Goal: Task Accomplishment & Management: Manage account settings

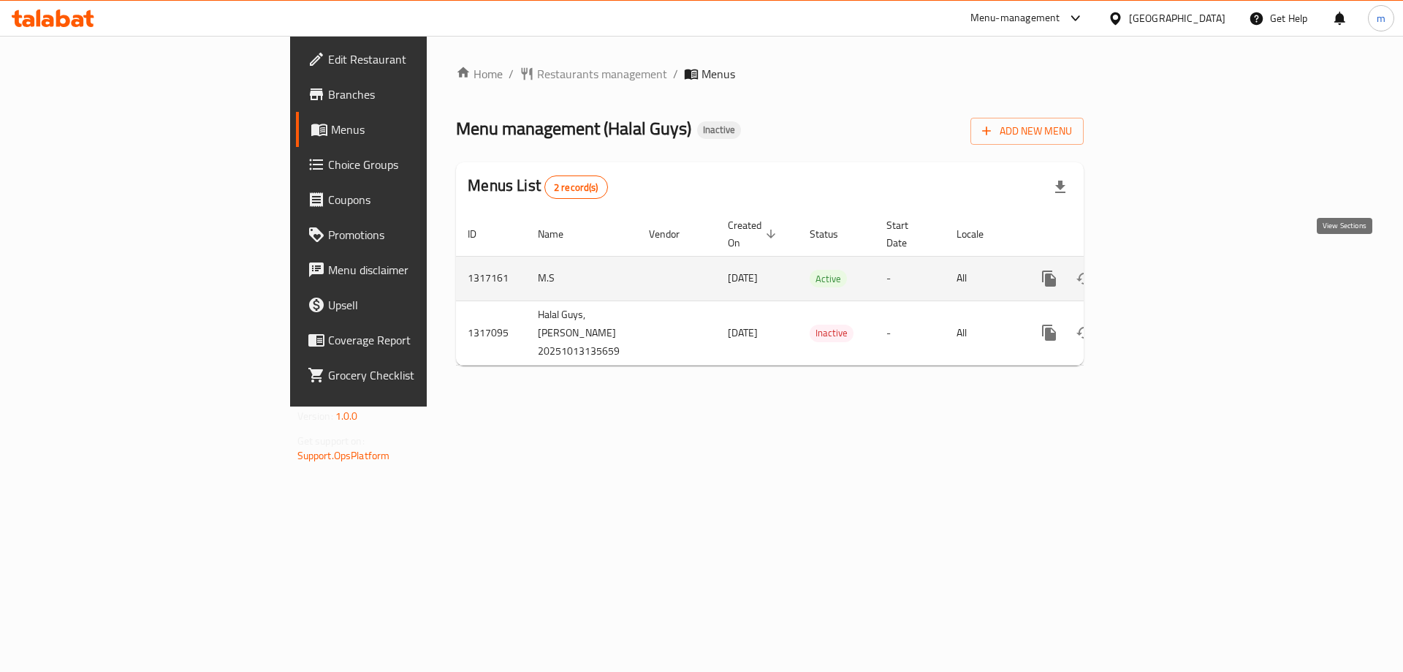
click at [1163, 270] on icon "enhanced table" at bounding box center [1155, 279] width 18 height 18
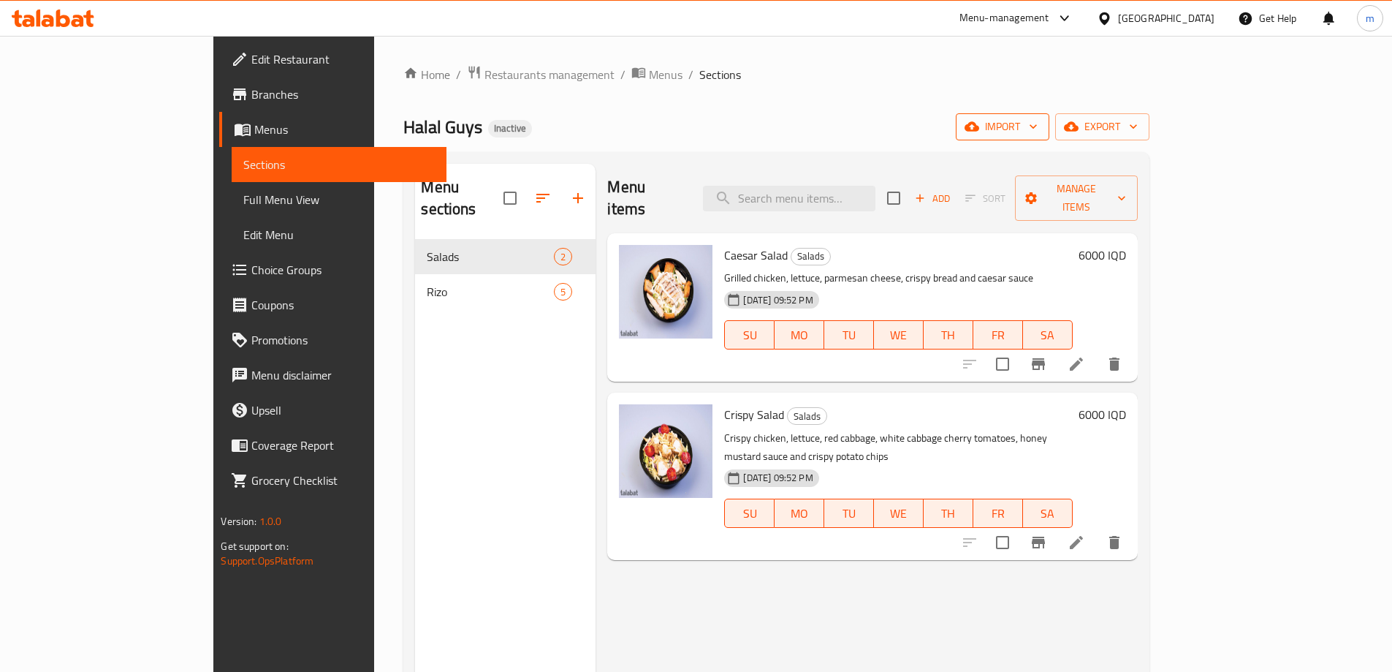
click at [1049, 116] on button "import" at bounding box center [1003, 126] width 94 height 27
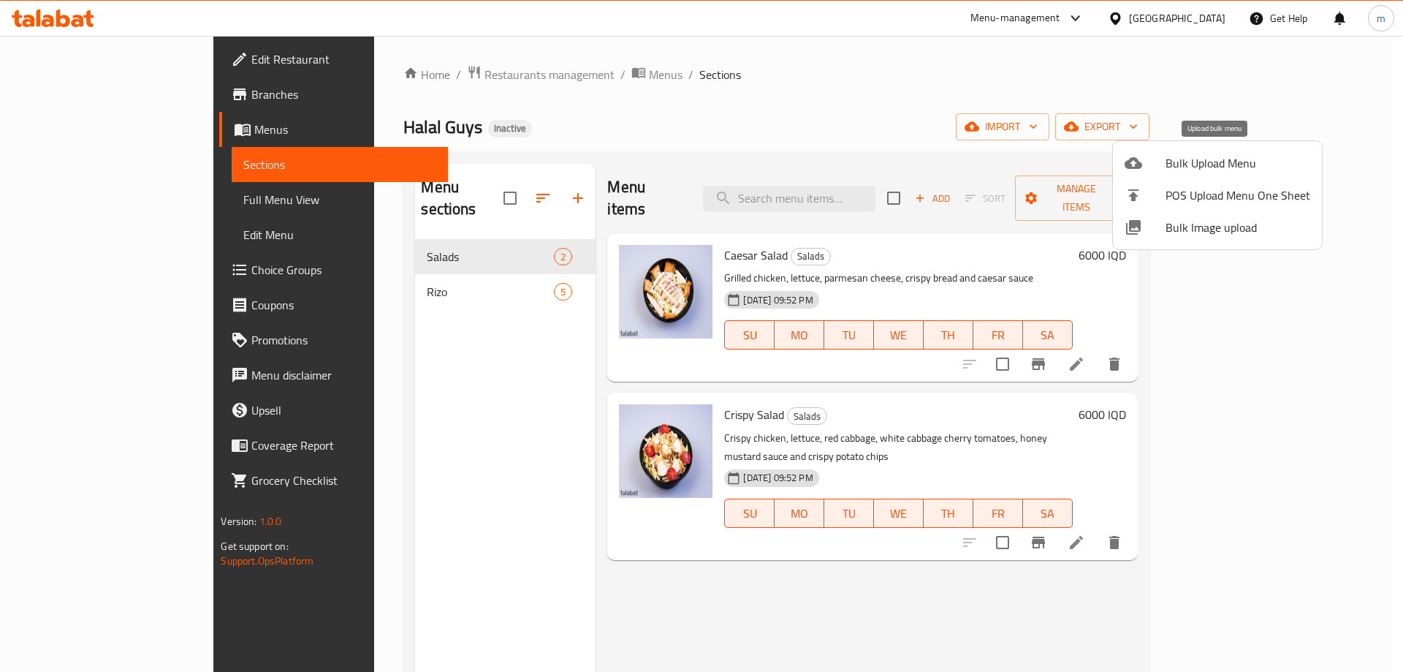
click at [1193, 154] on span "Bulk Upload Menu" at bounding box center [1238, 163] width 145 height 18
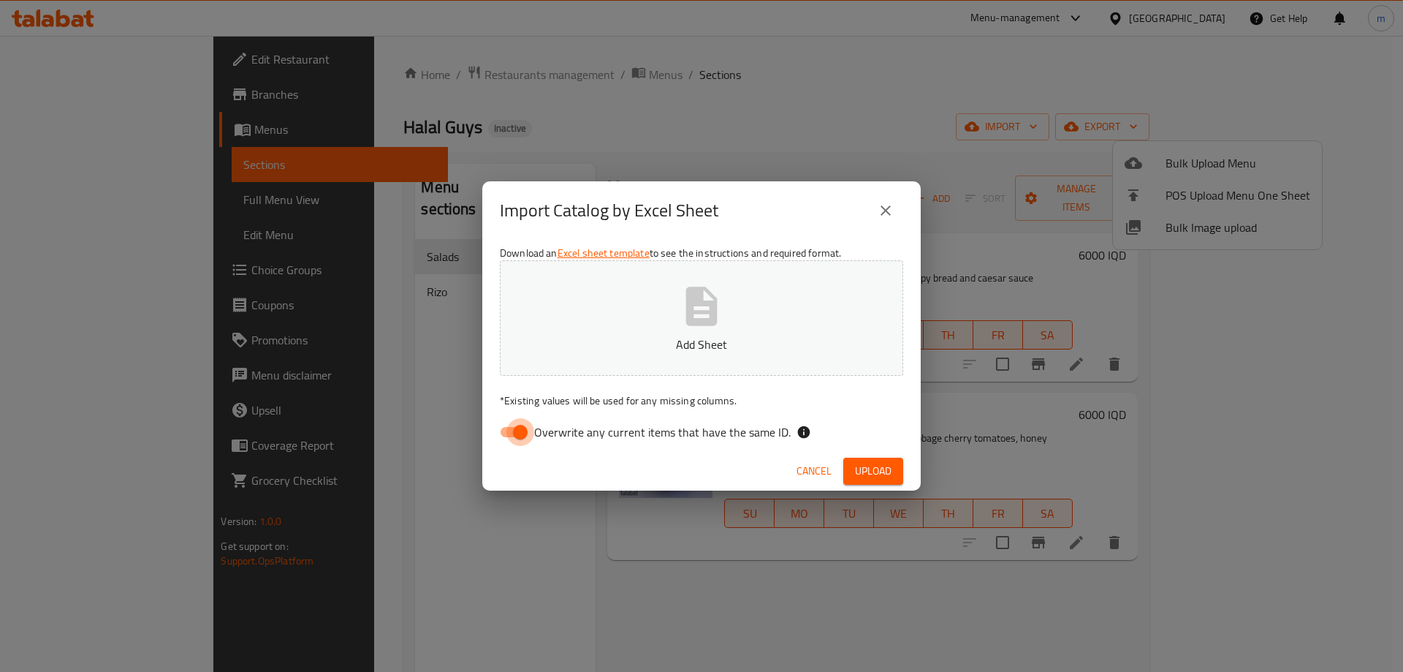
drag, startPoint x: 520, startPoint y: 429, endPoint x: 577, endPoint y: 327, distance: 116.8
click at [520, 428] on input "Overwrite any current items that have the same ID." at bounding box center [520, 432] width 83 height 28
checkbox input "false"
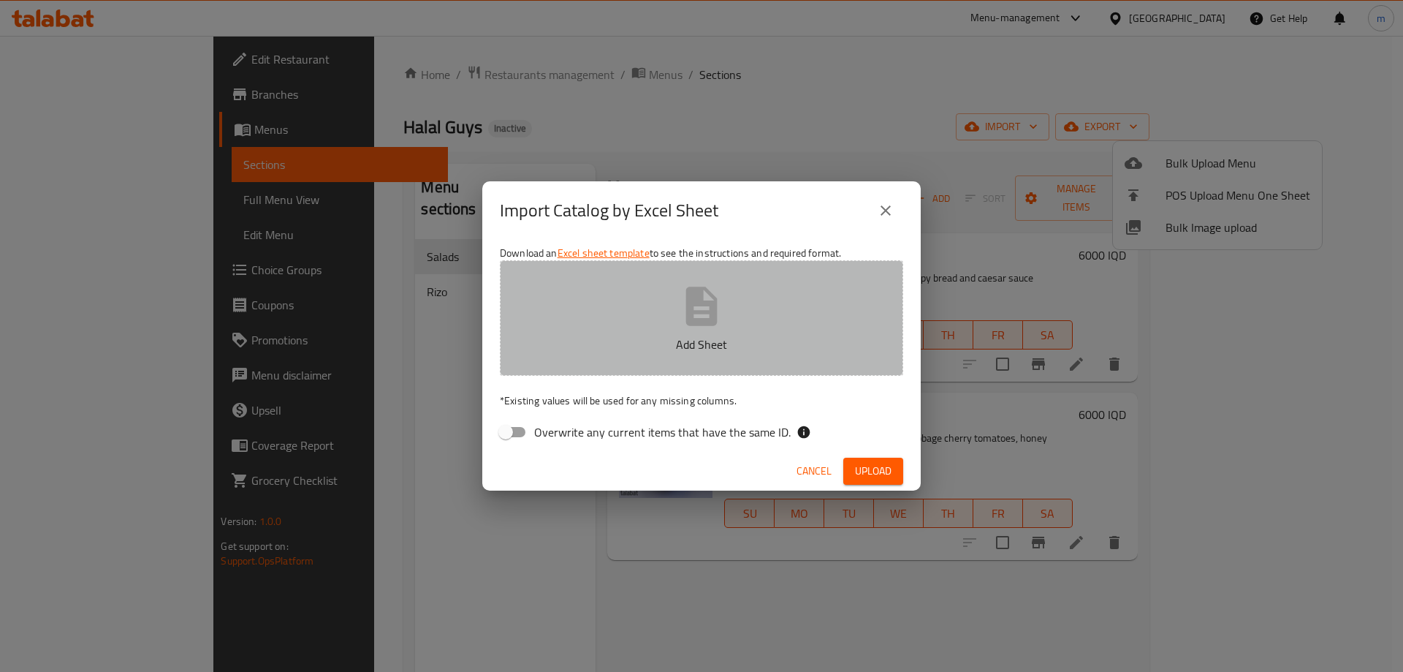
click at [584, 316] on button "Add Sheet" at bounding box center [701, 317] width 403 height 115
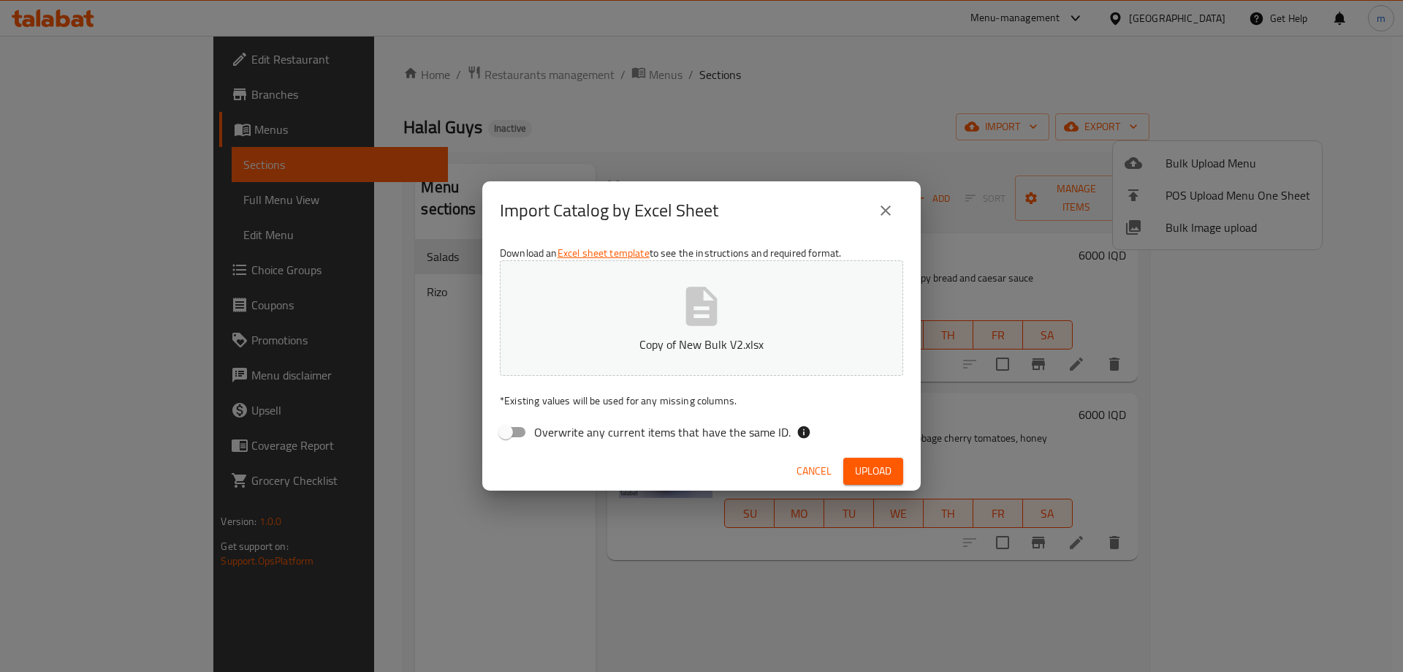
click at [859, 459] on button "Upload" at bounding box center [873, 470] width 60 height 27
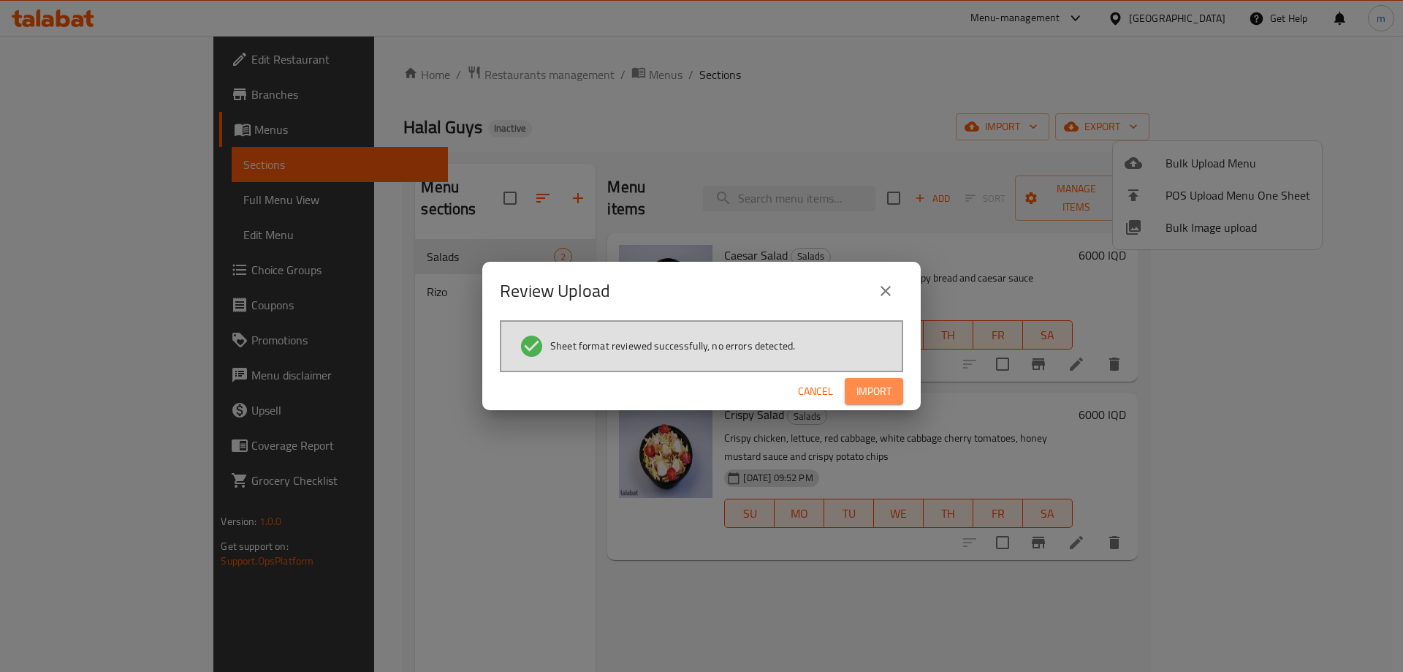
click at [880, 393] on span "Import" at bounding box center [874, 391] width 35 height 18
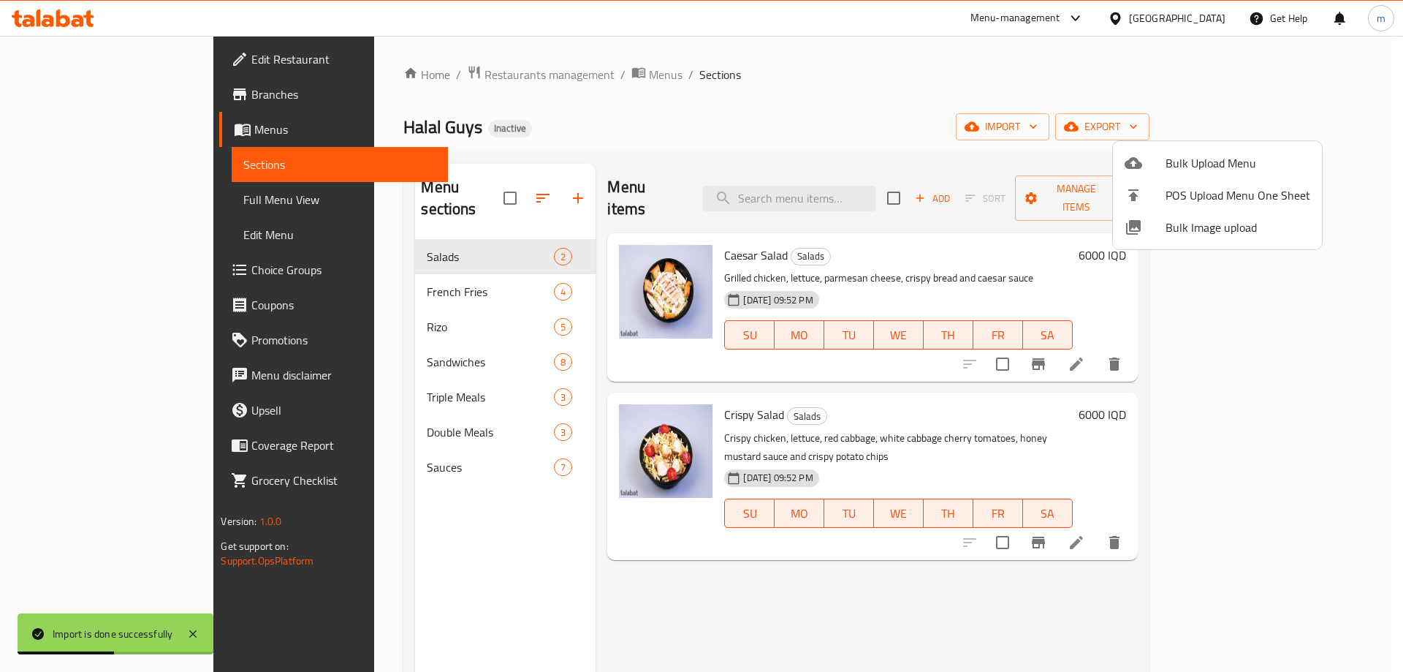
click at [359, 443] on div at bounding box center [701, 336] width 1403 height 672
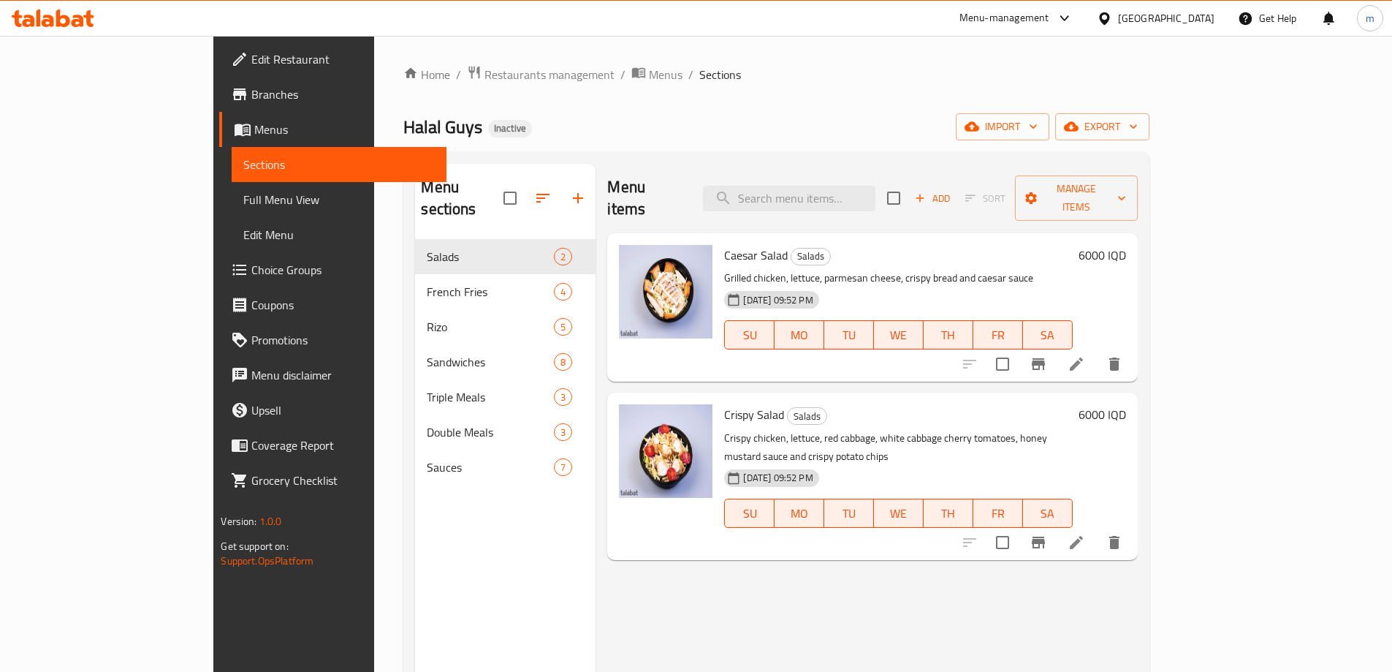
click at [219, 258] on link "Choice Groups" at bounding box center [332, 269] width 227 height 35
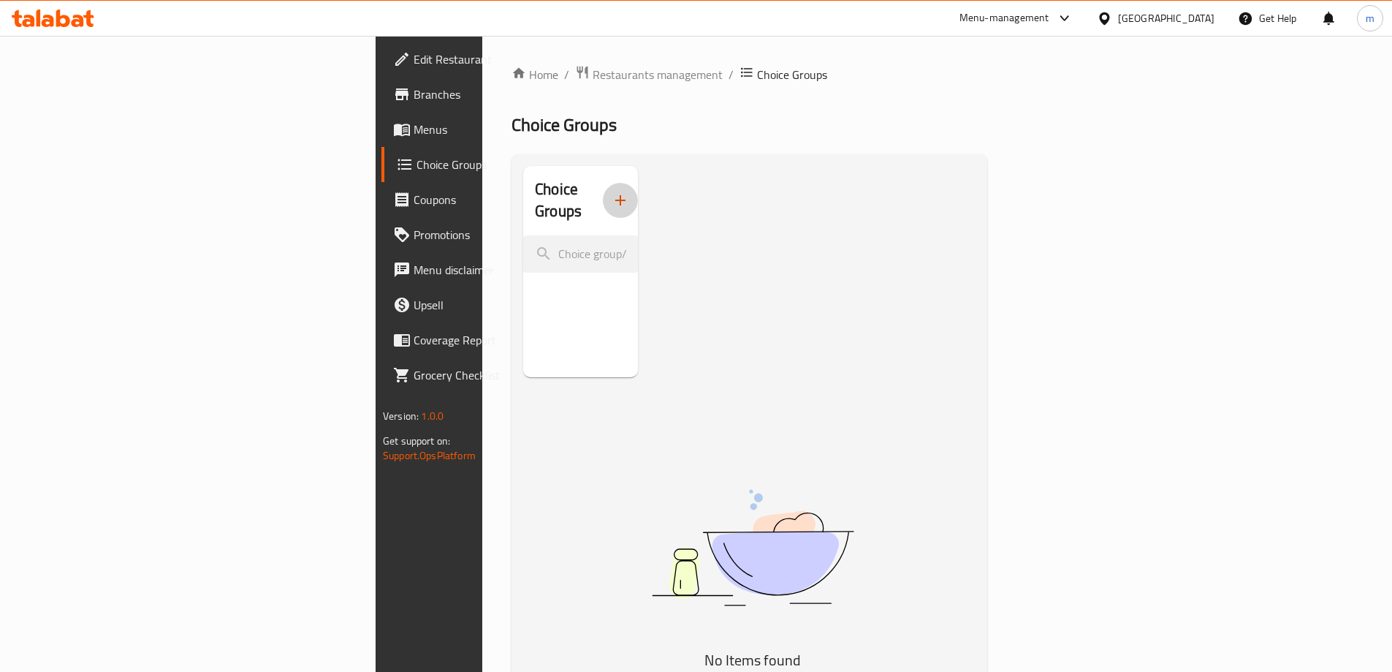
click at [603, 183] on button "button" at bounding box center [620, 200] width 35 height 35
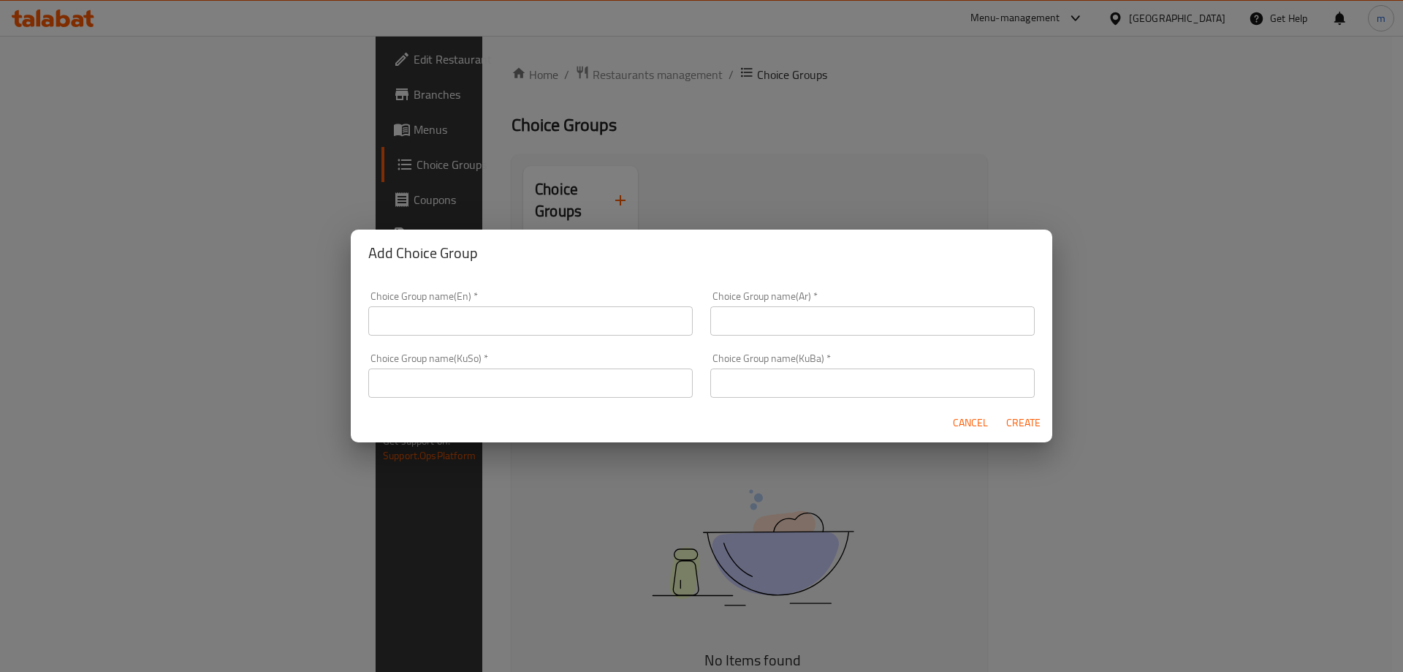
click at [476, 336] on div "Choice Group name(En)   * Choice Group name(En) *" at bounding box center [531, 313] width 342 height 62
drag, startPoint x: 476, startPoint y: 324, endPoint x: 485, endPoint y: 327, distance: 8.6
click at [476, 324] on input "text" at bounding box center [530, 320] width 324 height 29
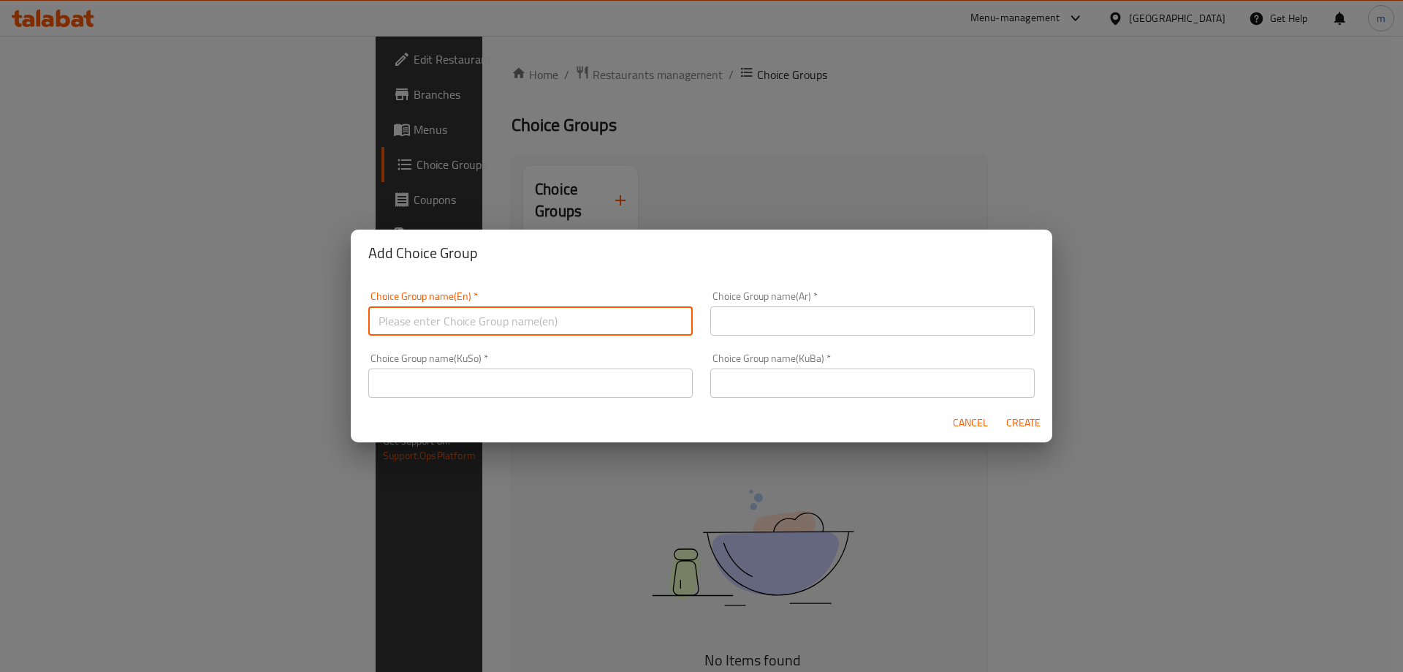
type input "Your Choice Of:"
click at [745, 319] on input "text" at bounding box center [872, 320] width 324 height 29
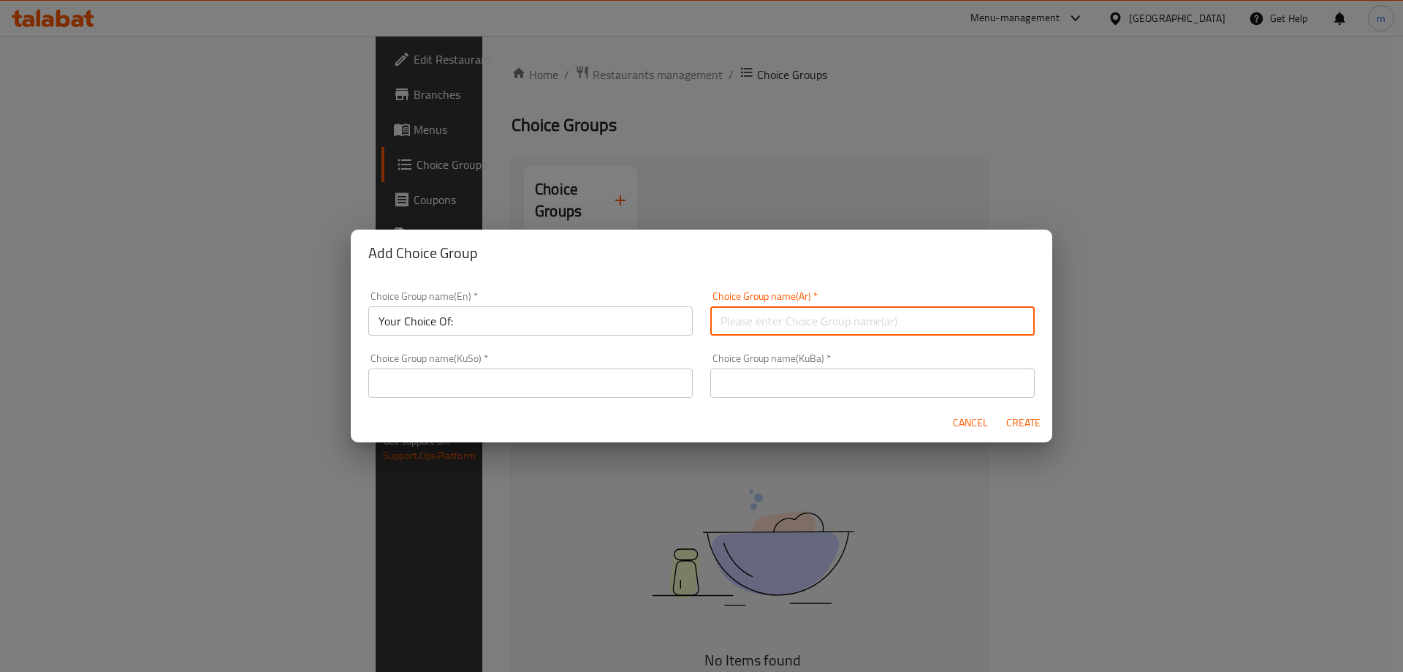
type input "إختيارك من:"
click at [622, 394] on input "text" at bounding box center [530, 382] width 324 height 29
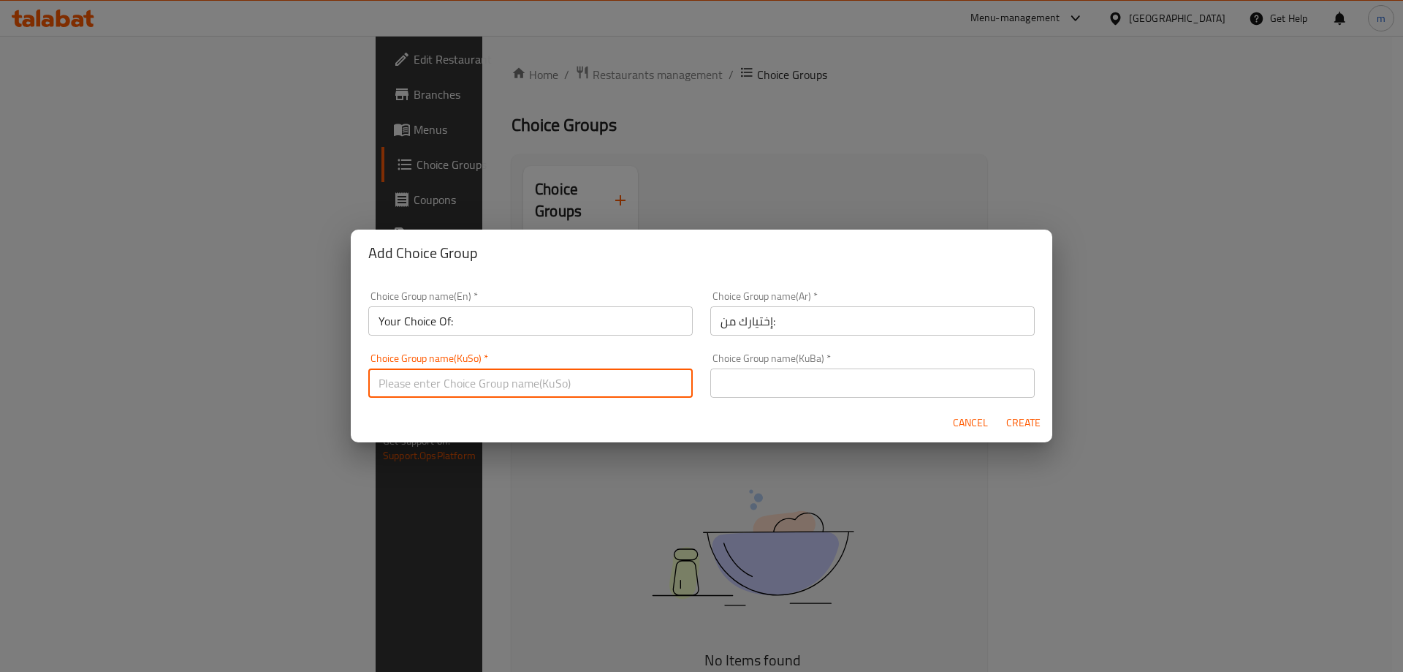
type input "هەڵبژاردنت لە:"
click at [770, 384] on input "text" at bounding box center [872, 382] width 324 height 29
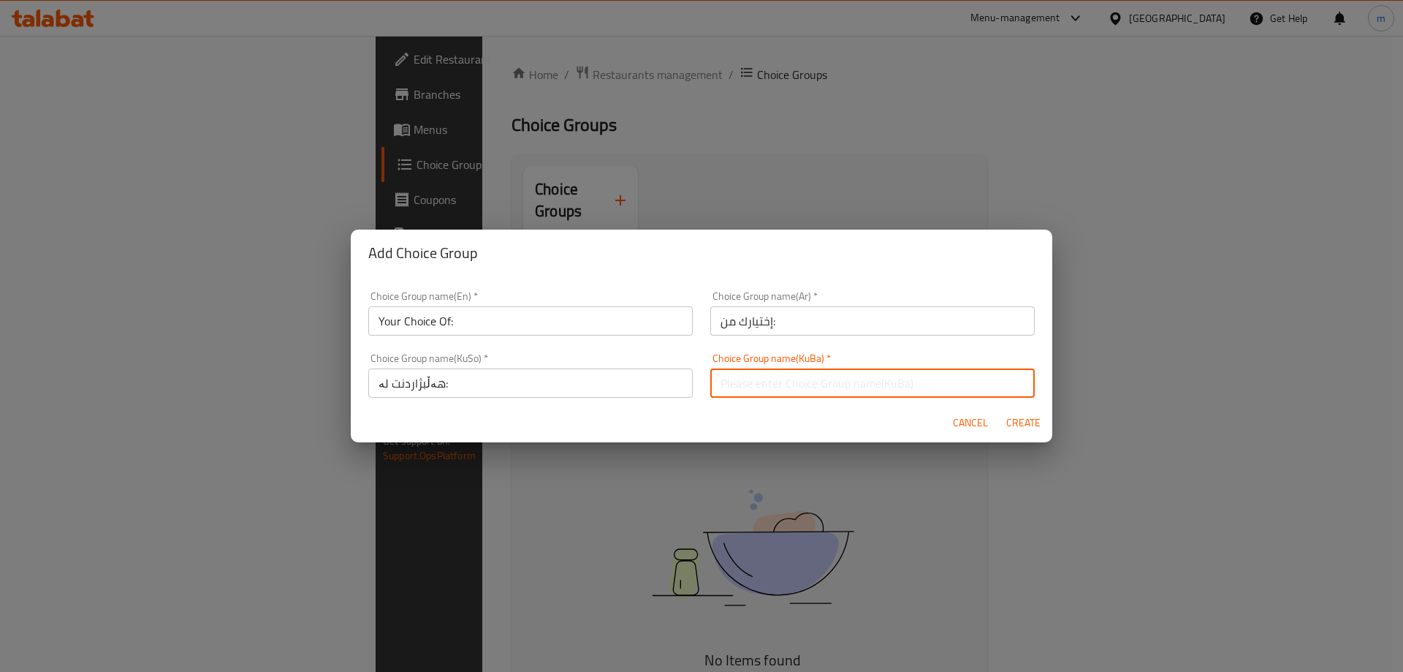
type input "هەڵبژاردنت لە:"
click at [1015, 412] on button "Create" at bounding box center [1023, 422] width 47 height 27
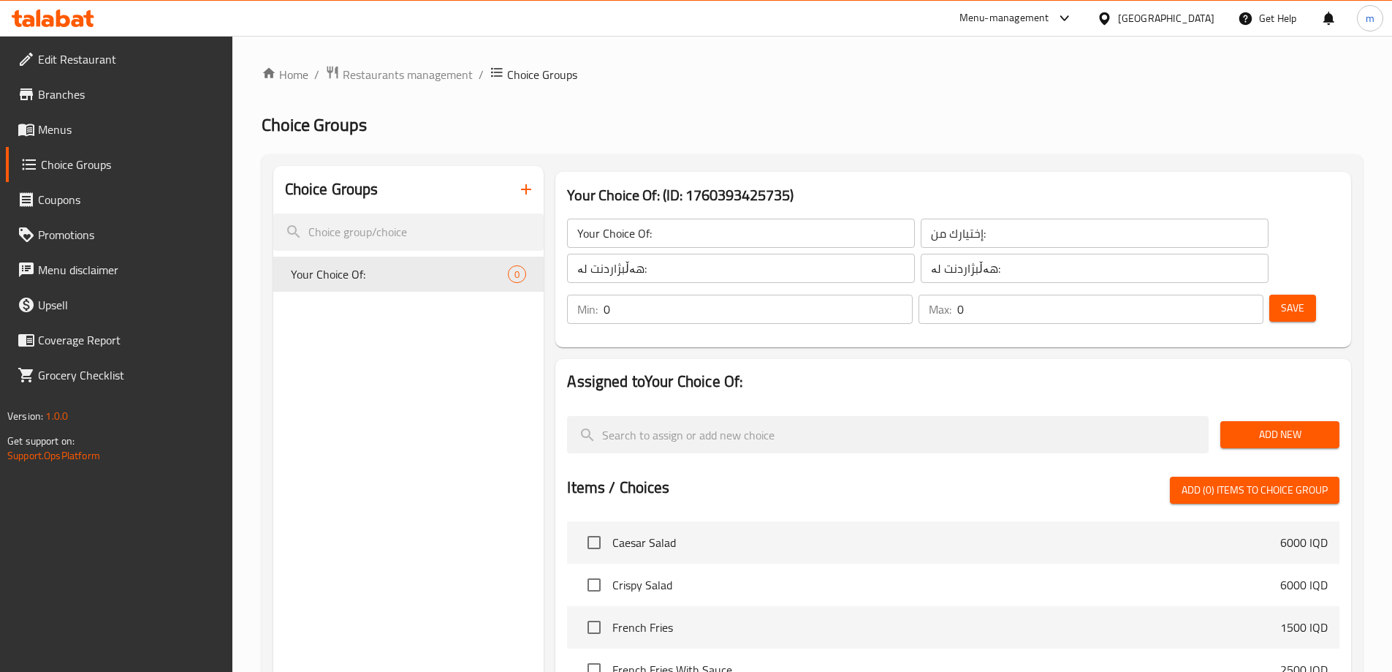
click at [1253, 425] on span "Add New" at bounding box center [1280, 434] width 96 height 18
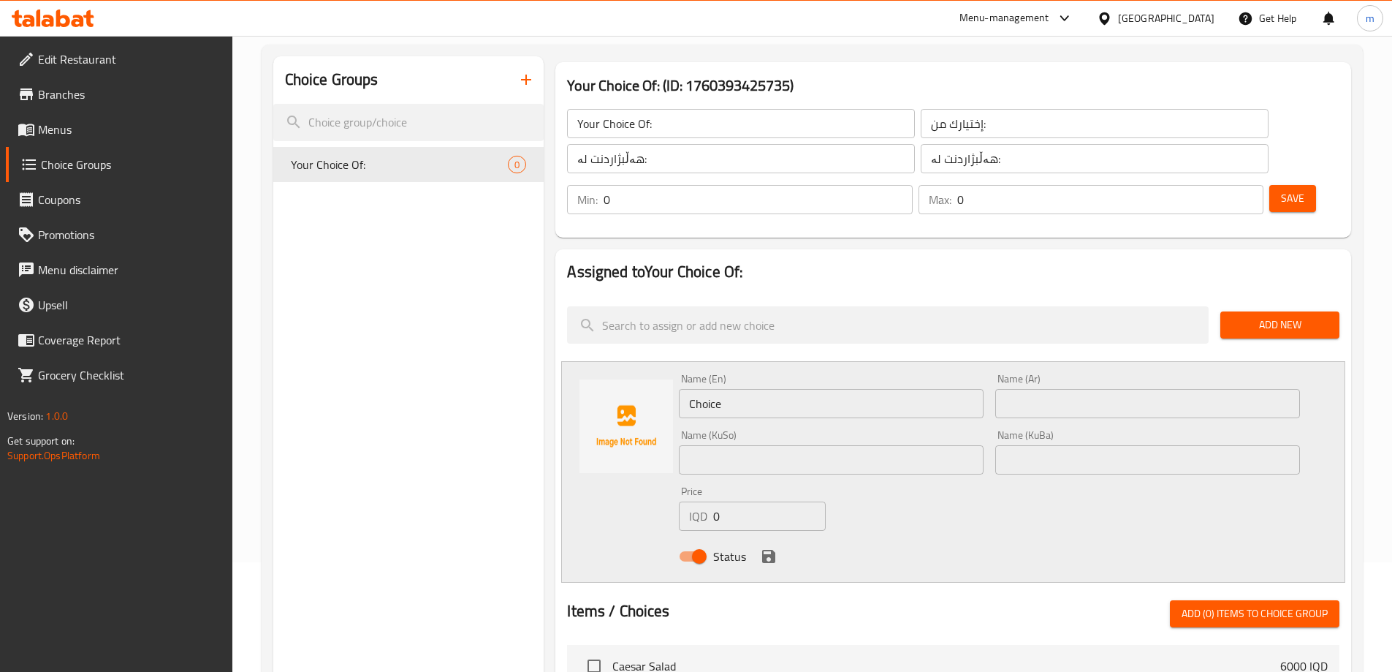
scroll to position [154, 0]
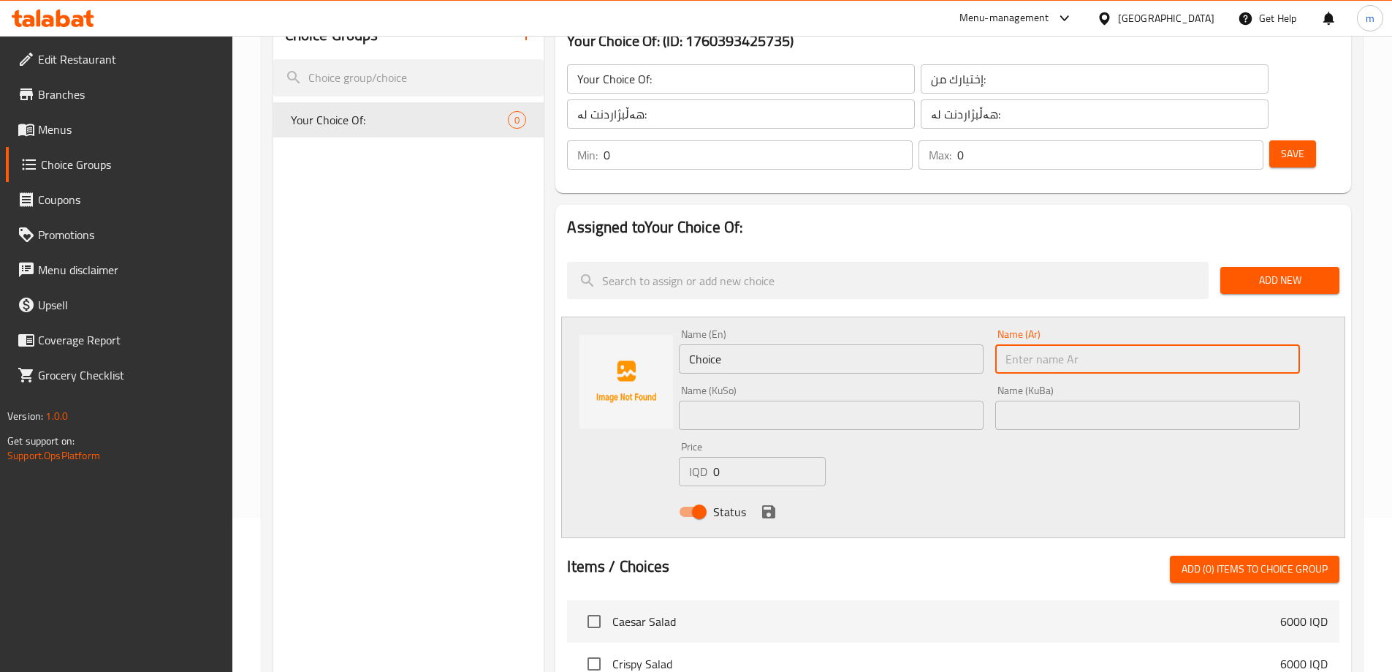
click at [1039, 344] on input "text" at bounding box center [1147, 358] width 305 height 29
paste input "2 صاج لحم مع 1 صاج دجاج"
type input "2 صاج لحم مع 1 صاج دجاج"
click at [823, 344] on input "Choice" at bounding box center [831, 358] width 305 height 29
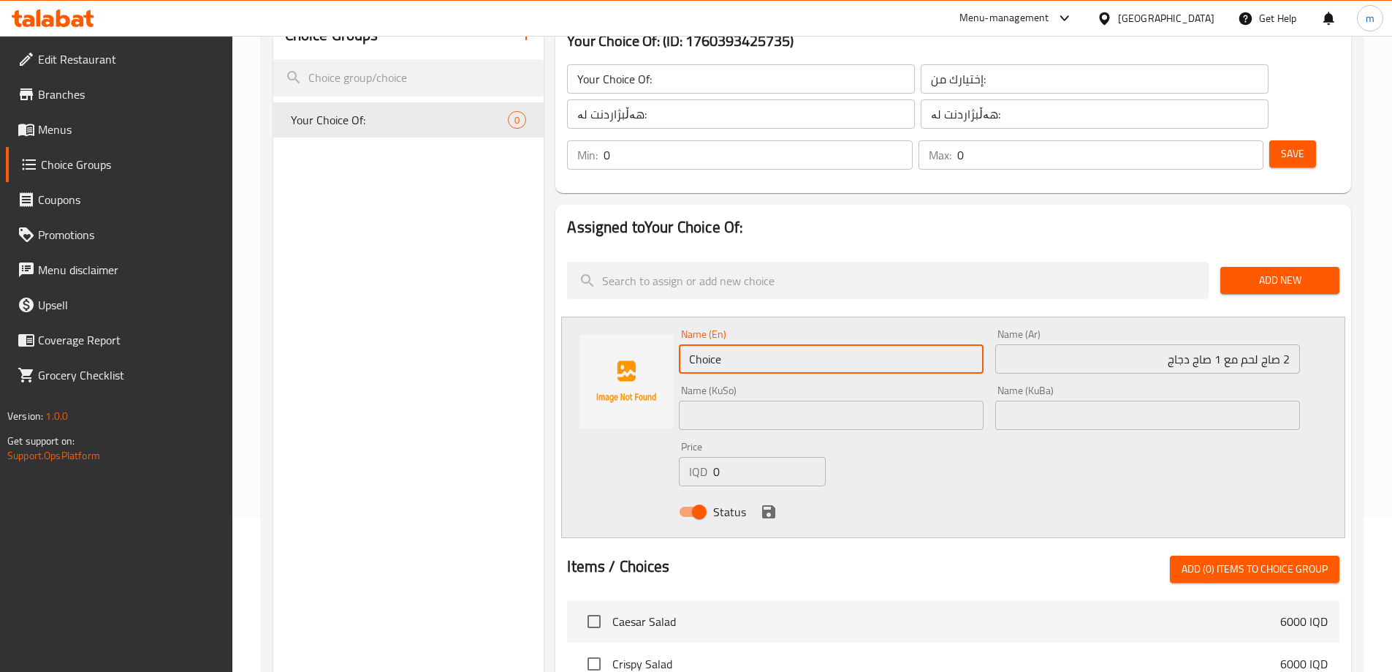
click at [822, 344] on input "Choice" at bounding box center [831, 358] width 305 height 29
paste input "2 meat saj with 1 chicken saj"
click at [821, 344] on input "Choice2 meat saj with 1 chicken saj" at bounding box center [831, 358] width 305 height 29
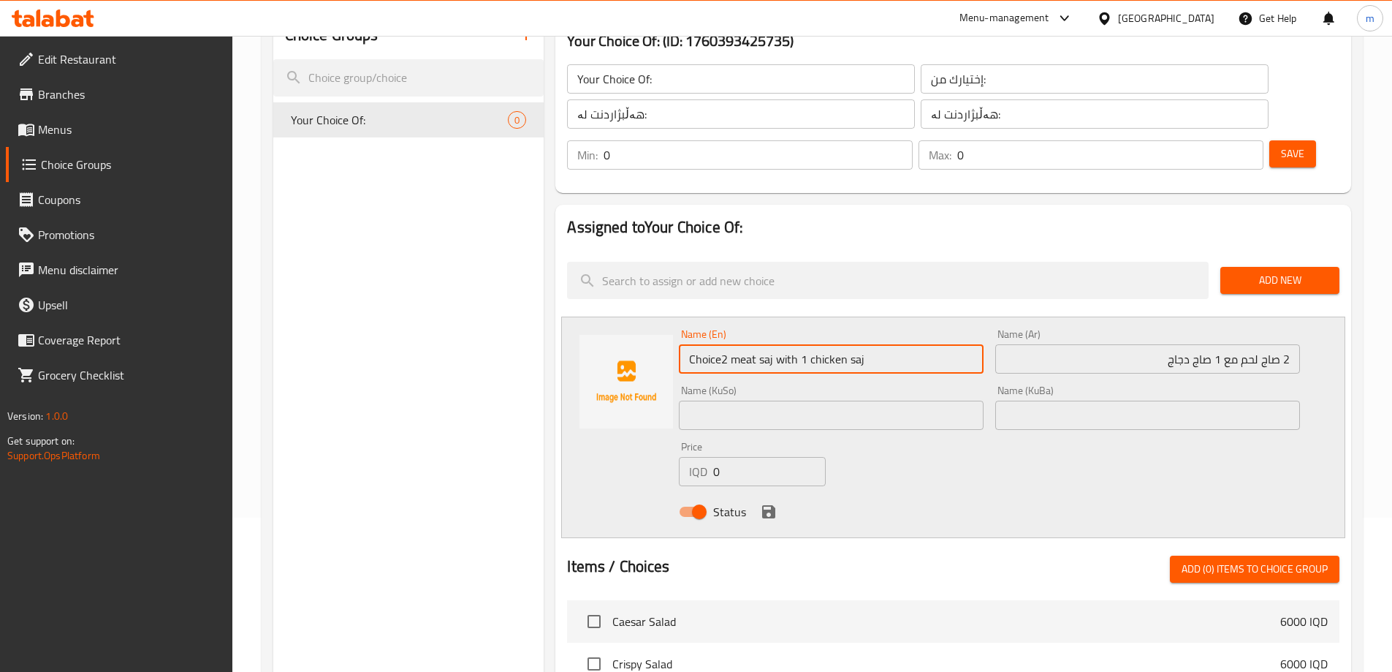
click at [821, 344] on input "Choice2 meat saj with 1 chicken saj" at bounding box center [831, 358] width 305 height 29
paste input "text"
type input "2 meat saj with 1 chicken saj"
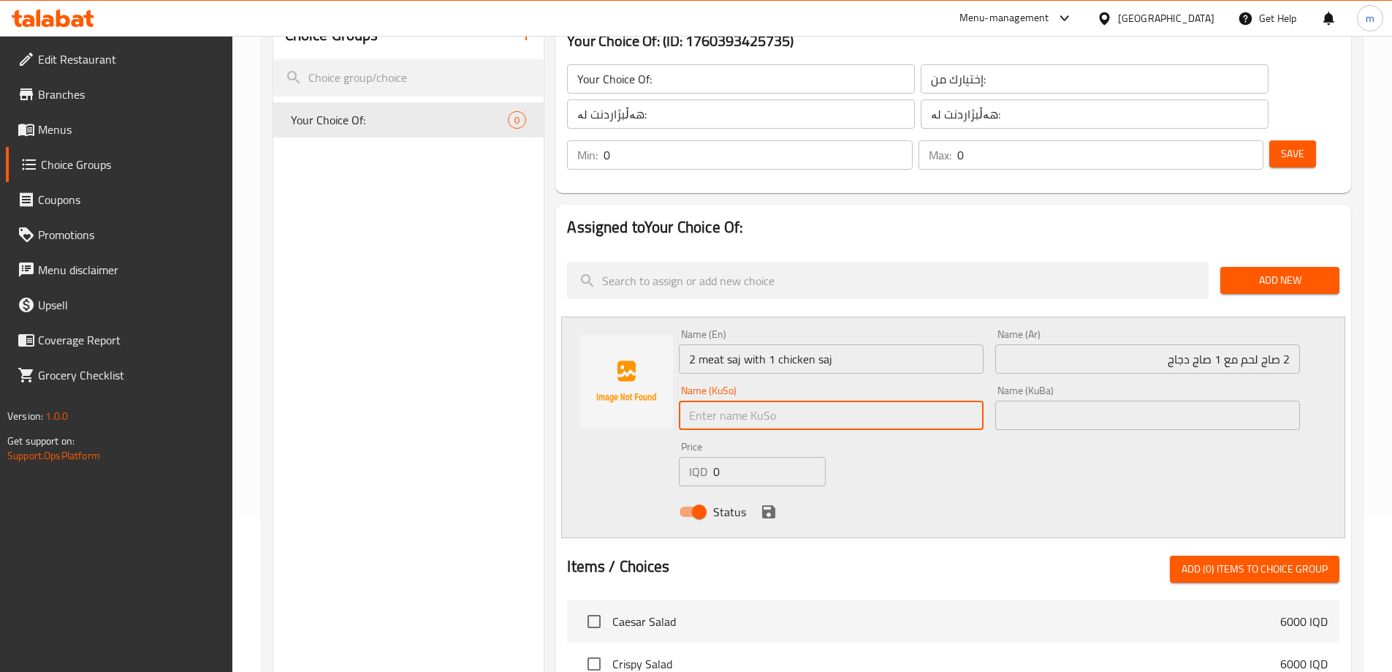
drag, startPoint x: 832, startPoint y: 365, endPoint x: 821, endPoint y: 364, distance: 11.1
click at [832, 400] on input "text" at bounding box center [831, 414] width 305 height 29
paste input "2 ساجی گۆشت لەگەڵ 1 ساجی مریشک"
type input "2 ساجی گۆشت لەگەڵ 1 ساجی مریشک"
click at [1121, 395] on div "Name (En) 2 meat saj with 1 chicken saj Name (En) Name (Ar) 2 صاج لحم مع 1 صاج …" at bounding box center [989, 427] width 633 height 208
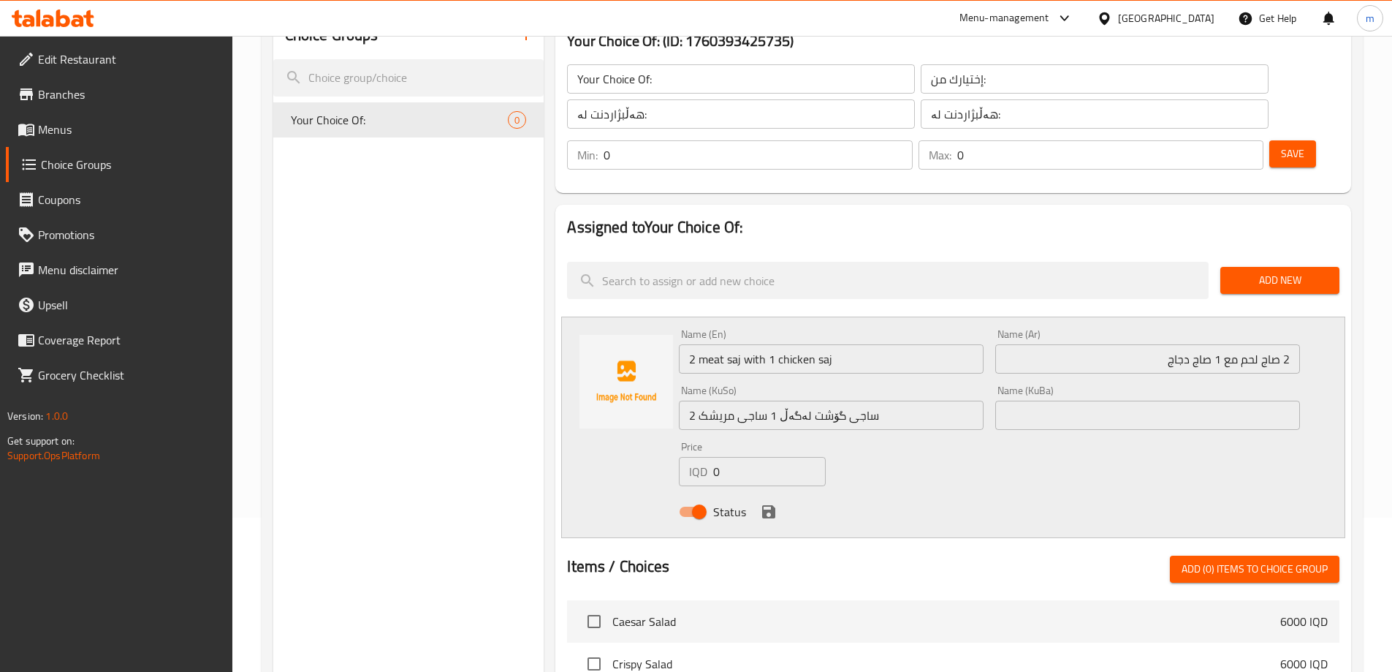
click at [1118, 400] on input "text" at bounding box center [1147, 414] width 305 height 29
paste input "2 ساجی گۆشت لەگەڵ 1 ساجی مریشک"
type input "2 ساجی گۆشت لەگەڵ 1 ساجی مریشک"
click at [703, 344] on input "2 meat saj with 1 chicken saj" at bounding box center [831, 358] width 305 height 29
click at [731, 344] on input "2 Meat saj with 1 chicken saj" at bounding box center [831, 358] width 305 height 29
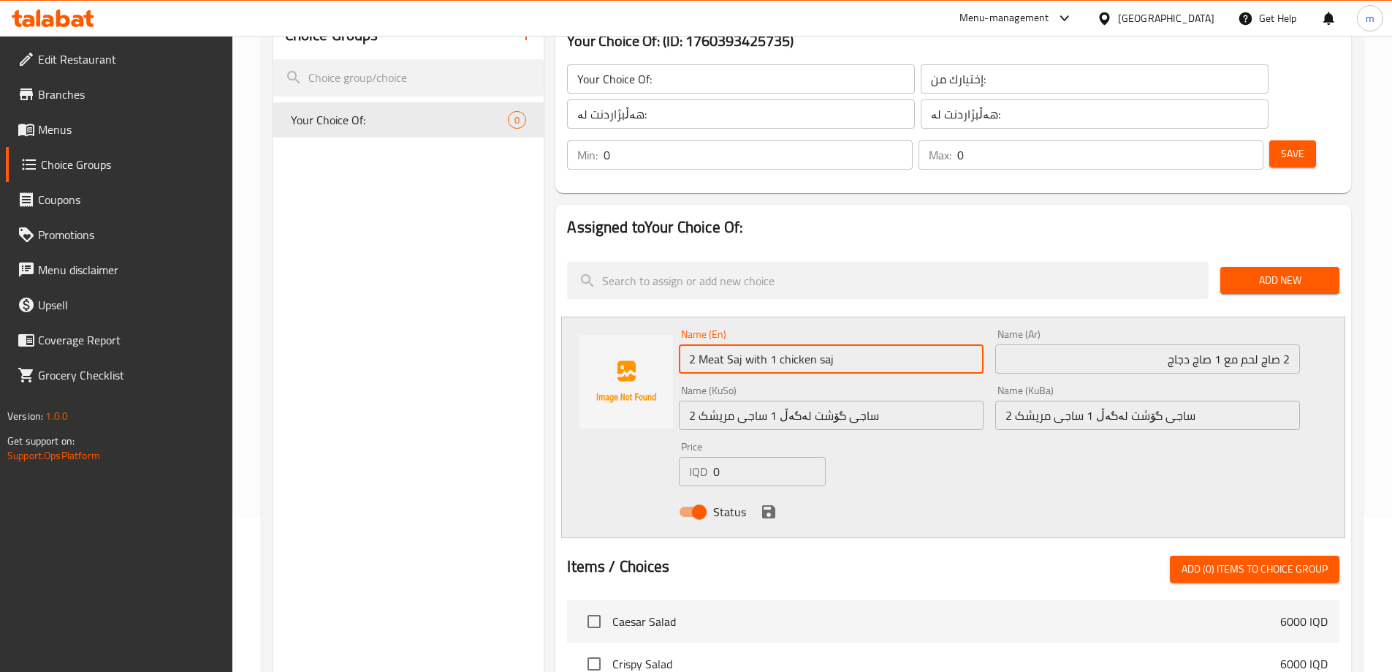
click at [752, 344] on input "2 Meat Saj with 1 chicken saj" at bounding box center [831, 358] width 305 height 29
click at [782, 344] on input "2 Meat Saj With 1 chicken saj" at bounding box center [831, 358] width 305 height 29
click at [822, 344] on input "2 Meat Saj With 1 Chicken saj" at bounding box center [831, 358] width 305 height 29
type input "2 Meat Saj With 1 Chicken Saj"
click at [821, 334] on div "Name (En) 2 Meat Saj With 1 Chicken Saj Name (En)" at bounding box center [831, 351] width 316 height 56
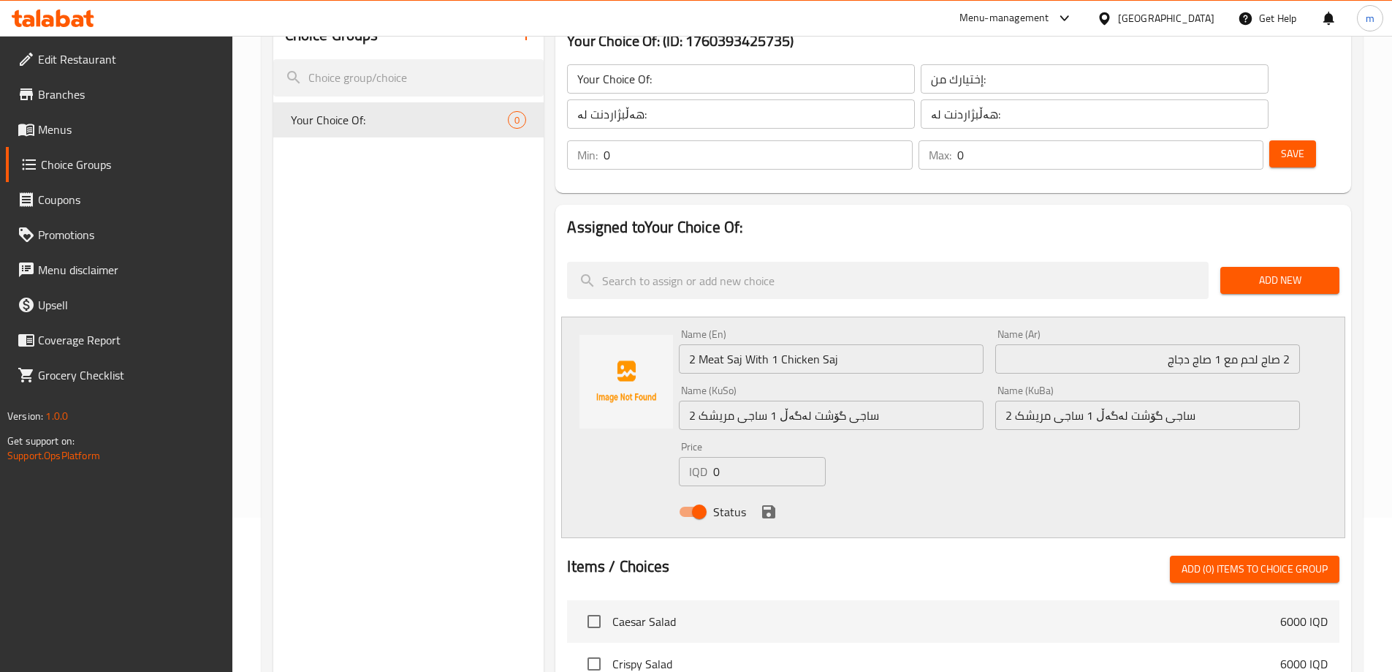
click at [770, 501] on button "save" at bounding box center [769, 512] width 22 height 22
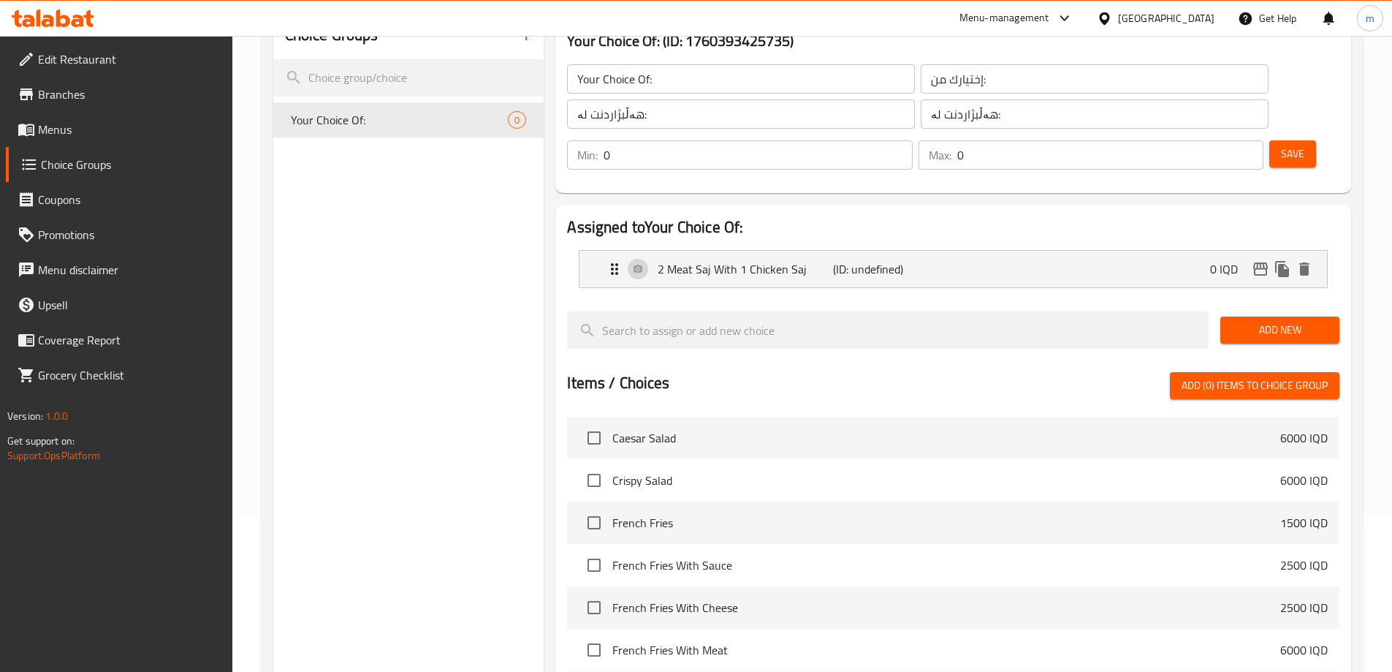
click at [1272, 321] on span "Add New" at bounding box center [1280, 330] width 96 height 18
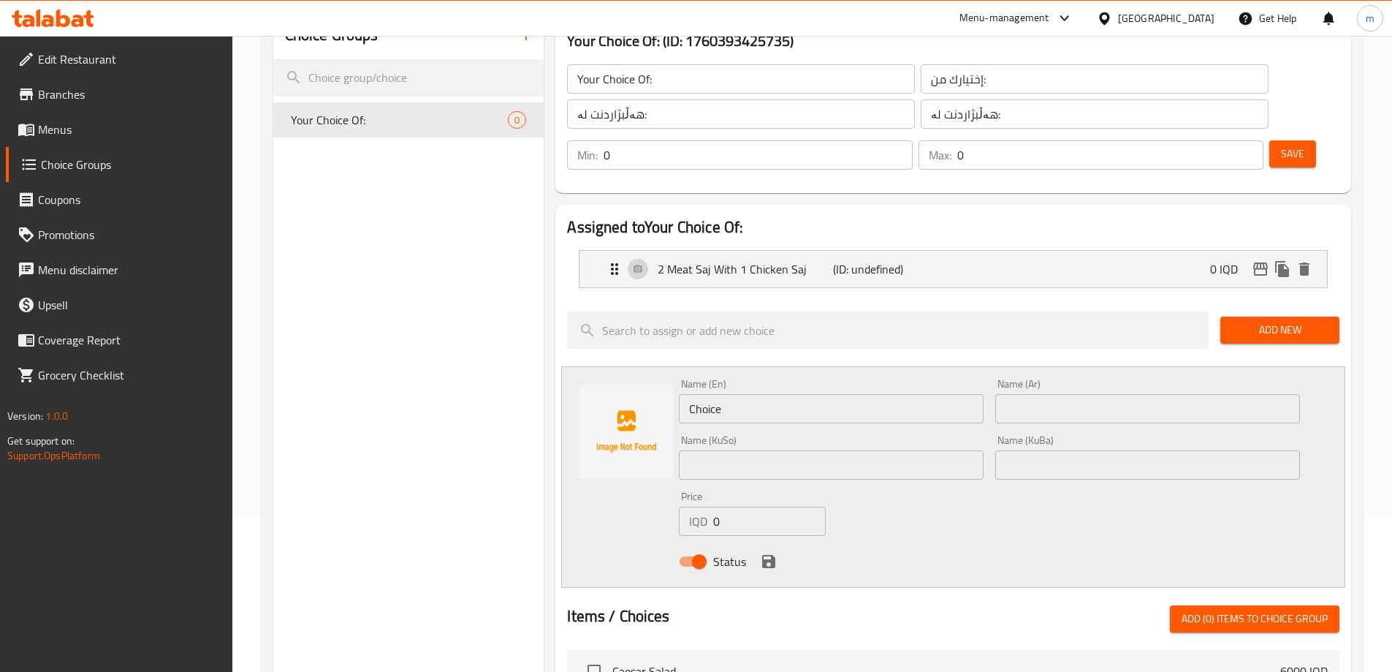
click at [1075, 394] on input "text" at bounding box center [1147, 408] width 305 height 29
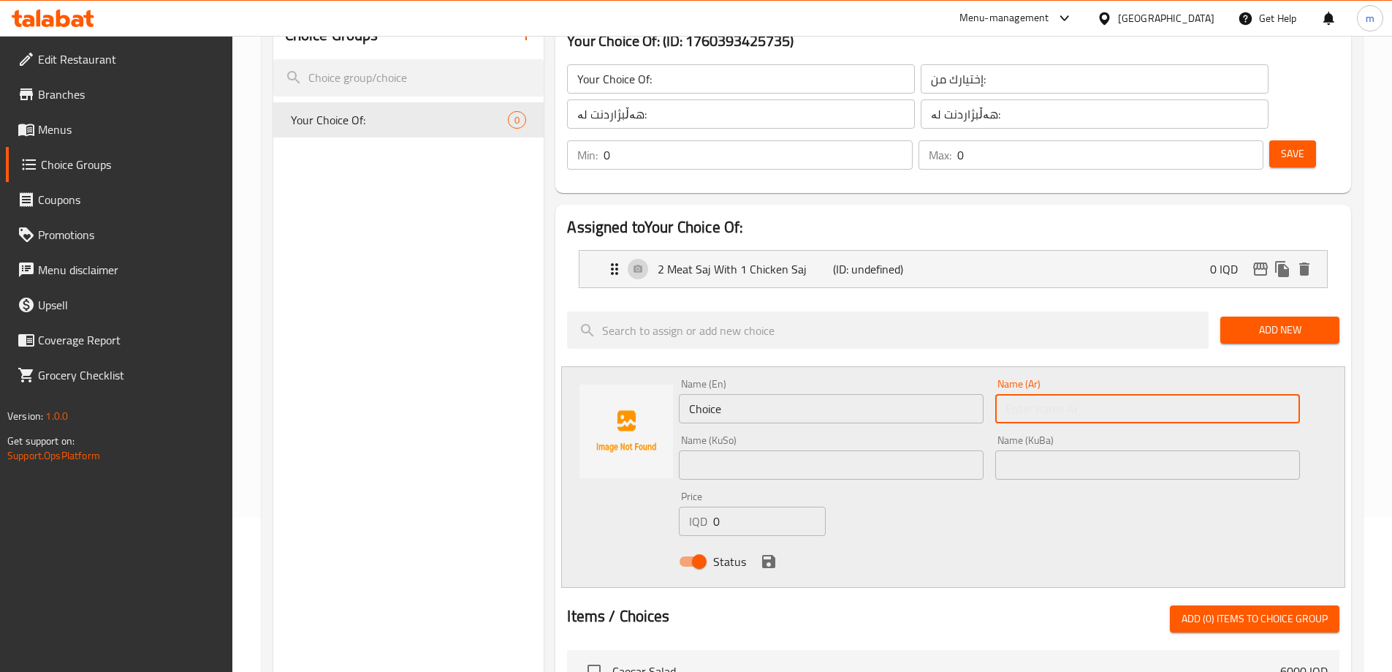
paste input "2 صاج دجاج مع 1 صاج لحم"
type input "2 صاج دجاج مع 1 صاج لحم"
click at [898, 450] on input "text" at bounding box center [831, 464] width 305 height 29
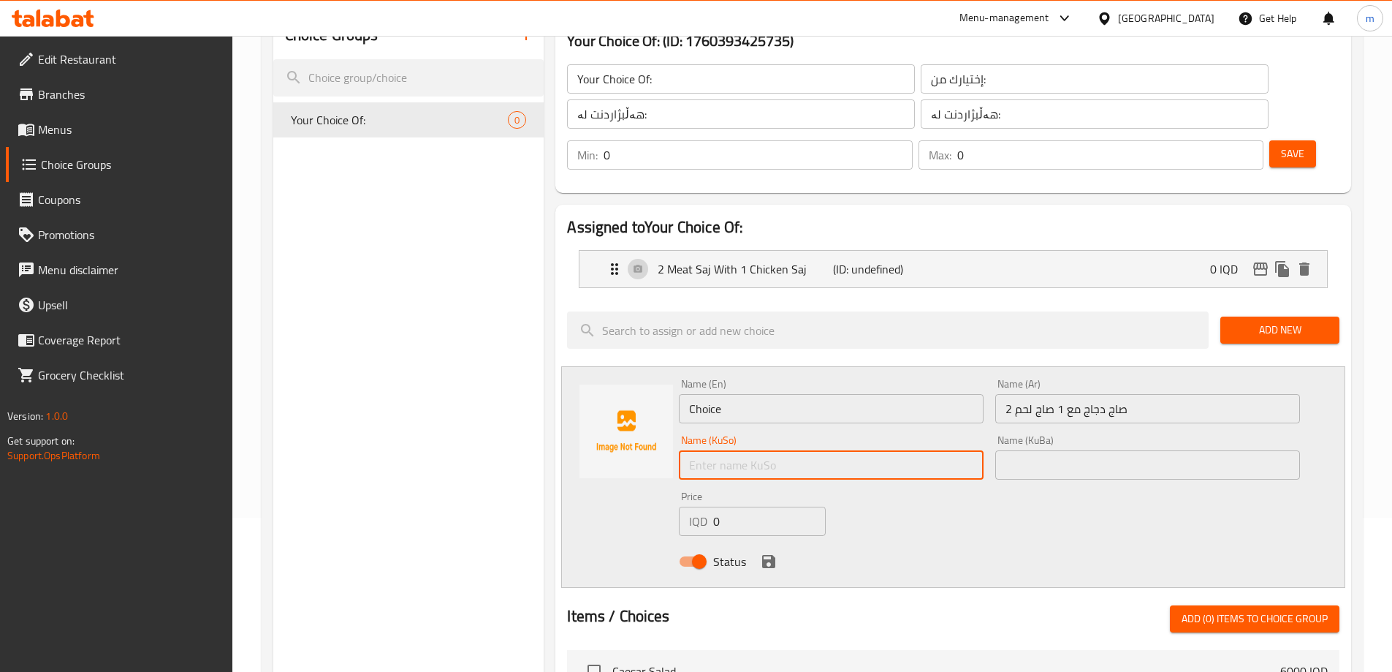
paste input "2 ساجی مریشک لەگەڵ 1 ساجی گۆشت"
type input "2 ساجی مریشک لەگەڵ 1 ساجی گۆشت"
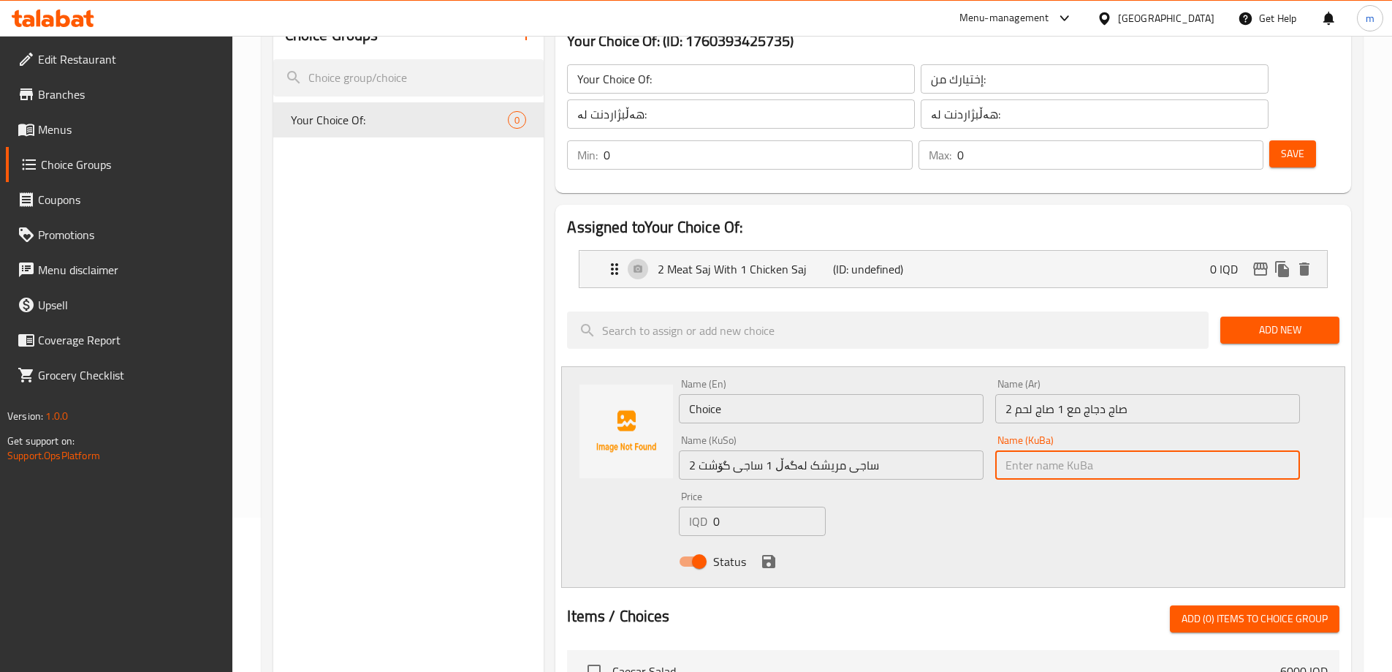
click at [1034, 450] on input "text" at bounding box center [1147, 464] width 305 height 29
paste input "2 ساجی مریشک لەگەڵ 1 ساجی گۆشت"
type input "2 ساجی مریشک لەگەڵ 1 ساجی گۆشت"
click at [1034, 386] on div "Name (Ar) 2 صاج دجاج مع 1 صاج لحم Name (Ar)" at bounding box center [1148, 401] width 316 height 56
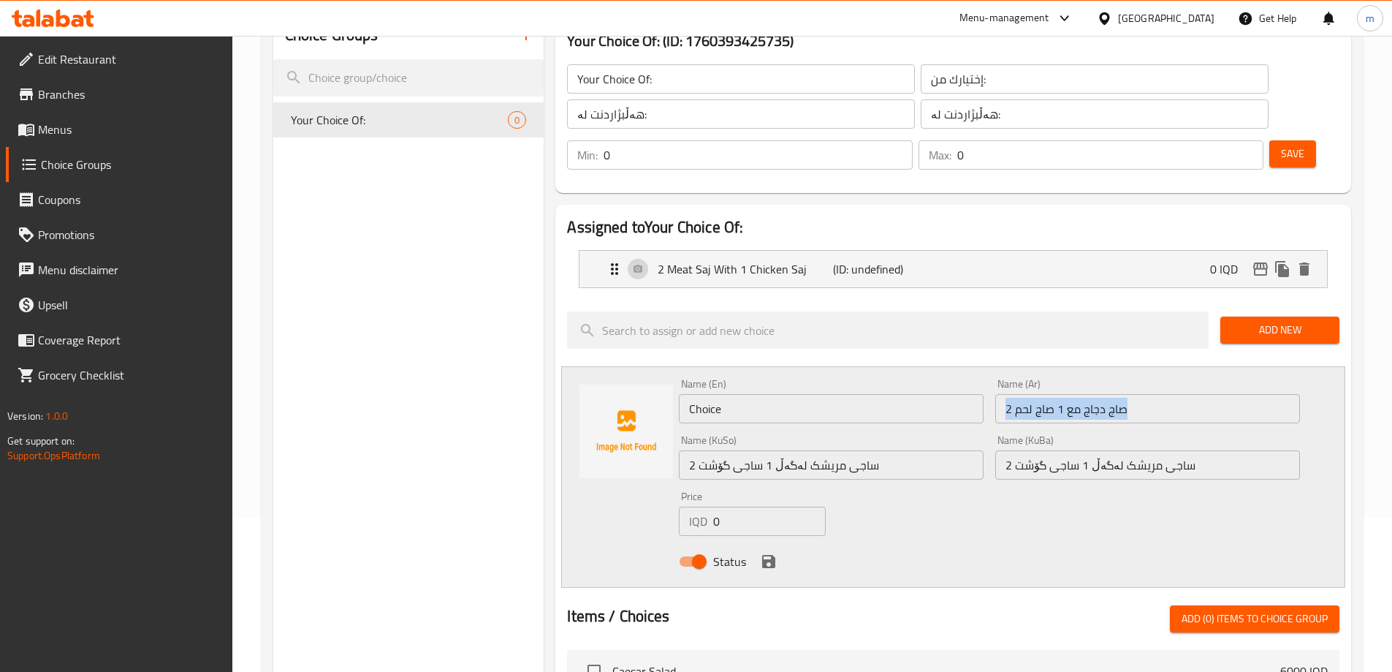
click at [1034, 386] on div "Name (Ar) 2 صاج دجاج مع 1 صاج لحم Name (Ar)" at bounding box center [1148, 401] width 316 height 56
click at [1032, 394] on input "2 صاج دجاج مع 1 صاج لحم" at bounding box center [1147, 408] width 305 height 29
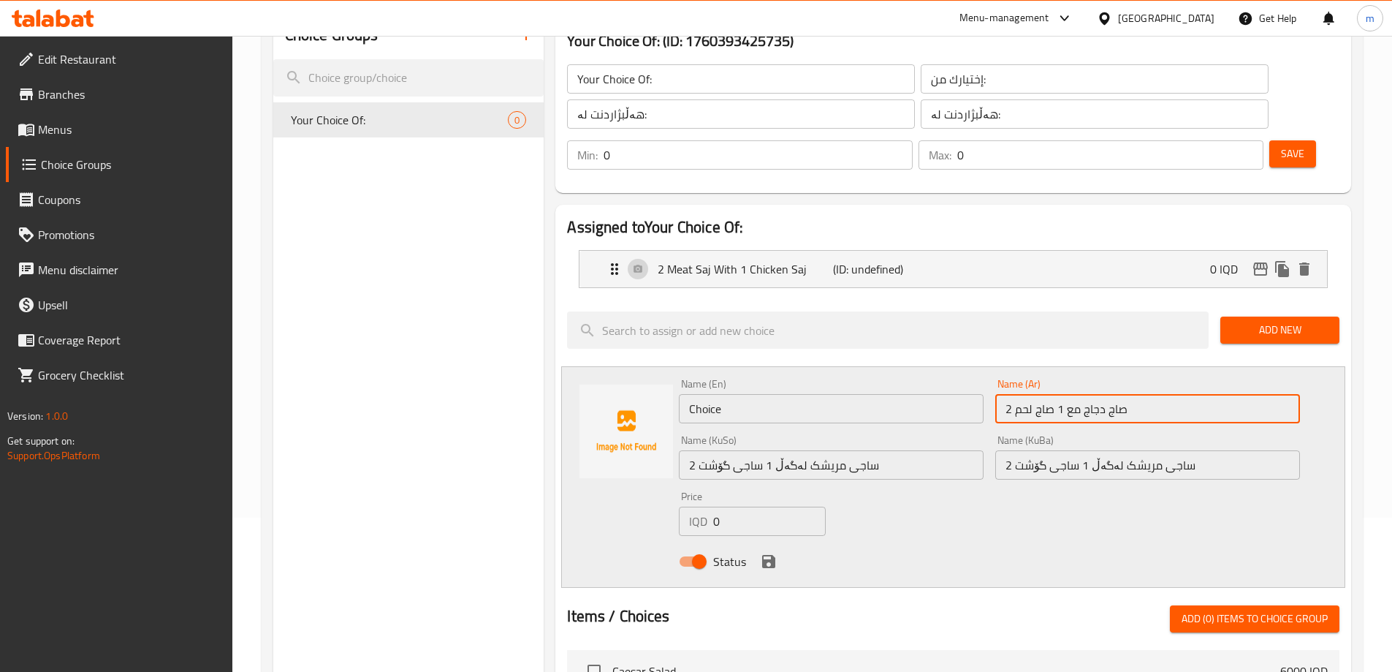
click at [1032, 394] on input "2 صاج دجاج مع 1 صاج لحم" at bounding box center [1147, 408] width 305 height 29
click at [735, 394] on input "Choice" at bounding box center [831, 408] width 305 height 29
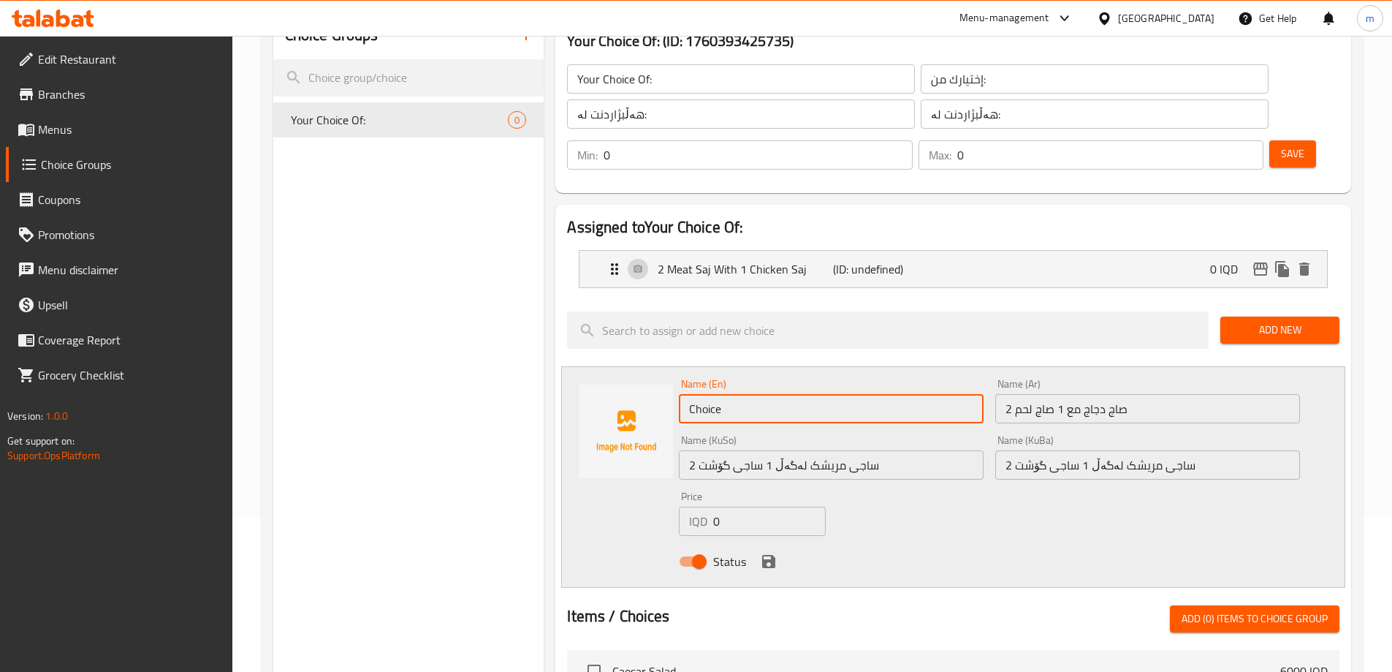
click at [734, 394] on input "Choice" at bounding box center [831, 408] width 305 height 29
paste input "2 chicken saj with 1 meat saj"
click at [705, 394] on input "2 chicken saj with 1 meat saj" at bounding box center [831, 408] width 305 height 29
click at [742, 394] on input "2 Chicken saj with 1 meat saj" at bounding box center [831, 408] width 305 height 29
click at [762, 394] on input "2 Chicken Saj with 1 meat saj" at bounding box center [831, 408] width 305 height 29
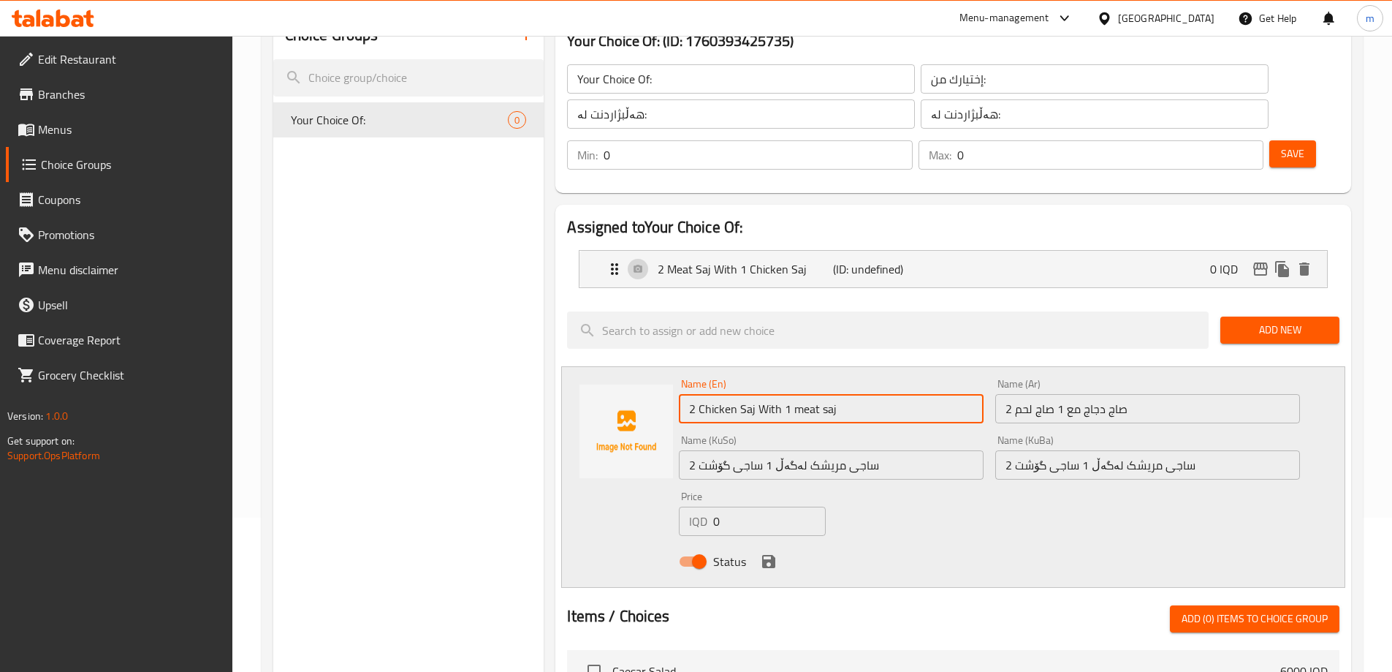
click at [798, 394] on input "2 Chicken Saj With 1 meat saj" at bounding box center [831, 408] width 305 height 29
click at [822, 394] on input "2 Chicken Saj With 1 Meat saj" at bounding box center [831, 408] width 305 height 29
click at [878, 394] on input "2 Chicken Saj With 1 Meat Saj" at bounding box center [831, 408] width 305 height 29
type input "2 Chicken Saj With 1 Meat Saj"
click at [771, 555] on icon "save" at bounding box center [768, 561] width 13 height 13
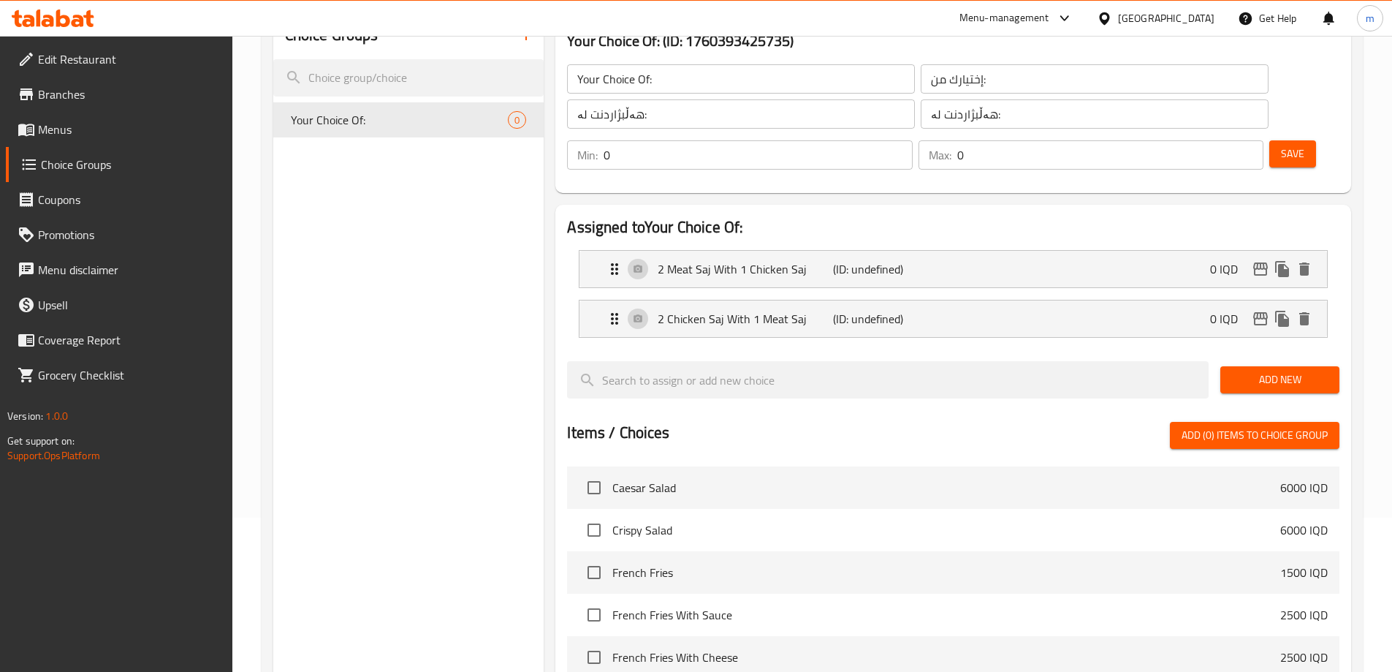
click at [912, 140] on input "0" at bounding box center [758, 154] width 308 height 29
type input "1"
click at [912, 140] on input "1" at bounding box center [758, 154] width 308 height 29
type input "1"
click at [1223, 140] on input "1" at bounding box center [1110, 154] width 306 height 29
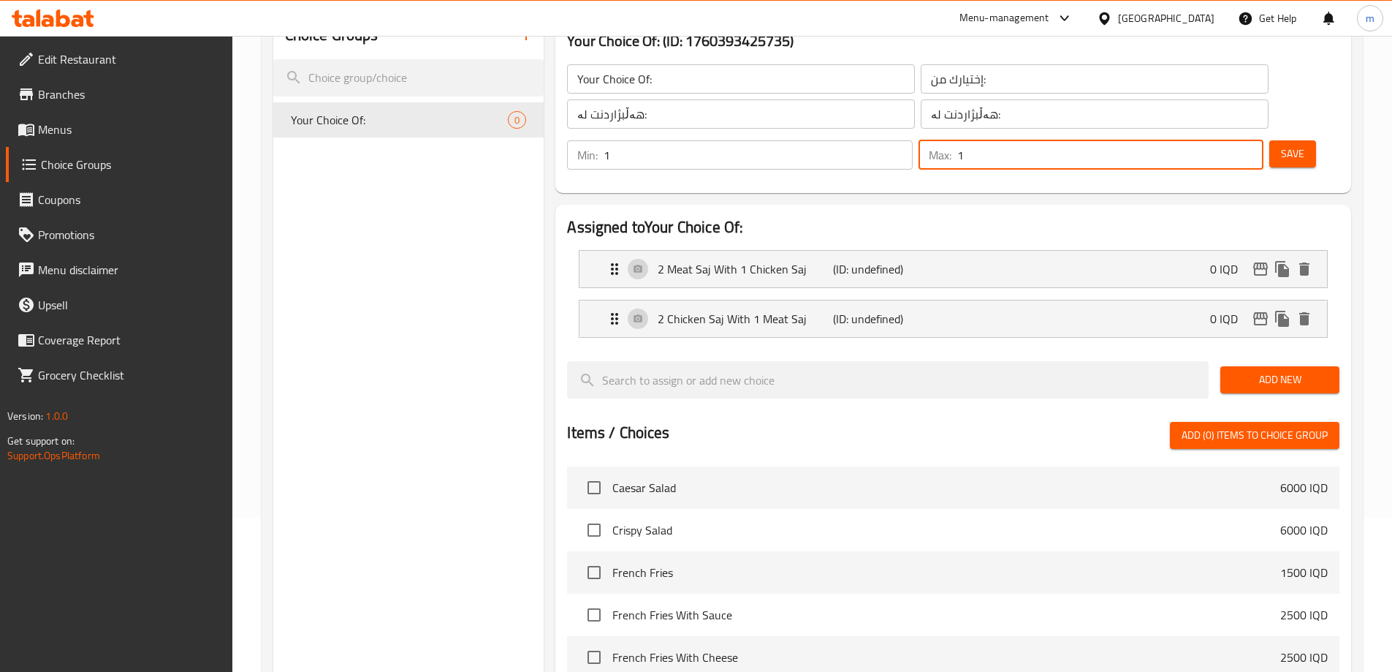
click at [1281, 145] on span "Save" at bounding box center [1292, 154] width 23 height 18
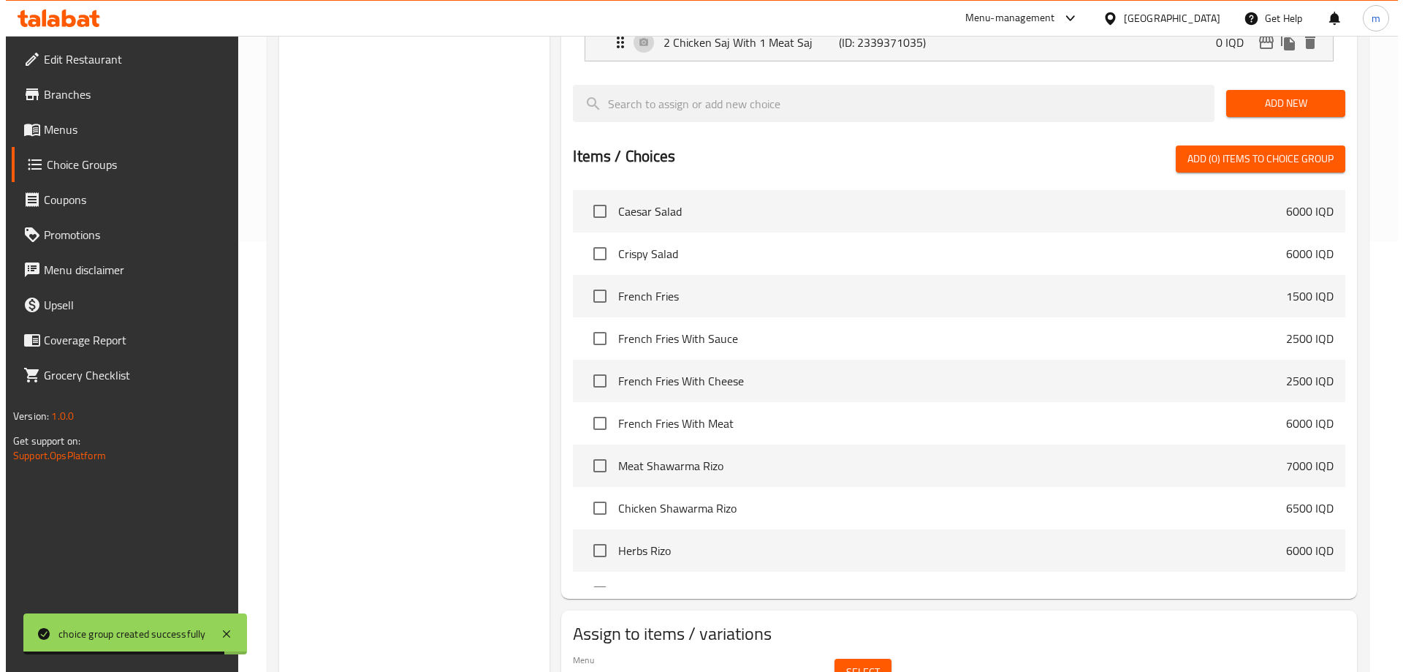
scroll to position [466, 0]
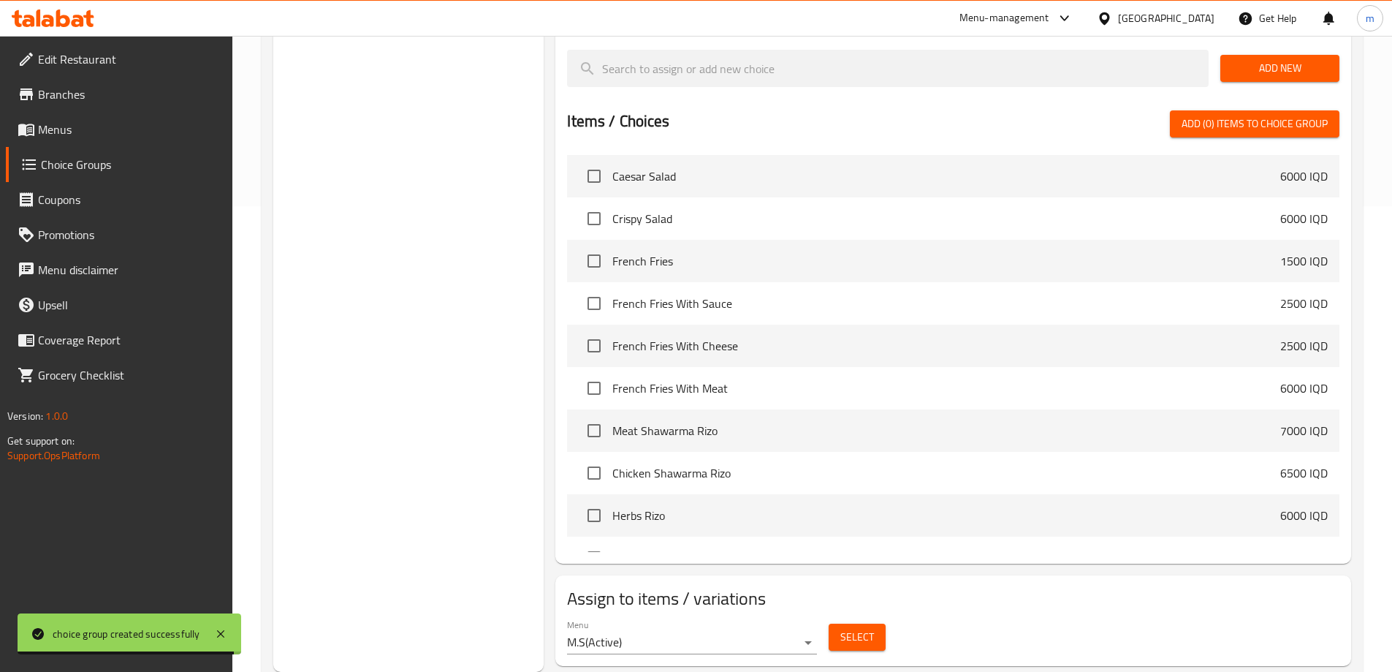
click at [850, 628] on span "Select" at bounding box center [857, 637] width 34 height 18
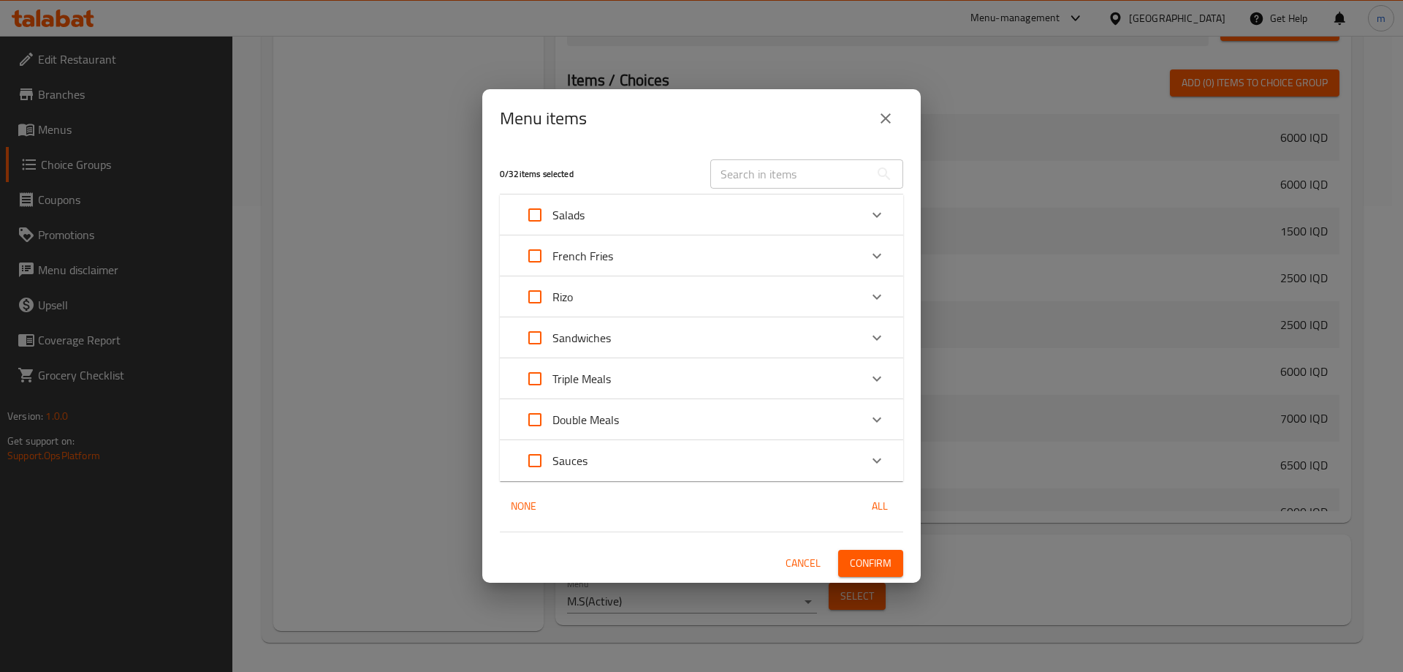
click at [605, 425] on p "Double Meals" at bounding box center [585, 420] width 67 height 18
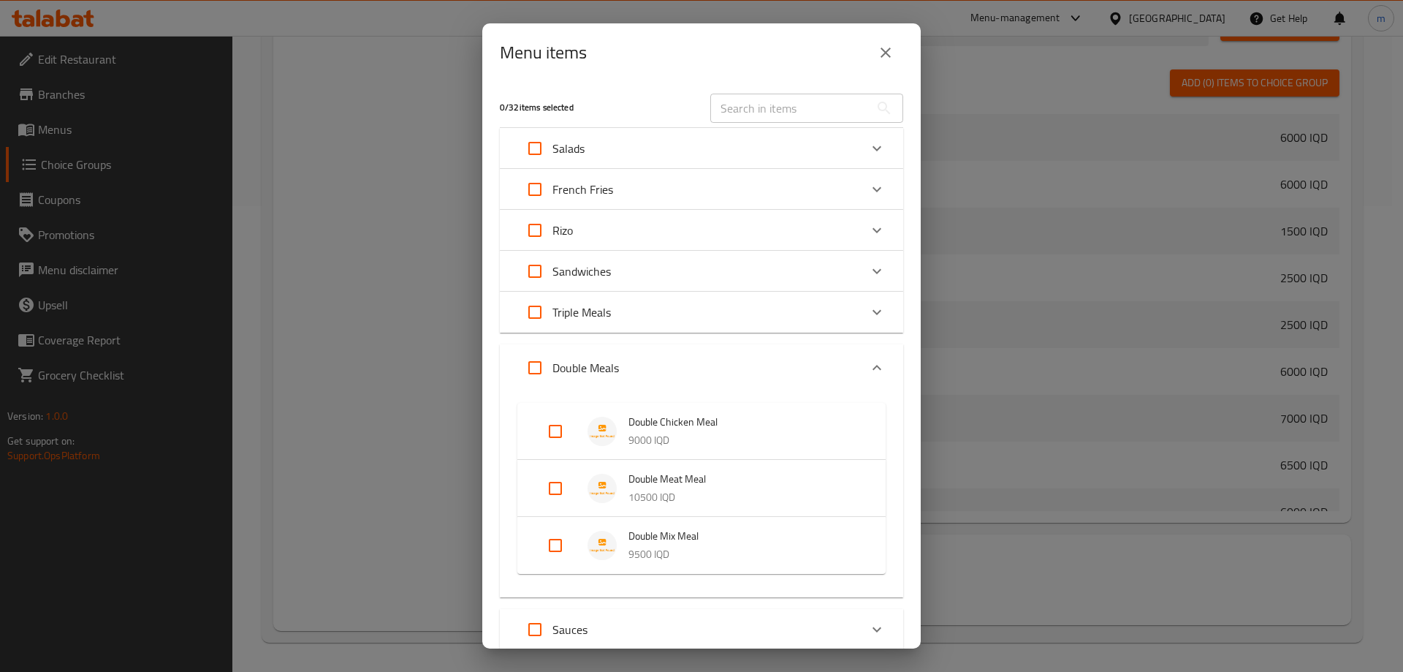
click at [552, 551] on input "Expand" at bounding box center [555, 545] width 35 height 35
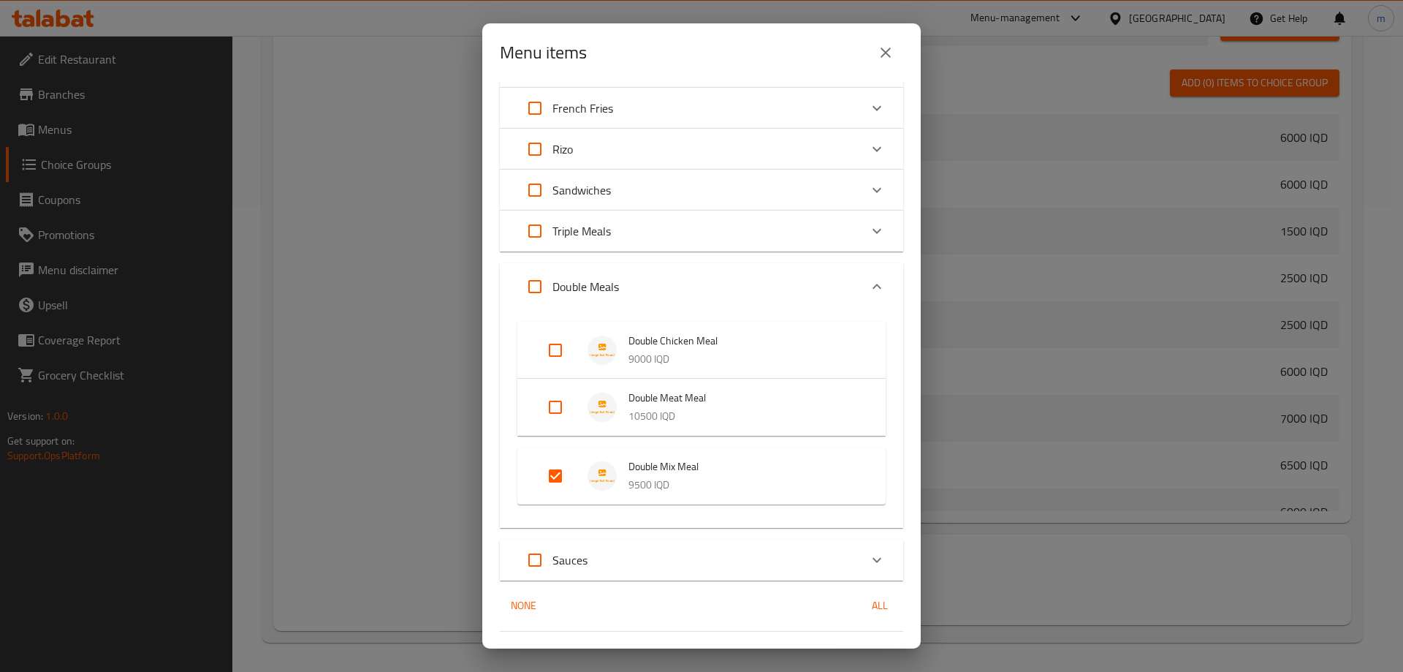
scroll to position [115, 0]
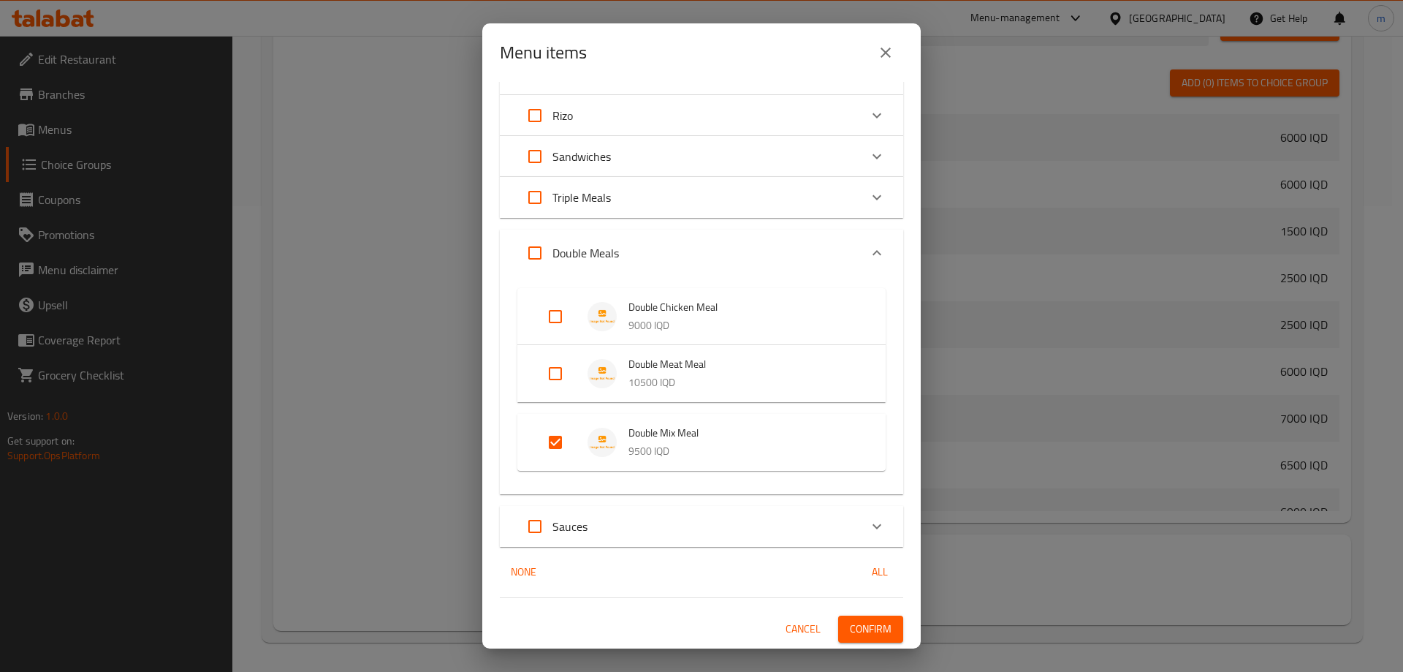
click at [559, 437] on input "Expand" at bounding box center [555, 442] width 35 height 35
checkbox input "false"
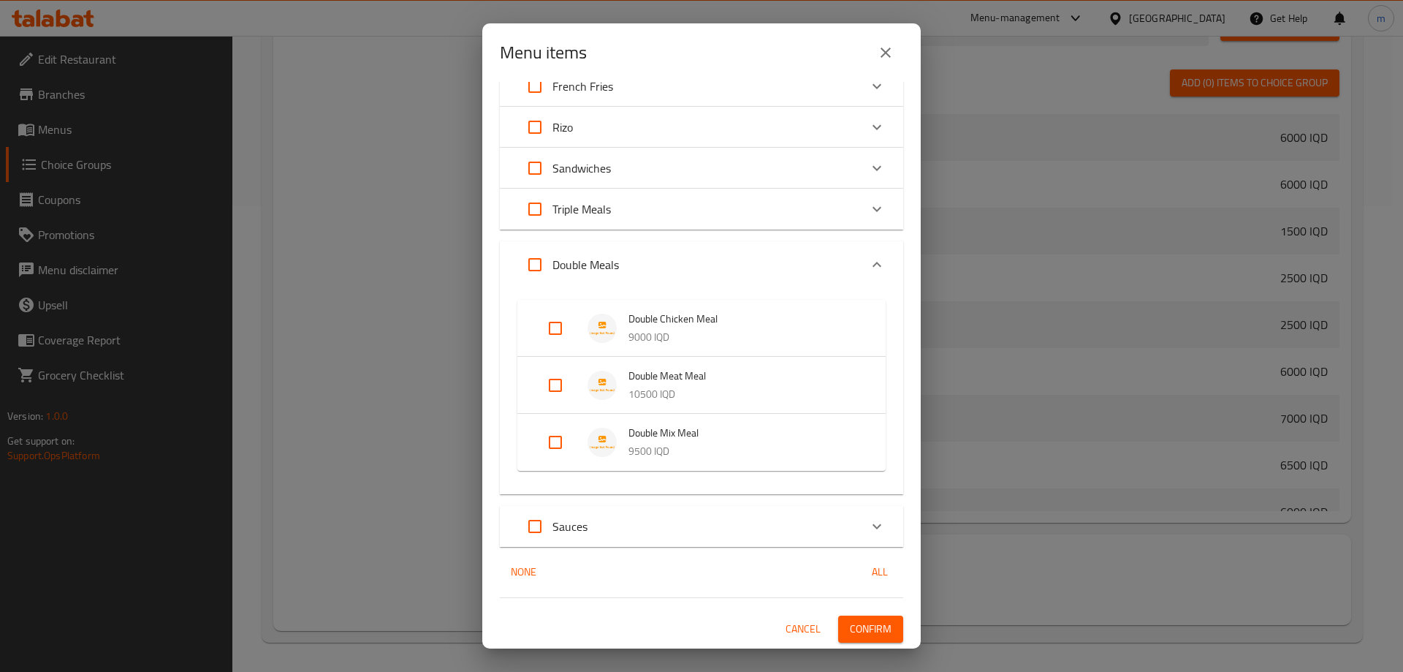
scroll to position [103, 0]
click at [626, 208] on div "Triple Meals" at bounding box center [688, 208] width 342 height 35
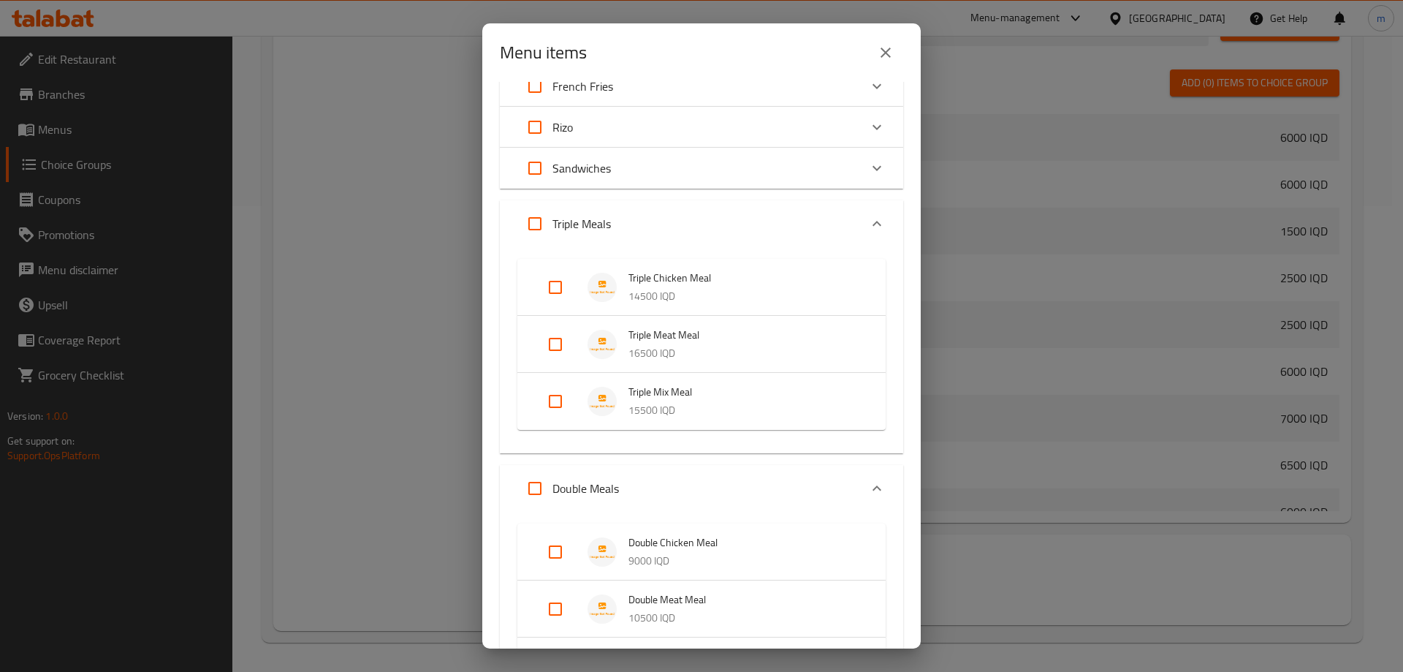
click at [557, 404] on input "Expand" at bounding box center [555, 401] width 35 height 35
checkbox input "true"
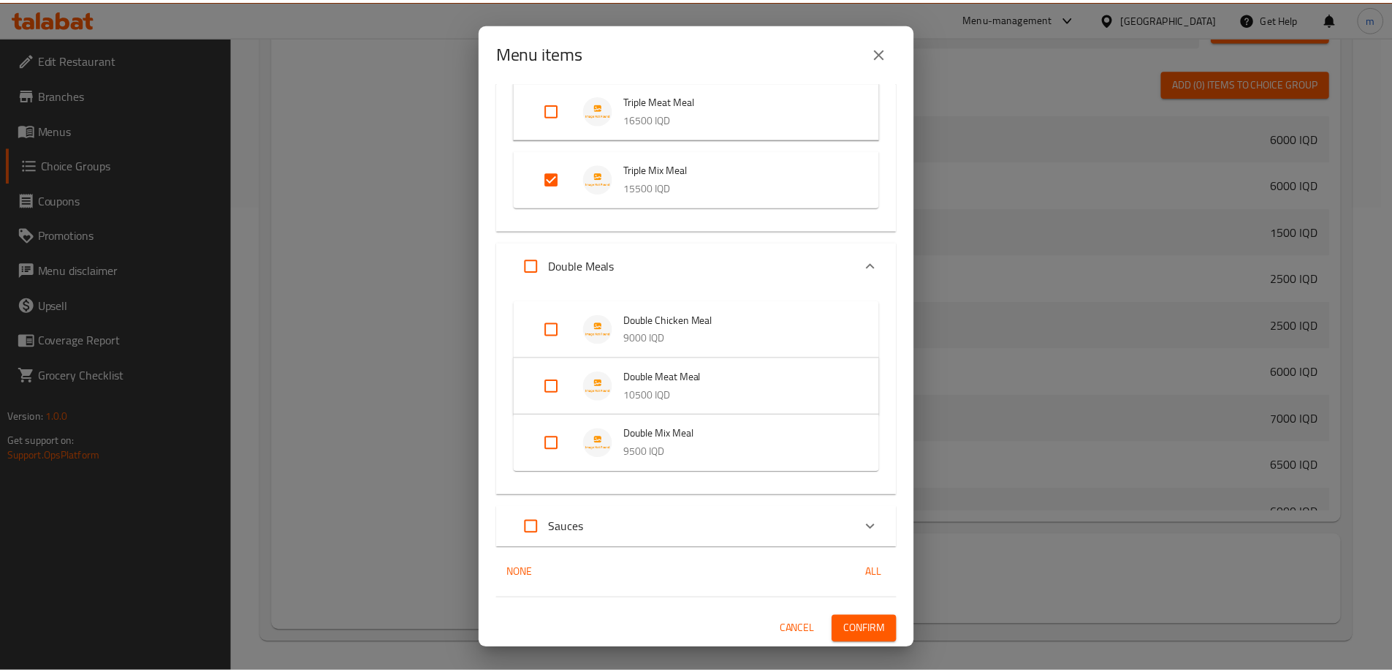
scroll to position [338, 0]
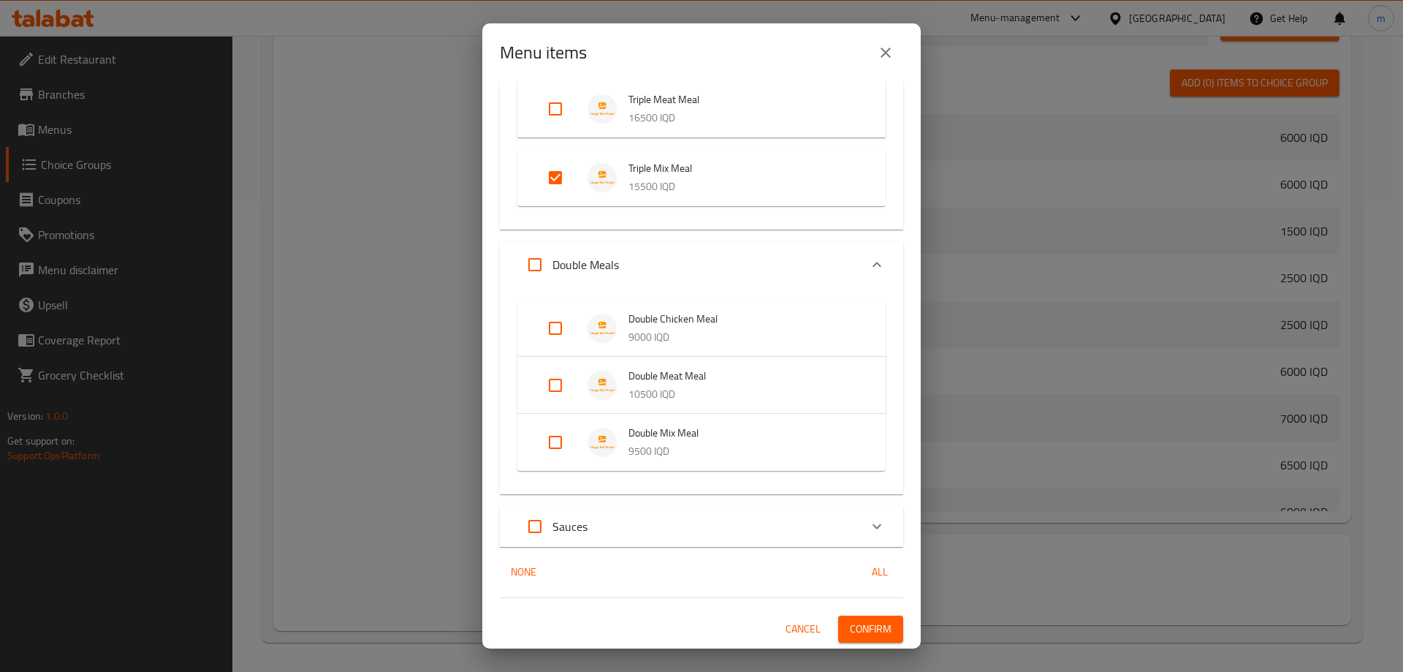
click at [850, 627] on span "Confirm" at bounding box center [871, 629] width 42 height 18
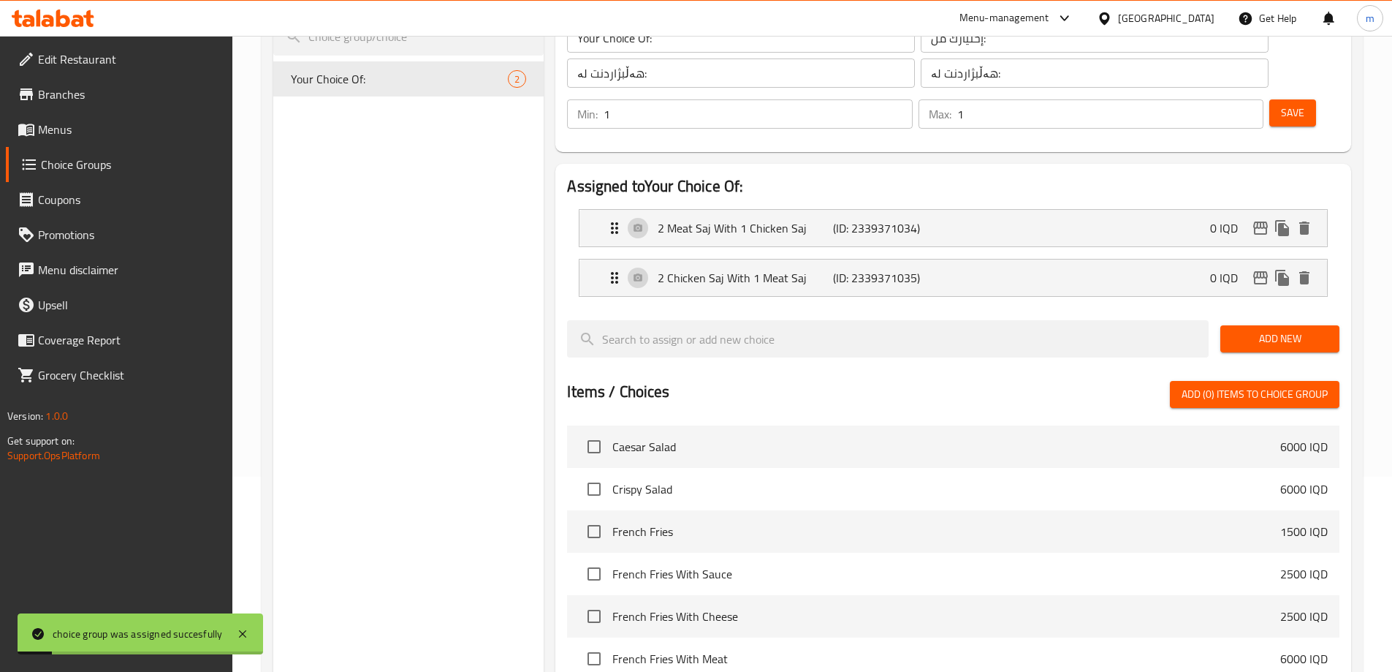
scroll to position [0, 0]
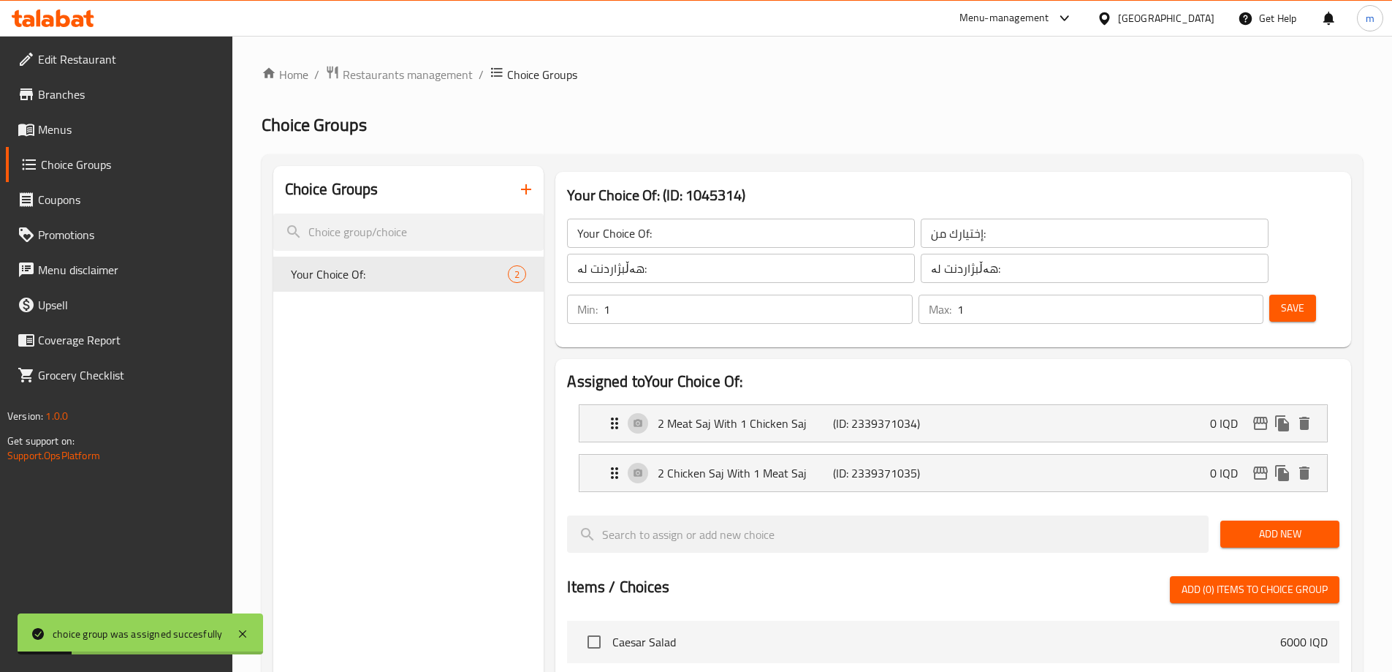
click at [528, 194] on icon "button" at bounding box center [526, 190] width 18 height 18
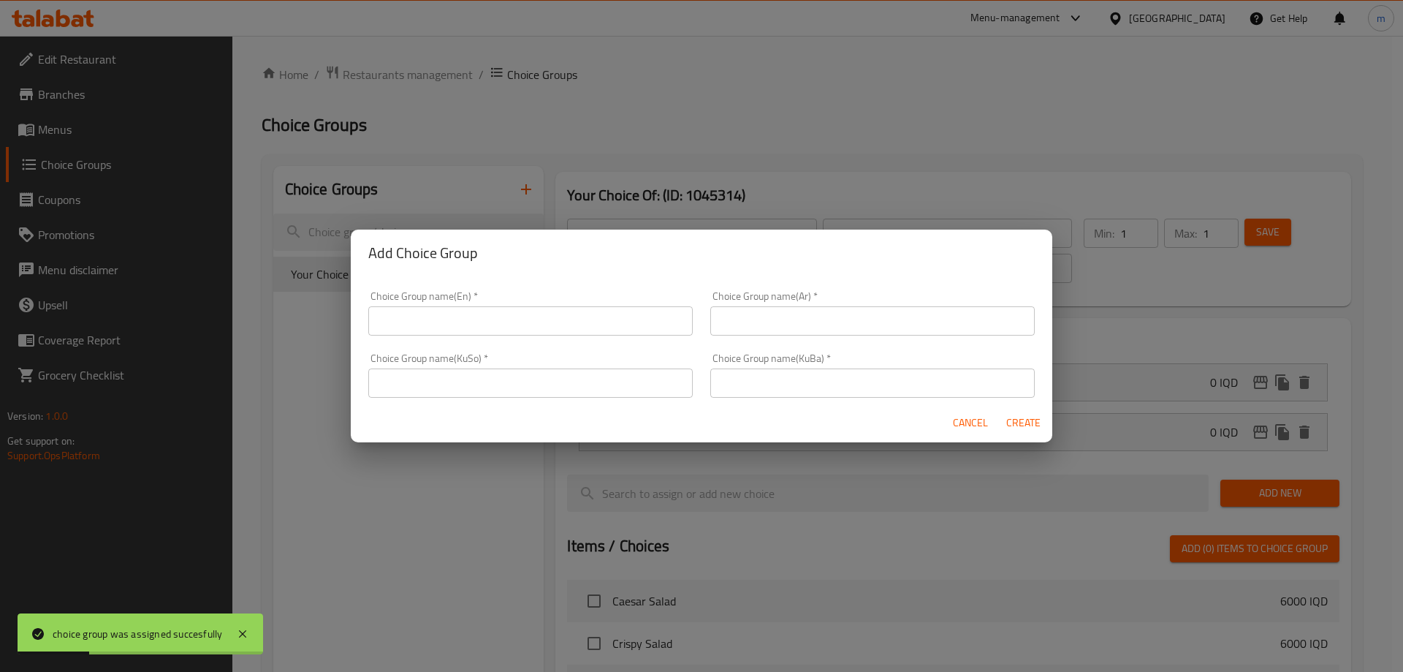
click at [612, 324] on input "text" at bounding box center [530, 320] width 324 height 29
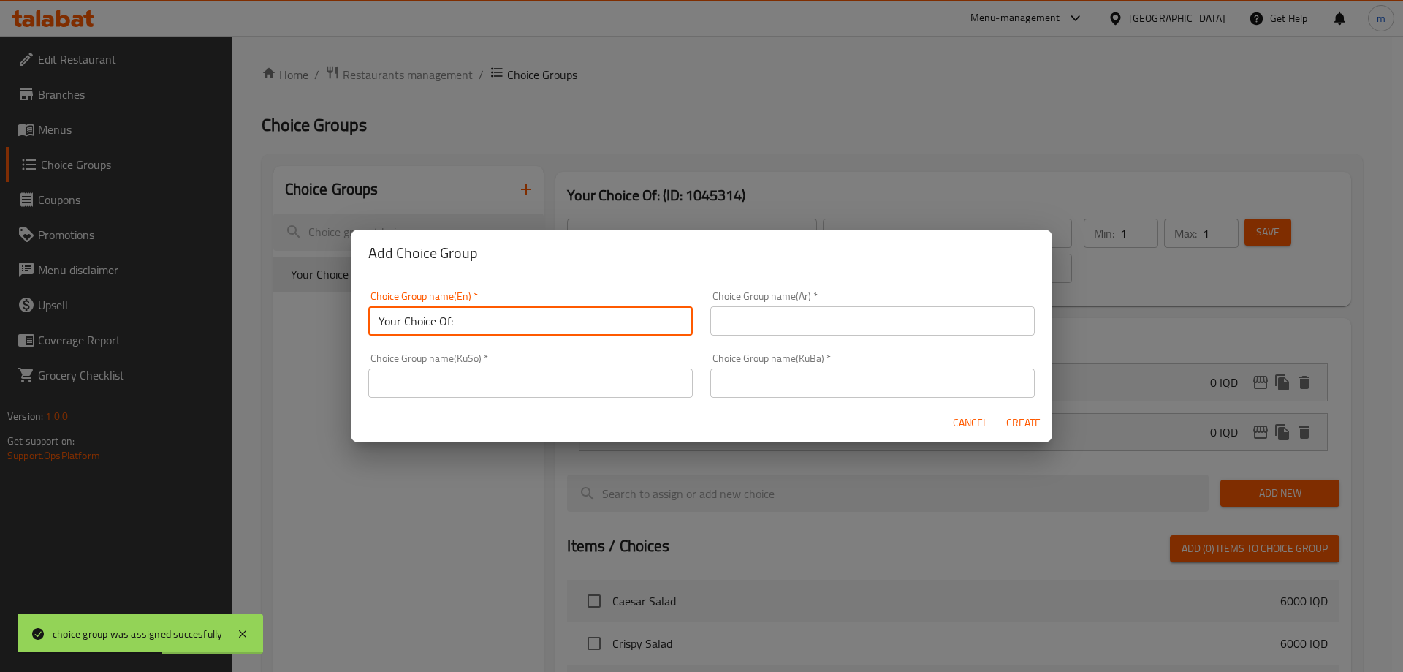
click at [509, 319] on input "Your Choice Of:" at bounding box center [530, 320] width 324 height 29
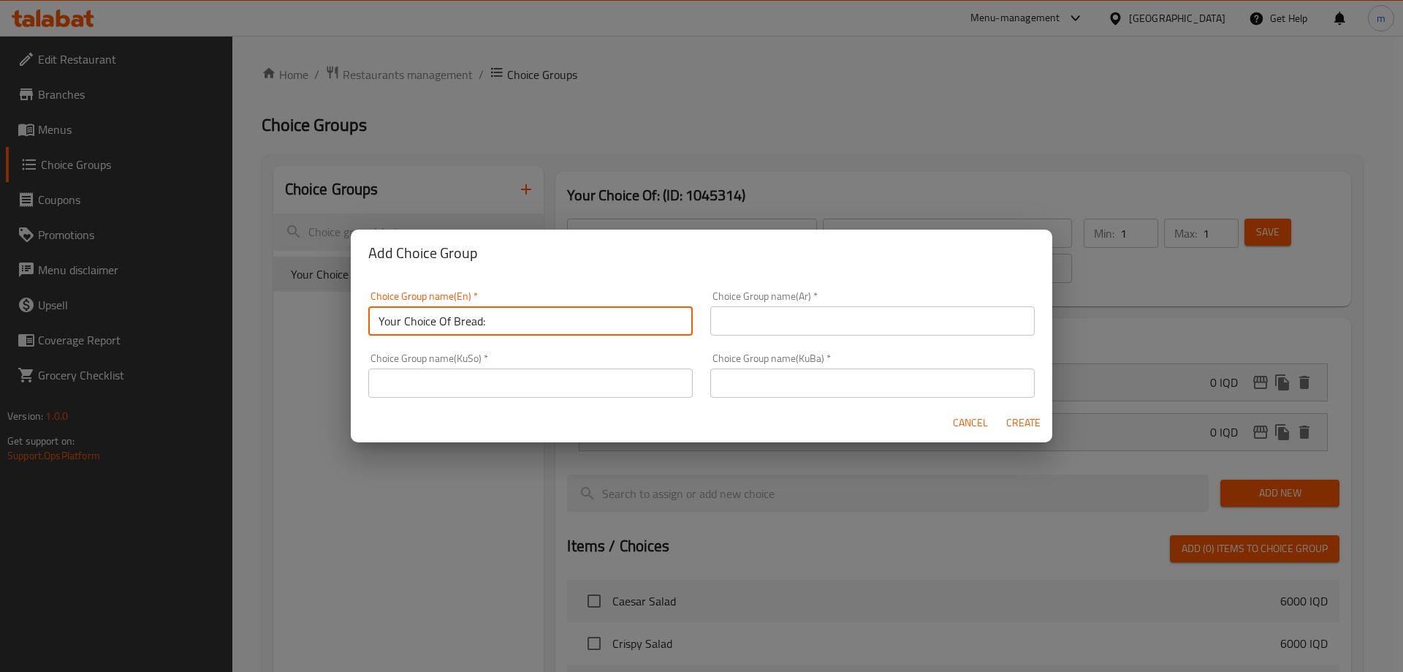
click at [517, 317] on input "Your Choice Of Bread:" at bounding box center [530, 320] width 324 height 29
type input "Your Choice Of Bread:"
click at [727, 319] on input "text" at bounding box center [872, 320] width 324 height 29
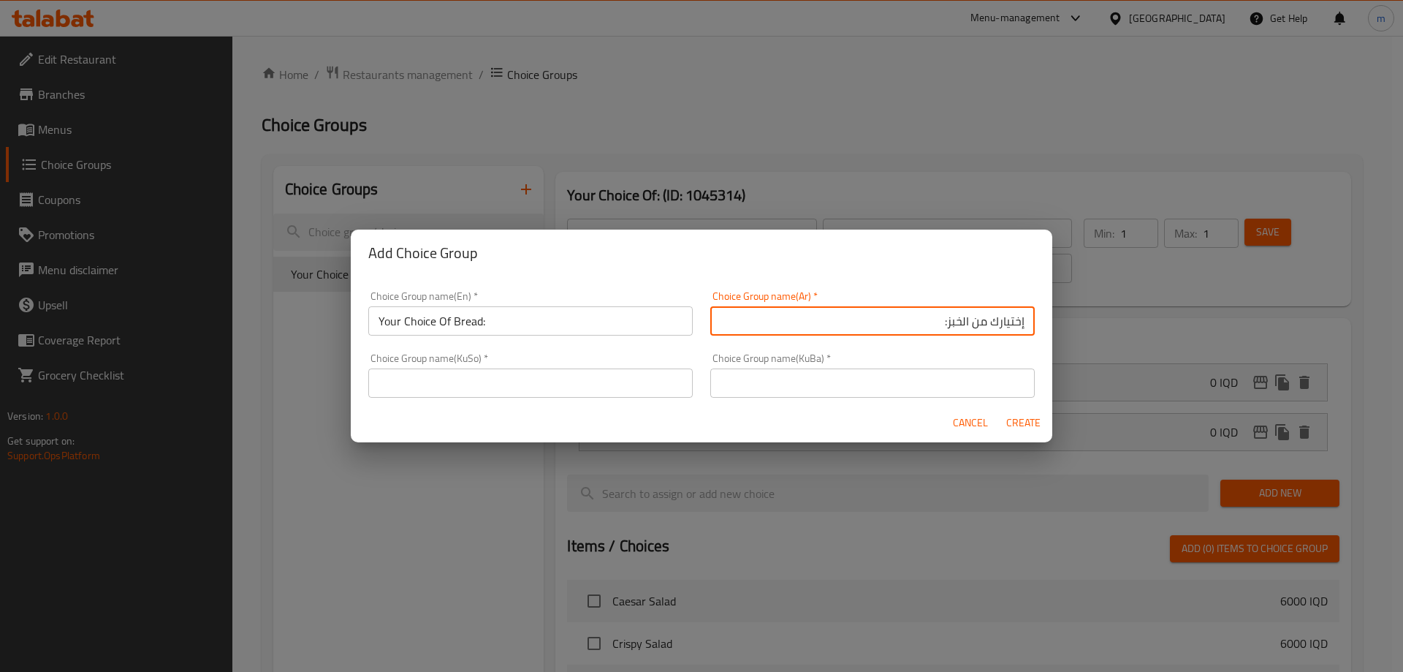
type input "إختيارك من الخبز:"
click at [657, 385] on input "text" at bounding box center [530, 382] width 324 height 29
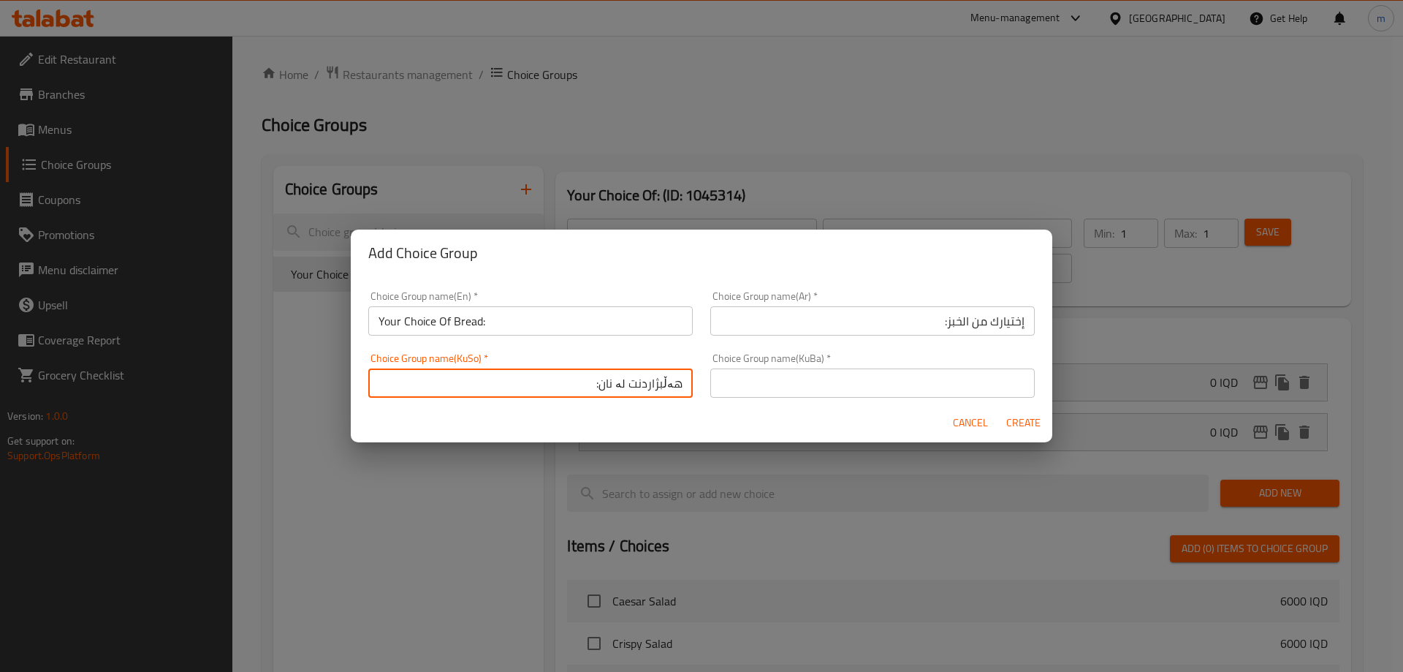
click at [610, 393] on input "هەڵبژاردنت لە نان:" at bounding box center [530, 382] width 324 height 29
type input "هەڵبژاردنت لە نان:"
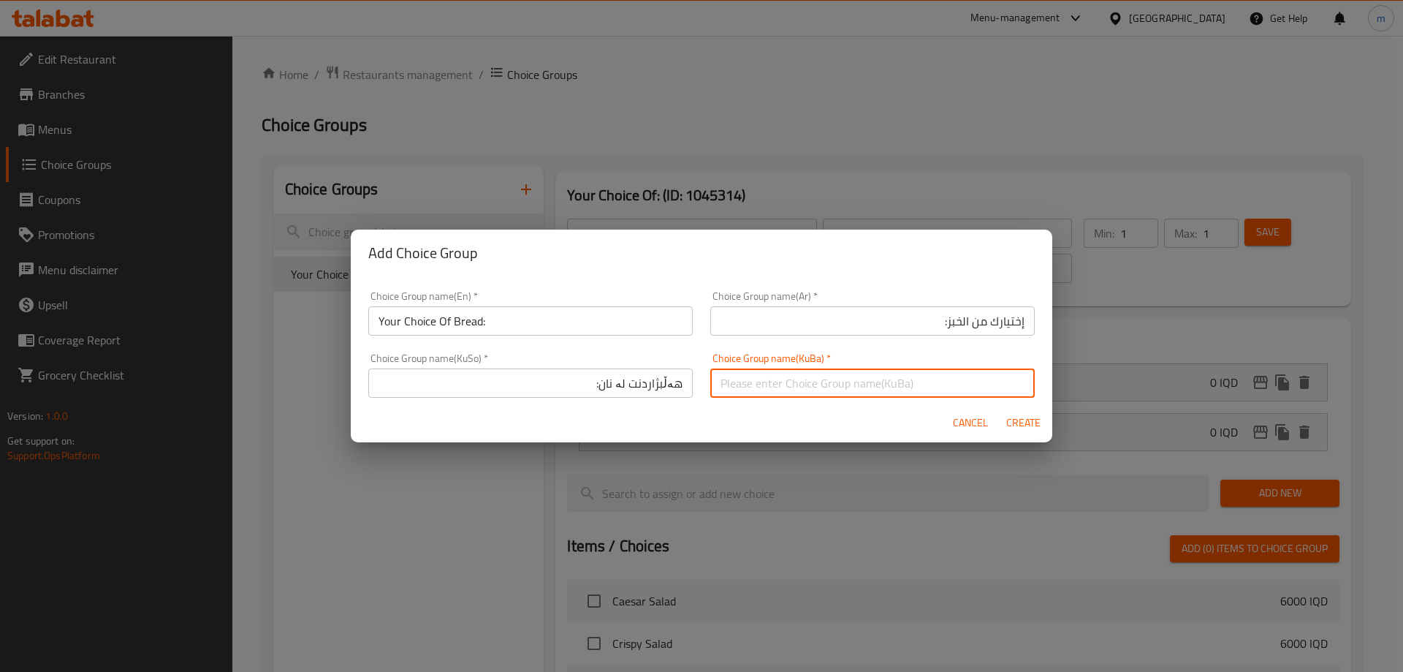
click at [745, 384] on input "text" at bounding box center [872, 382] width 324 height 29
paste input "هەڵبژاردنت لە نان:"
type input "هەڵبژاردنت لە نان:"
click at [1019, 412] on button "Create" at bounding box center [1023, 422] width 47 height 27
type input "Your Choice Of Bread:"
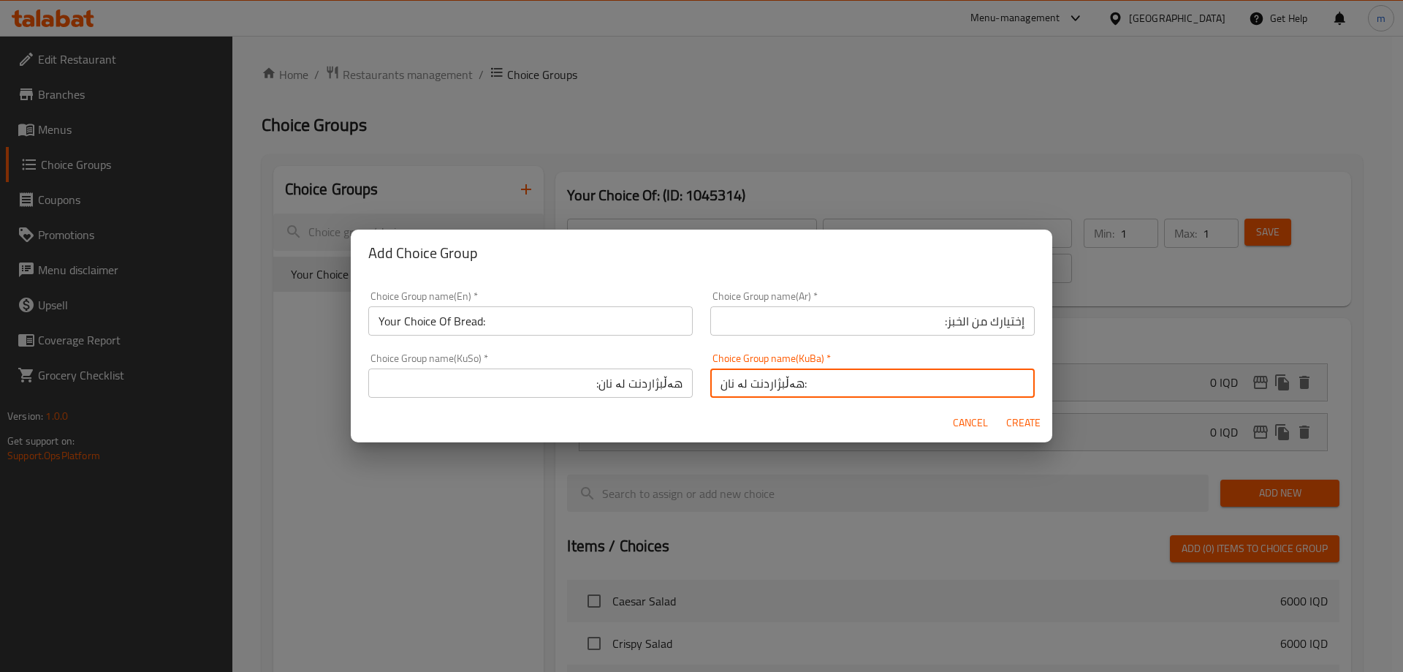
type input "إختيارك من الخبز:"
type input "هەڵبژاردنت لە نان:"
type input "0"
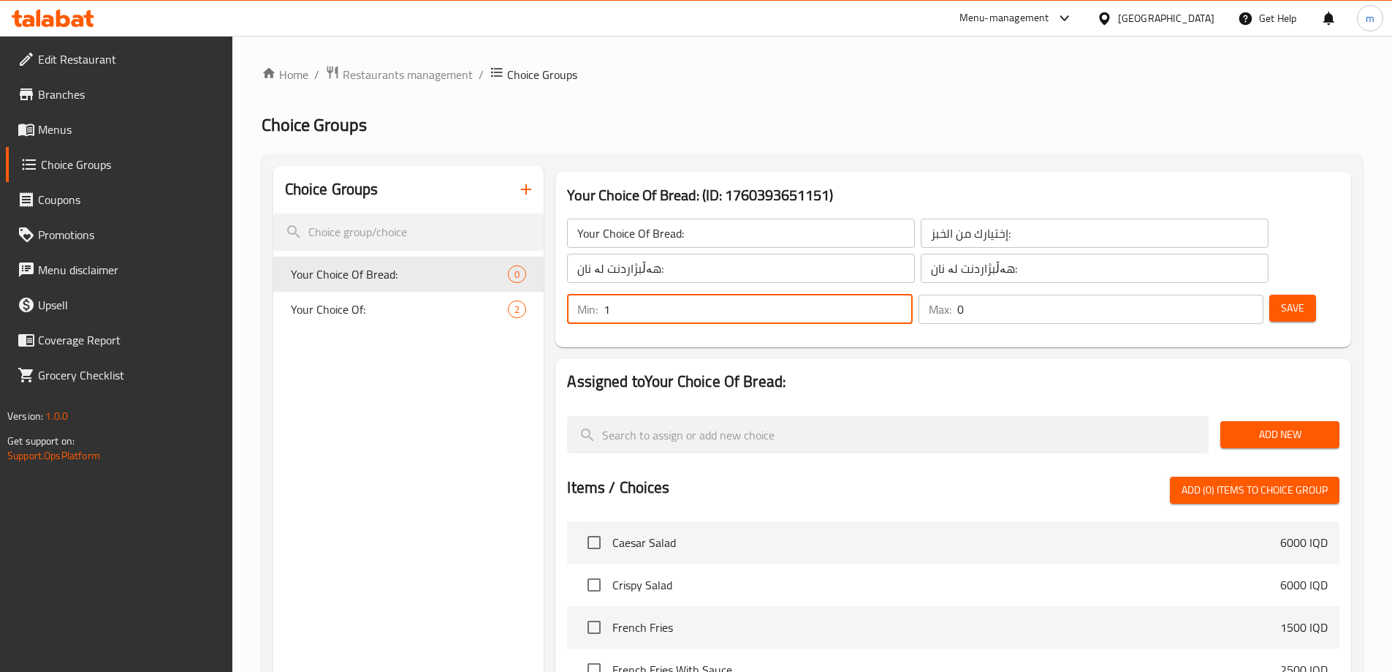
type input "1"
click at [912, 295] on input "1" at bounding box center [758, 309] width 308 height 29
click at [1216, 295] on input "0" at bounding box center [1110, 309] width 306 height 29
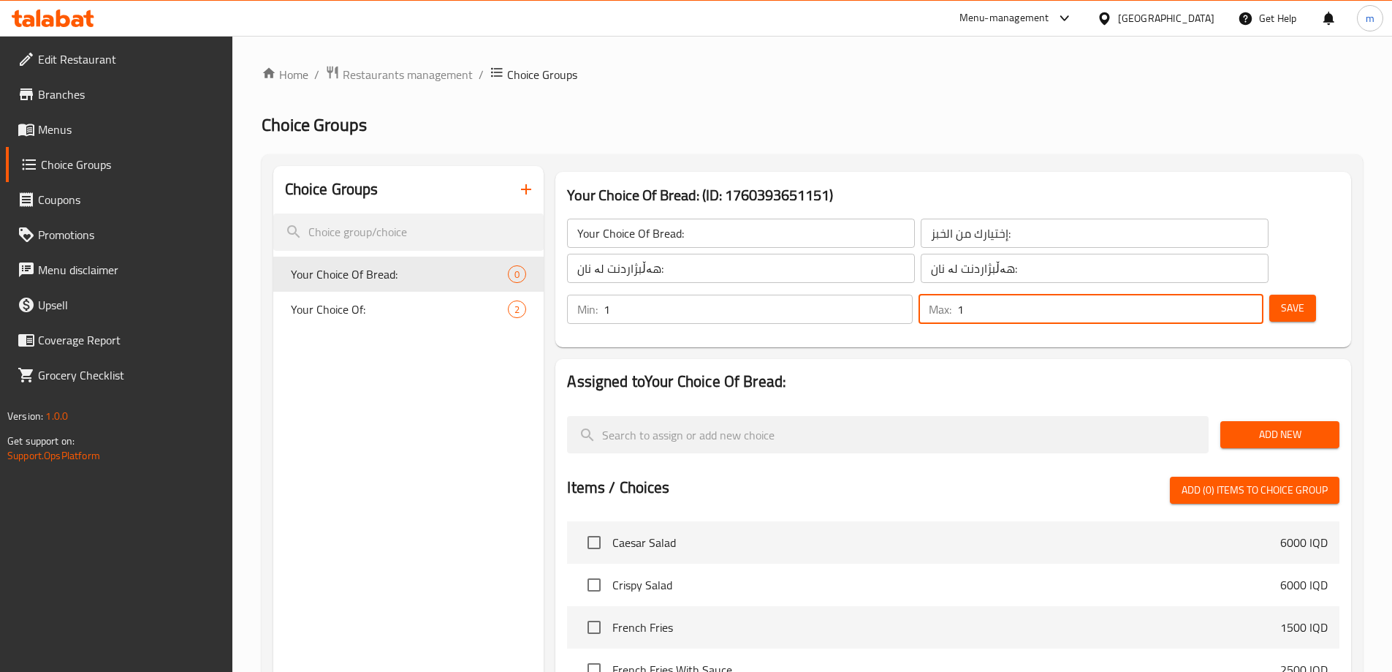
type input "1"
click at [1226, 295] on input "1" at bounding box center [1110, 309] width 306 height 29
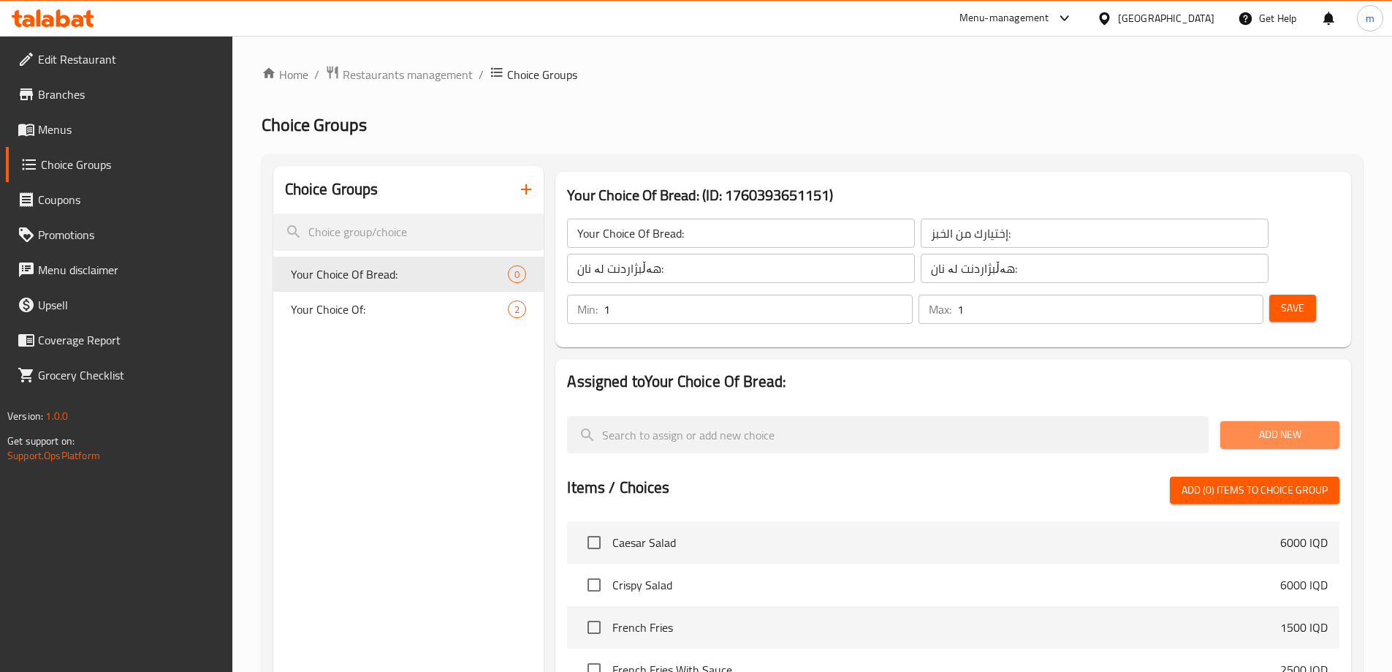
click at [1258, 425] on span "Add New" at bounding box center [1280, 434] width 96 height 18
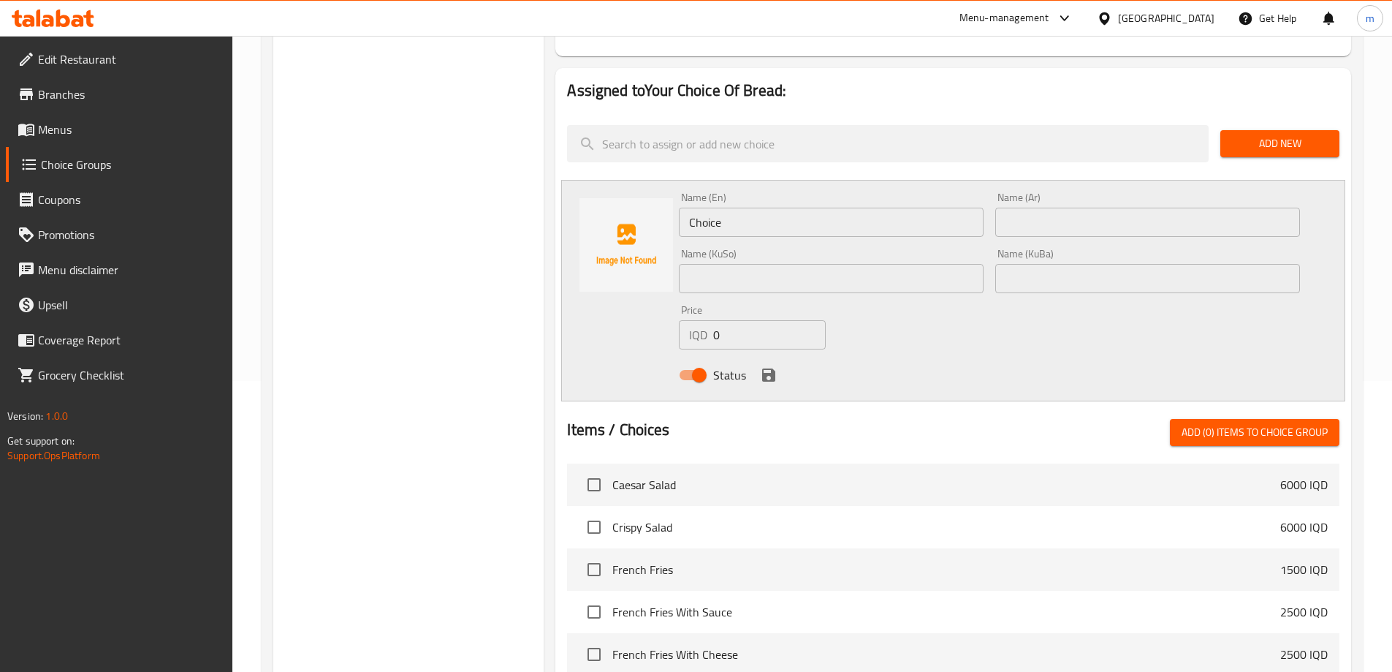
scroll to position [268, 0]
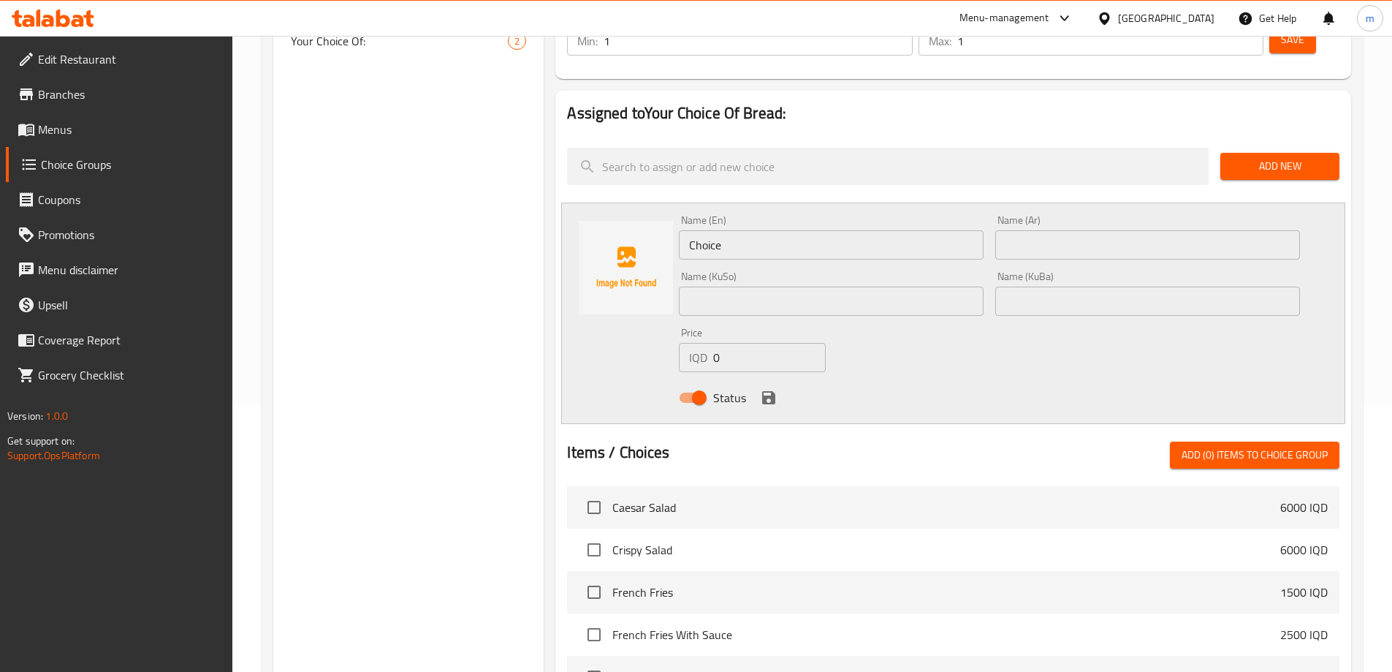
click at [862, 230] on input "Choice" at bounding box center [831, 244] width 305 height 29
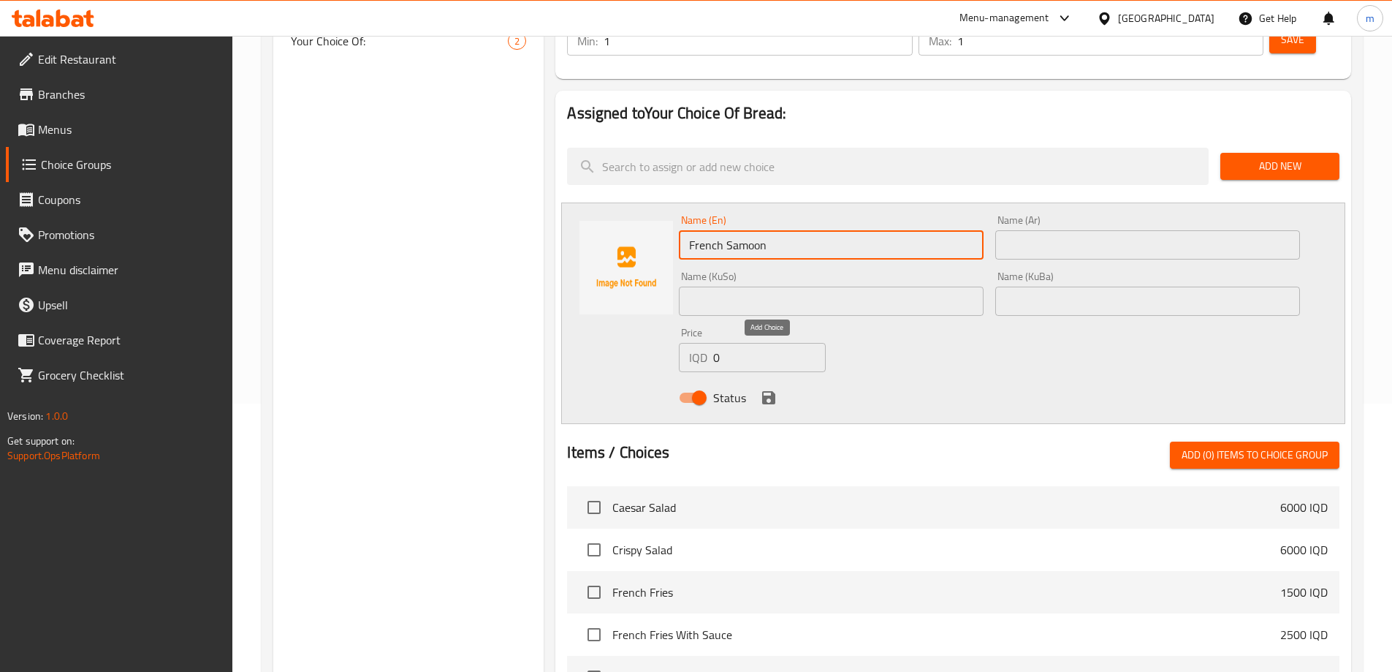
type input "French Samoon"
click at [765, 391] on icon "save" at bounding box center [768, 397] width 13 height 13
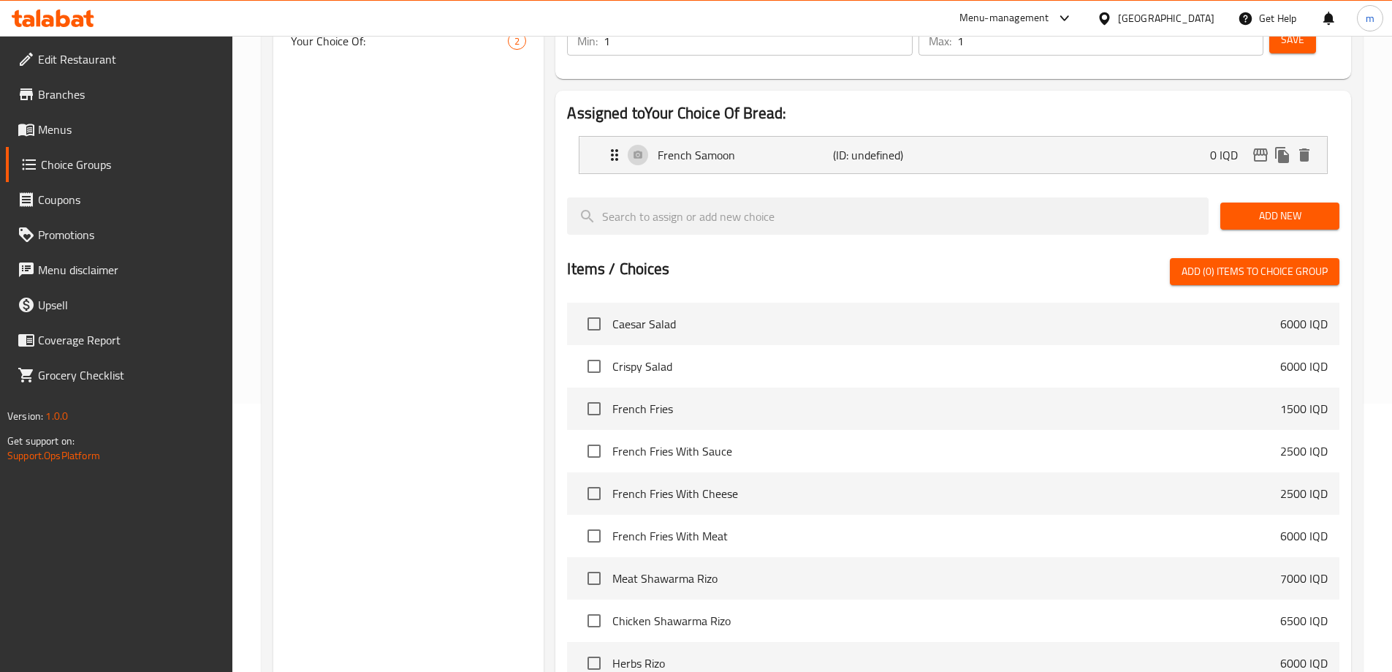
click at [1275, 207] on span "Add New" at bounding box center [1280, 216] width 96 height 18
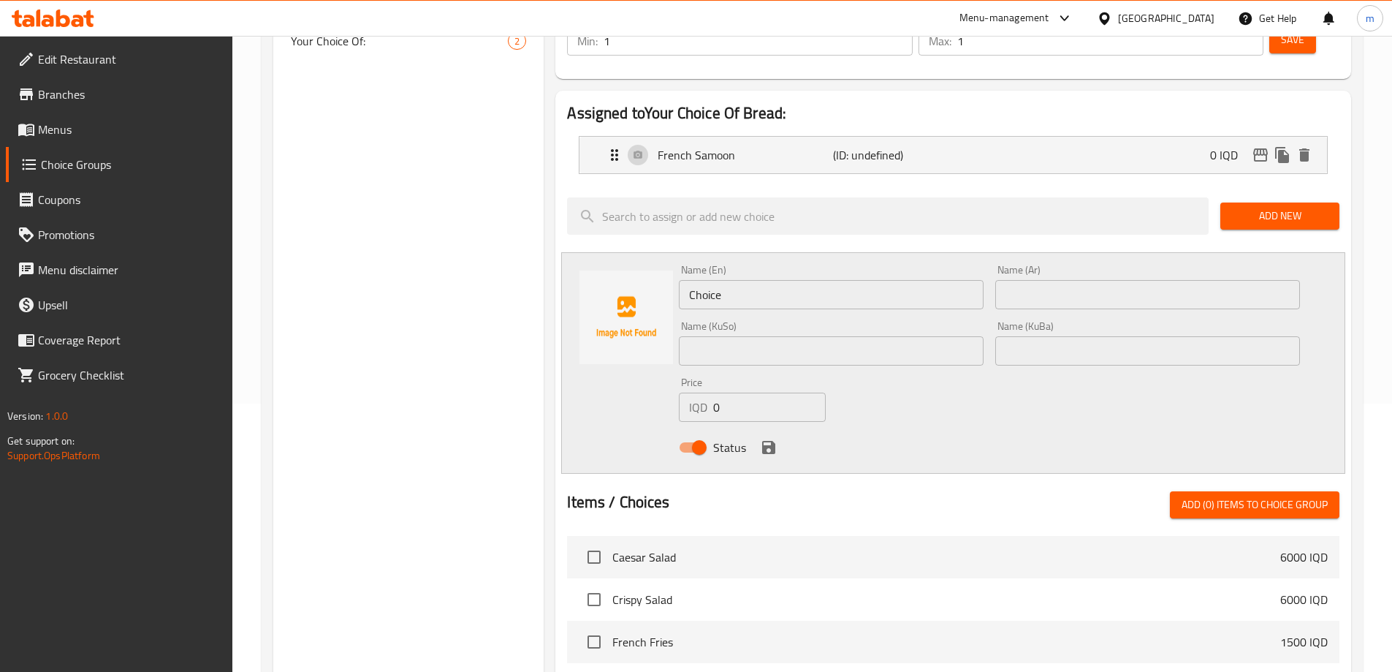
click at [735, 280] on input "Choice" at bounding box center [831, 294] width 305 height 29
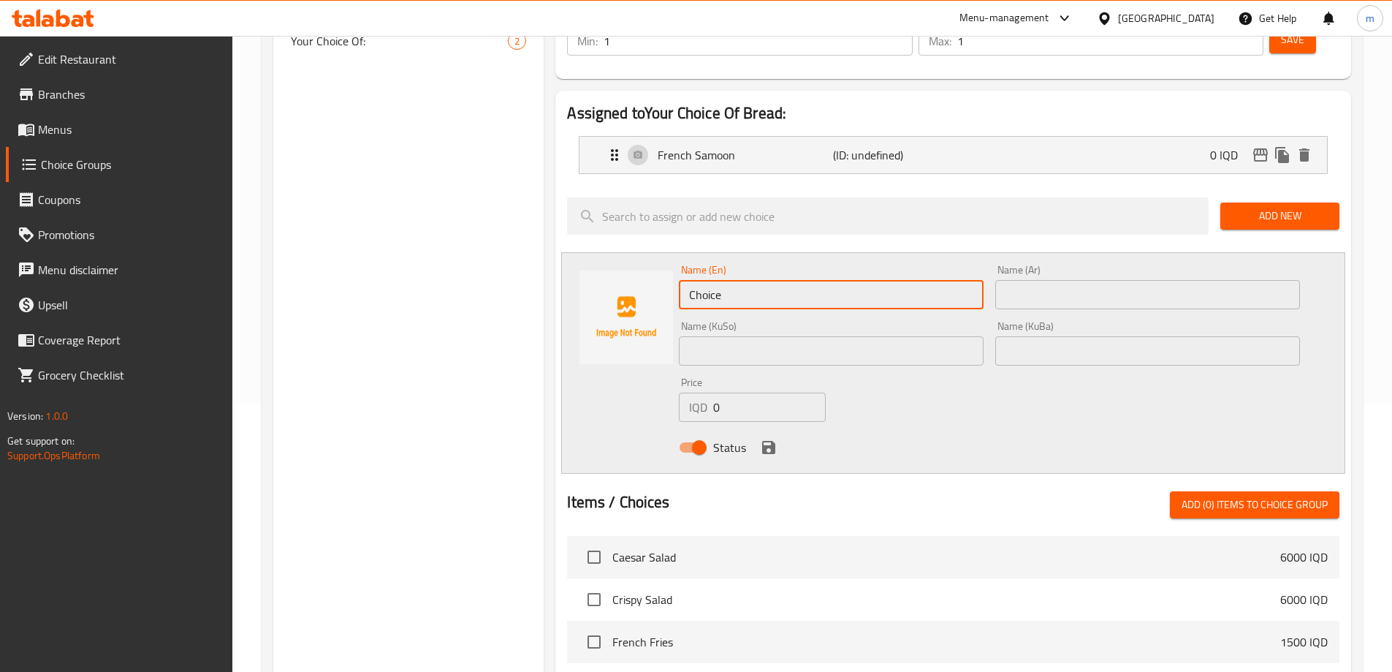
click at [734, 280] on input "Choice" at bounding box center [831, 294] width 305 height 29
type input "Saj Bread"
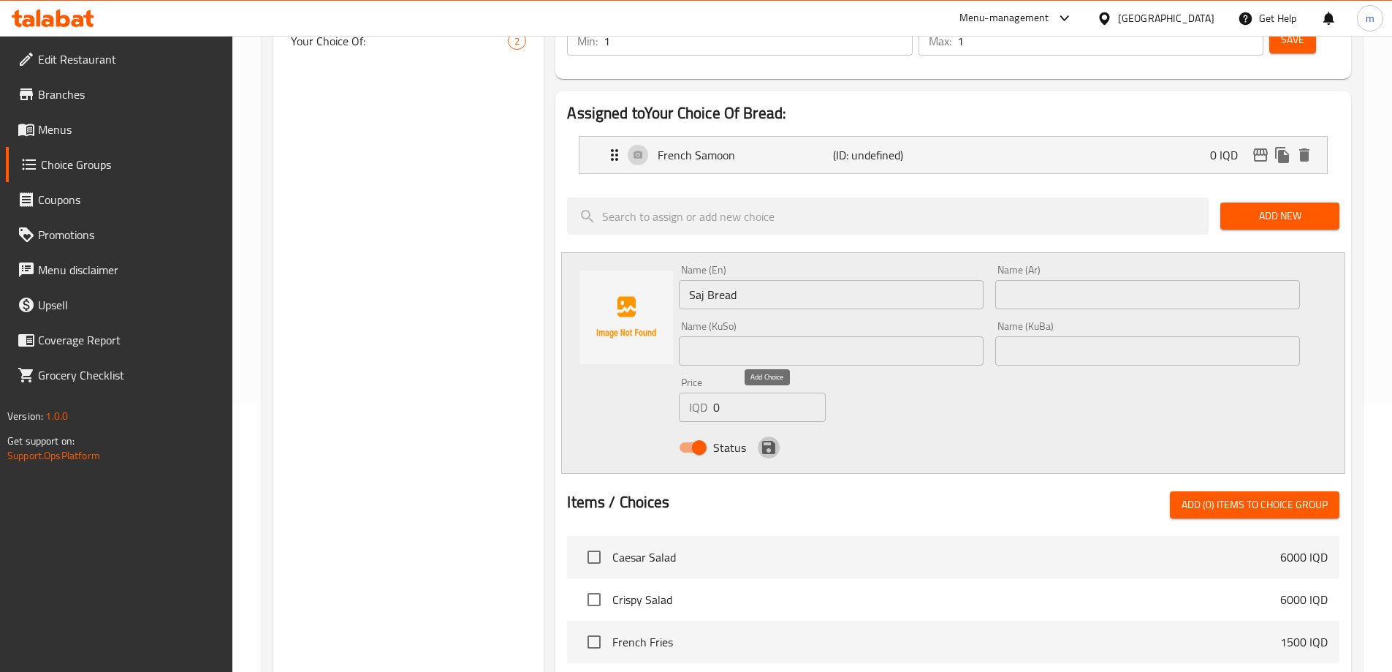
click at [775, 438] on icon "save" at bounding box center [769, 447] width 18 height 18
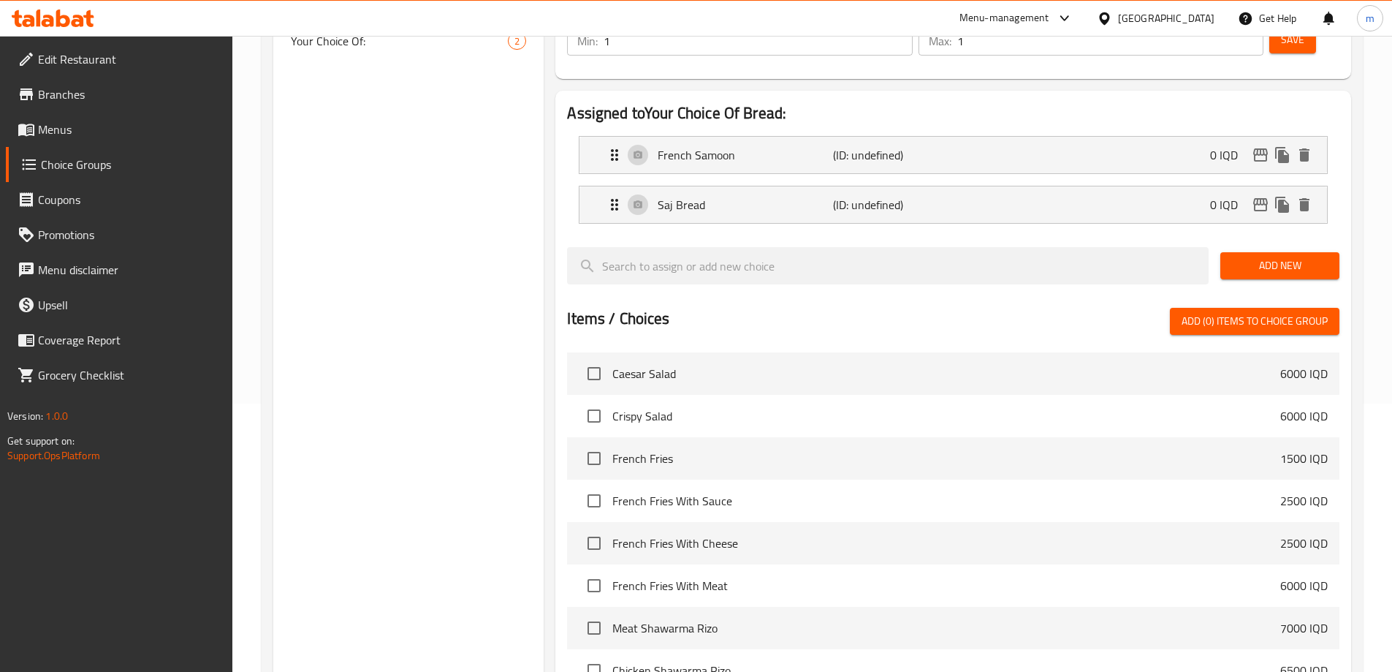
click at [1239, 257] on span "Add New" at bounding box center [1280, 266] width 96 height 18
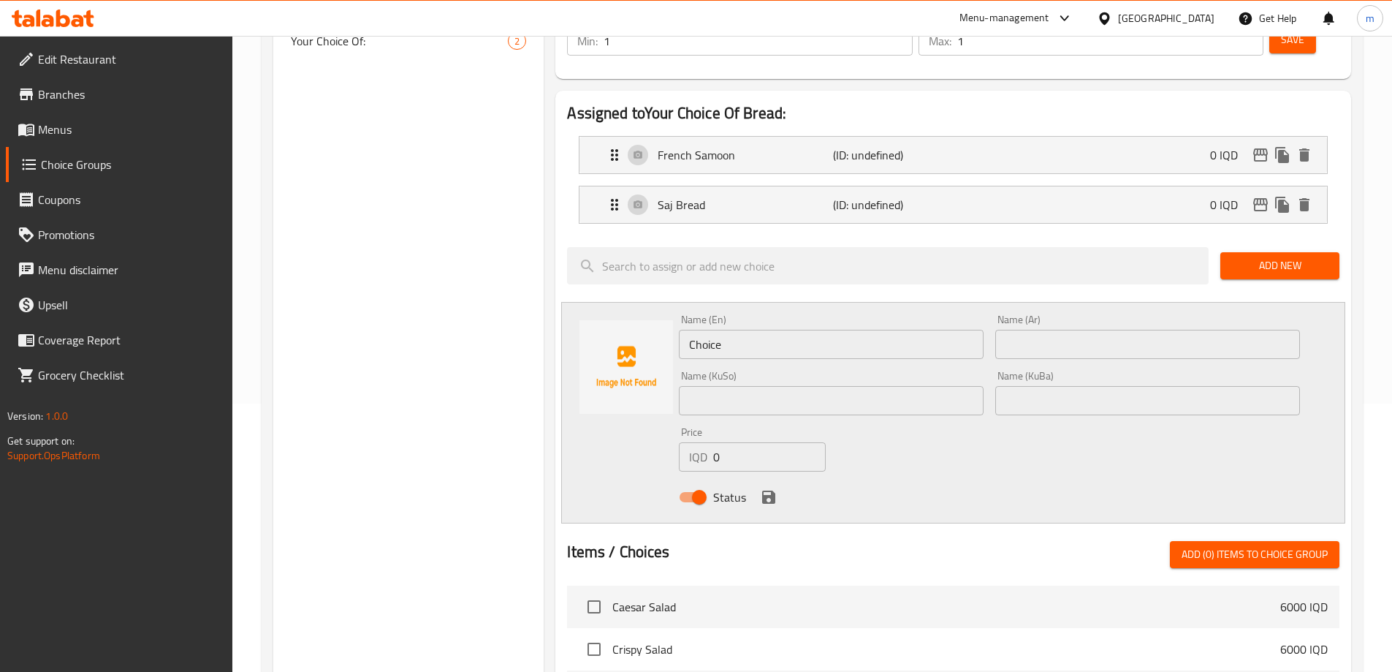
click at [733, 330] on input "Choice" at bounding box center [831, 344] width 305 height 29
type input "Shrak Bread"
click at [767, 488] on icon "save" at bounding box center [769, 497] width 18 height 18
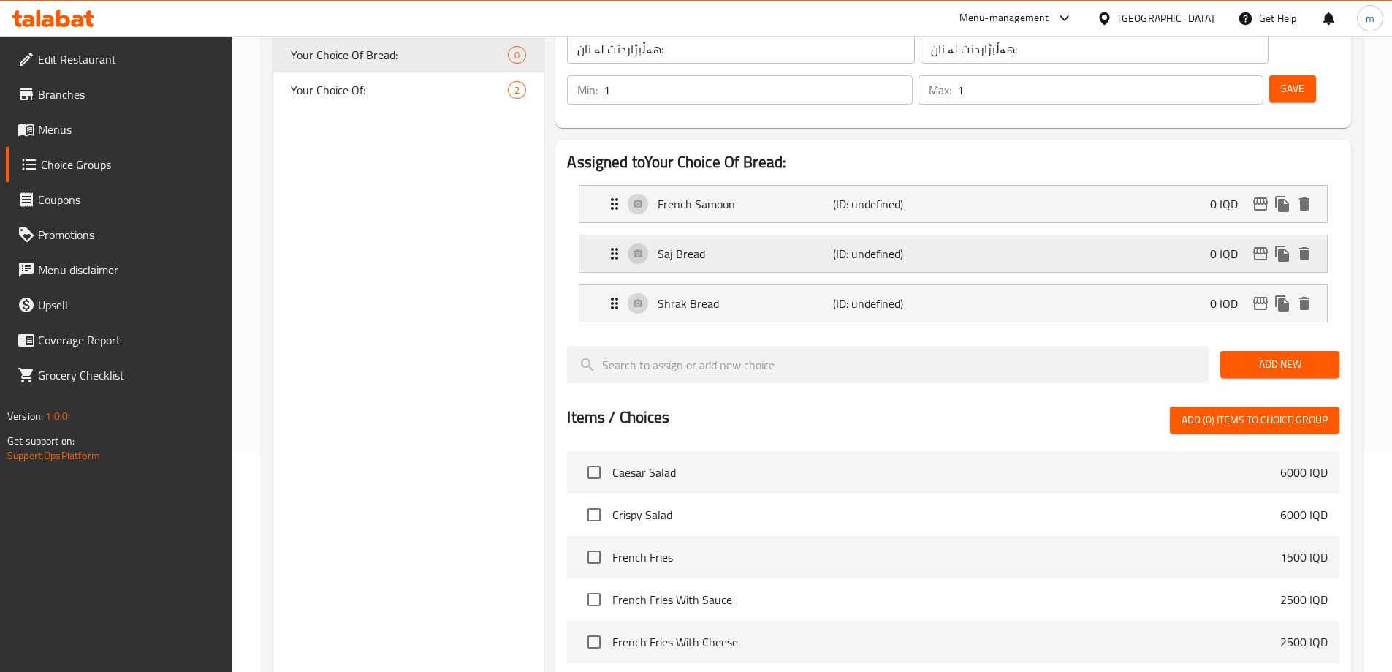
scroll to position [206, 0]
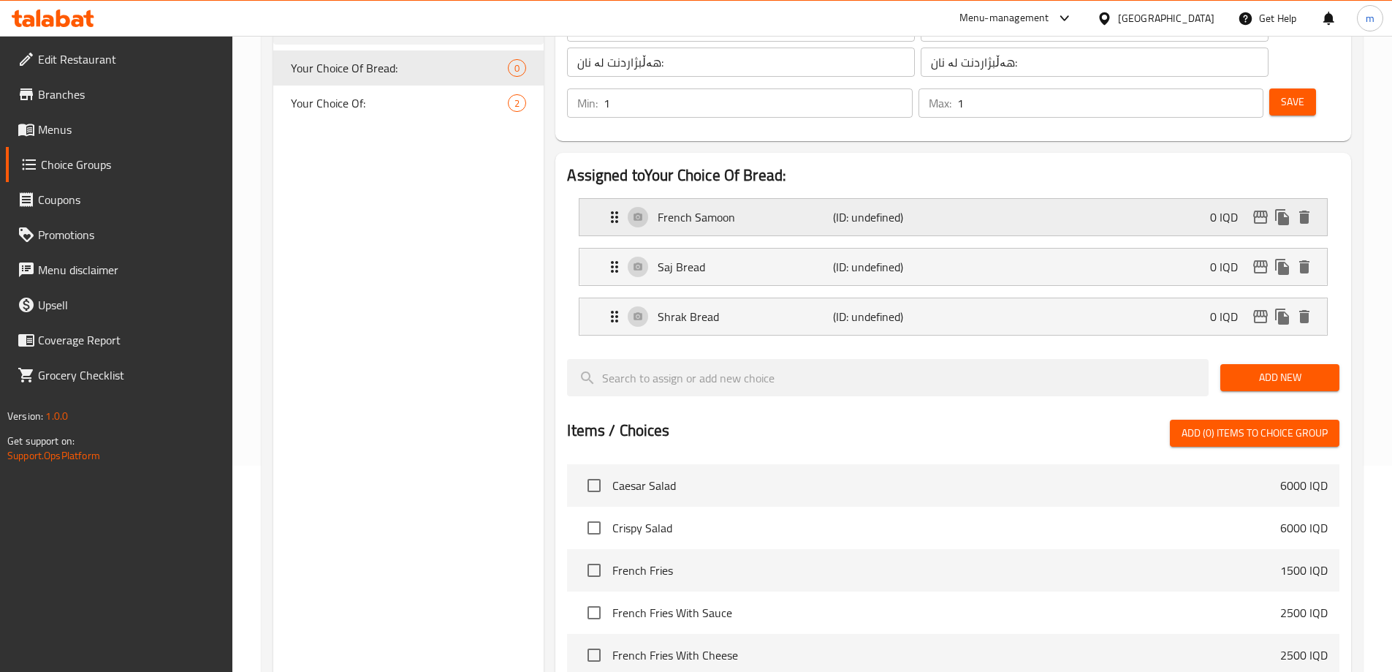
click at [774, 208] on p "French Samoon" at bounding box center [745, 217] width 175 height 18
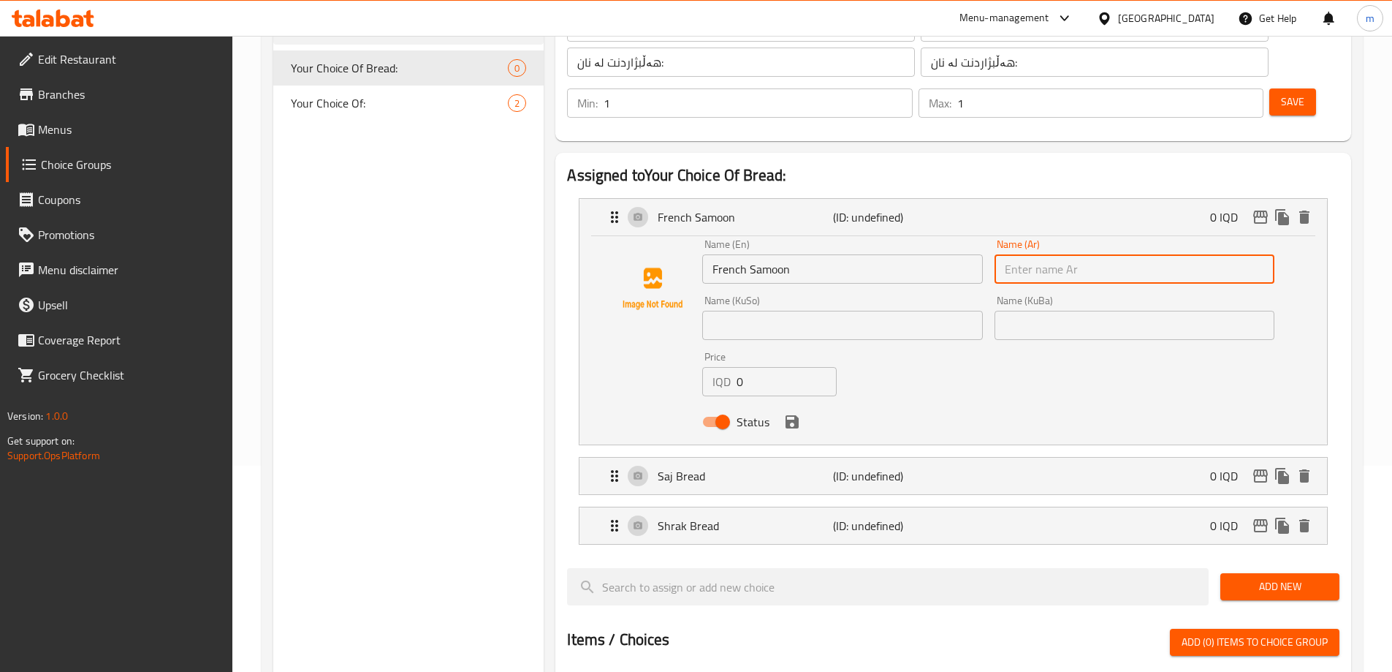
click at [1041, 254] on input "text" at bounding box center [1135, 268] width 280 height 29
click at [982, 457] on div "Saj Bread (ID: undefined) 0 IQD" at bounding box center [958, 475] width 704 height 37
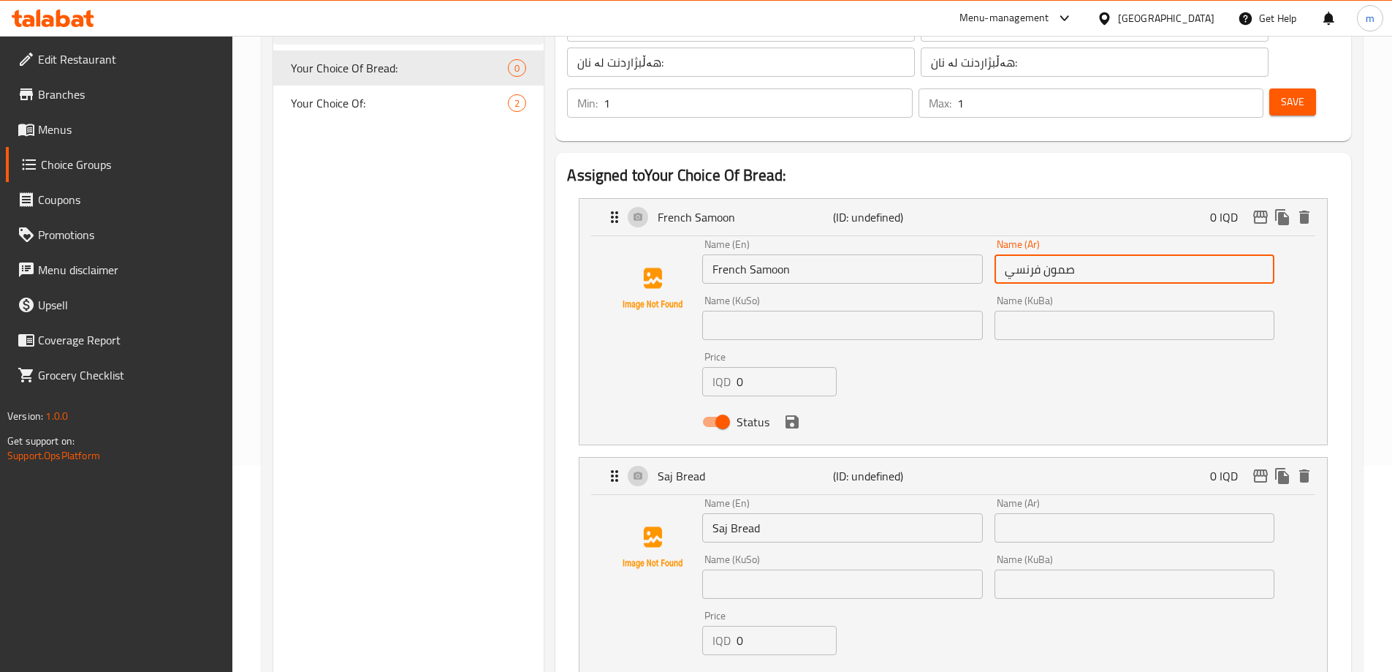
type input "صمون فرنسي"
click at [1076, 513] on input "text" at bounding box center [1135, 527] width 280 height 29
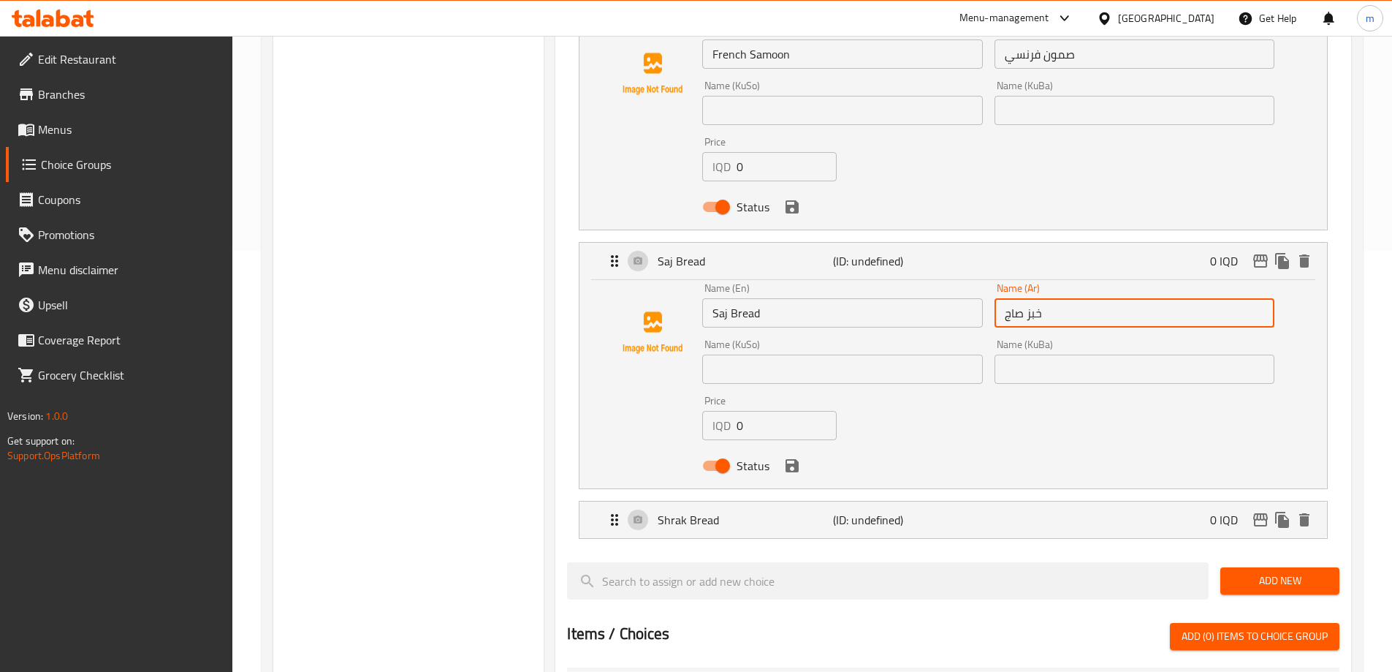
drag, startPoint x: 1093, startPoint y: 483, endPoint x: 1351, endPoint y: 436, distance: 263.0
click at [1093, 501] on div "Shrak Bread (ID: undefined) 0 IQD" at bounding box center [958, 519] width 704 height 37
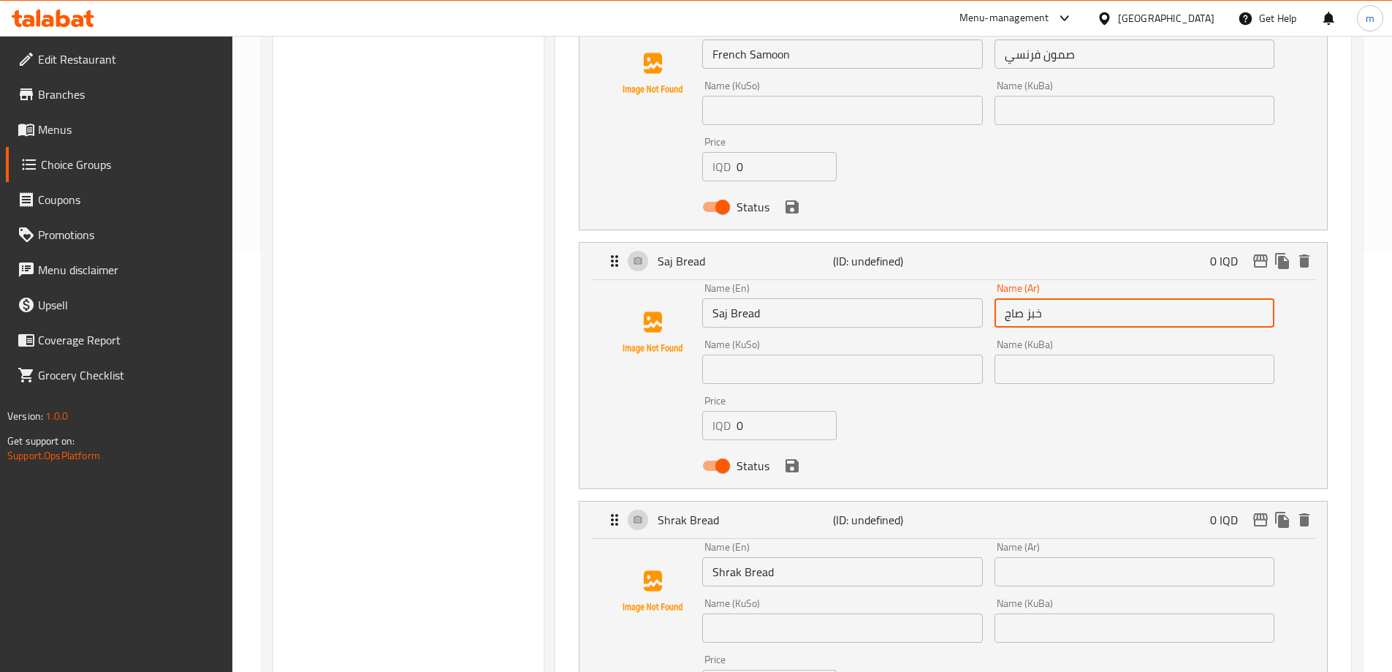
scroll to position [616, 0]
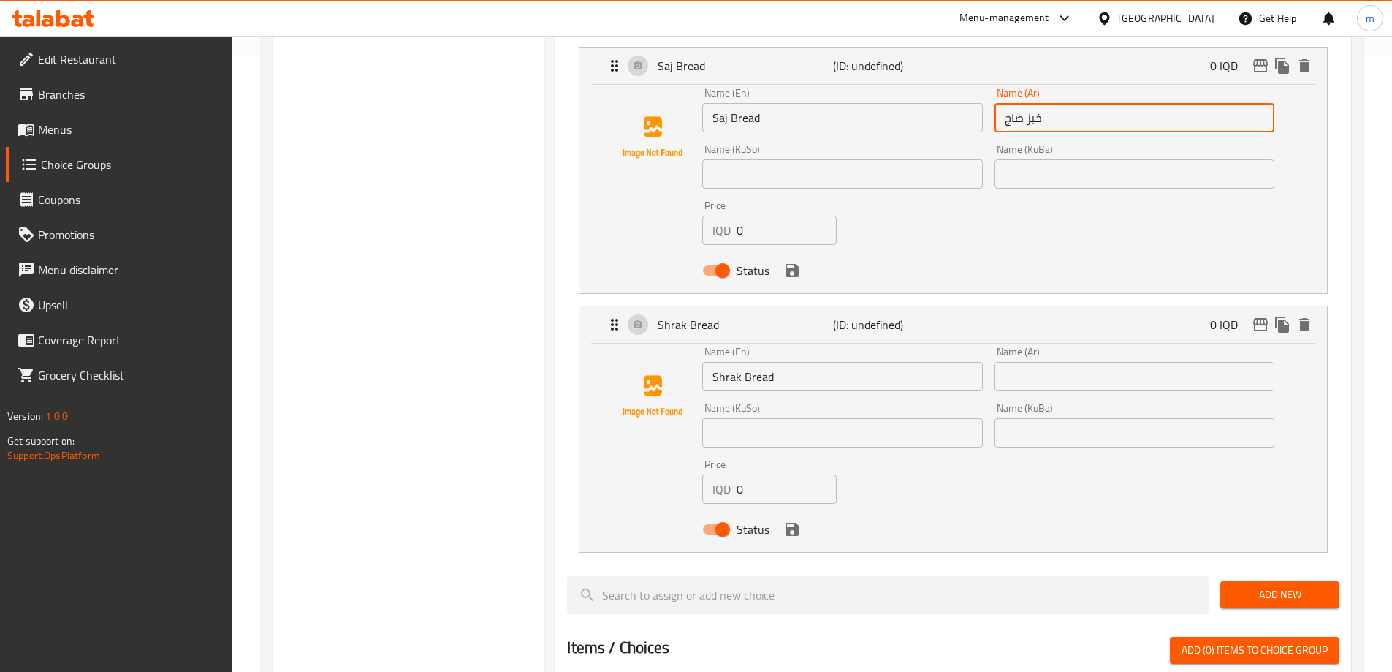
type input "خبز صاج"
click at [1079, 362] on input "text" at bounding box center [1135, 376] width 280 height 29
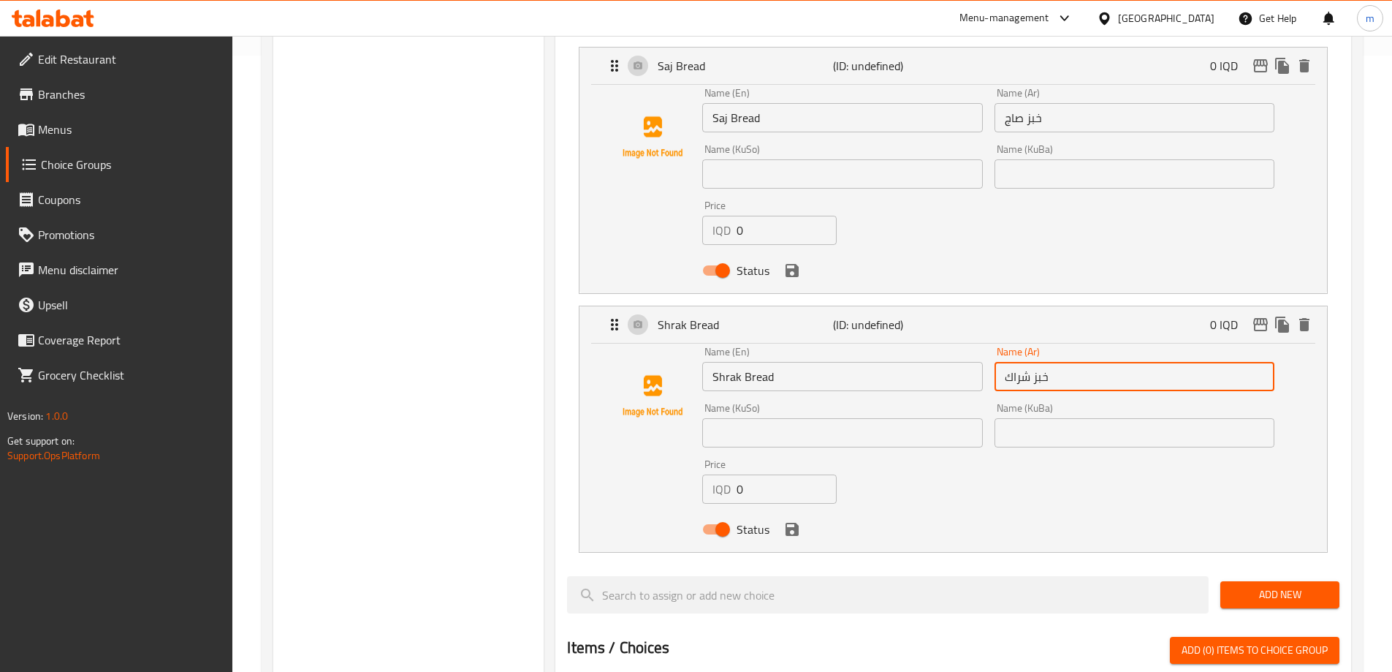
type input "خبز شراك"
click at [875, 418] on input "text" at bounding box center [842, 432] width 280 height 29
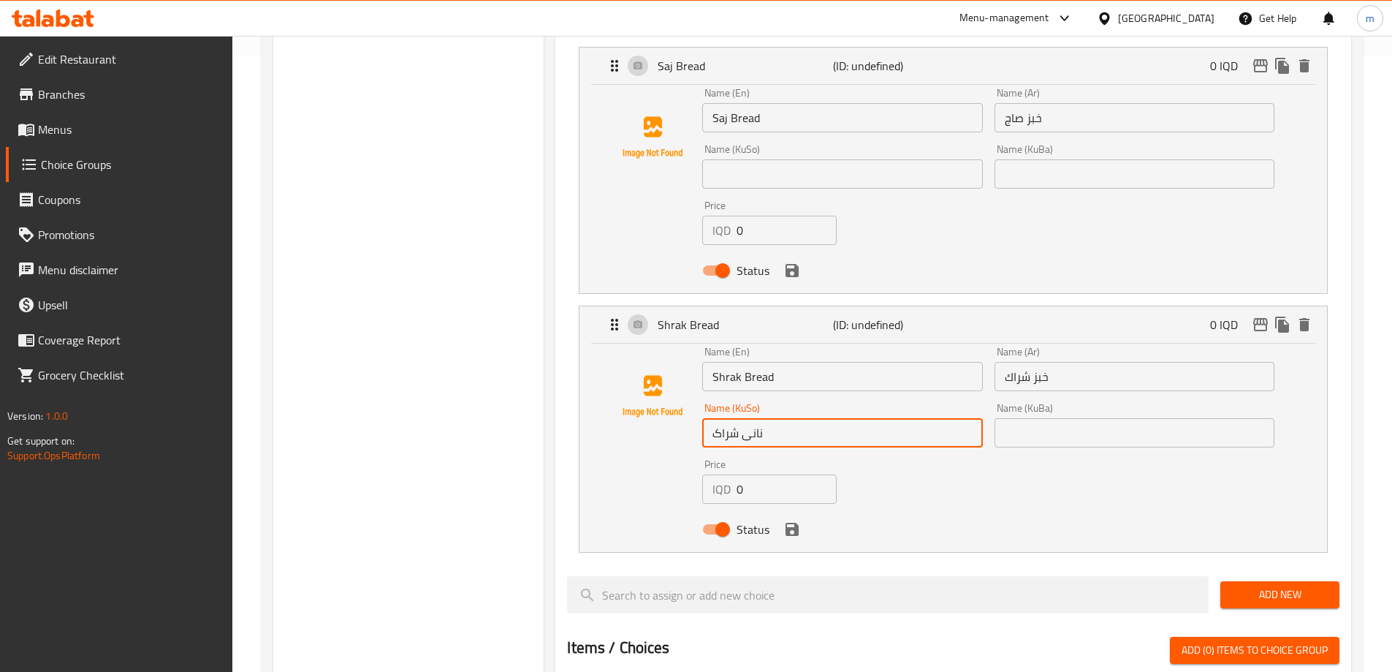
click at [873, 418] on input "نانی شراک" at bounding box center [842, 432] width 280 height 29
click at [872, 418] on input "نانی شراک" at bounding box center [842, 432] width 280 height 29
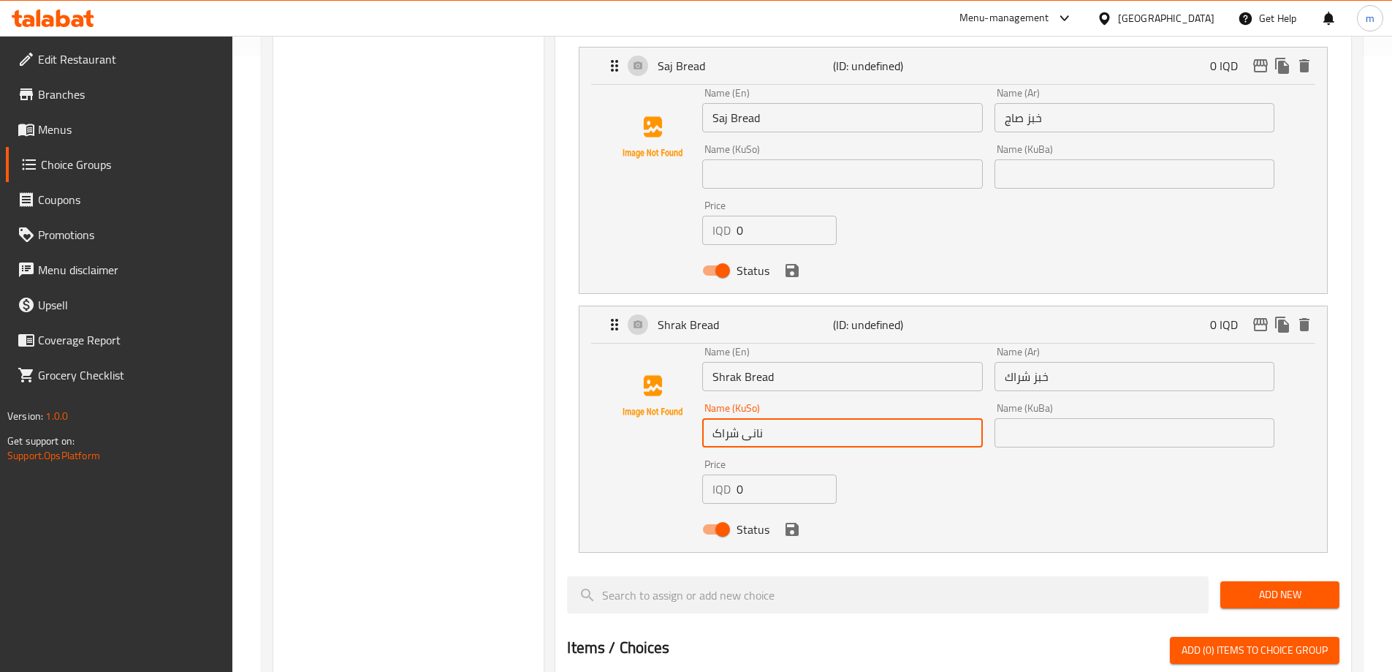
click at [872, 418] on input "نانی شراک" at bounding box center [842, 432] width 280 height 29
type input "نانی شراک"
click at [1068, 418] on input "text" at bounding box center [1135, 432] width 280 height 29
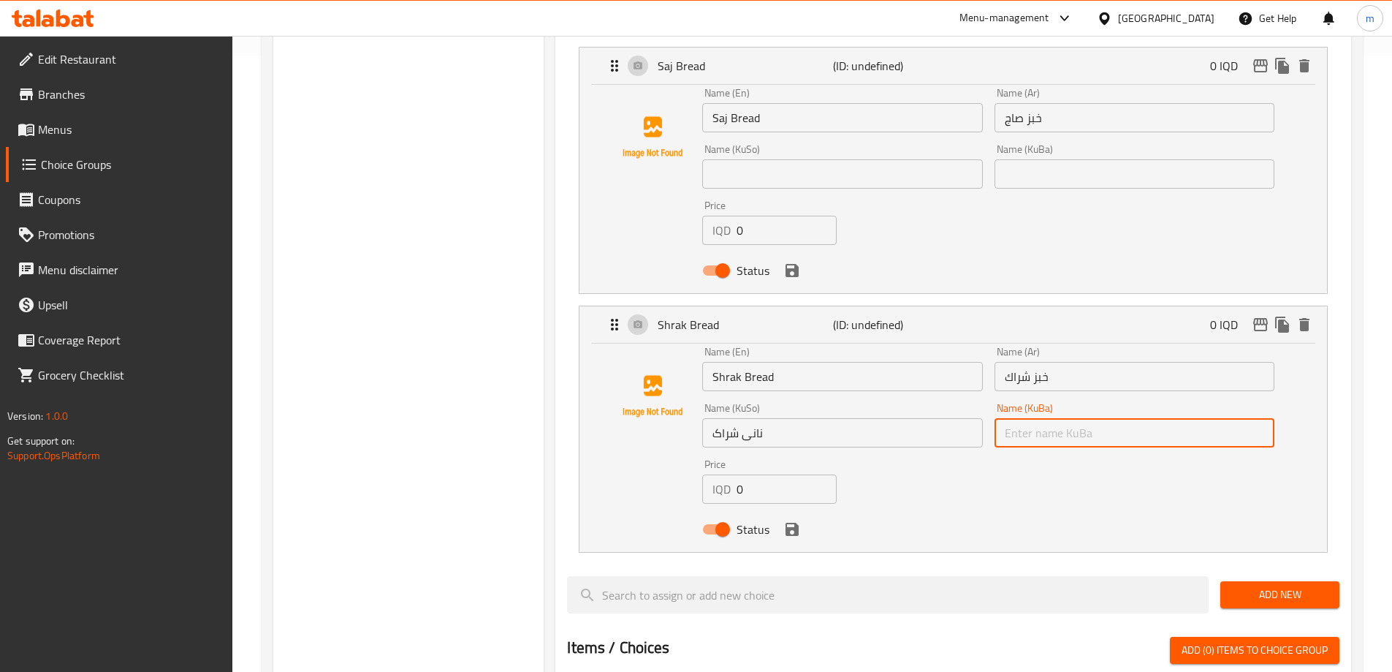
paste input "نانی شراک"
click at [794, 523] on icon "save" at bounding box center [792, 529] width 13 height 13
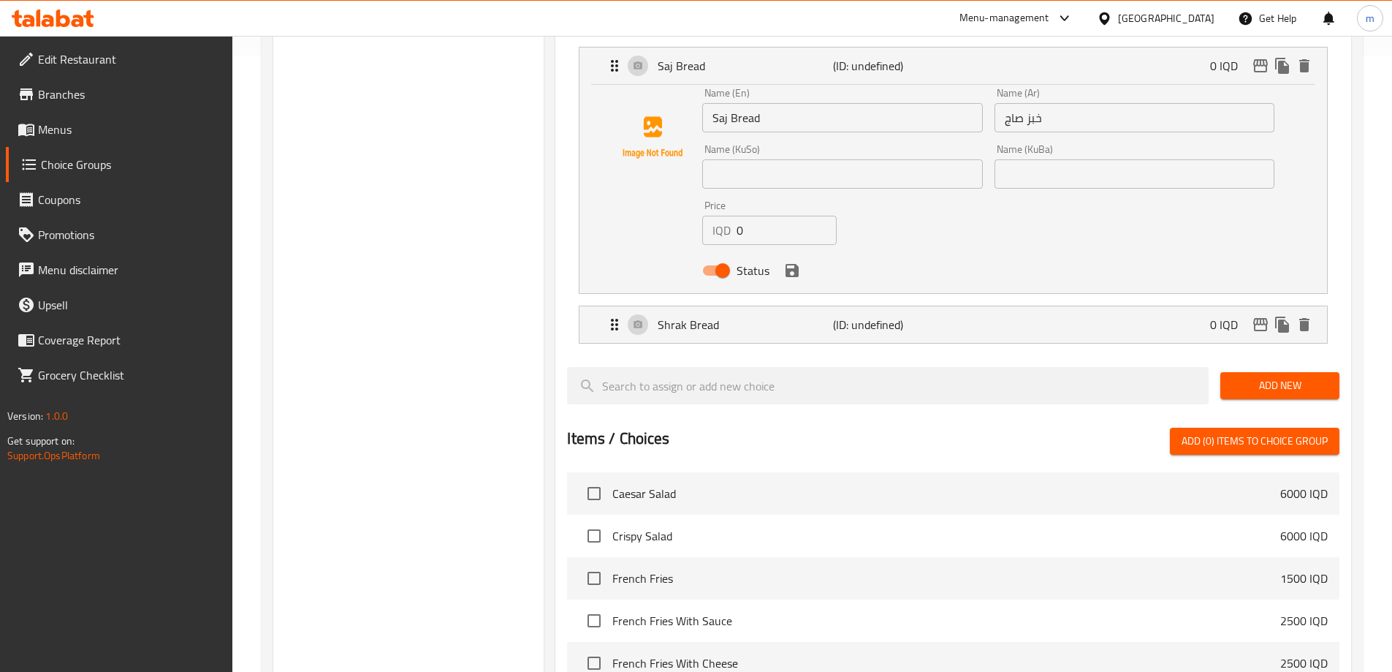
type input "نانی شراک"
click at [770, 159] on input "text" at bounding box center [842, 173] width 280 height 29
click at [767, 159] on input "نانی ساج" at bounding box center [842, 173] width 280 height 29
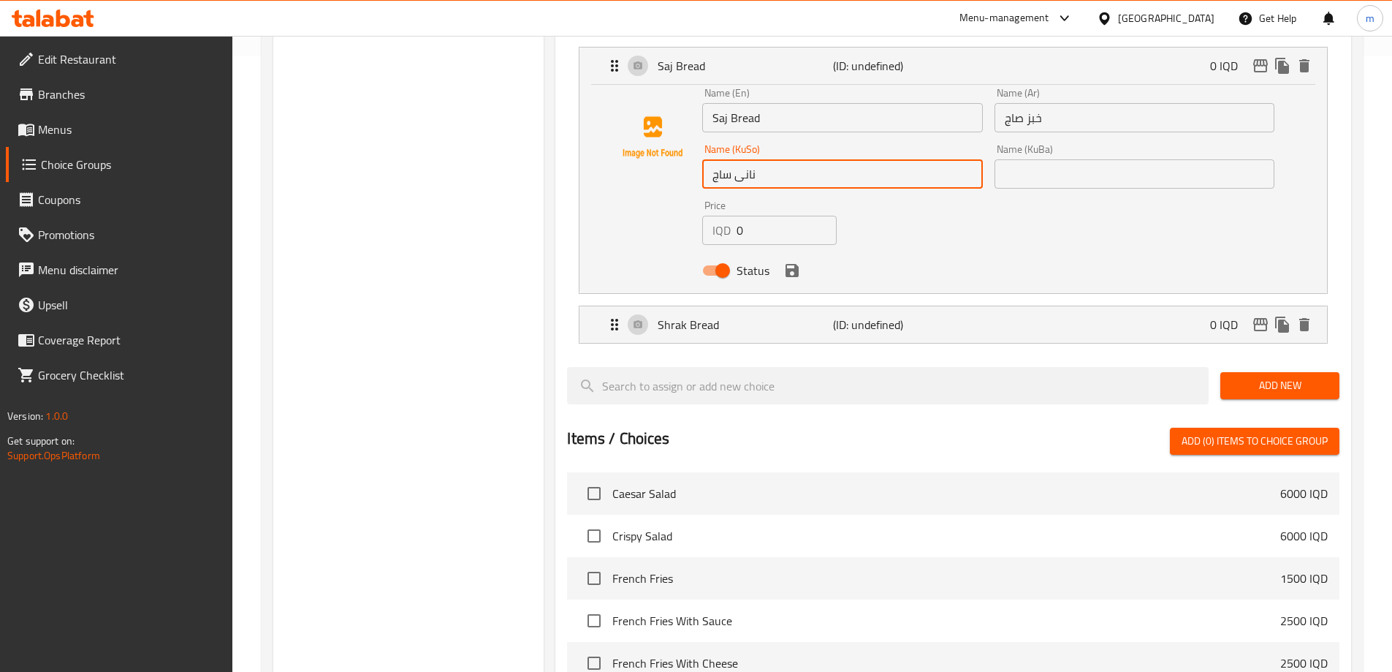
click at [969, 159] on input "نانی ساج" at bounding box center [842, 173] width 280 height 29
type input "نانی ساج"
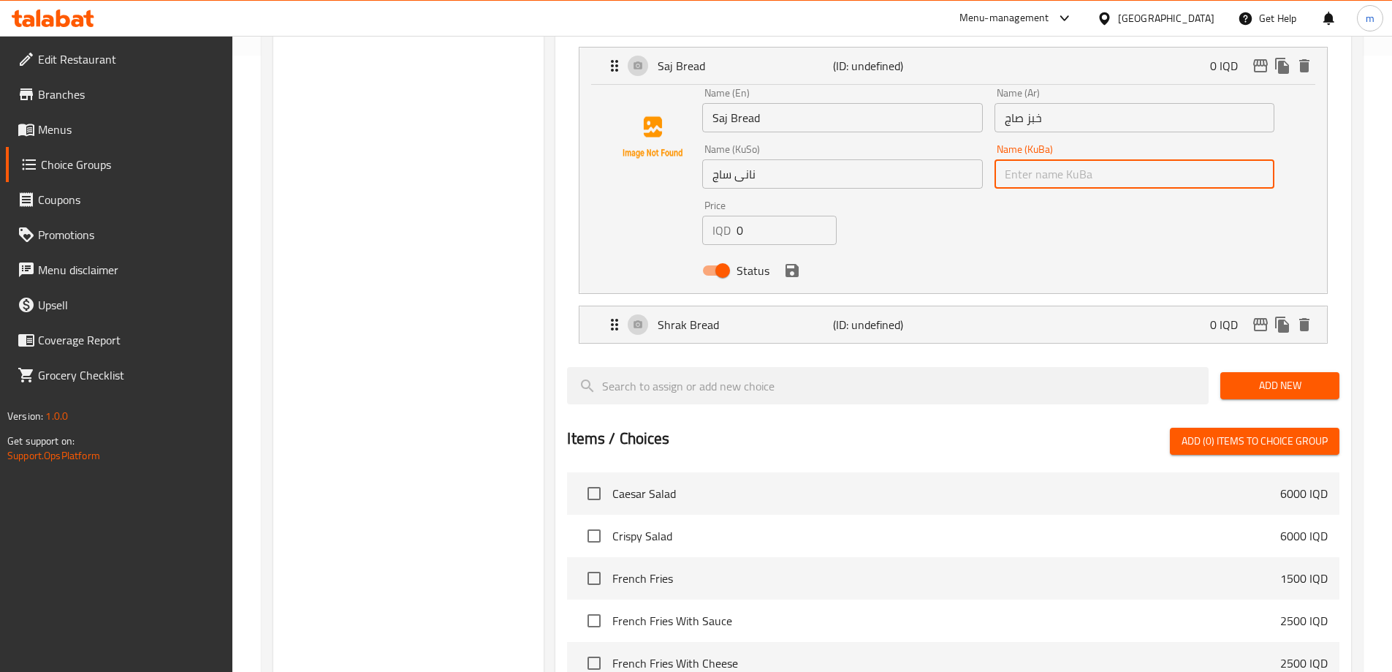
click at [1060, 159] on input "text" at bounding box center [1135, 173] width 280 height 29
paste input "نانی ساج"
click at [797, 264] on icon "save" at bounding box center [792, 270] width 13 height 13
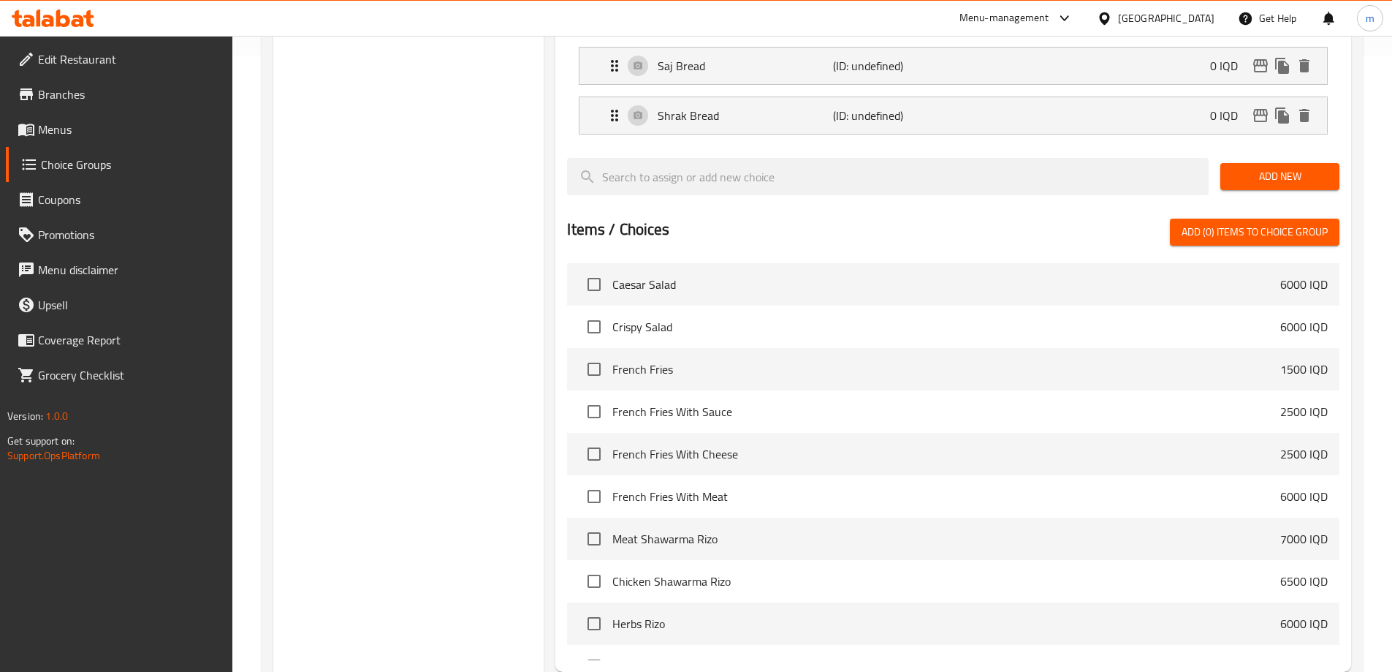
type input "نانی ساج"
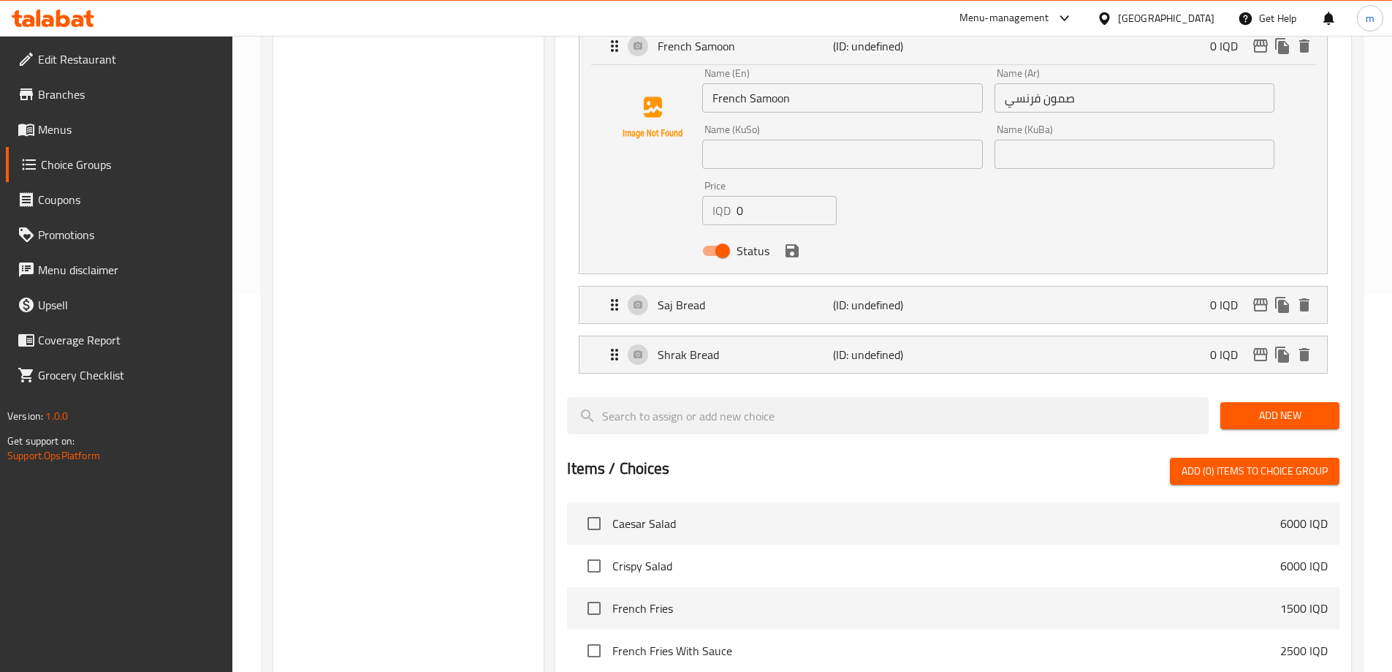
scroll to position [281, 0]
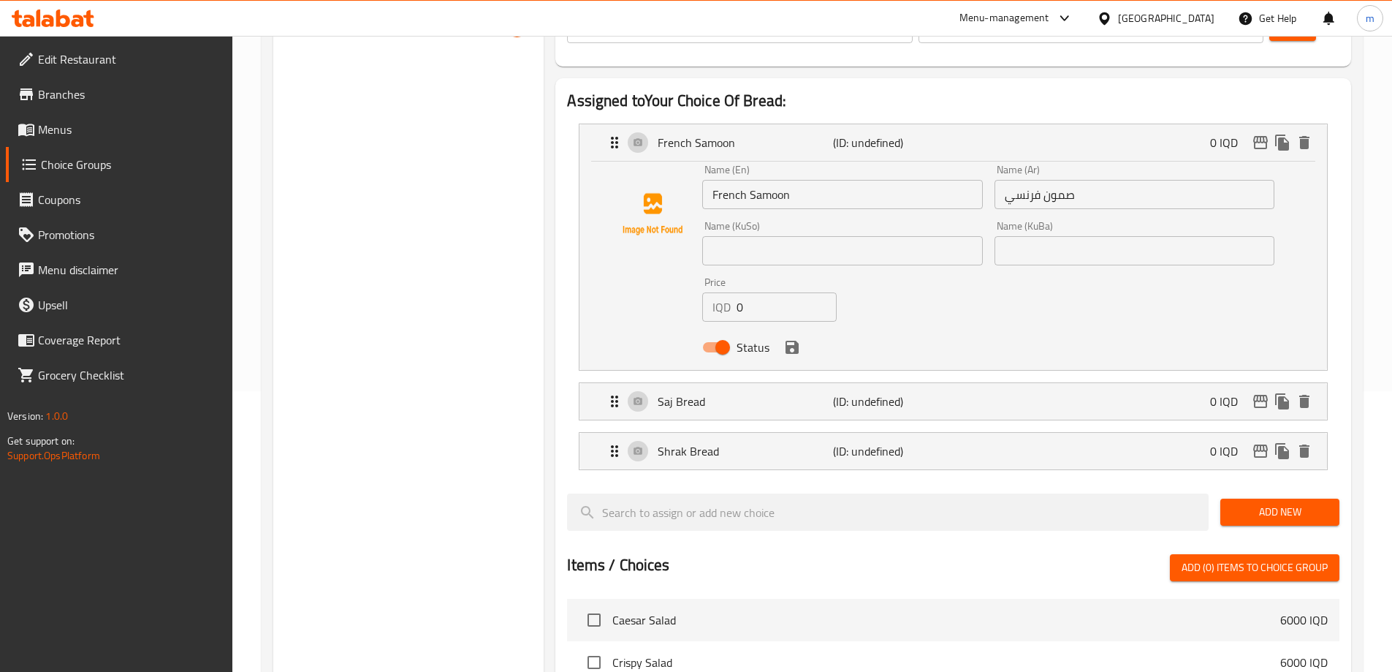
click at [806, 236] on input "text" at bounding box center [842, 250] width 280 height 29
click at [811, 236] on input "سەموونی فەرەنسی" at bounding box center [842, 250] width 280 height 29
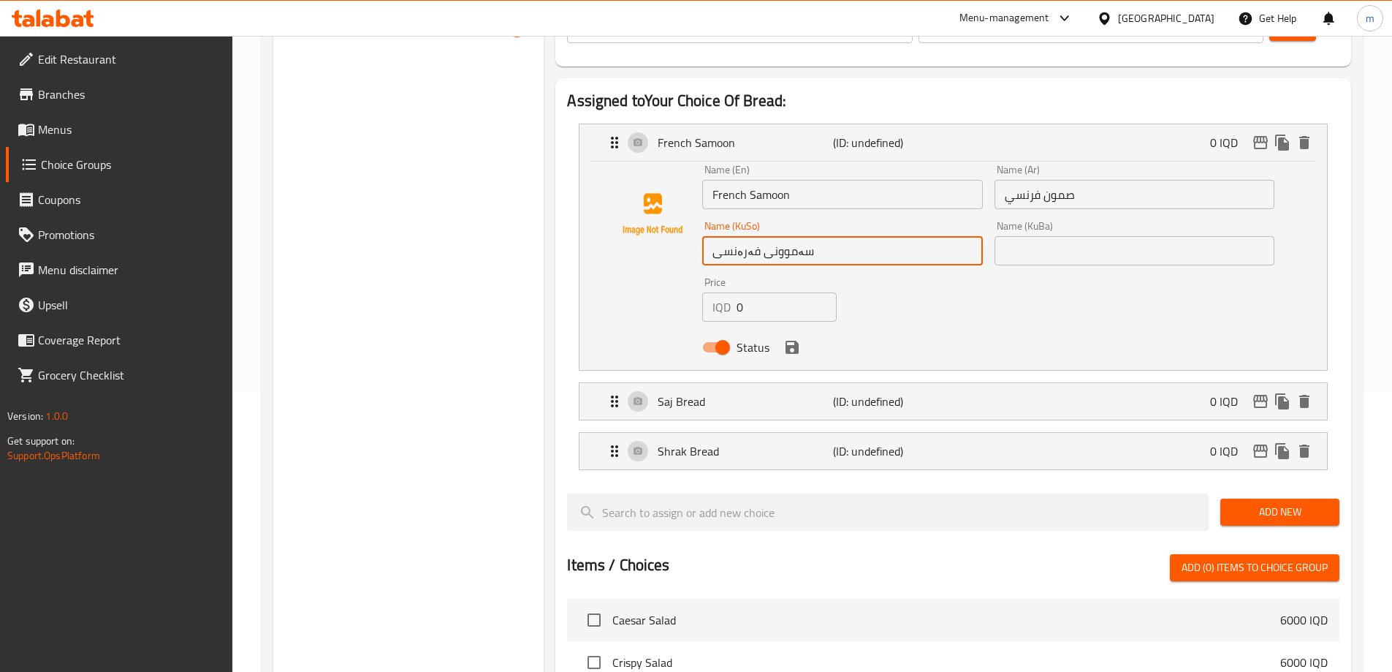
click at [811, 236] on input "سەموونی فەرەنسی" at bounding box center [842, 250] width 280 height 29
type input "سەموونی فەرەنسی"
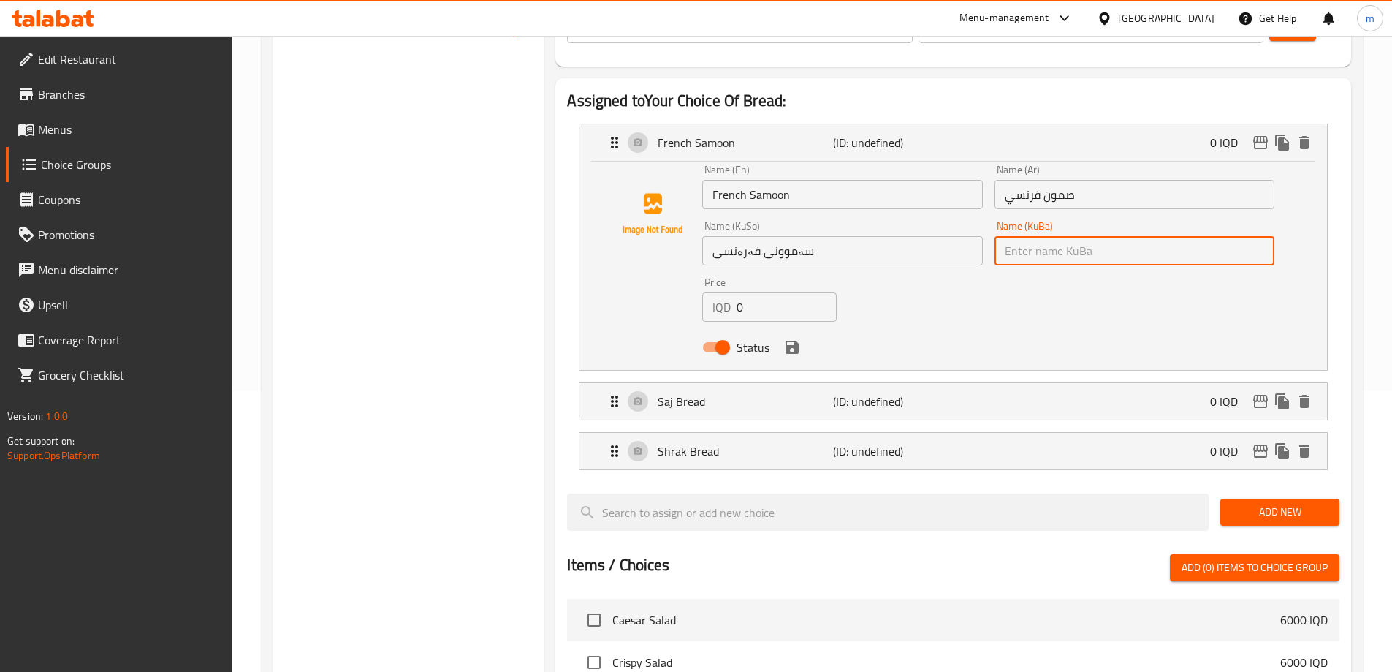
click at [1009, 236] on input "text" at bounding box center [1135, 250] width 280 height 29
paste input "سەموونی فەرەنسی"
drag, startPoint x: 794, startPoint y: 304, endPoint x: 813, endPoint y: 299, distance: 19.7
click at [793, 338] on icon "save" at bounding box center [792, 347] width 18 height 18
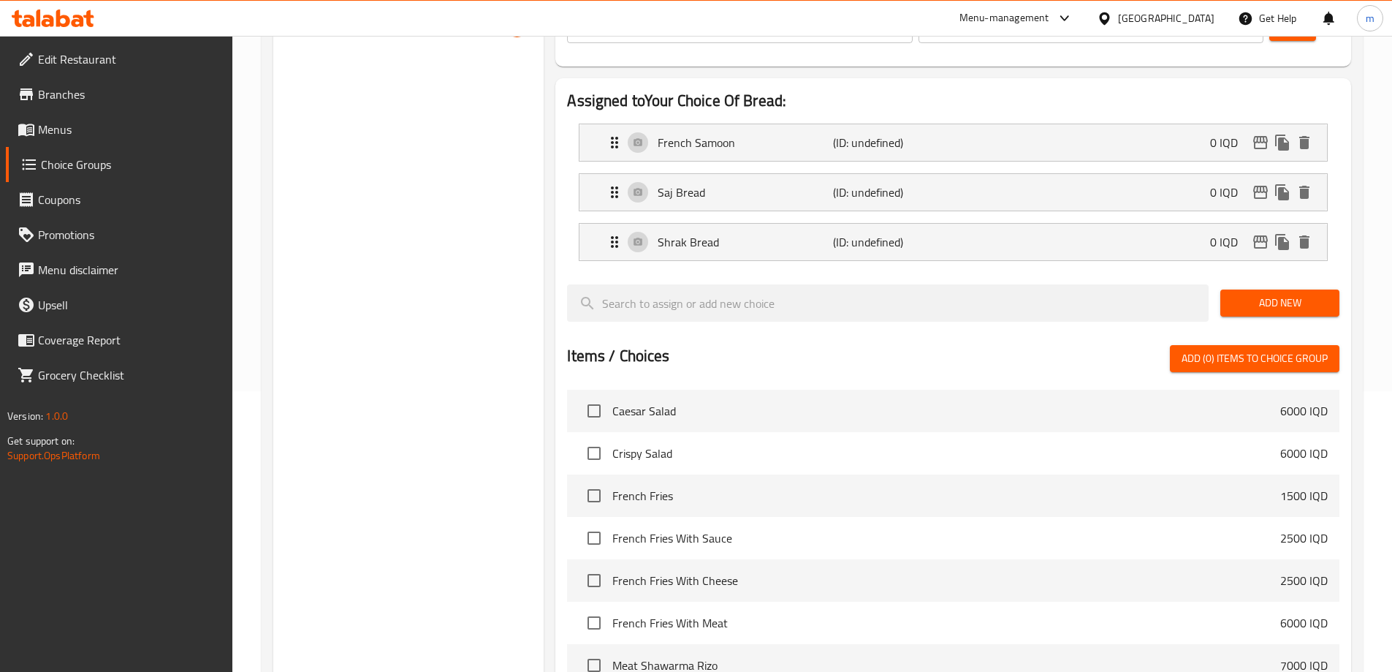
type input "سەموونی فەرەنسی"
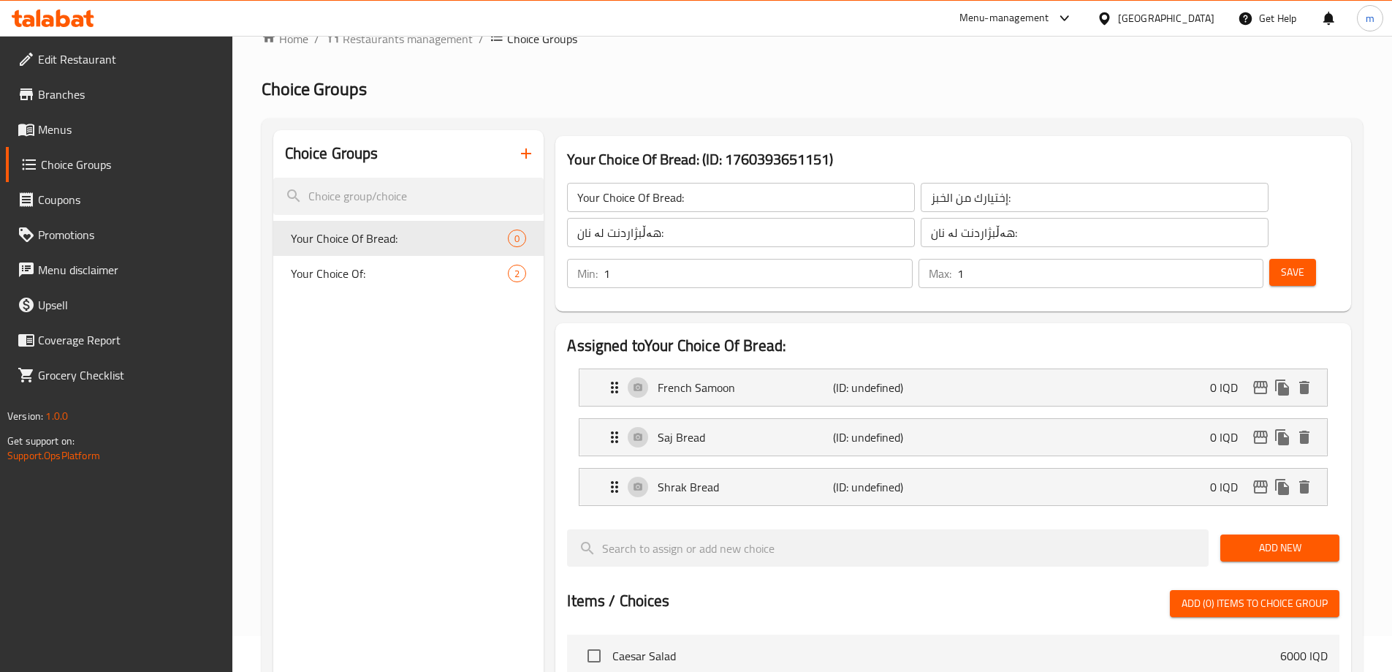
scroll to position [0, 0]
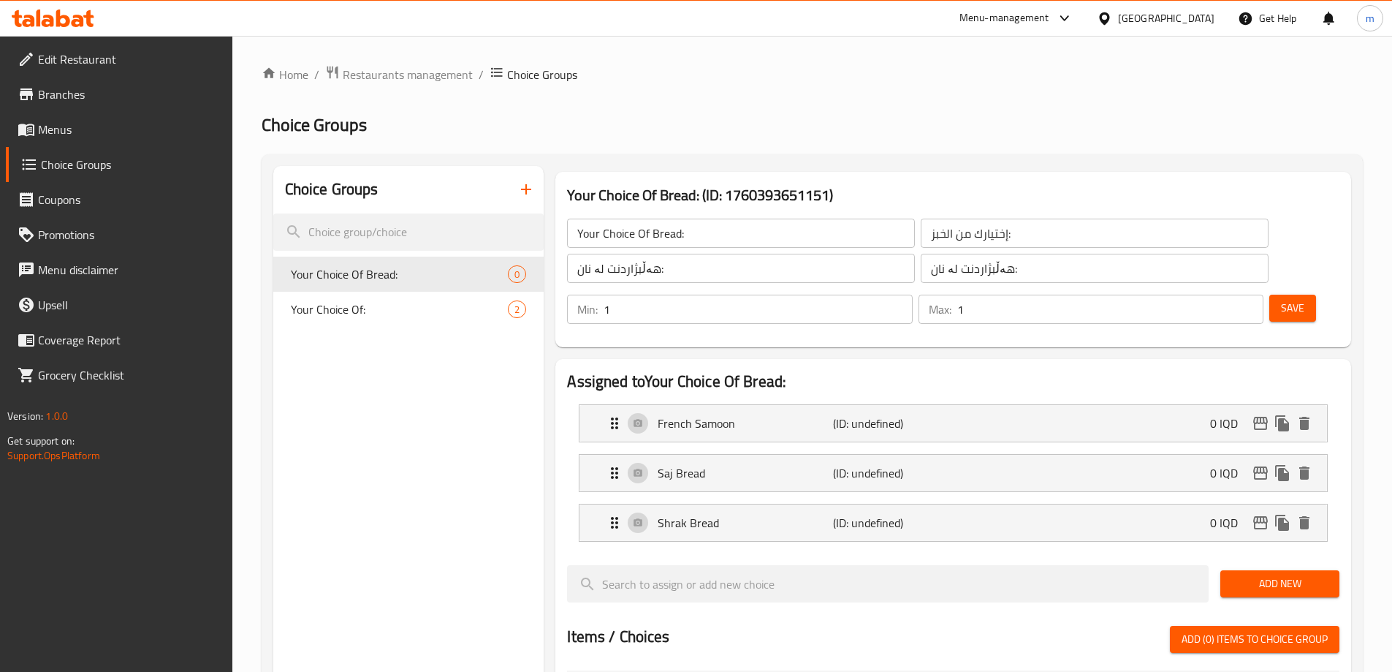
click at [1281, 299] on span "Save" at bounding box center [1292, 308] width 23 height 18
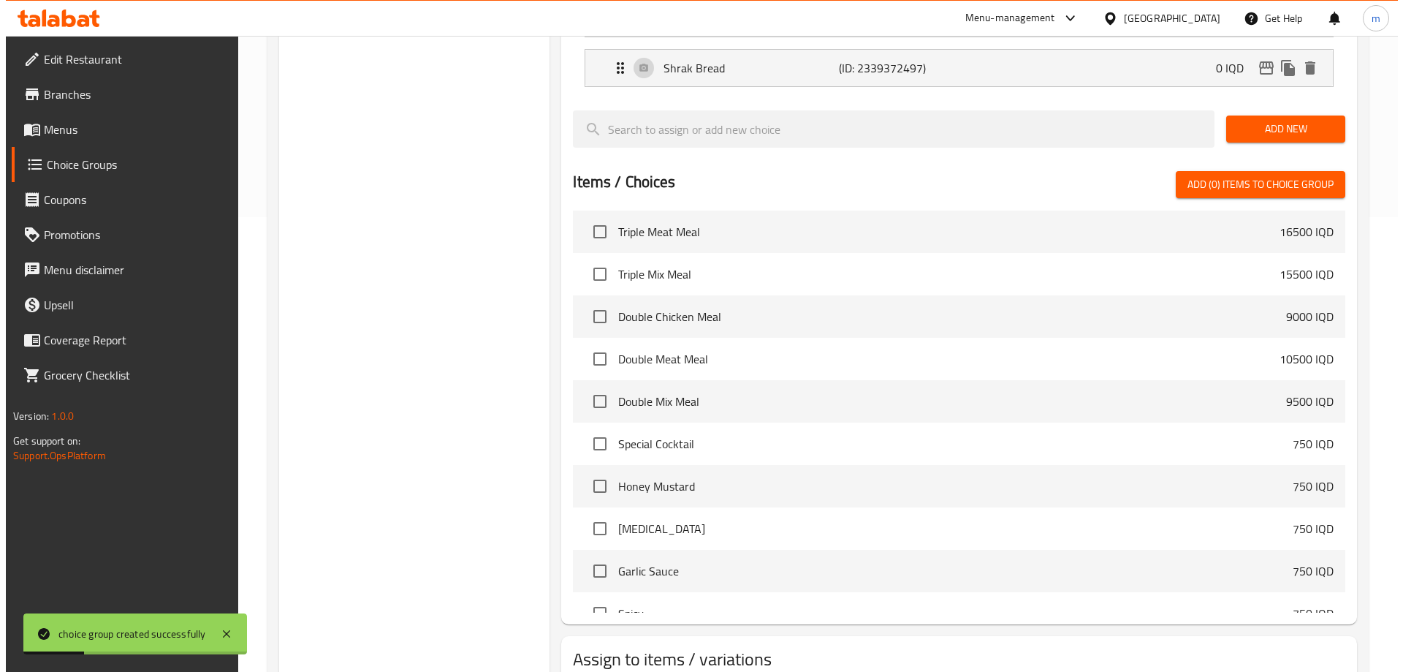
scroll to position [515, 0]
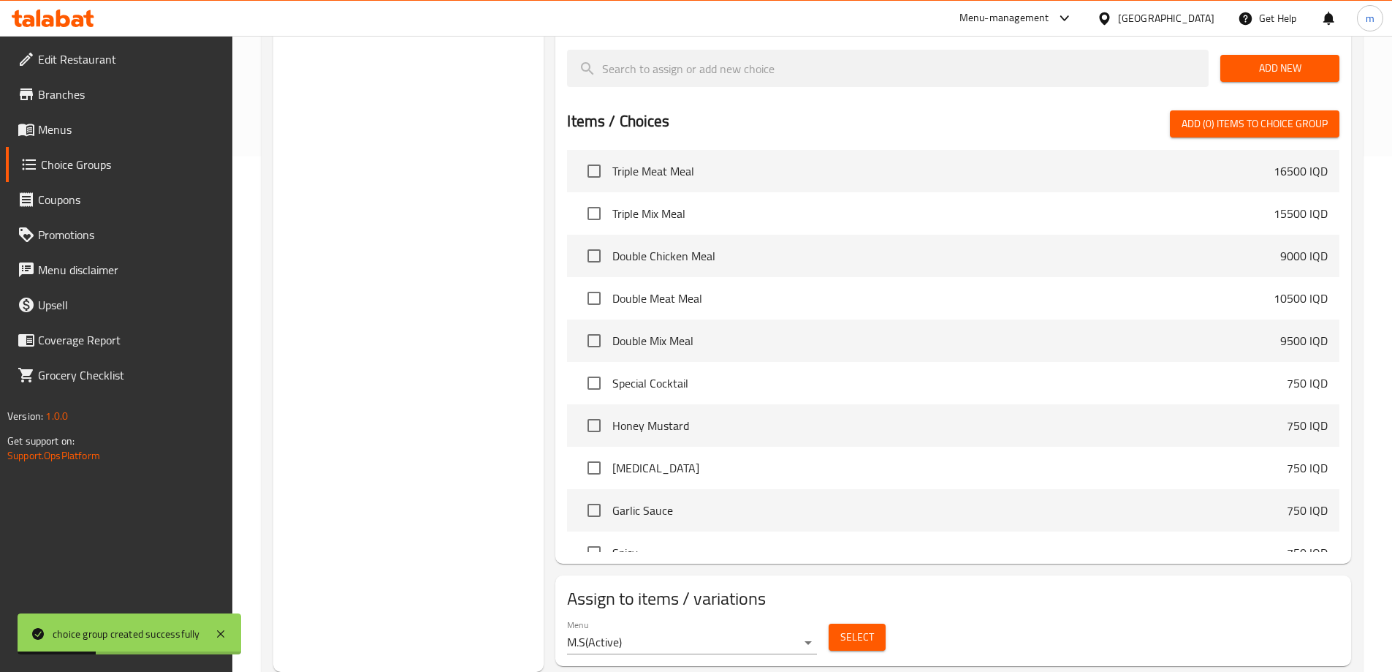
click at [858, 628] on span "Select" at bounding box center [857, 637] width 34 height 18
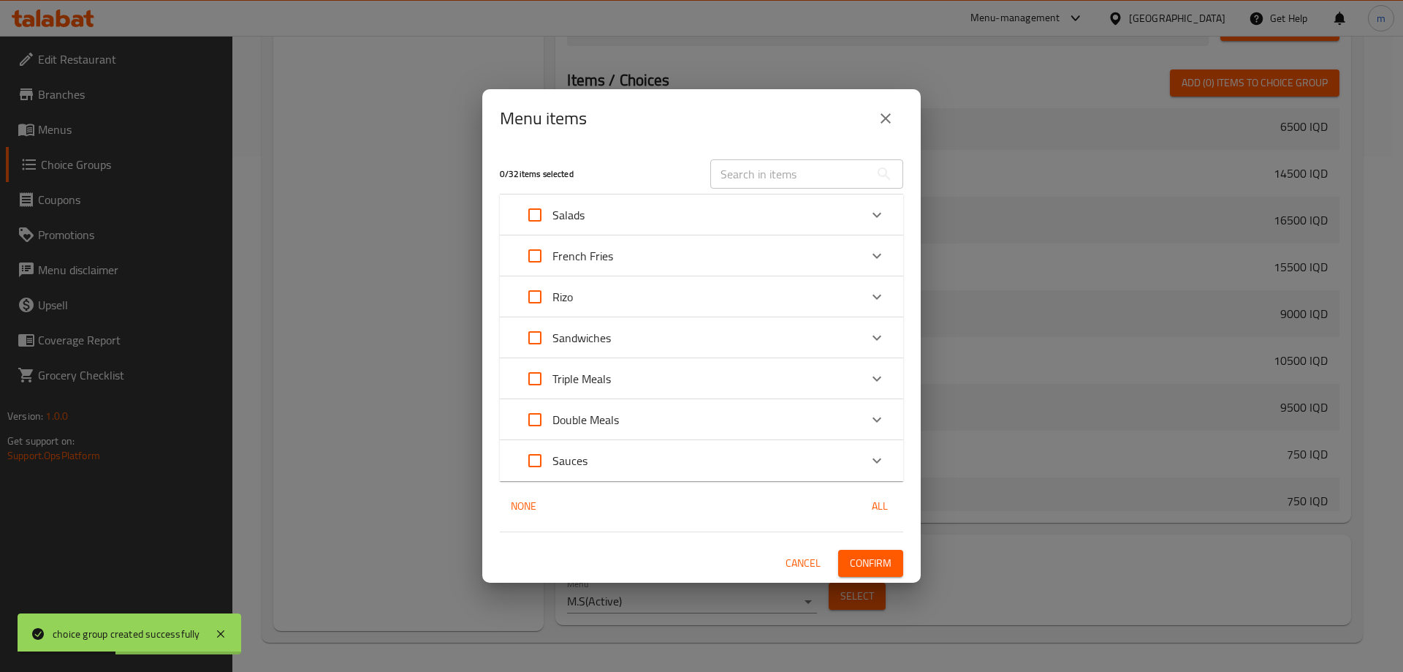
scroll to position [936, 0]
click at [620, 338] on div "Sandwiches" at bounding box center [688, 337] width 342 height 35
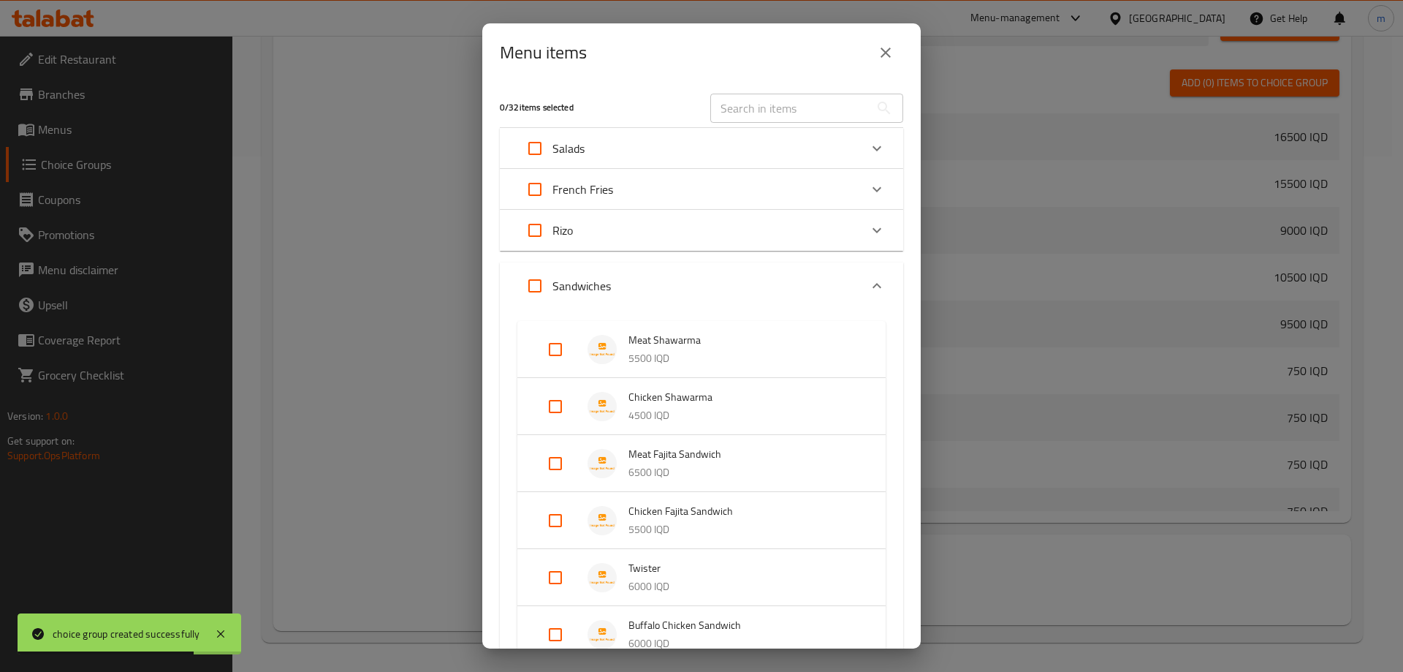
click at [546, 346] on input "Expand" at bounding box center [555, 349] width 35 height 35
checkbox input "true"
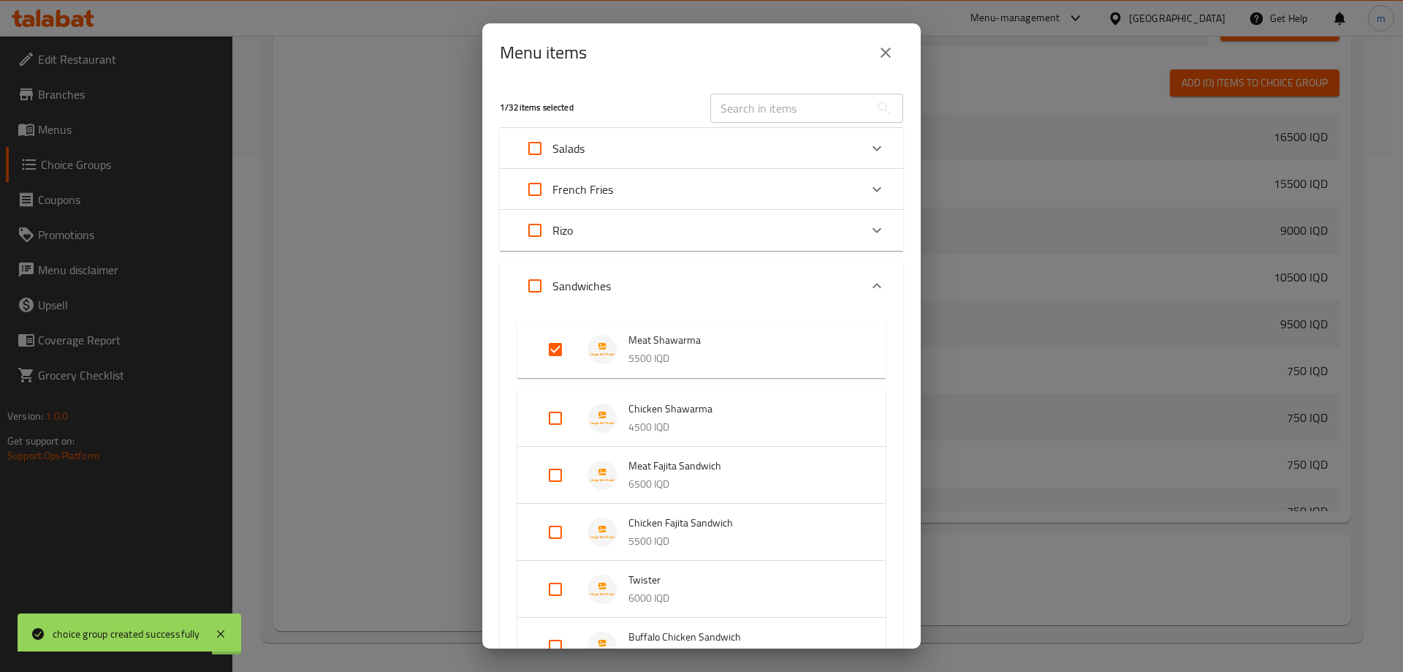
drag, startPoint x: 552, startPoint y: 417, endPoint x: 571, endPoint y: 411, distance: 19.9
click at [552, 416] on input "Expand" at bounding box center [555, 417] width 35 height 35
checkbox input "true"
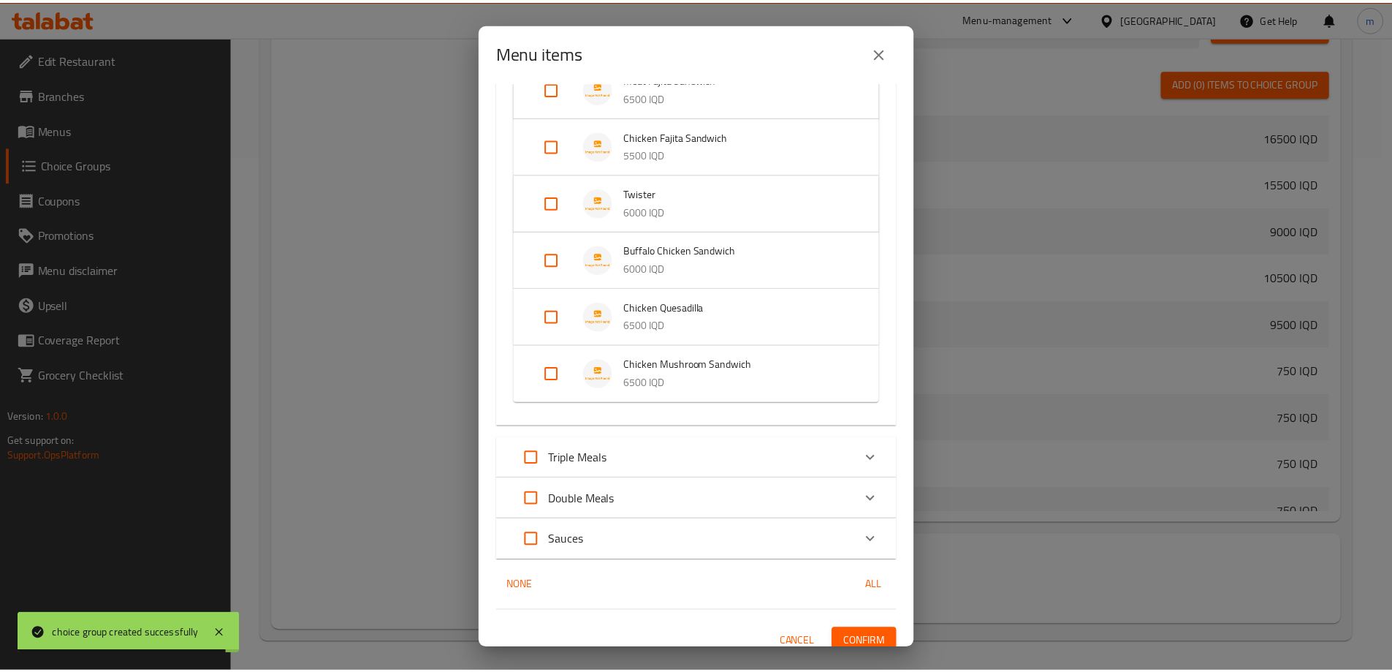
scroll to position [411, 0]
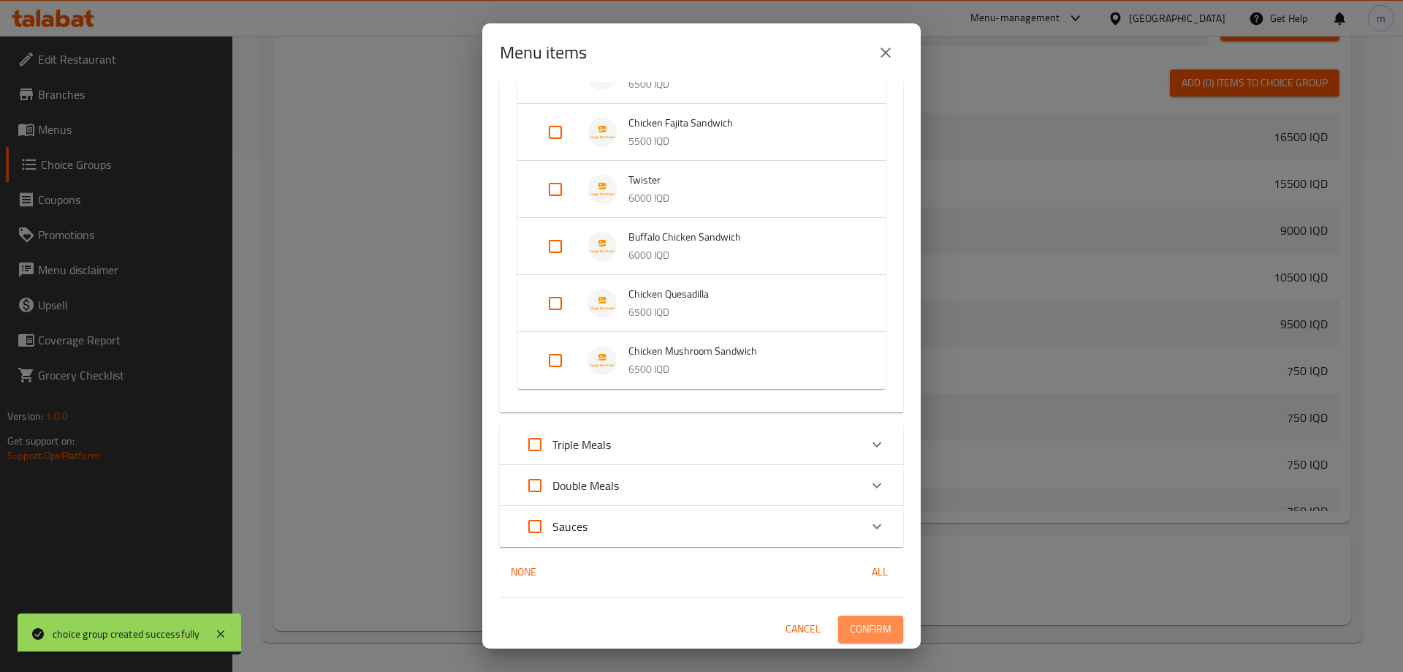
click at [857, 621] on span "Confirm" at bounding box center [871, 629] width 42 height 18
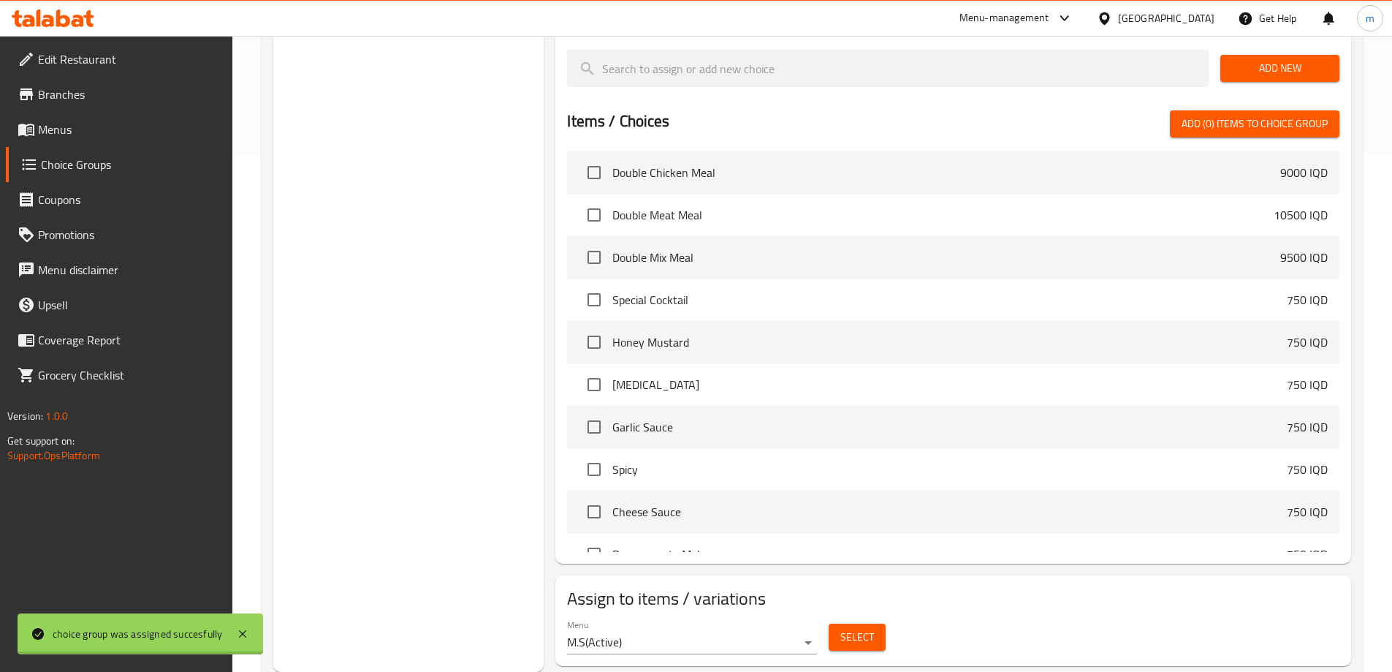
scroll to position [853, 0]
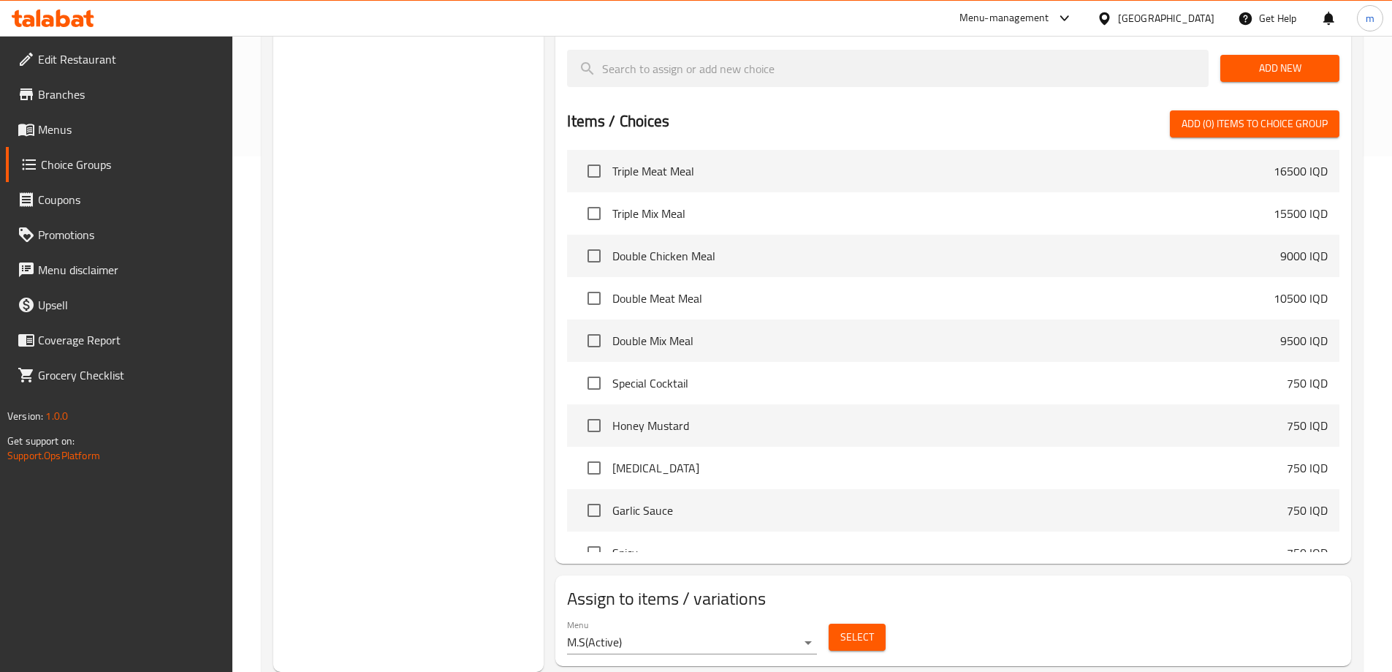
click at [91, 124] on span "Menus" at bounding box center [129, 130] width 183 height 18
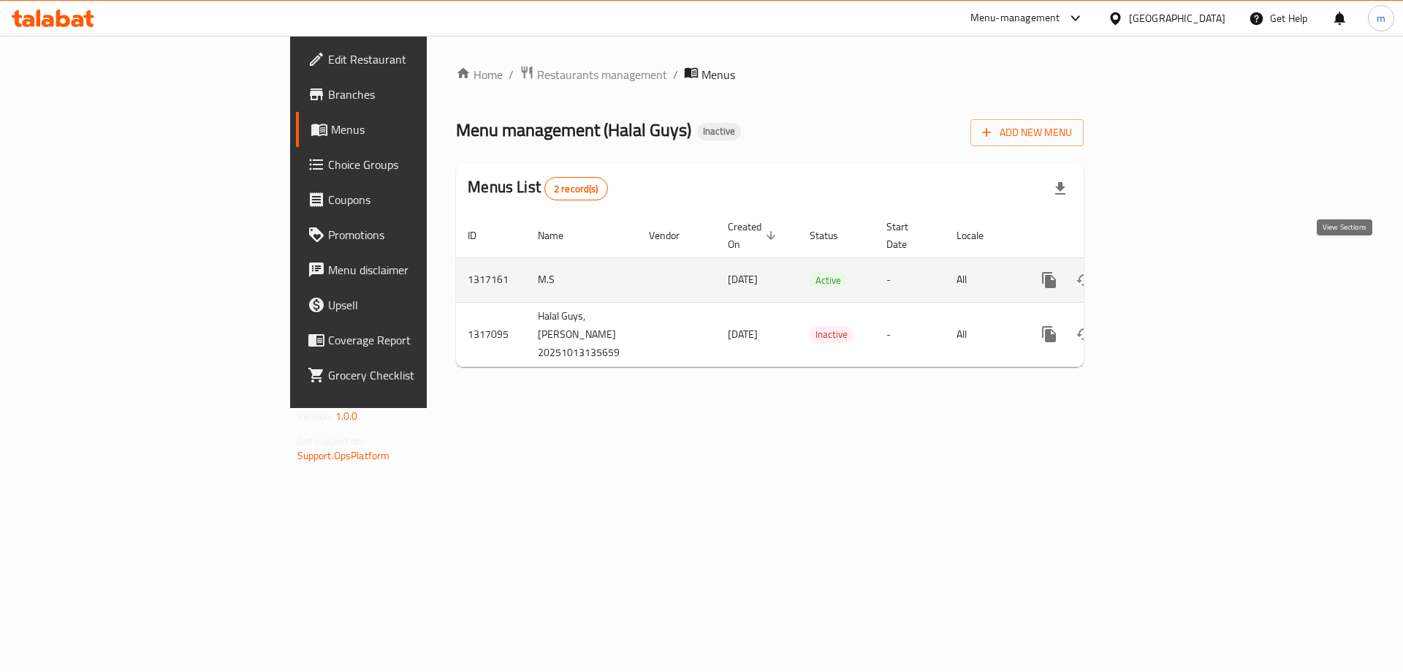
click at [1163, 271] on icon "enhanced table" at bounding box center [1155, 280] width 18 height 18
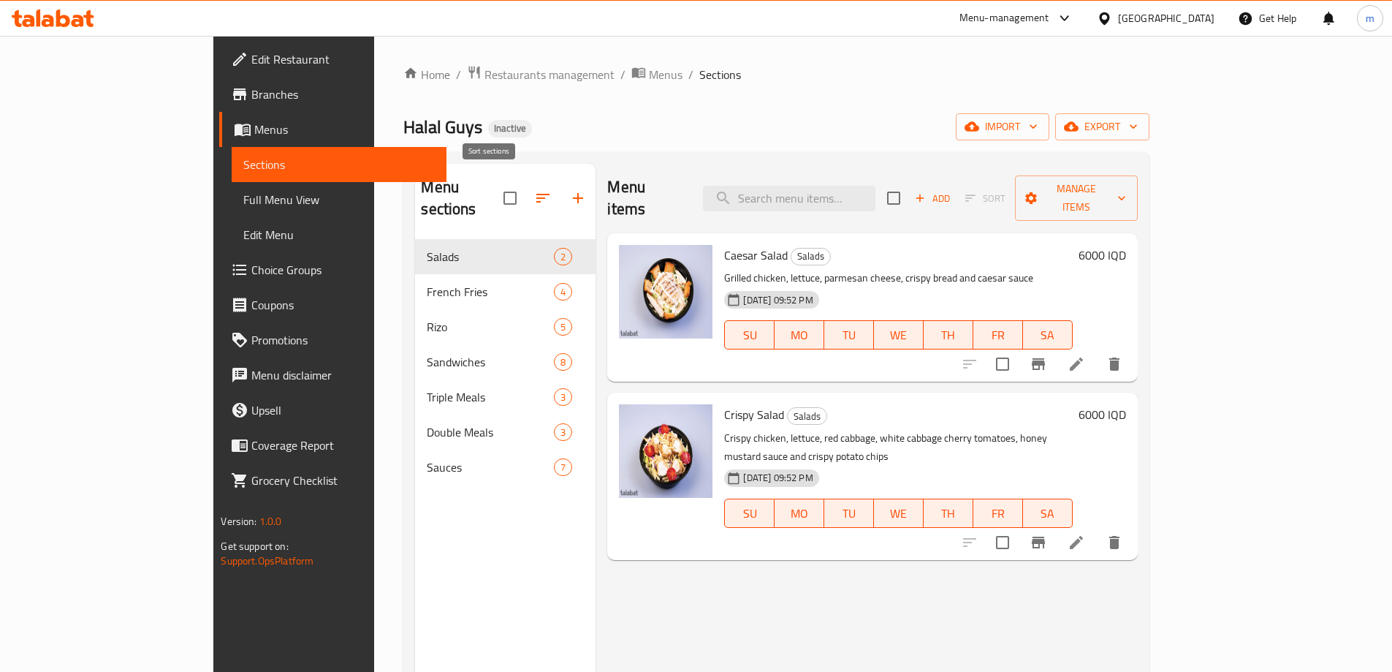
click at [536, 194] on icon "button" at bounding box center [542, 198] width 13 height 9
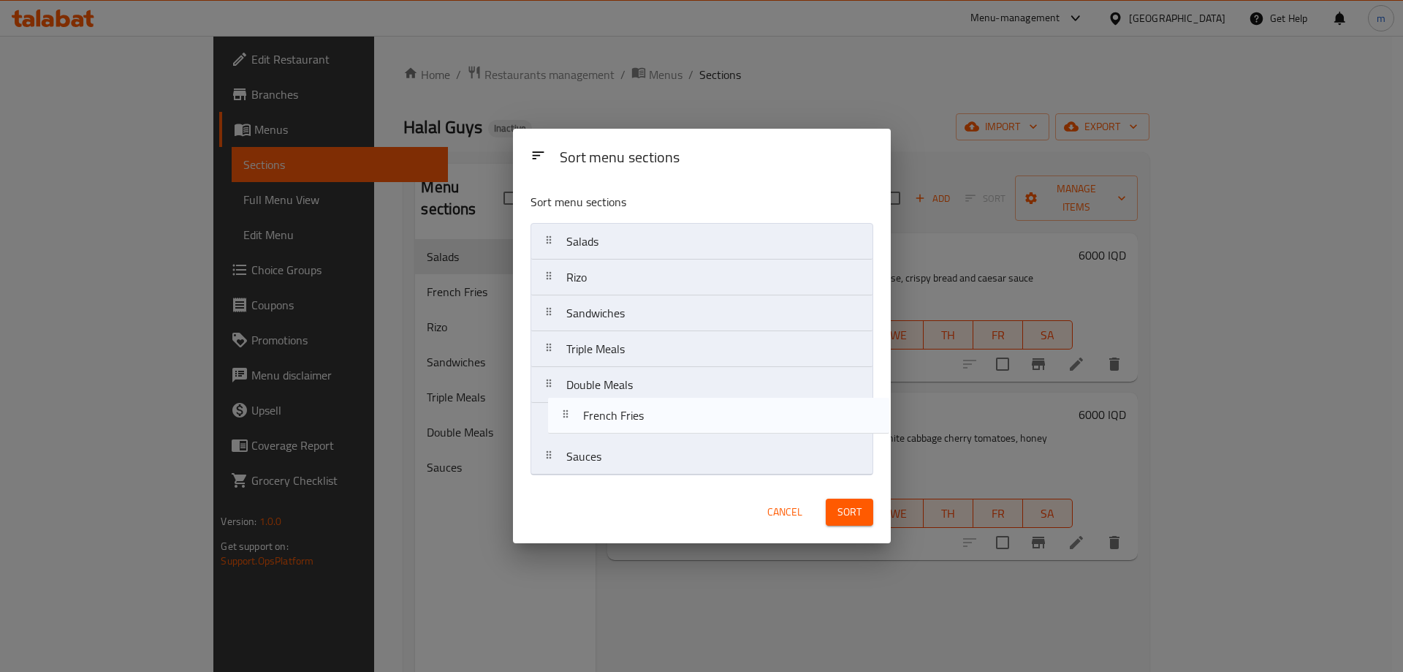
drag, startPoint x: 594, startPoint y: 282, endPoint x: 613, endPoint y: 425, distance: 143.8
click at [613, 425] on nav "Salads French Fries Rizo Sandwiches Triple Meals Double Meals Sauces" at bounding box center [702, 349] width 343 height 252
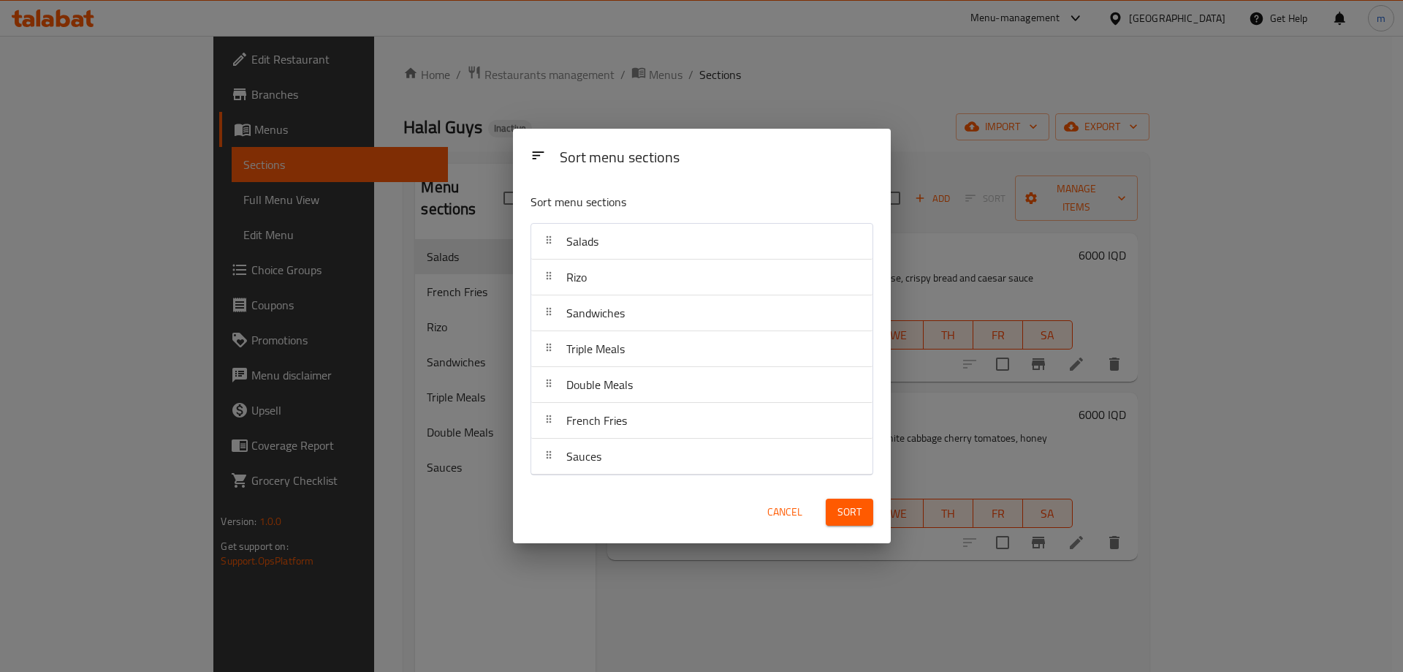
click at [843, 506] on span "Sort" at bounding box center [850, 512] width 24 height 18
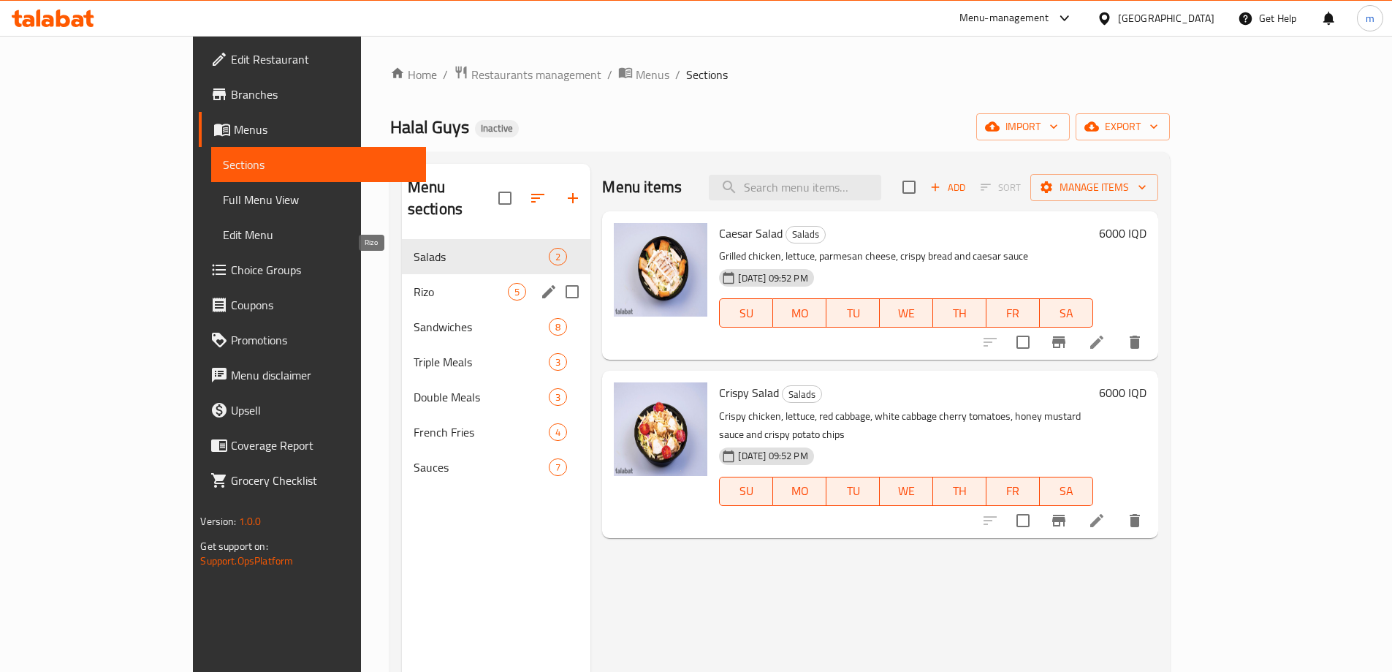
click at [414, 283] on span "Rizo" at bounding box center [461, 292] width 95 height 18
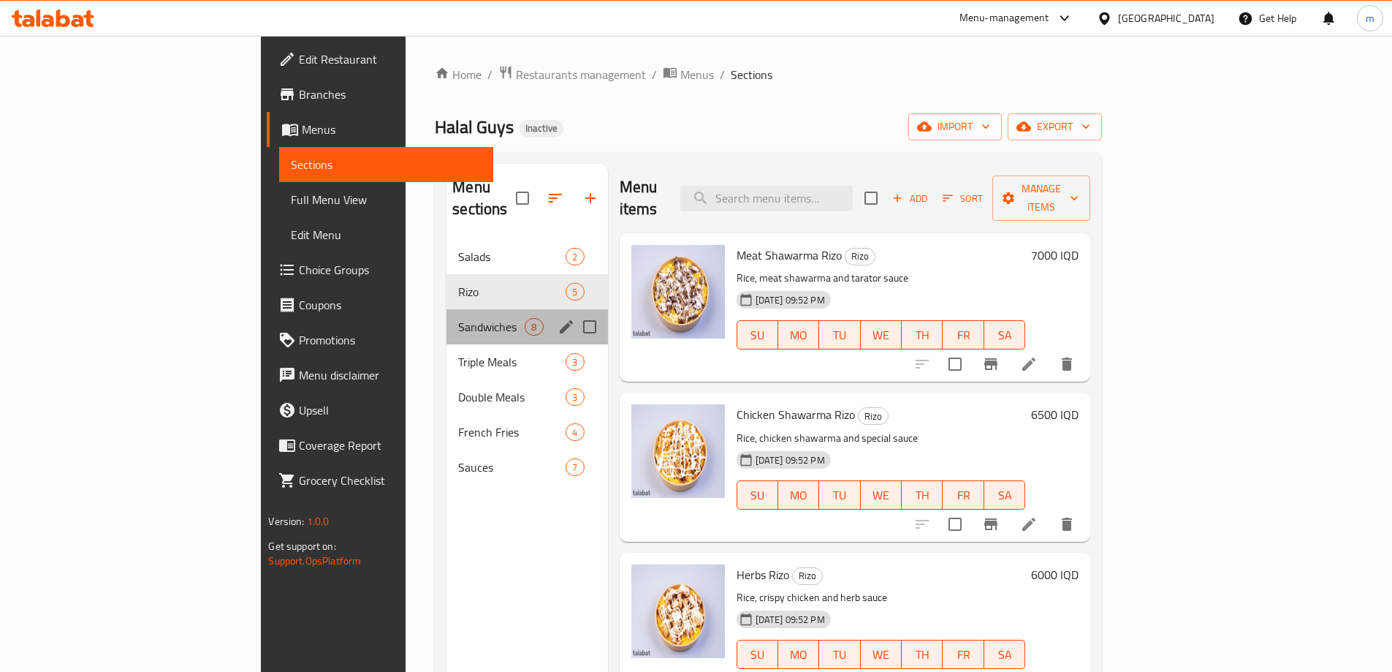
click at [447, 309] on div "Sandwiches 8" at bounding box center [527, 326] width 161 height 35
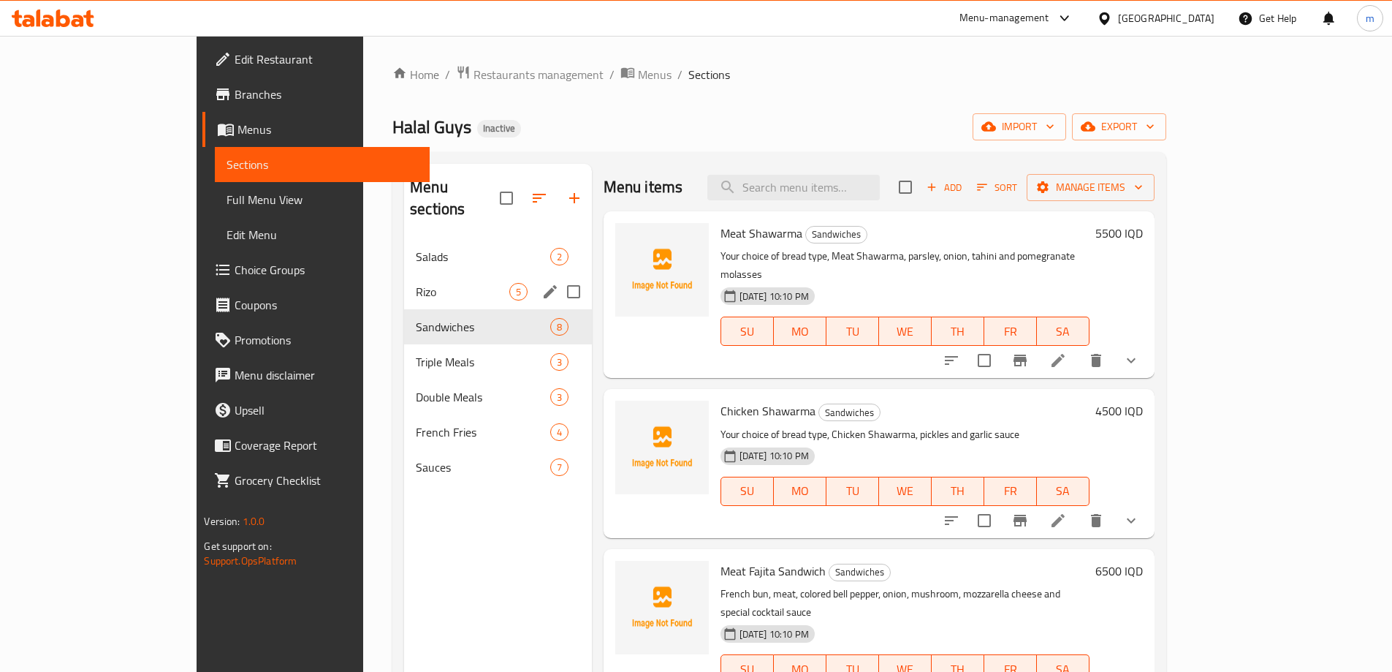
click at [404, 278] on div "Rizo 5" at bounding box center [498, 291] width 188 height 35
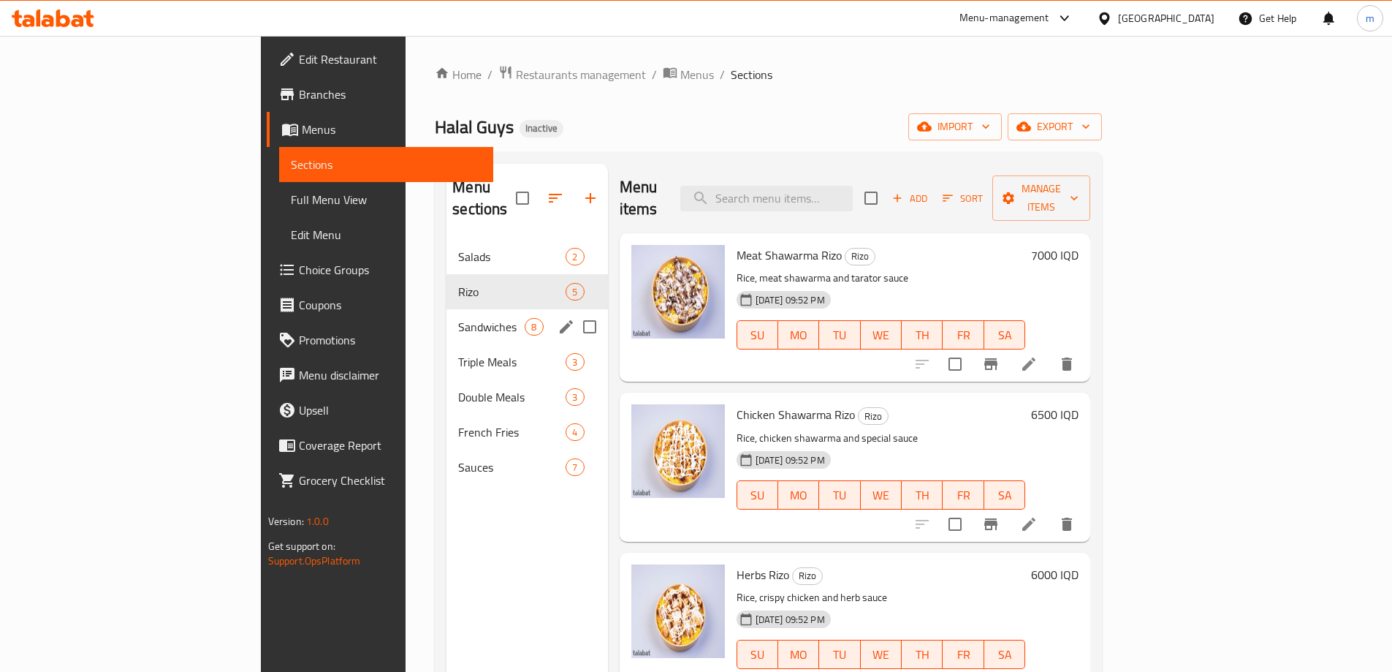
click at [447, 309] on div "Sandwiches 8" at bounding box center [527, 326] width 161 height 35
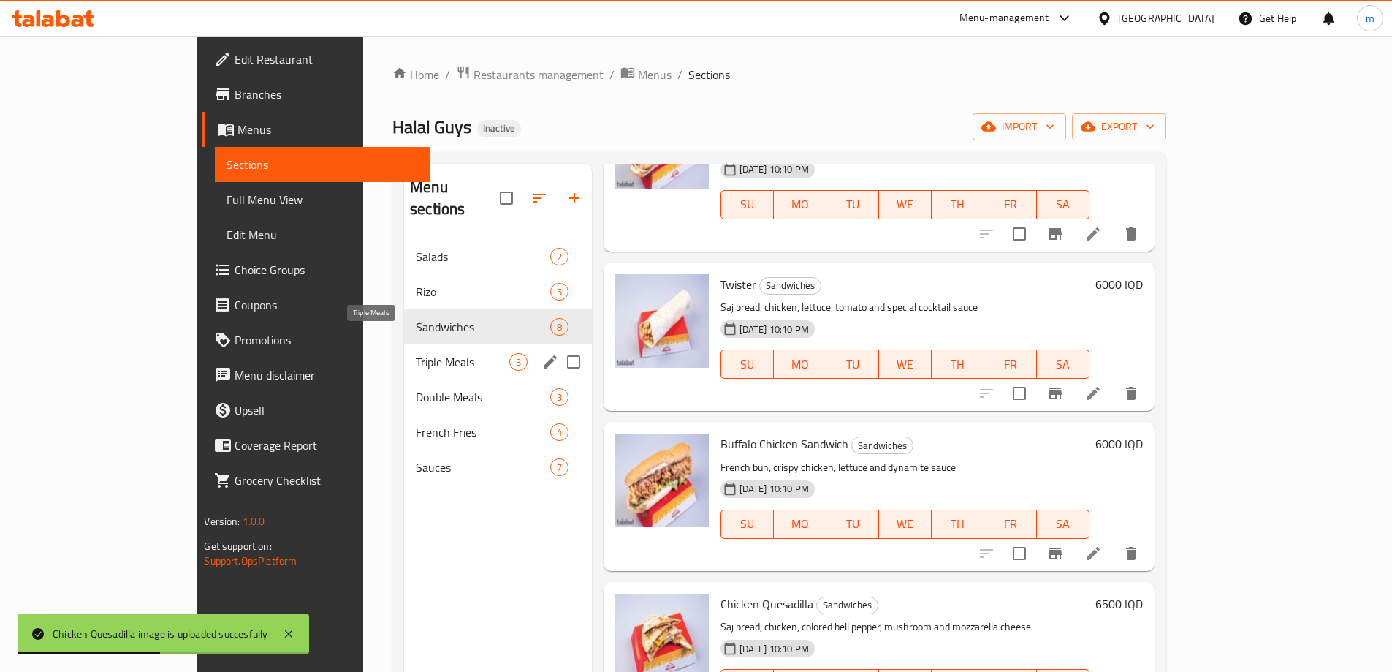
click at [416, 353] on span "Triple Meals" at bounding box center [462, 362] width 93 height 18
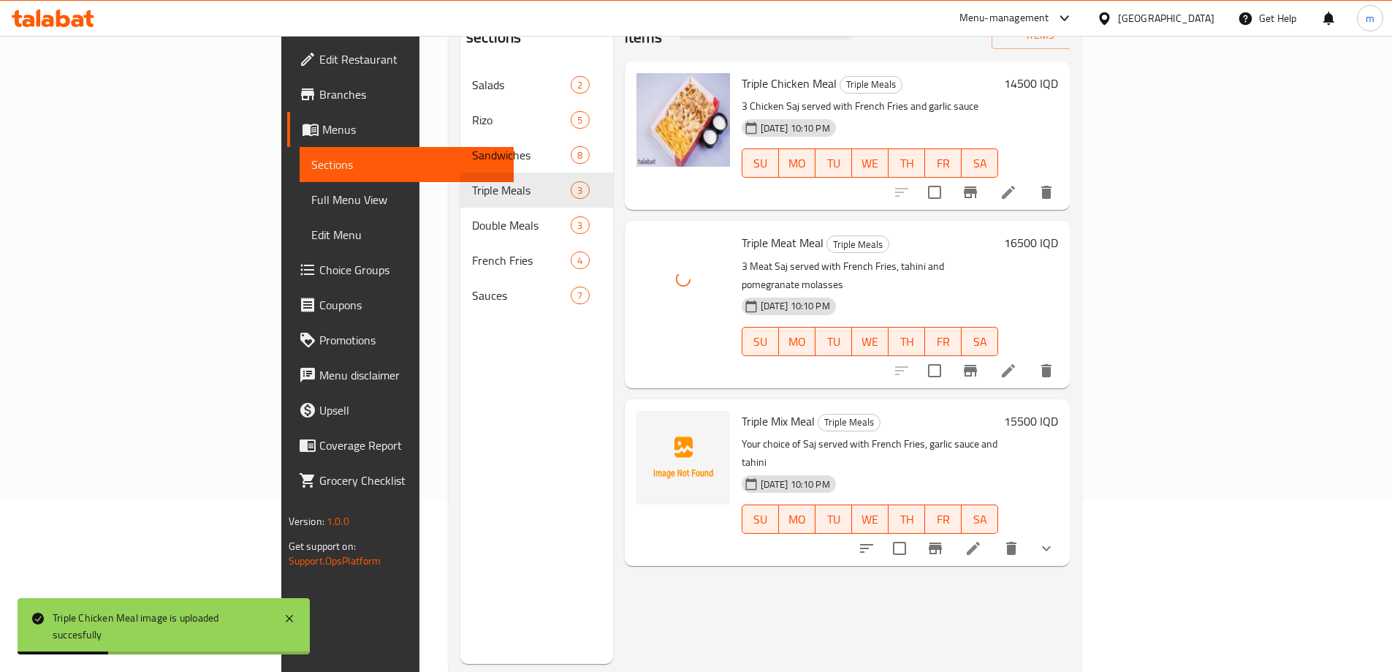
scroll to position [205, 0]
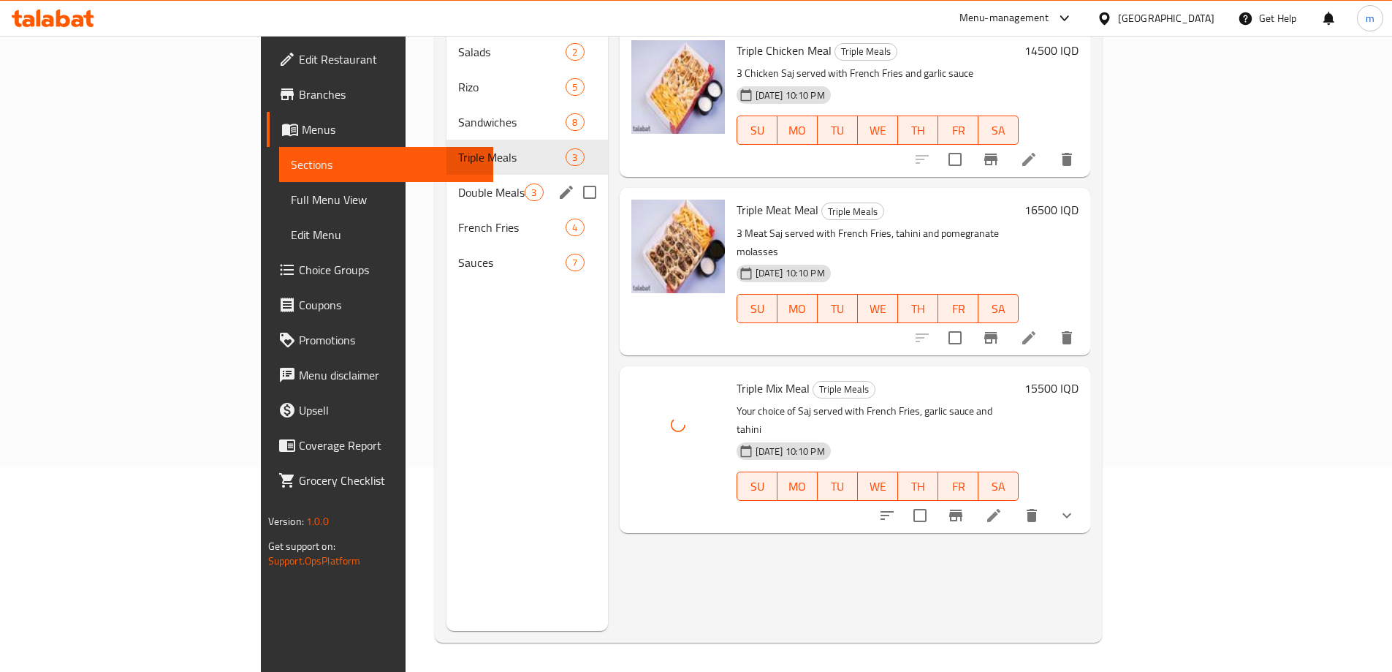
click at [458, 183] on span "Double Meals" at bounding box center [491, 192] width 67 height 18
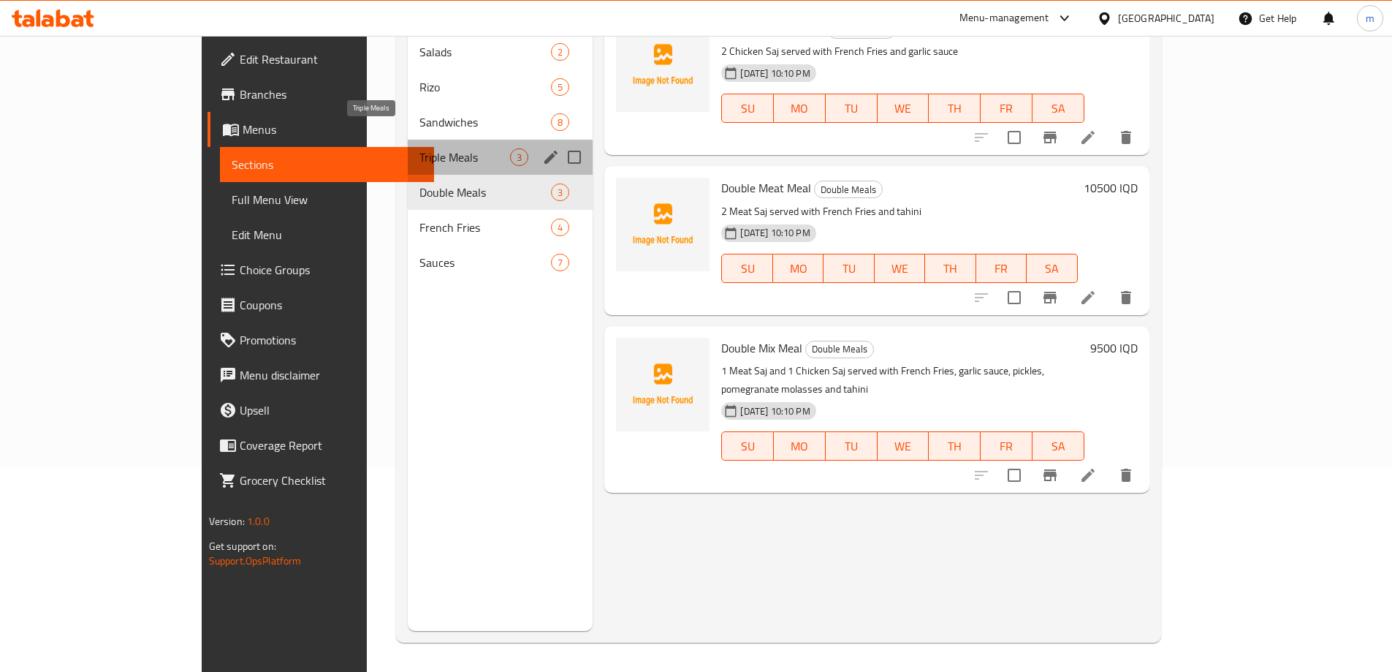
click at [419, 148] on span "Triple Meals" at bounding box center [464, 157] width 91 height 18
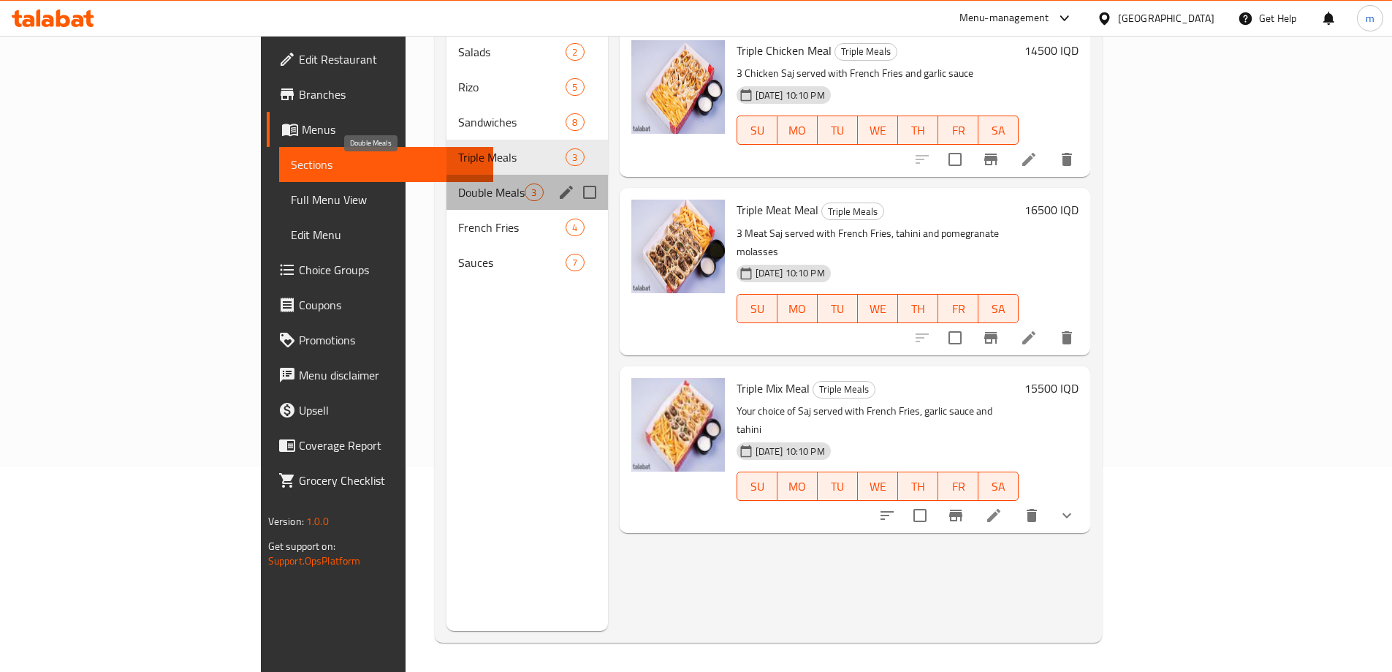
click at [458, 183] on span "Double Meals" at bounding box center [491, 192] width 67 height 18
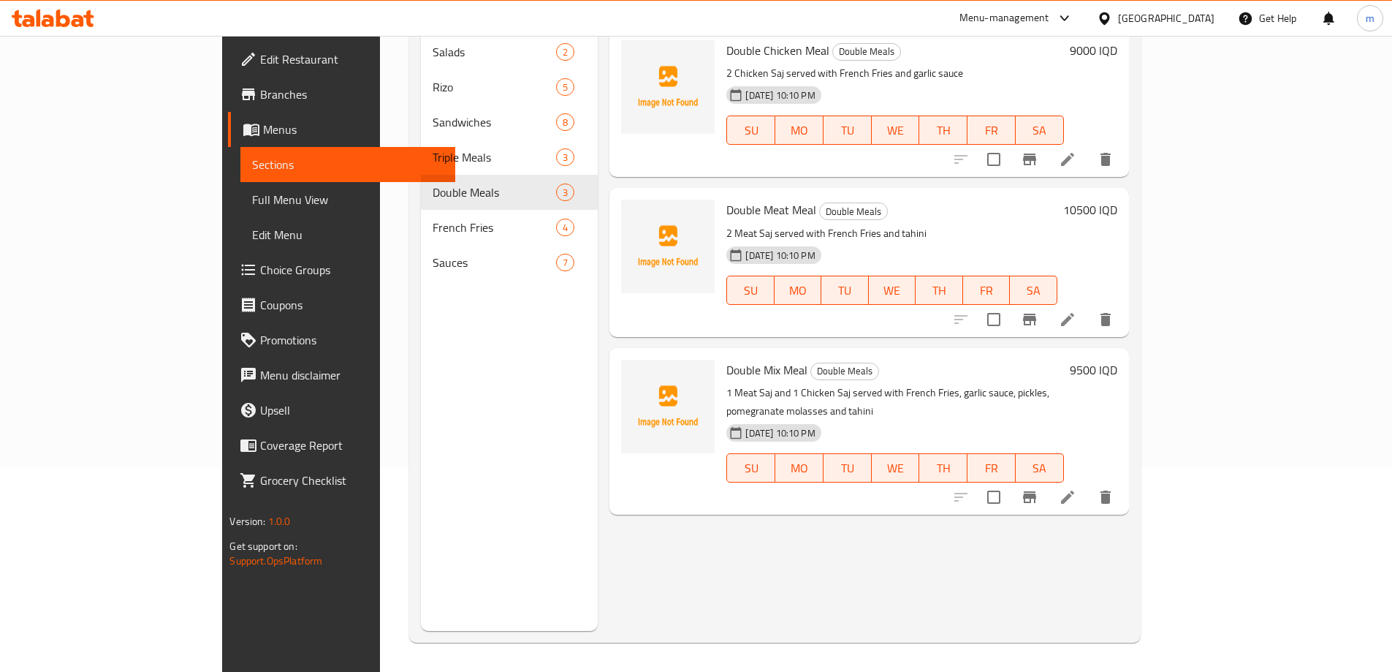
scroll to position [34, 0]
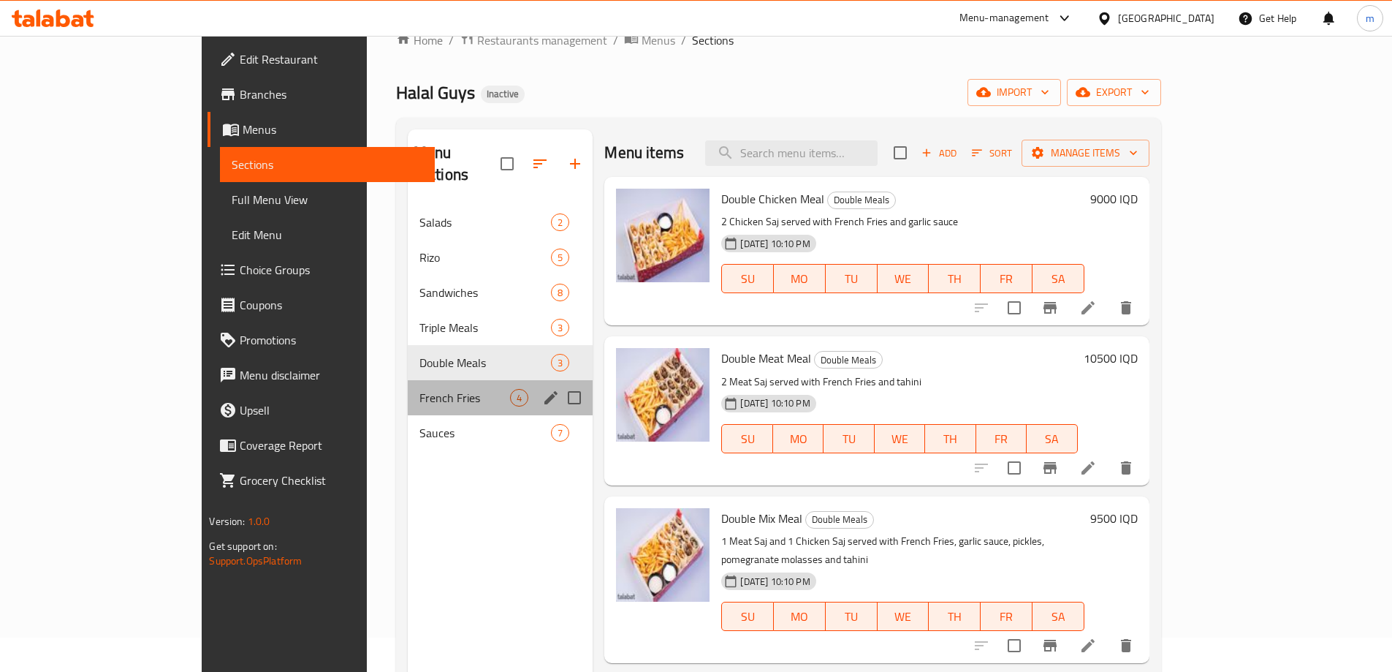
click at [408, 388] on div "French Fries 4" at bounding box center [501, 397] width 186 height 35
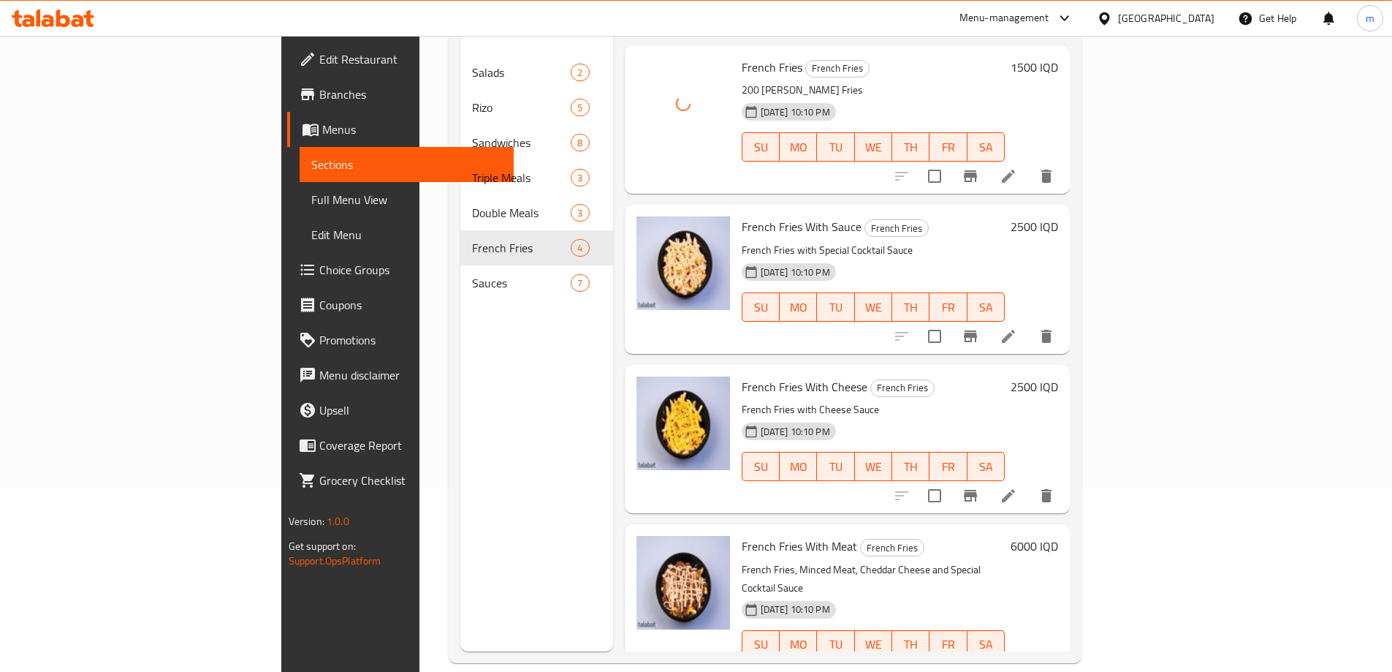
scroll to position [205, 0]
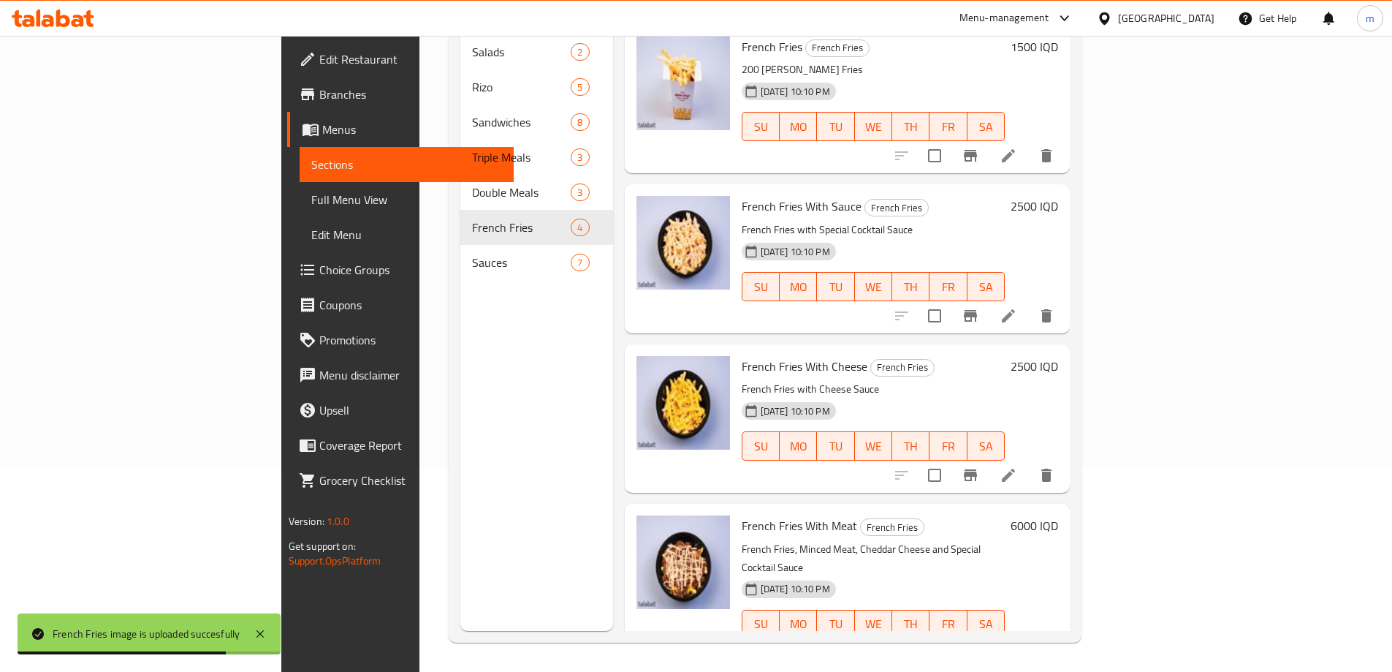
drag, startPoint x: 262, startPoint y: 218, endPoint x: 285, endPoint y: 229, distance: 26.1
click at [449, 217] on div "Menu sections Salads 2 Rizo 5 Sandwiches 8 Triple Meals 3 Double Meals 3 French…" at bounding box center [765, 294] width 633 height 695
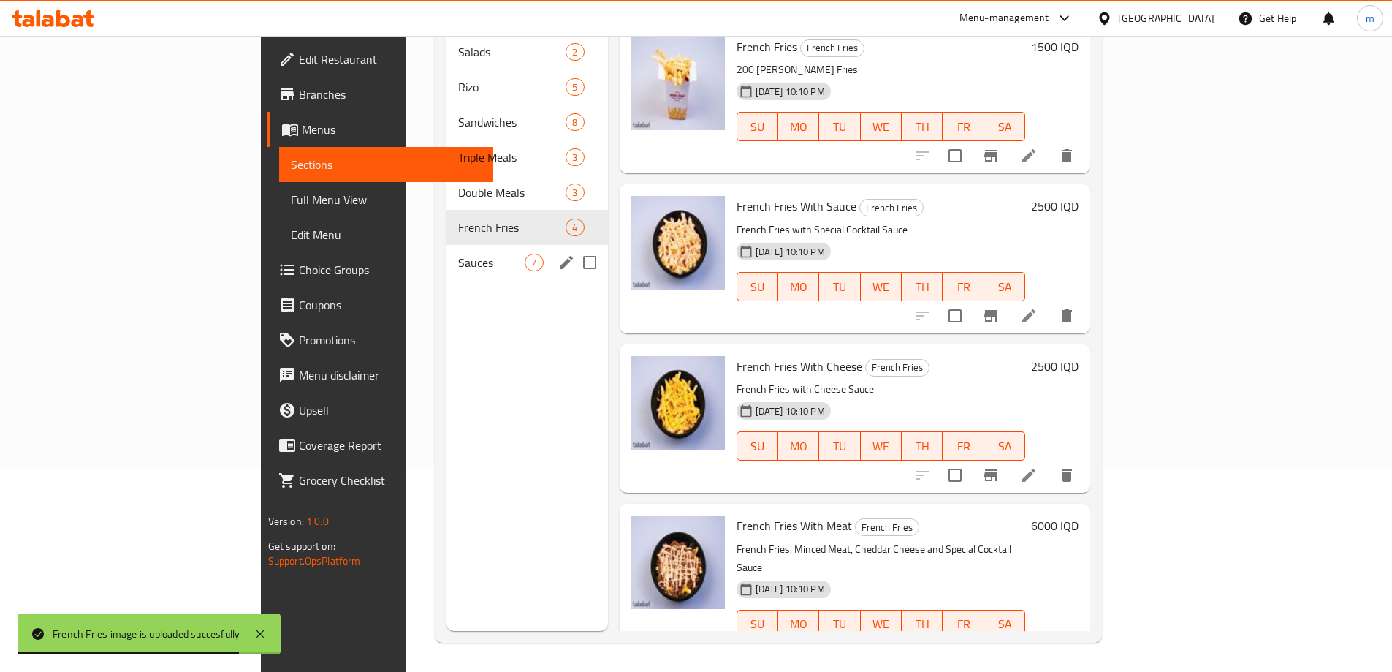
drag, startPoint x: 292, startPoint y: 233, endPoint x: 329, endPoint y: 230, distance: 37.4
click at [458, 254] on span "Sauces" at bounding box center [491, 263] width 67 height 18
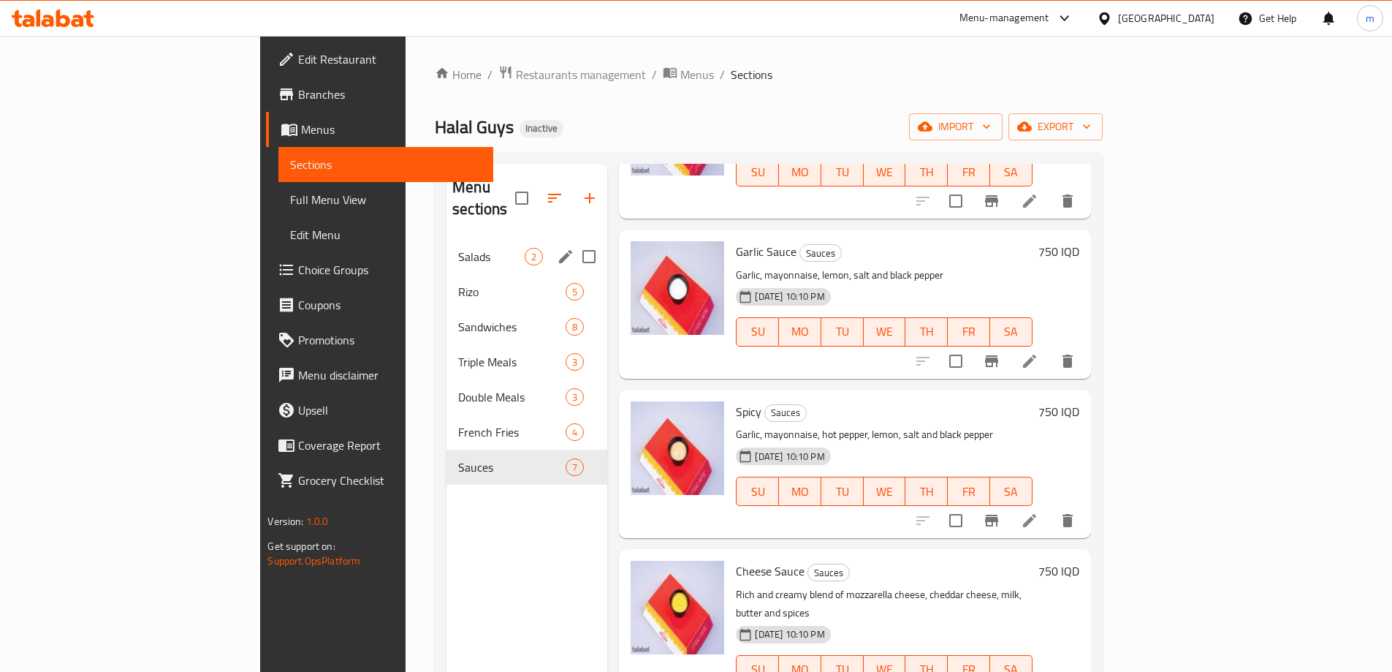
click at [458, 248] on span "Salads" at bounding box center [491, 257] width 67 height 18
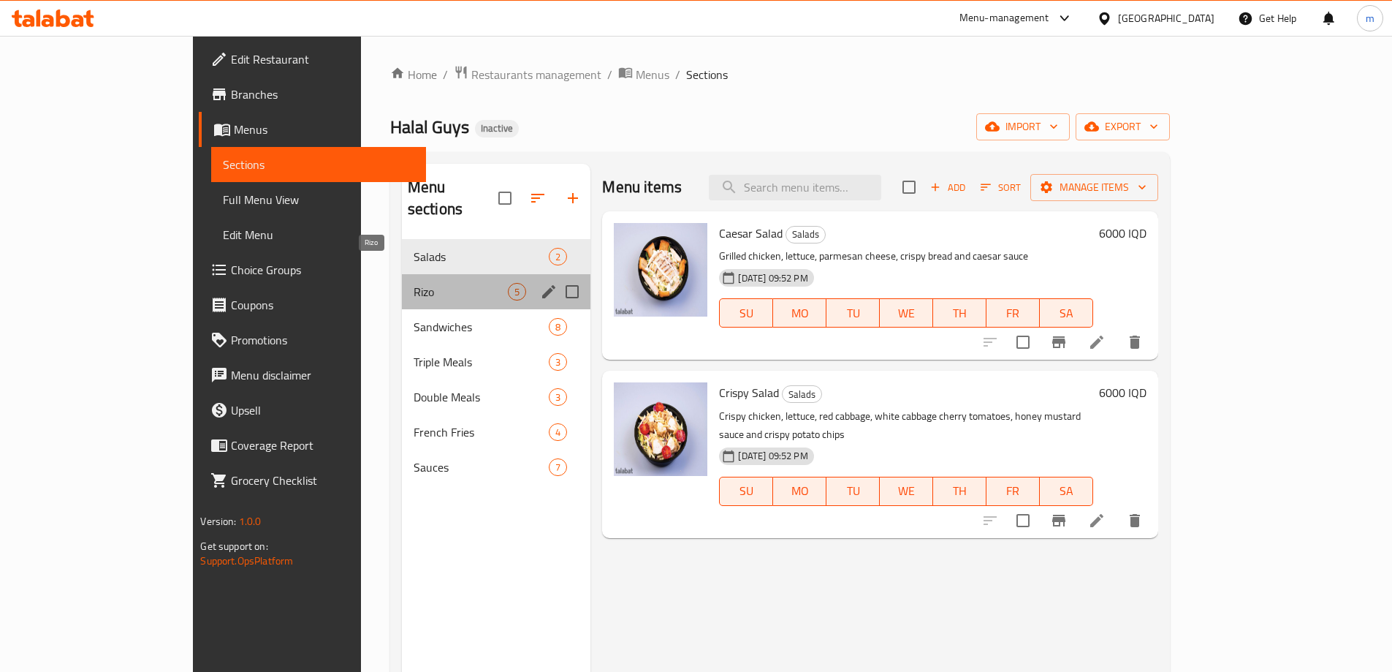
click at [414, 283] on span "Rizo" at bounding box center [461, 292] width 95 height 18
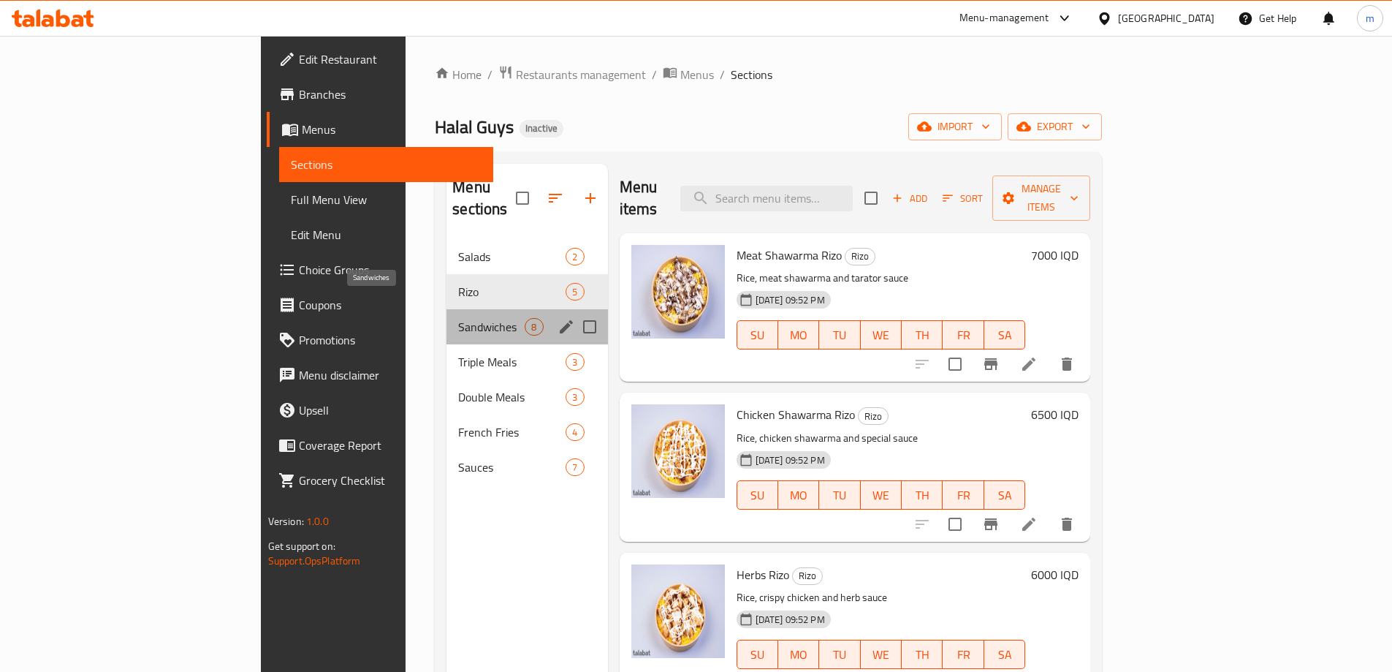
click at [458, 318] on span "Sandwiches" at bounding box center [491, 327] width 67 height 18
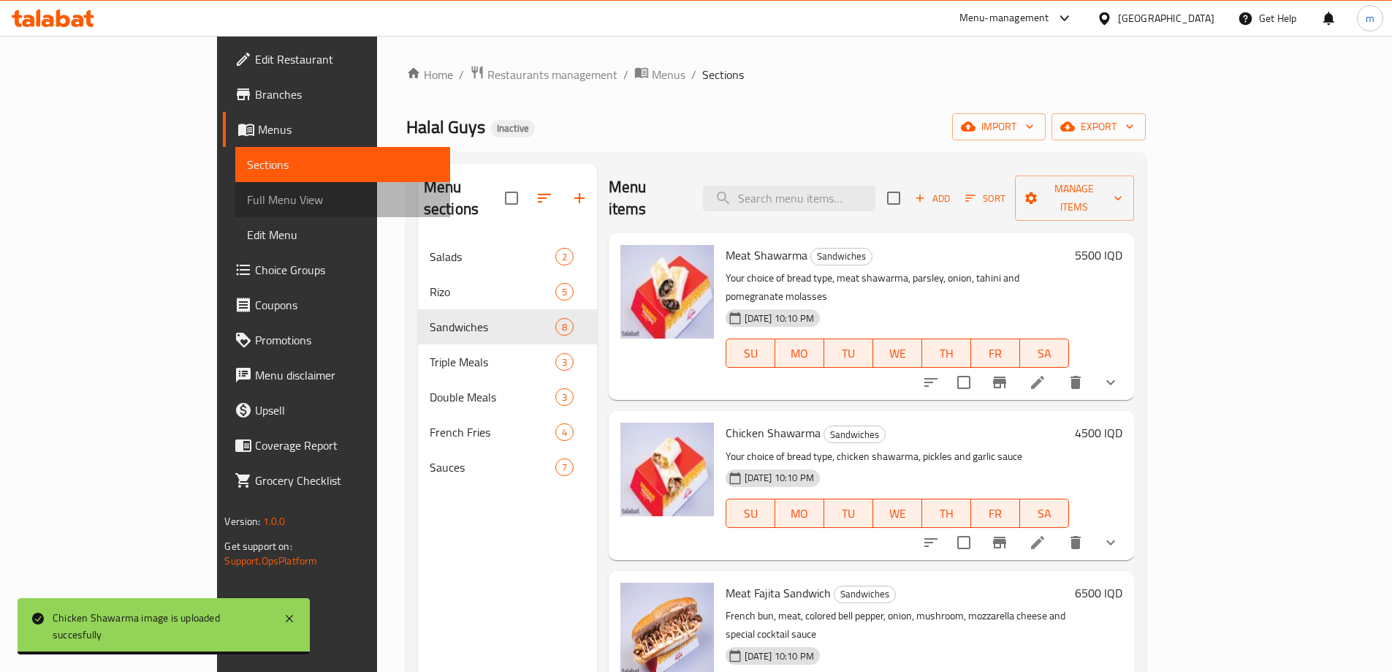
click at [247, 196] on span "Full Menu View" at bounding box center [342, 200] width 191 height 18
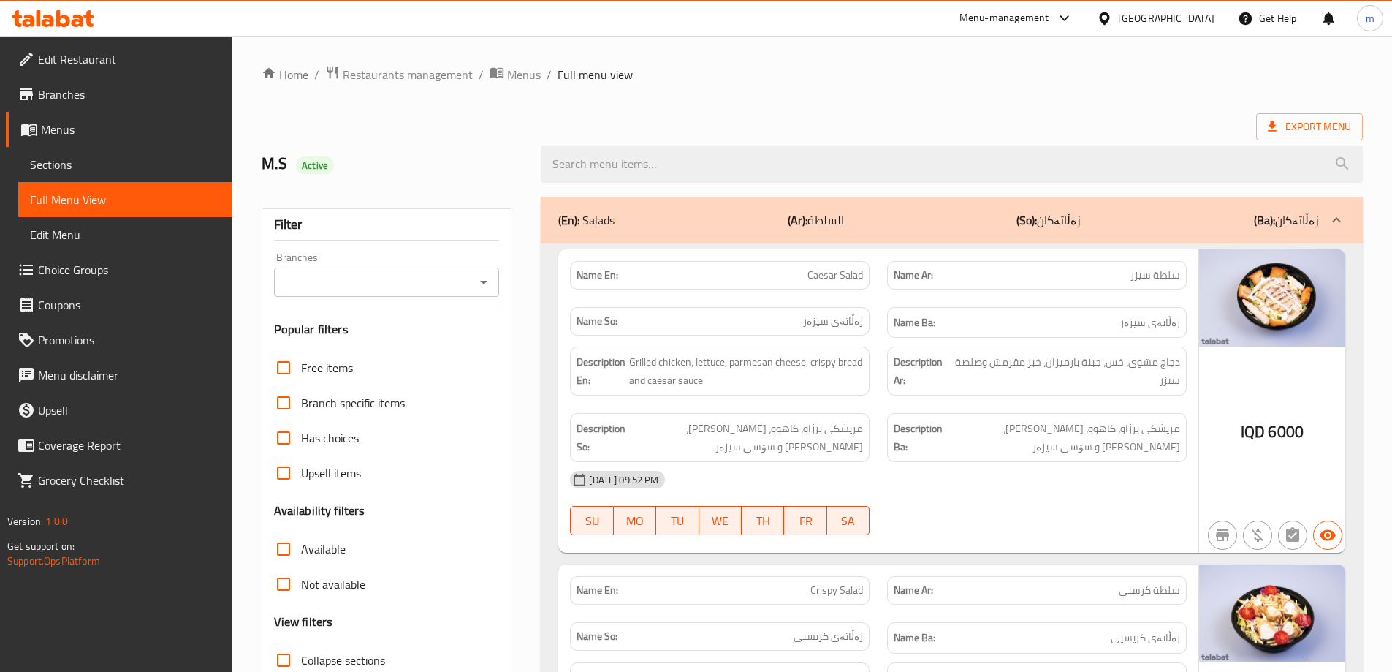
click at [482, 280] on icon "Open" at bounding box center [484, 282] width 18 height 18
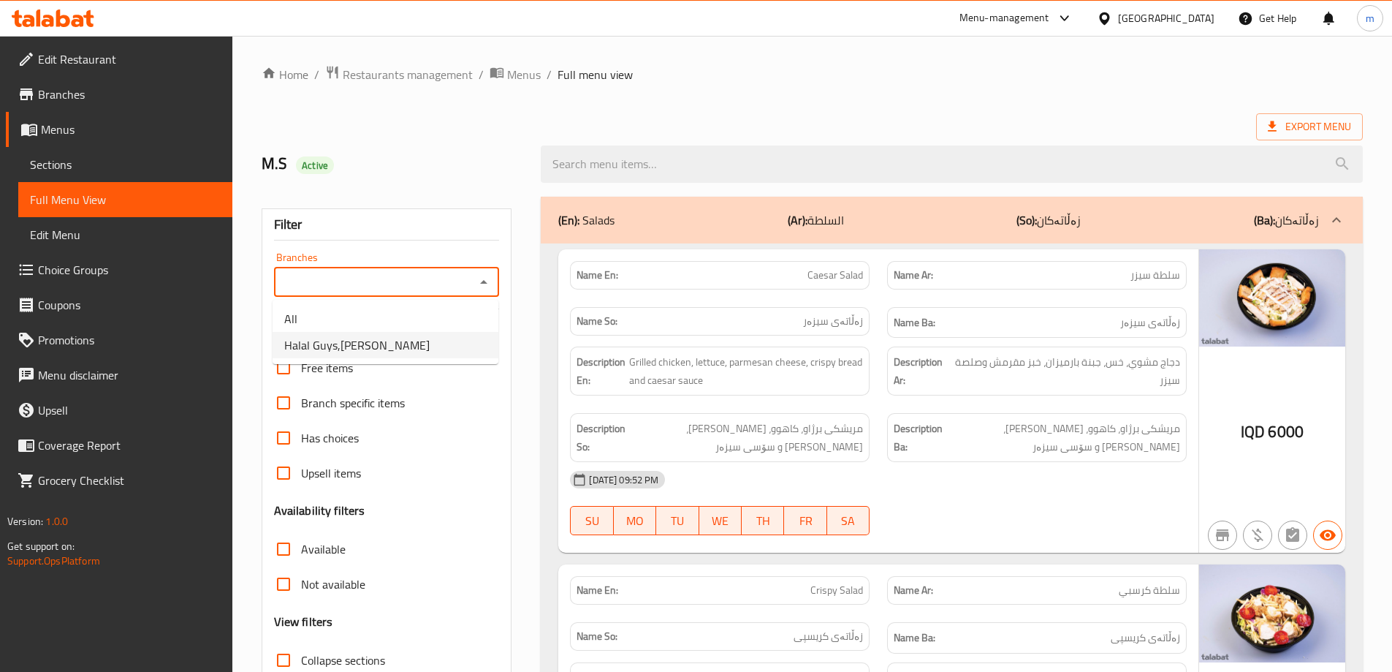
drag, startPoint x: 367, startPoint y: 349, endPoint x: 367, endPoint y: 324, distance: 24.8
click at [367, 347] on span "Halal Guys,Al Amriyah" at bounding box center [356, 345] width 145 height 18
type input "Halal Guys,Al Amriyah"
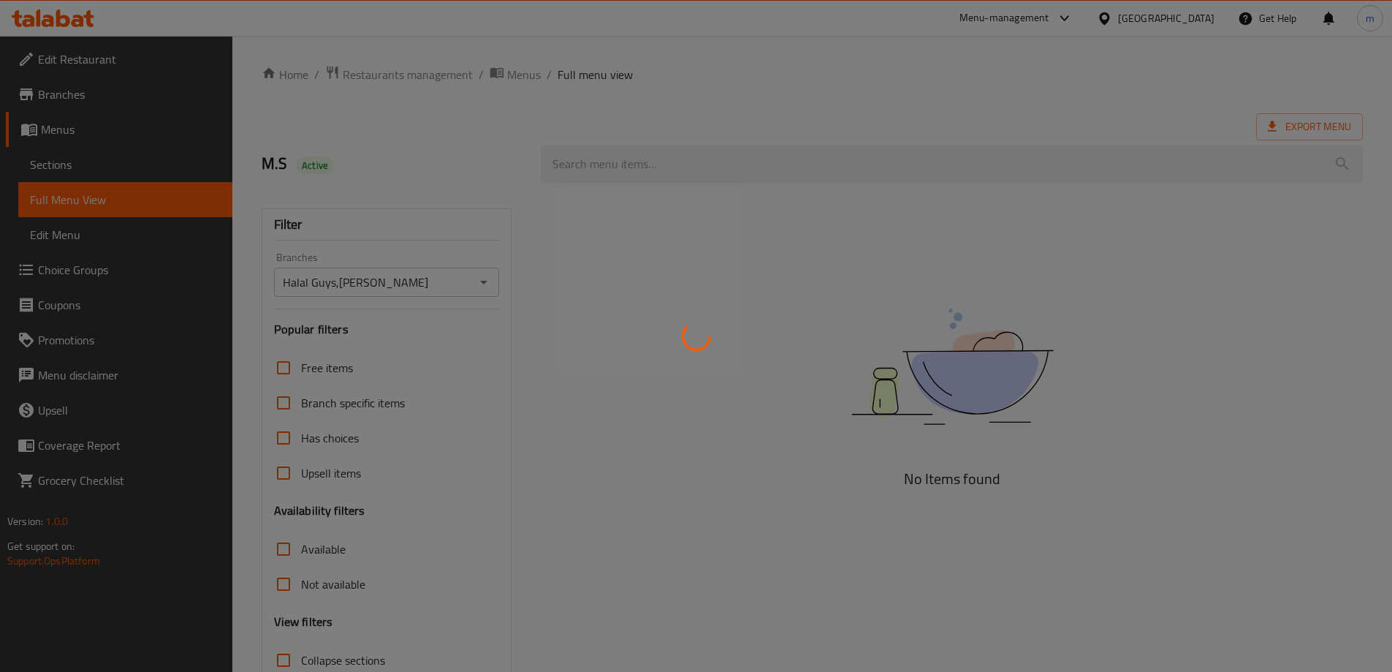
click at [364, 217] on div at bounding box center [696, 336] width 1392 height 672
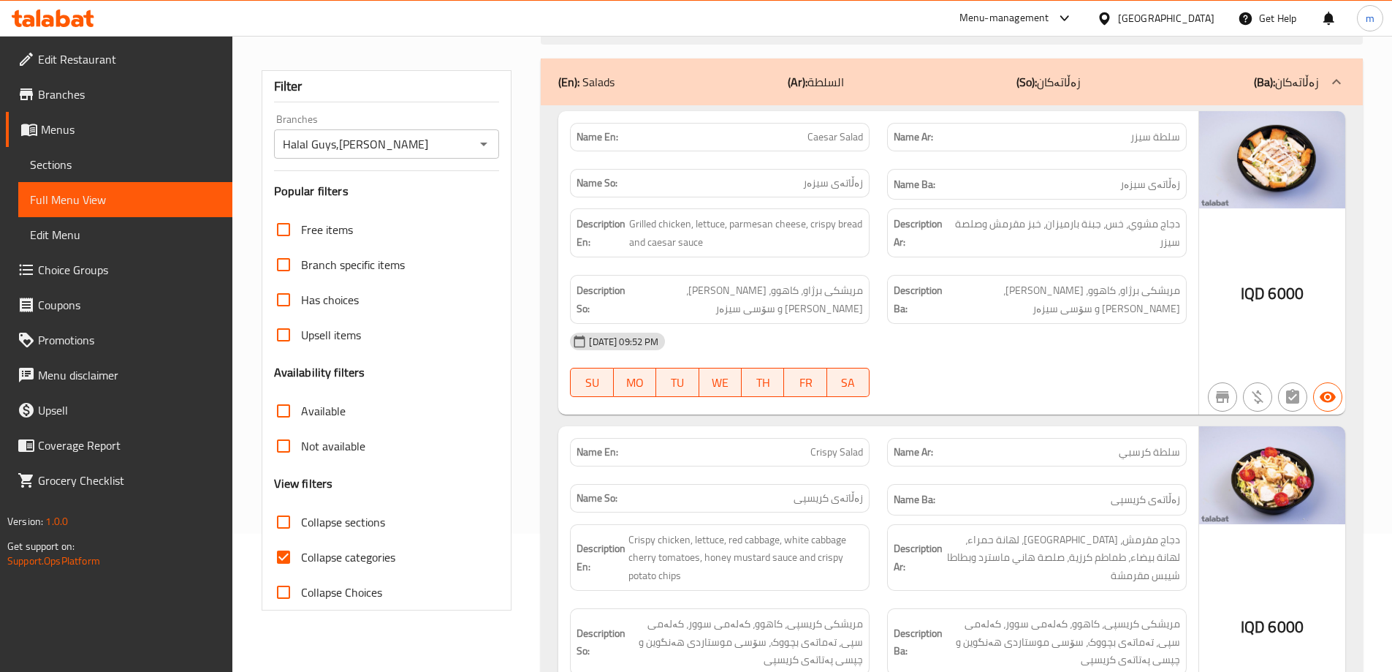
scroll to position [170, 0]
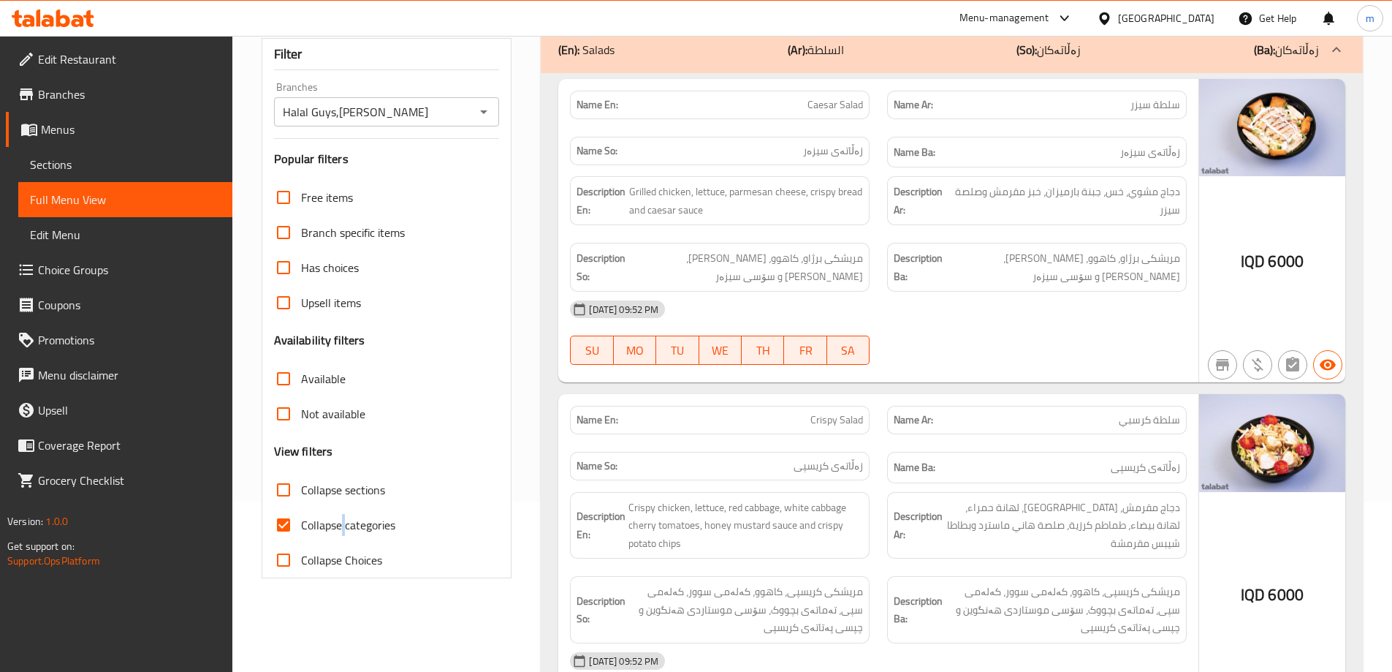
click at [343, 529] on span "Collapse categories" at bounding box center [348, 525] width 94 height 18
click at [329, 525] on span "Collapse categories" at bounding box center [348, 525] width 94 height 18
click at [301, 525] on input "Collapse categories" at bounding box center [283, 524] width 35 height 35
checkbox input "false"
click at [664, 61] on div "(En): Salads (Ar): السلطة (So): زەڵاتەکان (Ba): زەڵاتەکان" at bounding box center [952, 49] width 822 height 47
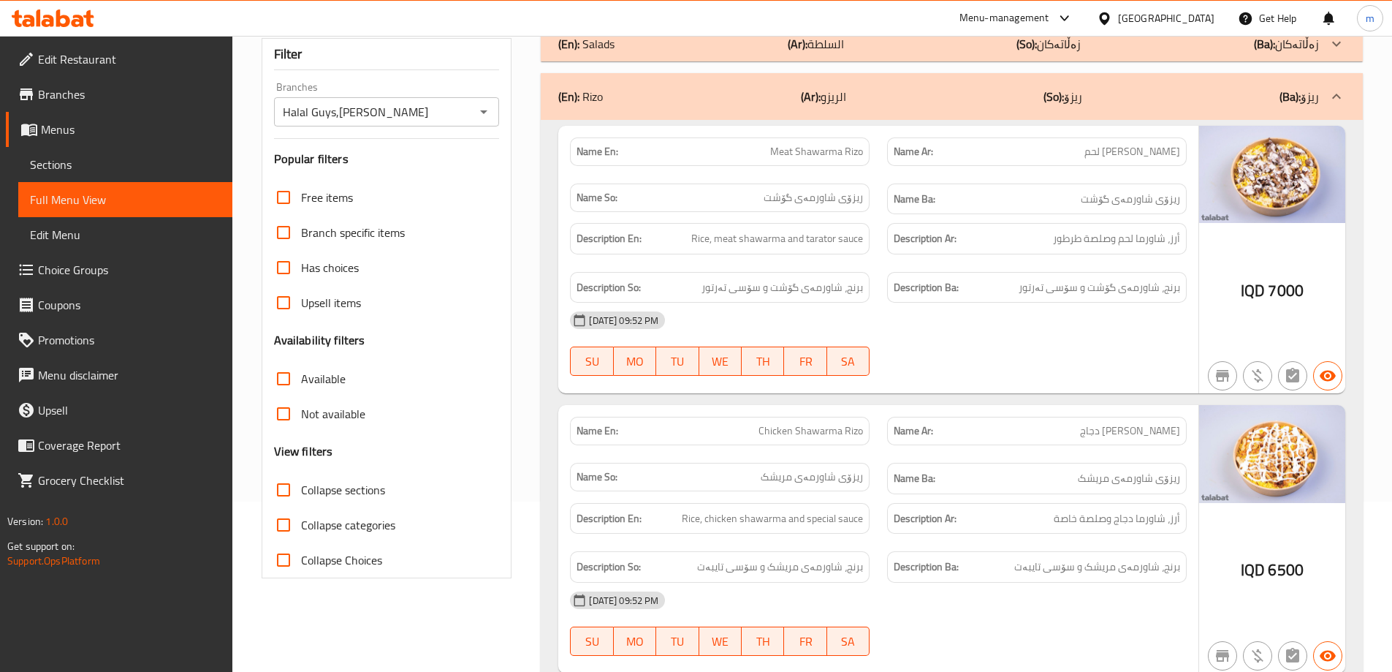
click at [742, 93] on div "(En): Rizo (Ar): الريزو (So): ریزۆ (Ba): ریزۆ" at bounding box center [938, 97] width 761 height 18
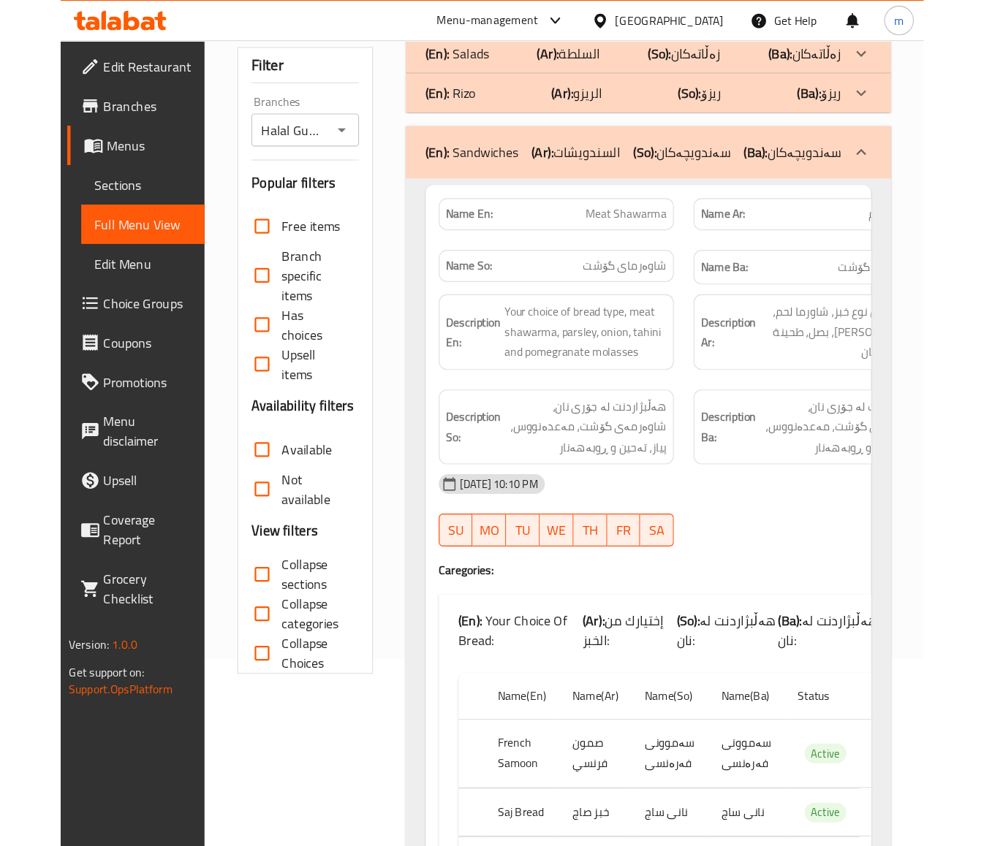
scroll to position [167, 0]
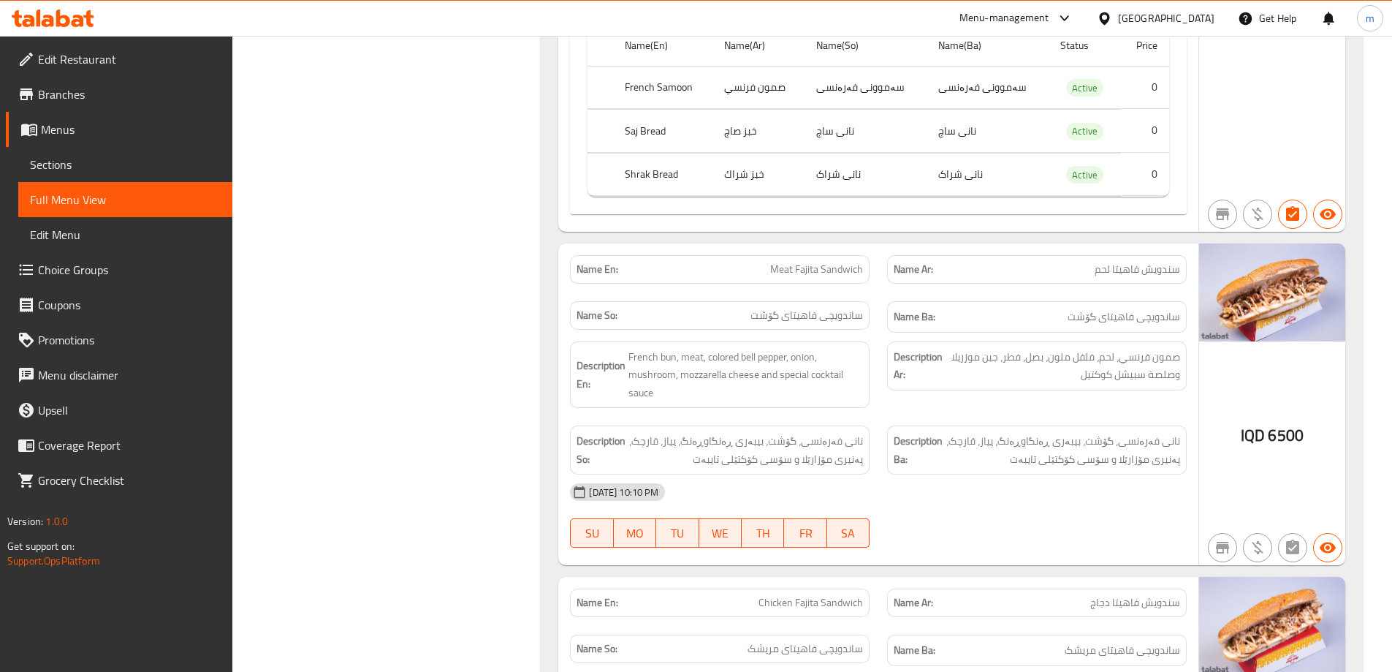
scroll to position [1318, 0]
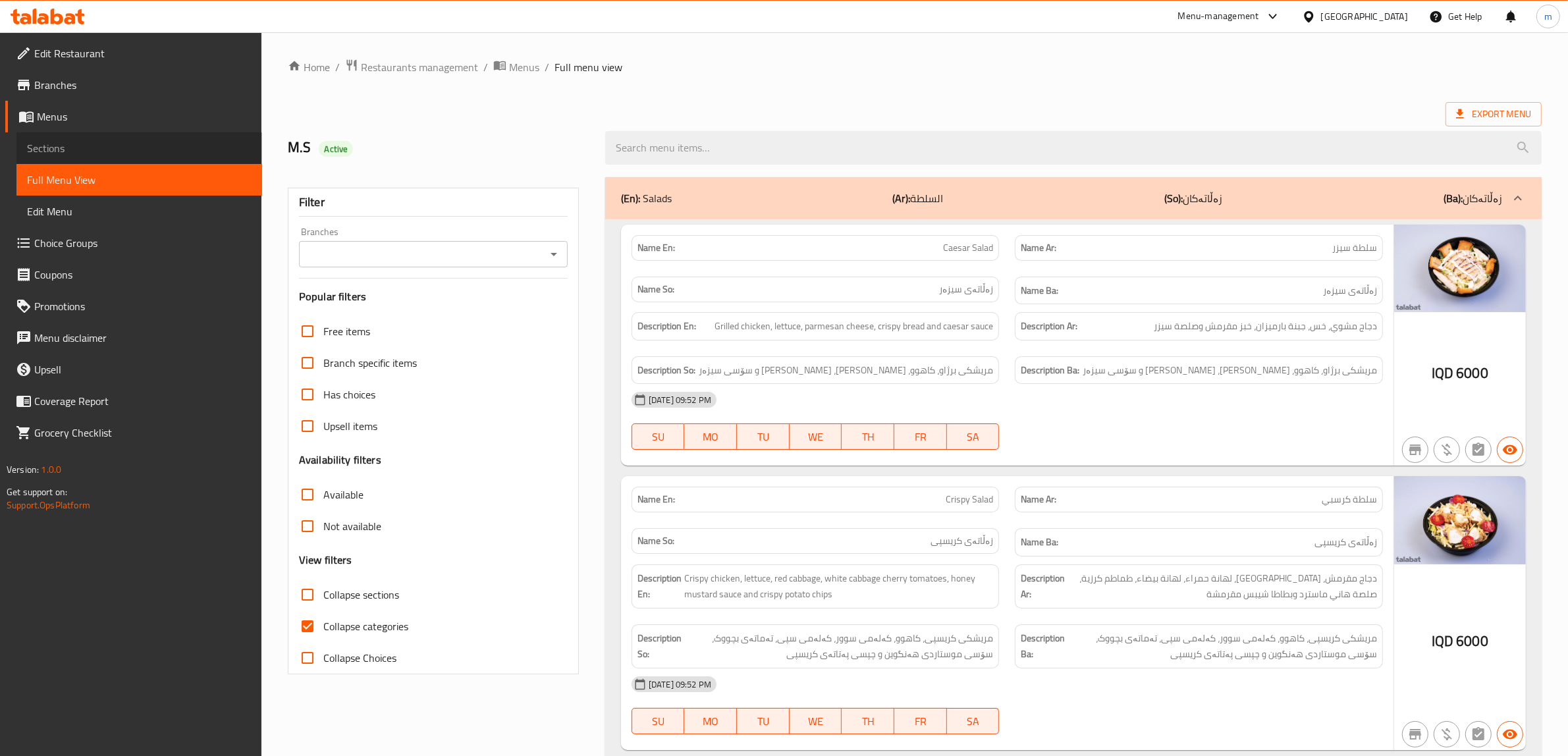
click at [50, 148] on span "Sections" at bounding box center [139, 149] width 224 height 16
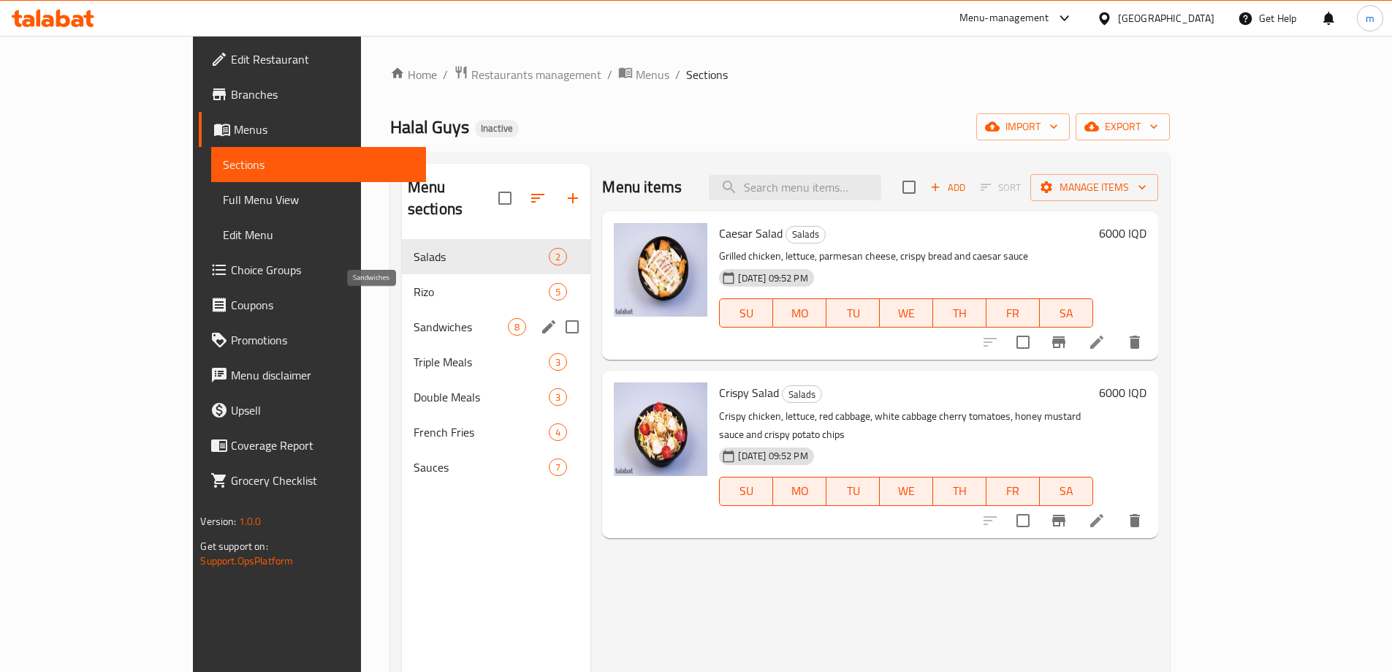
drag, startPoint x: 330, startPoint y: 299, endPoint x: 349, endPoint y: 295, distance: 19.5
click at [414, 318] on span "Sandwiches" at bounding box center [461, 327] width 95 height 18
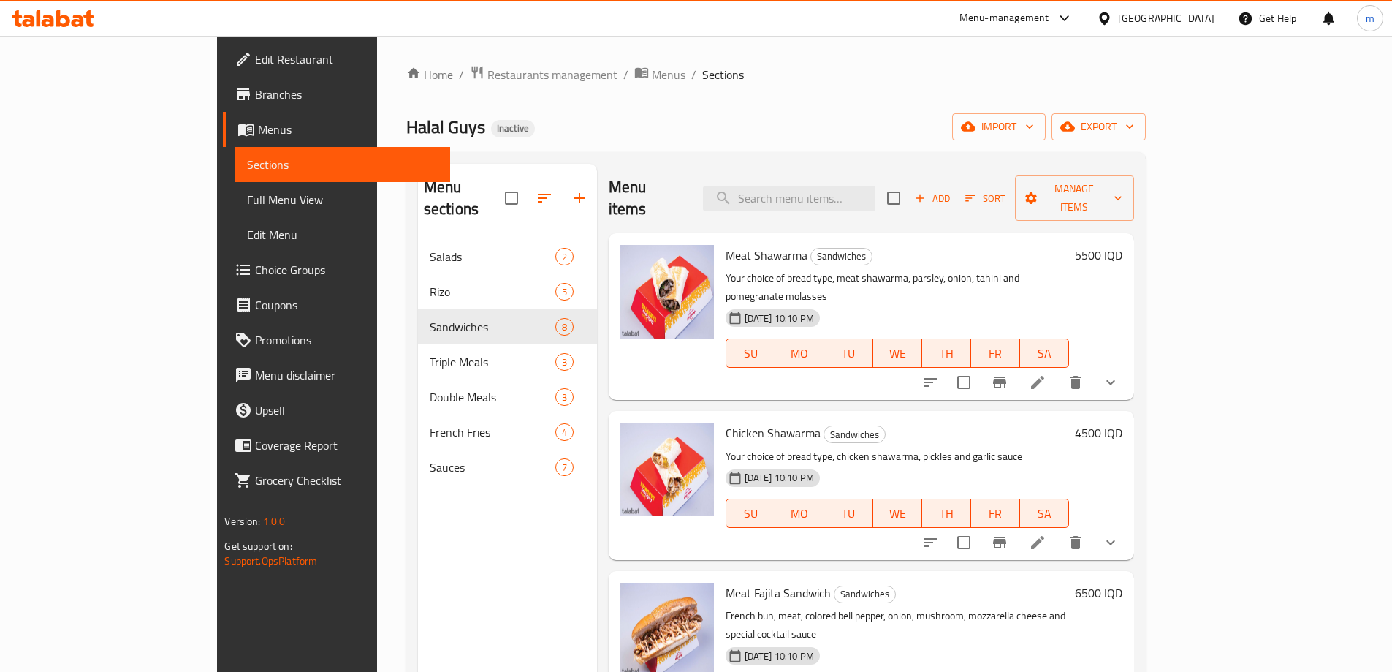
click at [1044, 536] on icon at bounding box center [1037, 542] width 13 height 13
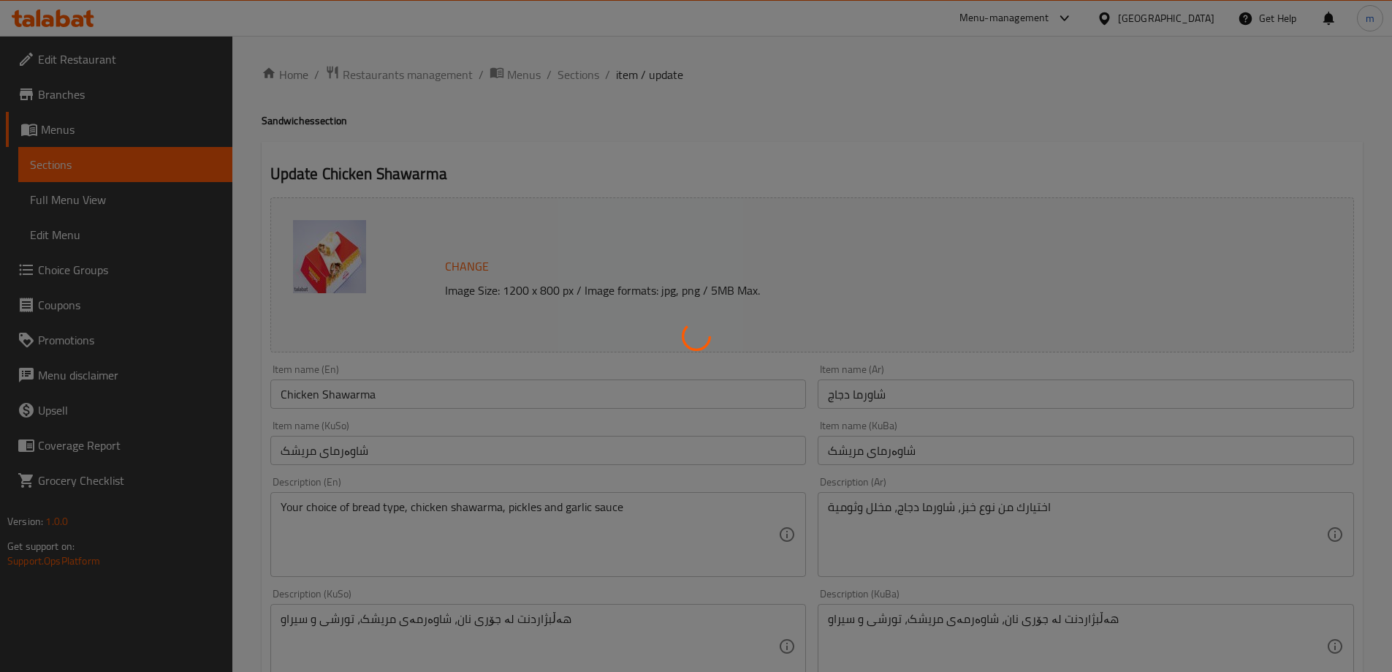
type input "إختيارك من الخبز:"
type input "هەڵبژاردنت لە نان:"
type input "1"
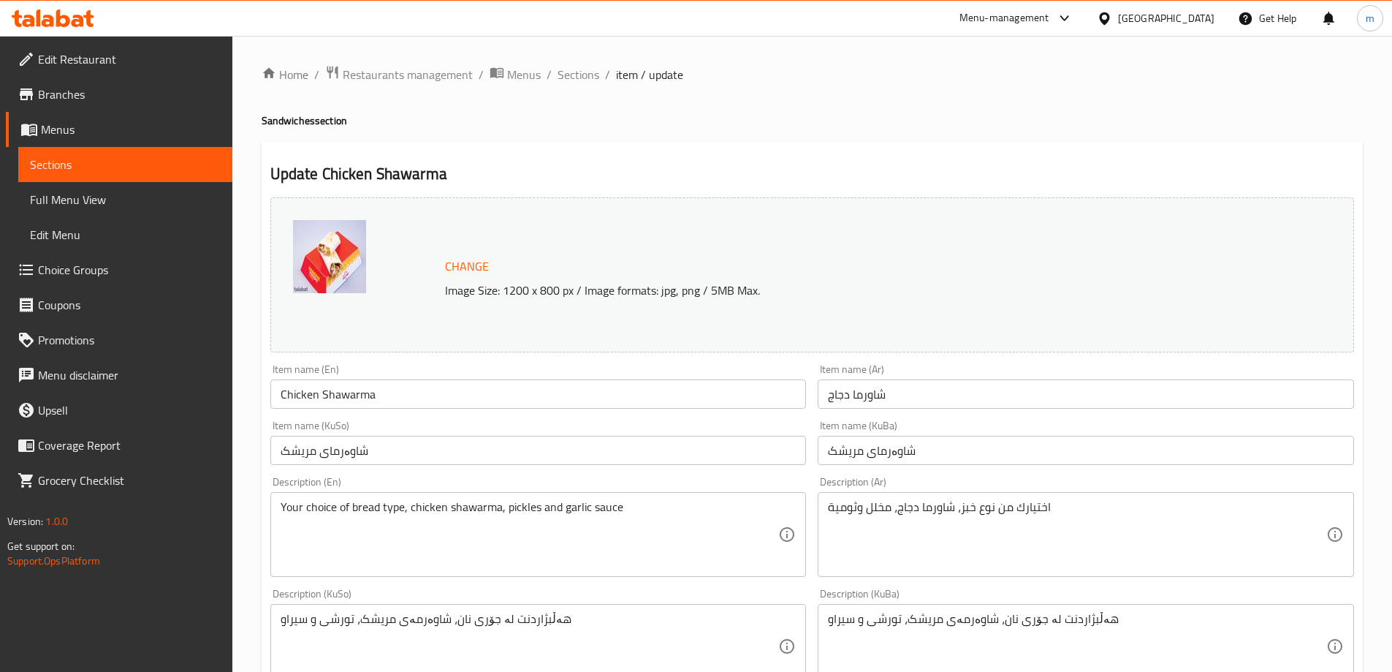
click at [607, 502] on textarea "Your choice of bread type, chicken shawarma, pickles and garlic sauce" at bounding box center [530, 534] width 498 height 69
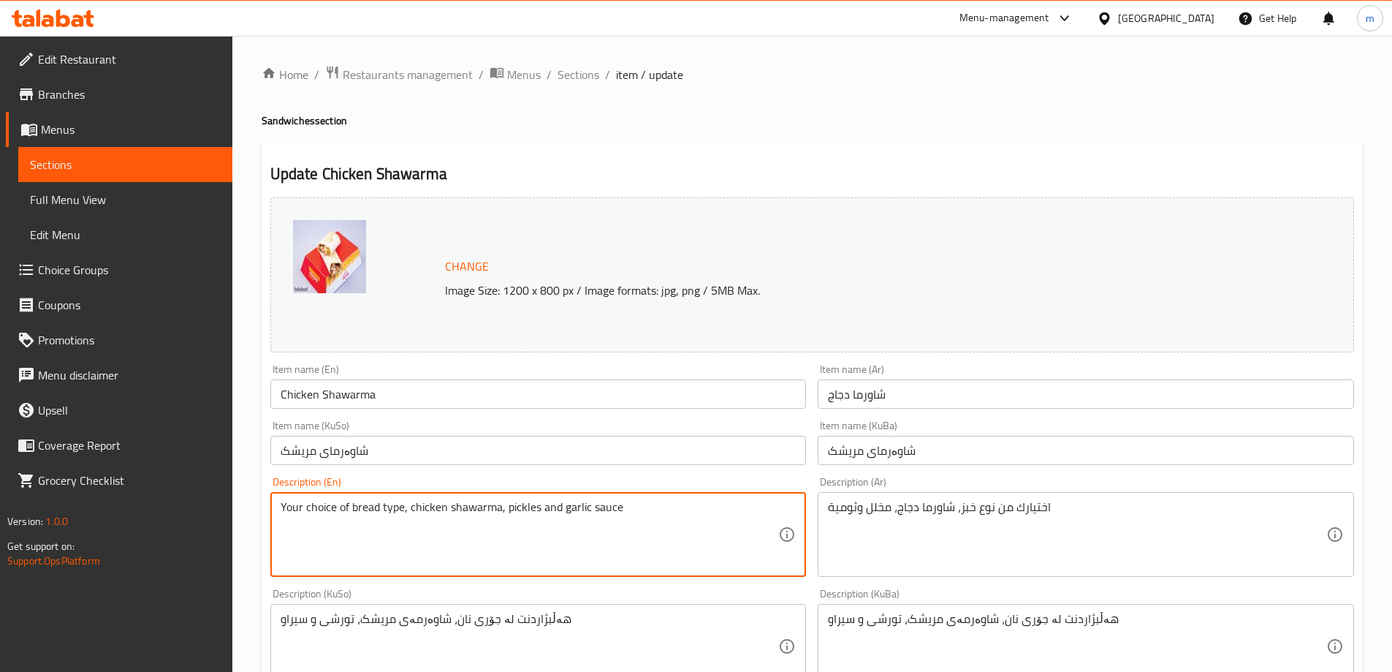
click at [607, 502] on textarea "Your choice of bread type, chicken shawarma, pickles and garlic sauce" at bounding box center [530, 534] width 498 height 69
type textarea "Your choice of bread type, chicken shawarma, pickles and garlic dip"
click at [648, 468] on div "Item name (KuSo) شاوەرمای مریشک Item name (KuSo)" at bounding box center [539, 442] width 548 height 56
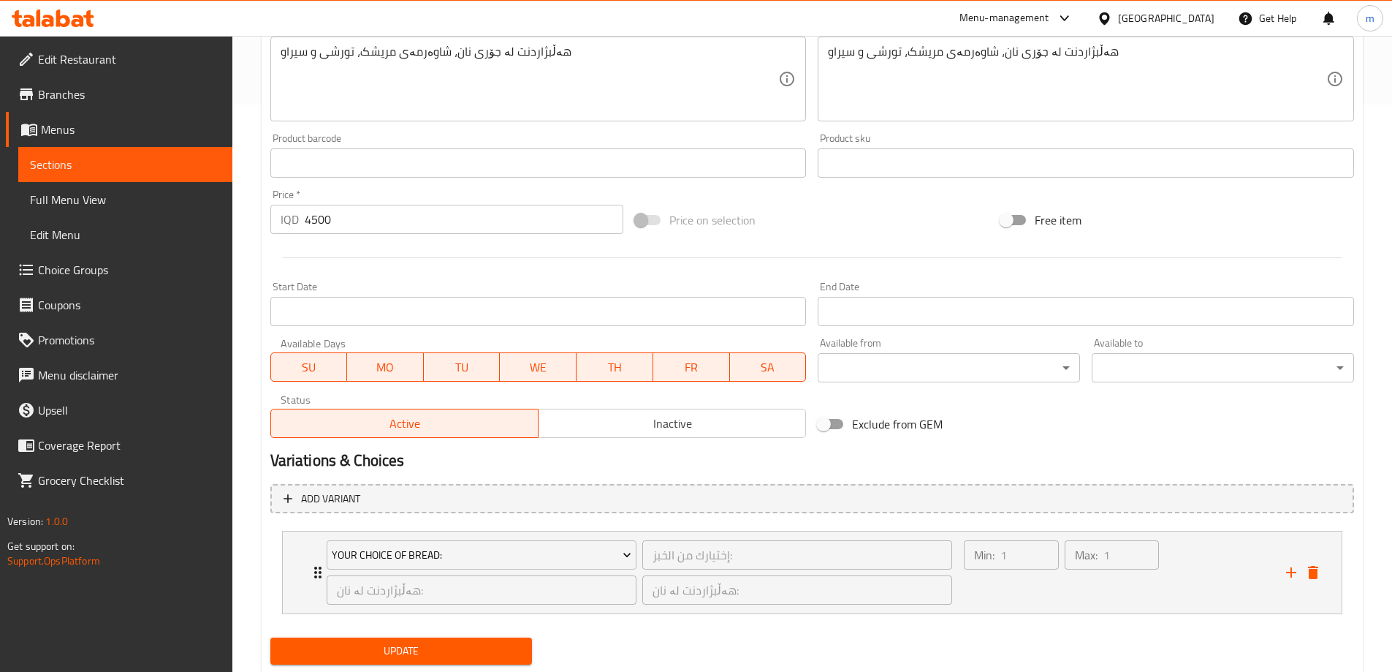
scroll to position [609, 0]
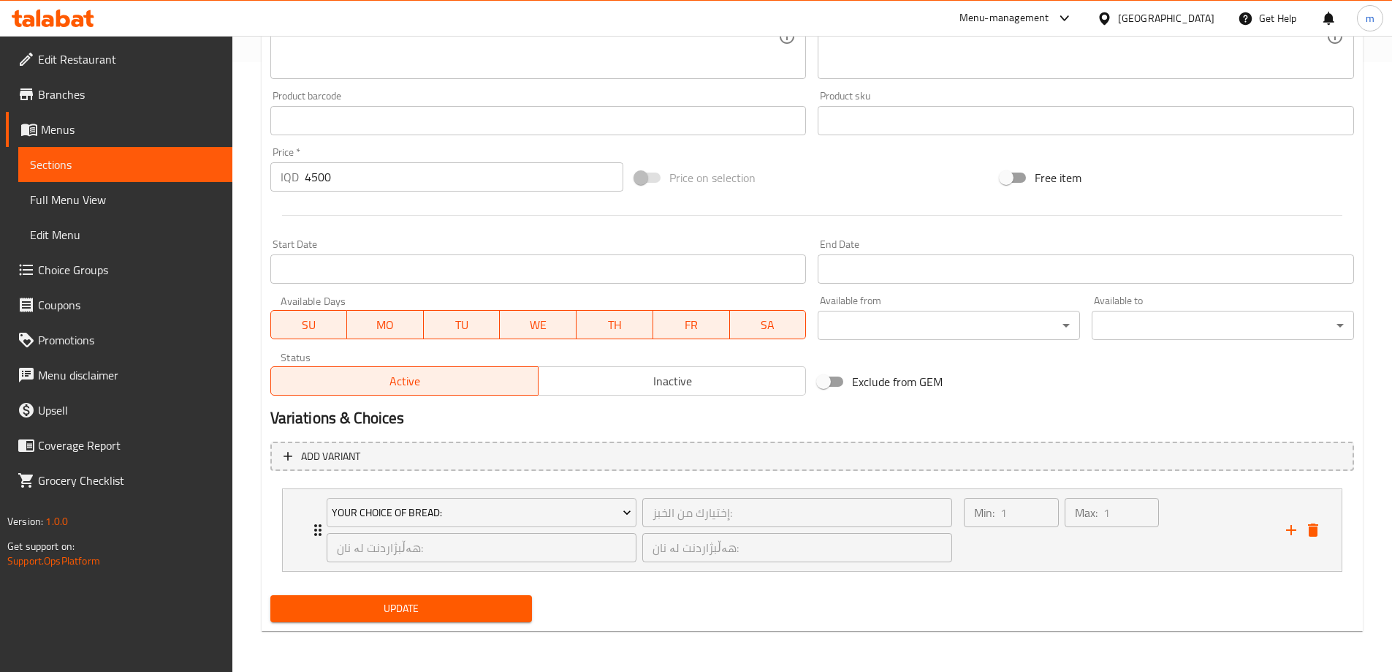
drag, startPoint x: 468, startPoint y: 600, endPoint x: 478, endPoint y: 580, distance: 22.6
click at [468, 599] on span "Update" at bounding box center [401, 608] width 239 height 18
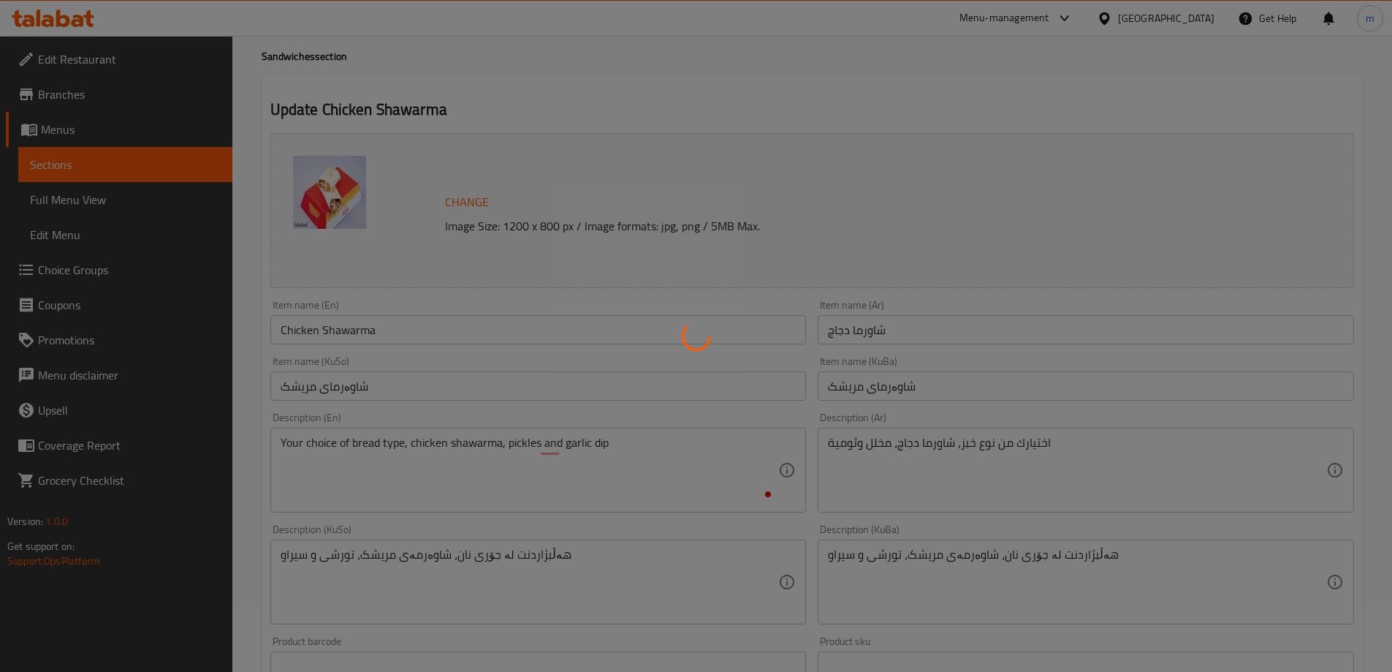
scroll to position [0, 0]
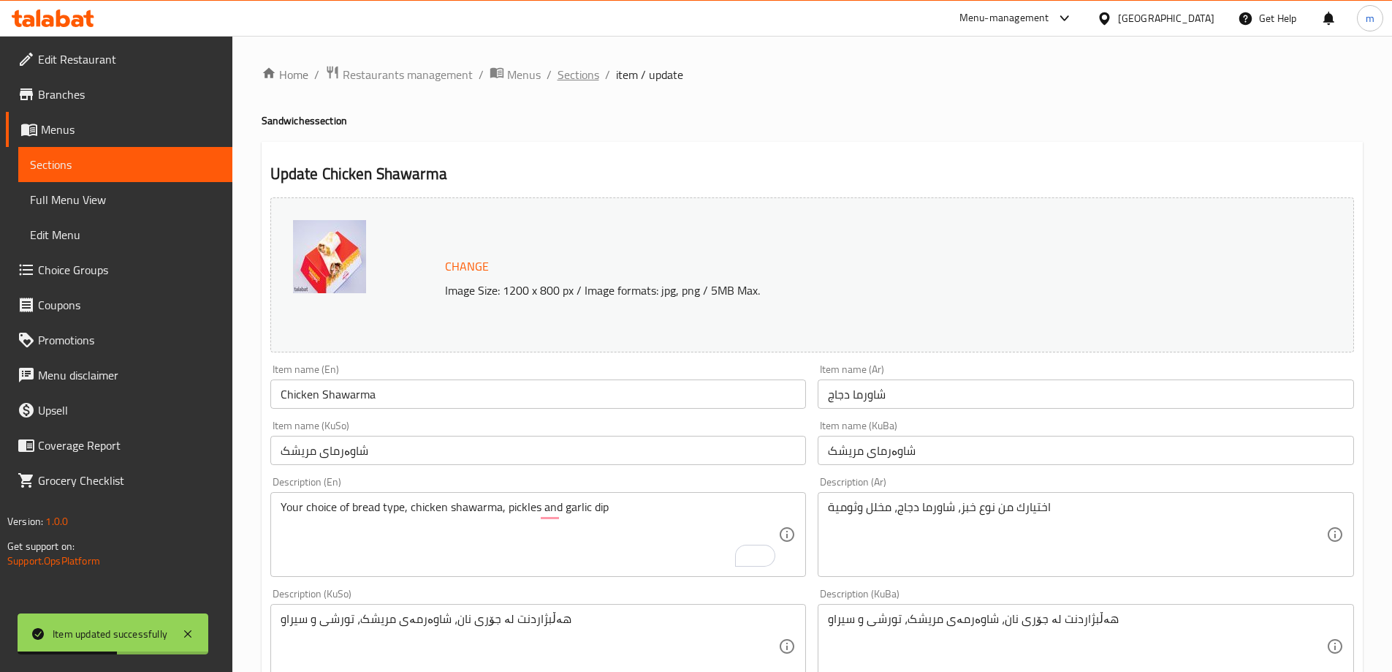
click at [570, 82] on span "Sections" at bounding box center [579, 75] width 42 height 18
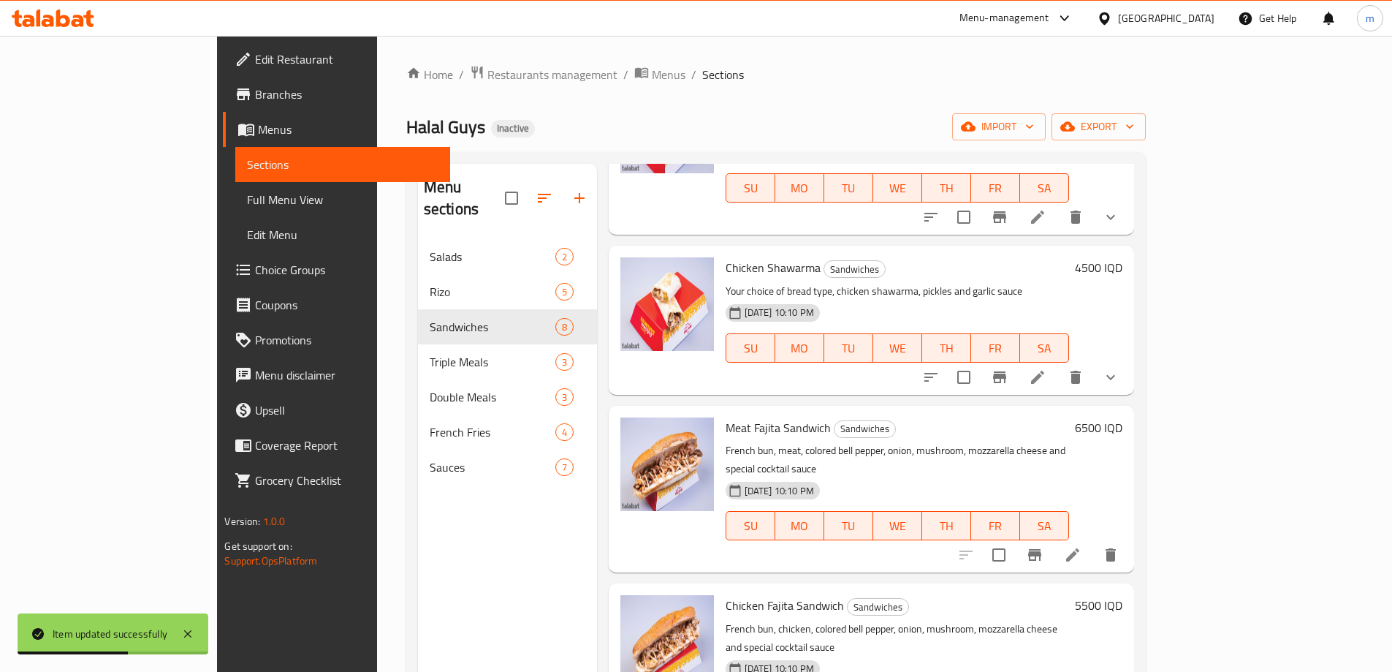
scroll to position [170, 0]
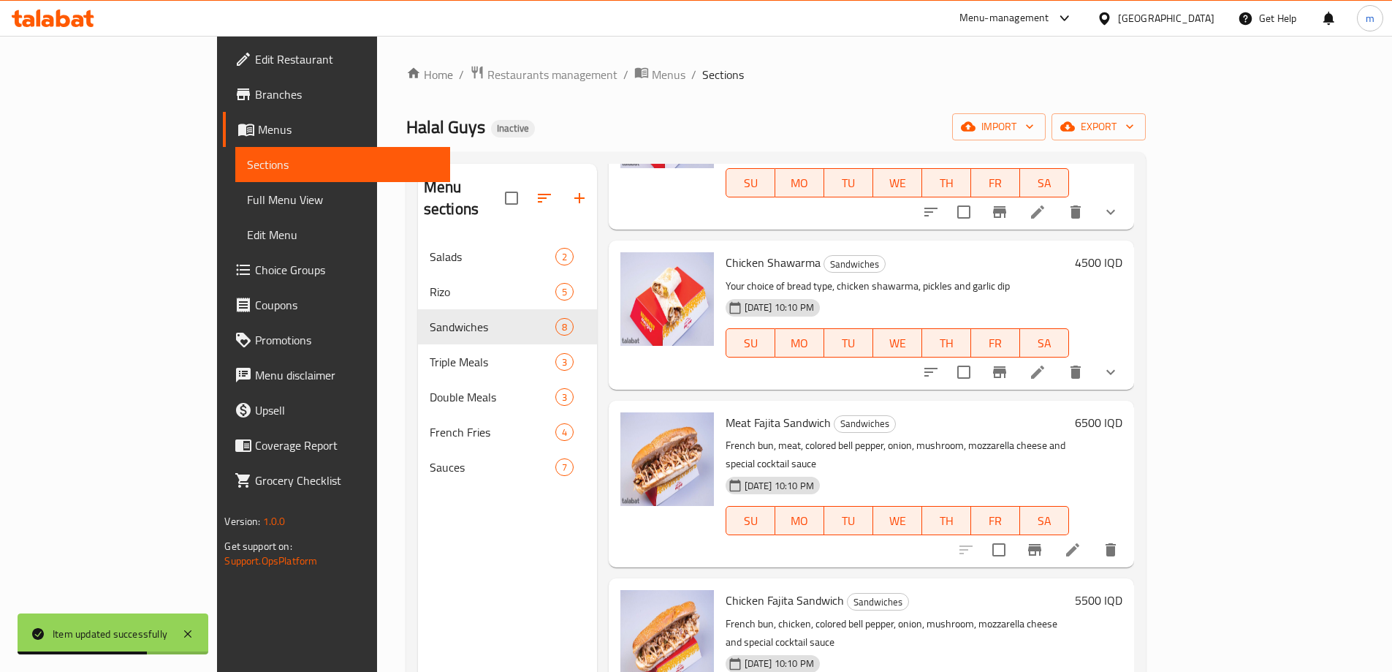
click at [1079, 543] on icon at bounding box center [1072, 549] width 13 height 13
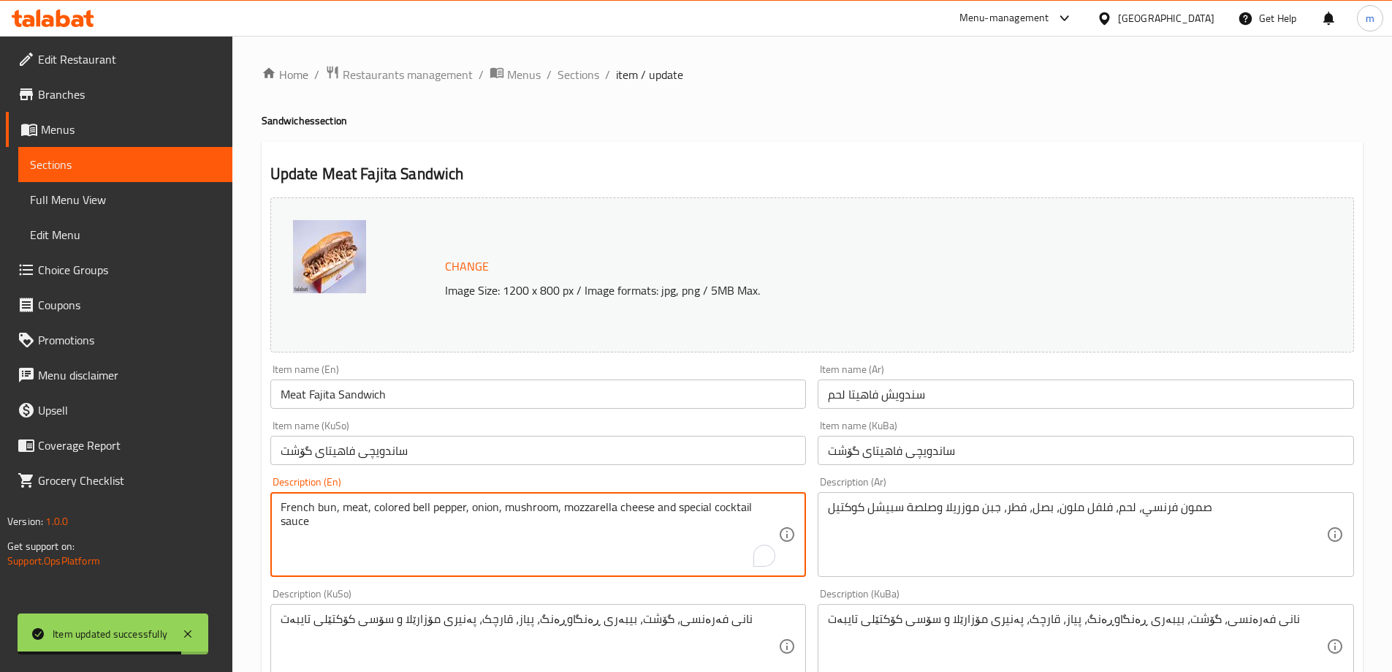
click at [330, 504] on textarea "French bun, meat, colored bell pepper, onion, mushroom, mozzarella cheese and s…" at bounding box center [530, 534] width 498 height 69
click at [329, 504] on textarea "French samoon, meat, colored bell pepper, onion, mushroom, mozzarella cheese an…" at bounding box center [530, 534] width 498 height 69
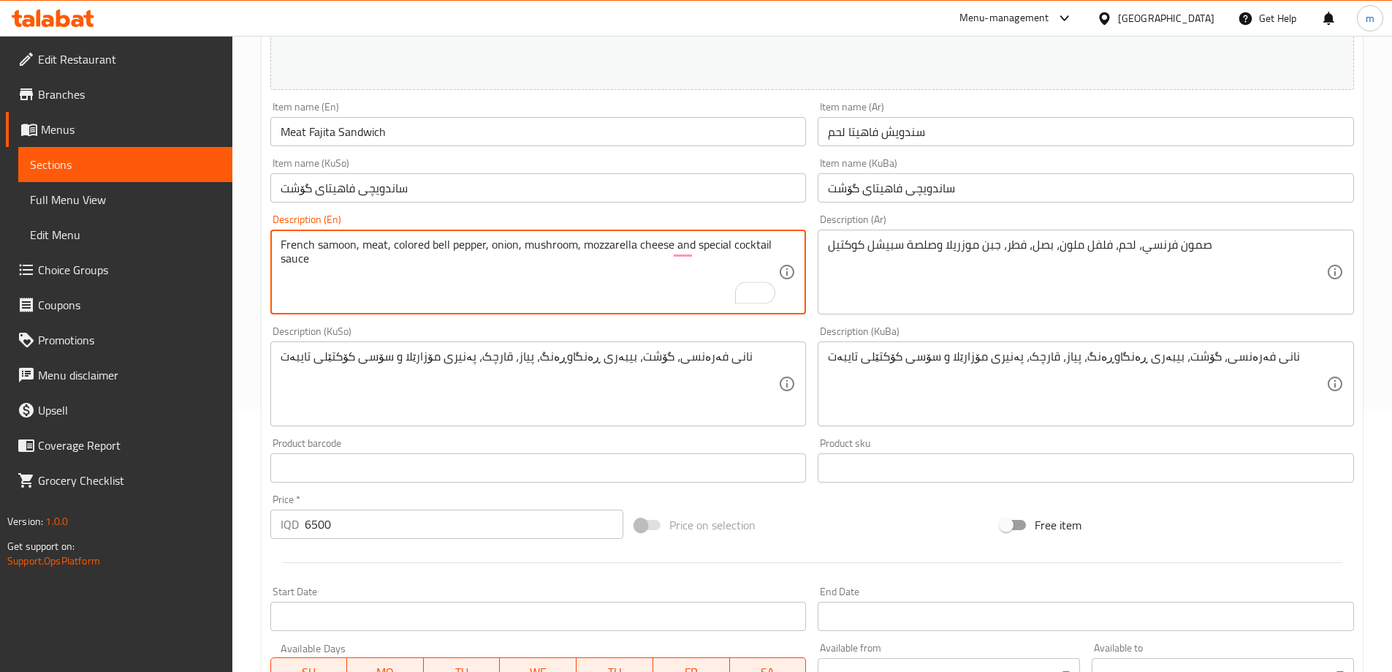
scroll to position [550, 0]
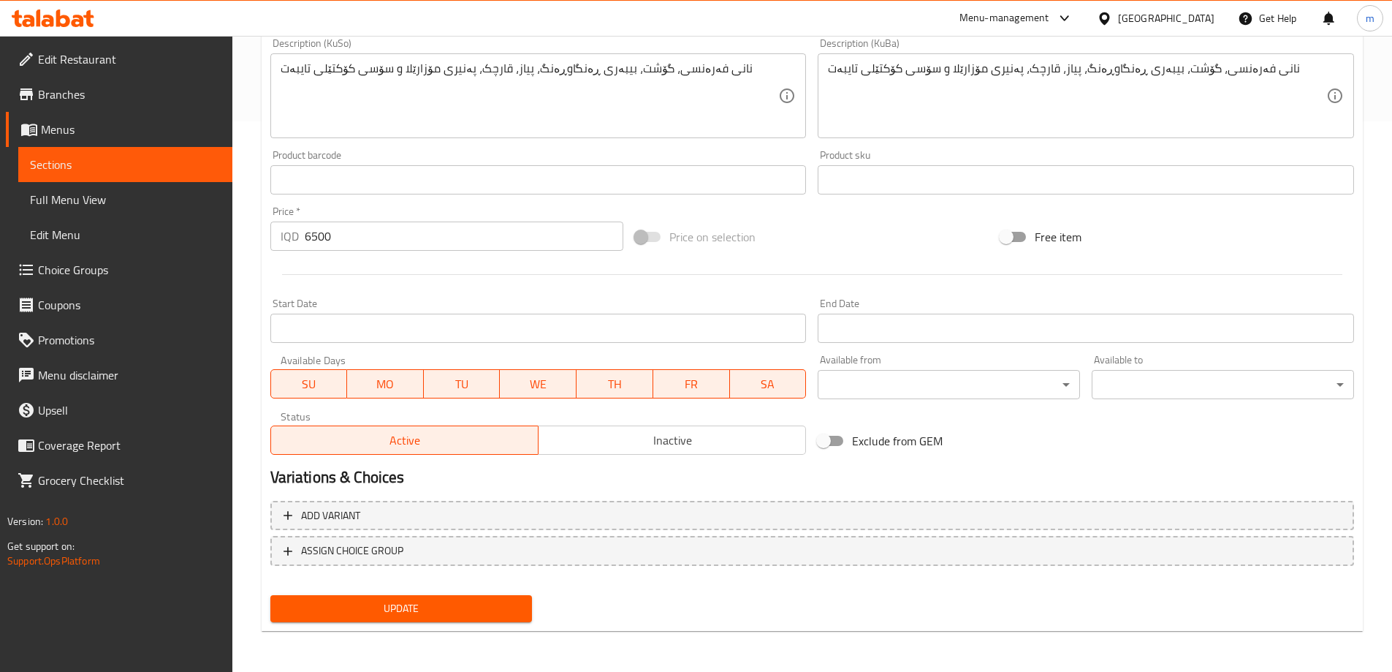
type textarea "French samoon, meat, colored bell pepper, onion, mushroom, mozzarella cheese an…"
drag, startPoint x: 475, startPoint y: 609, endPoint x: 482, endPoint y: 597, distance: 13.4
click at [474, 607] on span "Update" at bounding box center [401, 608] width 239 height 18
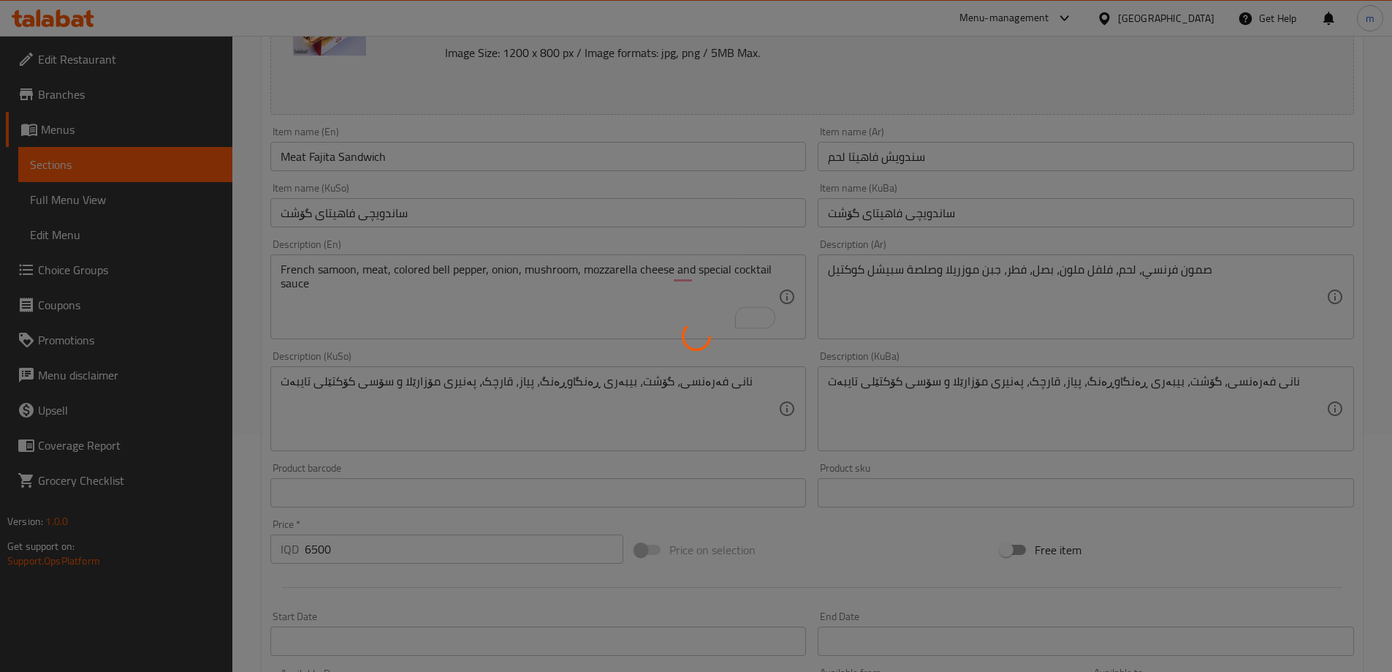
scroll to position [0, 0]
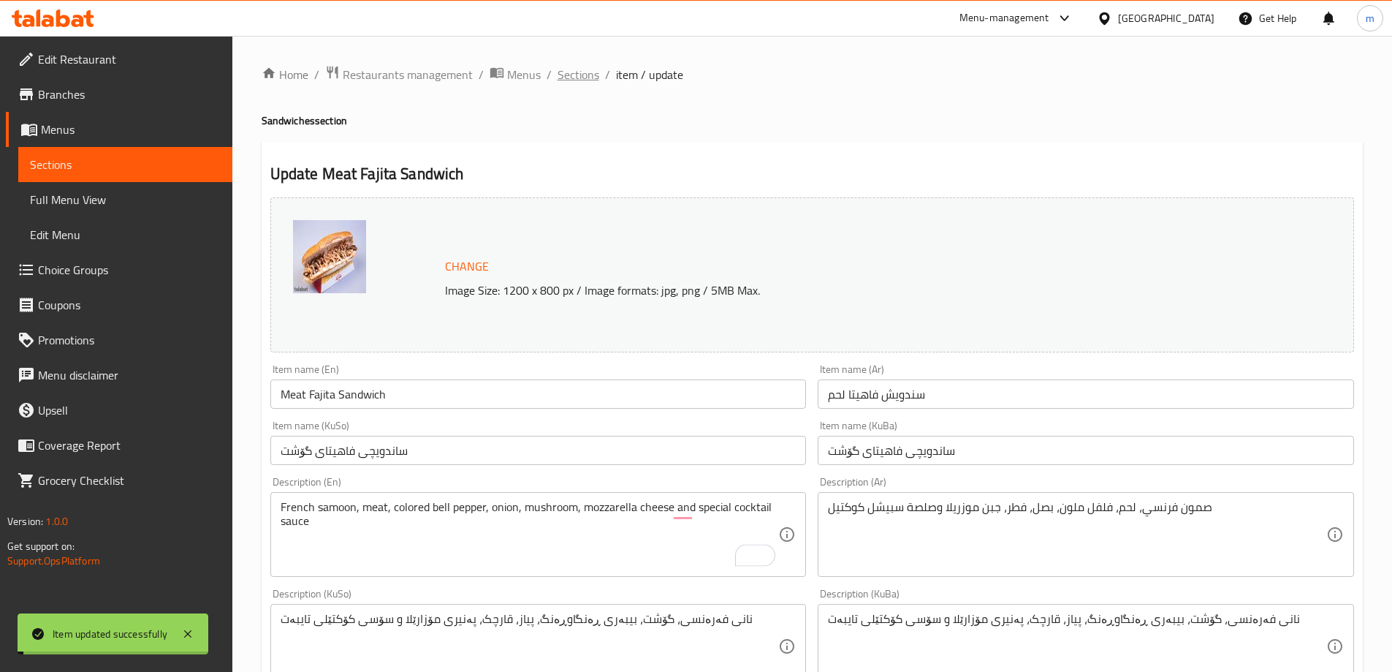
click at [574, 74] on span "Sections" at bounding box center [579, 75] width 42 height 18
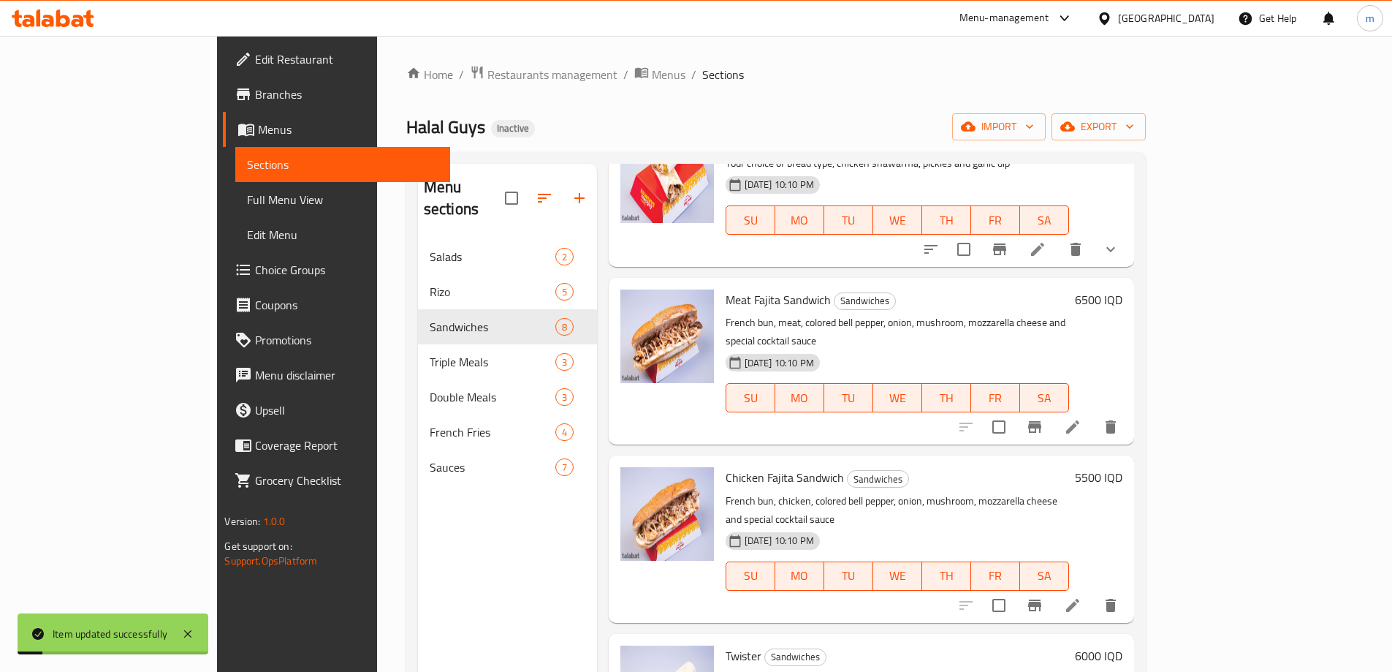
scroll to position [341, 0]
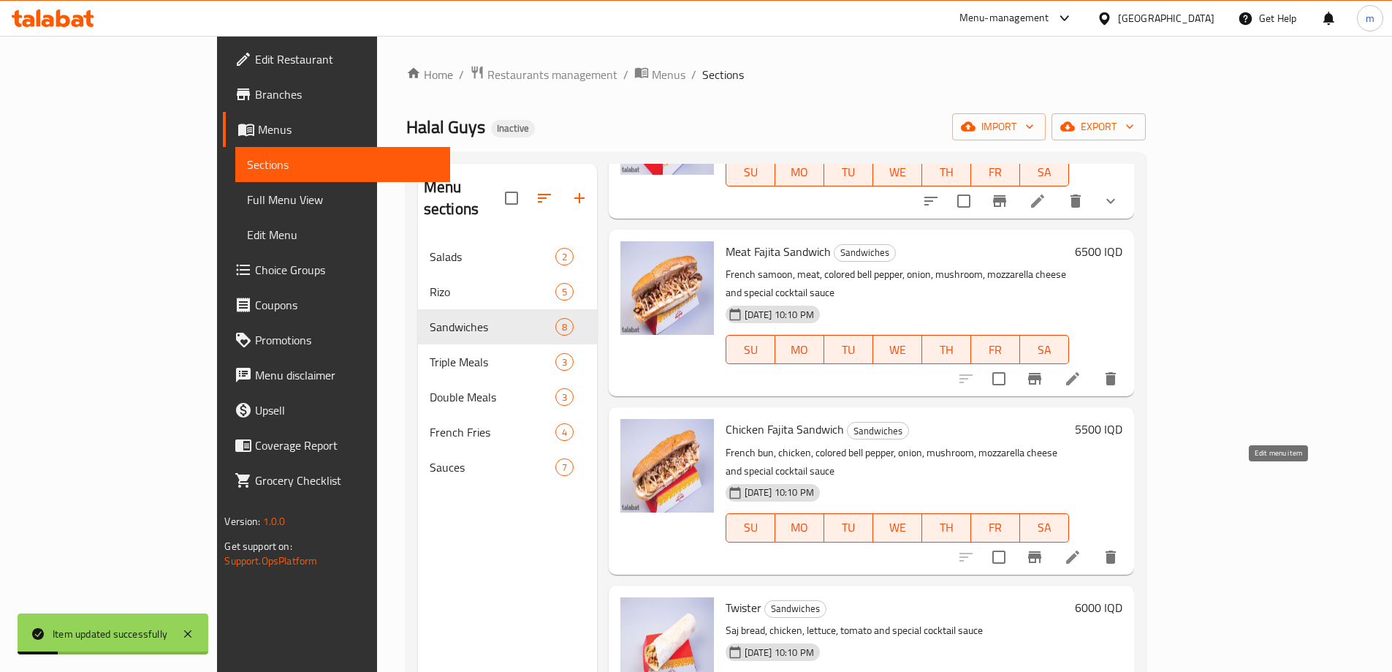
click at [1082, 548] on icon at bounding box center [1073, 557] width 18 height 18
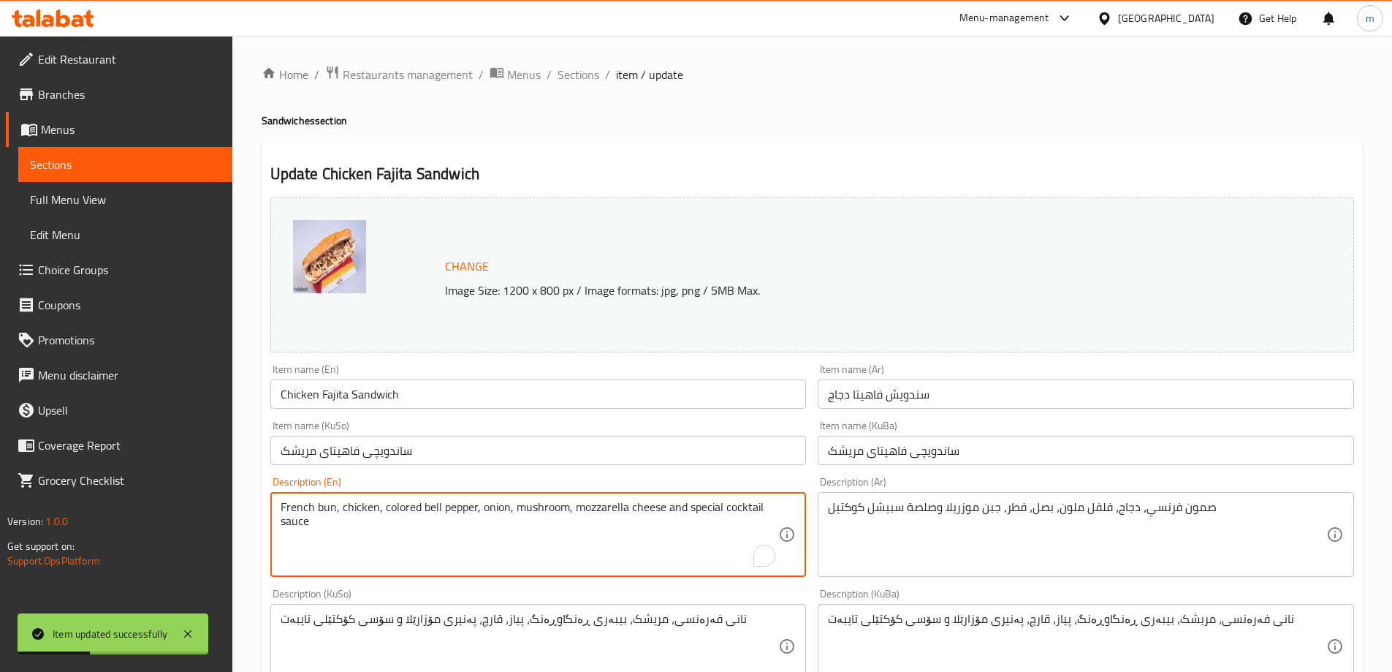
click at [326, 505] on textarea "French bun, chicken, colored bell pepper, onion, mushroom, mozzarella cheese an…" at bounding box center [530, 534] width 498 height 69
paste textarea "samoo"
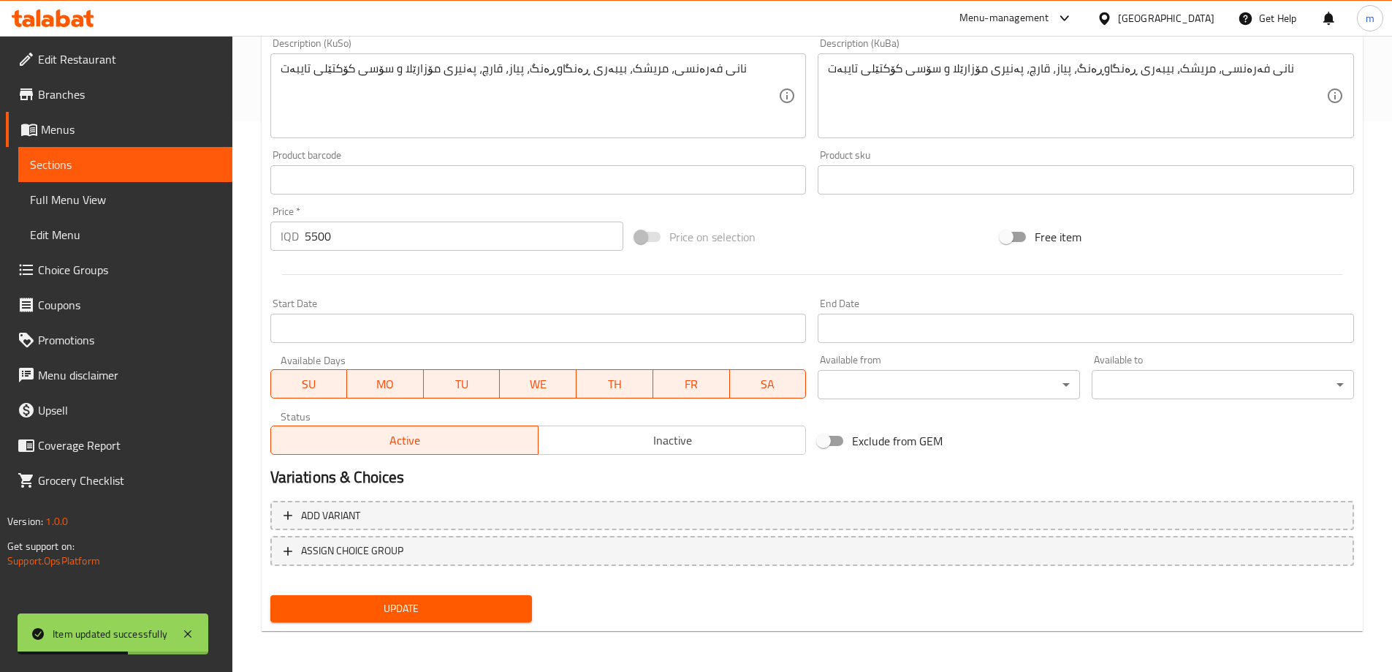
type textarea "French samoon, chicken, colored bell pepper, onion, mushroom, mozzarella cheese…"
click at [460, 586] on div "Add variant ASSIGN CHOICE GROUP" at bounding box center [812, 542] width 1095 height 95
click at [463, 594] on div "Update" at bounding box center [402, 608] width 274 height 39
click at [461, 599] on button "Update" at bounding box center [401, 608] width 262 height 27
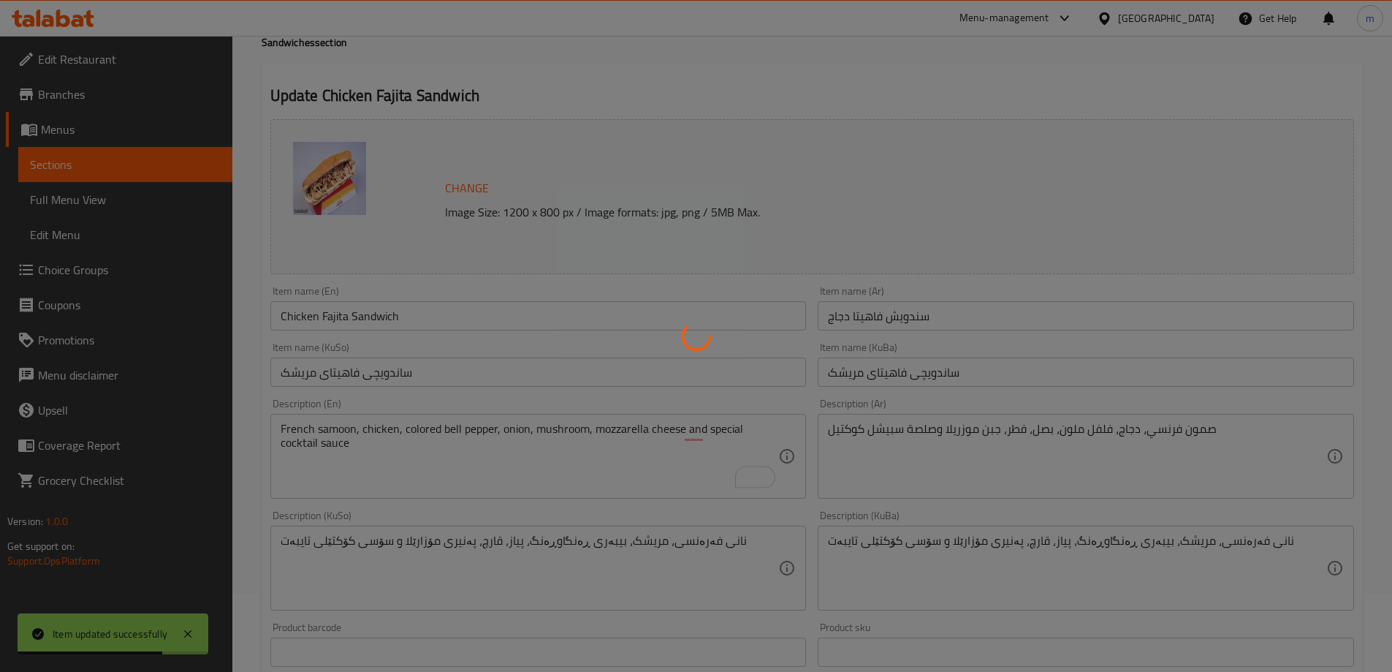
scroll to position [0, 0]
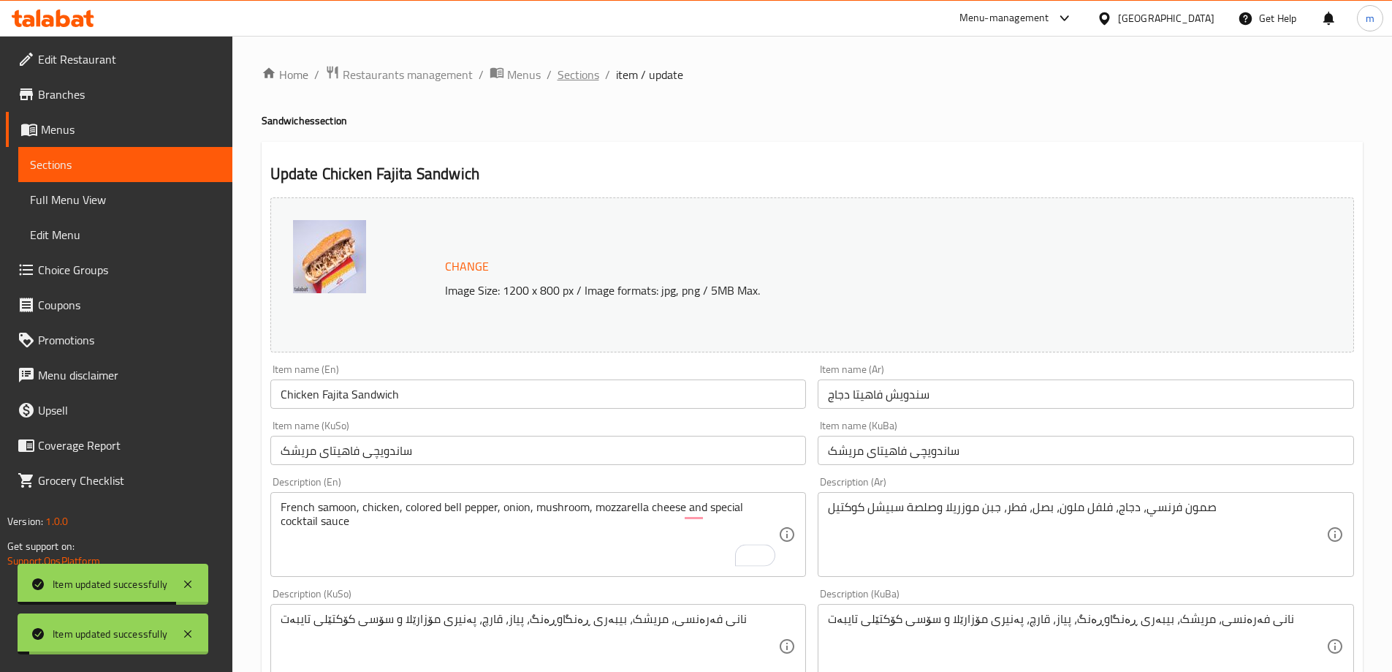
click at [582, 68] on span "Sections" at bounding box center [579, 75] width 42 height 18
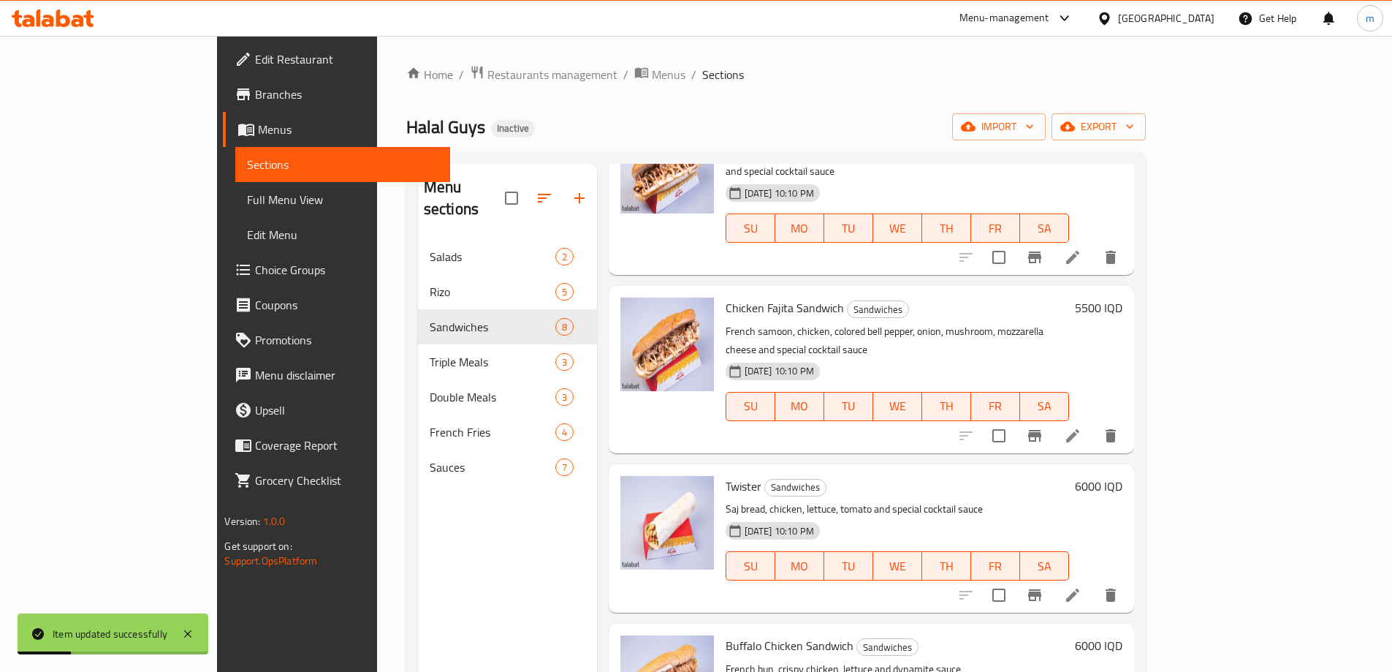
scroll to position [512, 0]
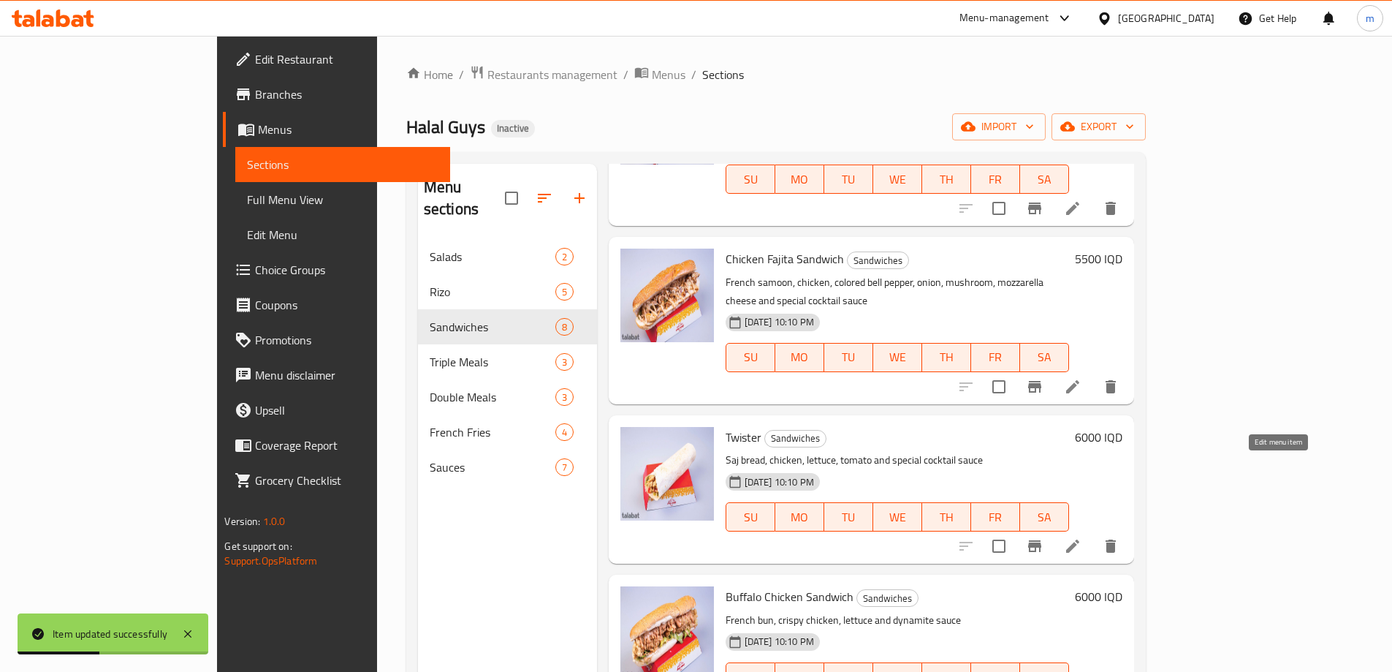
click at [1082, 537] on icon at bounding box center [1073, 546] width 18 height 18
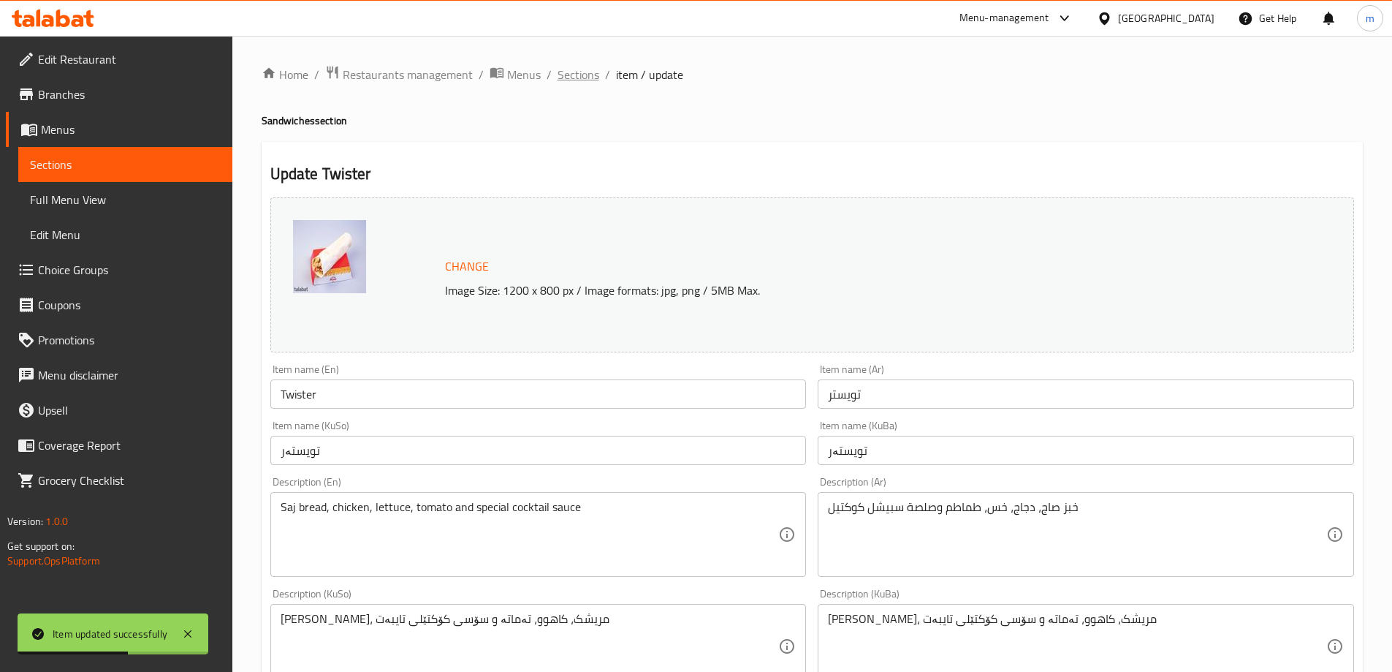
click at [571, 69] on span "Sections" at bounding box center [579, 75] width 42 height 18
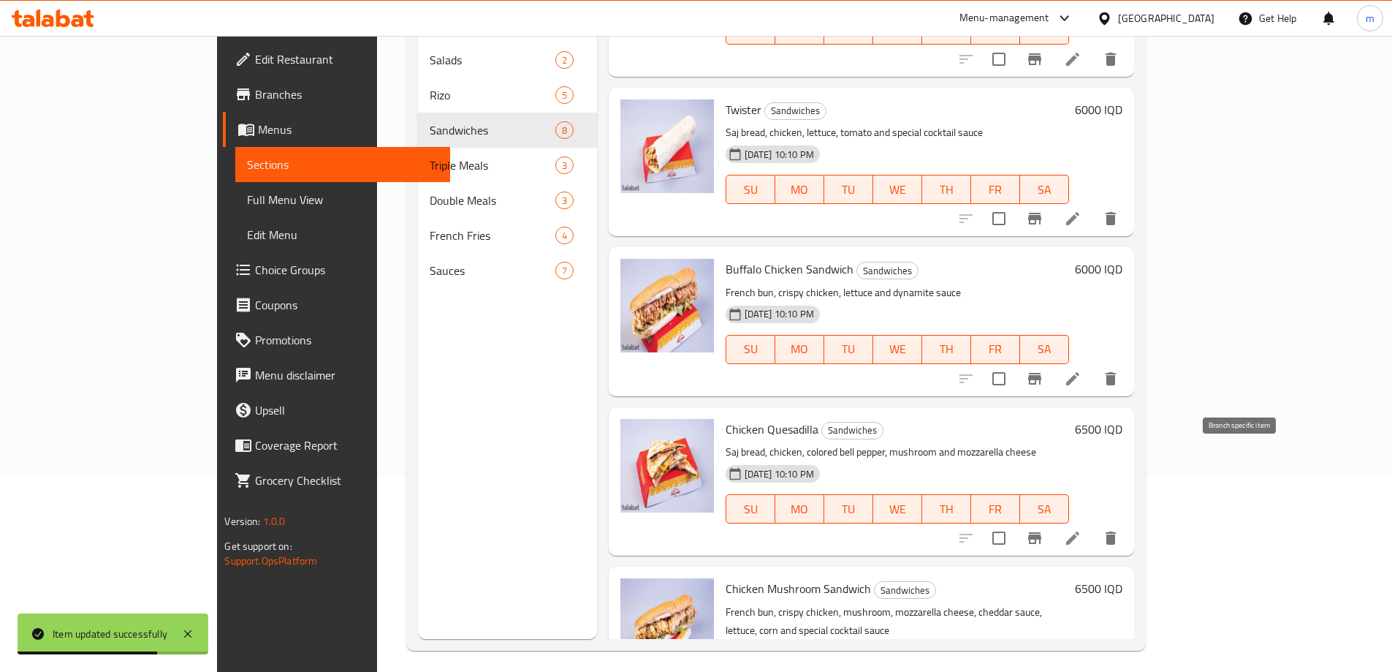
scroll to position [205, 0]
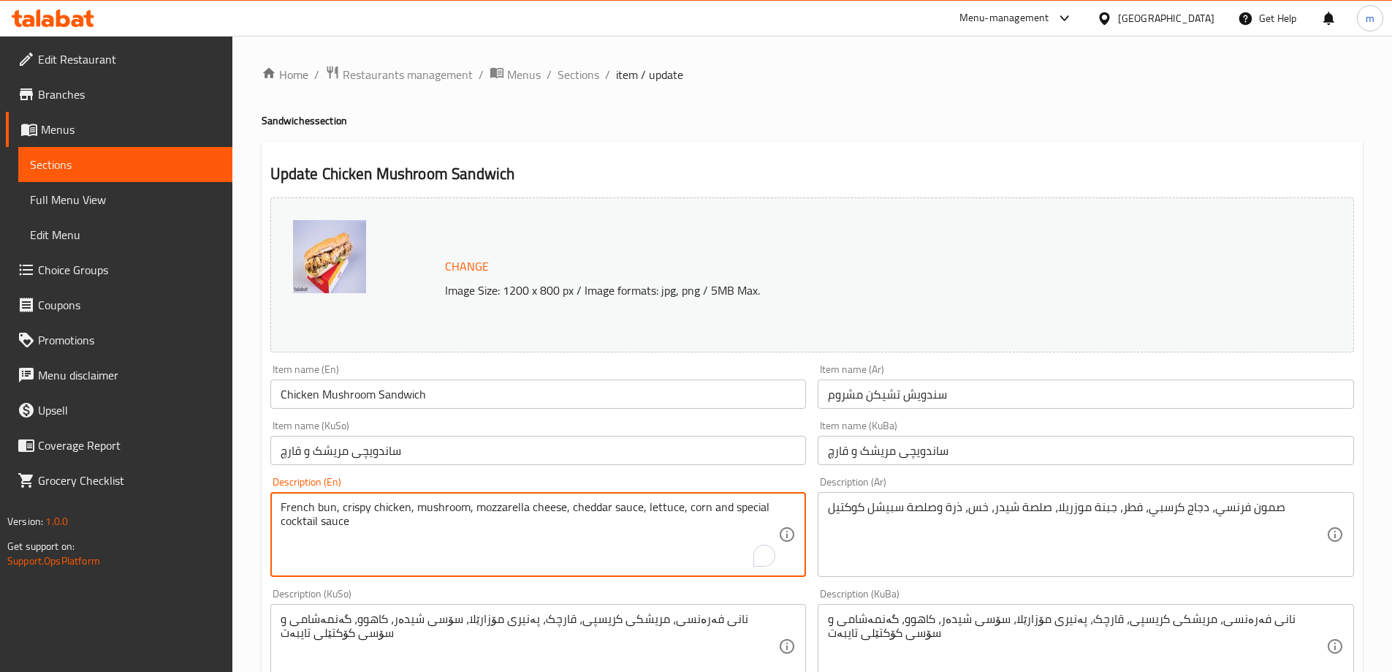
click at [329, 505] on textarea "French bun, crispy chicken, mushroom, mozzarella cheese, cheddar sauce, lettuce…" at bounding box center [530, 534] width 498 height 69
paste textarea "samoo"
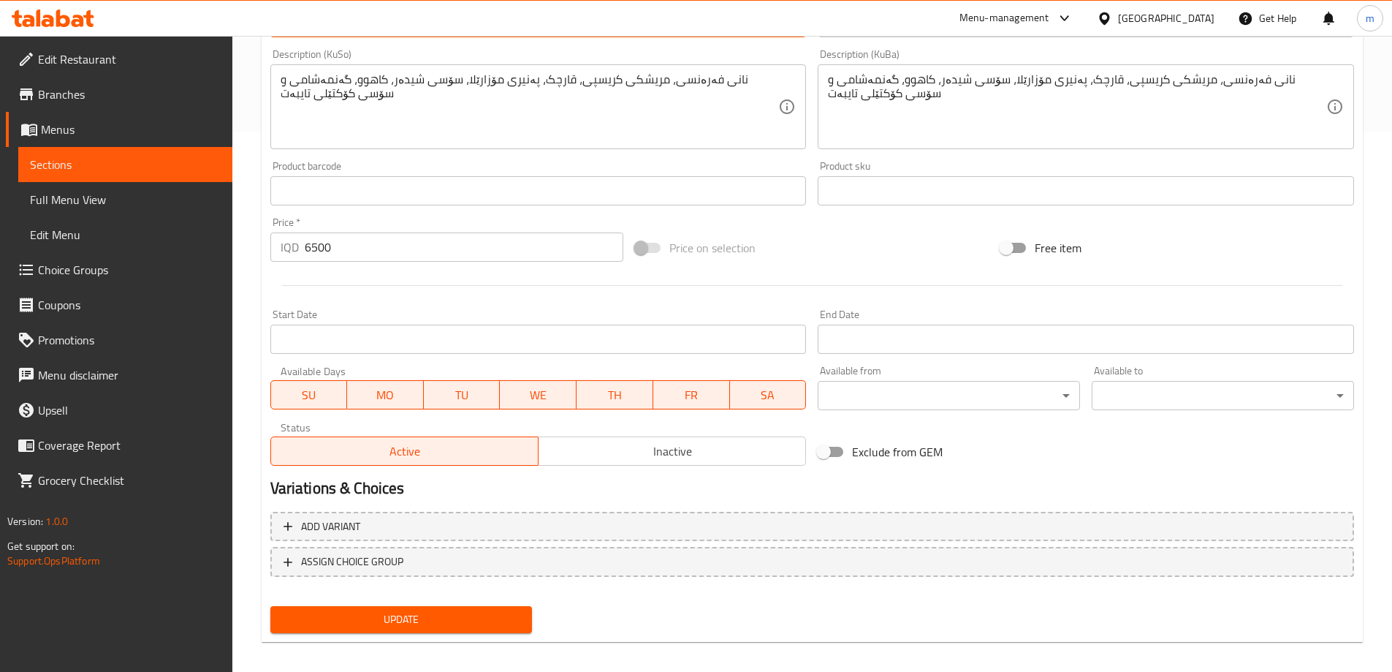
scroll to position [550, 0]
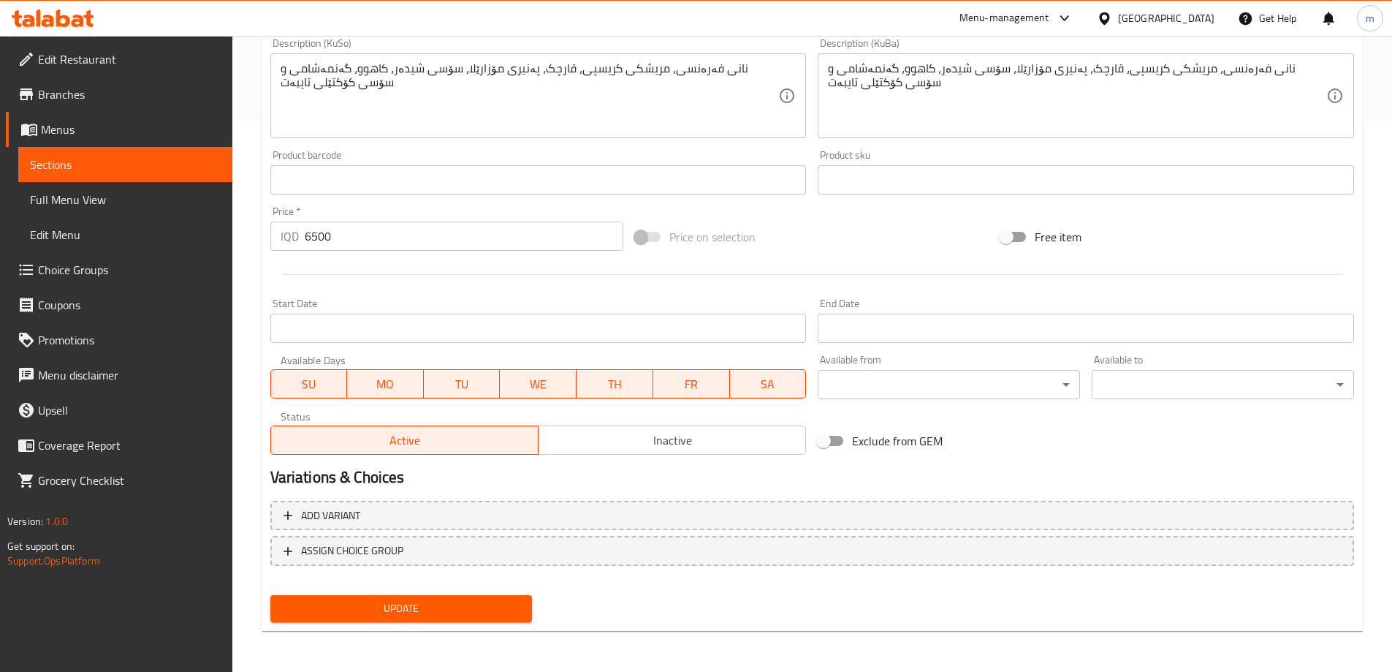
type textarea "French samoon, crispy chicken, mushroom, mozzarella cheese, cheddar sauce, lett…"
click at [453, 609] on span "Update" at bounding box center [401, 608] width 239 height 18
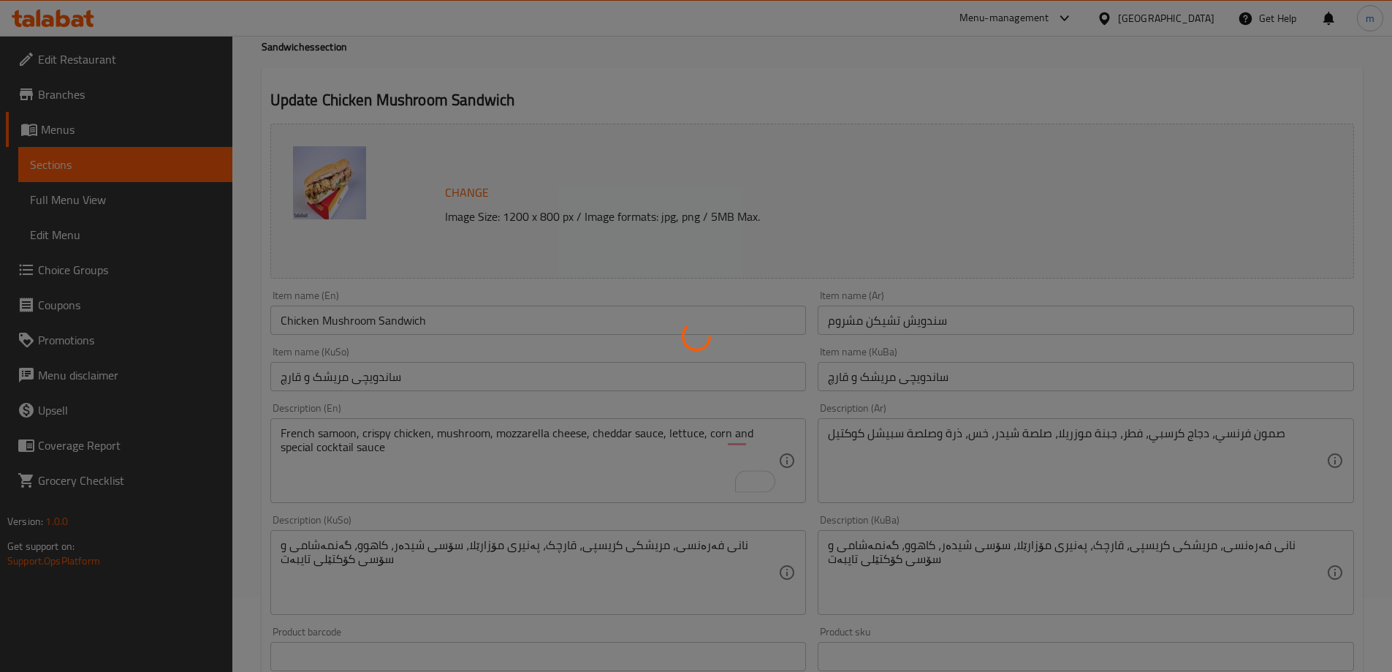
scroll to position [0, 0]
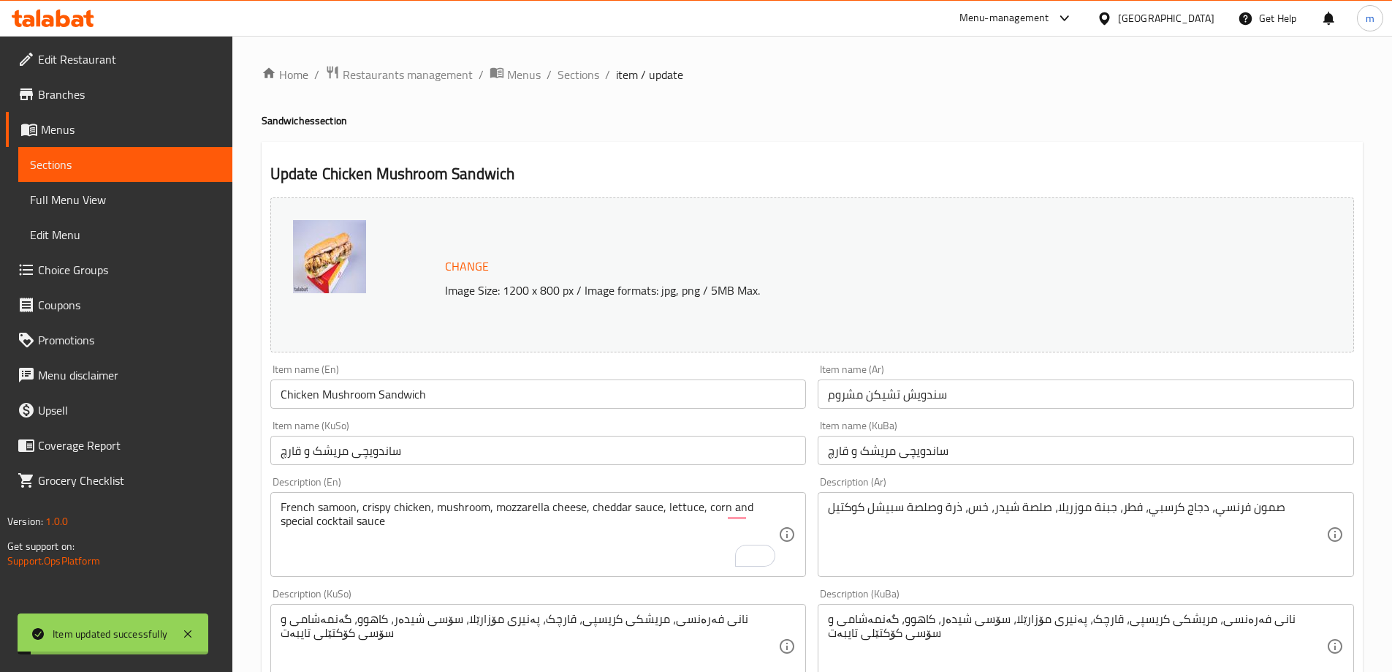
click at [580, 67] on span "Sections" at bounding box center [579, 75] width 42 height 18
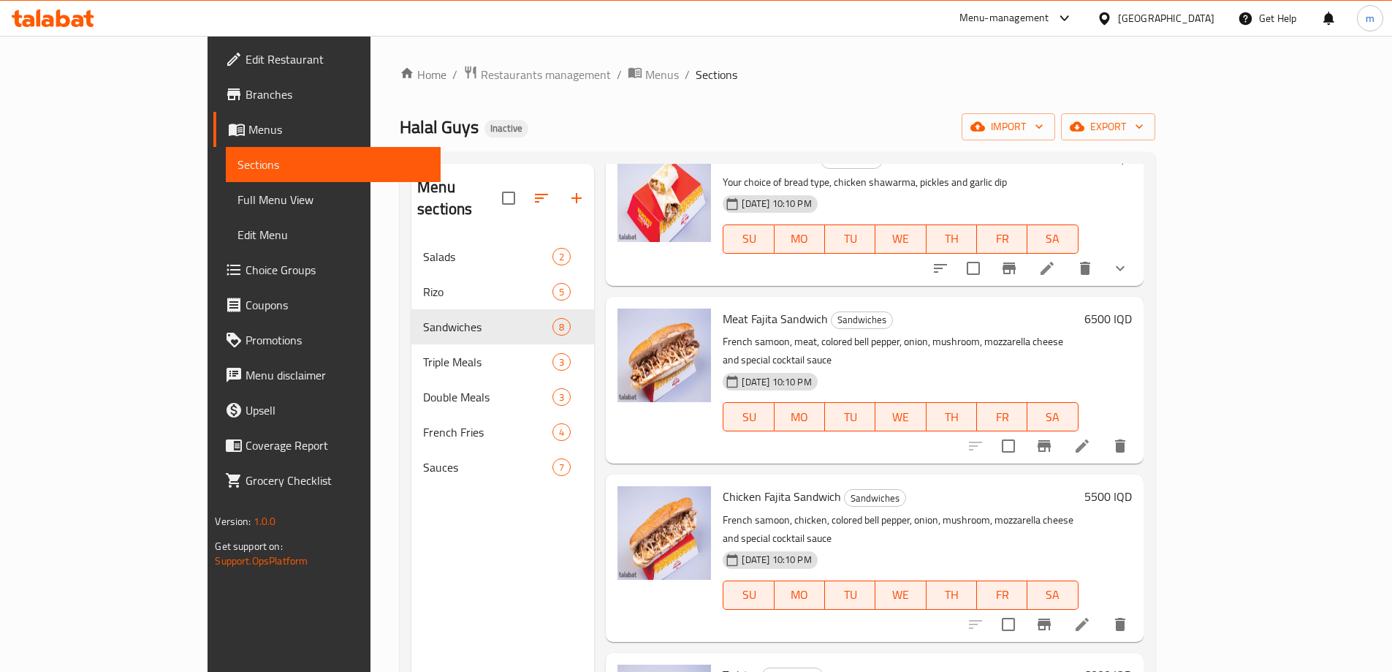
scroll to position [341, 0]
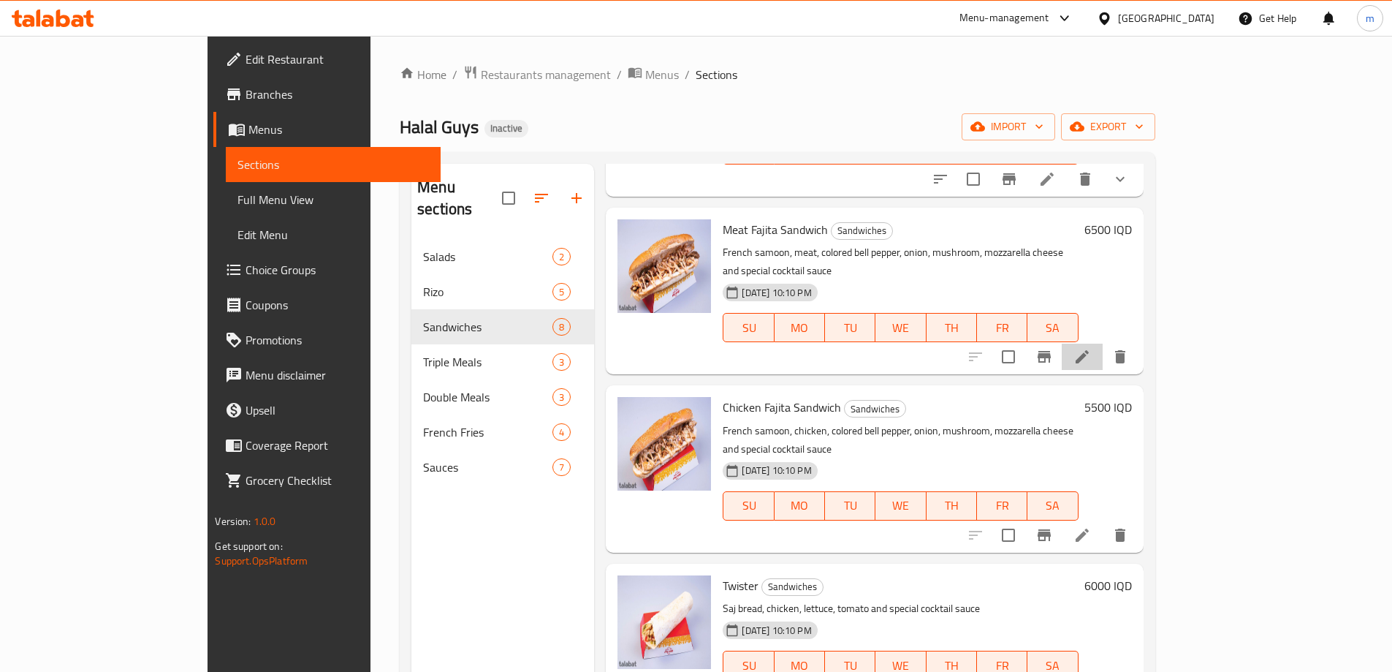
click at [1103, 343] on li at bounding box center [1082, 356] width 41 height 26
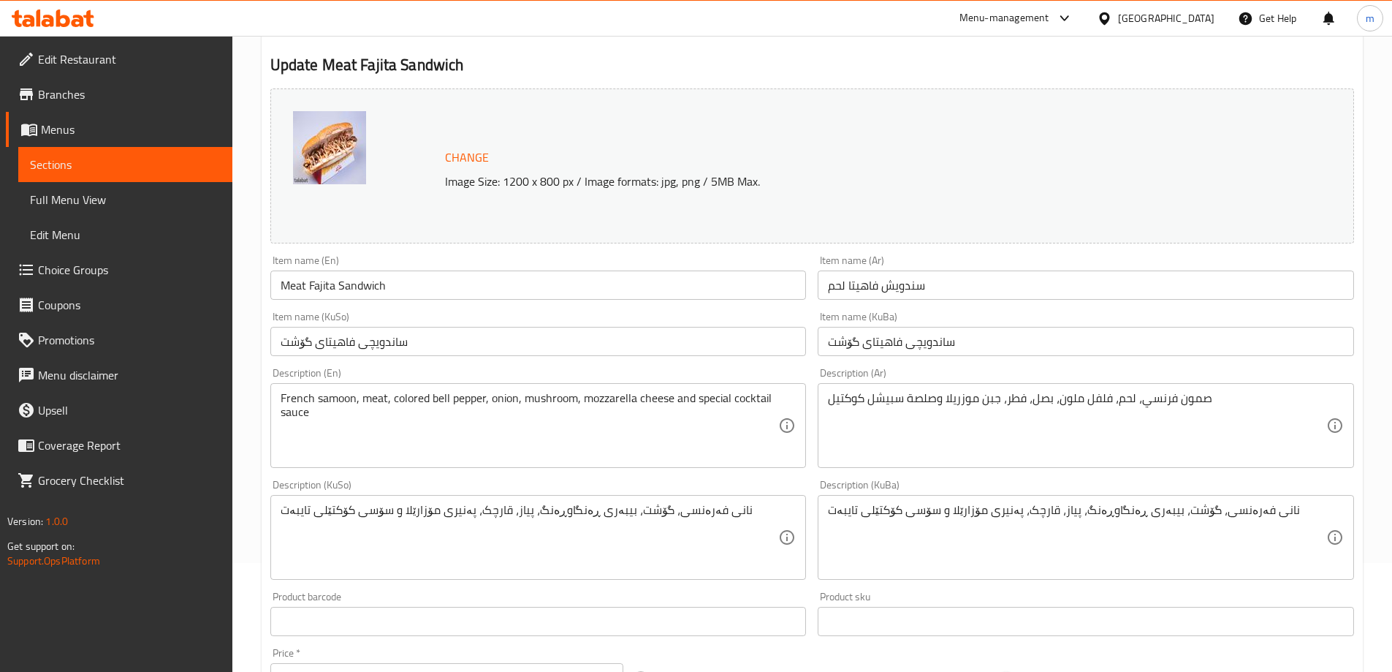
scroll to position [129, 0]
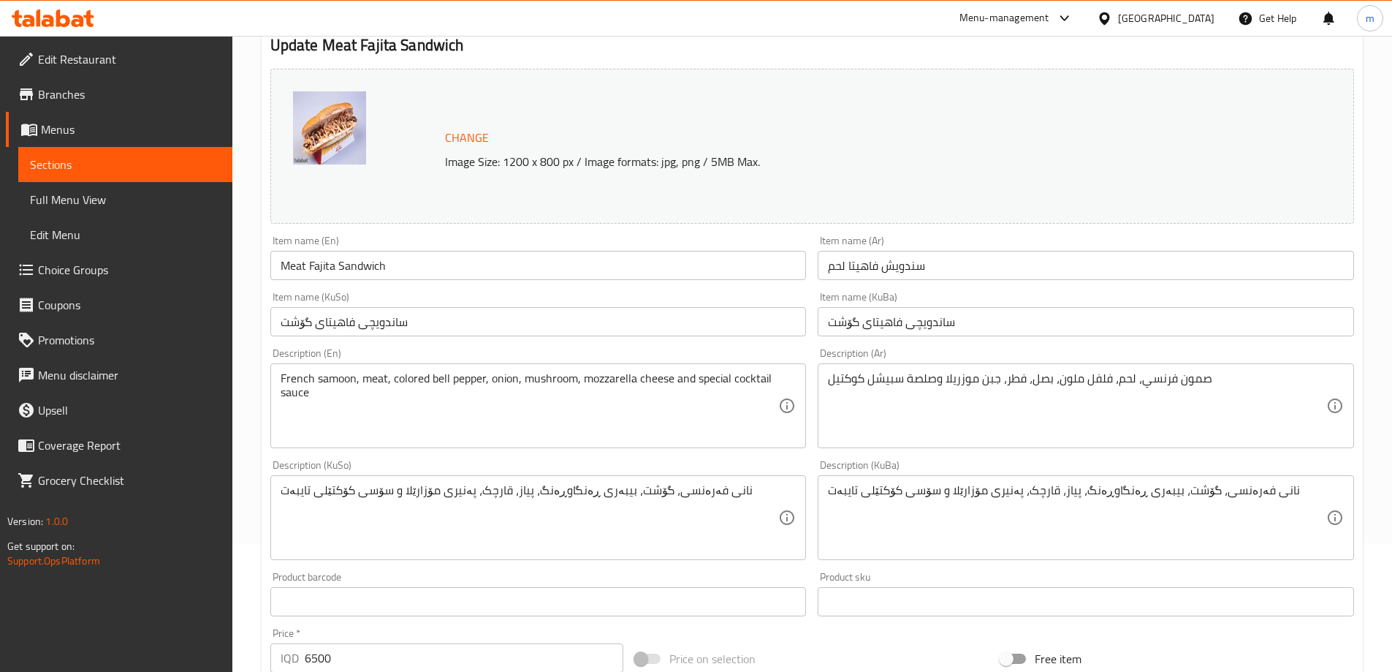
click at [712, 503] on textarea "نانی فەرەنسی، گۆشت، بیبەری ڕەنگاوڕەنگ، پیاز، قارچک، پەنیری مۆزارێلا و سۆسی کۆکت…" at bounding box center [530, 517] width 498 height 69
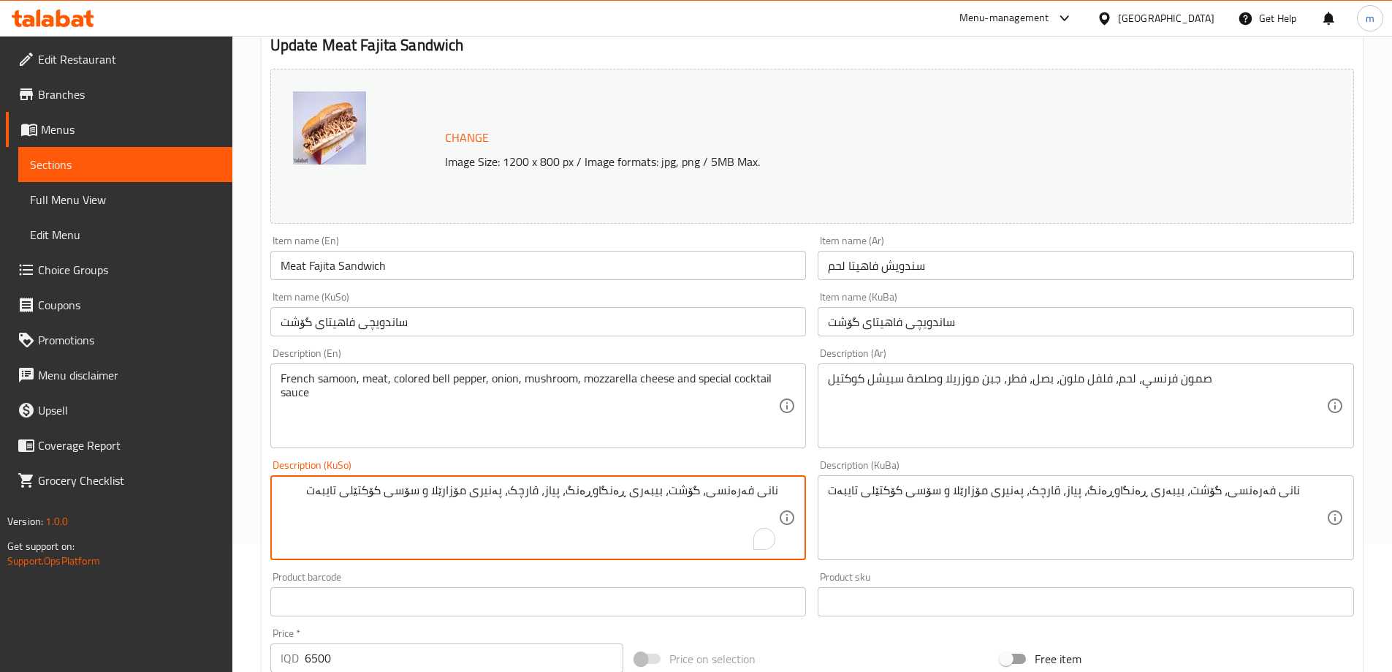
click at [764, 489] on textarea "نانی فەرەنسی، گۆشت، بیبەری ڕەنگاوڕەنگ، پیاز، قارچک، پەنیری مۆزارێلا و سۆسی کۆکت…" at bounding box center [530, 517] width 498 height 69
click at [748, 483] on textarea "سەموونی فەرەنسی، گۆشت، بیبەری ڕەنگاوڕەنگ، پیاز، قارچک، پەنیری مۆزارێلا و سۆسی ک…" at bounding box center [530, 517] width 498 height 69
type textarea "سەموونی فەرەنسی، گۆشت، بیبەری ڕەنگاوڕەنگ، پیاز، قارچک، پەنیری مۆزارێلا و سۆسی ک…"
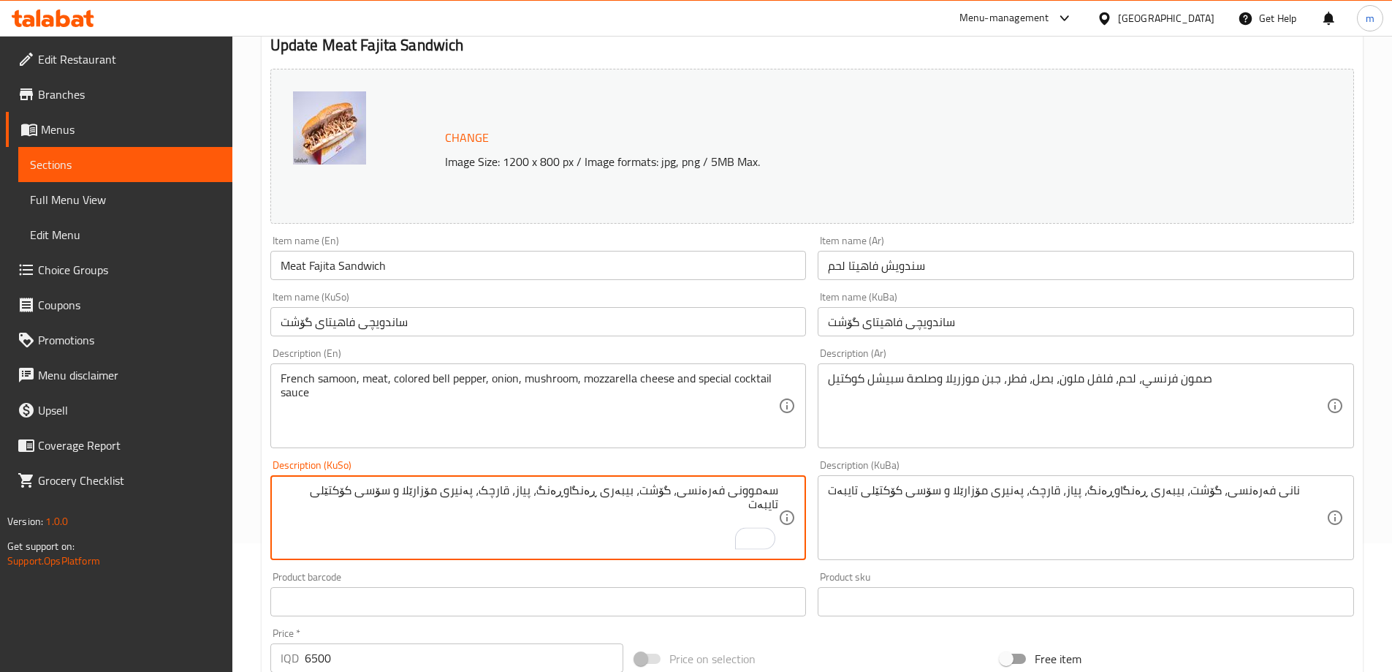
click at [1261, 498] on textarea "نانی فەرەنسی، گۆشت، بیبەری ڕەنگاوڕەنگ، پیاز، قارچک، پەنیری مۆزارێلا و سۆسی کۆکت…" at bounding box center [1077, 517] width 498 height 69
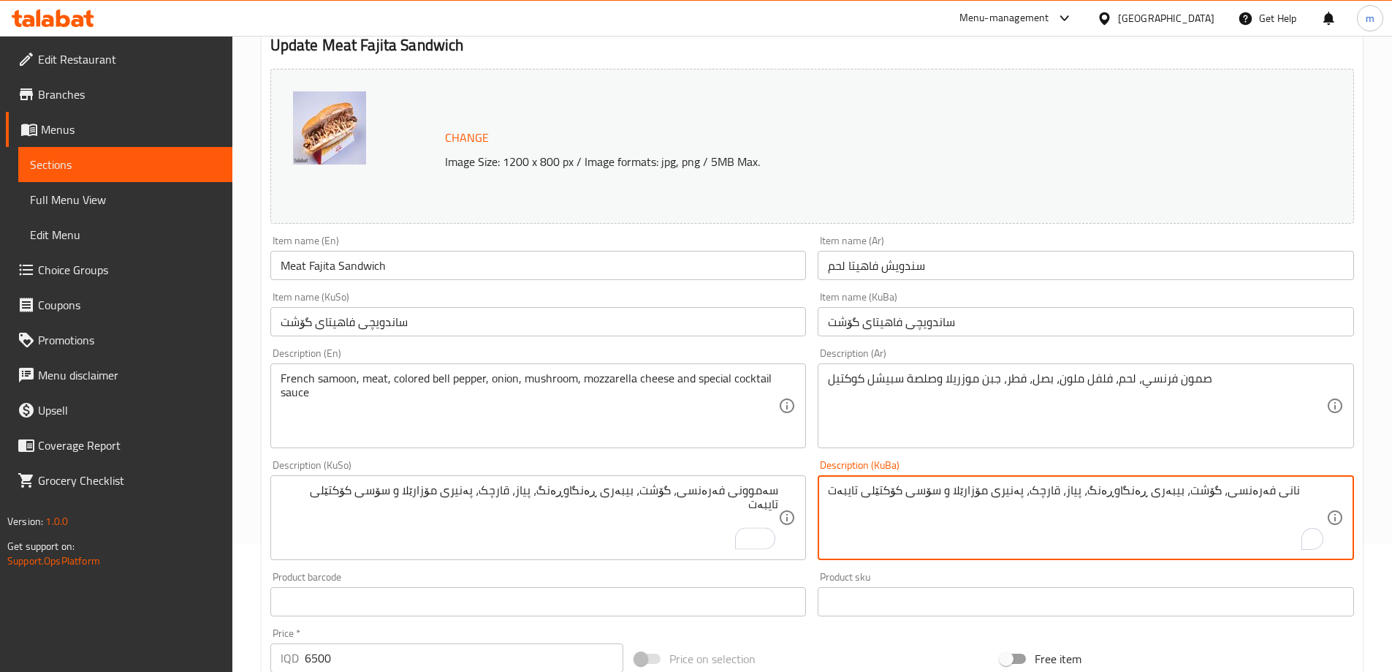
click at [1260, 498] on textarea "نانی فەرەنسی، گۆشت، بیبەری ڕەنگاوڕەنگ، پیاز، قارچک، پەنیری مۆزارێلا و سۆسی کۆکت…" at bounding box center [1077, 517] width 498 height 69
paste textarea "سەموو"
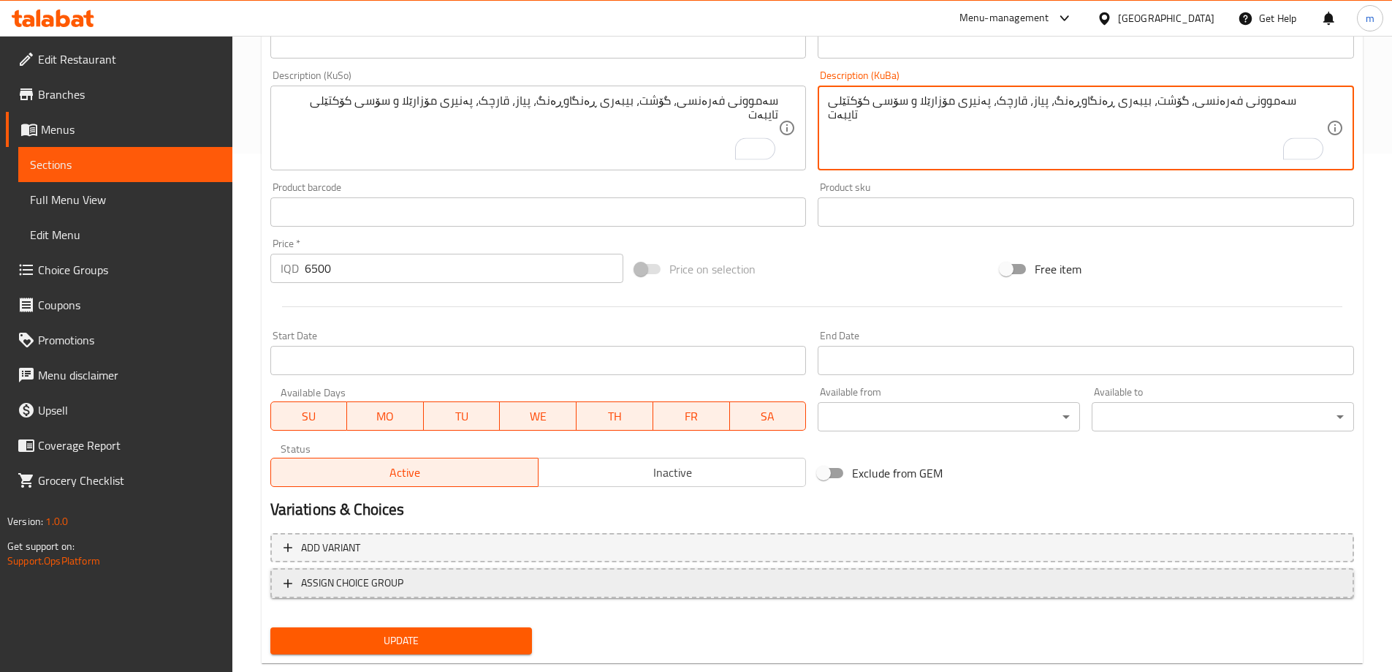
scroll to position [524, 0]
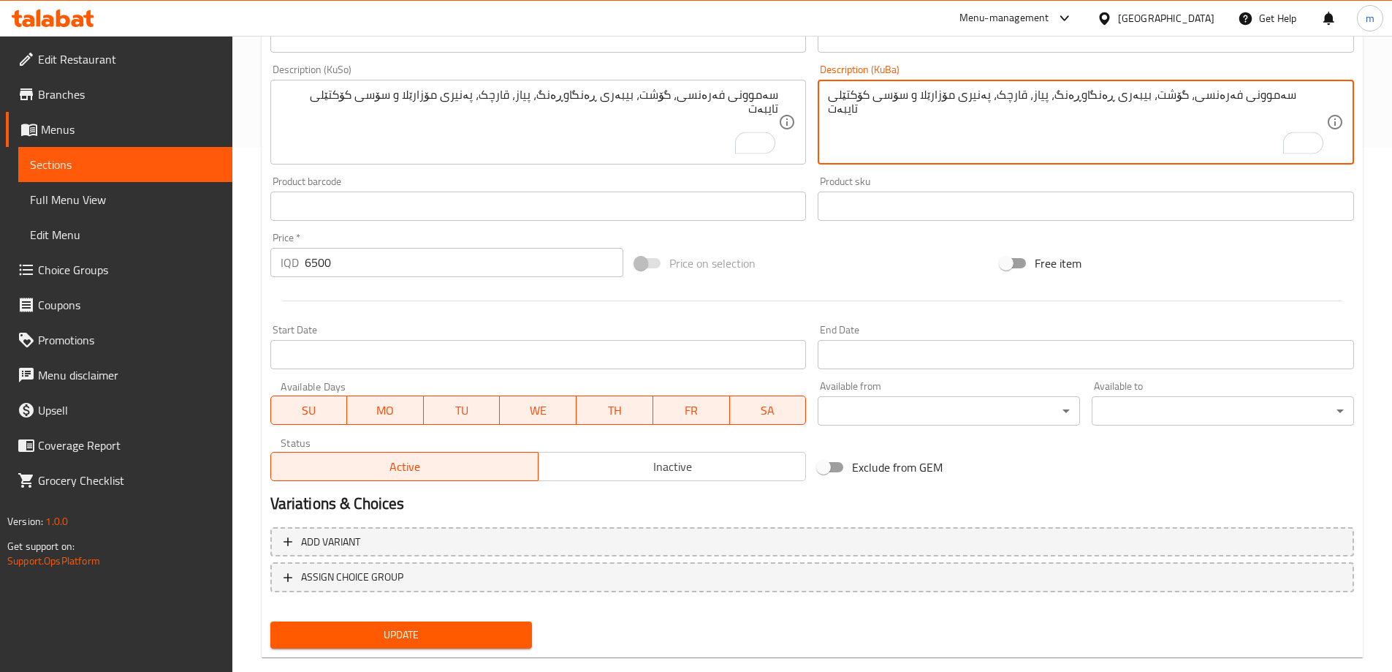
type textarea "سەموونی فەرەنسی، گۆشت، بیبەری ڕەنگاوڕەنگ، پیاز، قارچک، پەنیری مۆزارێلا و سۆسی ک…"
click at [479, 631] on span "Update" at bounding box center [401, 635] width 239 height 18
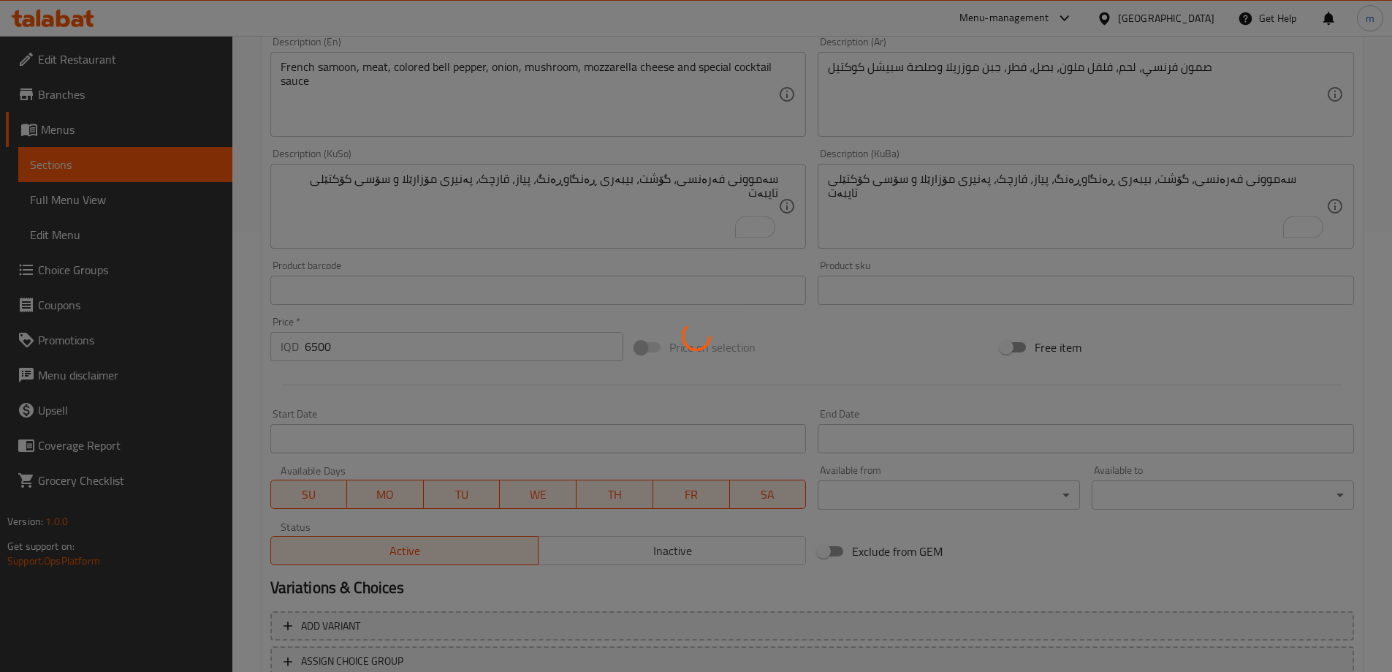
scroll to position [12, 0]
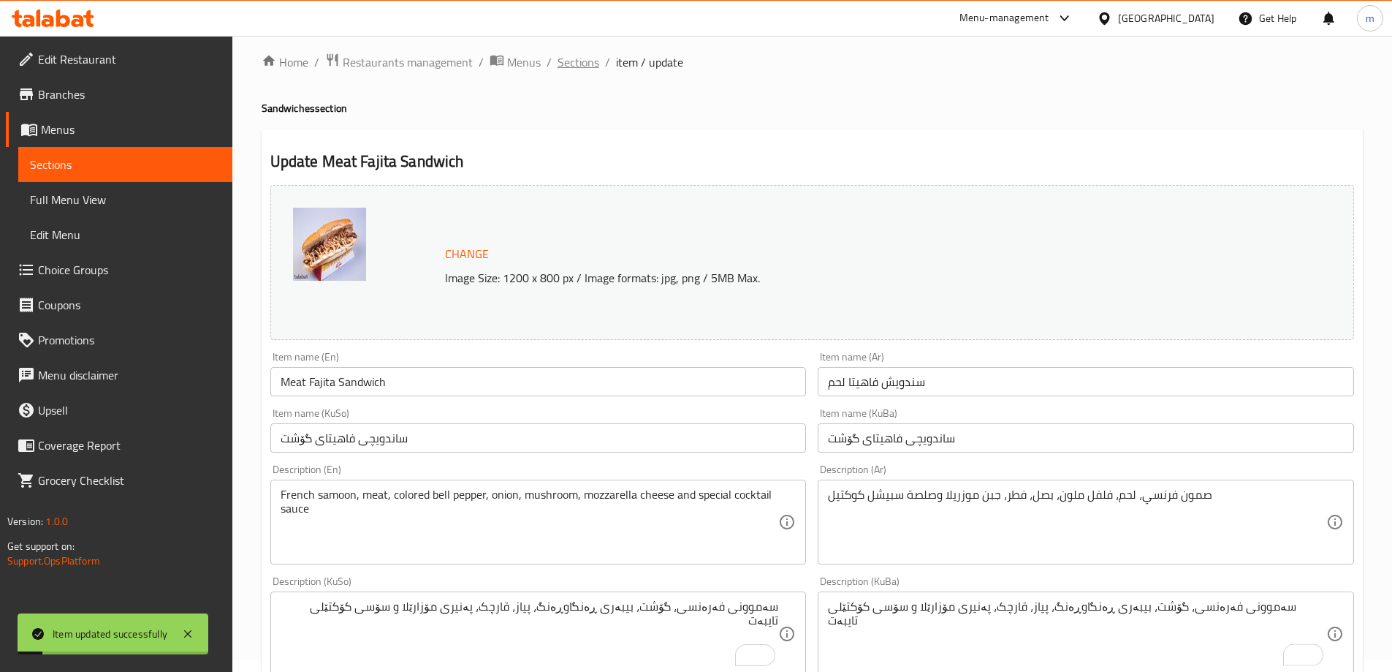
click at [579, 63] on span "Sections" at bounding box center [579, 62] width 42 height 18
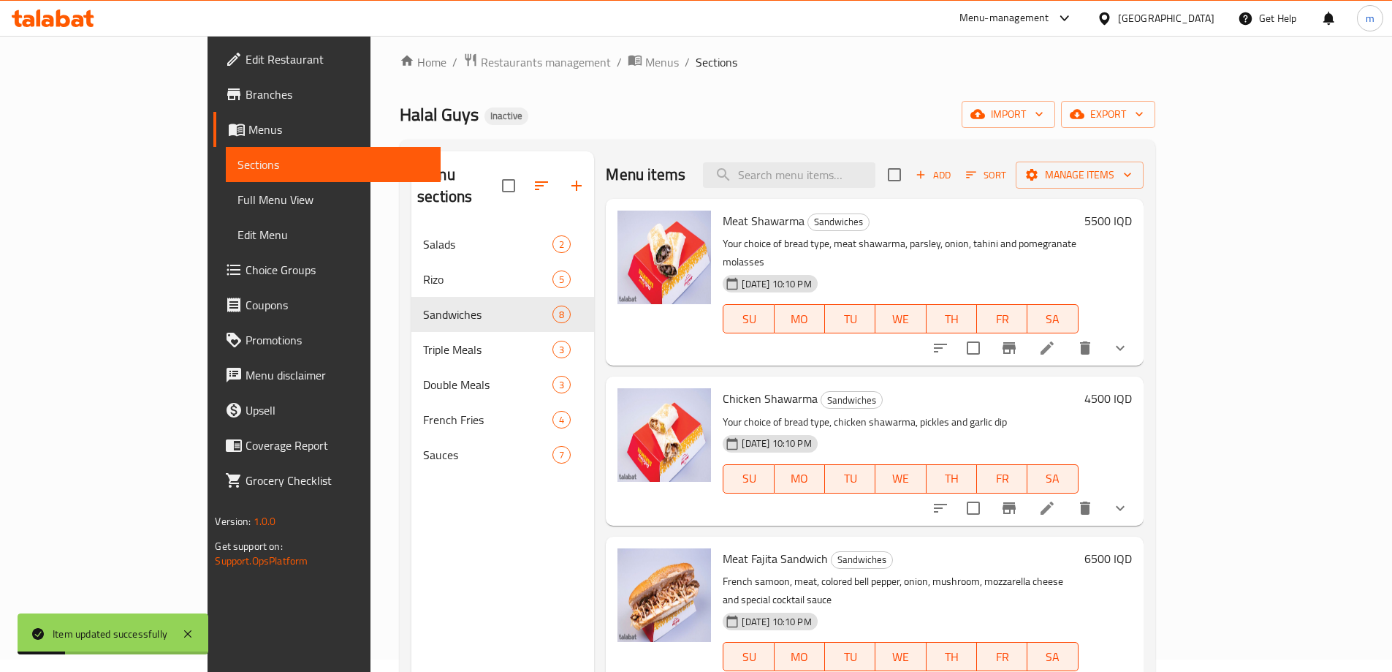
scroll to position [170, 0]
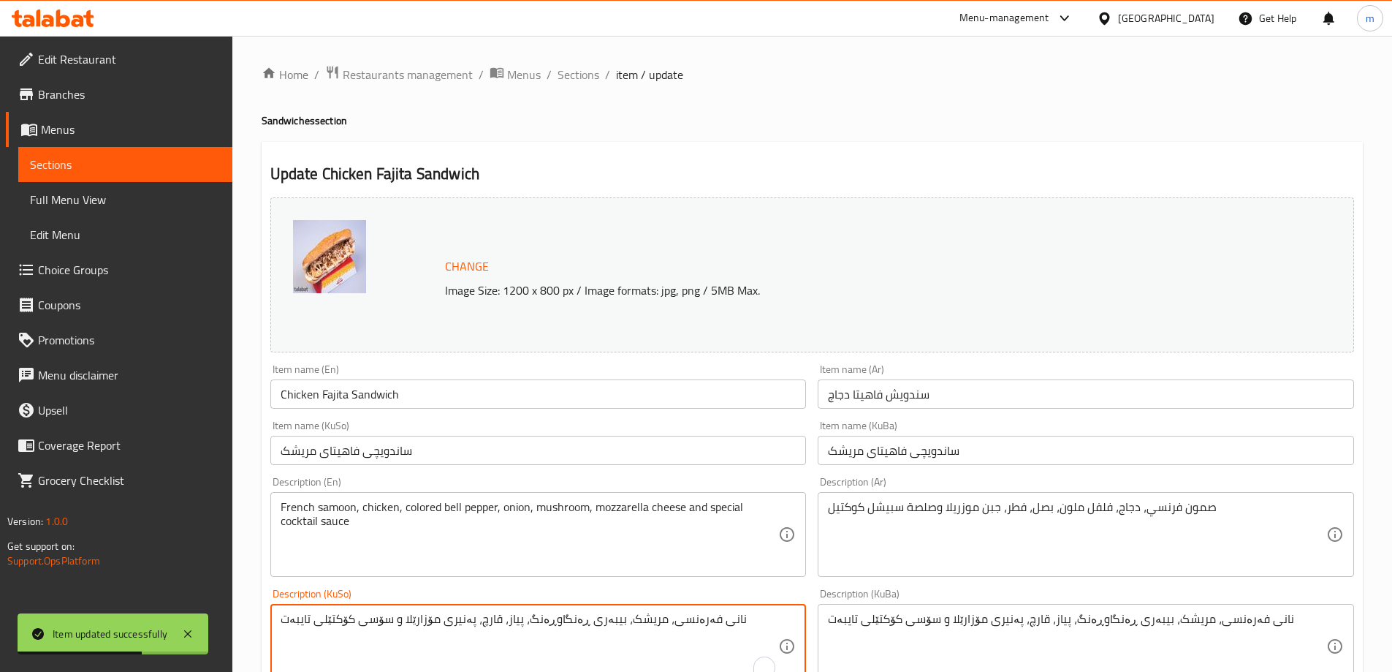
click at [700, 624] on textarea "نانی فەرەنسی، مریشک، بیبەری ڕەنگاوڕەنگ، پیاز، قارچ، پەنیری مۆزارێلا و سۆسی کۆکت…" at bounding box center [530, 646] width 498 height 69
paste textarea "سەموو"
type textarea "سەموونی فەرەنسی، مریشک، بیبەری ڕەنگاوڕەنگ، پیاز، قارچ، پەنیری مۆزارێلا و سۆسی ک…"
click at [1249, 616] on textarea "نانی فەرەنسی، مریشک، بیبەری ڕەنگاوڕەنگ، پیاز، قارچ، پەنیری مۆزارێلا و سۆسی کۆکت…" at bounding box center [1077, 646] width 498 height 69
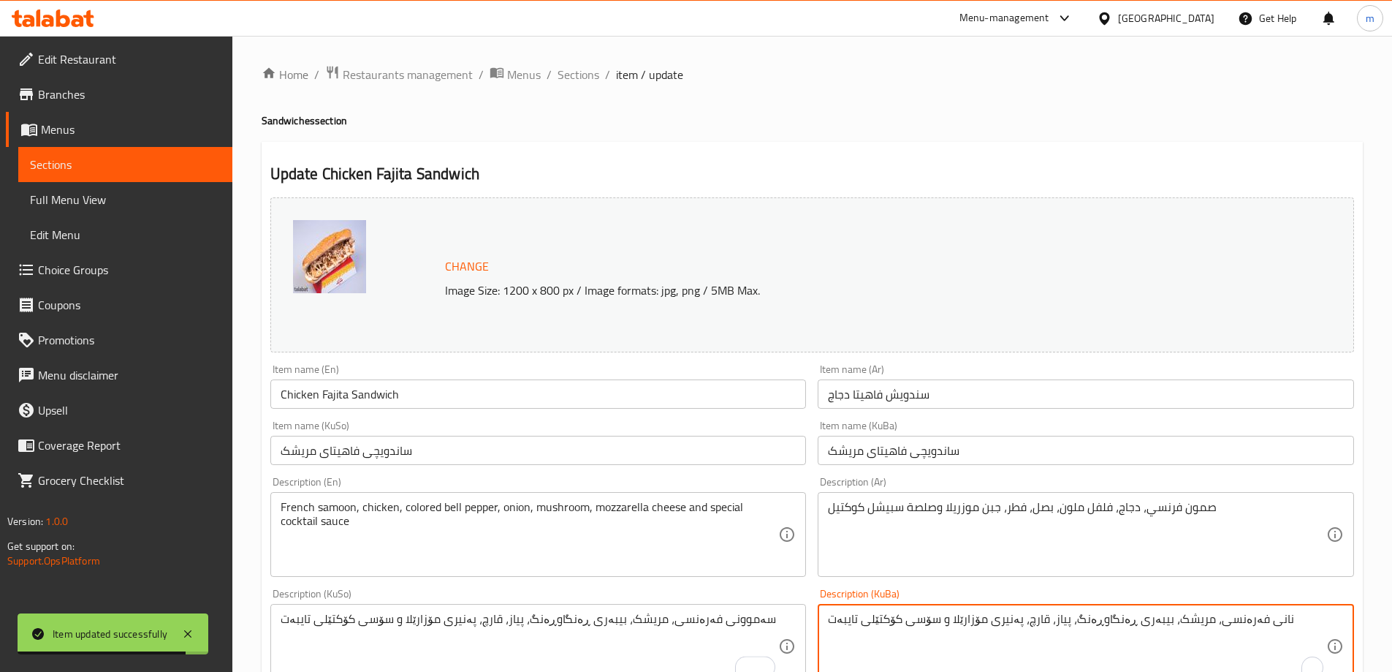
click at [1249, 616] on textarea "نانی فەرەنسی، مریشک، بیبەری ڕەنگاوڕەنگ، پیاز، قارچ، پەنیری مۆزارێلا و سۆسی کۆکت…" at bounding box center [1077, 646] width 498 height 69
paste textarea "سەموو"
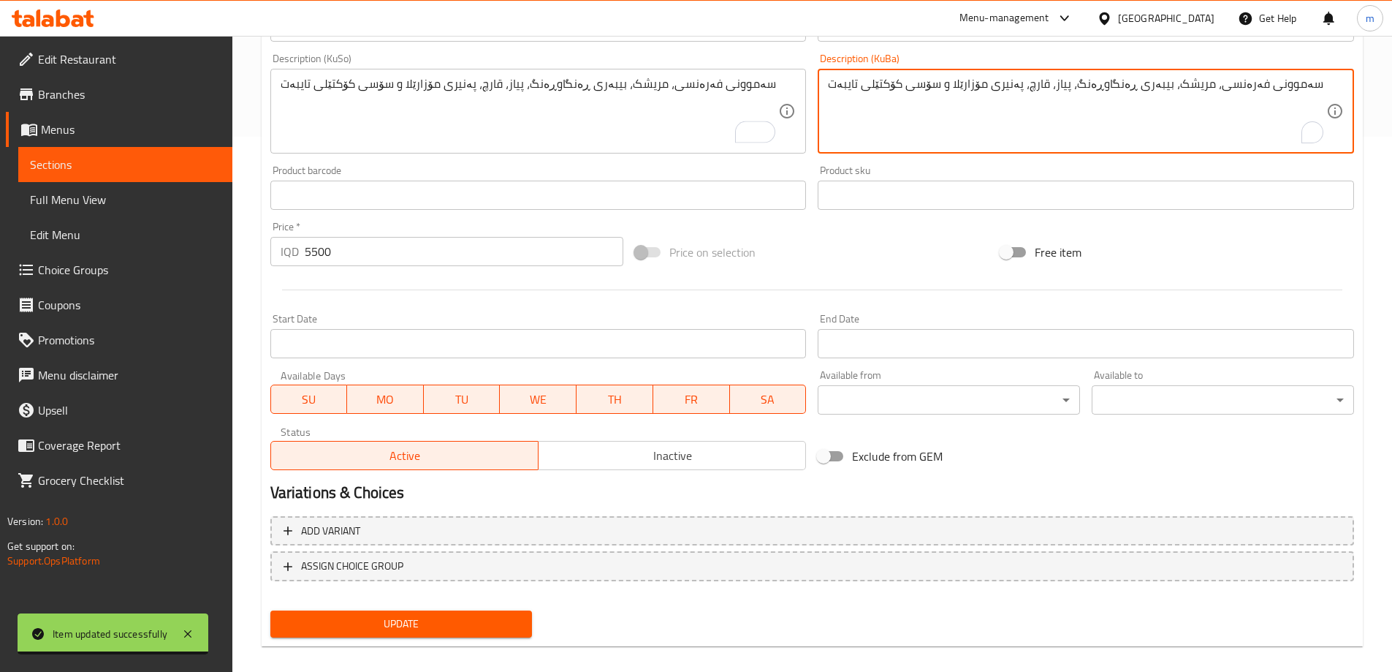
scroll to position [550, 0]
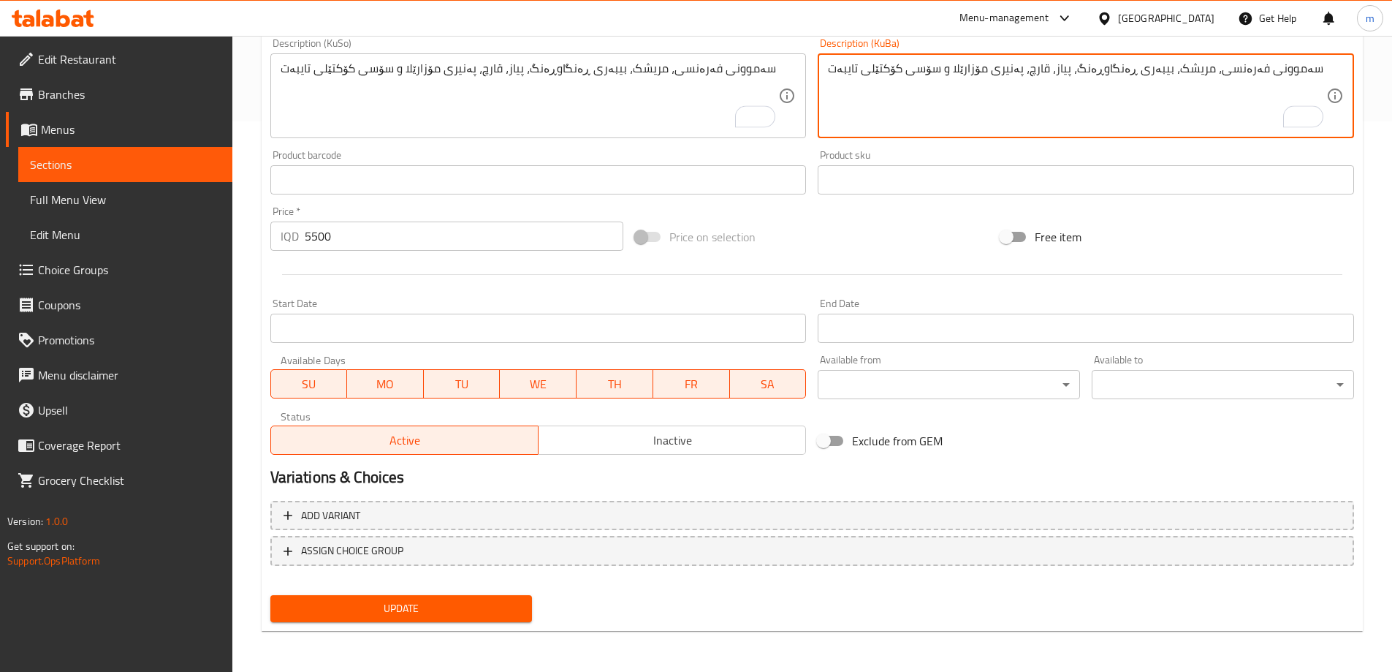
type textarea "سەموونی فەرەنسی، مریشک، بیبەری ڕەنگاوڕەنگ، پیاز، قارچ، پەنیری مۆزارێلا و سۆسی ک…"
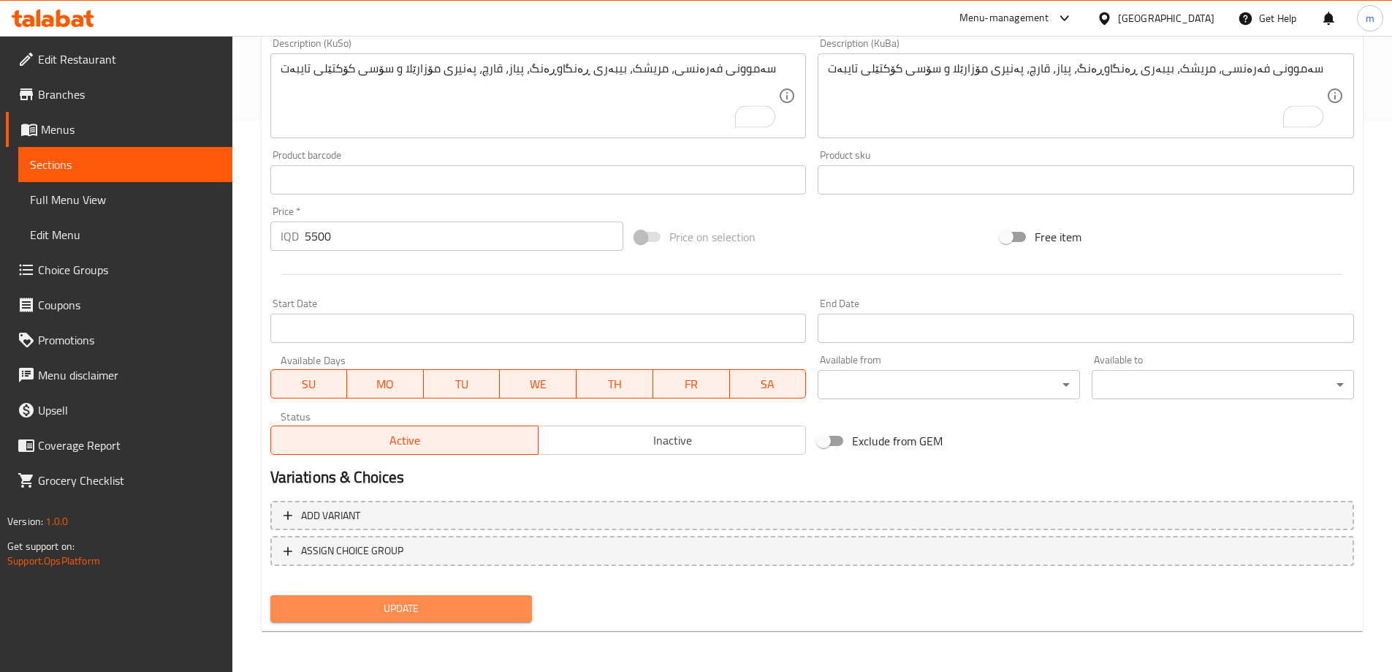
click at [458, 615] on span "Update" at bounding box center [401, 608] width 239 height 18
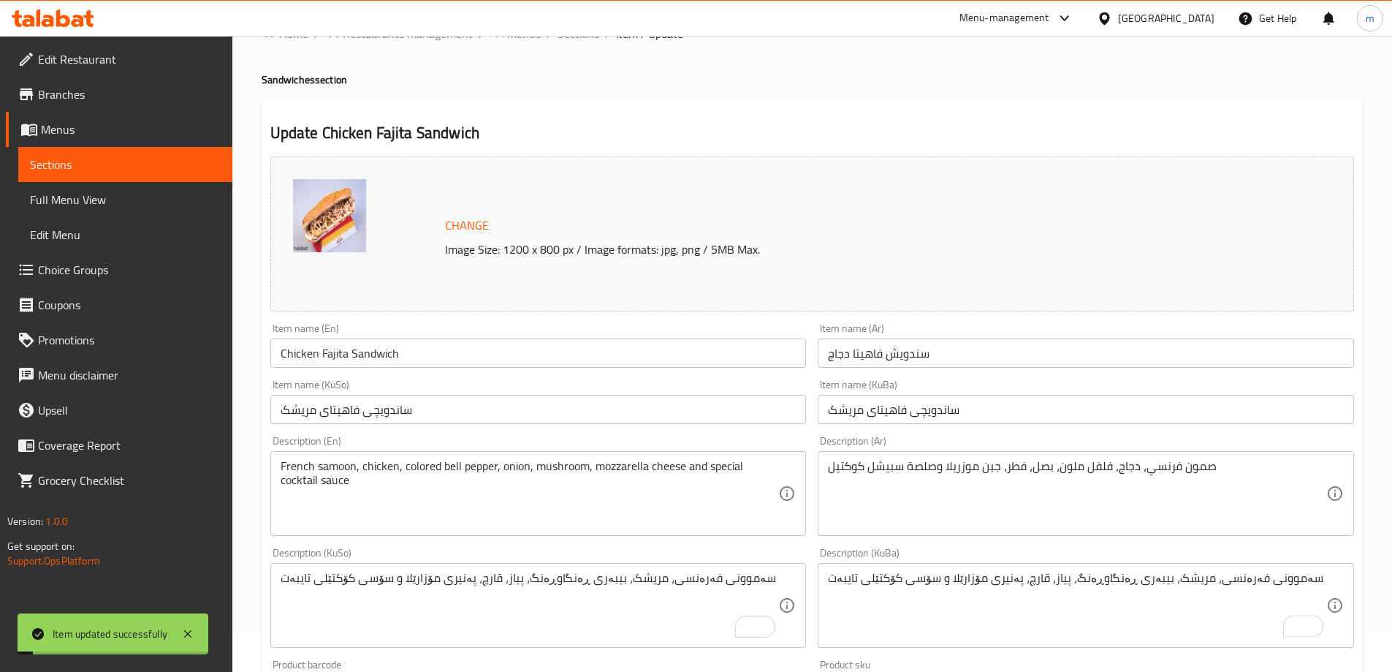
scroll to position [0, 0]
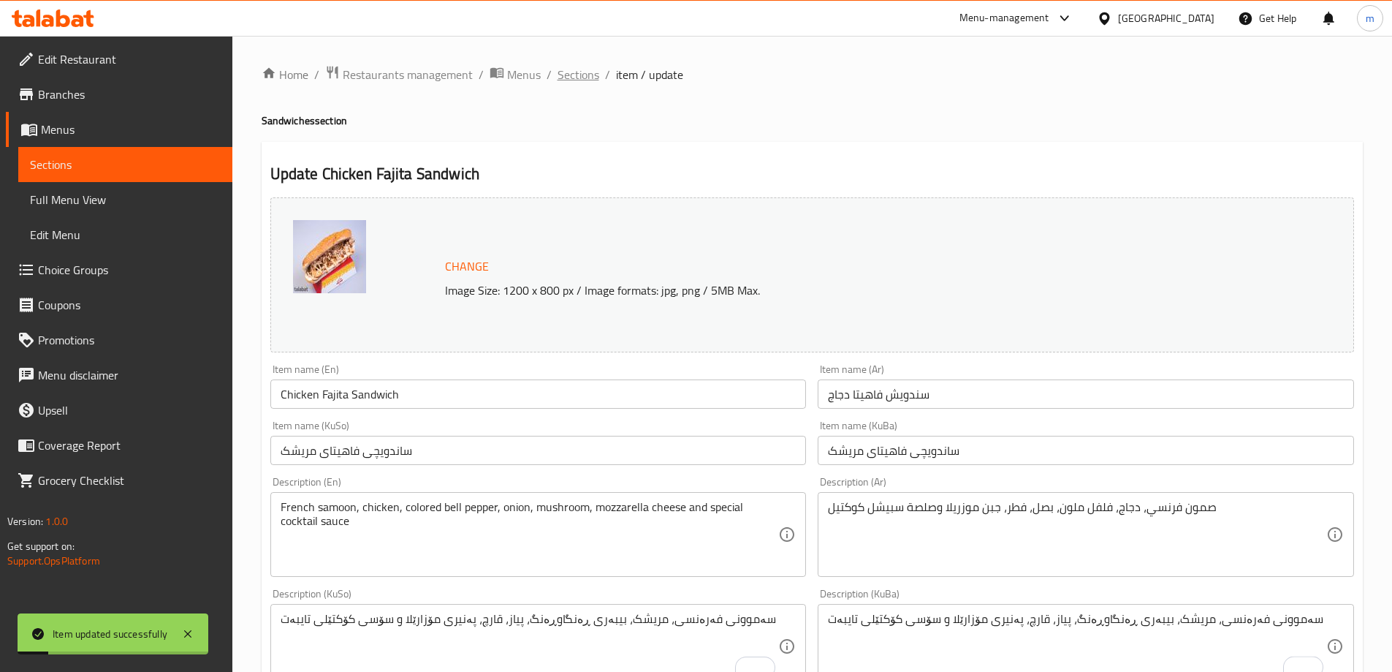
click at [571, 70] on span "Sections" at bounding box center [579, 75] width 42 height 18
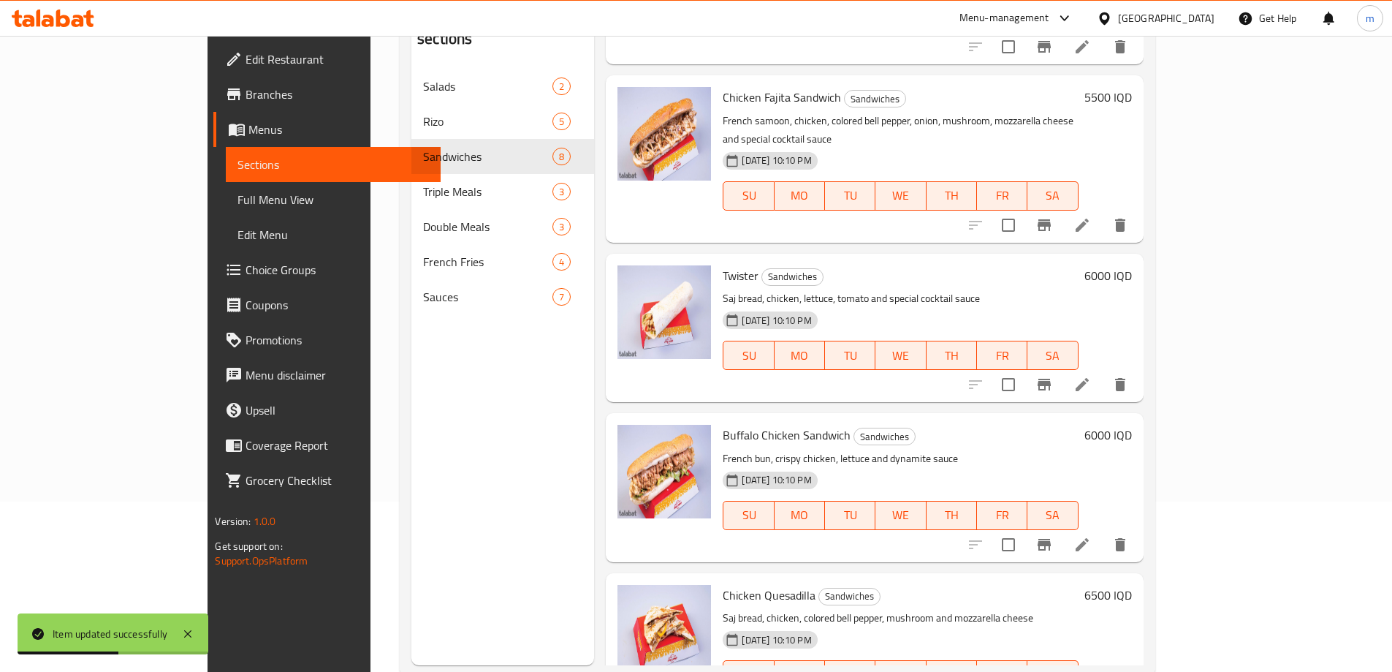
scroll to position [512, 0]
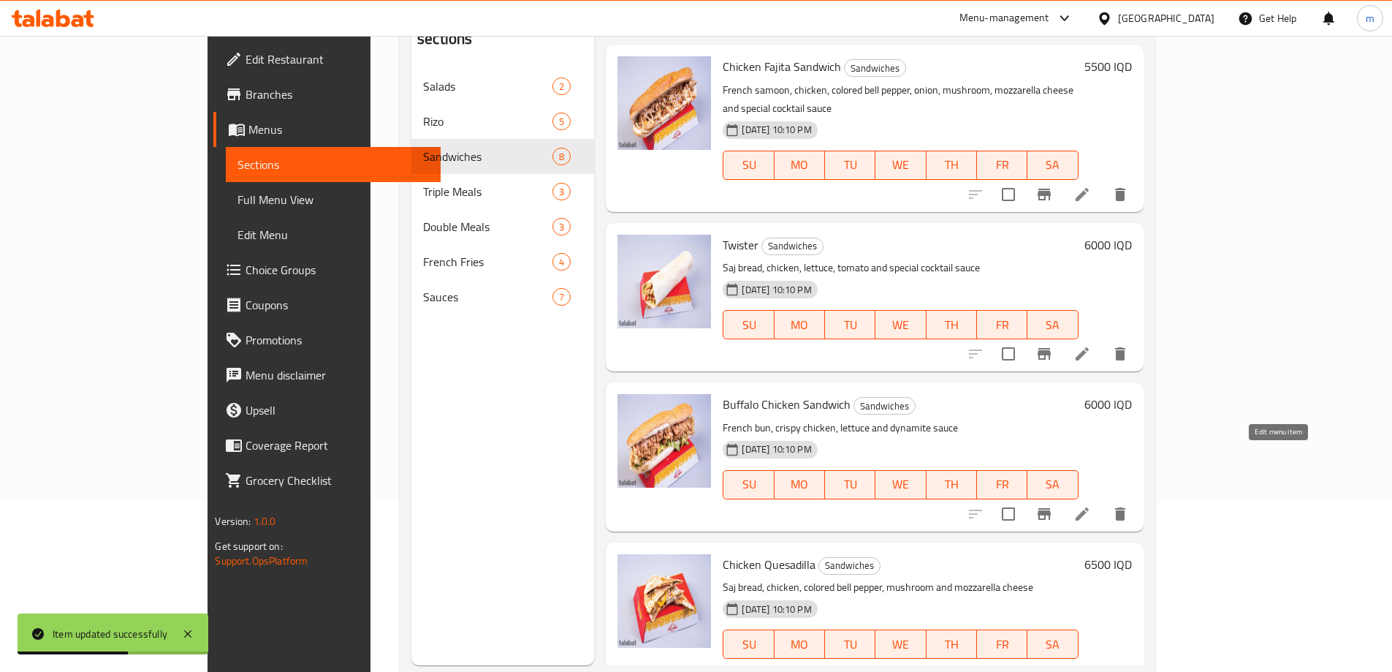
click at [1091, 505] on icon at bounding box center [1083, 514] width 18 height 18
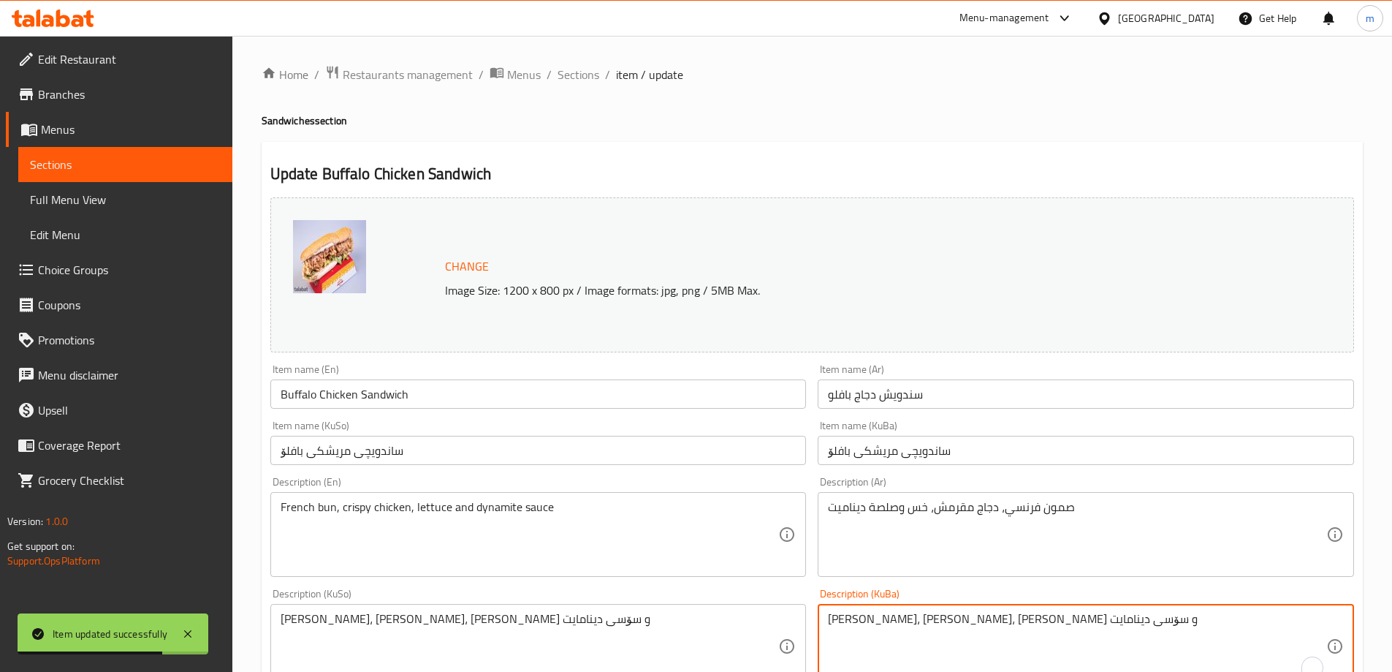
click at [1099, 619] on textarea "نانی فەرەنسی، مریشکی کریسپی، کاهوو و سۆسی دینامایت" at bounding box center [1077, 646] width 498 height 69
paste textarea "سەموو"
type textarea "سەموونی فەرەنسی، مریشکی کریسپی، کاهوو و سۆسی دینامایت"
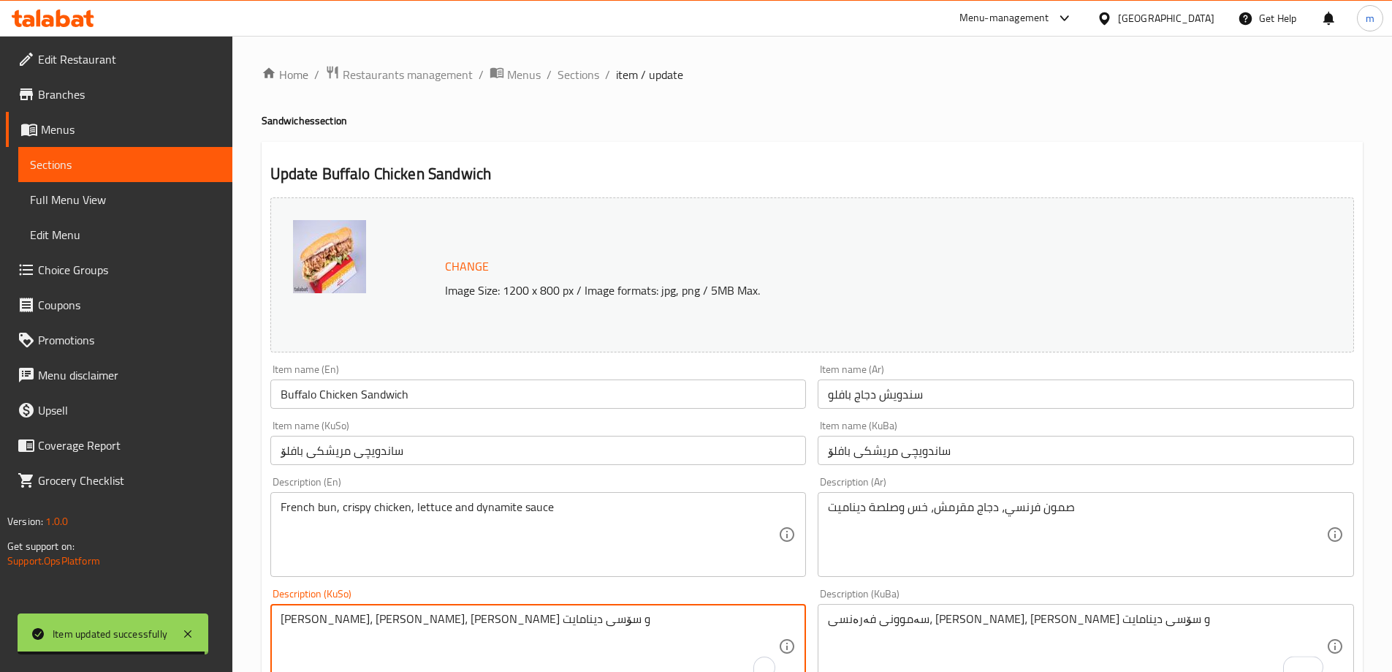
click at [551, 620] on textarea "نانی فەرەنسی، مریشکی کریسپی، کاهوو و سۆسی دینامایت" at bounding box center [530, 646] width 498 height 69
paste textarea "سەموو"
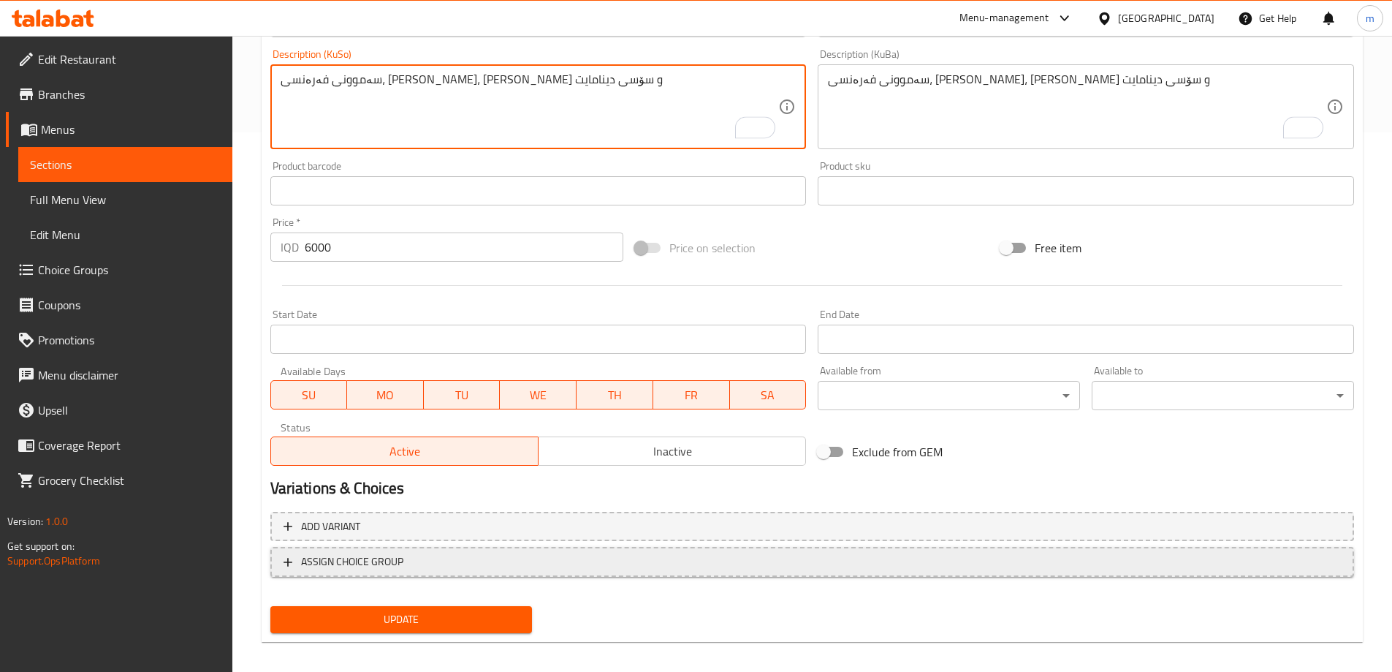
scroll to position [538, 0]
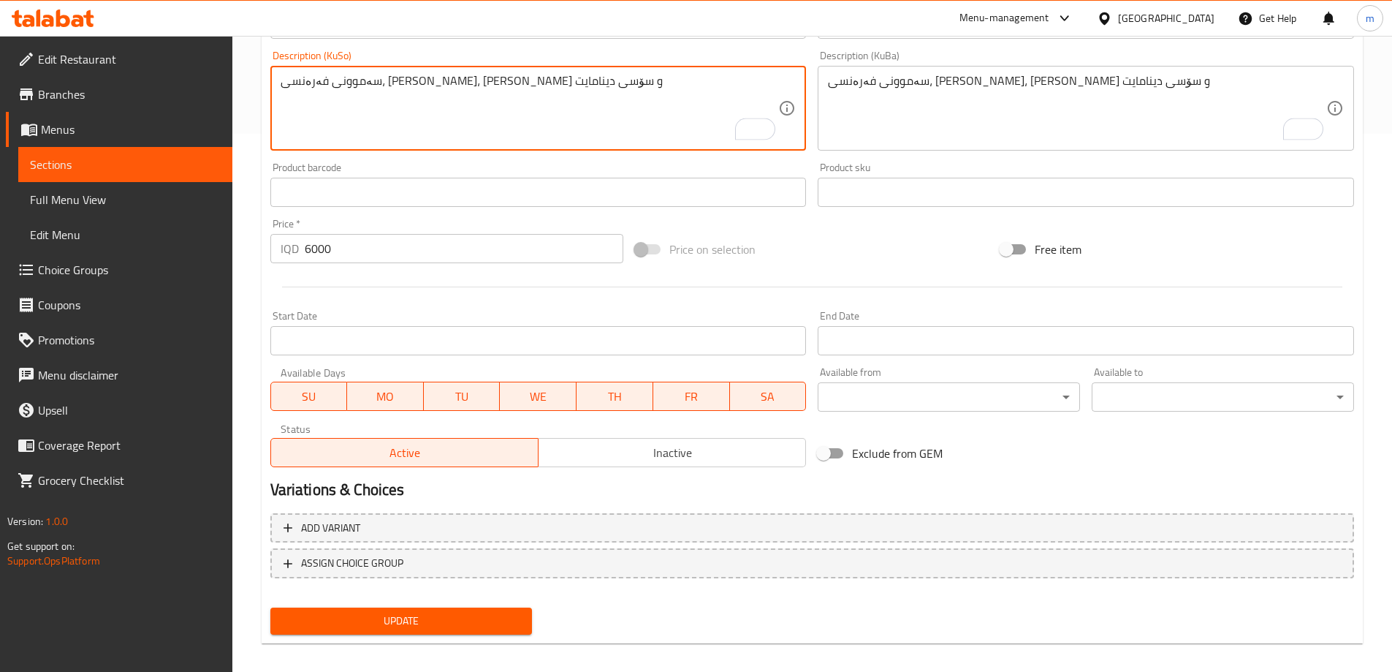
type textarea "سەموونی فەرەنسی، مریشکی کریسپی، کاهوو و سۆسی دینامایت"
click at [418, 625] on span "Update" at bounding box center [401, 621] width 239 height 18
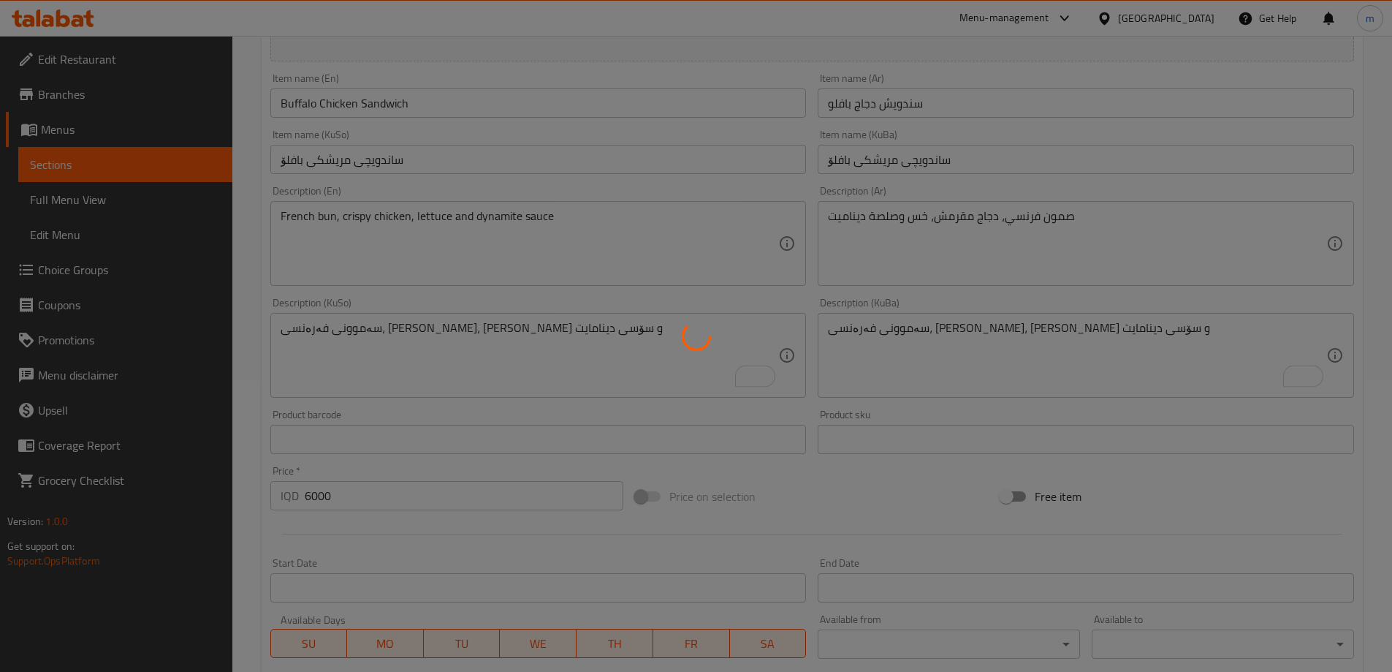
scroll to position [26, 0]
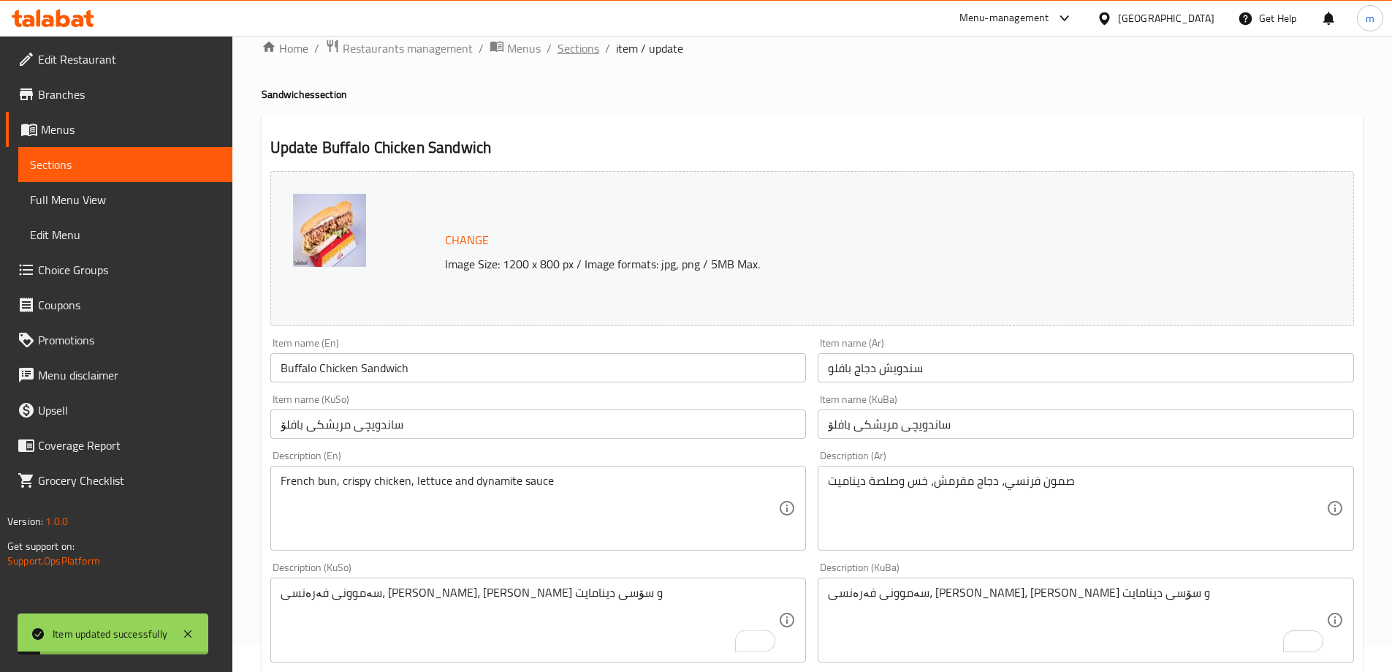
click at [585, 50] on span "Sections" at bounding box center [579, 48] width 42 height 18
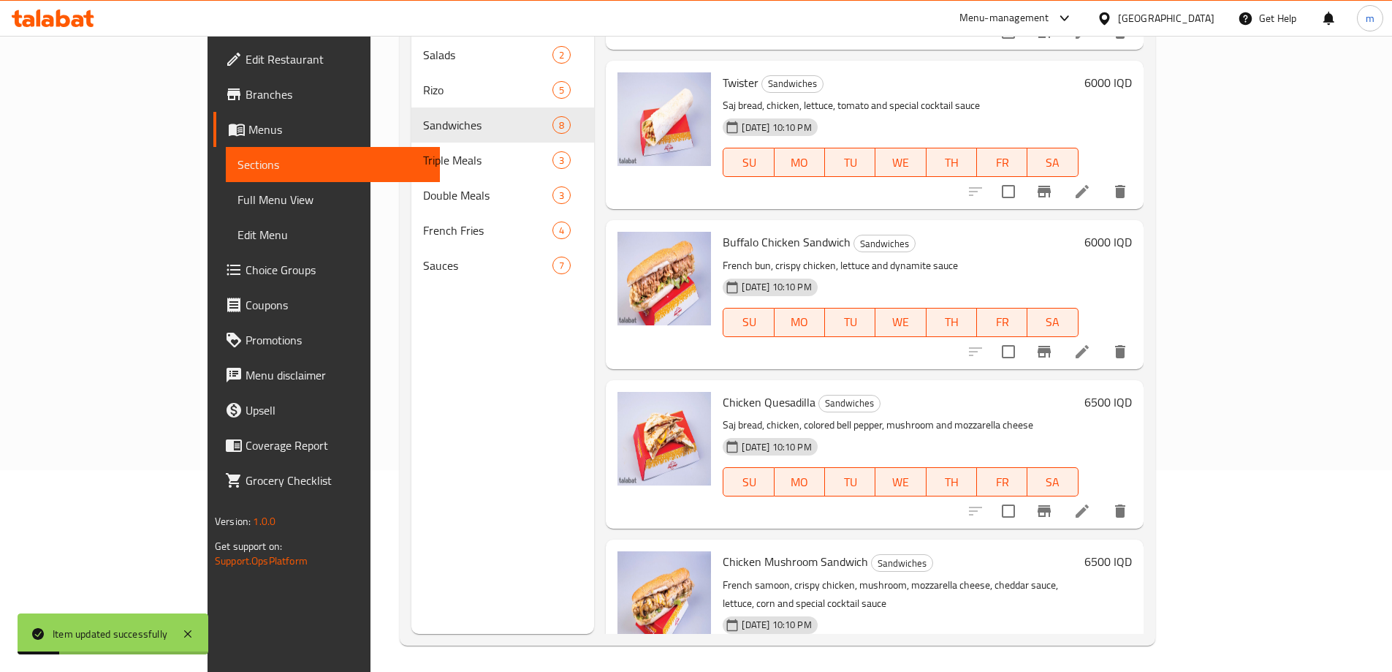
scroll to position [205, 0]
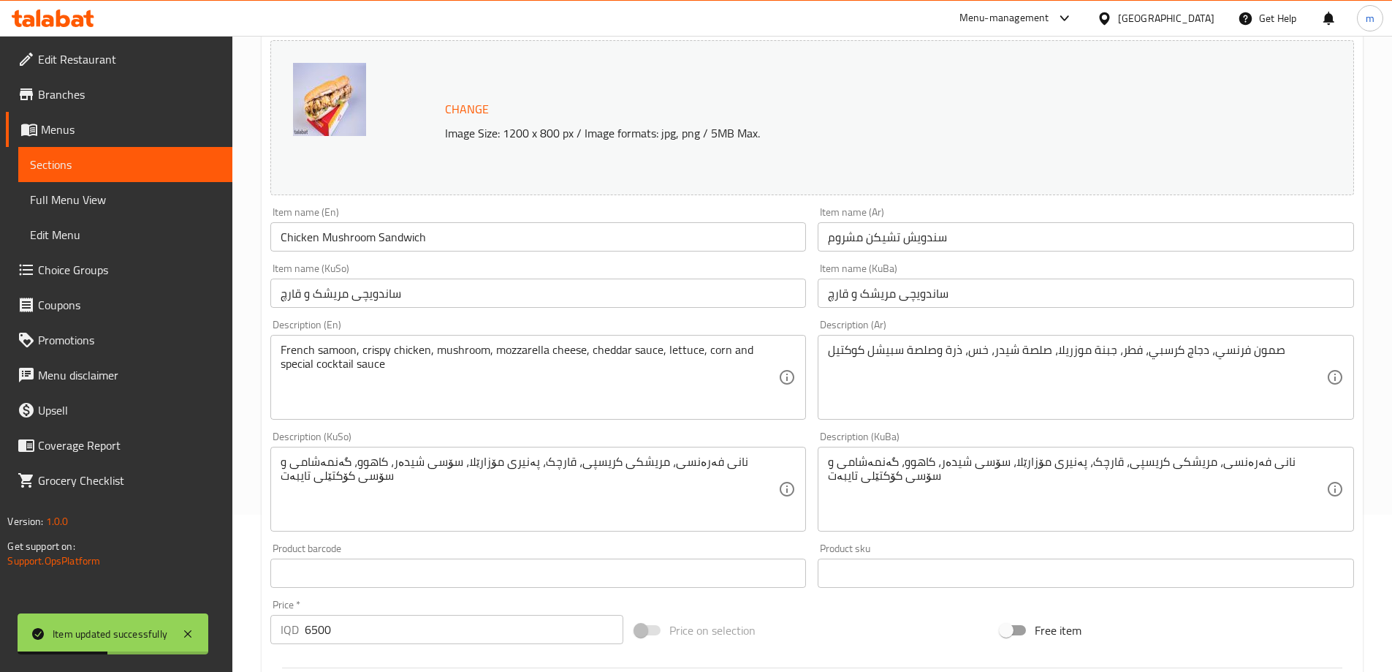
scroll to position [341, 0]
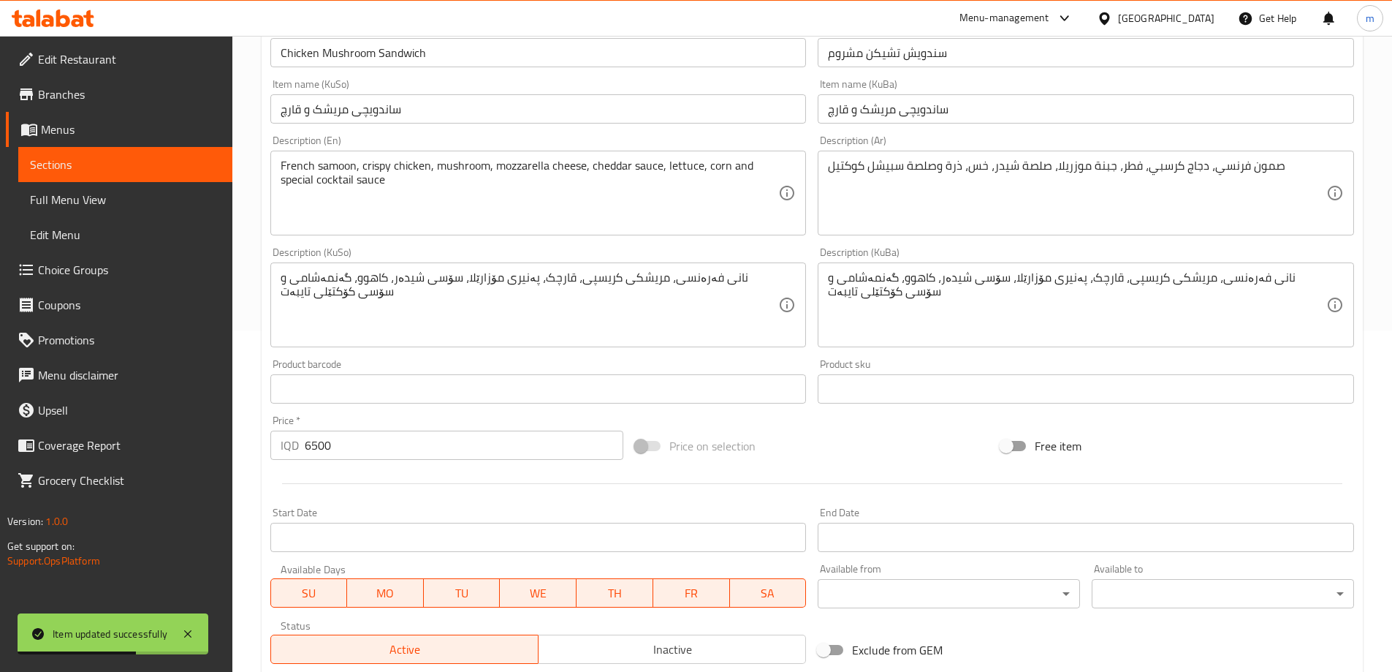
click at [1294, 281] on textarea "نانی فەرەنسی، مریشکی کریسپی، قارچک، پەنیری مۆزارێلا، سۆسی شیدەر، کاهوو، گەنمەشا…" at bounding box center [1077, 304] width 498 height 69
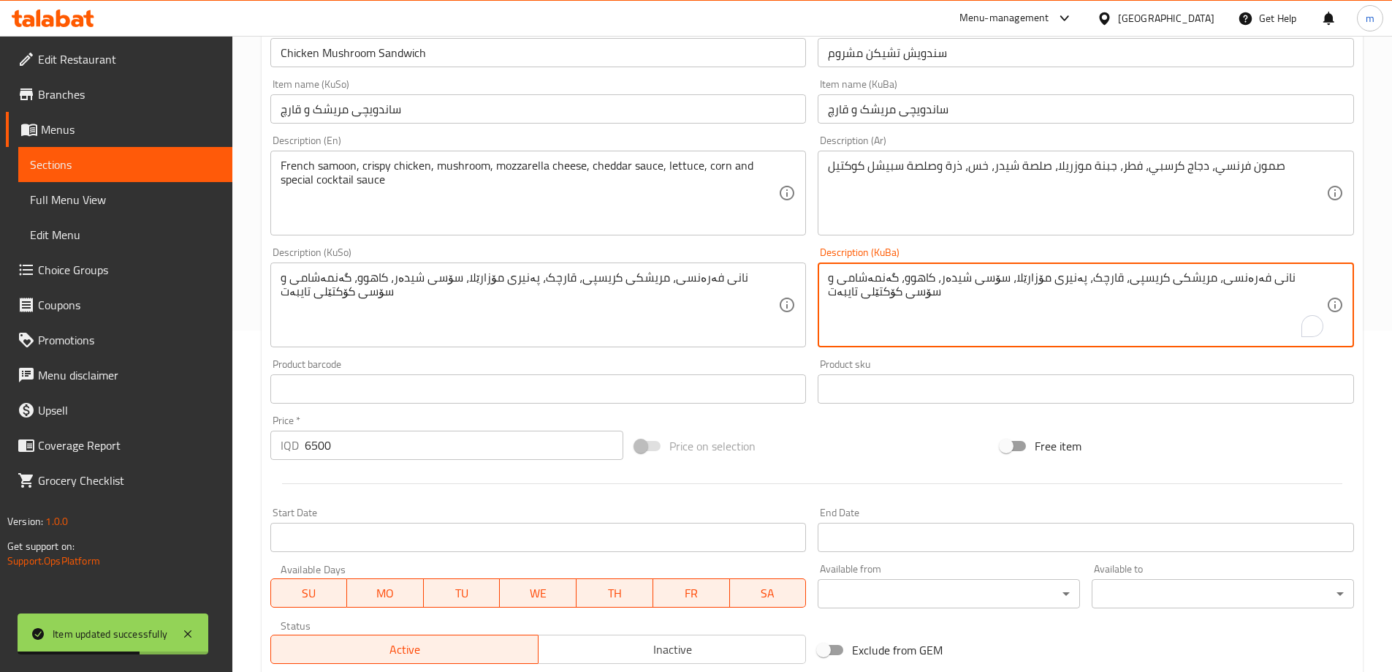
click at [1294, 279] on textarea "نانی فەرەنسی، مریشکی کریسپی، قارچک، پەنیری مۆزارێلا، سۆسی شیدەر، کاهوو، گەنمەشا…" at bounding box center [1077, 304] width 498 height 69
click at [1301, 282] on textarea "نانی فەرەنسی، مریشکی کریسپی، قارچک، پەنیری مۆزارێلا، سۆسی شیدەر، کاهوو، گەنمەشا…" at bounding box center [1077, 304] width 498 height 69
paste textarea "سەموو"
type textarea "سەموونی فەرەنسی، مریشکی کریسپی، قارچک، پەنیری مۆزارێلا، سۆسی شیدەر، کاهوو، گەنم…"
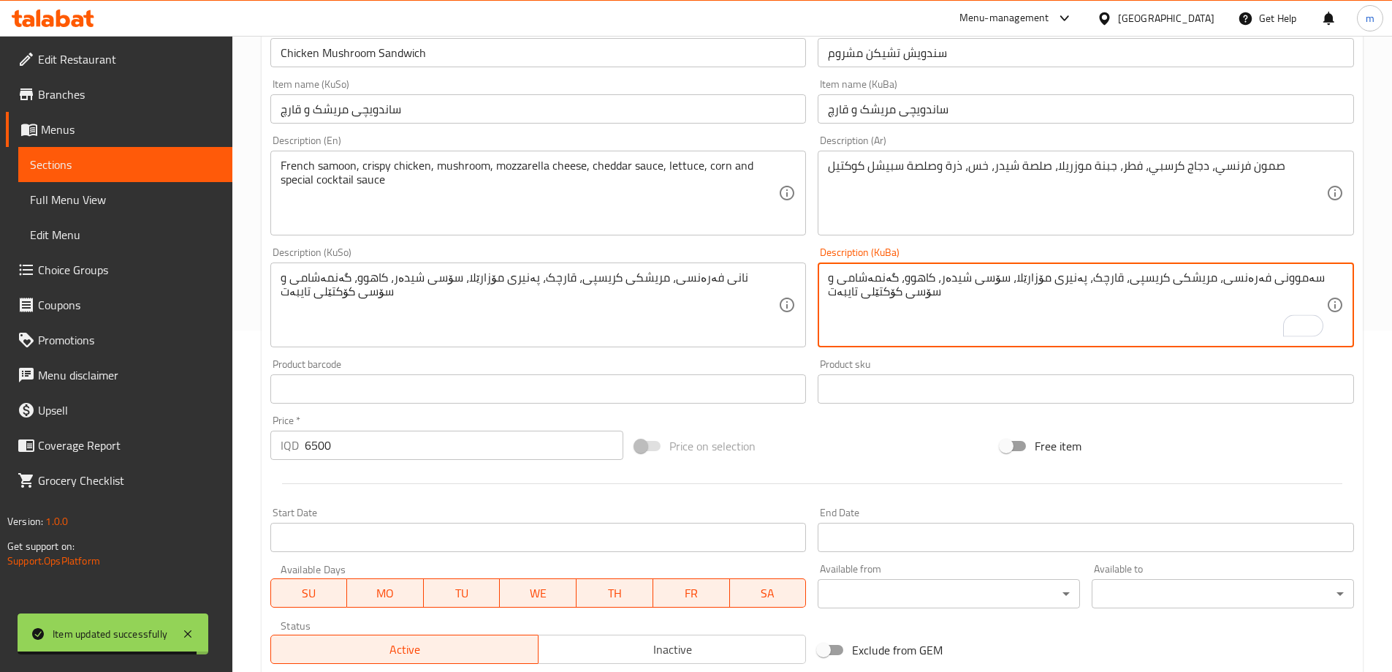
click at [751, 276] on textarea "نانی فەرەنسی، مریشکی کریسپی، قارچک، پەنیری مۆزارێلا، سۆسی شیدەر، کاهوو، گەنمەشا…" at bounding box center [530, 304] width 498 height 69
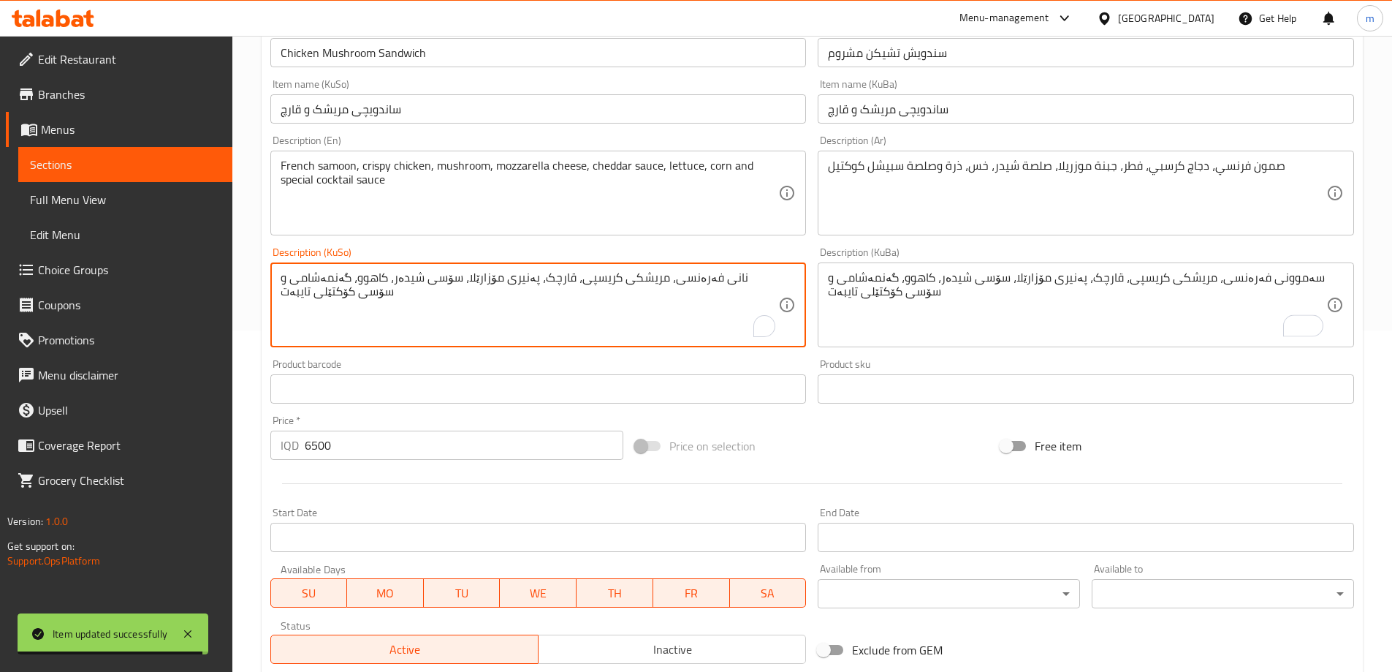
click at [751, 276] on textarea "نانی فەرەنسی، مریشکی کریسپی، قارچک، پەنیری مۆزارێلا، سۆسی شیدەر، کاهوو، گەنمەشا…" at bounding box center [530, 304] width 498 height 69
paste textarea "سەموو"
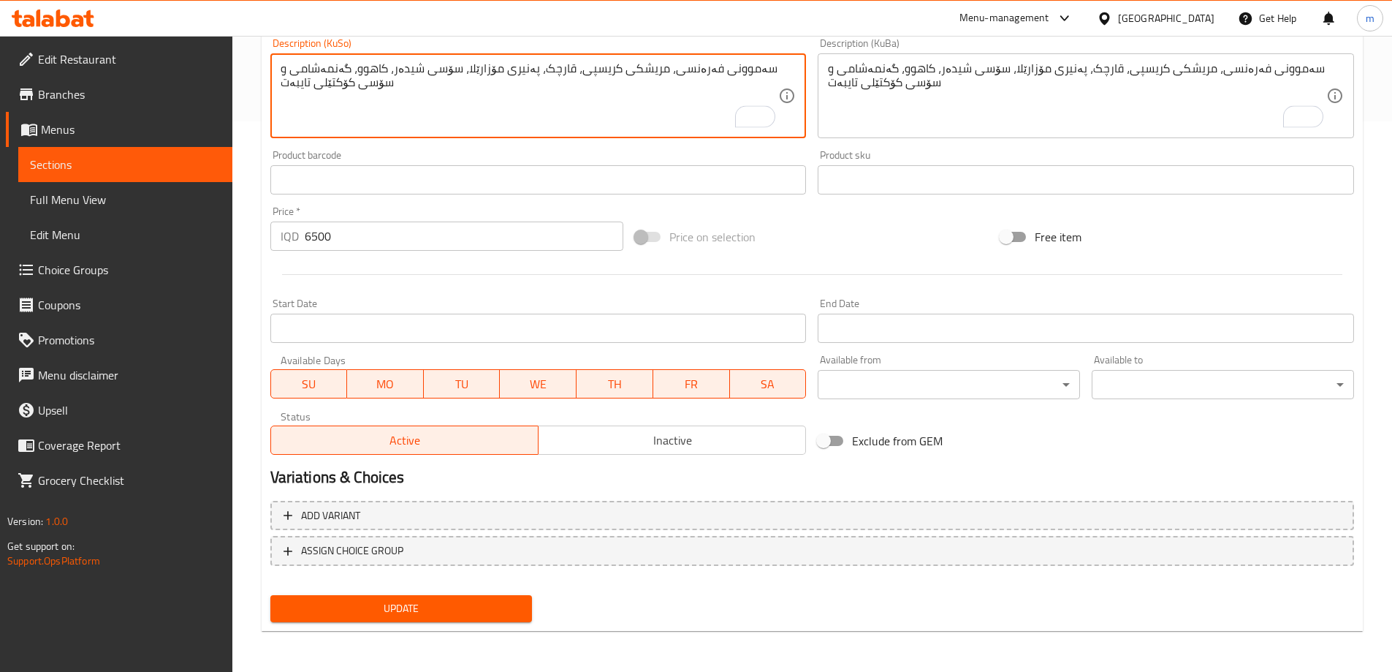
type textarea "سەموونی فەرەنسی، مریشکی کریسپی، قارچک، پەنیری مۆزارێلا، سۆسی شیدەر، کاهوو، گەنم…"
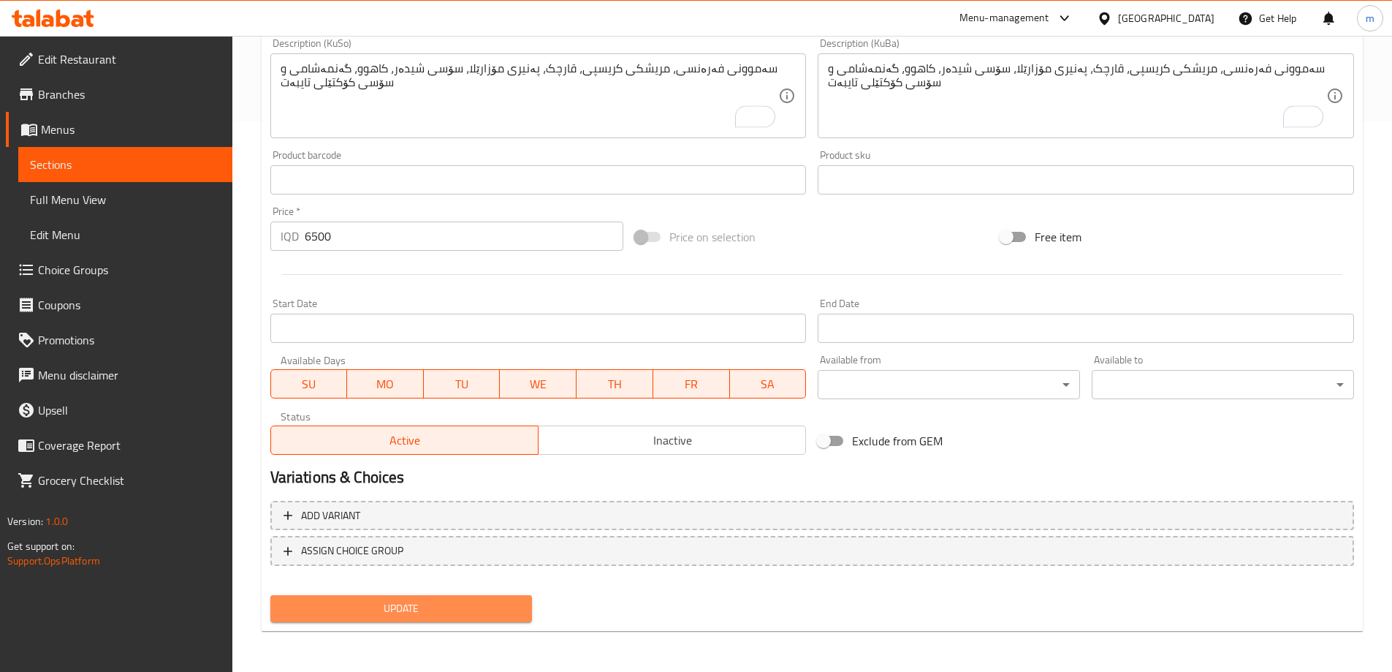
click at [487, 610] on span "Update" at bounding box center [401, 608] width 239 height 18
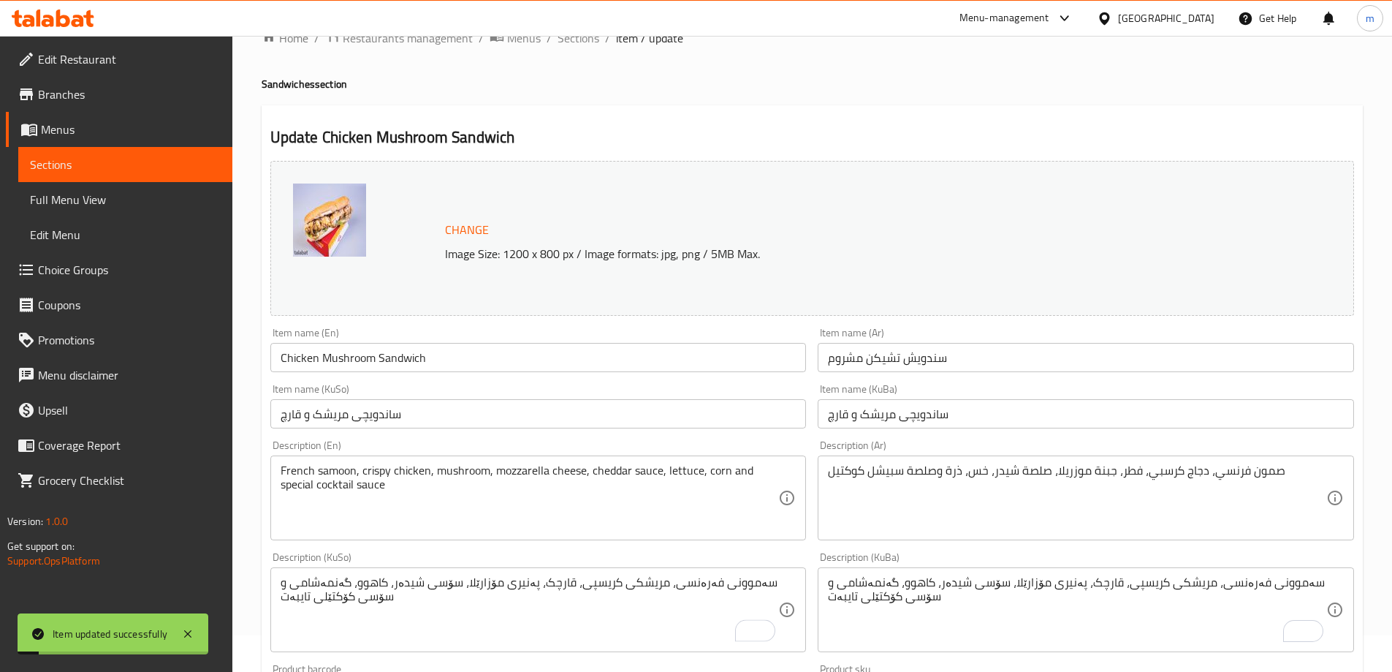
scroll to position [0, 0]
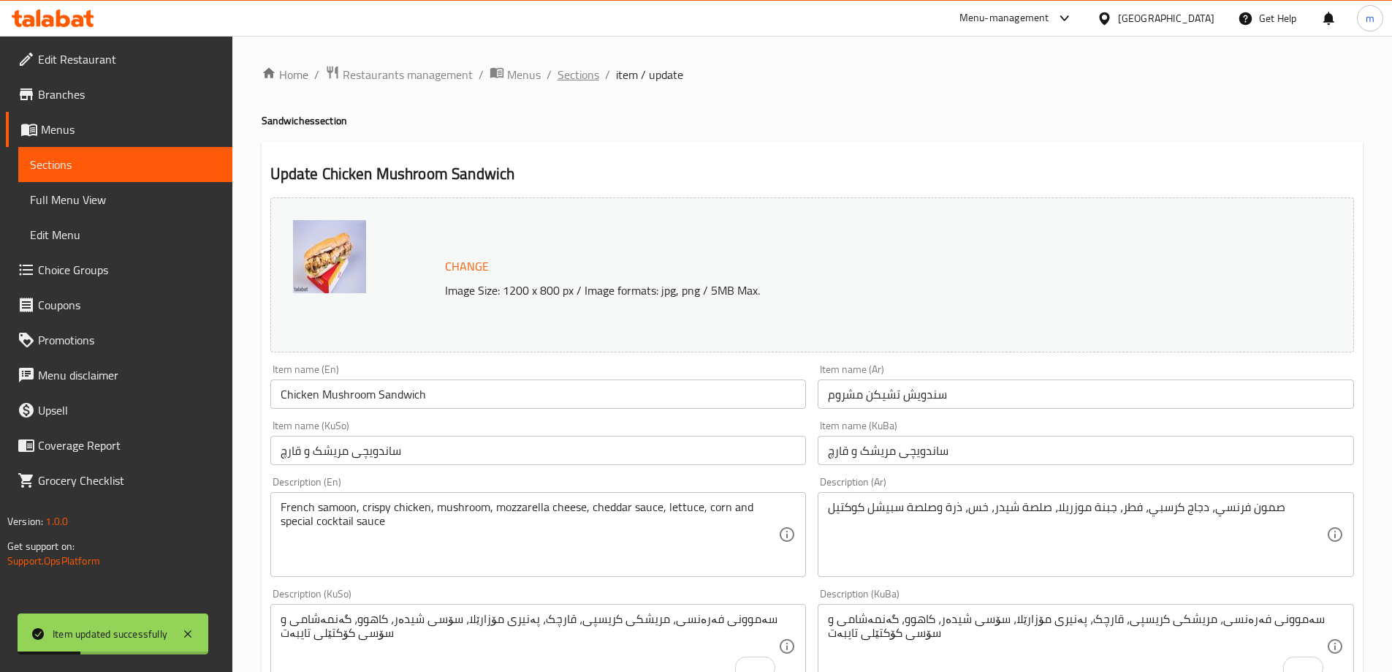
click at [561, 66] on span "Sections" at bounding box center [579, 75] width 42 height 18
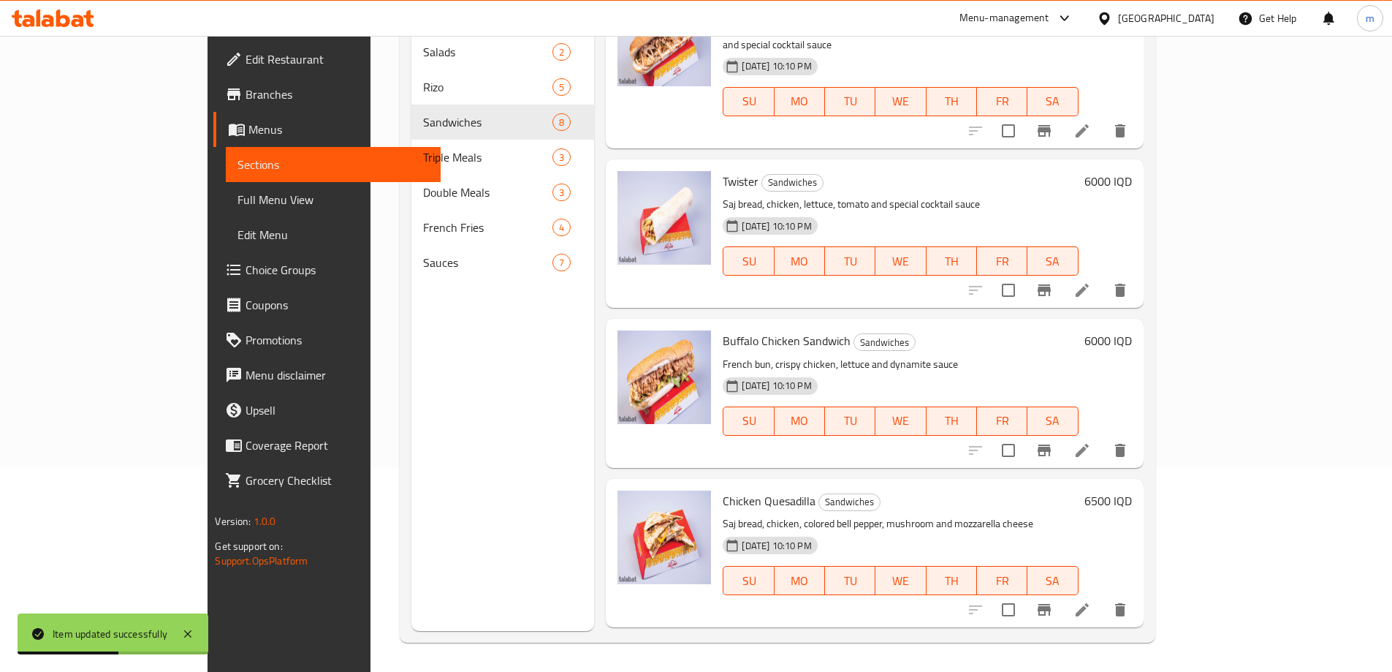
scroll to position [642, 0]
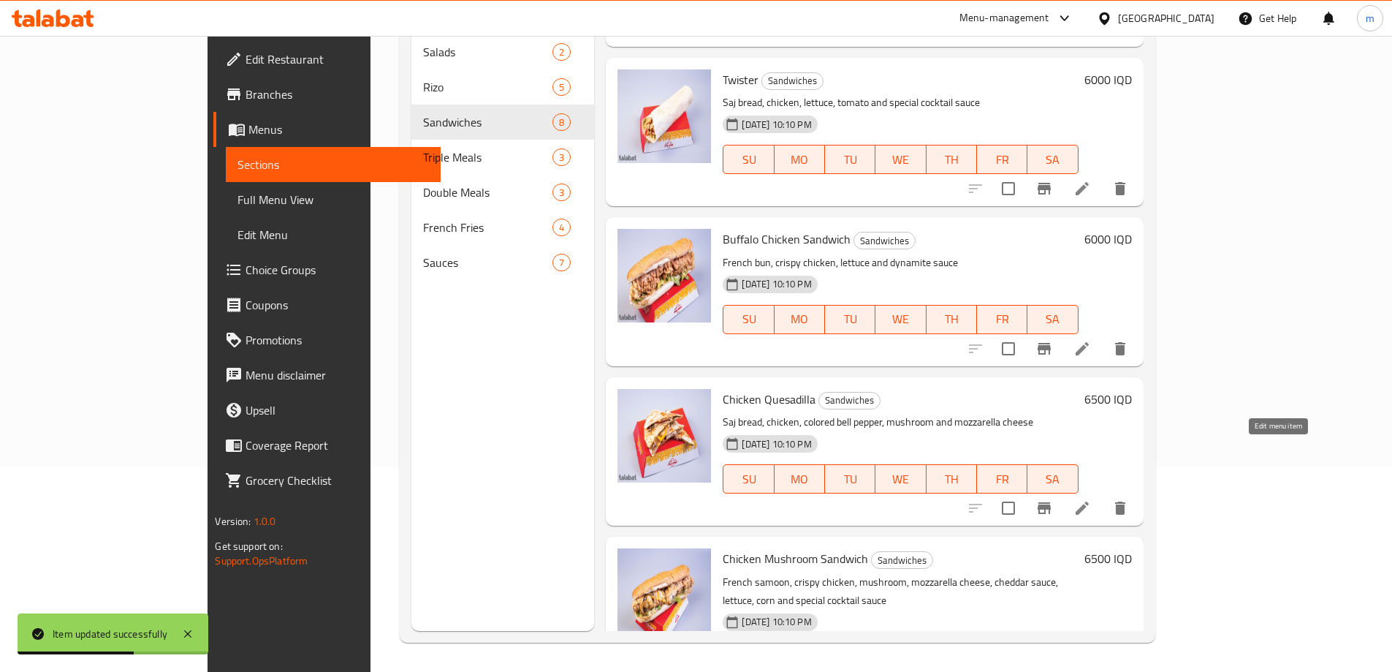
click at [1091, 499] on icon at bounding box center [1083, 508] width 18 height 18
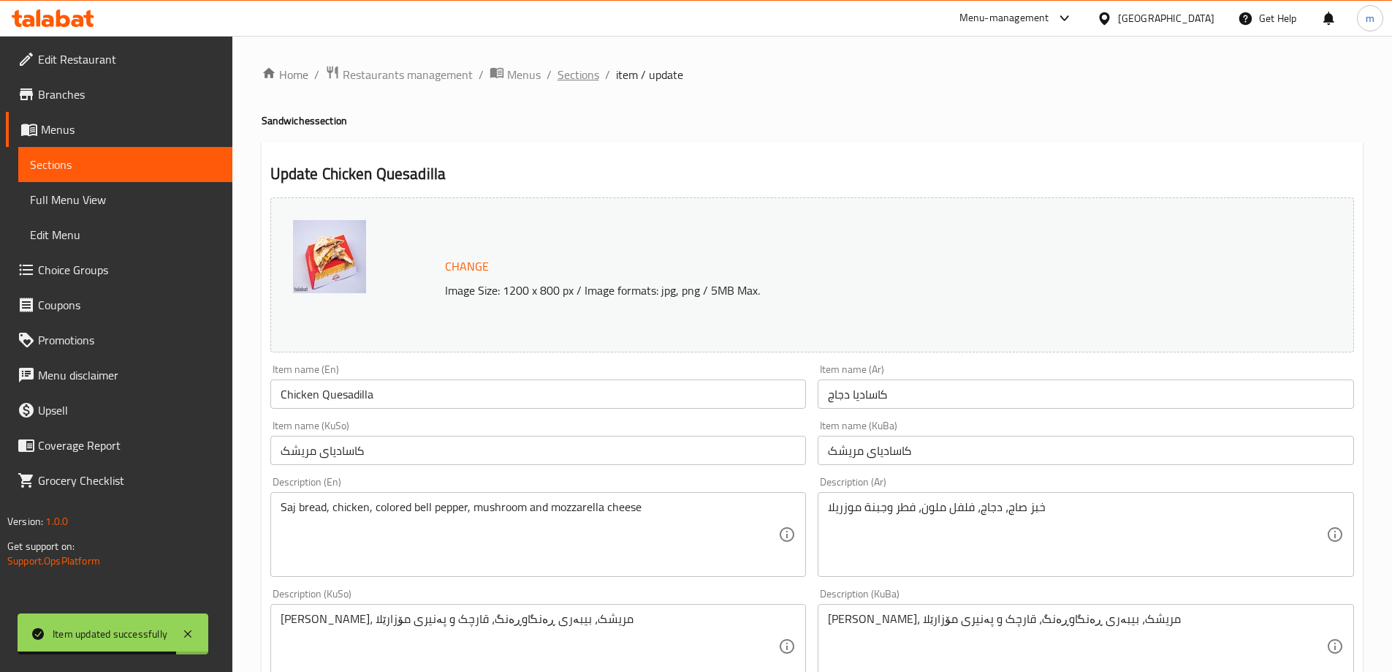
click at [596, 74] on span "Sections" at bounding box center [579, 75] width 42 height 18
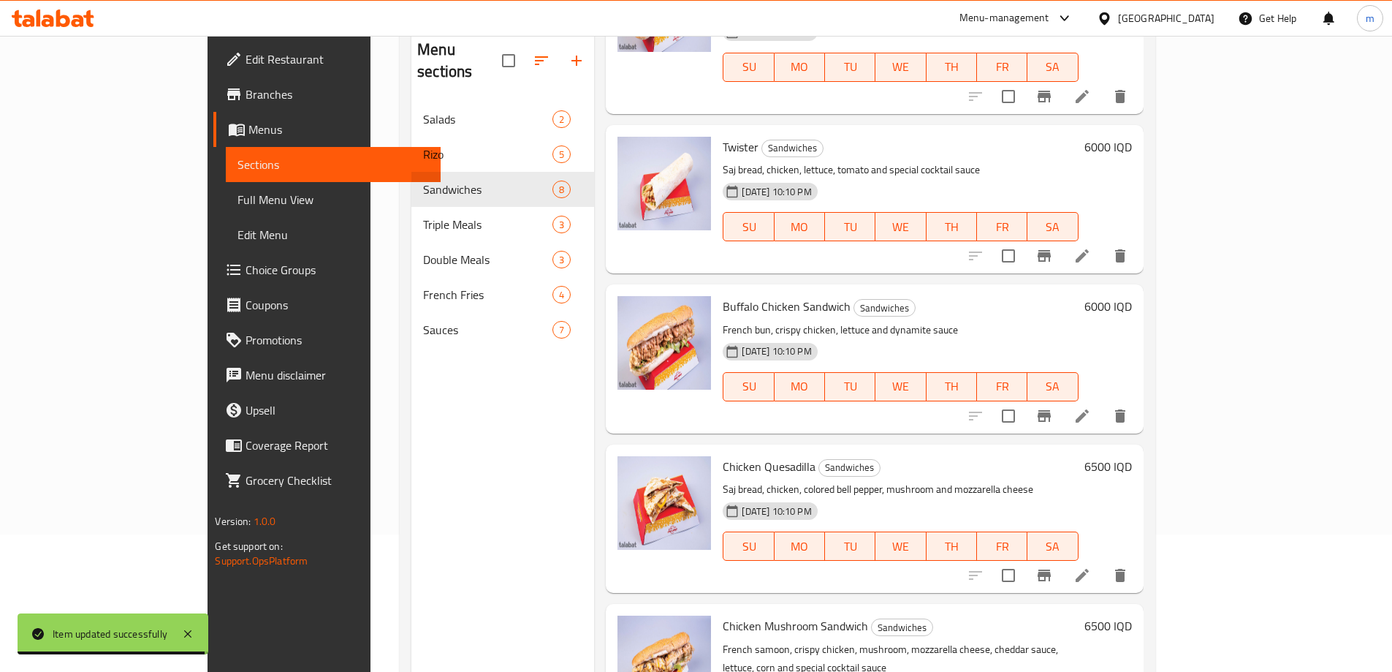
scroll to position [205, 0]
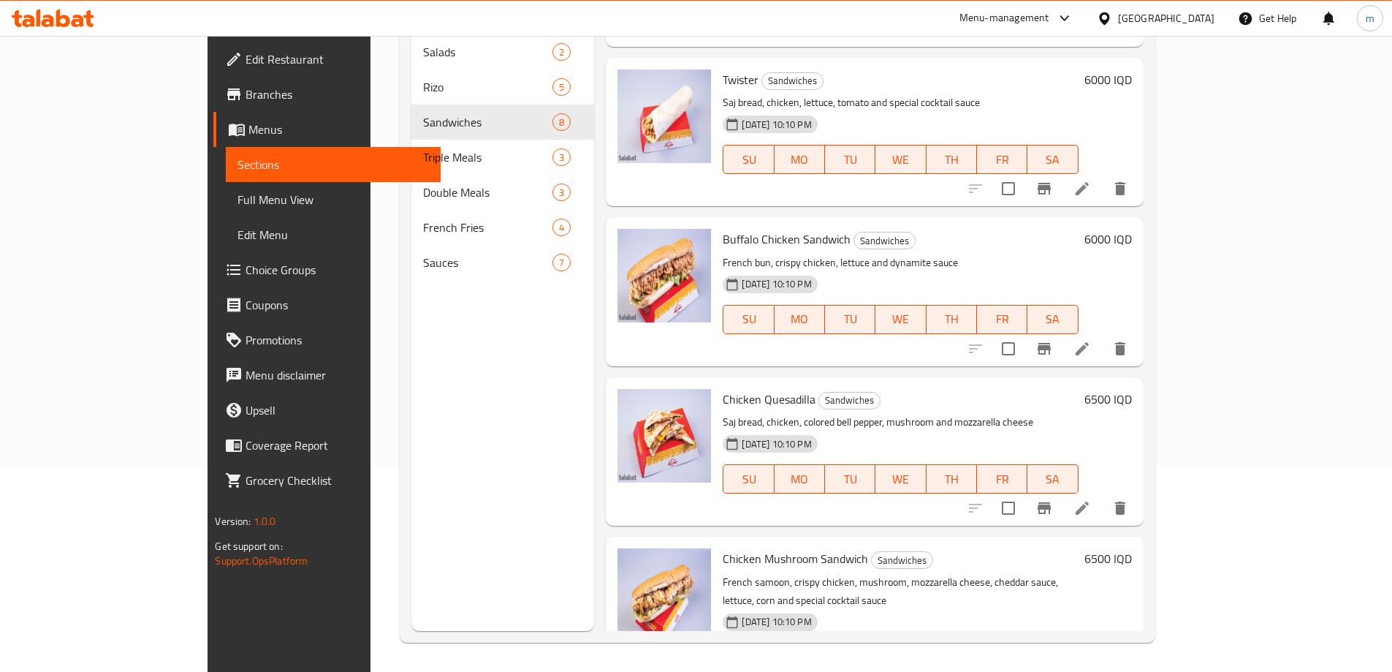
click at [1091, 340] on icon at bounding box center [1083, 349] width 18 height 18
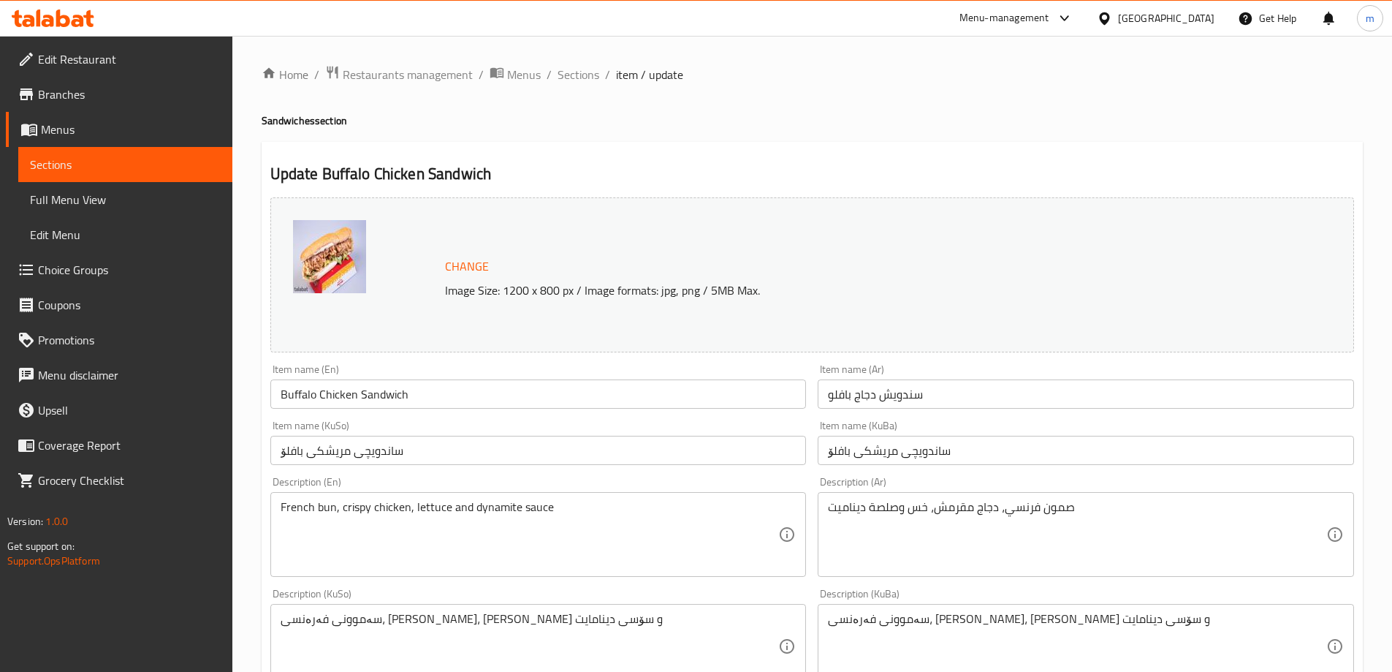
click at [607, 51] on div "Home / Restaurants management / Menus / Sections / item / update Sandwiches sec…" at bounding box center [812, 629] width 1160 height 1186
click at [581, 71] on span "Sections" at bounding box center [579, 75] width 42 height 18
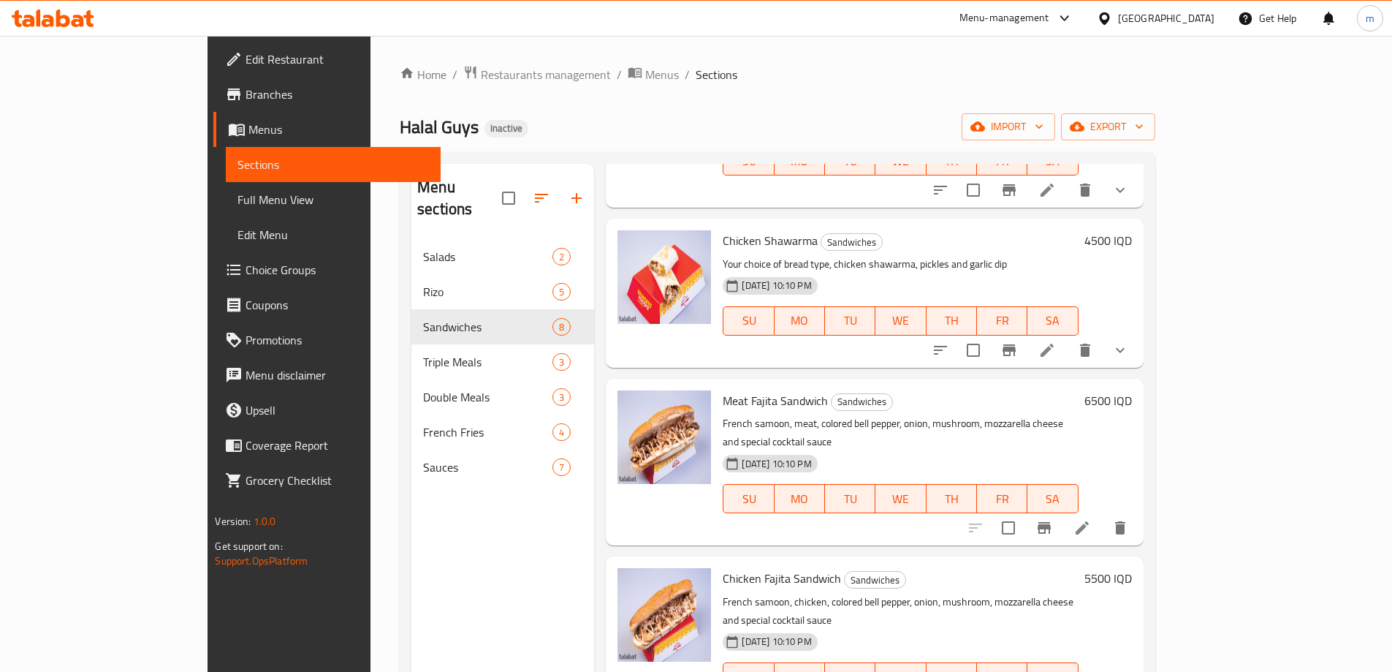
scroll to position [341, 0]
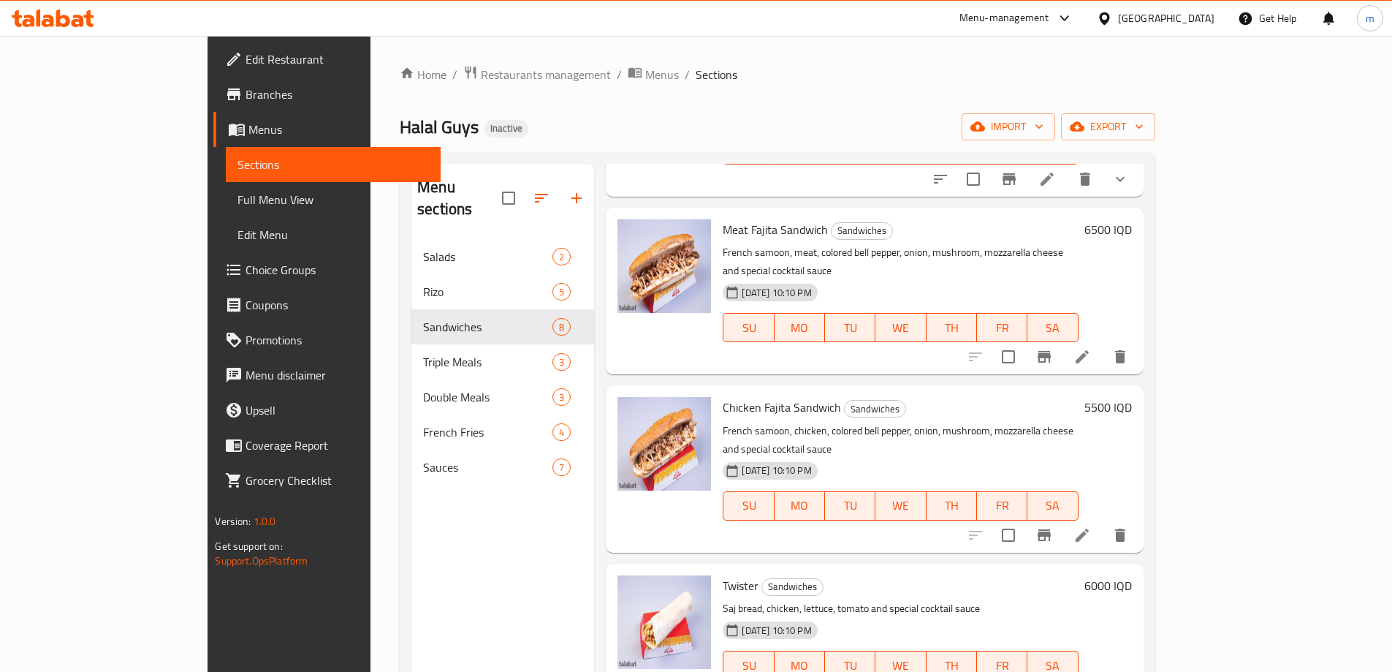
click at [1091, 526] on icon at bounding box center [1083, 535] width 18 height 18
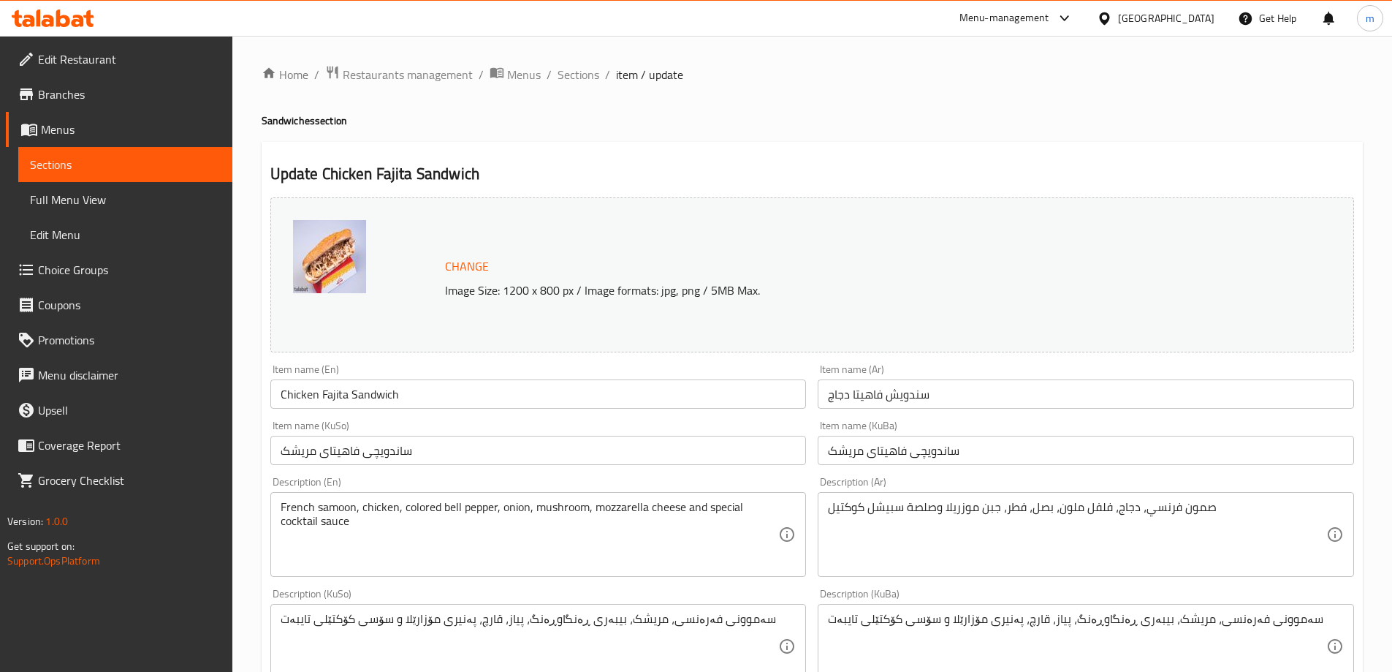
click at [447, 506] on textarea "French samoon, chicken, colored bell pepper, onion, mushroom, mozzarella cheese…" at bounding box center [530, 534] width 498 height 69
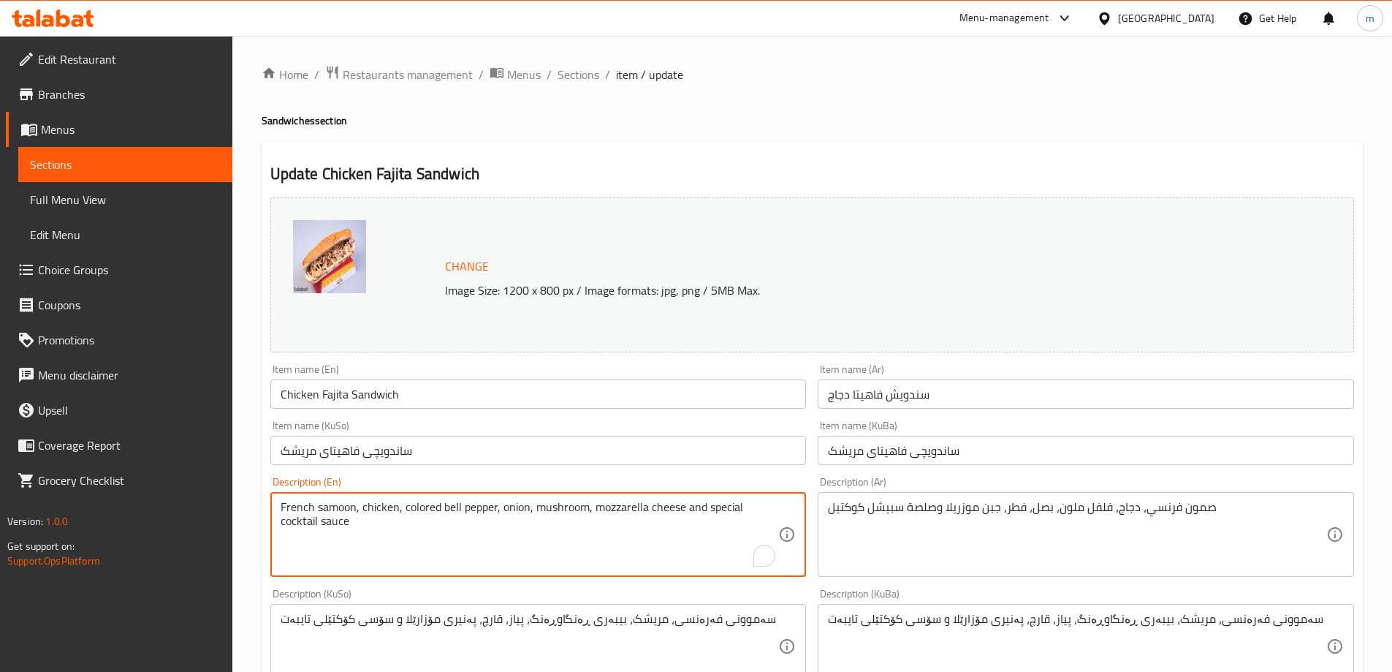
click at [447, 506] on textarea "French samoon, chicken, colored bell pepper, onion, mushroom, mozzarella cheese…" at bounding box center [530, 534] width 498 height 69
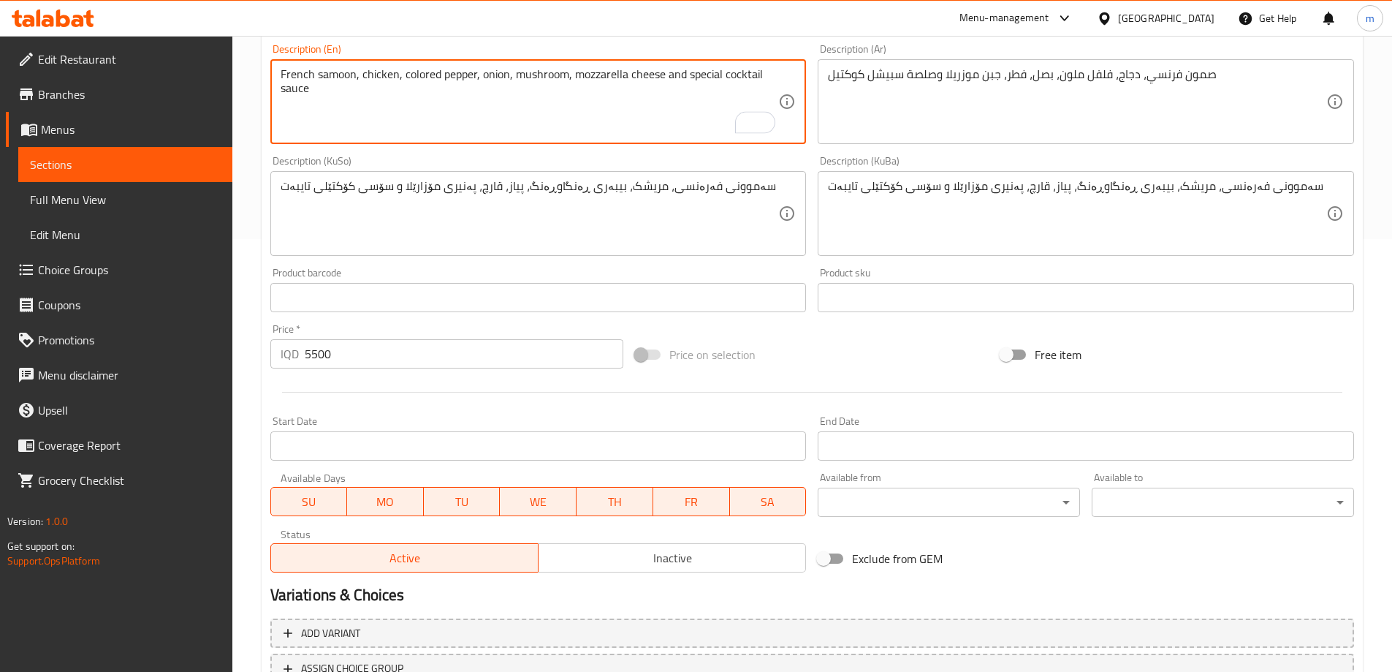
scroll to position [550, 0]
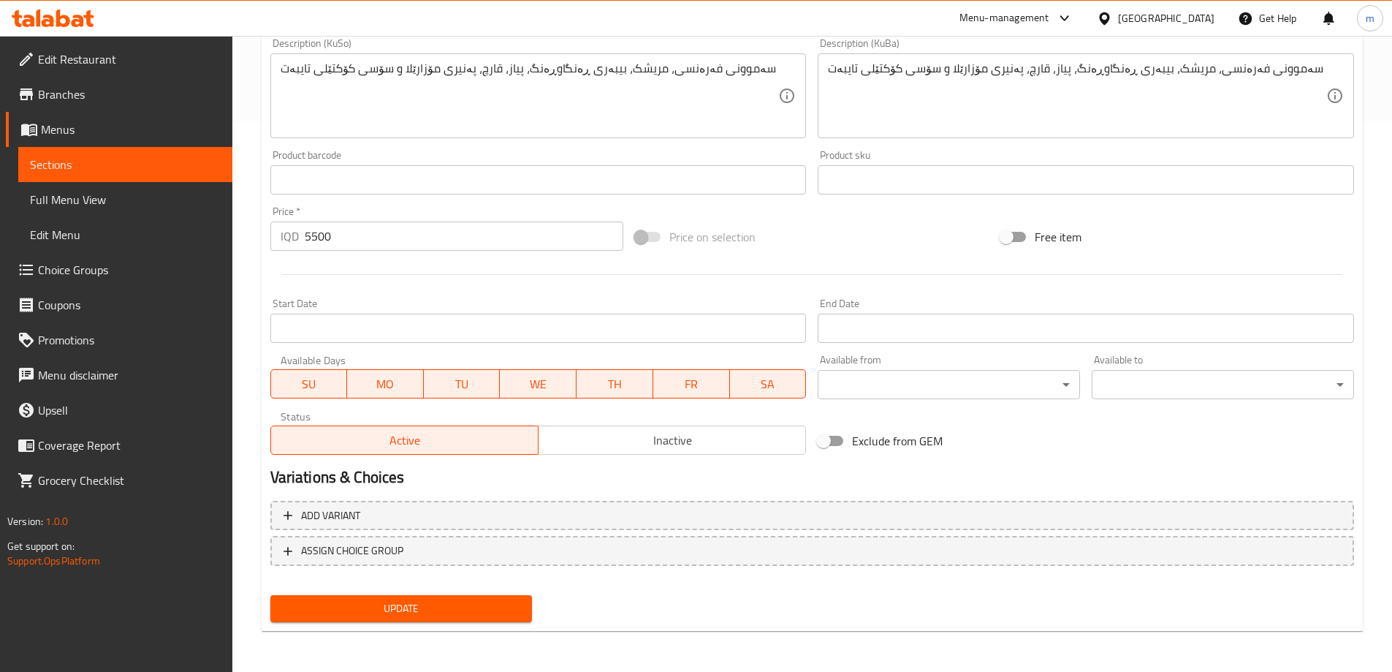
type textarea "French samoon, chicken, colored pepper, onion, mushroom, mozzarella cheese and …"
drag, startPoint x: 441, startPoint y: 601, endPoint x: 444, endPoint y: 593, distance: 7.9
click at [441, 599] on span "Update" at bounding box center [401, 608] width 239 height 18
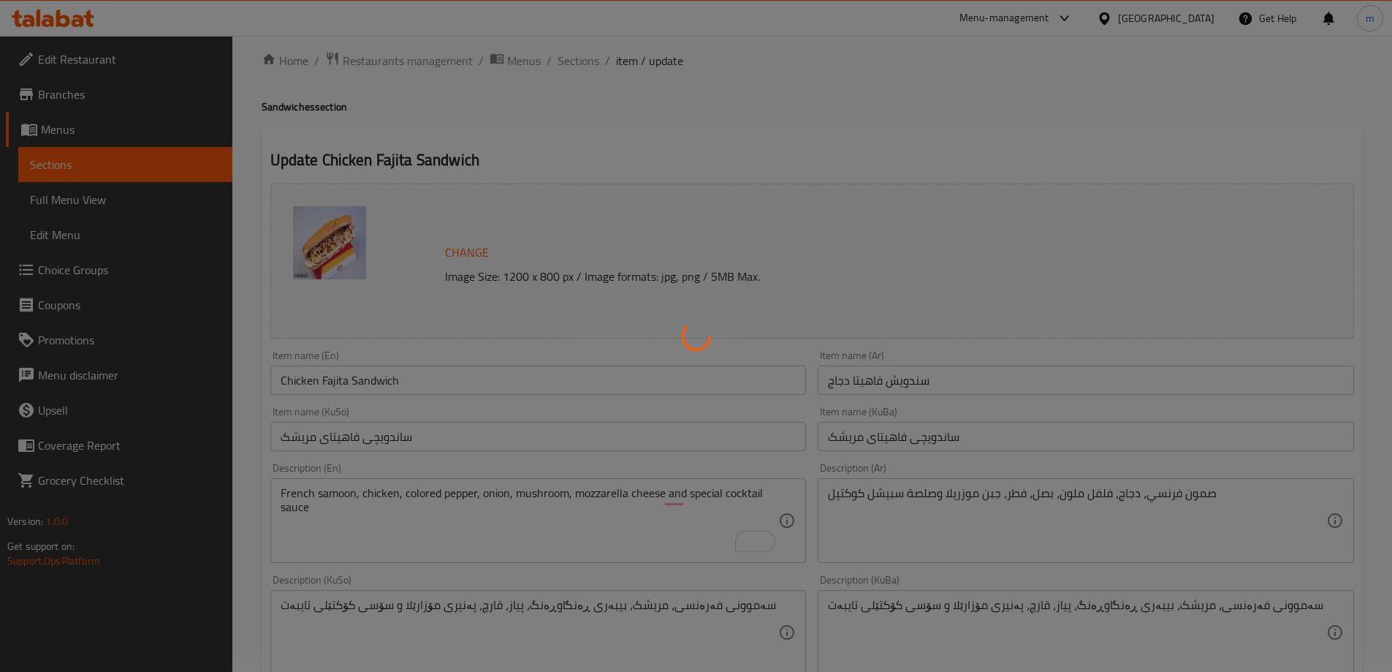
scroll to position [0, 0]
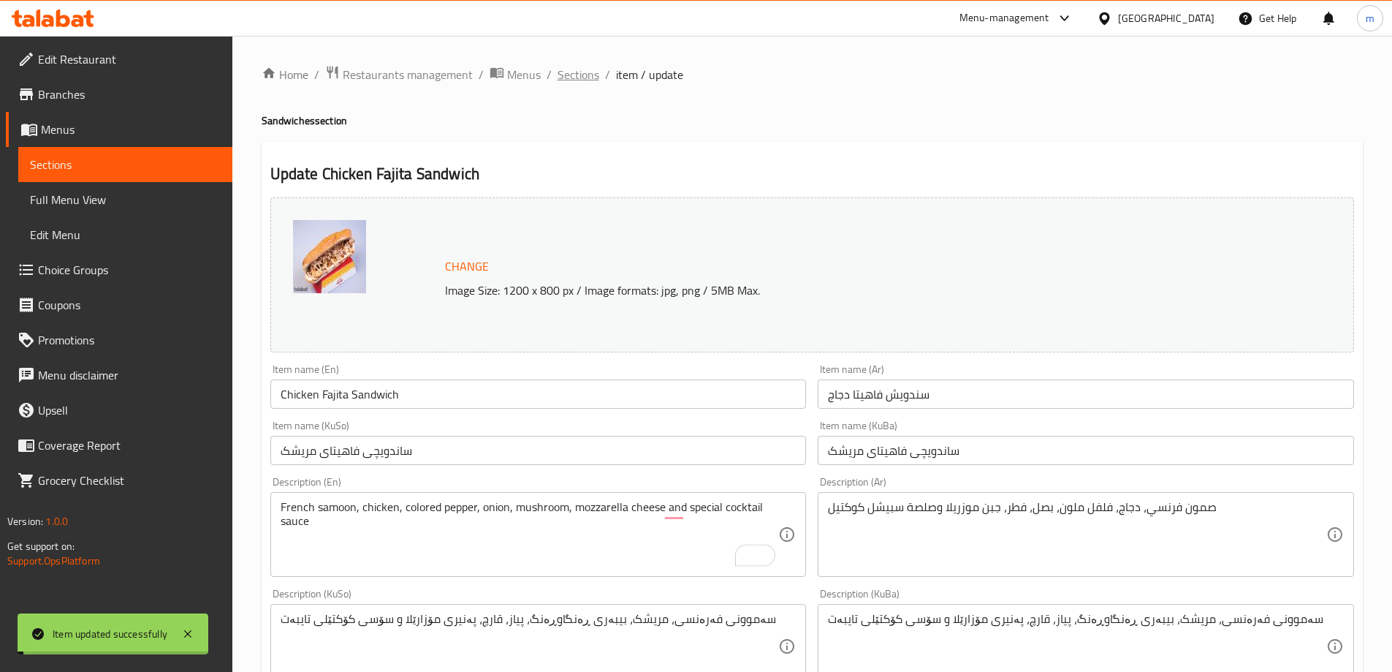
click at [572, 75] on span "Sections" at bounding box center [579, 75] width 42 height 18
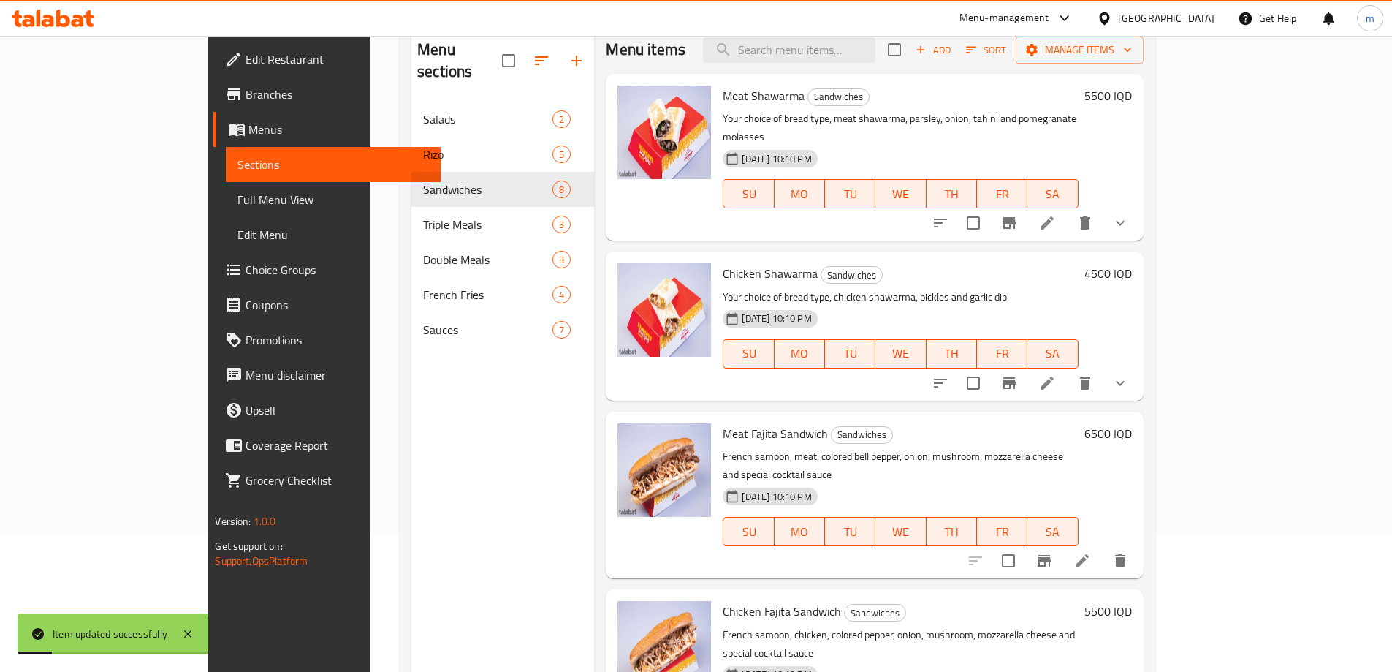
scroll to position [170, 0]
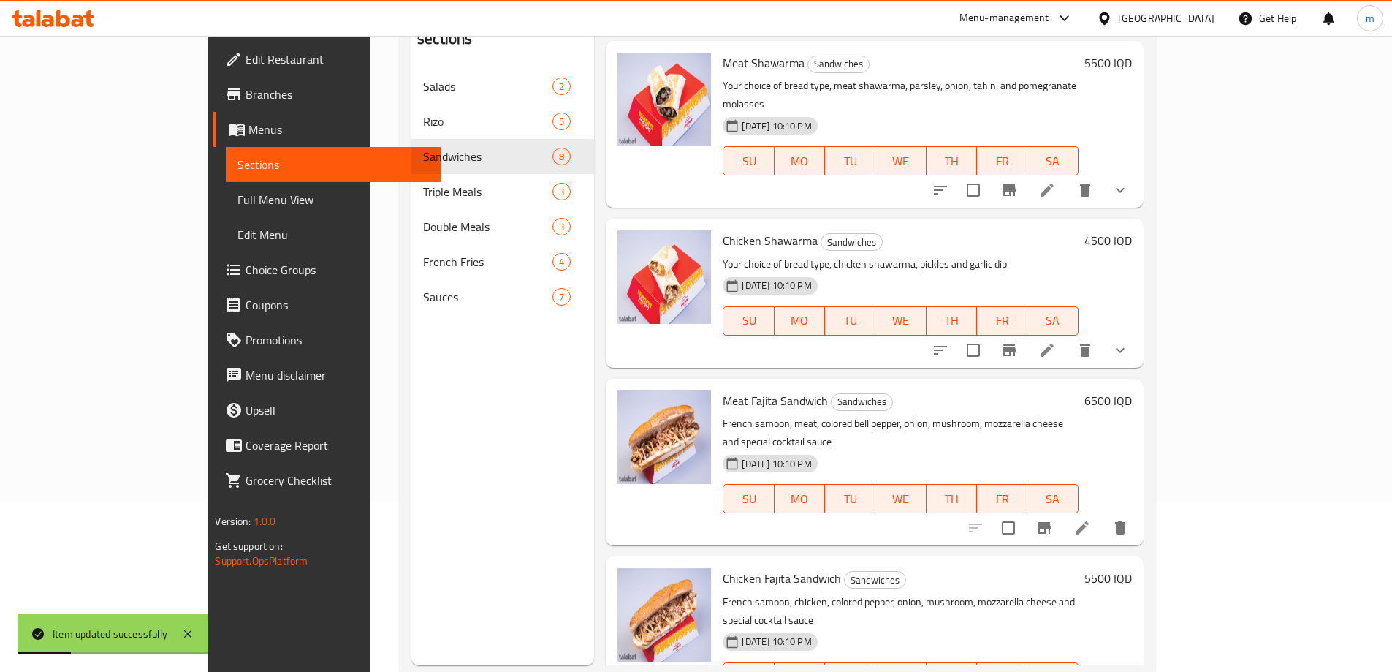
click at [1091, 519] on icon at bounding box center [1083, 528] width 18 height 18
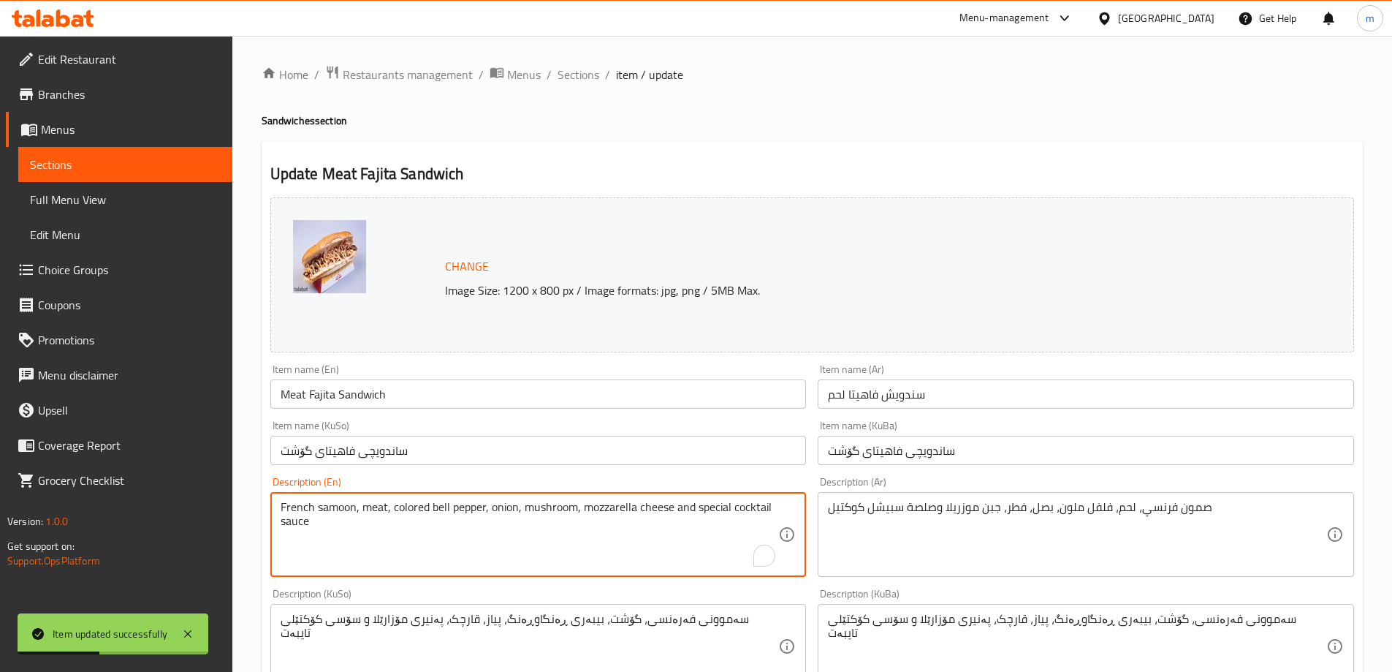
click at [439, 510] on textarea "French samoon, meat, colored bell pepper, onion, mushroom, mozzarella cheese an…" at bounding box center [530, 534] width 498 height 69
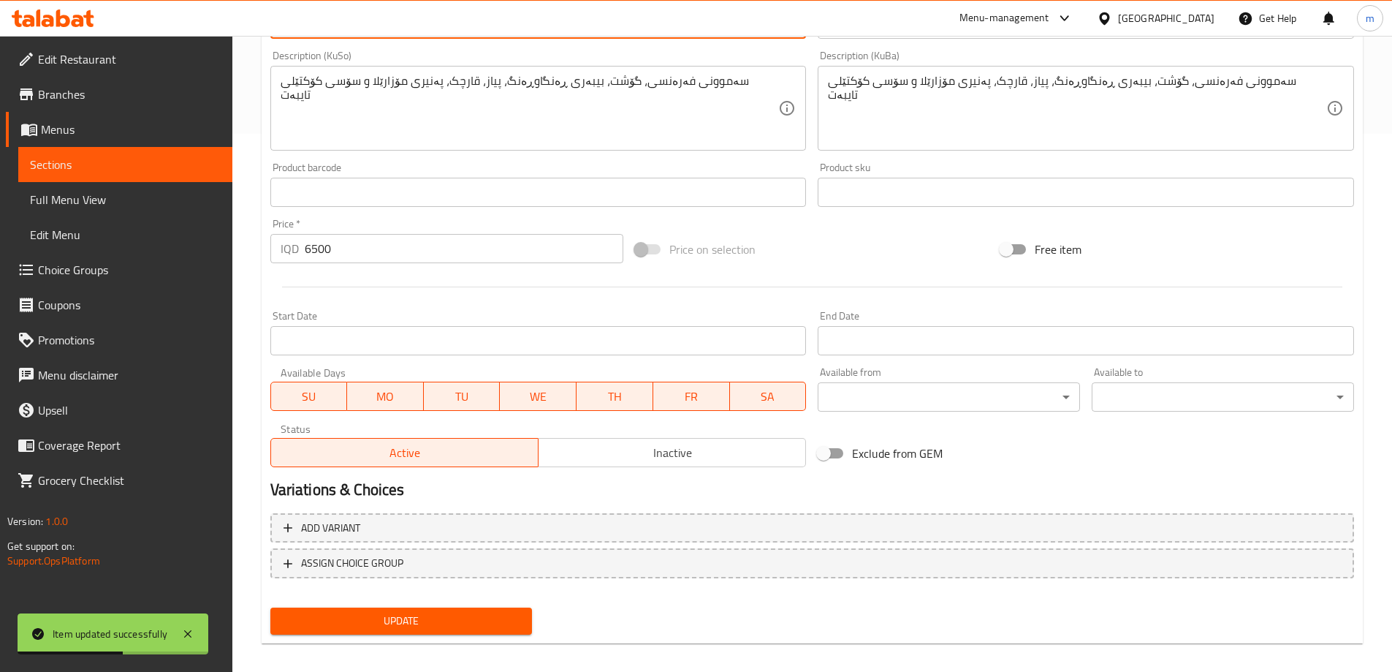
scroll to position [550, 0]
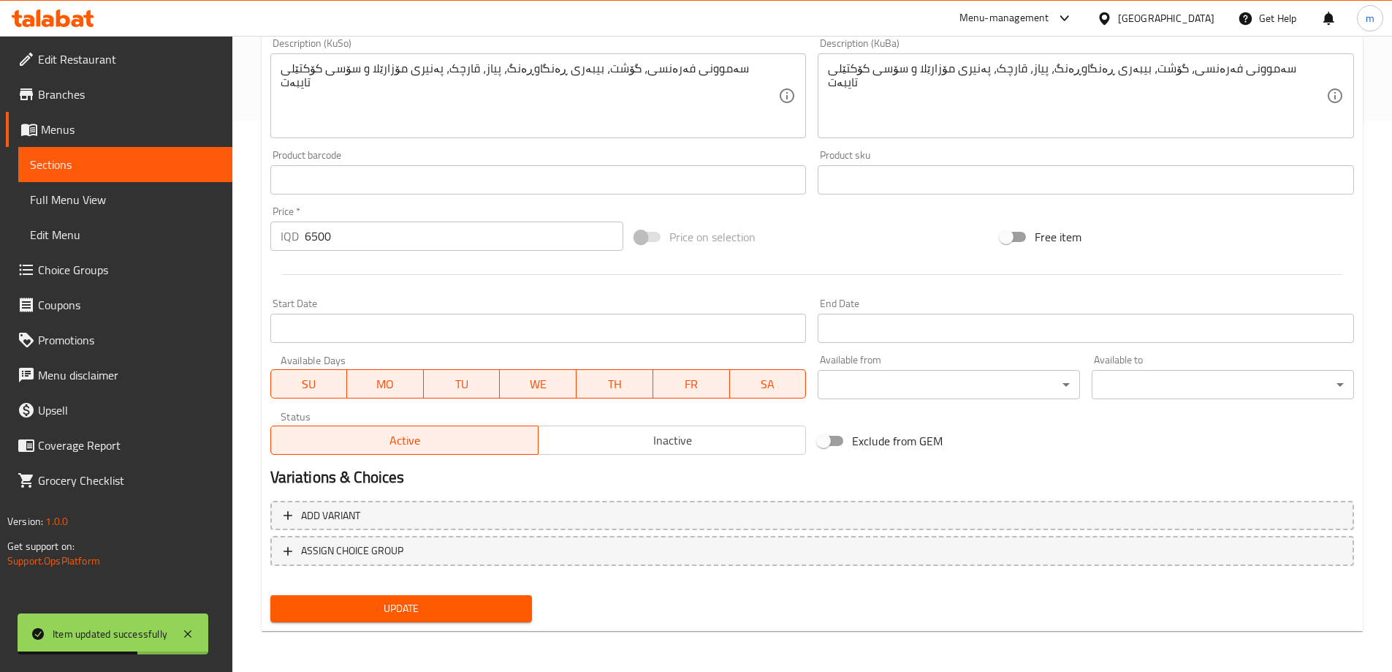
type textarea "French samoon, meat, colored pepper, onion, mushroom, mozzarella cheese and spe…"
click at [523, 599] on button "Update" at bounding box center [401, 608] width 262 height 27
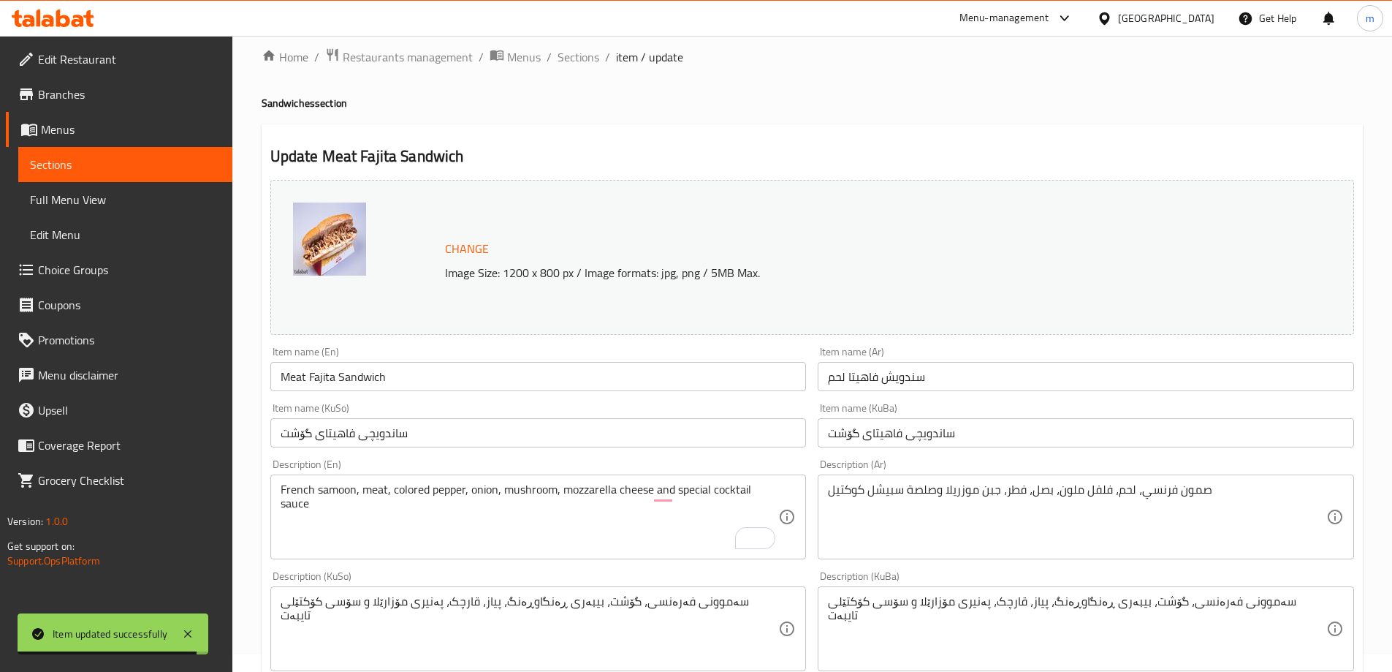
scroll to position [0, 0]
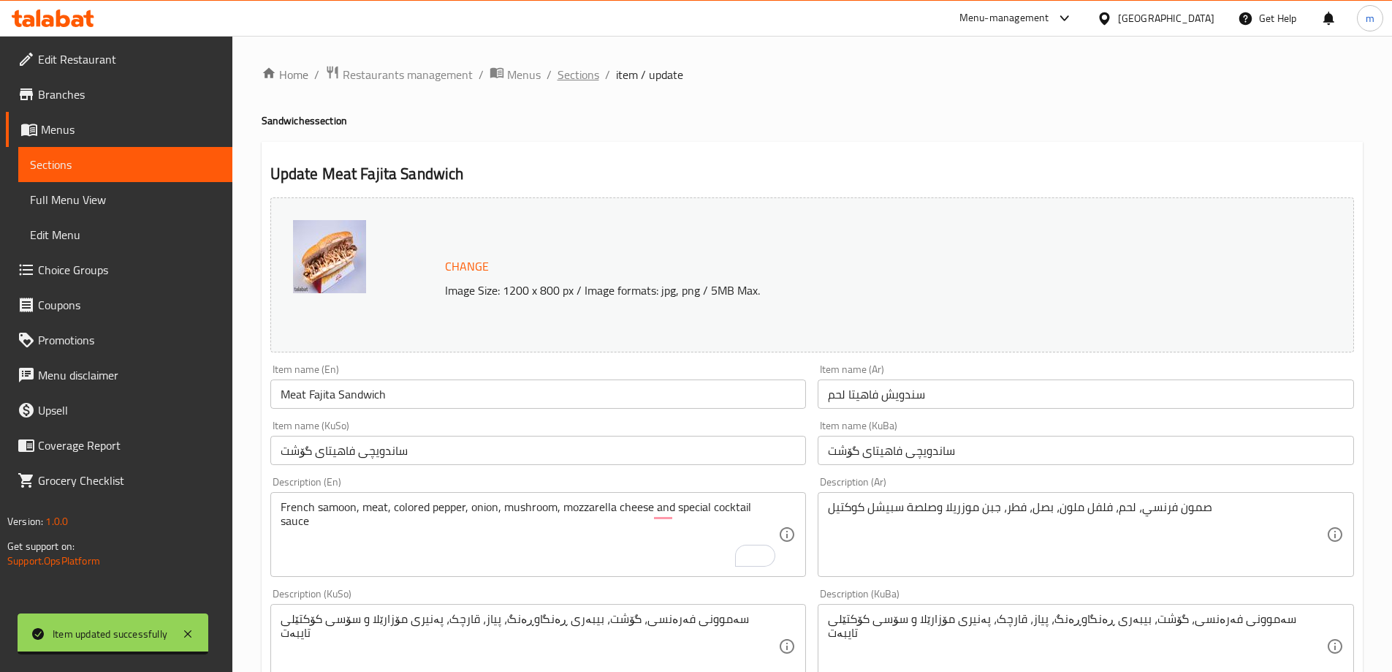
click at [592, 79] on span "Sections" at bounding box center [579, 75] width 42 height 18
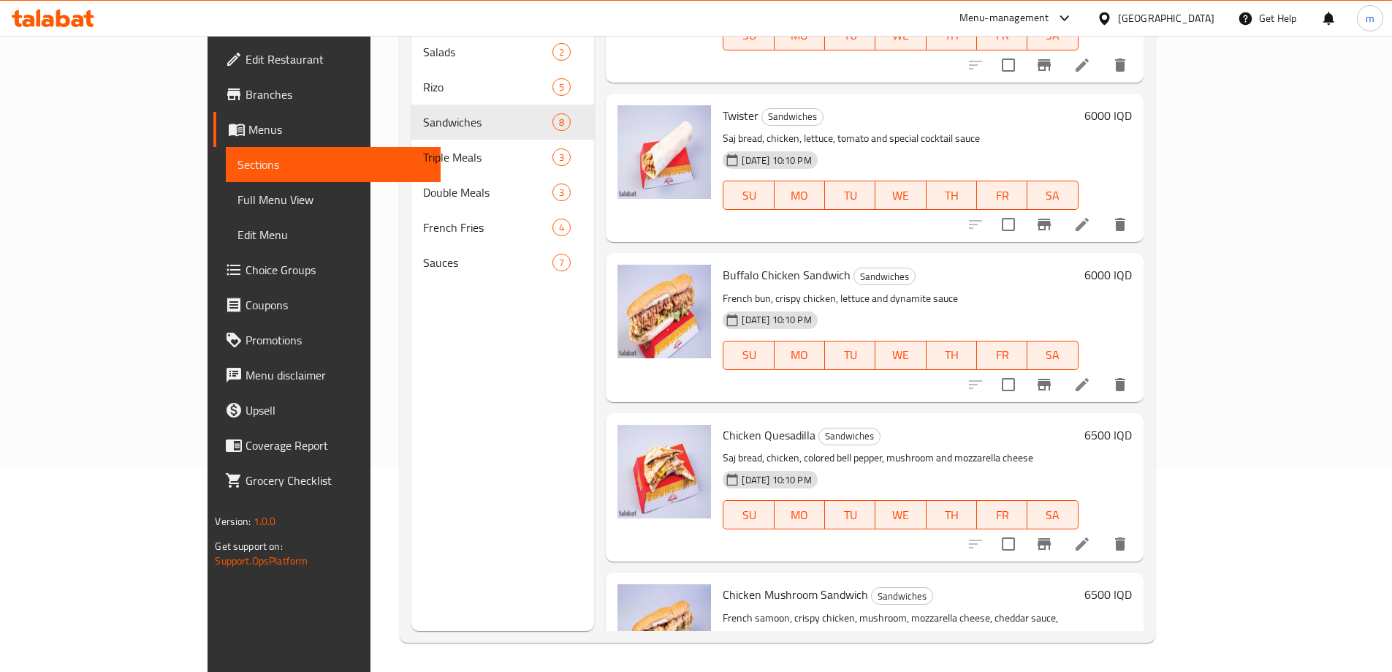
scroll to position [642, 0]
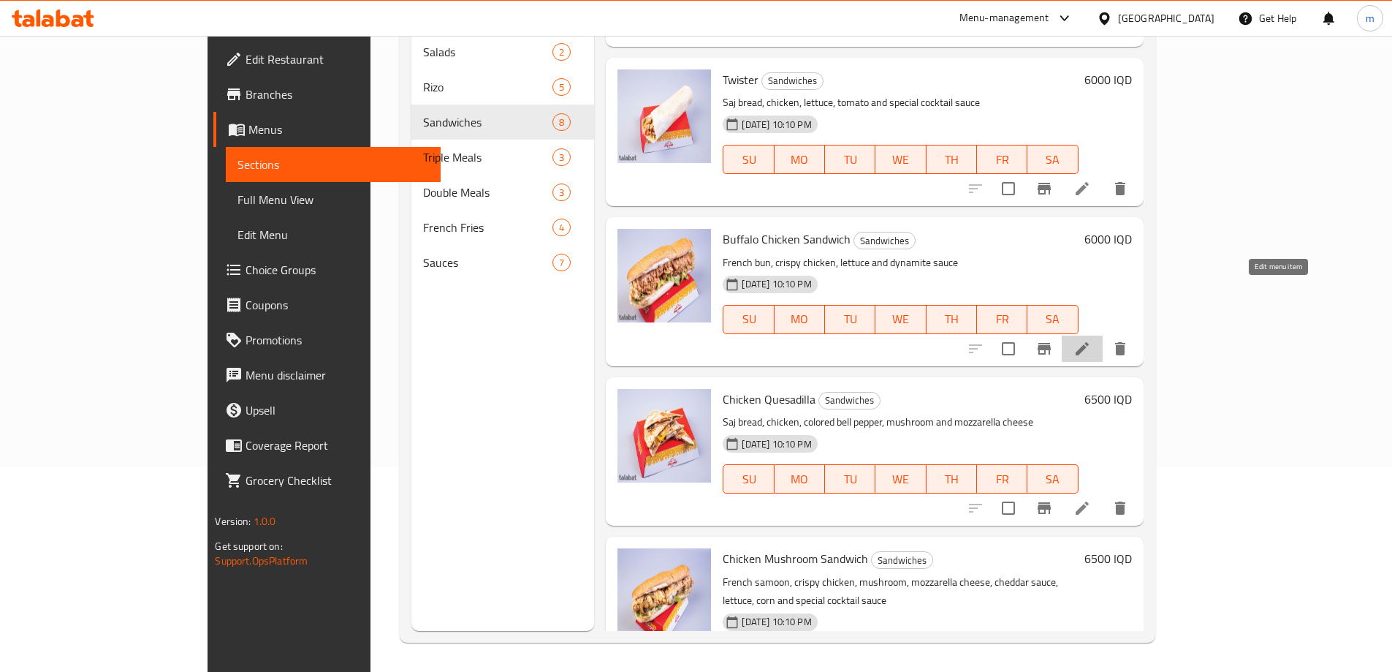
click at [1089, 342] on icon at bounding box center [1082, 348] width 13 height 13
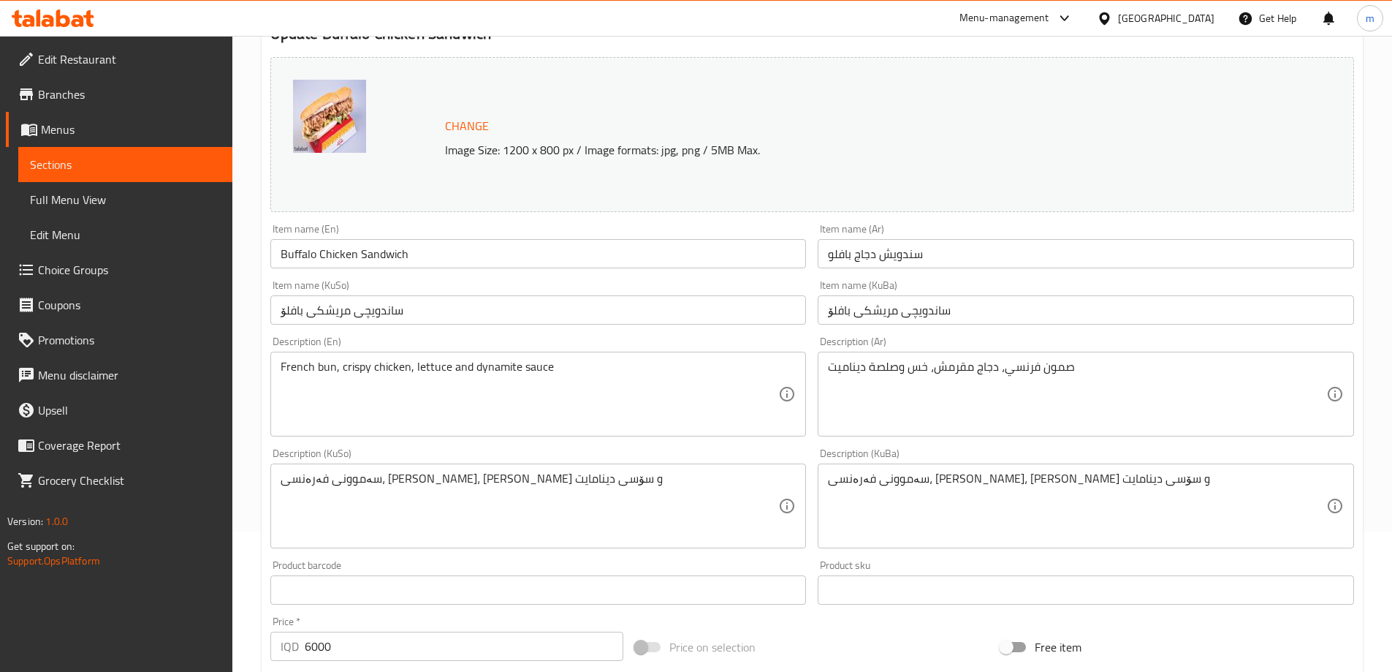
scroll to position [170, 0]
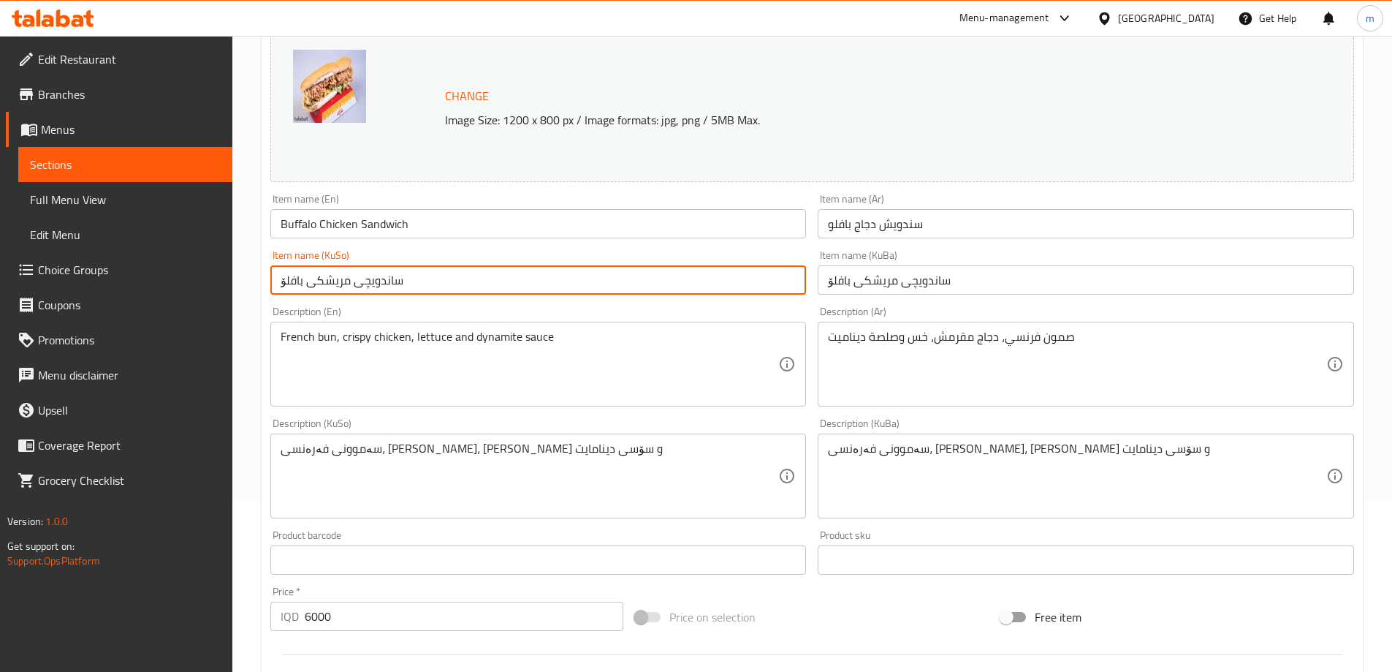
click at [285, 280] on input "ساندویچی مریشکی بافلۆ" at bounding box center [538, 279] width 536 height 29
paste input "ەفەڵۆو"
type input "ساندویچی مریشکی بەفەڵۆو"
click at [840, 281] on input "ساندویچی مریشکی بافلۆ" at bounding box center [1086, 279] width 536 height 29
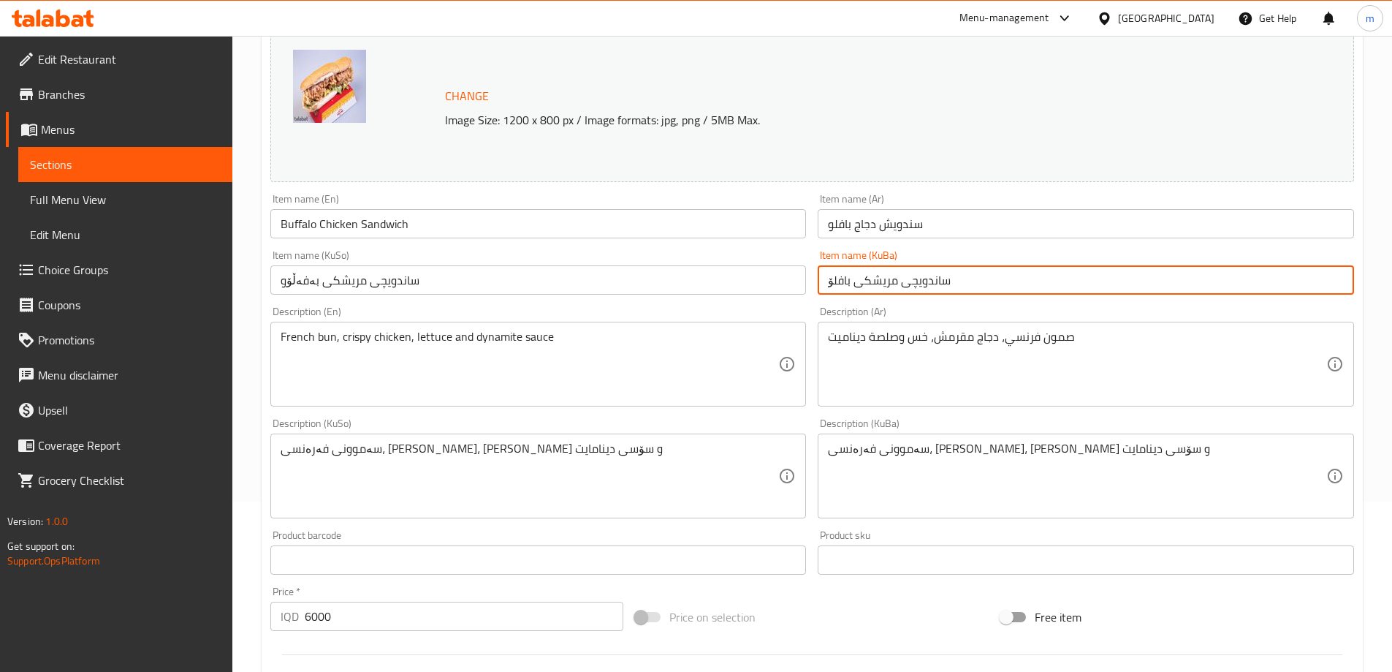
click at [840, 281] on input "ساندویچی مریشکی بافلۆ" at bounding box center [1086, 279] width 536 height 29
paste input "ەفەڵۆو"
type input "ساندویچی مریشکی بەفەڵۆو"
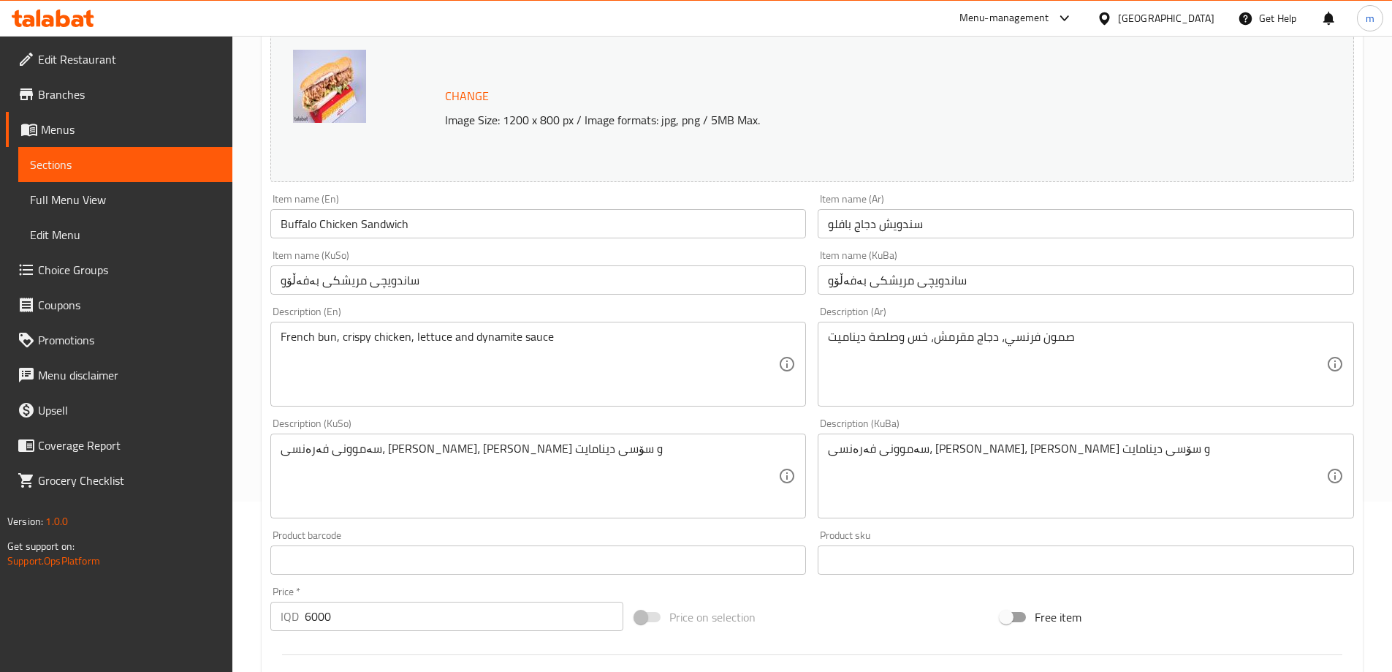
click at [886, 310] on div "Description (Ar) صمون فرنسي، دجاج مقرمش، خس وصلصة ديناميت Description (Ar)" at bounding box center [1086, 356] width 536 height 100
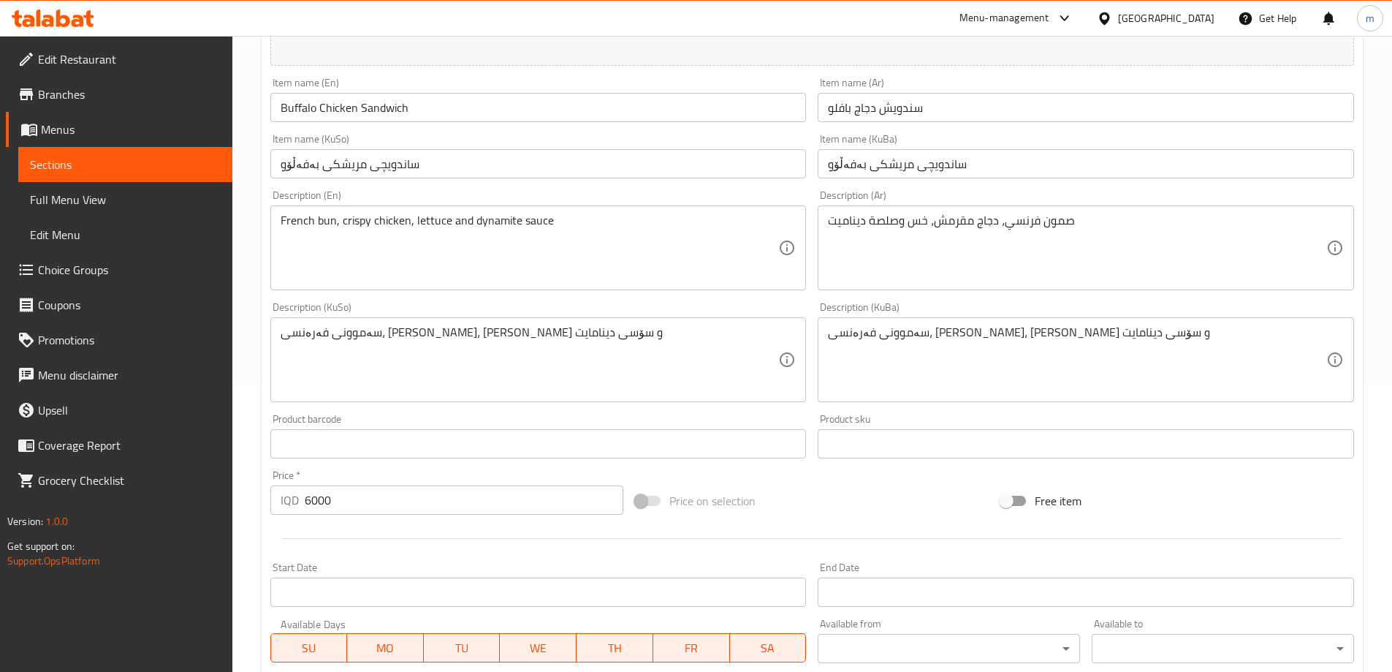
scroll to position [550, 0]
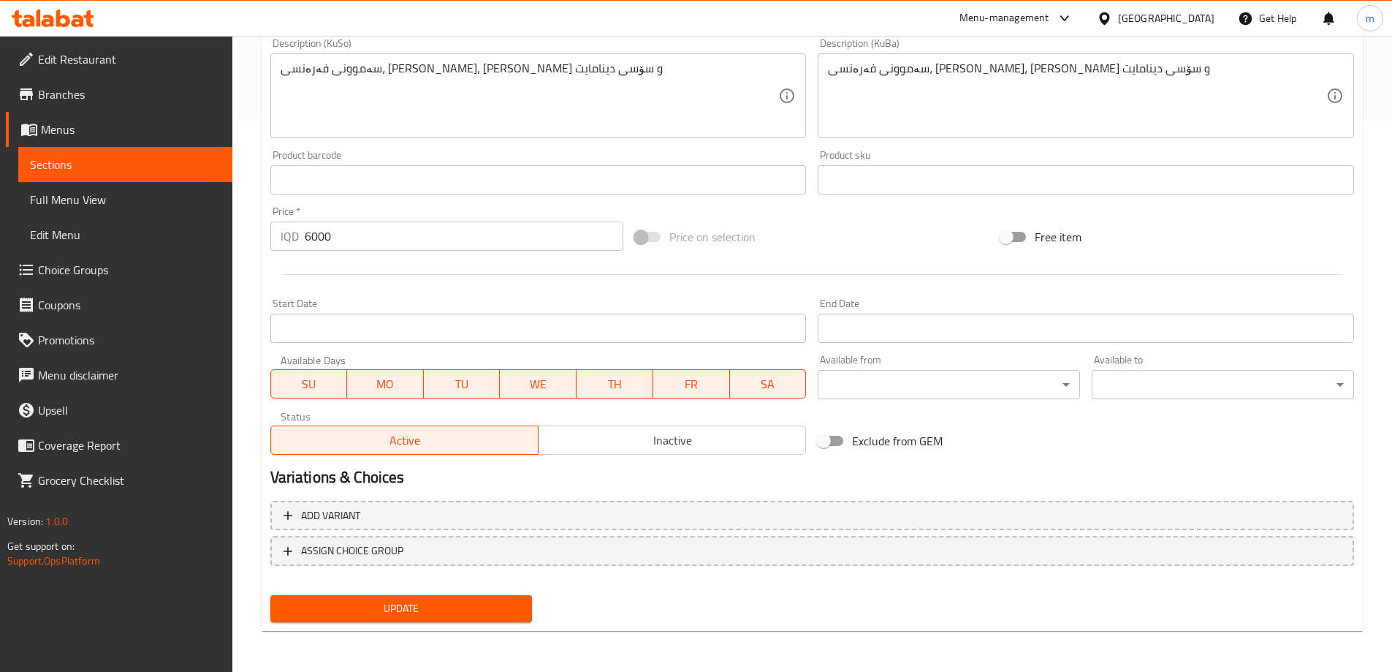
click at [380, 596] on button "Update" at bounding box center [401, 608] width 262 height 27
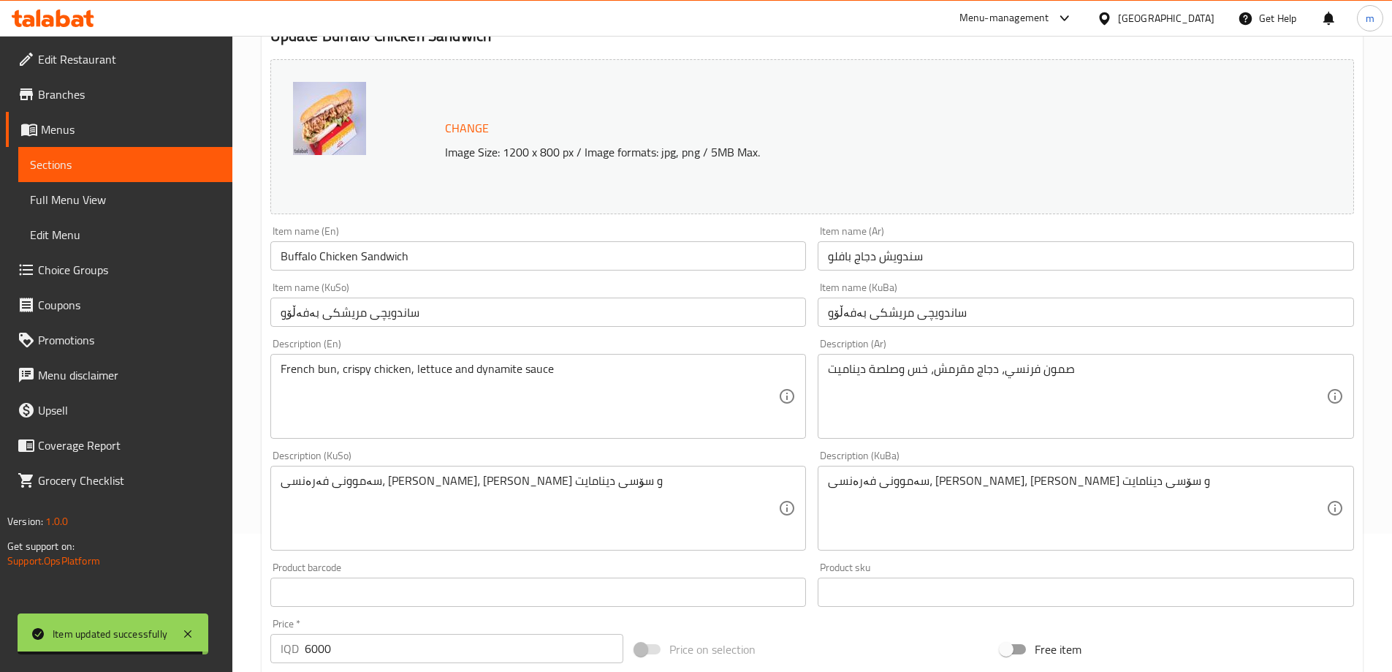
scroll to position [170, 0]
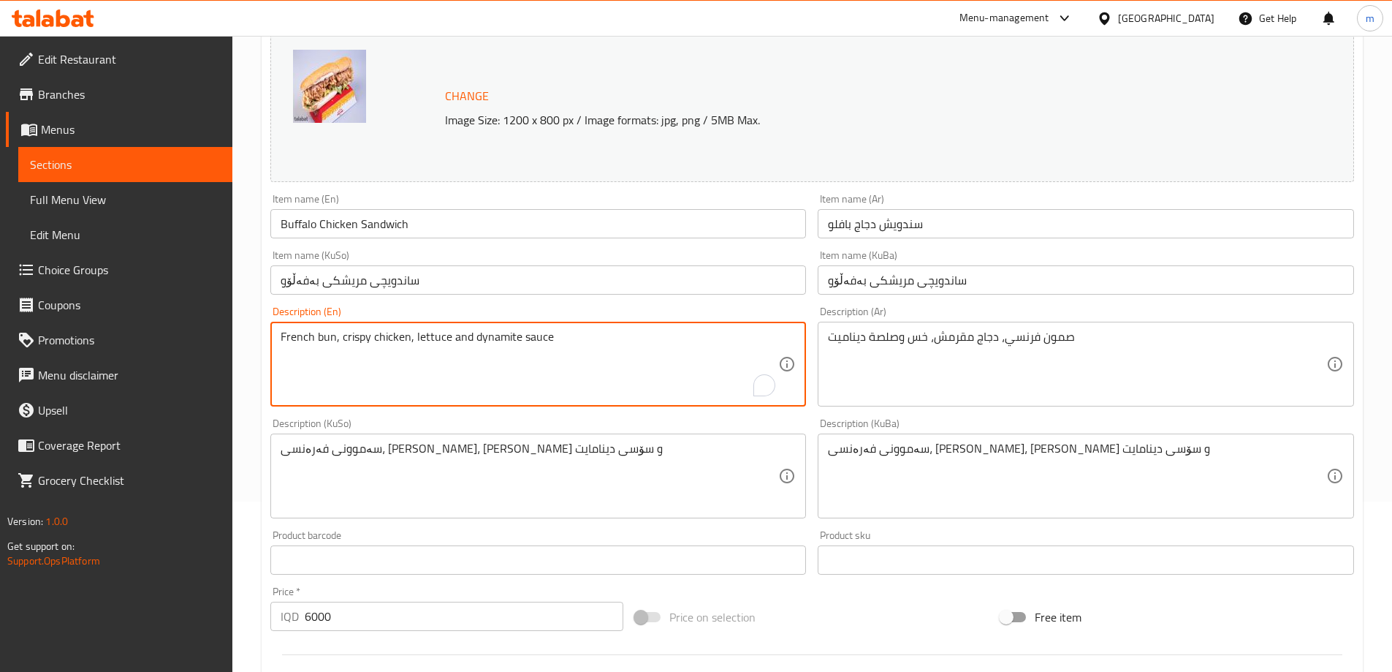
click at [323, 340] on textarea "French bun, crispy chicken, lettuce and dynamite sauce" at bounding box center [530, 364] width 498 height 69
type textarea "French samoon, crispy chicken, lettuce and dynamite sauce"
click at [344, 314] on div "Description (En) French samoon, crispy chicken, lettuce and dynamite sauce Desc…" at bounding box center [538, 356] width 536 height 100
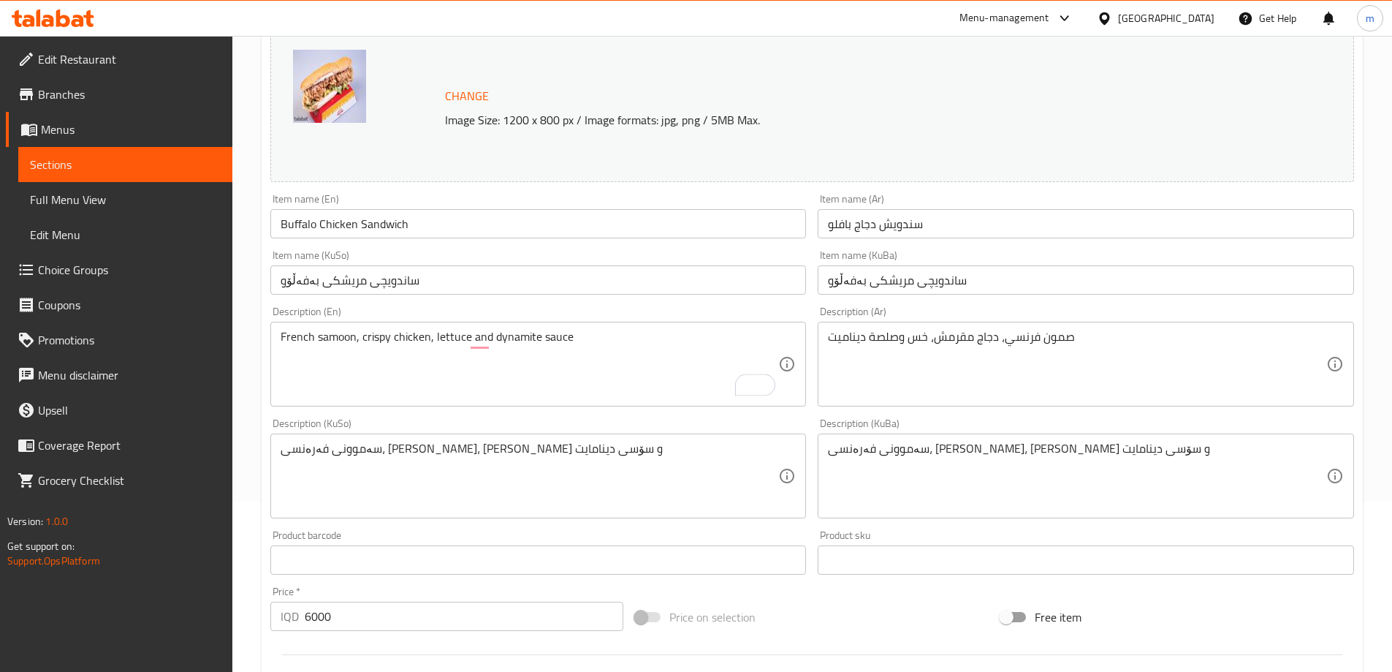
scroll to position [550, 0]
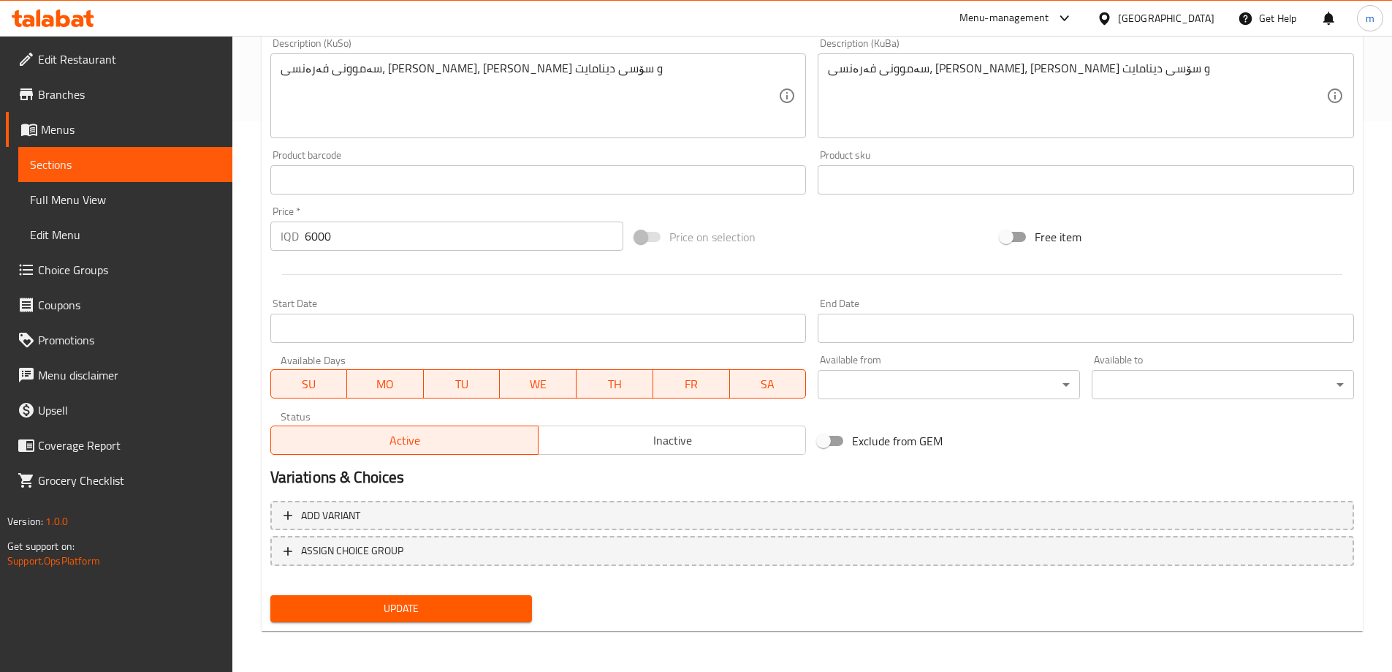
click at [395, 605] on span "Update" at bounding box center [401, 608] width 239 height 18
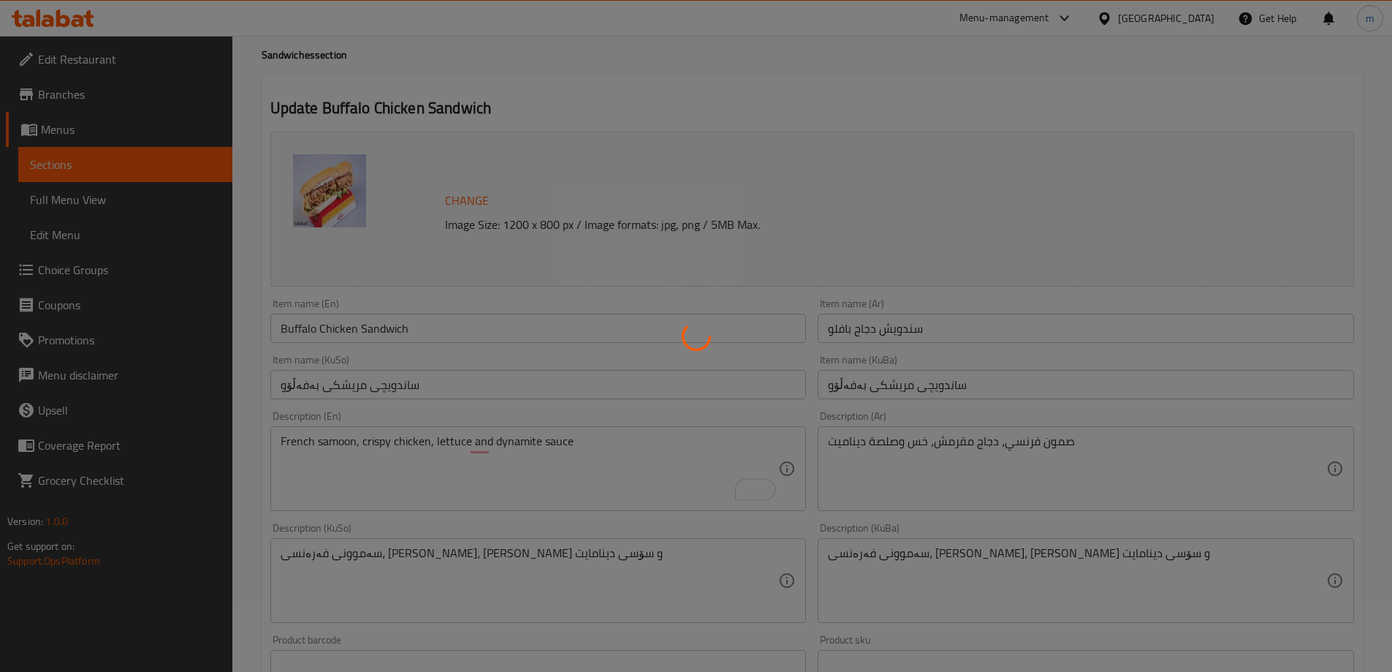
scroll to position [0, 0]
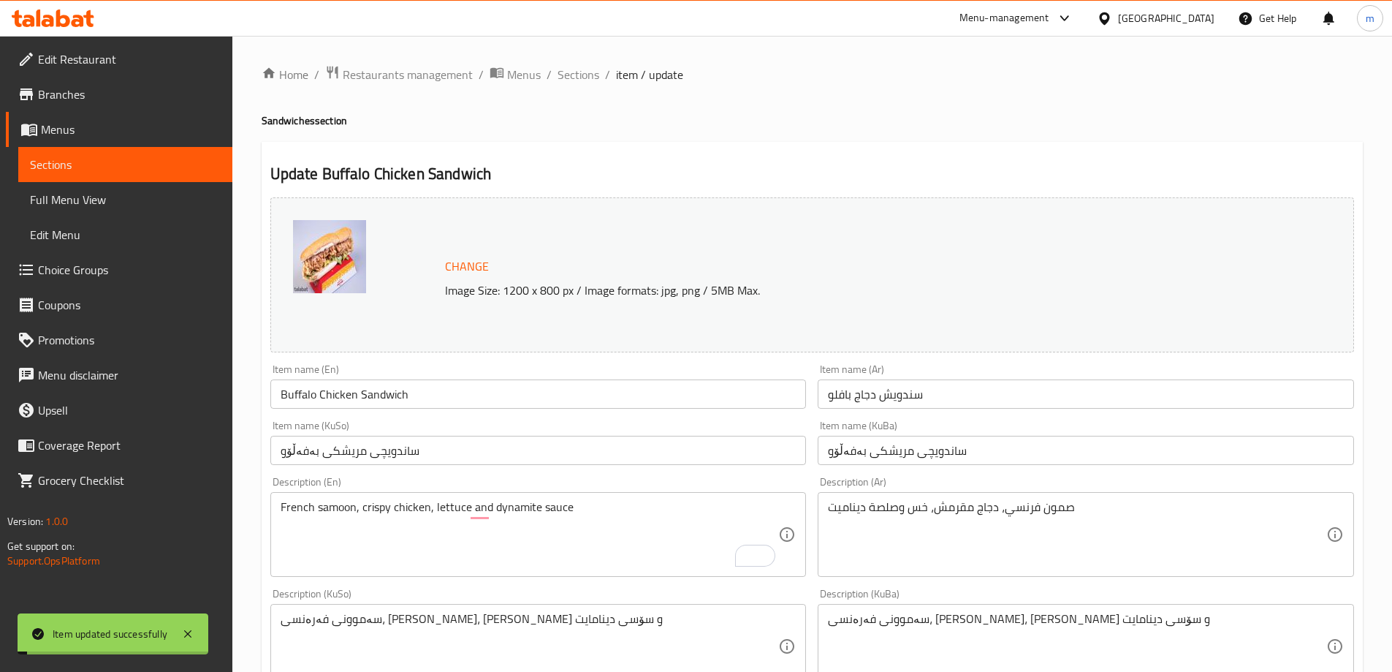
click at [575, 78] on span "Sections" at bounding box center [579, 75] width 42 height 18
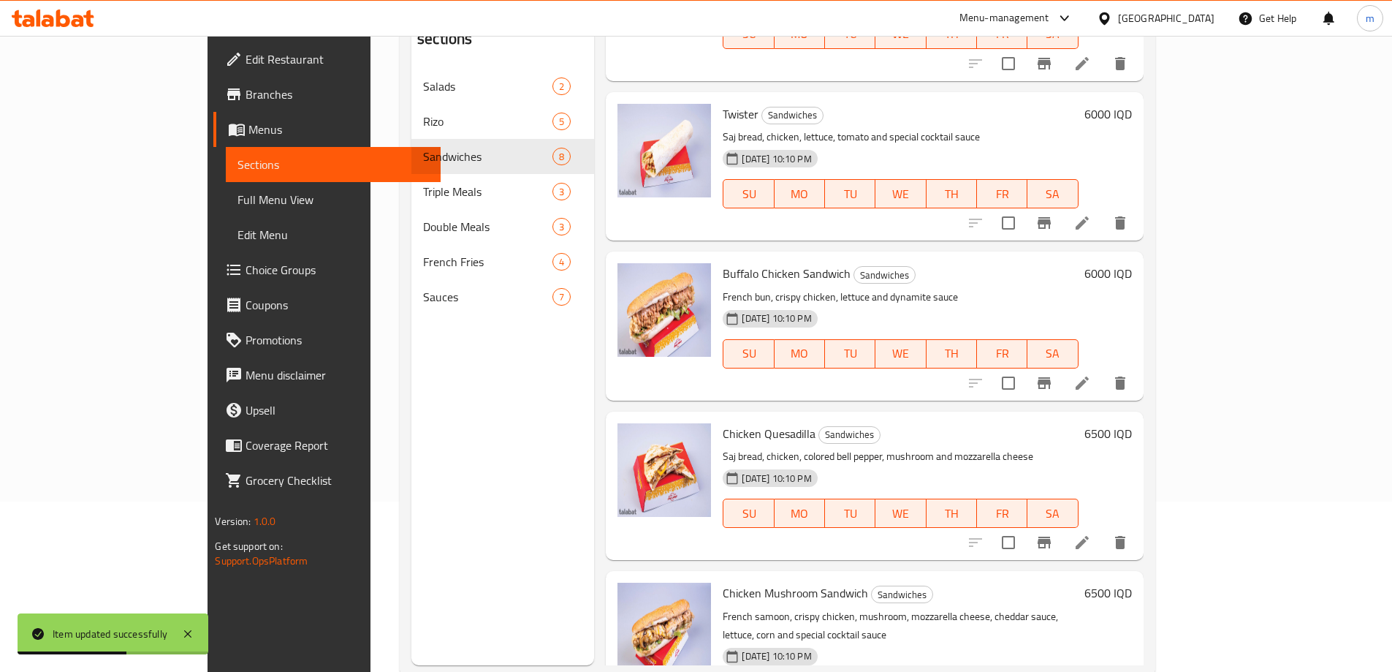
scroll to position [205, 0]
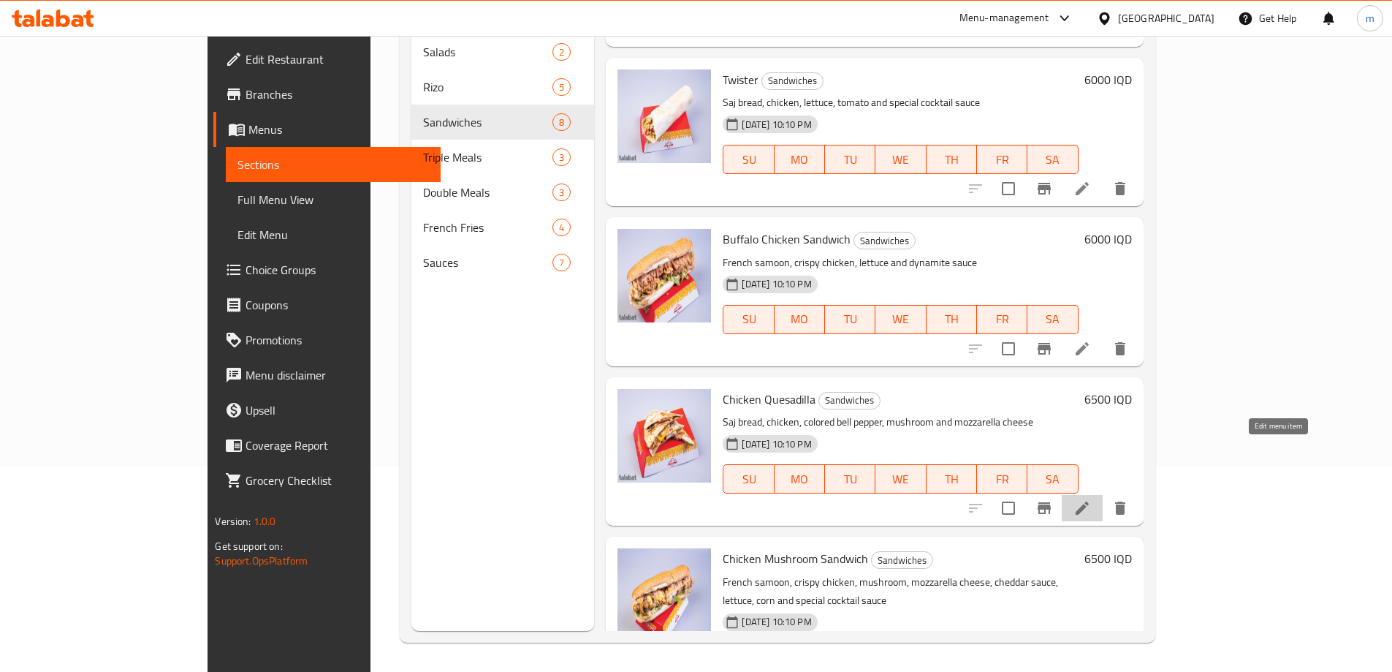
click at [1091, 499] on icon at bounding box center [1083, 508] width 18 height 18
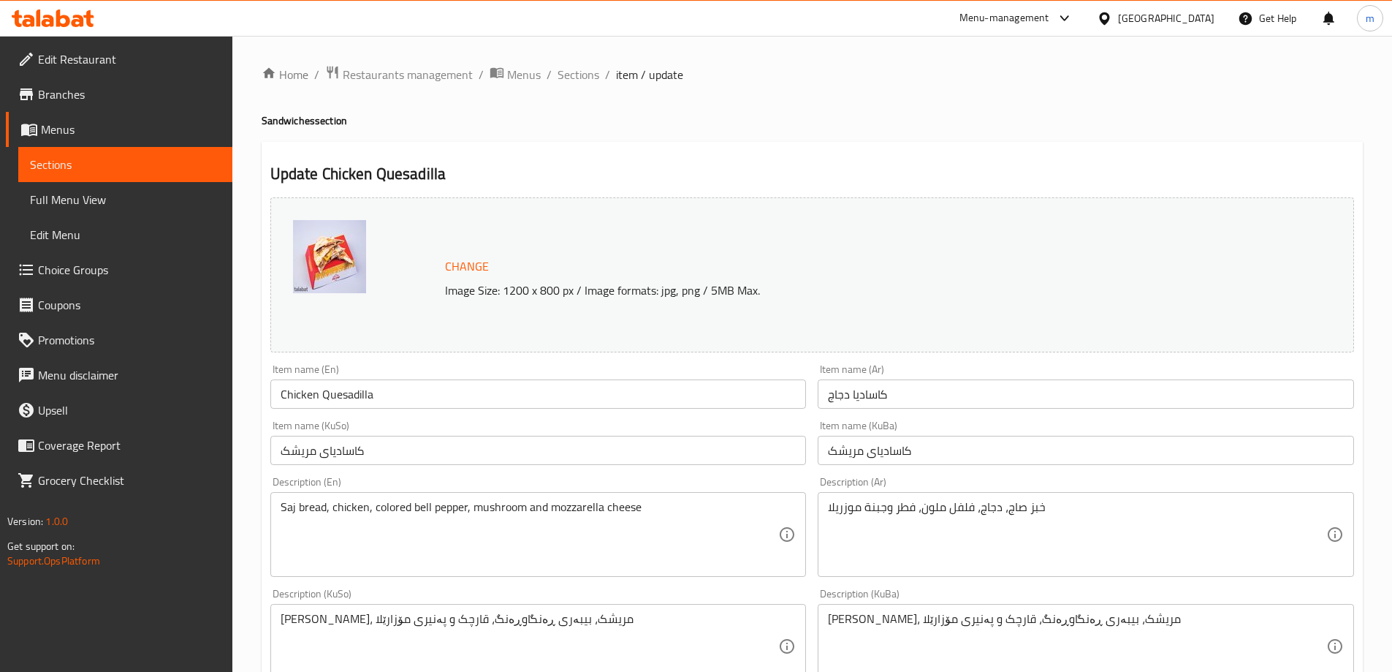
click at [417, 514] on textarea "Saj bread, chicken, colored bell pepper, mushroom and mozzarella cheese" at bounding box center [530, 534] width 498 height 69
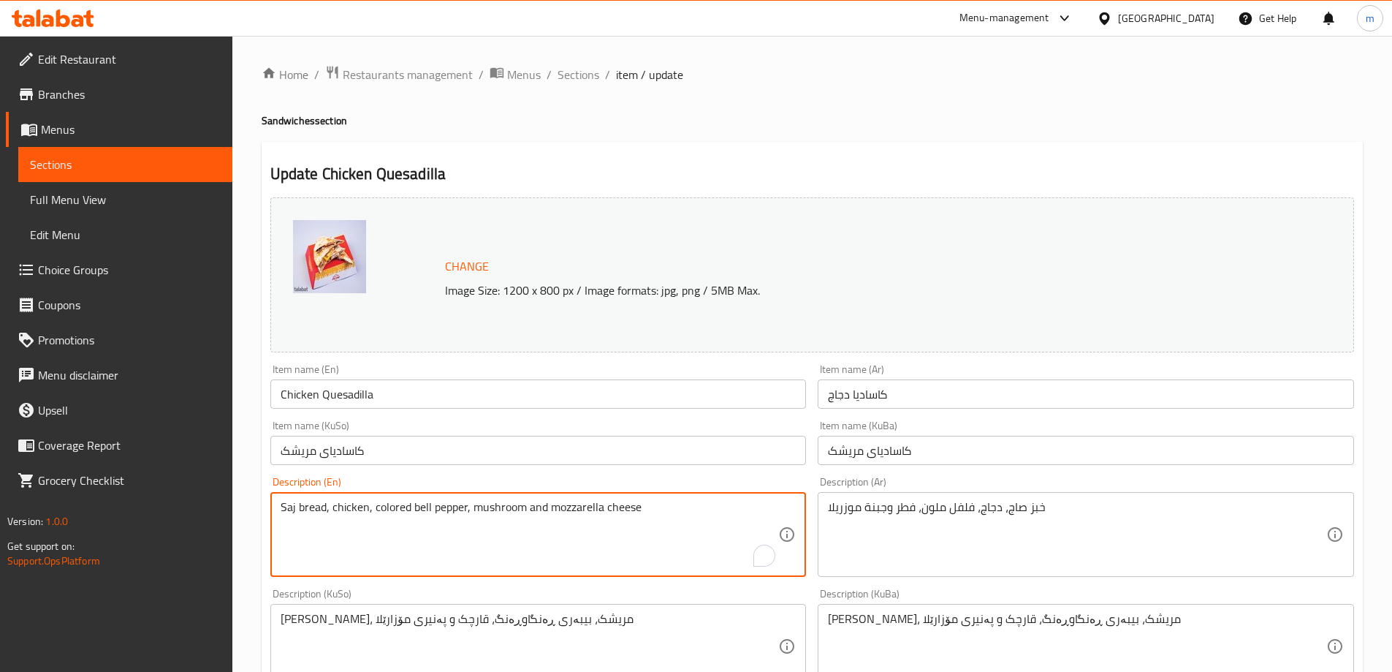
click at [417, 514] on textarea "Saj bread, chicken, colored bell pepper, mushroom and mozzarella cheese" at bounding box center [530, 534] width 498 height 69
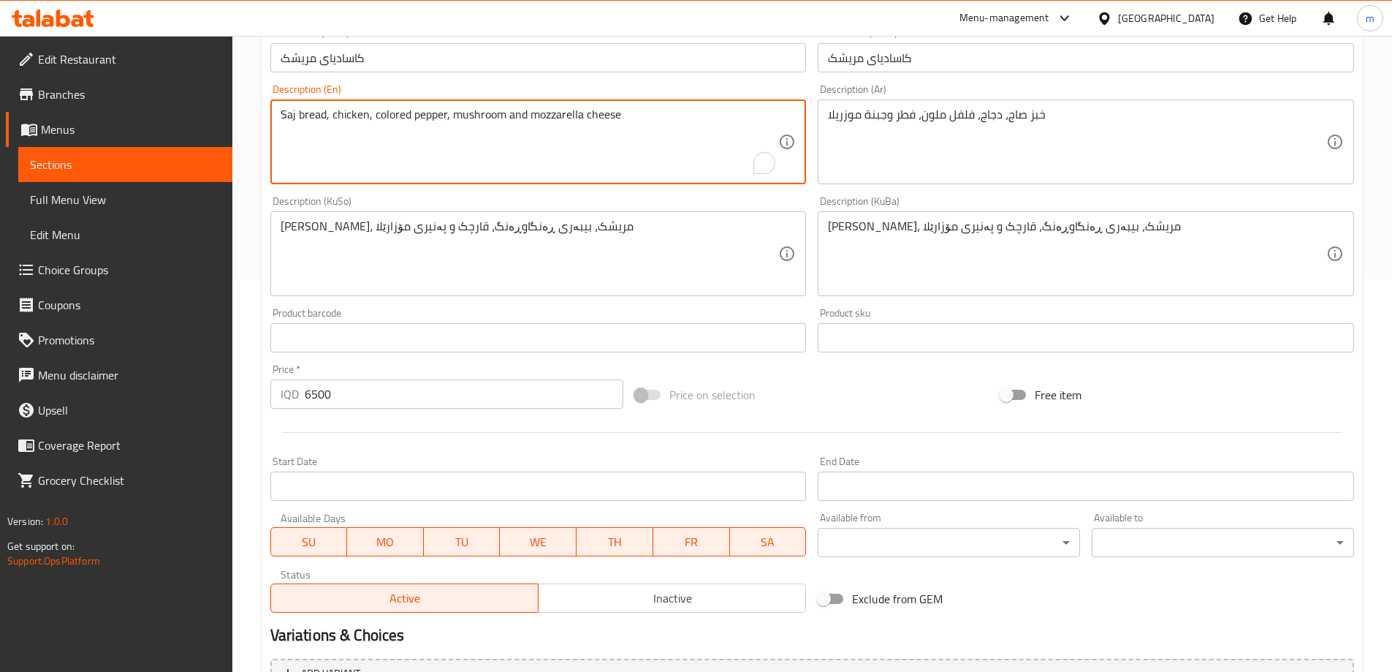
scroll to position [550, 0]
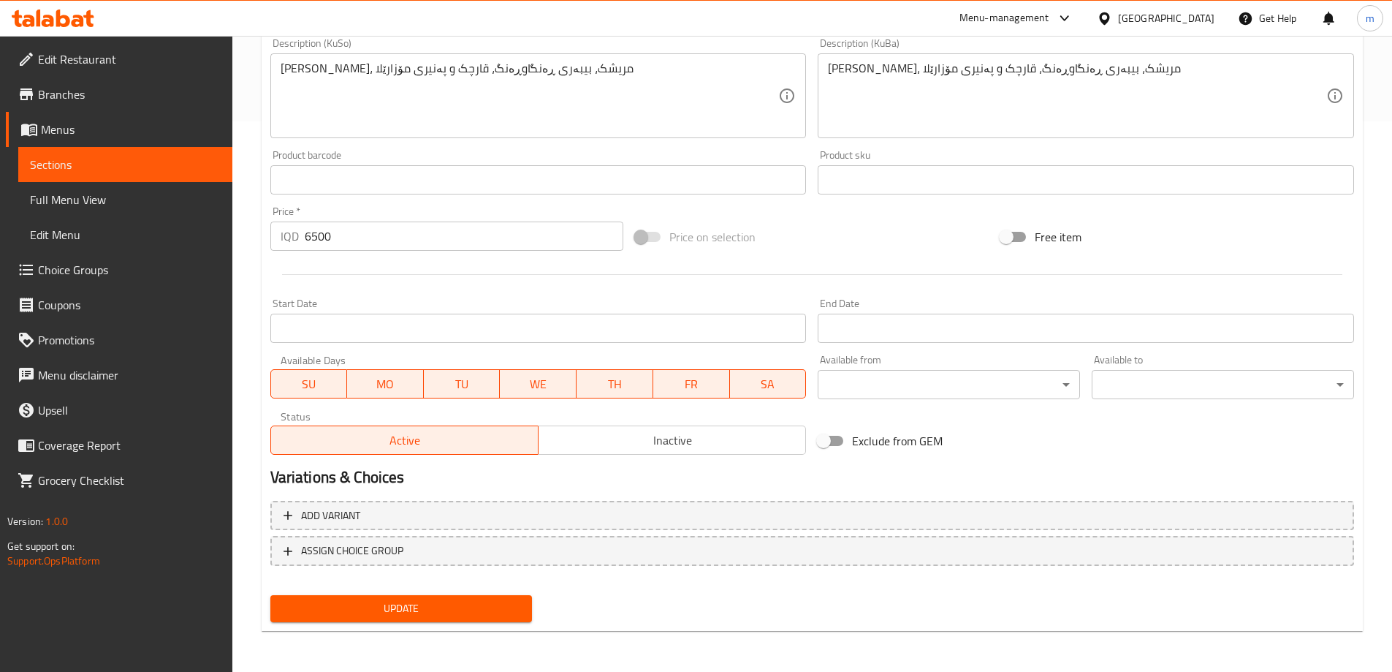
type textarea "Saj bread, chicken, colored pepper, mushroom and mozzarella cheese"
click at [487, 598] on button "Update" at bounding box center [401, 608] width 262 height 27
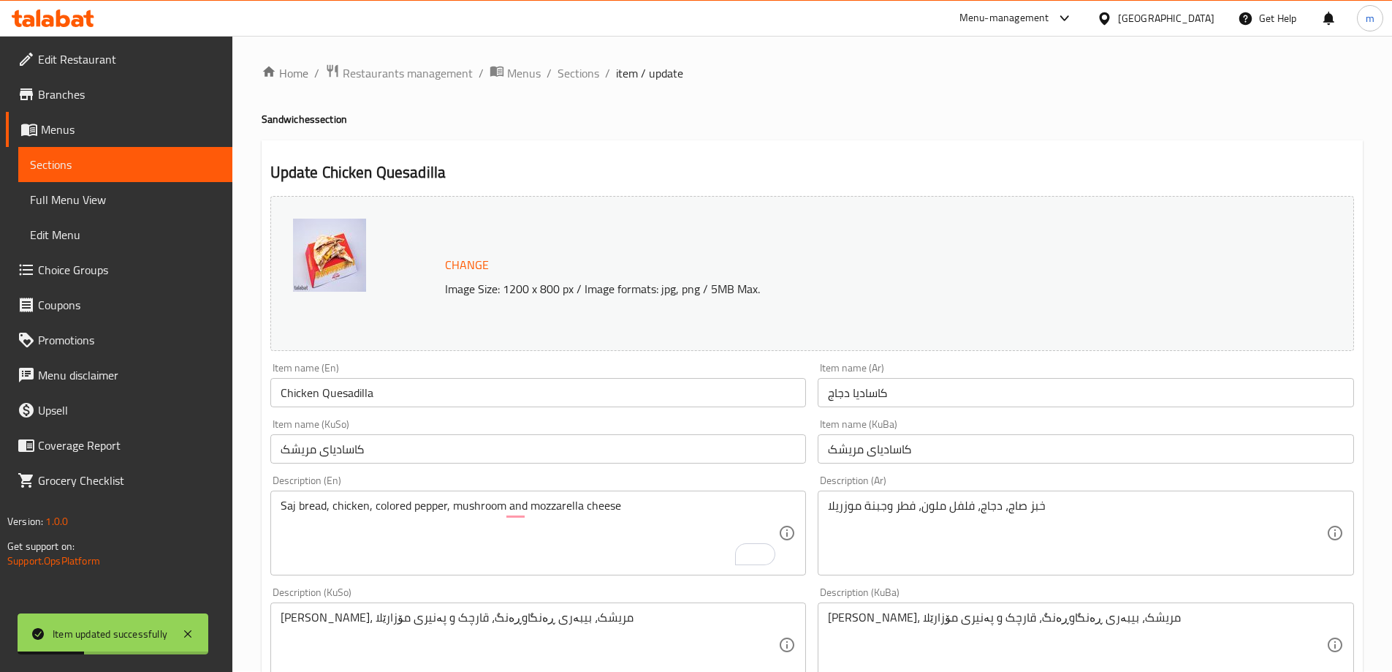
scroll to position [0, 0]
drag, startPoint x: 582, startPoint y: 77, endPoint x: 629, endPoint y: 101, distance: 52.3
click at [582, 77] on span "Sections" at bounding box center [579, 75] width 42 height 18
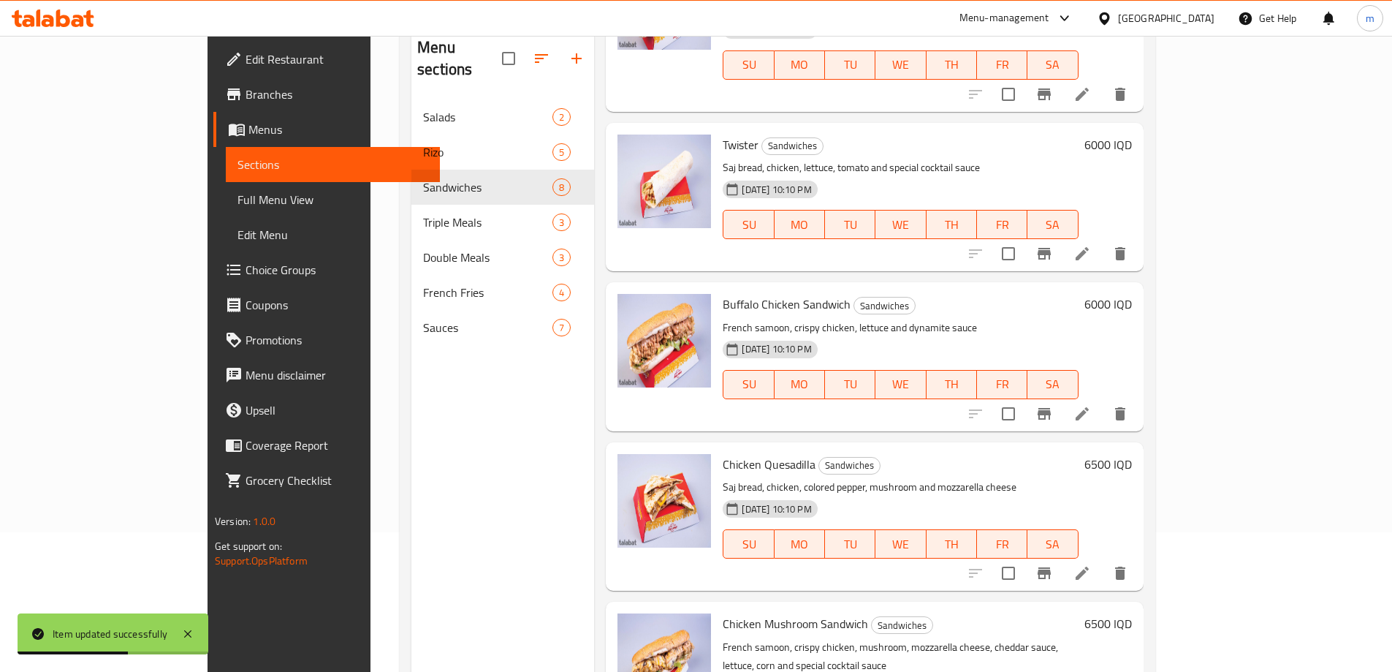
scroll to position [205, 0]
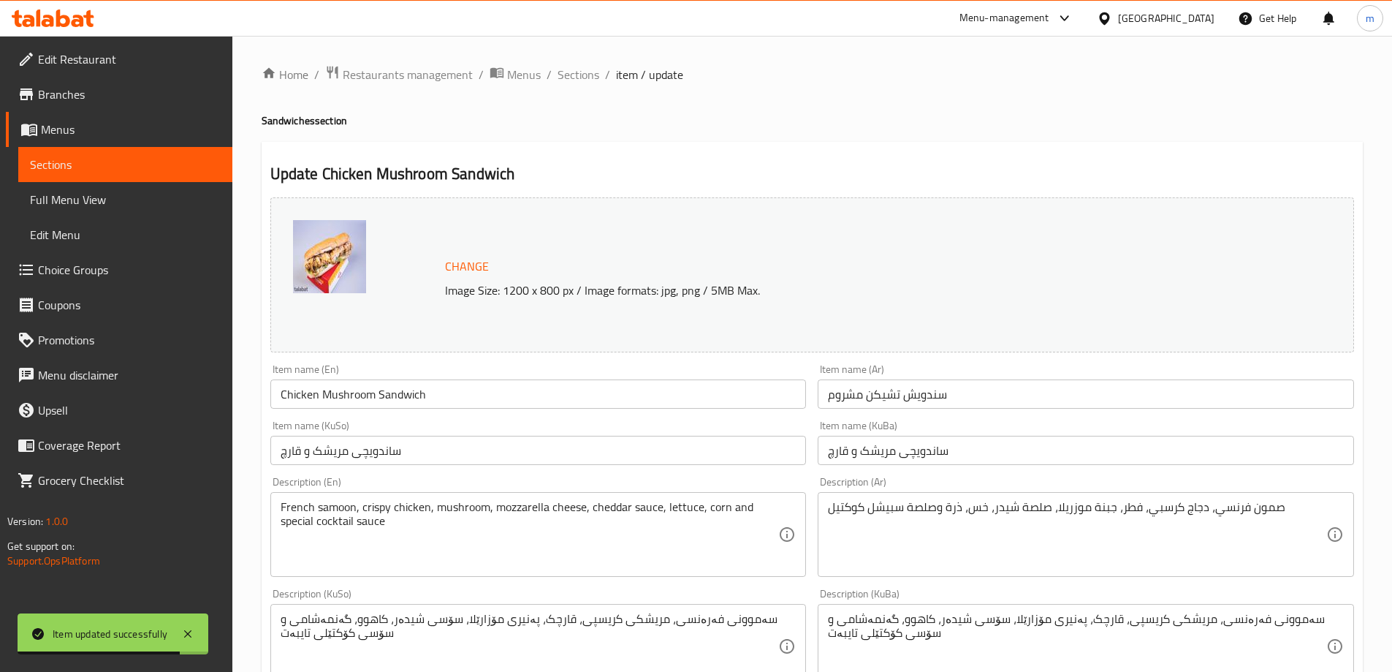
click at [947, 449] on input "ساندویچی مریشک و قارچ" at bounding box center [1086, 450] width 536 height 29
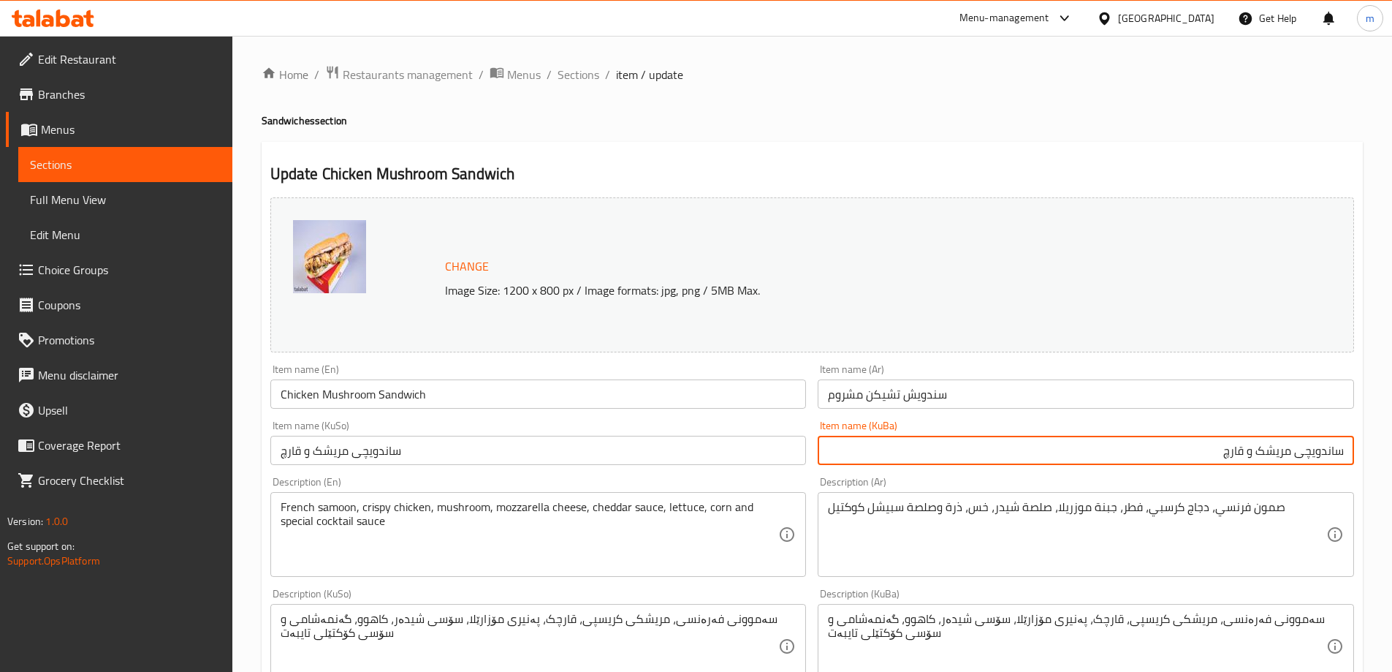
drag, startPoint x: 1250, startPoint y: 452, endPoint x: 1261, endPoint y: 458, distance: 12.4
click at [1261, 458] on input "ساندویچی مریشک و قارچ" at bounding box center [1086, 450] width 536 height 29
click at [1258, 457] on input "ساندویچی مریشکی قارچ" at bounding box center [1086, 450] width 536 height 29
click at [1205, 452] on input "ساندویچی مریشکی قارچ" at bounding box center [1086, 450] width 536 height 29
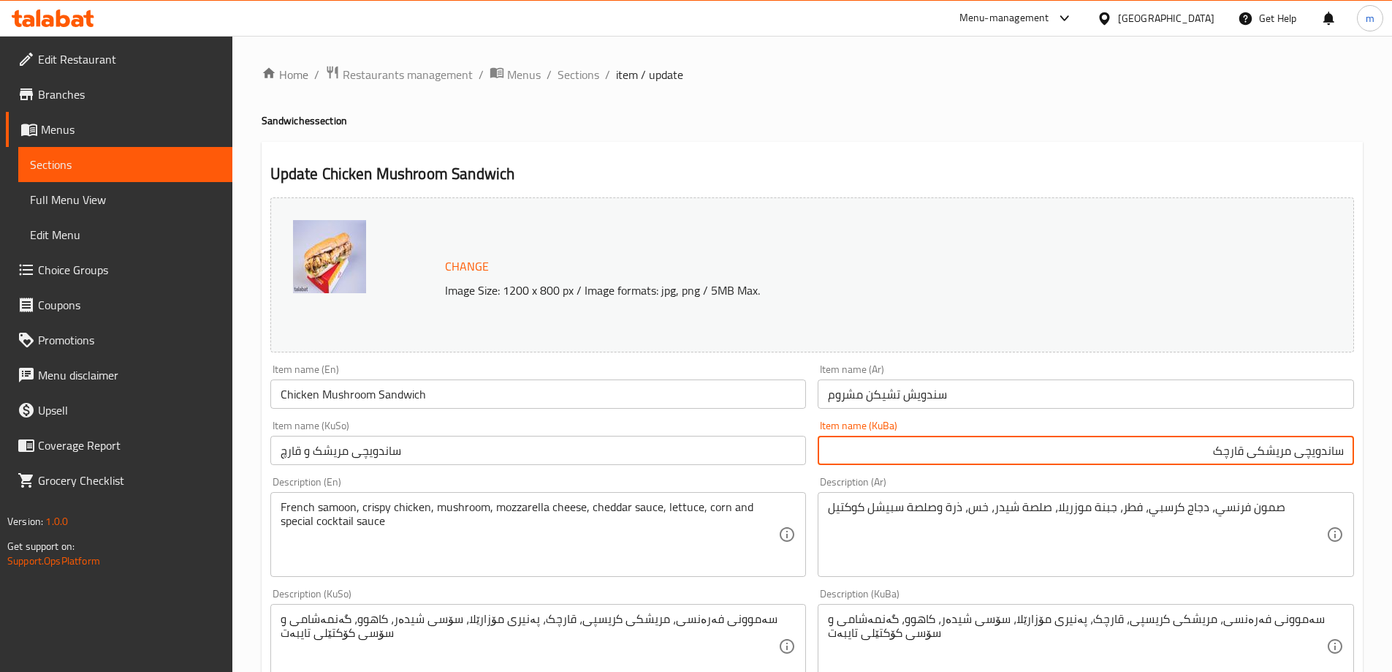
click at [1207, 452] on input "ساندویچی مریشکی قارچک" at bounding box center [1086, 450] width 536 height 29
type input "ساندویچی مریشکی قارچک"
click at [737, 452] on input "ساندویچی مریشک و قارچ" at bounding box center [538, 450] width 536 height 29
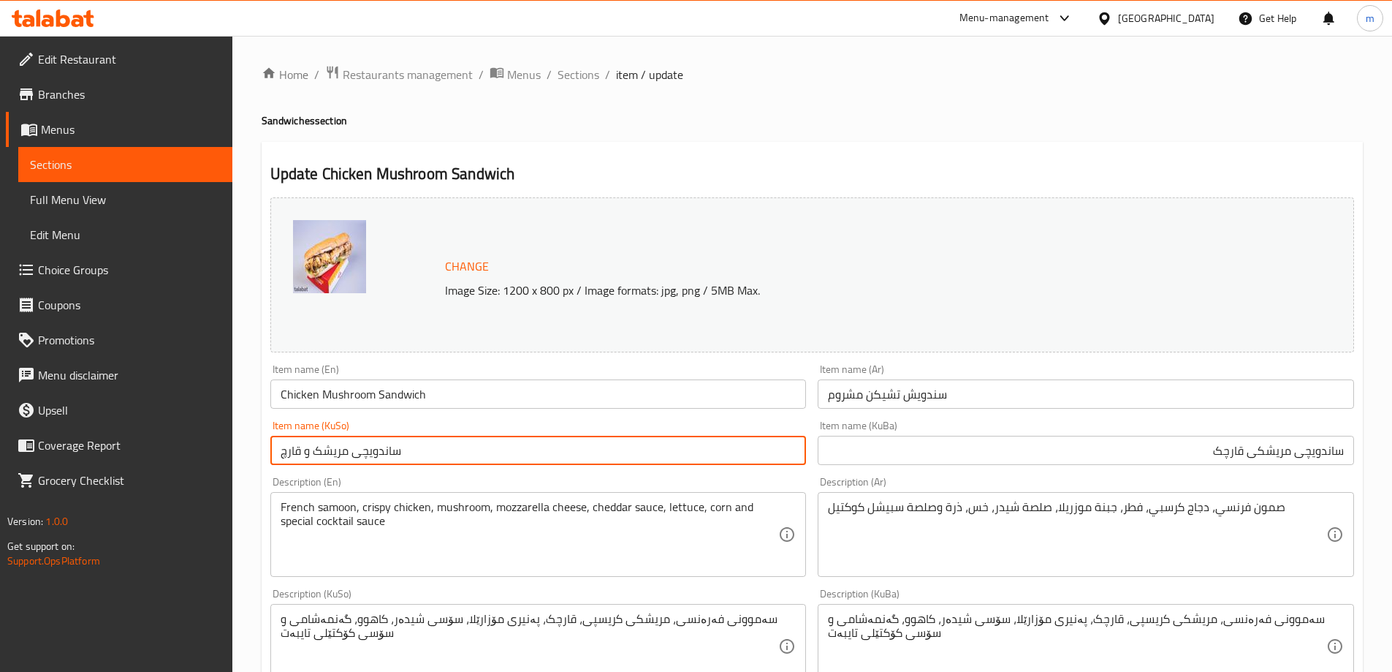
click at [737, 452] on input "ساندویچی مریشک و قارچ" at bounding box center [538, 450] width 536 height 29
paste input "ی قارچک"
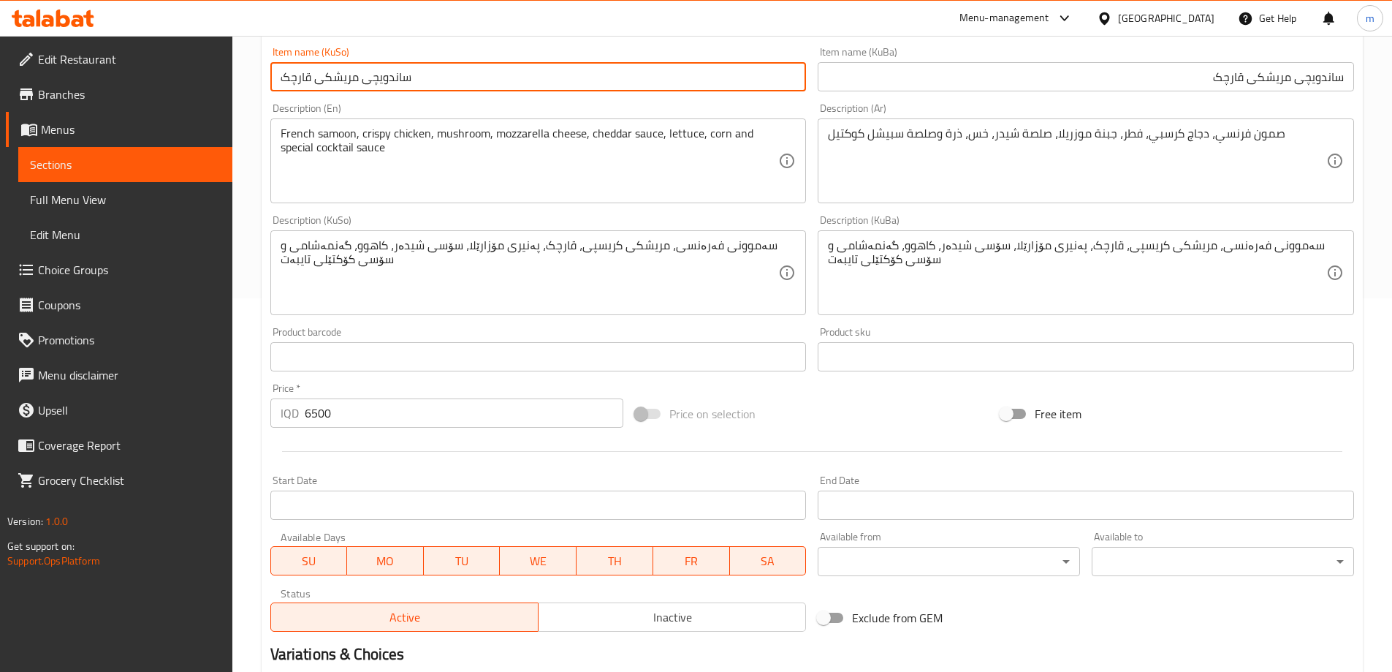
scroll to position [550, 0]
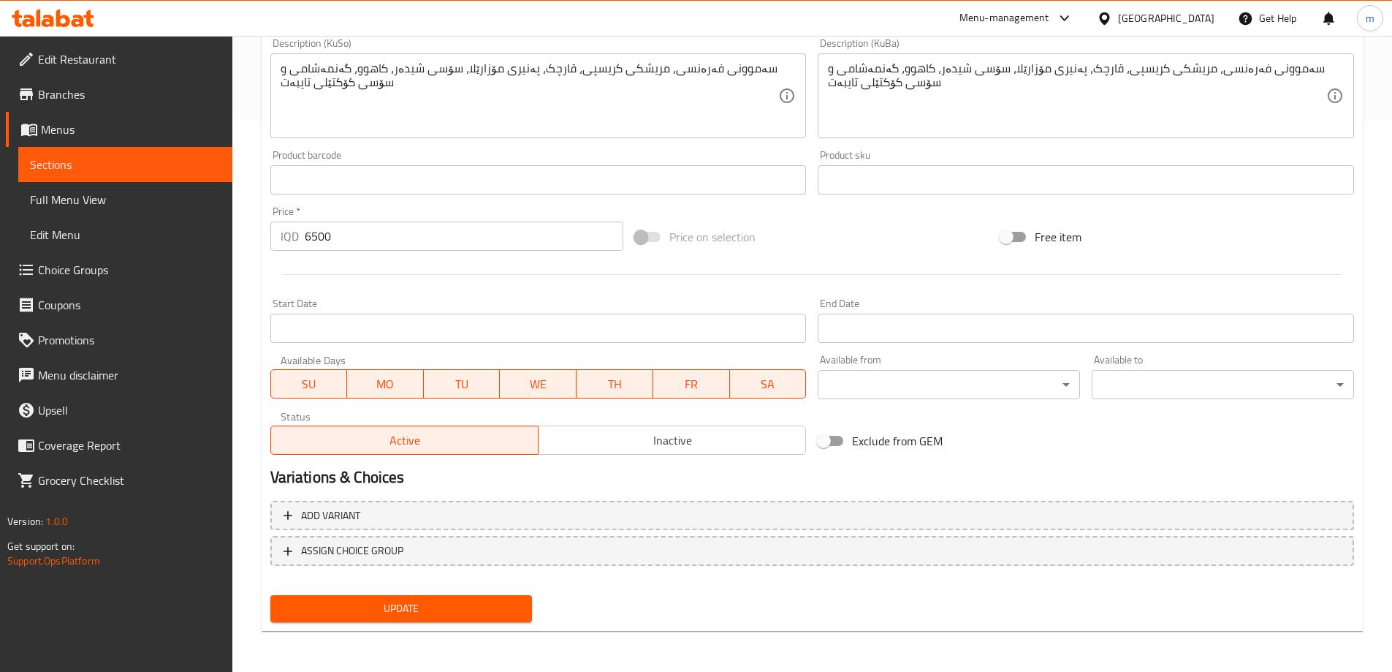
type input "ساندویچی مریشکی قارچک"
click at [435, 609] on span "Update" at bounding box center [401, 608] width 239 height 18
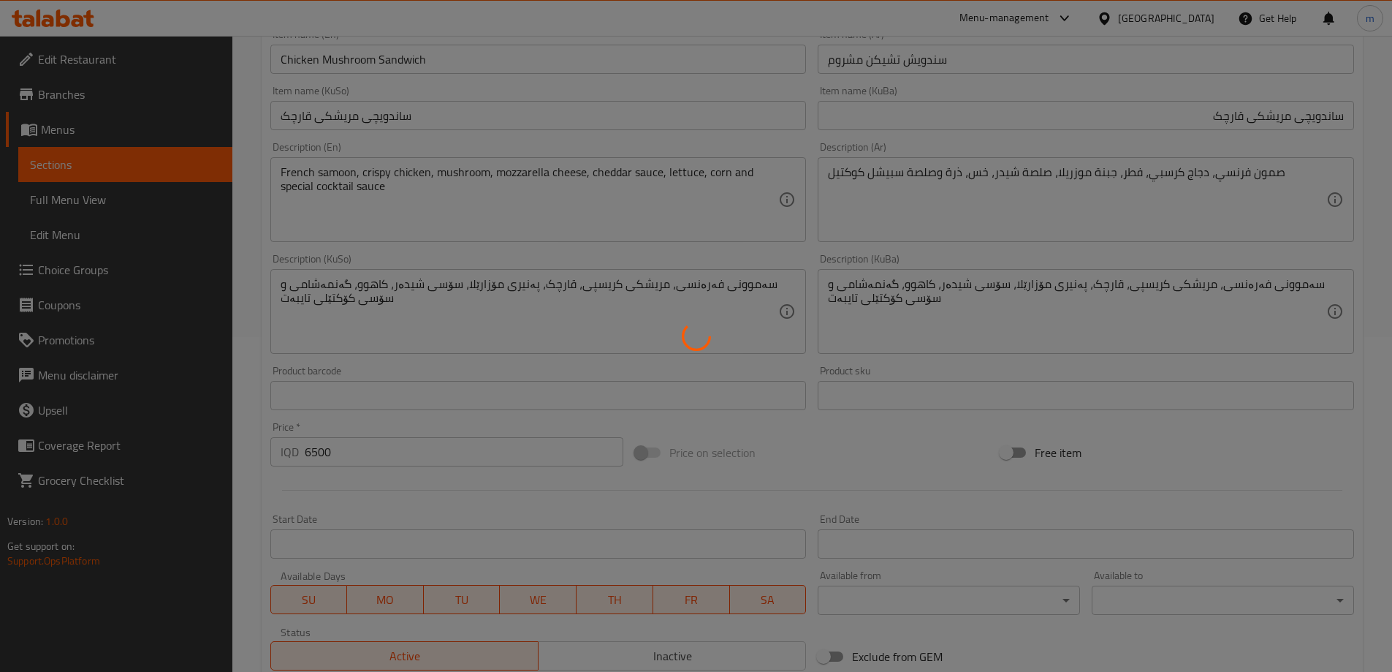
scroll to position [332, 0]
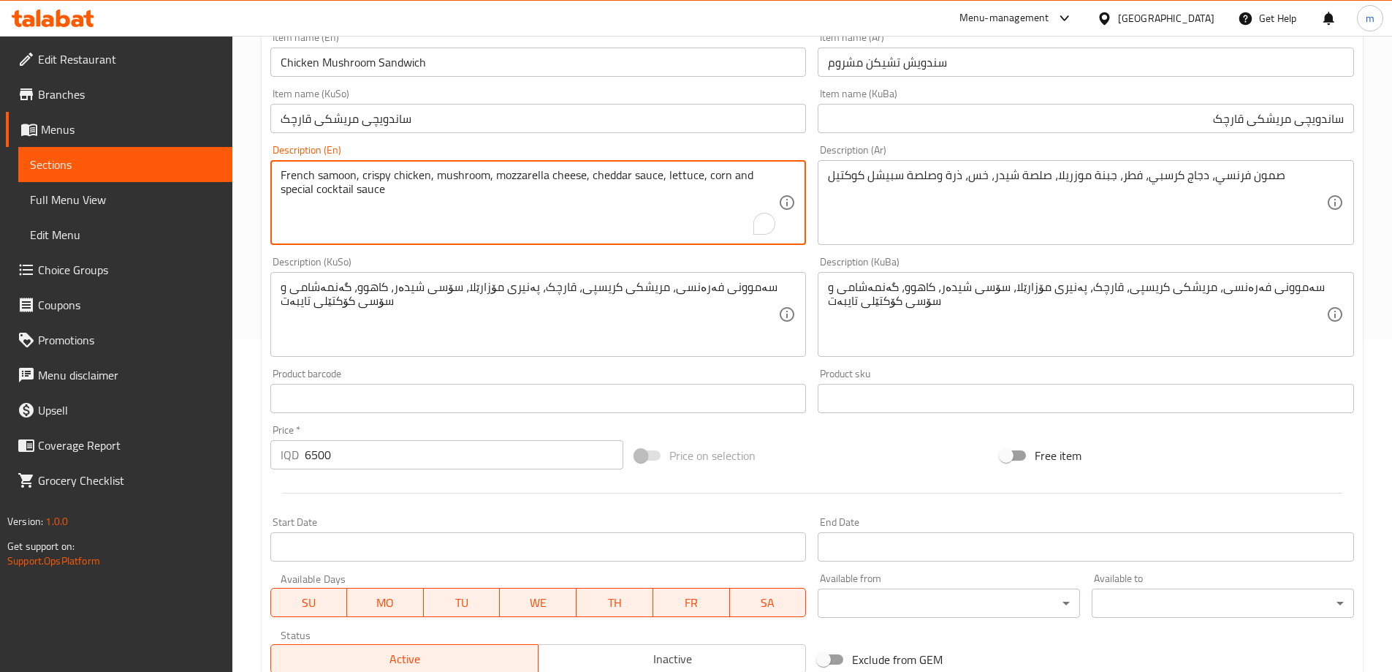
click at [500, 180] on textarea "French samoon, crispy chicken, mushroom, mozzarella cheese, cheddar sauce, lett…" at bounding box center [530, 202] width 498 height 69
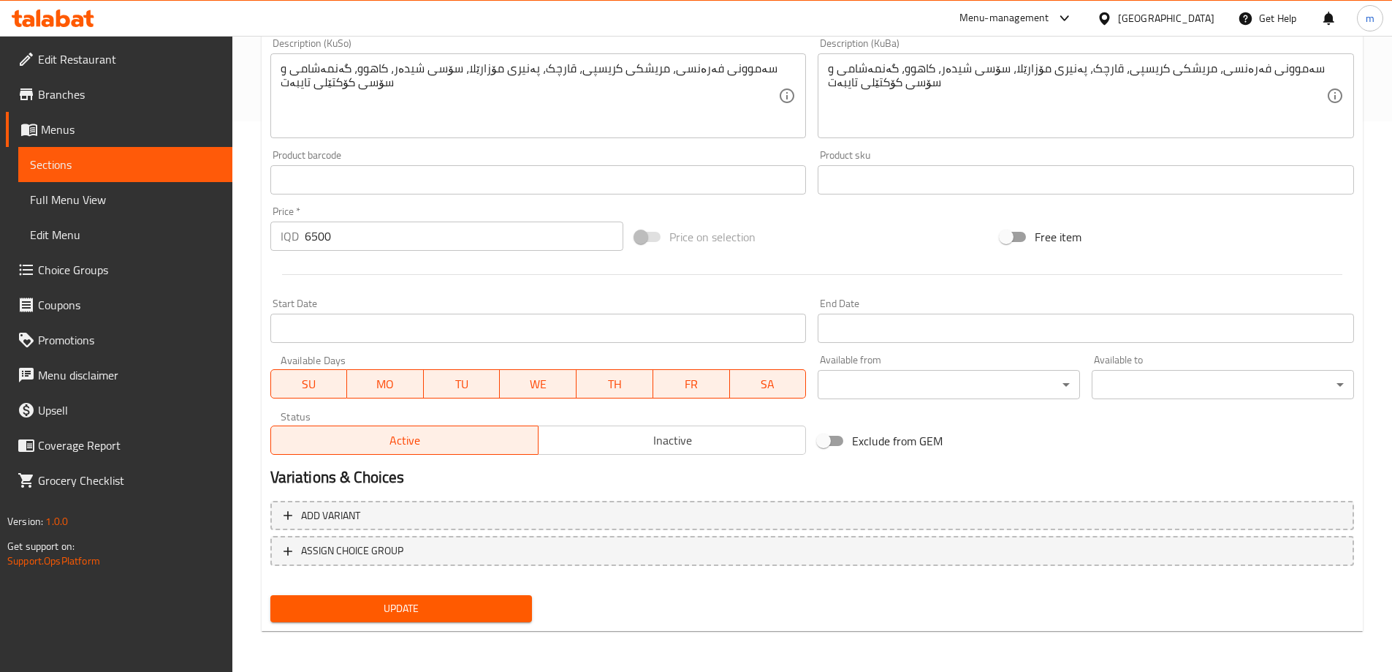
type textarea "French samoon, crispy chicken, mushroom, Mozzarella cheese, cheddar sauce, lett…"
click at [490, 599] on button "Update" at bounding box center [401, 608] width 262 height 27
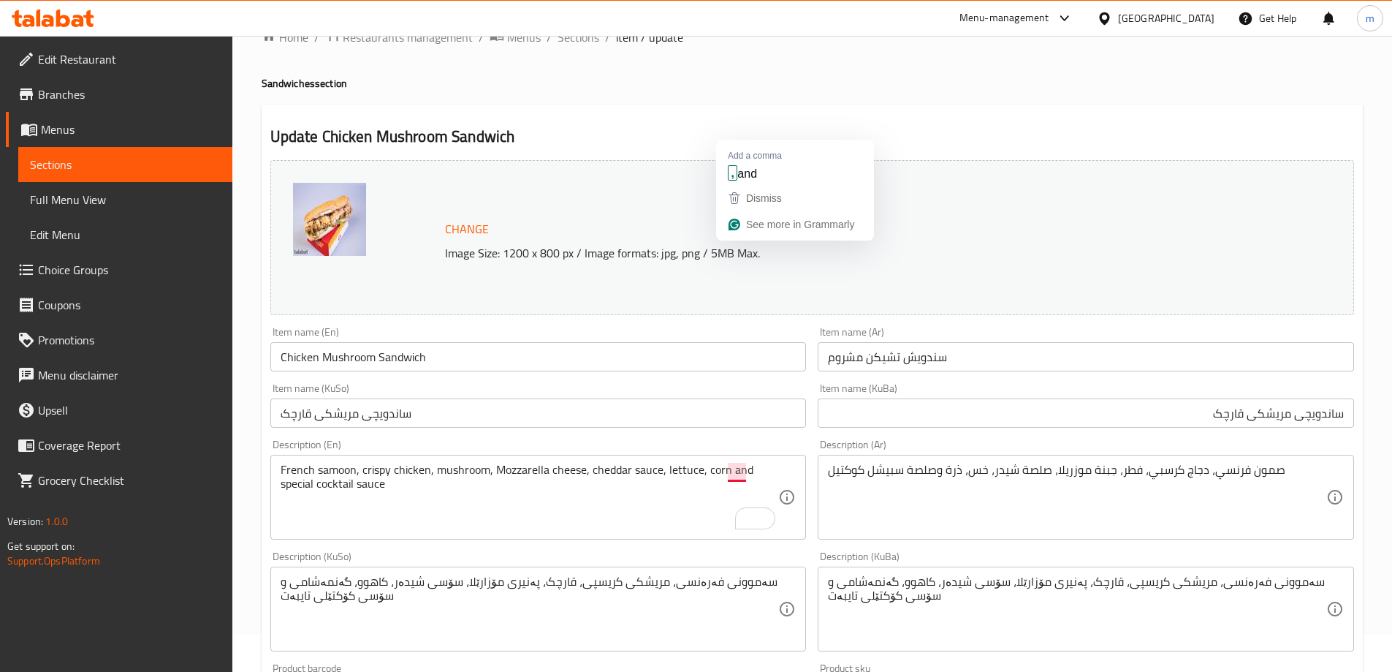
scroll to position [0, 0]
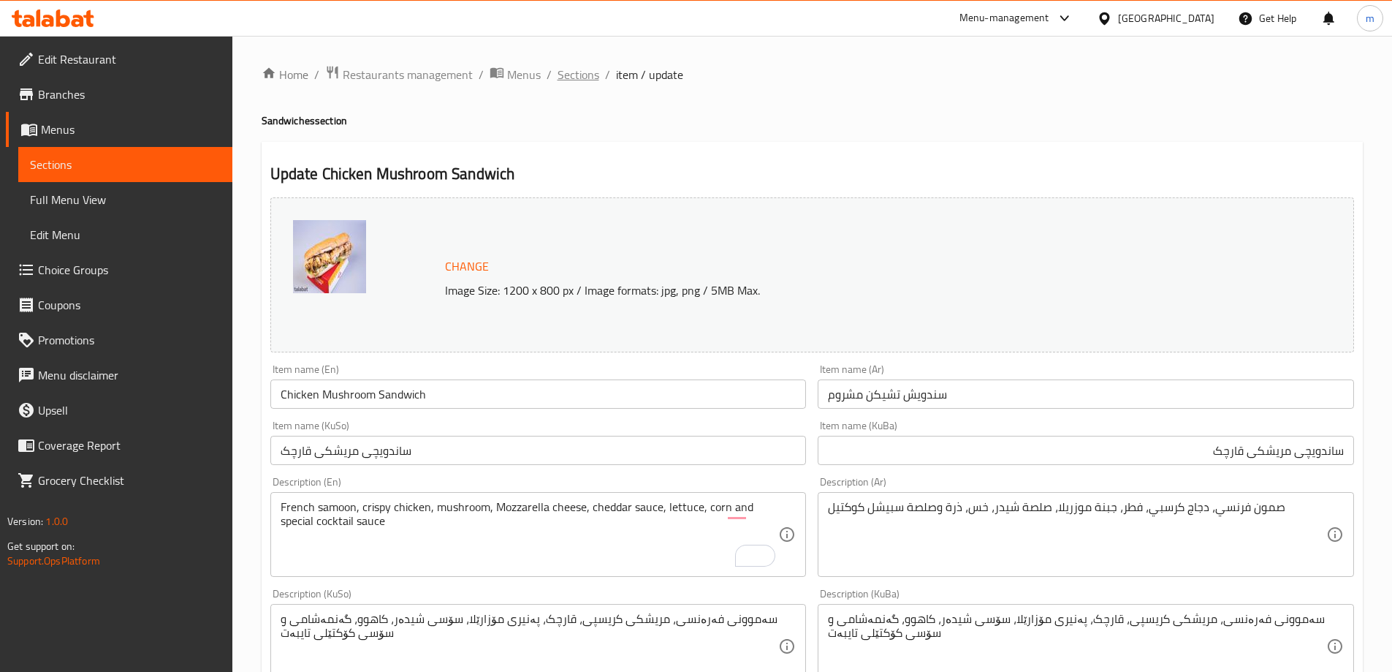
click at [577, 75] on span "Sections" at bounding box center [579, 75] width 42 height 18
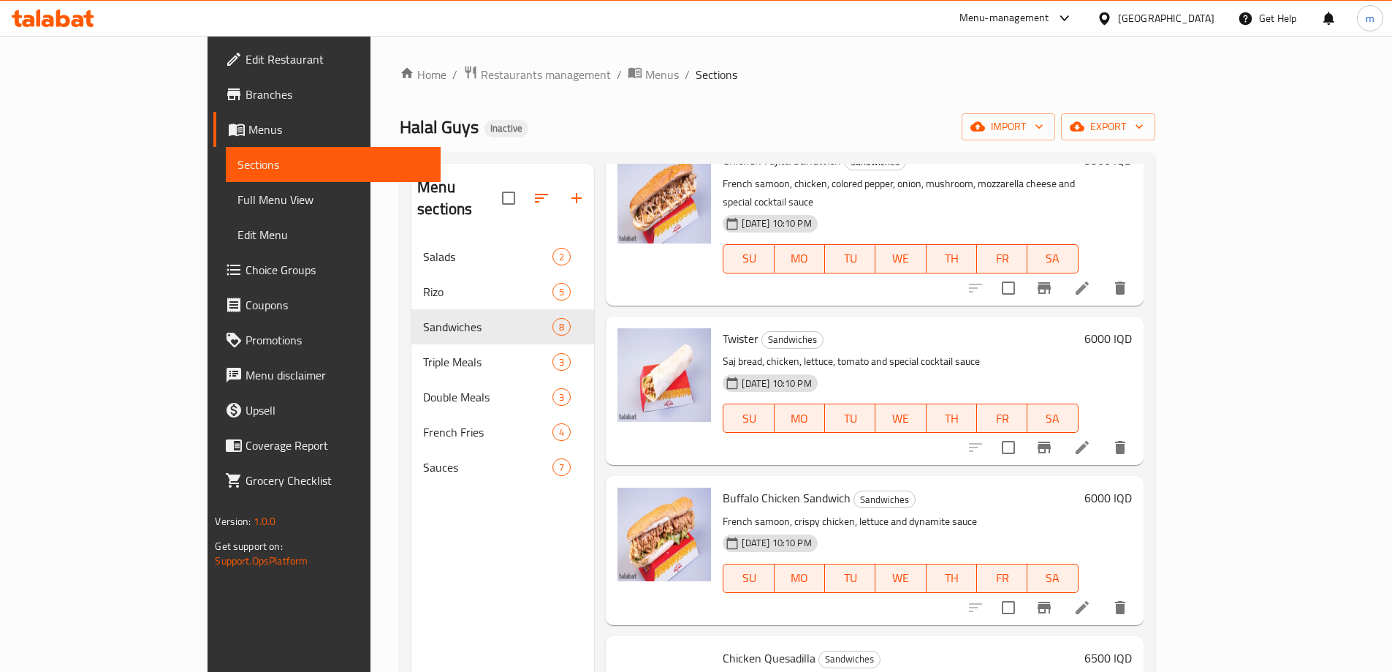
scroll to position [642, 0]
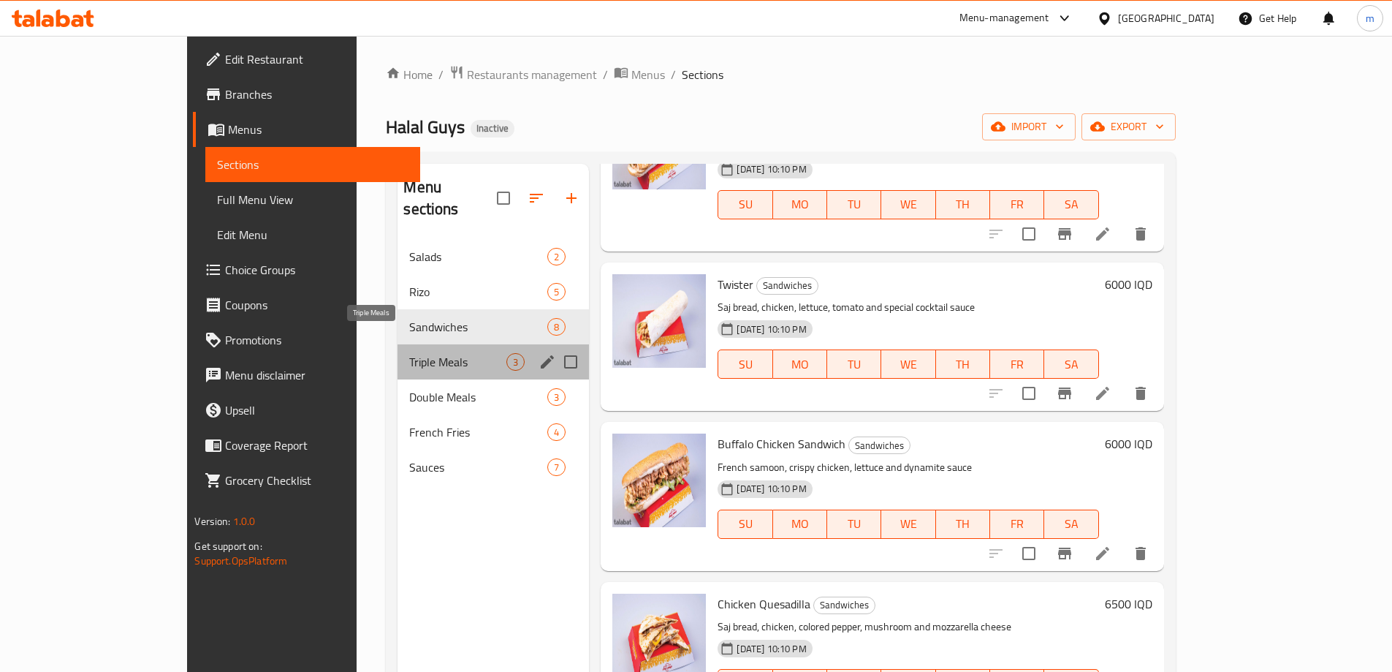
click at [409, 353] on span "Triple Meals" at bounding box center [457, 362] width 97 height 18
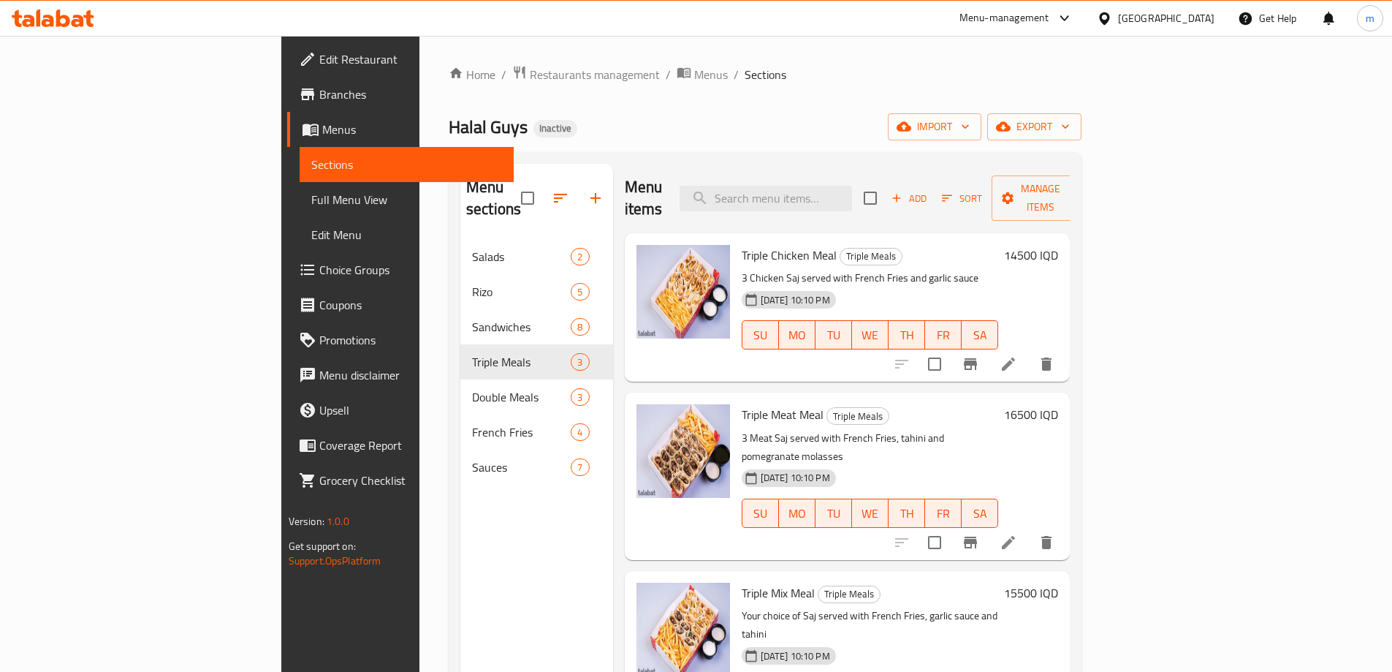
click at [1017, 355] on icon at bounding box center [1009, 364] width 18 height 18
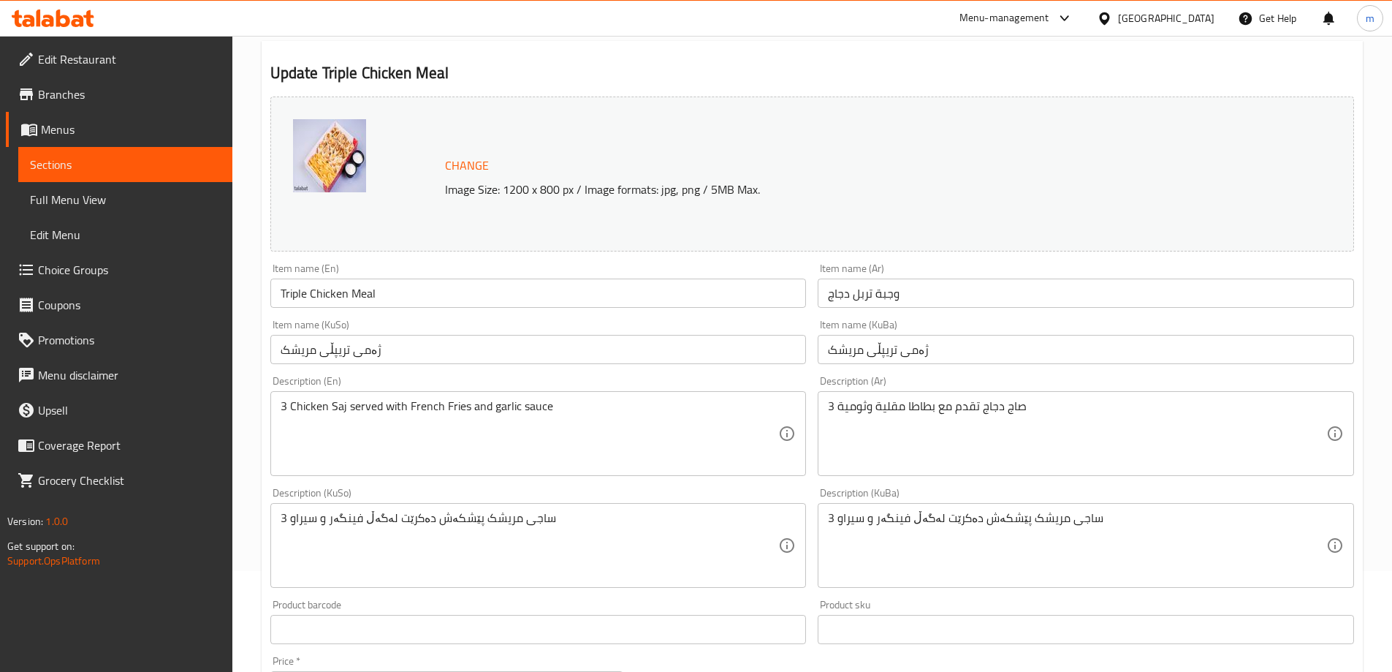
scroll to position [108, 0]
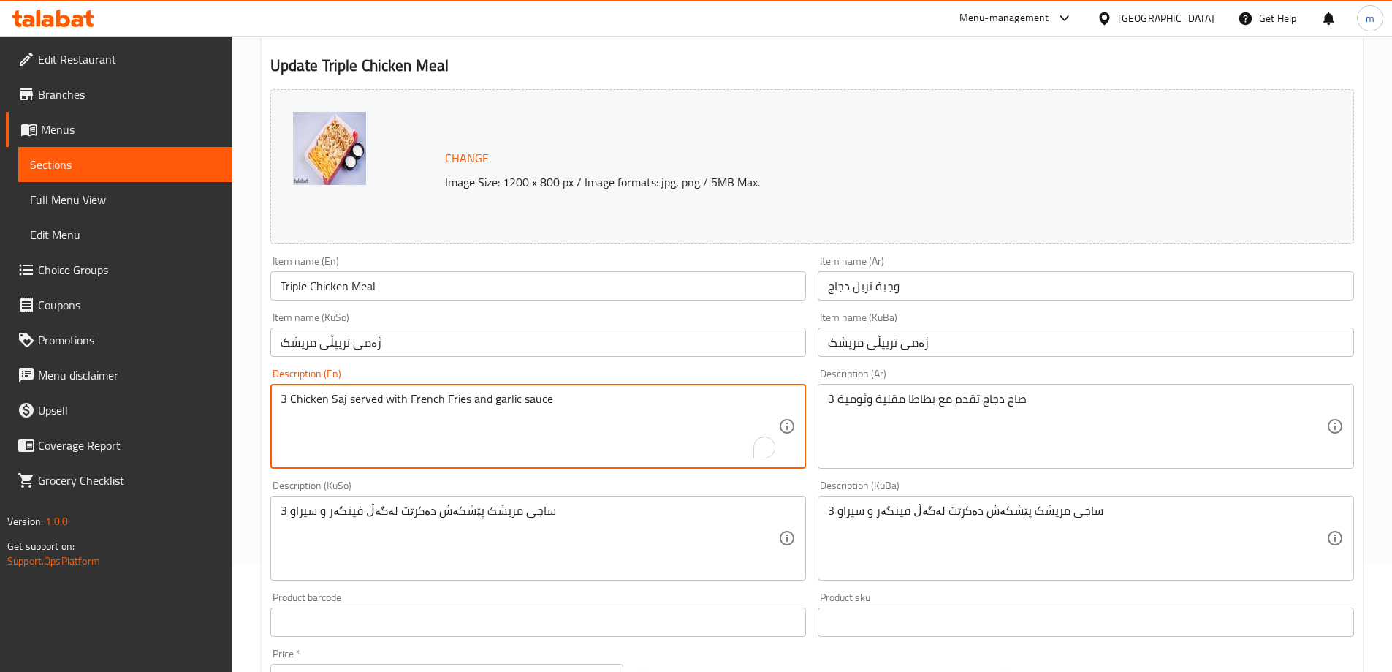
click at [335, 403] on textarea "3 Chicken Saj served with French Fries and garlic sauce" at bounding box center [530, 426] width 498 height 69
drag, startPoint x: 442, startPoint y: 402, endPoint x: 449, endPoint y: 404, distance: 7.6
click at [449, 404] on textarea "3 Chicken saj served with French Fries and garlic sauce" at bounding box center [530, 426] width 498 height 69
click at [525, 401] on textarea "3 Chicken saj served with French fries and garlic sauce" at bounding box center [530, 426] width 498 height 69
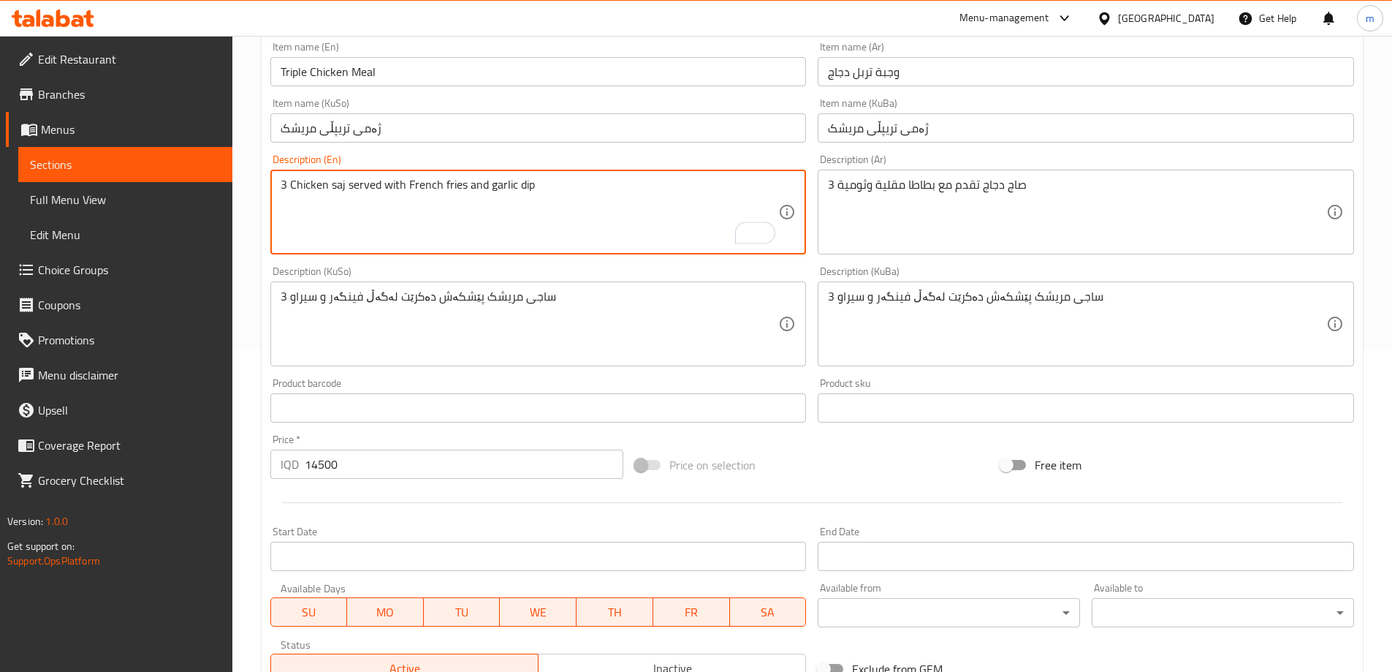
scroll to position [550, 0]
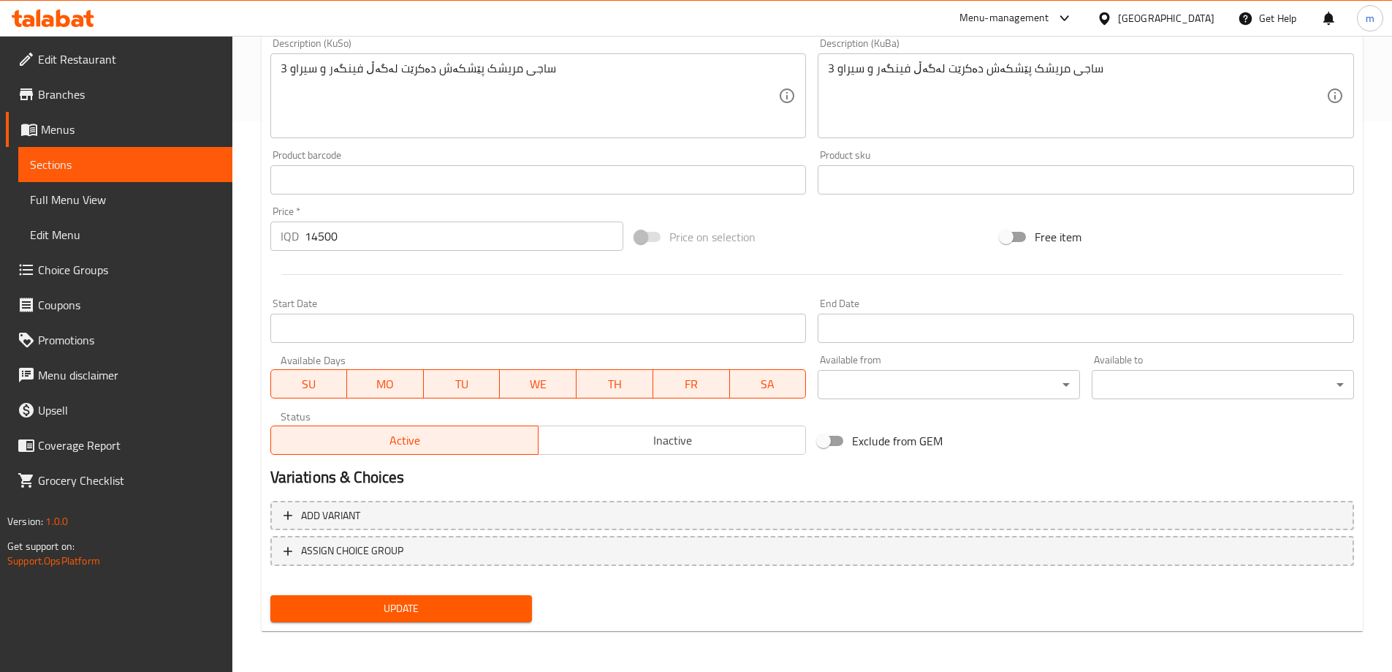
type textarea "3 Chicken saj served with French fries and garlic dip"
click at [535, 603] on div "Update" at bounding box center [402, 608] width 274 height 39
click at [526, 603] on button "Update" at bounding box center [401, 608] width 262 height 27
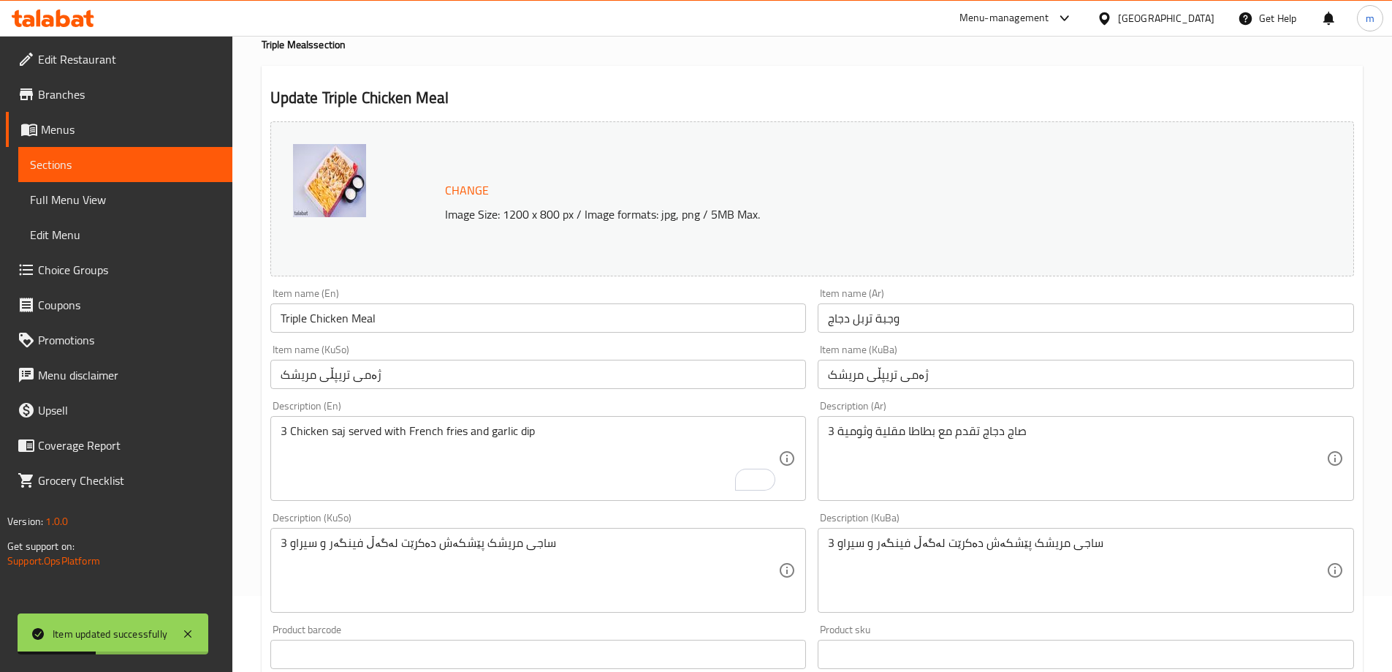
scroll to position [0, 0]
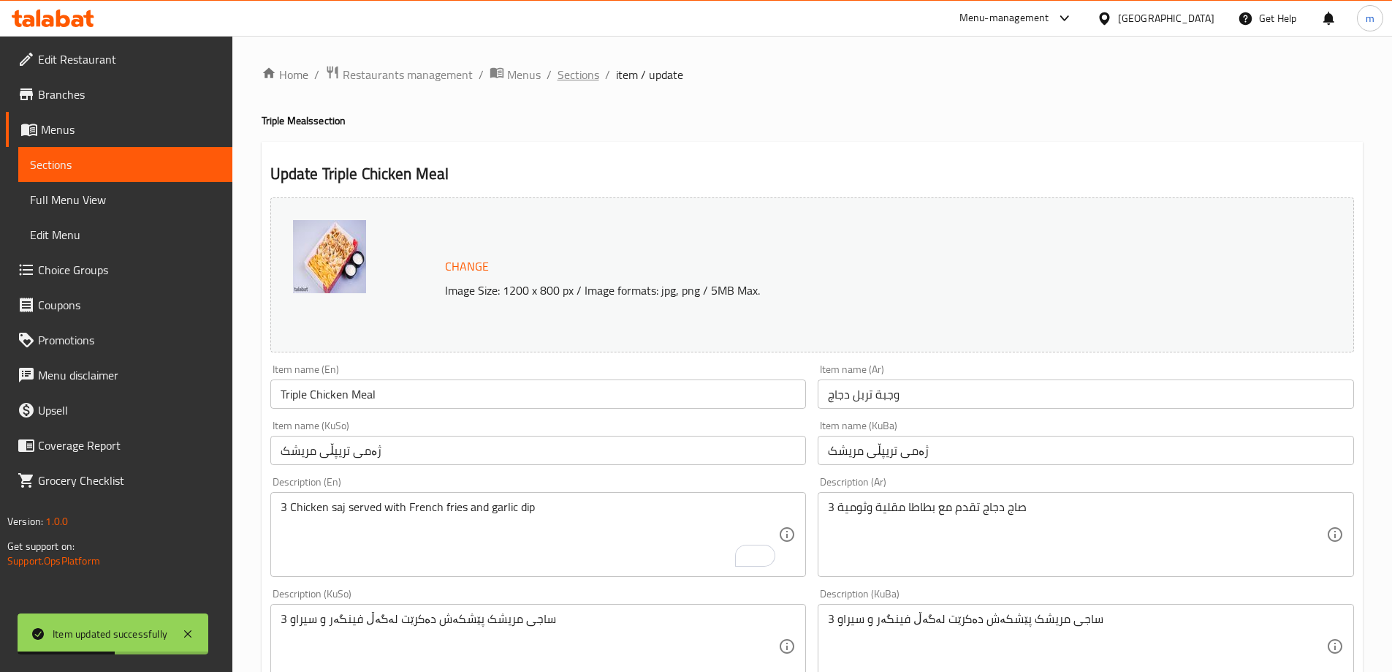
click at [571, 76] on span "Sections" at bounding box center [579, 75] width 42 height 18
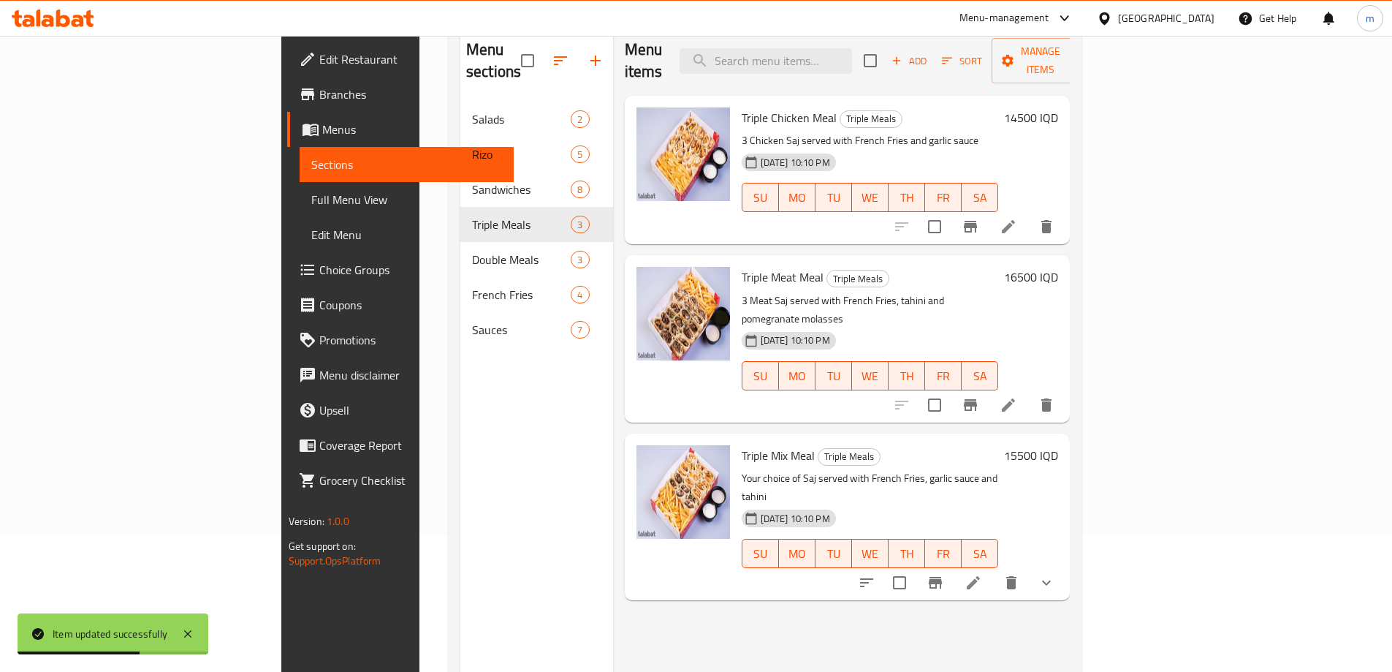
scroll to position [170, 0]
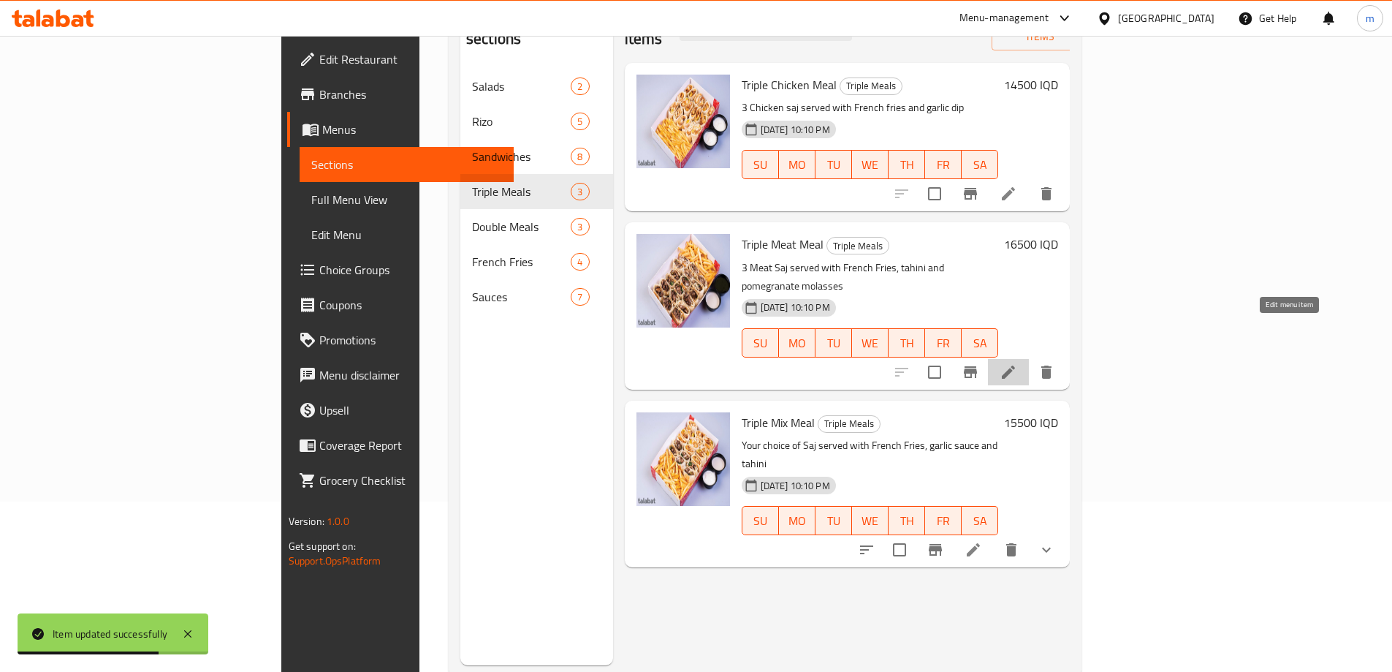
click at [1017, 363] on icon at bounding box center [1009, 372] width 18 height 18
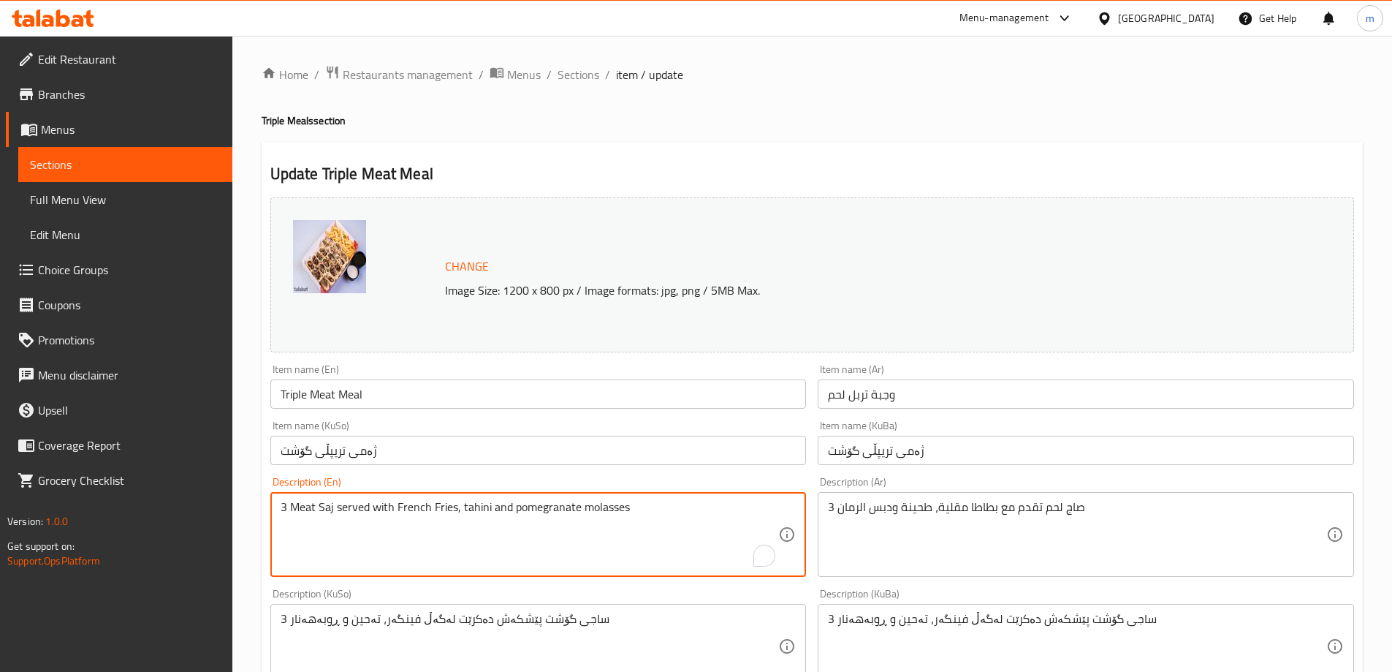
click at [324, 504] on textarea "3 Meat Saj served with French Fries, tahini and pomegranate molasses" at bounding box center [530, 534] width 498 height 69
click at [436, 505] on textarea "3 Meat saj served with French Fries, tahini and pomegranate molasses" at bounding box center [530, 534] width 498 height 69
type textarea "3 Meat saj served with French fries, tahini and pomegranate molasses"
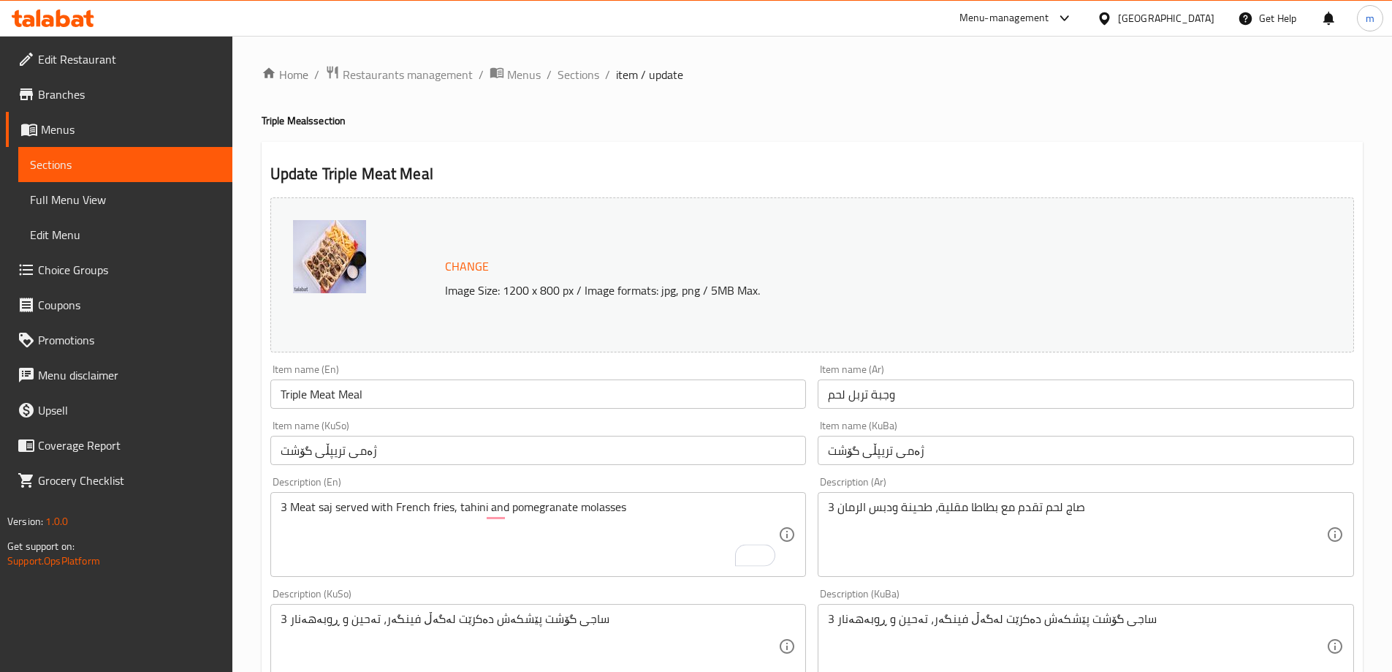
click at [659, 482] on div "Description (En) 3 Meat saj served with French fries, tahini and pomegranate mo…" at bounding box center [538, 526] width 536 height 100
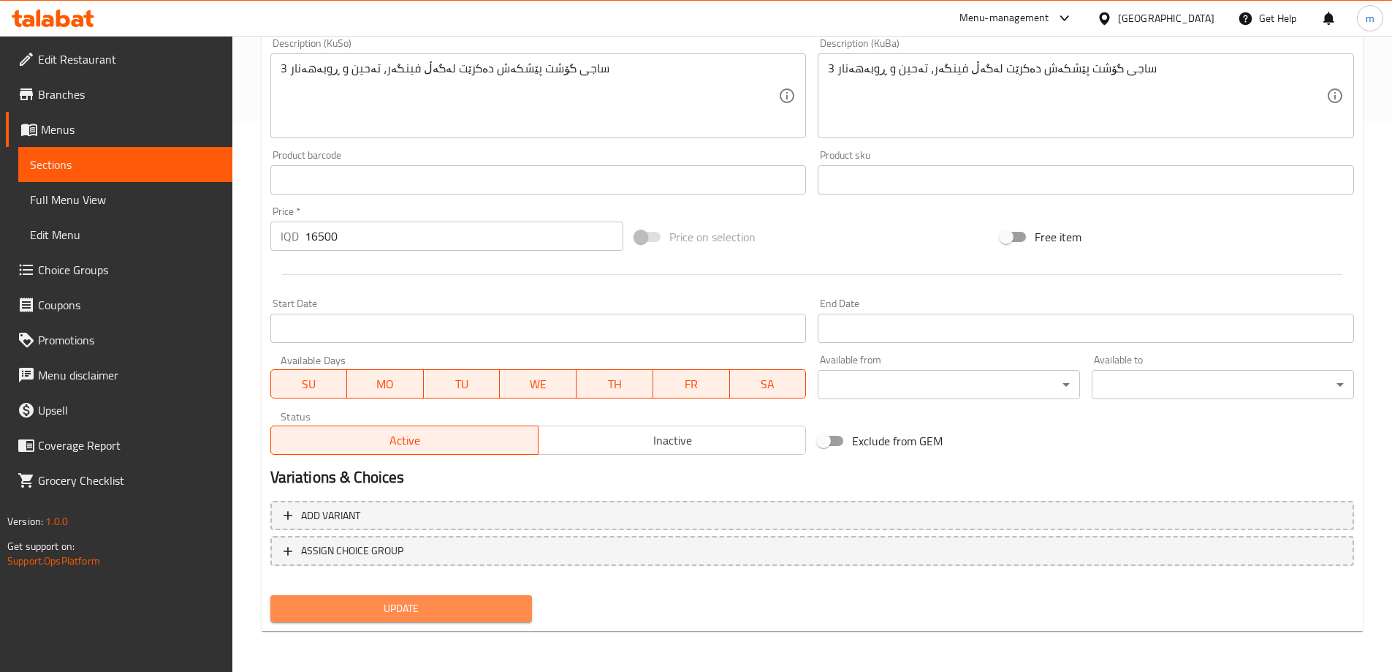
drag, startPoint x: 421, startPoint y: 606, endPoint x: 471, endPoint y: 526, distance: 93.9
click at [422, 605] on span "Update" at bounding box center [401, 608] width 239 height 18
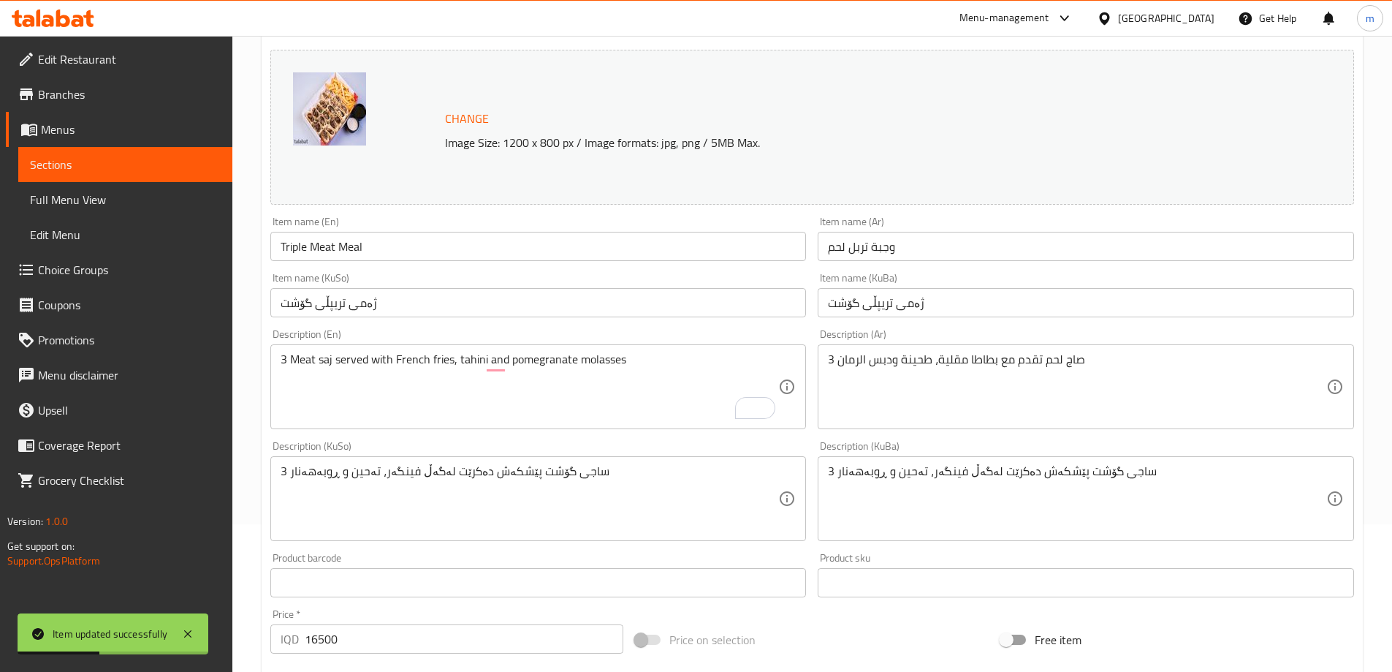
scroll to position [170, 0]
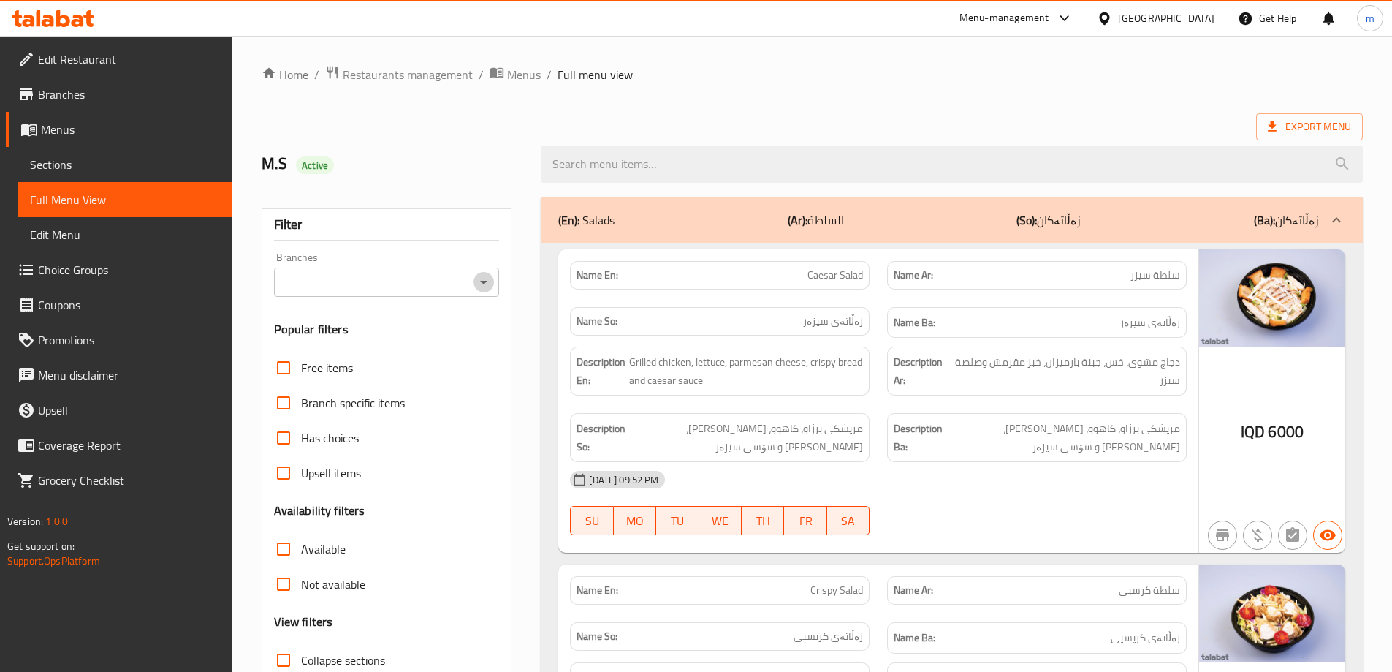
click at [486, 276] on icon "Open" at bounding box center [484, 282] width 18 height 18
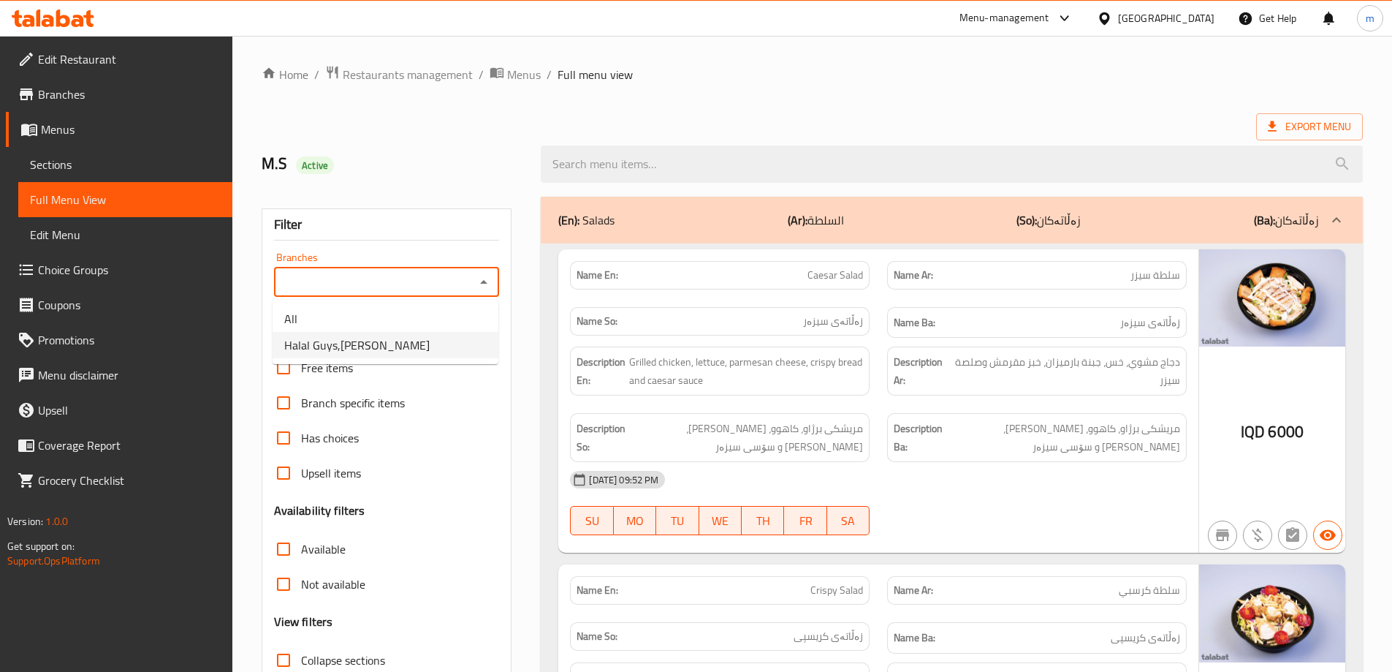
click at [396, 342] on li "Halal Guys,Al Amriyah" at bounding box center [386, 345] width 226 height 26
type input "Halal Guys,Al Amriyah"
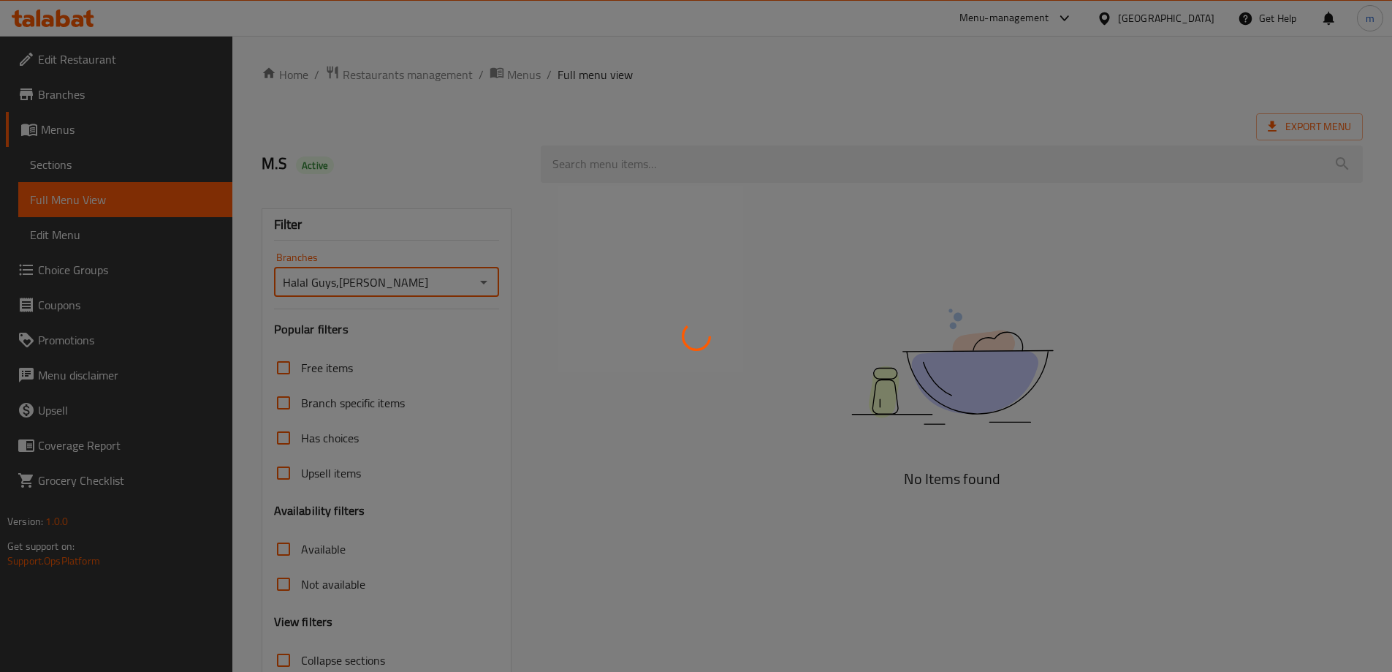
click at [376, 146] on div at bounding box center [696, 336] width 1392 height 672
click at [405, 211] on div at bounding box center [696, 336] width 1392 height 672
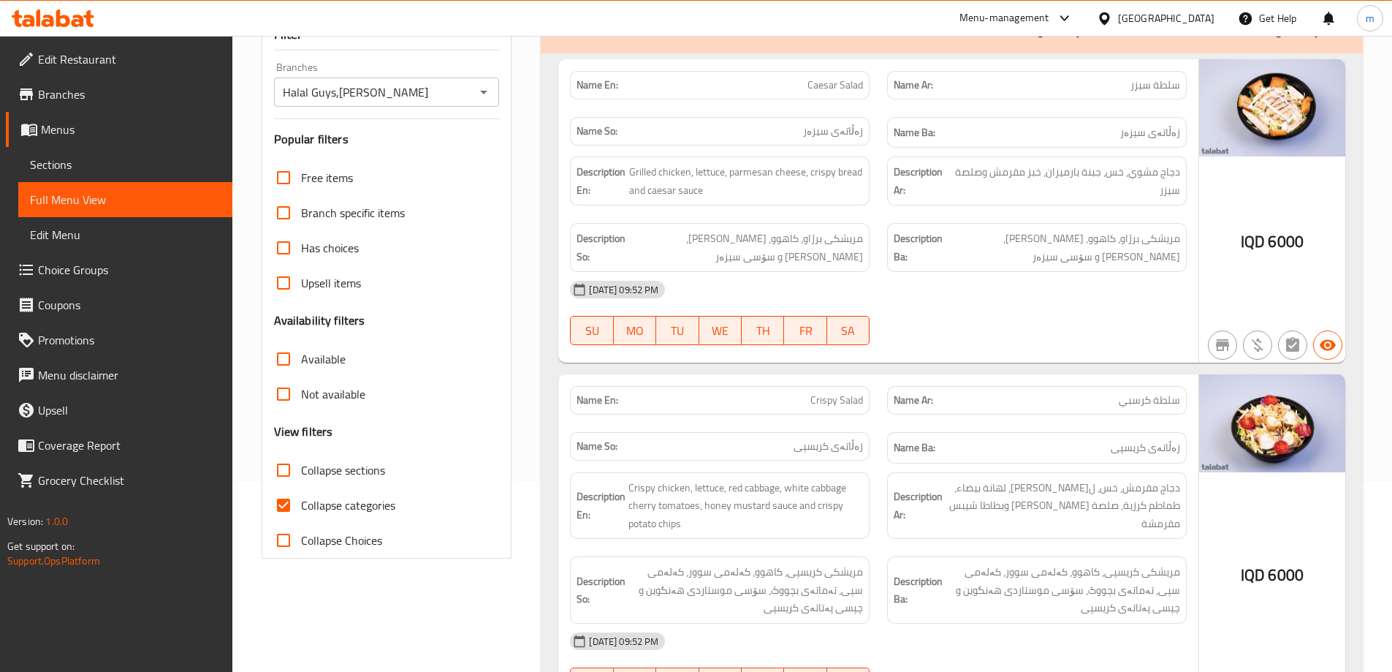
scroll to position [341, 0]
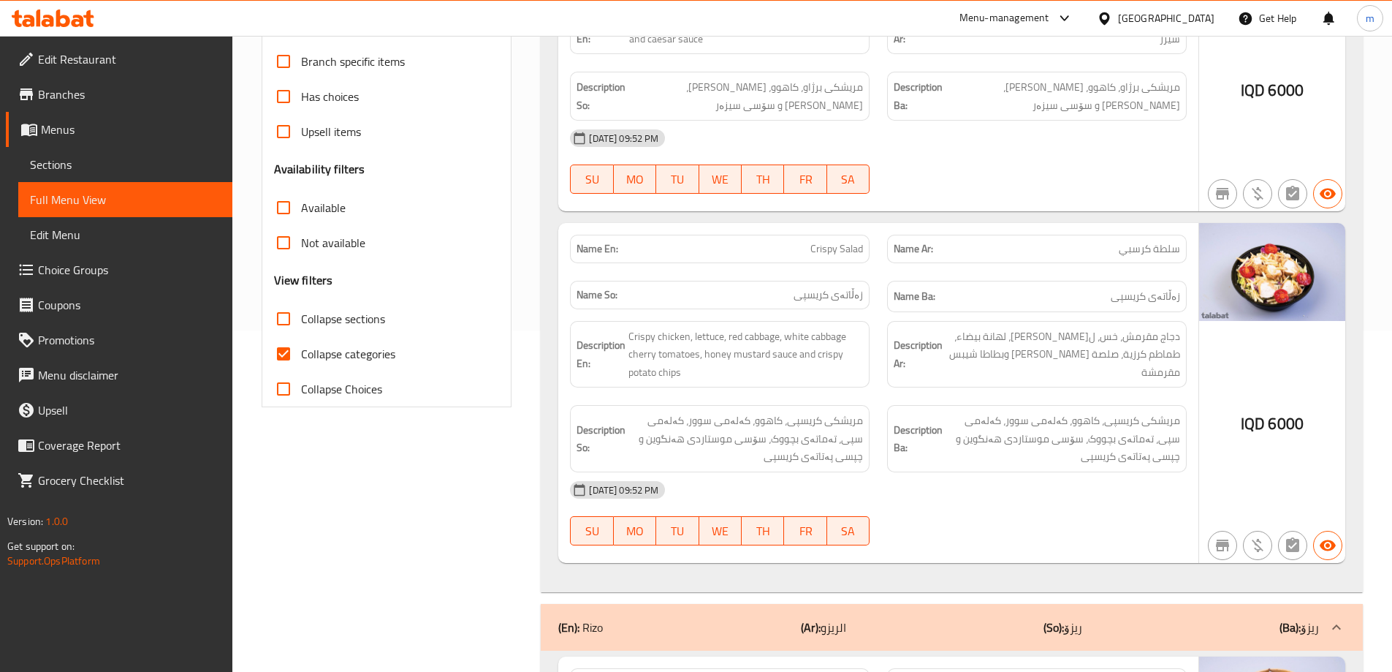
drag, startPoint x: 352, startPoint y: 358, endPoint x: 348, endPoint y: 348, distance: 10.9
click at [352, 357] on span "Collapse categories" at bounding box center [348, 354] width 94 height 18
click at [301, 357] on input "Collapse categories" at bounding box center [283, 353] width 35 height 35
checkbox input "false"
click at [341, 324] on span "Collapse sections" at bounding box center [343, 319] width 84 height 18
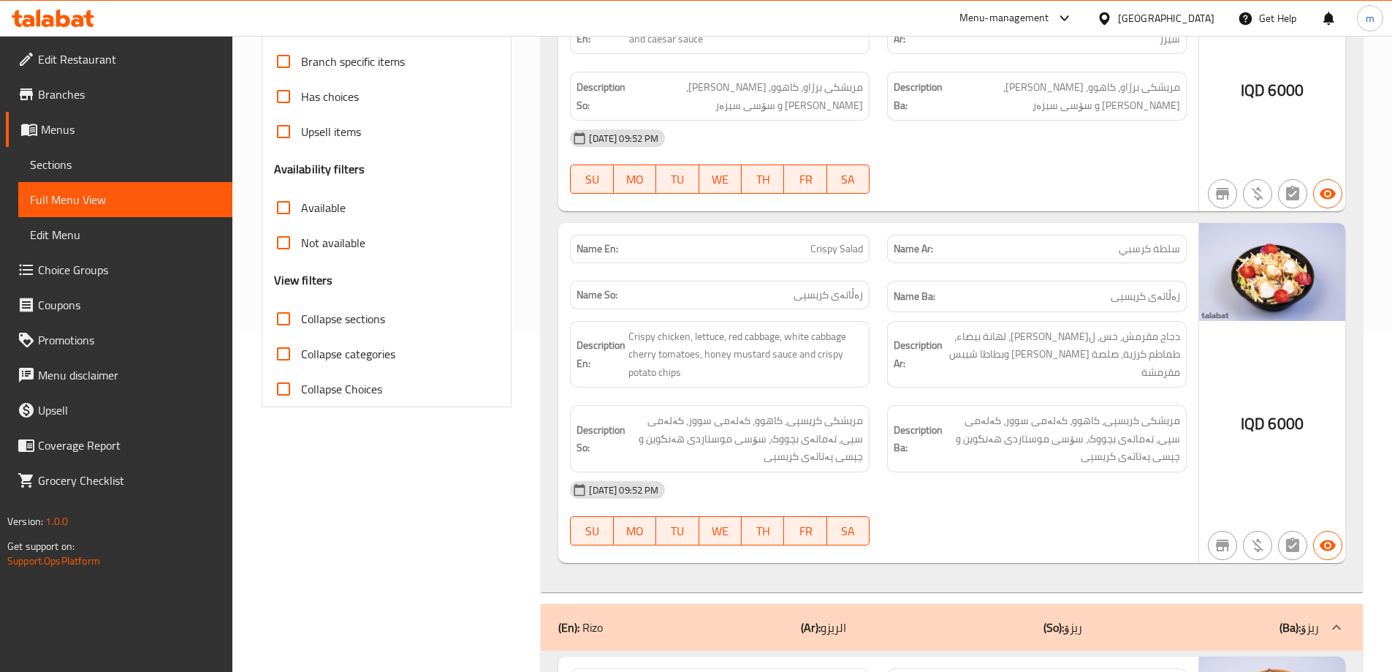
click at [301, 324] on input "Collapse sections" at bounding box center [283, 318] width 35 height 35
checkbox input "true"
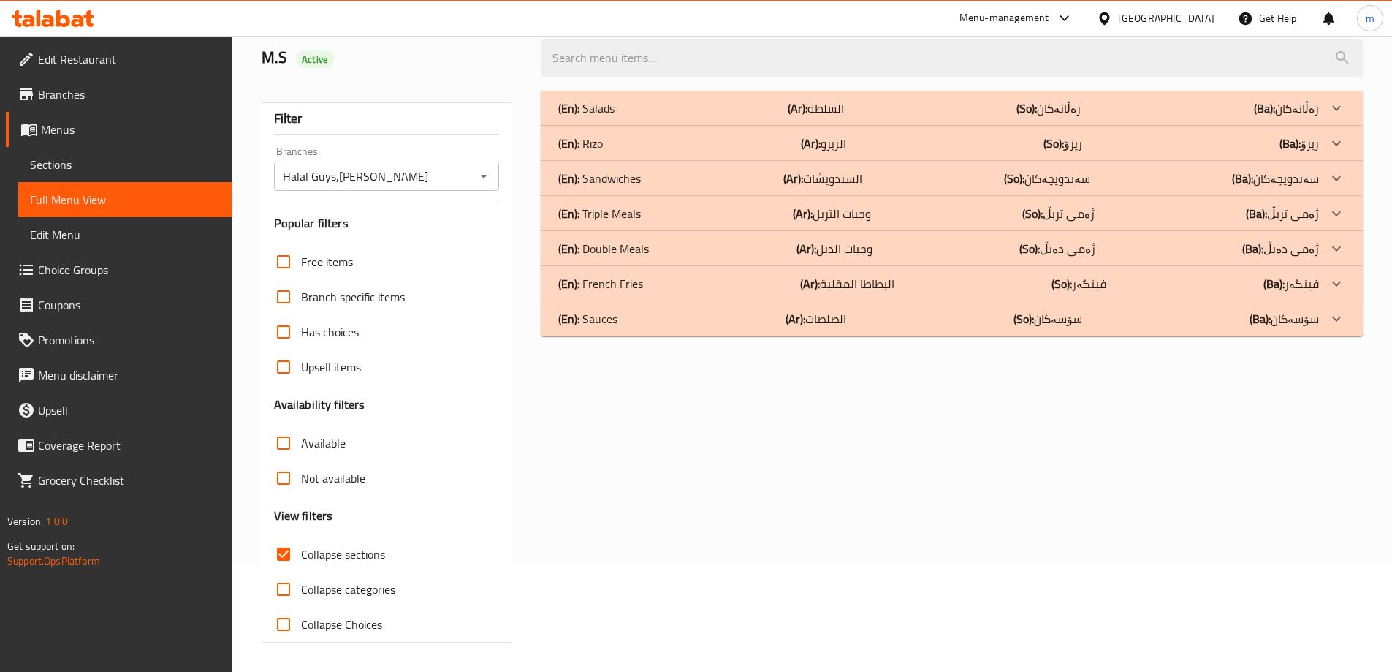
scroll to position [106, 0]
click at [617, 175] on p "(En): Sandwiches" at bounding box center [599, 179] width 83 height 18
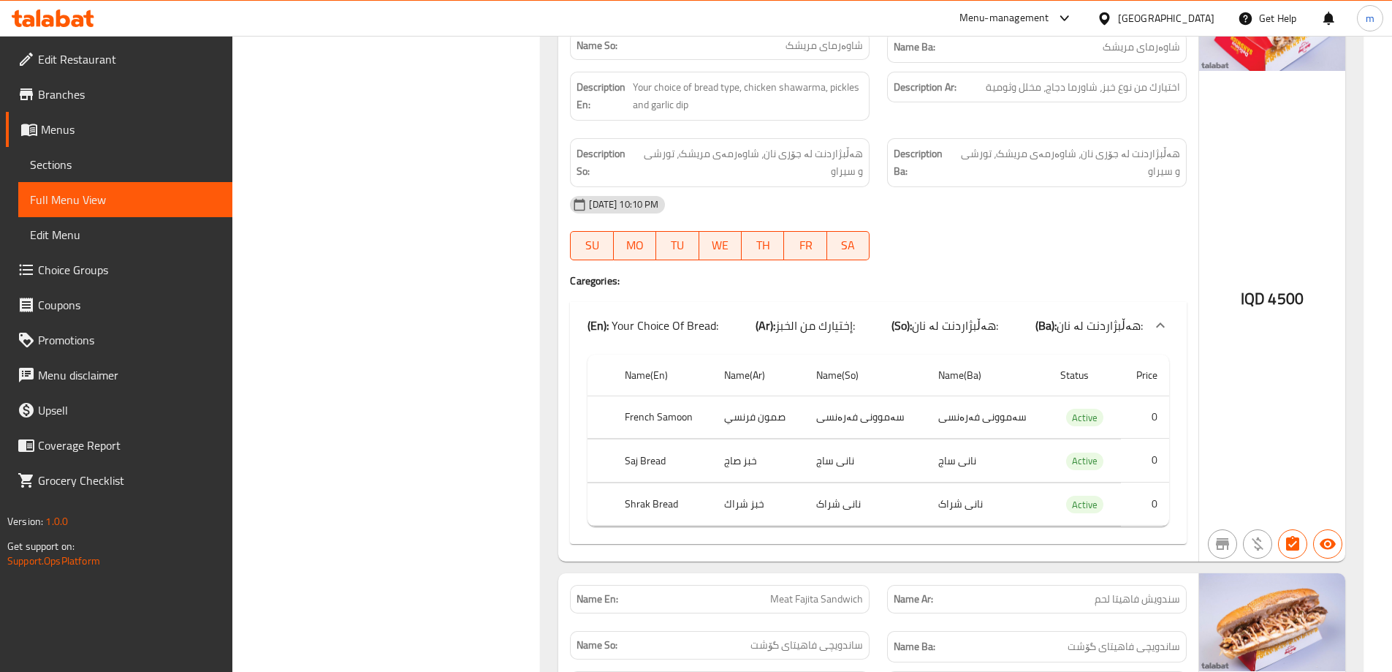
scroll to position [958, 0]
drag, startPoint x: 1391, startPoint y: 238, endPoint x: 1391, endPoint y: 249, distance: 11.0
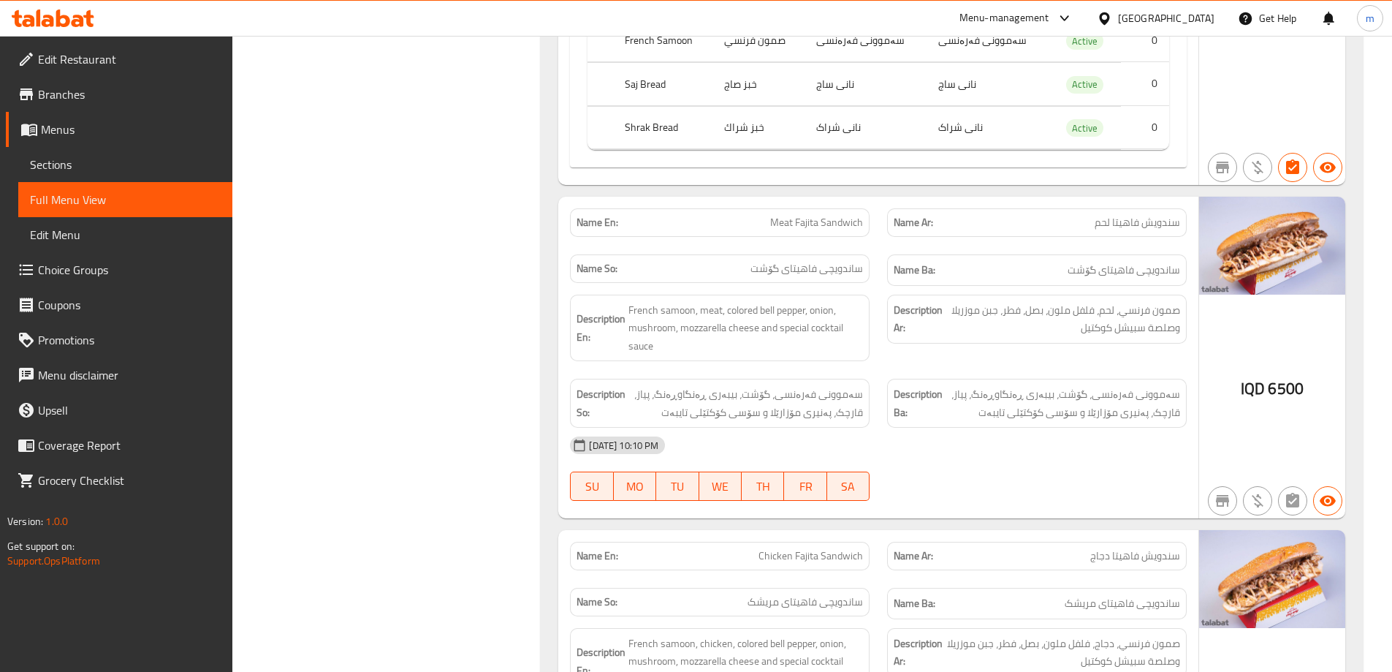
scroll to position [1365, 0]
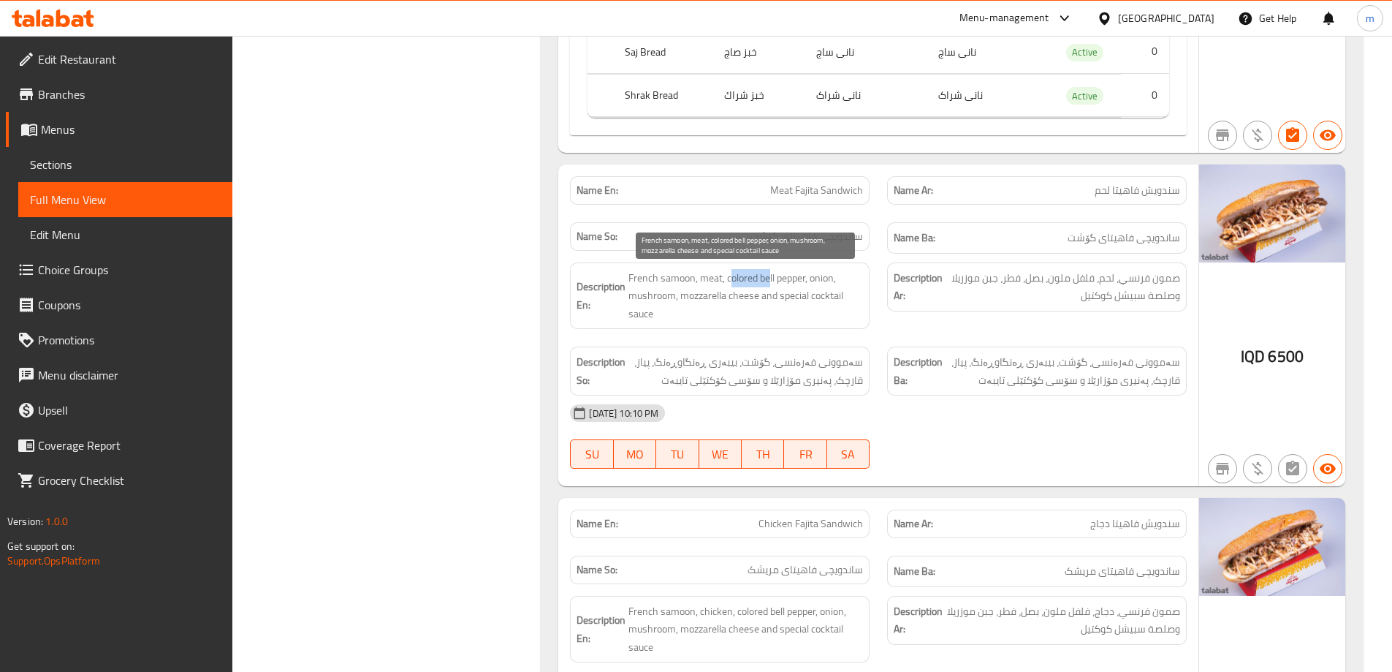
drag, startPoint x: 729, startPoint y: 276, endPoint x: 772, endPoint y: 279, distance: 43.3
click at [772, 279] on span "French samoon, meat, colored bell pepper, onion, mushroom, mozzarella cheese an…" at bounding box center [745, 296] width 235 height 54
click at [783, 287] on span "French samoon, meat, colored bell pepper, onion, mushroom, mozzarella cheese an…" at bounding box center [745, 296] width 235 height 54
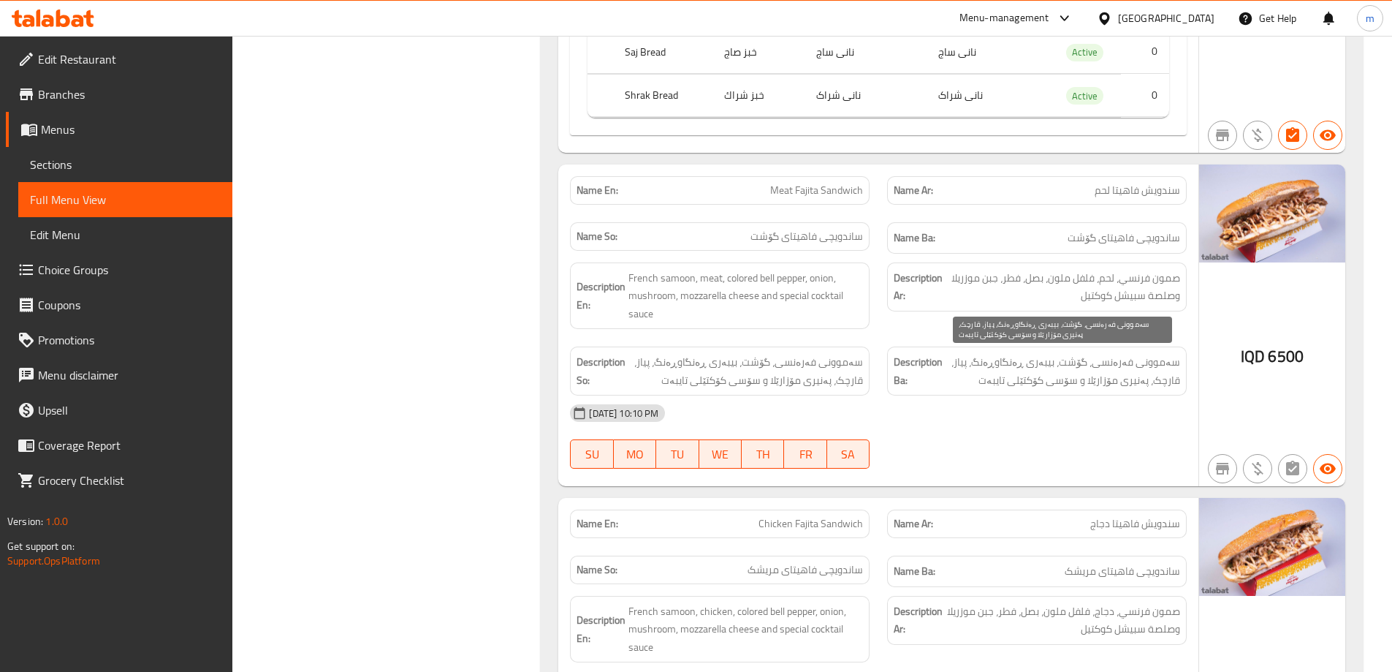
click at [1031, 371] on span "سەموونی فەرەنسی، گۆشت، بیبەری ڕەنگاوڕەنگ، پیاز، قارچک، پەنیری مۆزارێلا و سۆسی ک…" at bounding box center [1063, 371] width 235 height 36
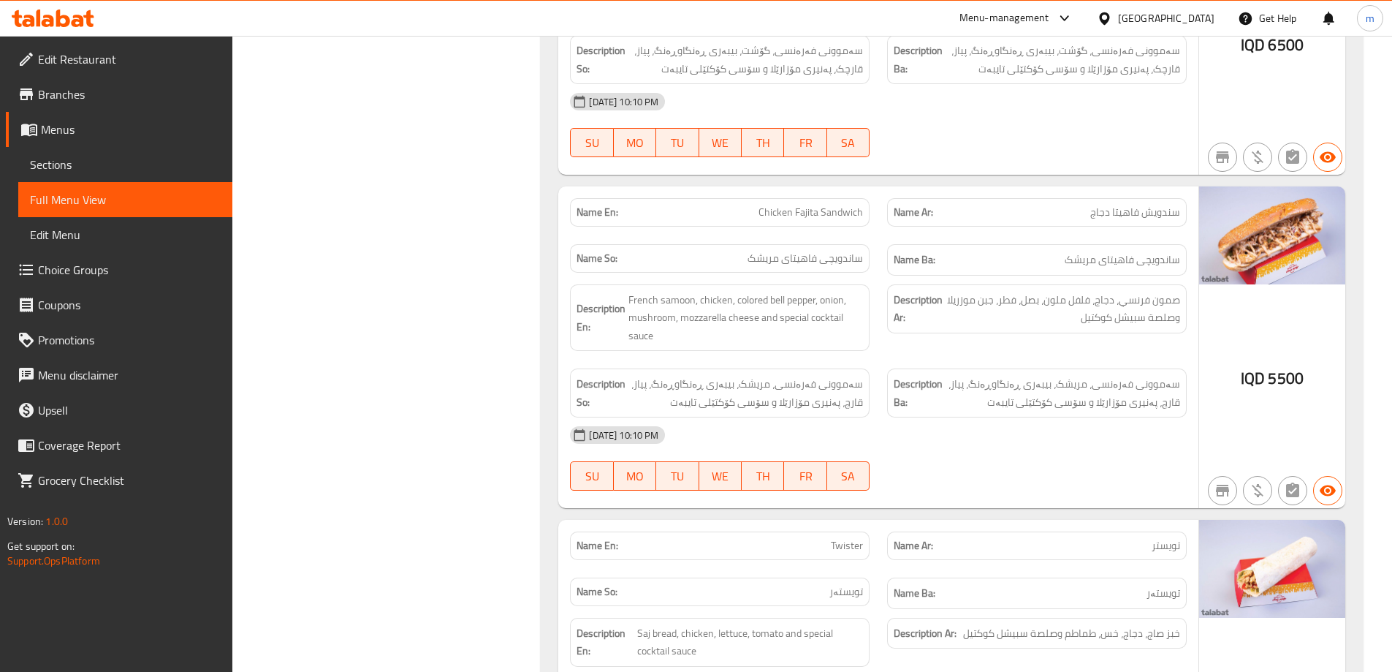
scroll to position [1706, 0]
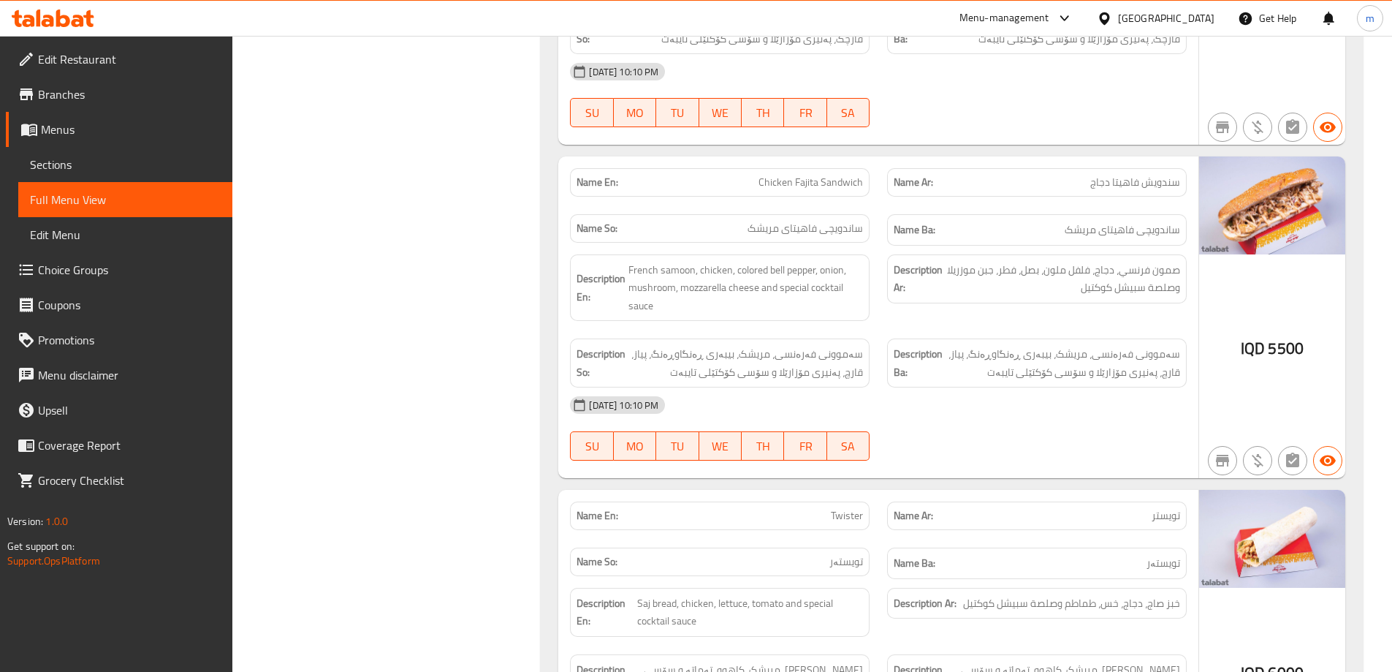
click at [799, 335] on div "Description So: سەموونی فەرەنسی، مریشک، بیبەری ڕەنگاوڕەنگ، پیاز، قارچ، پەنیری م…" at bounding box center [719, 363] width 317 height 67
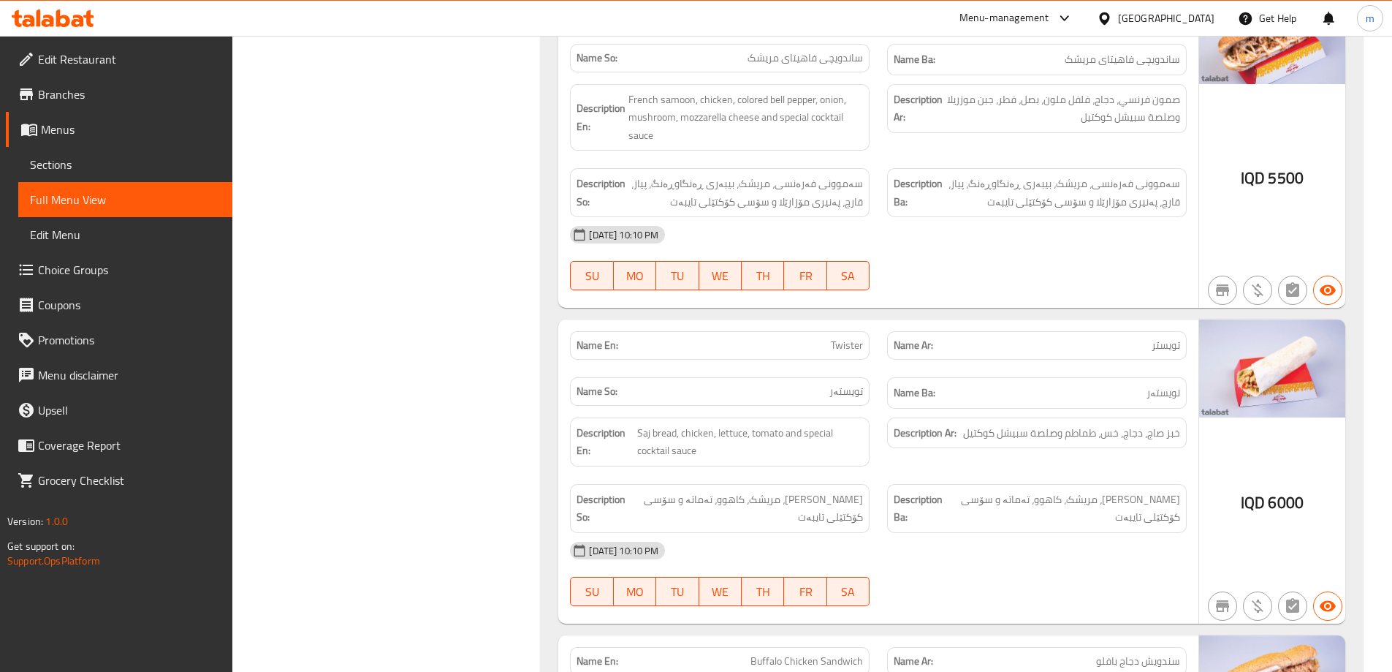
scroll to position [2048, 0]
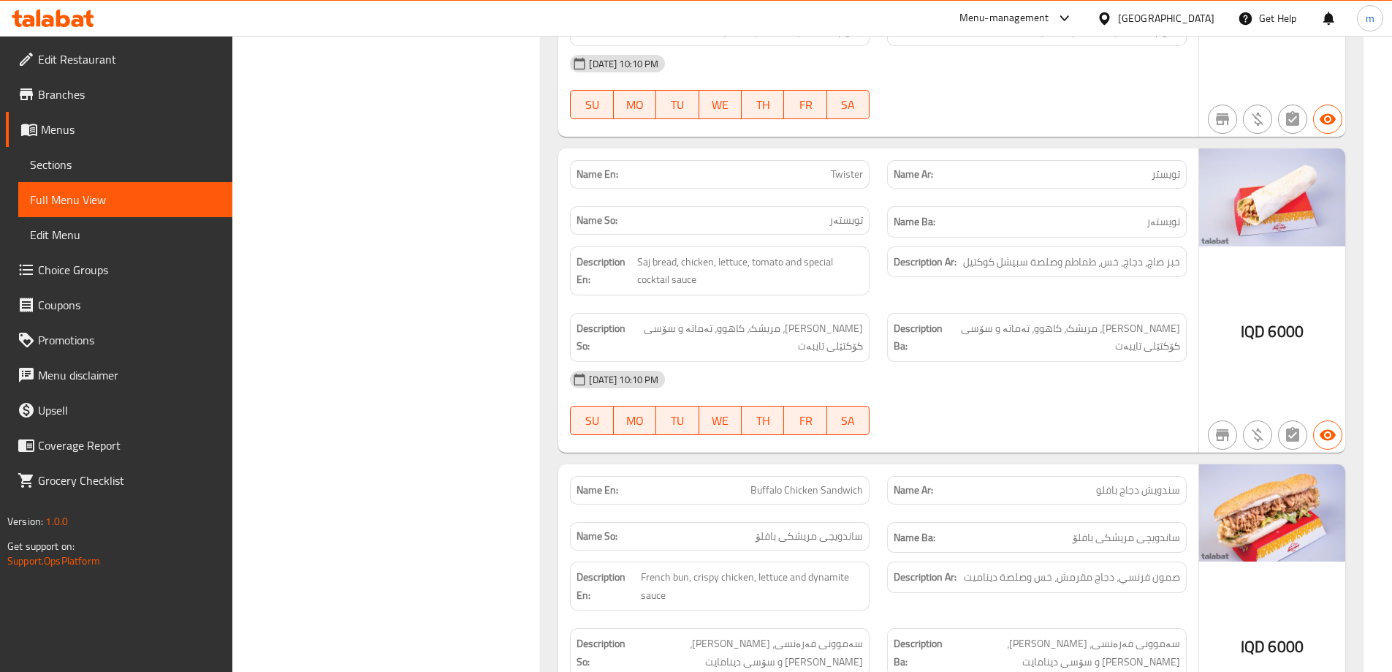
click at [895, 301] on div "Description Ar: خبز صاج، دجاج، خس، طماطم وصلصة سبيشل كوكتيل" at bounding box center [1036, 271] width 317 height 67
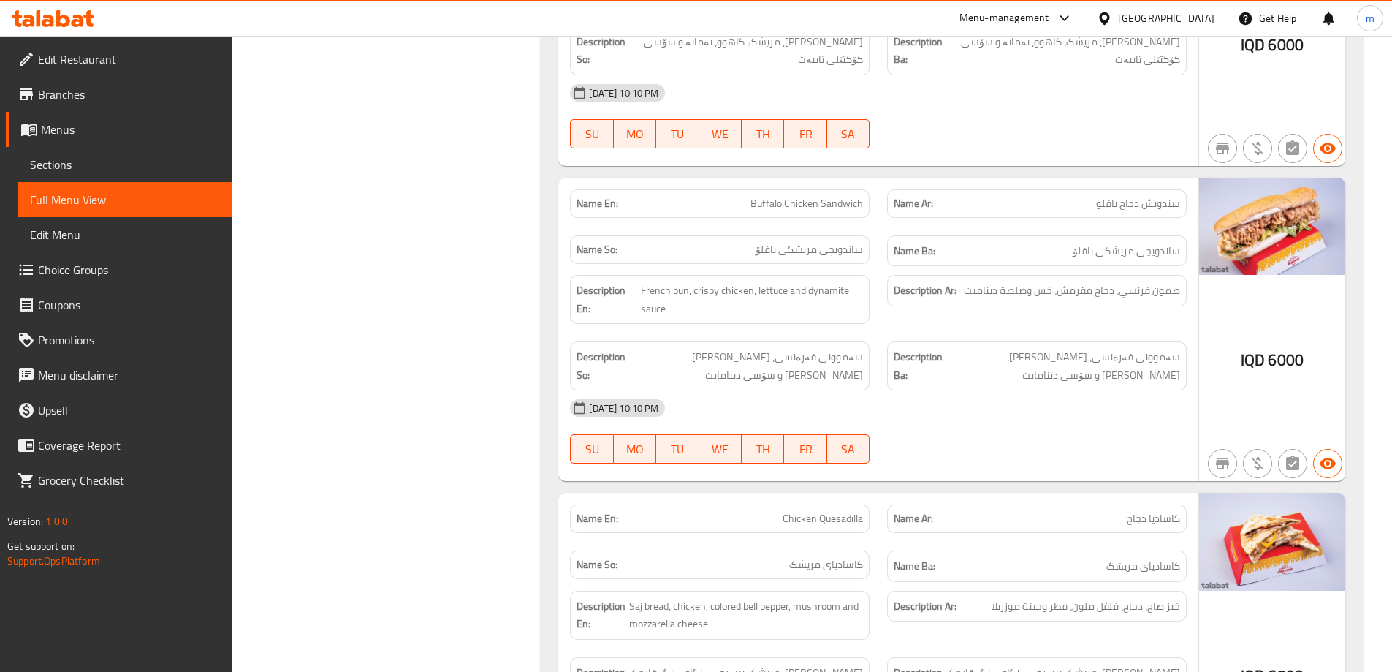
scroll to position [2388, 0]
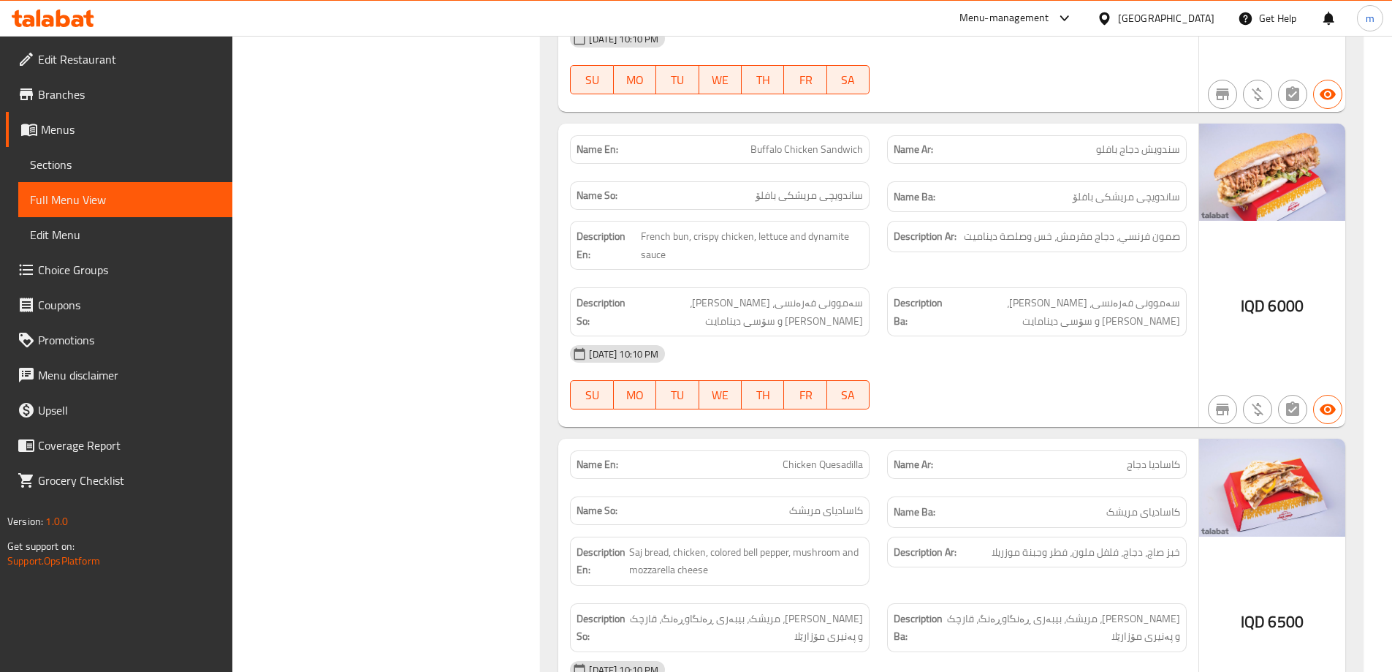
click at [770, 153] on span "Buffalo Chicken Sandwich" at bounding box center [807, 149] width 113 height 15
click at [768, 200] on span "ساندویچی مریشکی بافلۆ" at bounding box center [809, 195] width 107 height 15
copy span "بافلۆ"
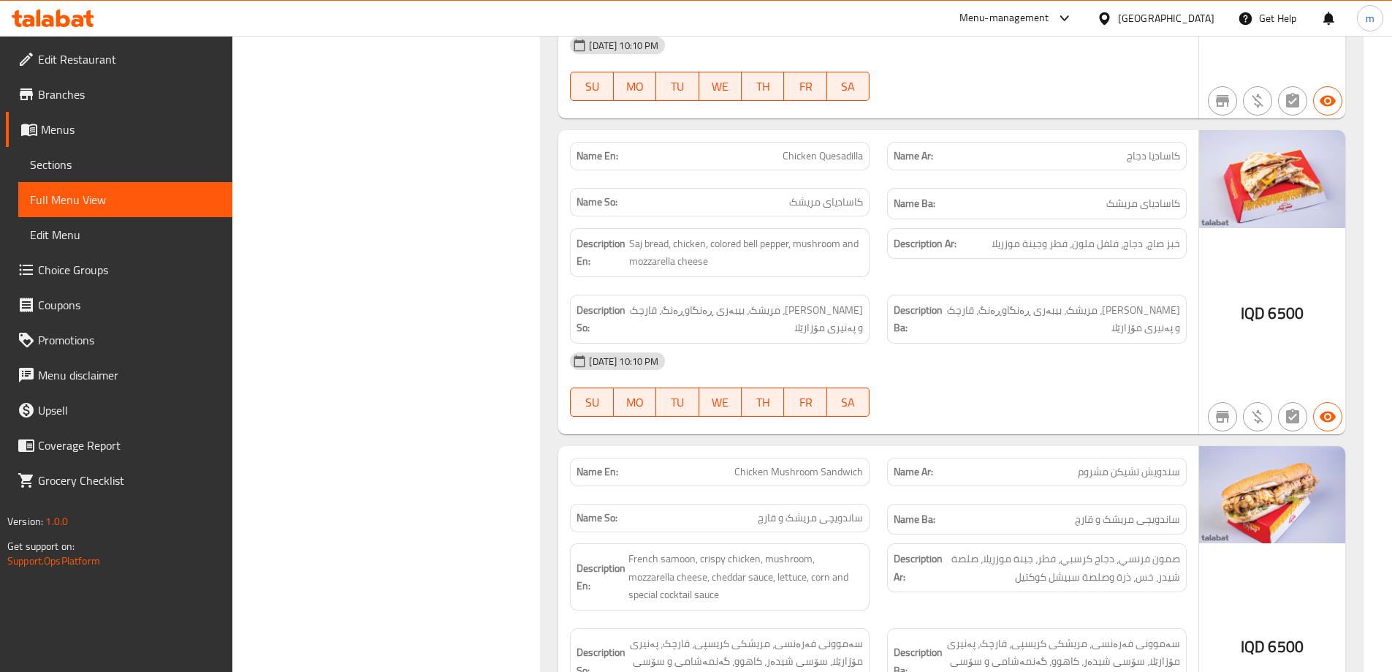
scroll to position [2730, 0]
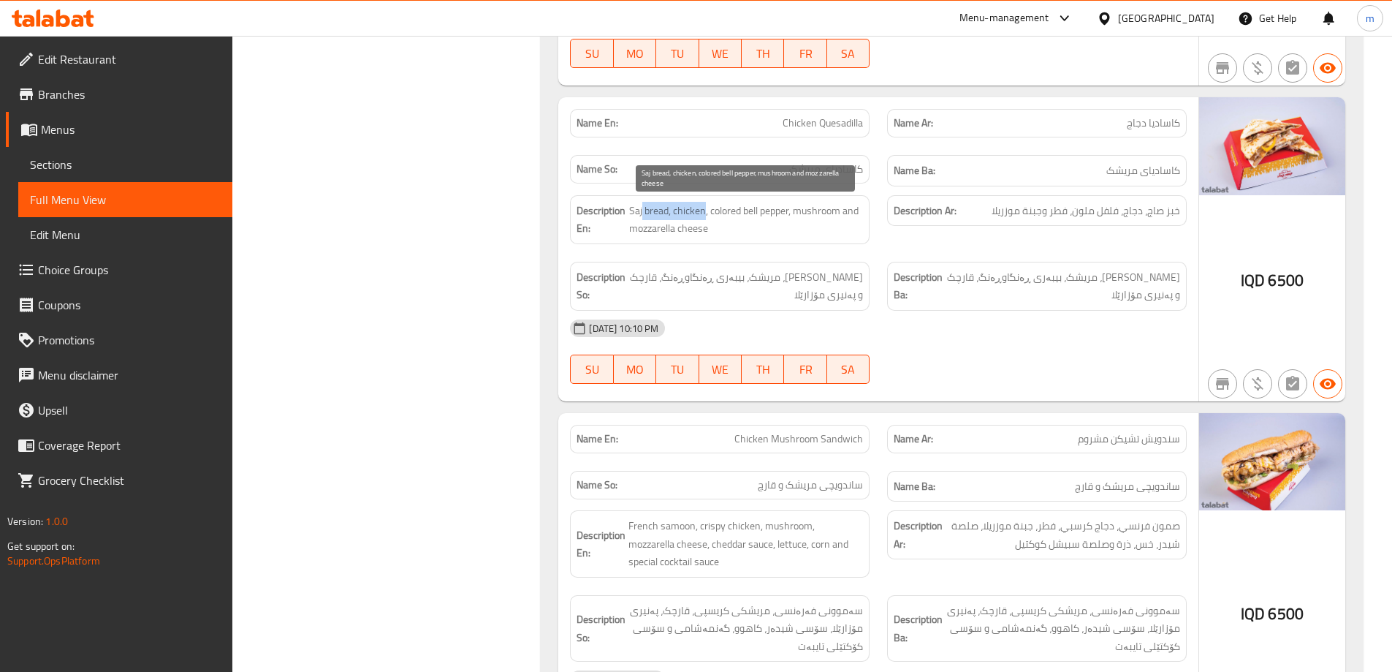
drag, startPoint x: 644, startPoint y: 214, endPoint x: 702, endPoint y: 218, distance: 58.6
click at [702, 218] on span "Saj bread, chicken, colored bell pepper, mushroom and mozzarella cheese" at bounding box center [746, 220] width 235 height 36
click at [722, 234] on span "Saj bread, chicken, colored bell pepper, mushroom and mozzarella cheese" at bounding box center [746, 220] width 235 height 36
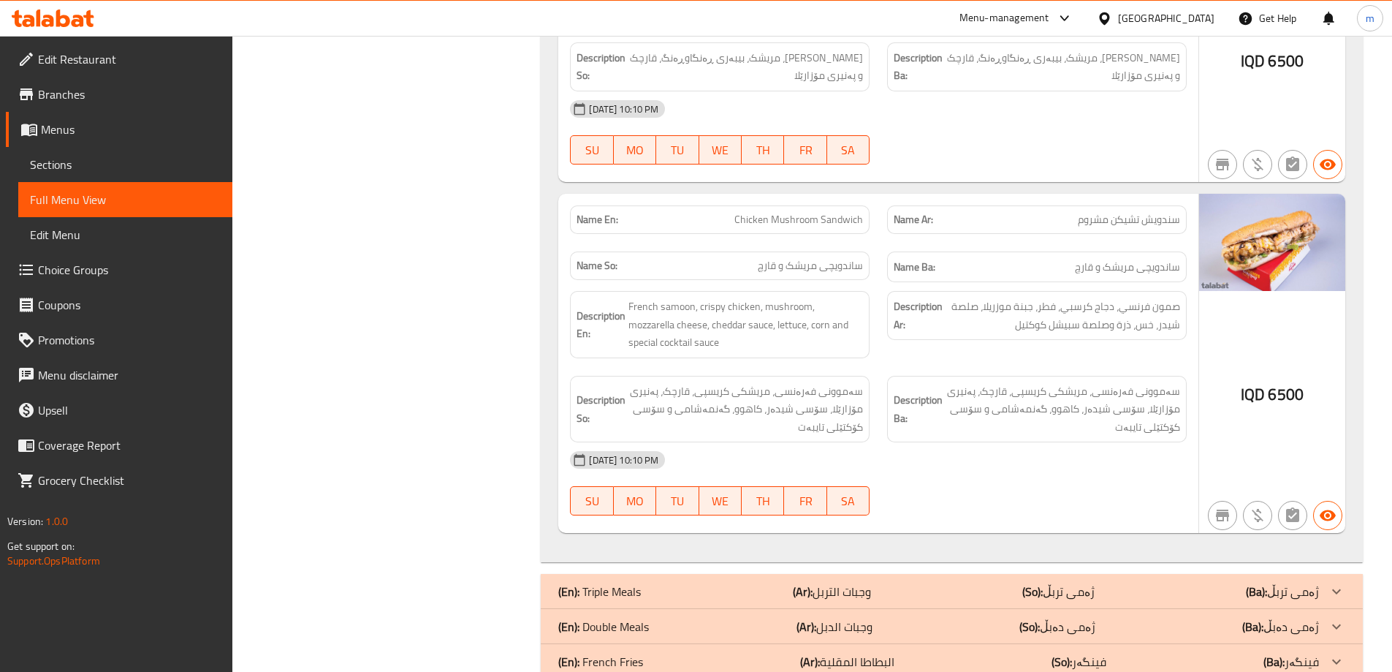
scroll to position [3020, 0]
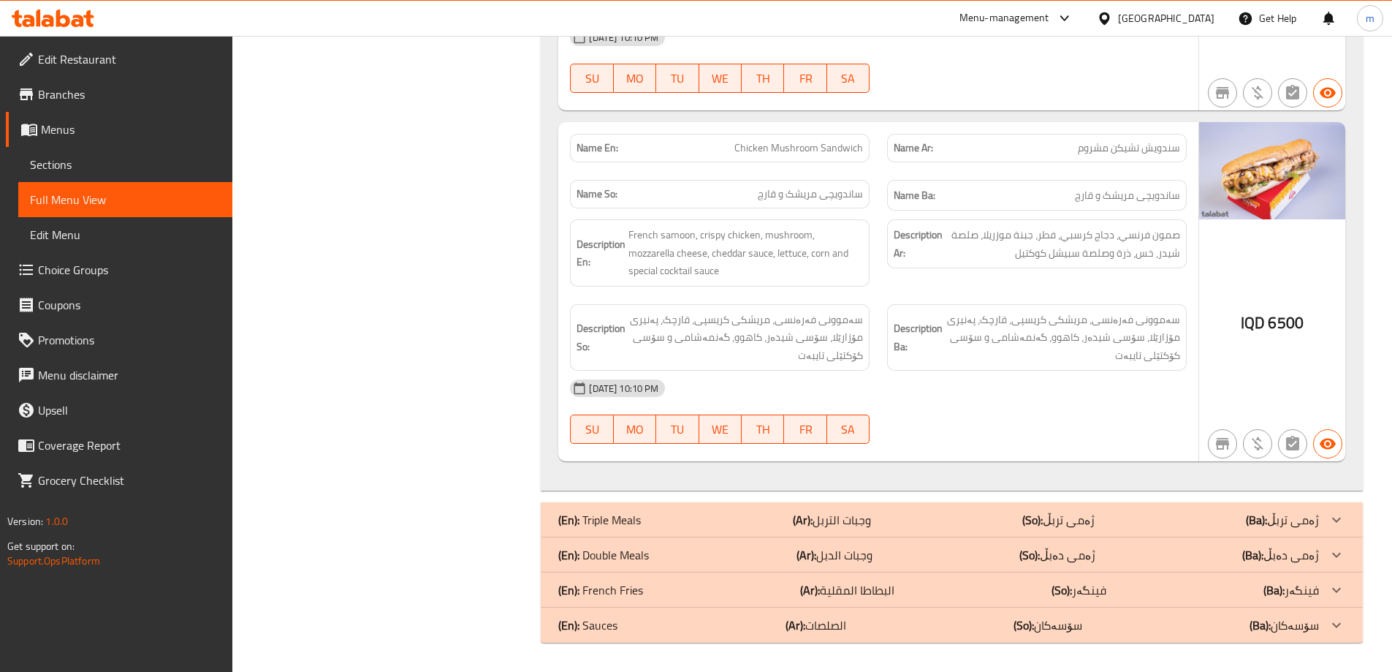
click at [802, 523] on b "(Ar):" at bounding box center [803, 520] width 20 height 22
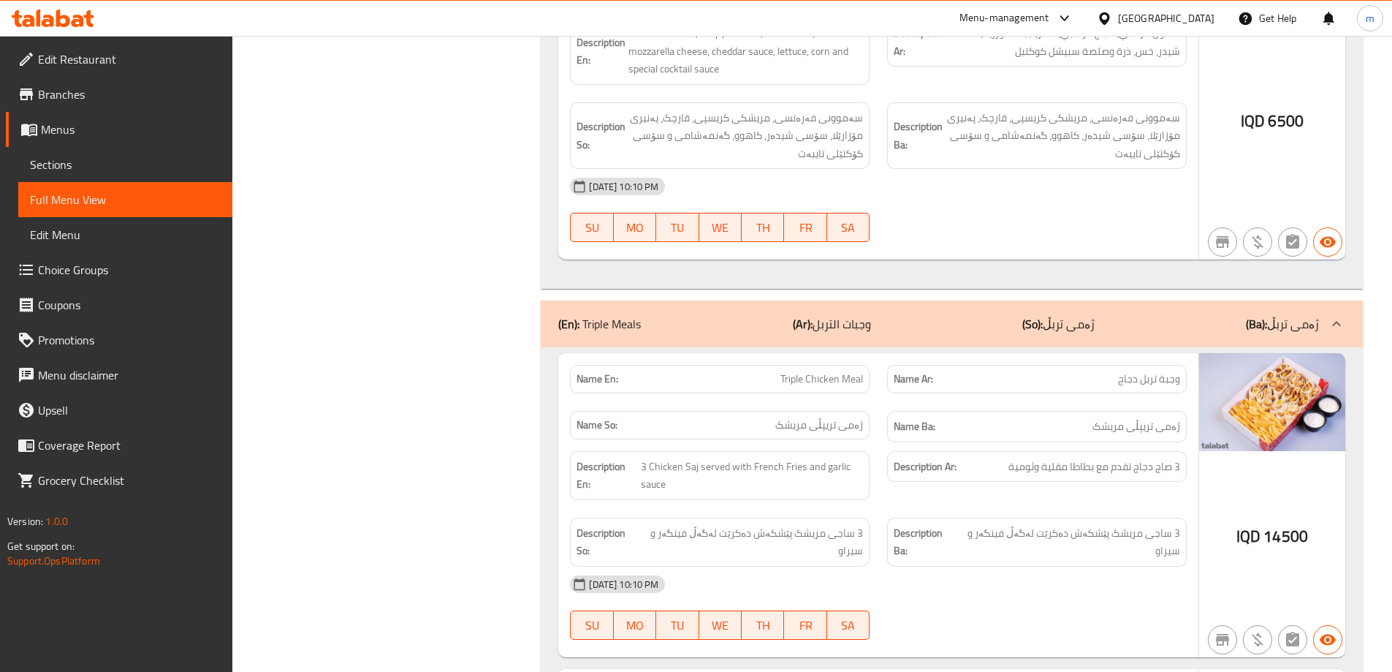
scroll to position [3362, 0]
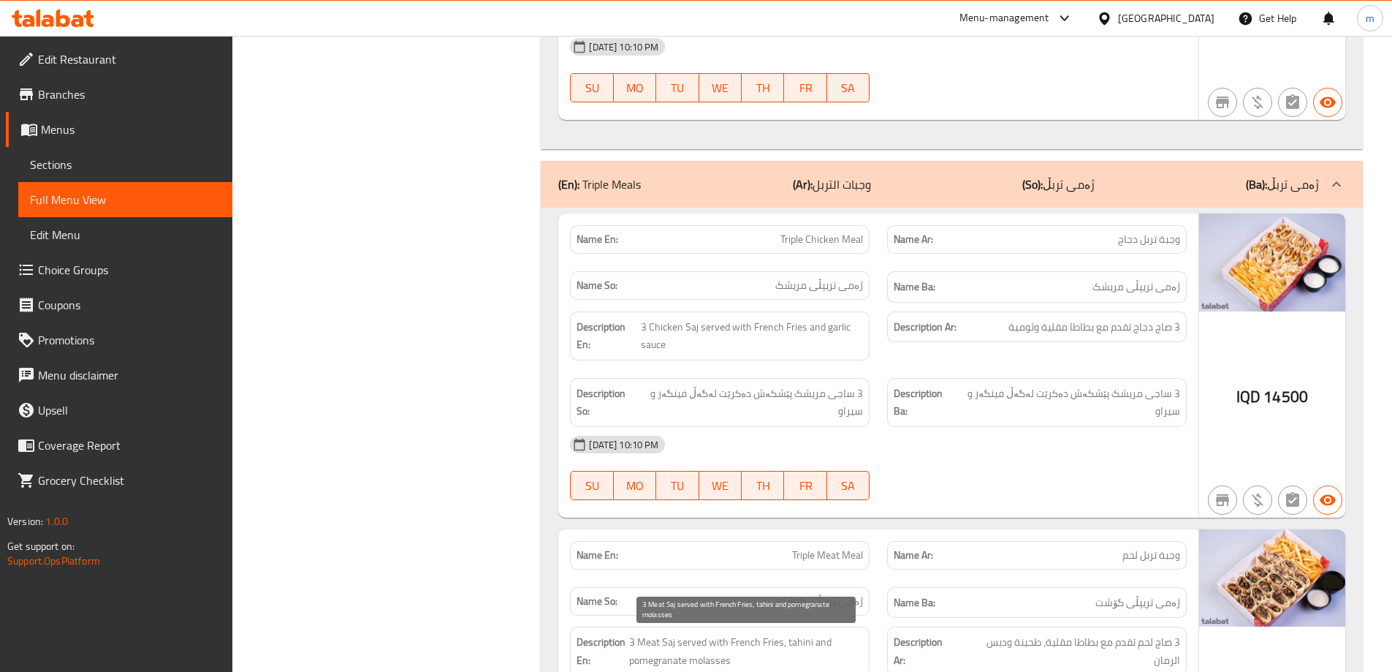
drag, startPoint x: 817, startPoint y: 637, endPoint x: 832, endPoint y: 608, distance: 32.7
click at [817, 637] on span "3 Meat Saj served with French Fries, tahini and pomegranate molasses" at bounding box center [746, 651] width 234 height 36
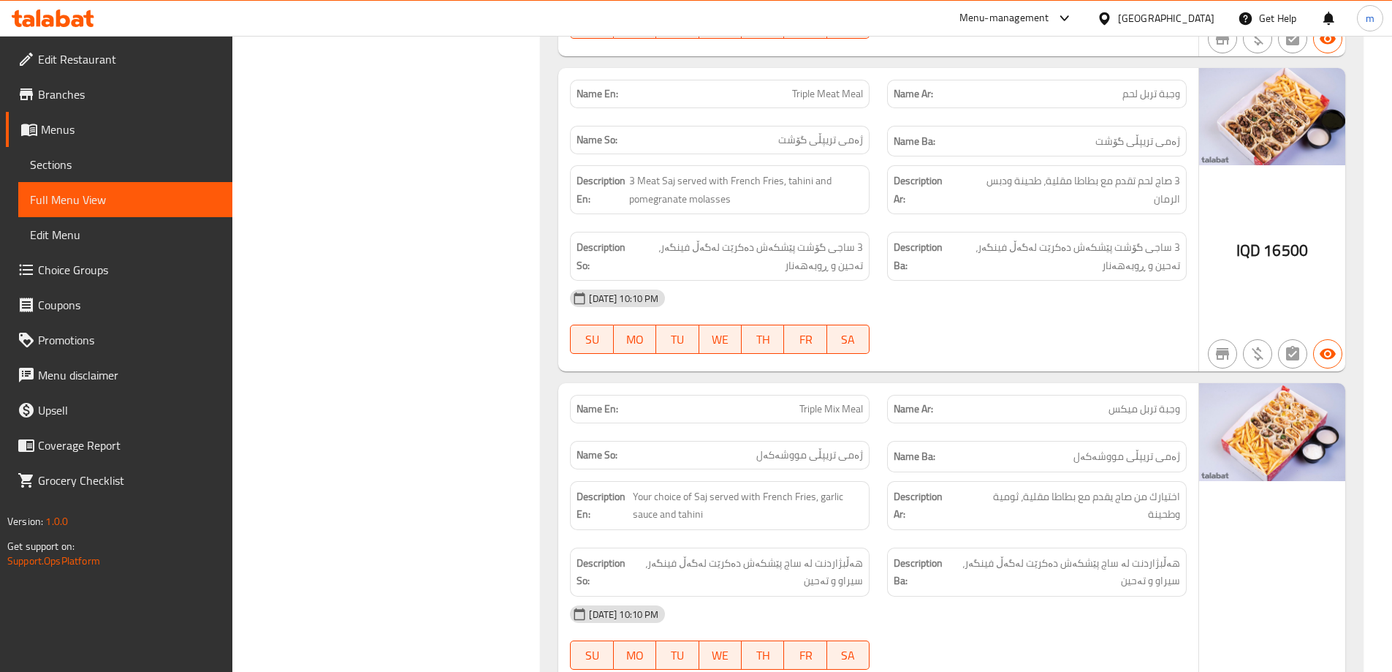
scroll to position [3873, 0]
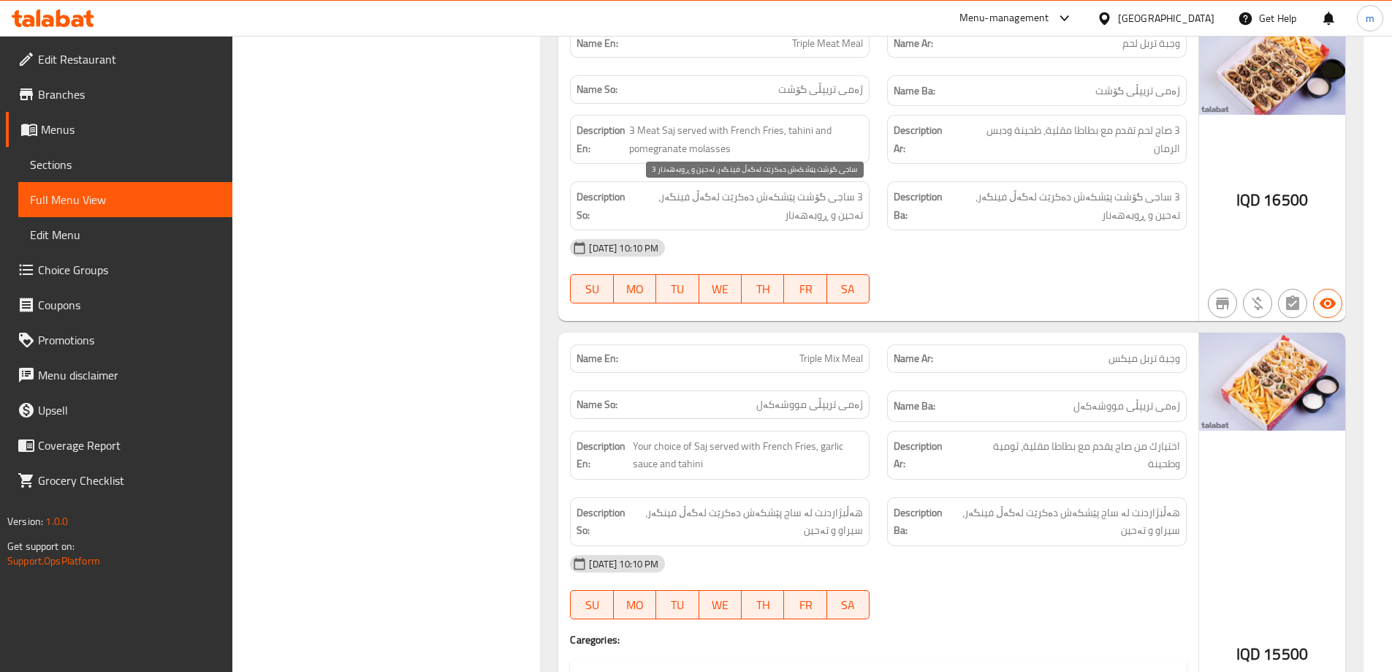
click at [783, 220] on span "3 ساجی گۆشت پێشکەش دەکرێت لەگەڵ فینگەر، تەحین و ڕوبەهەنار" at bounding box center [747, 206] width 231 height 36
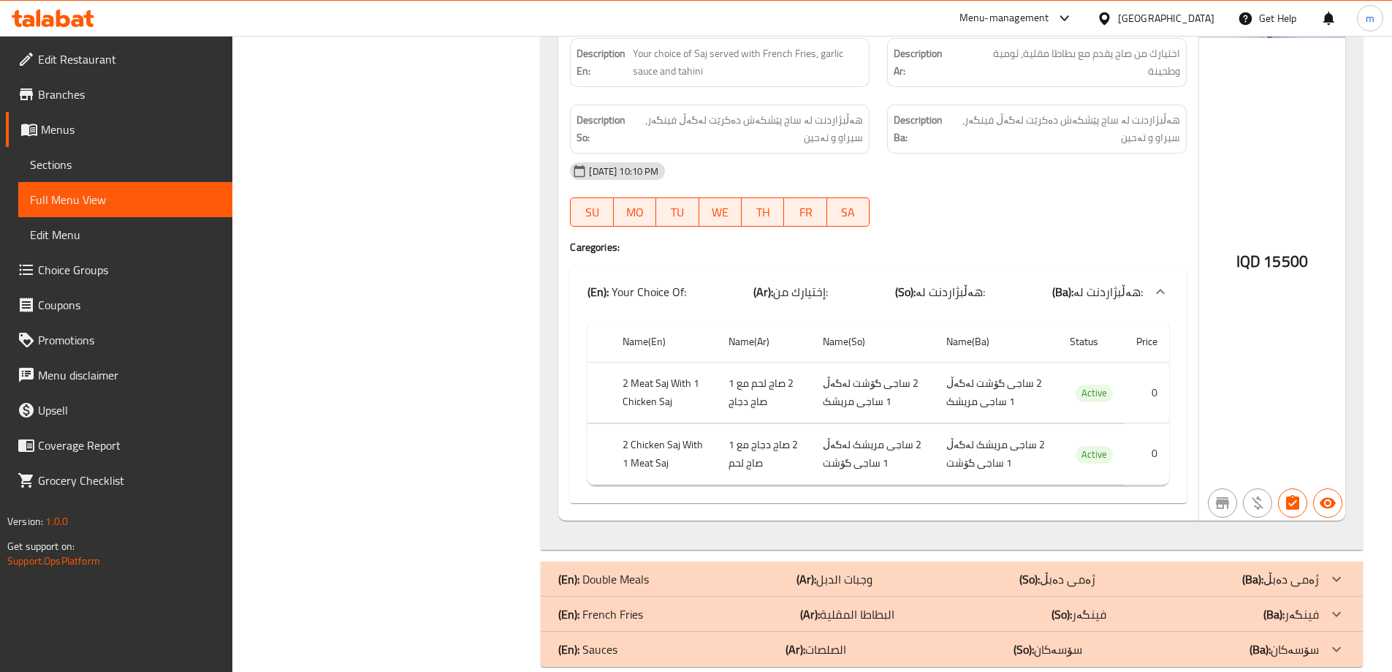
scroll to position [4290, 0]
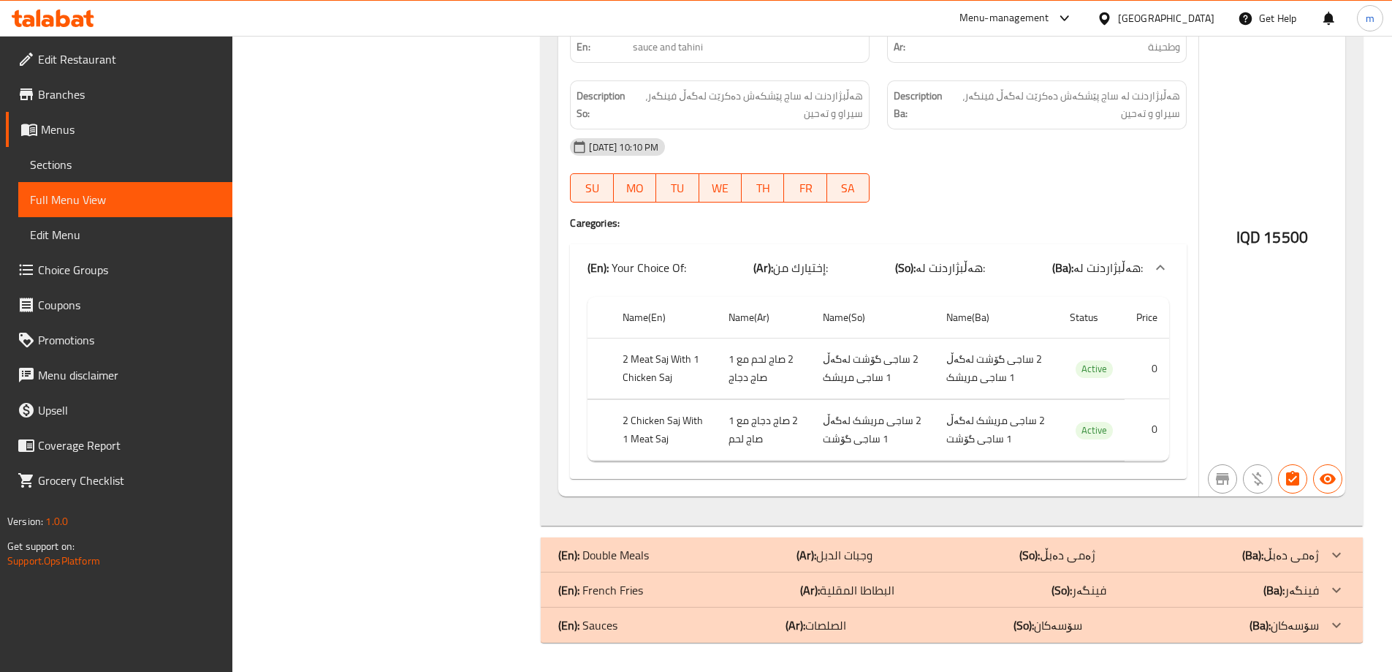
click at [680, 538] on div "(En): Double Meals (Ar): وجبات الدبل (So): ژەمی دەبڵ (Ba): ژەمی دەبڵ" at bounding box center [952, 554] width 822 height 35
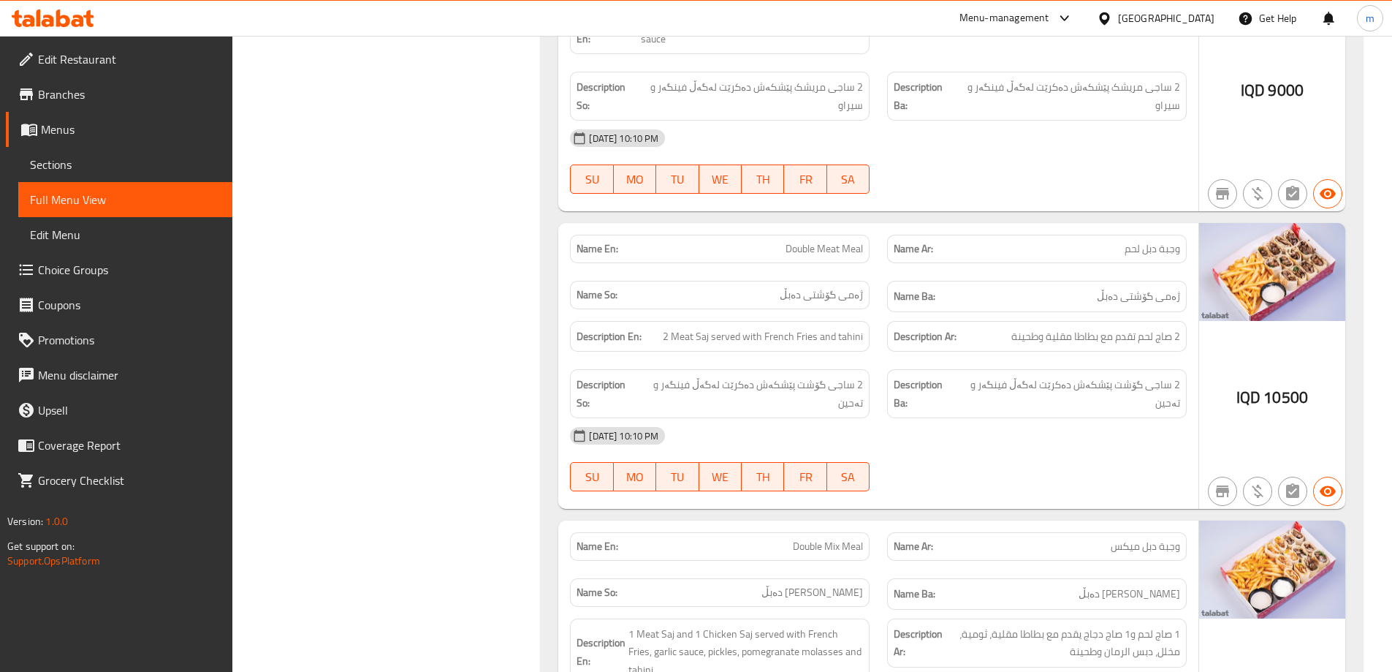
scroll to position [5143, 0]
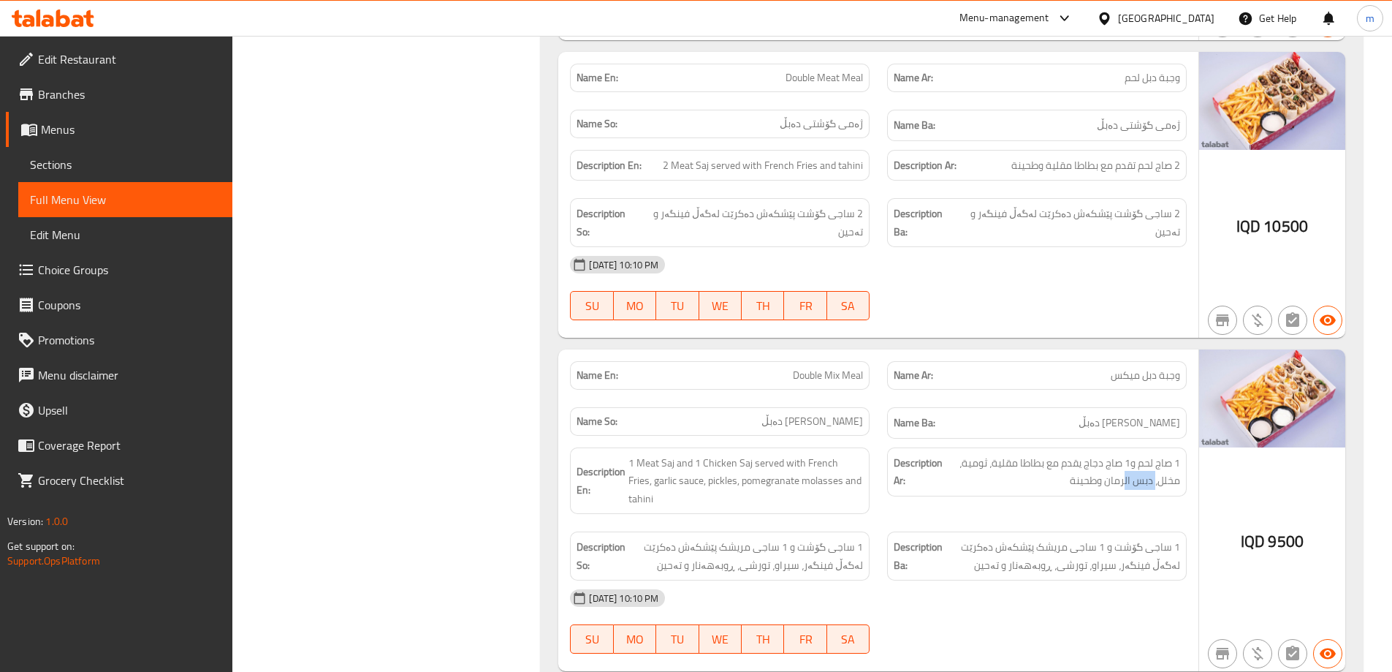
drag, startPoint x: 1155, startPoint y: 485, endPoint x: 1124, endPoint y: 483, distance: 31.5
click at [1124, 493] on div "Description Ar: 1 صاج لحم و1 صاج دجاج يقدم مع بطاطا مقلية، ثومية، مخلل، دبس الر…" at bounding box center [1037, 471] width 300 height 49
click at [1124, 485] on span "1 صاج لحم و1 صاج دجاج يقدم مع بطاطا مقلية، ثومية، مخلل، دبس الرمان وطحينة" at bounding box center [1063, 472] width 235 height 36
click at [1069, 487] on span "1 صاج لحم و1 صاج دجاج يقدم مع بطاطا مقلية، ثومية، مخلل، دبس الرمان وطحينة" at bounding box center [1063, 472] width 235 height 36
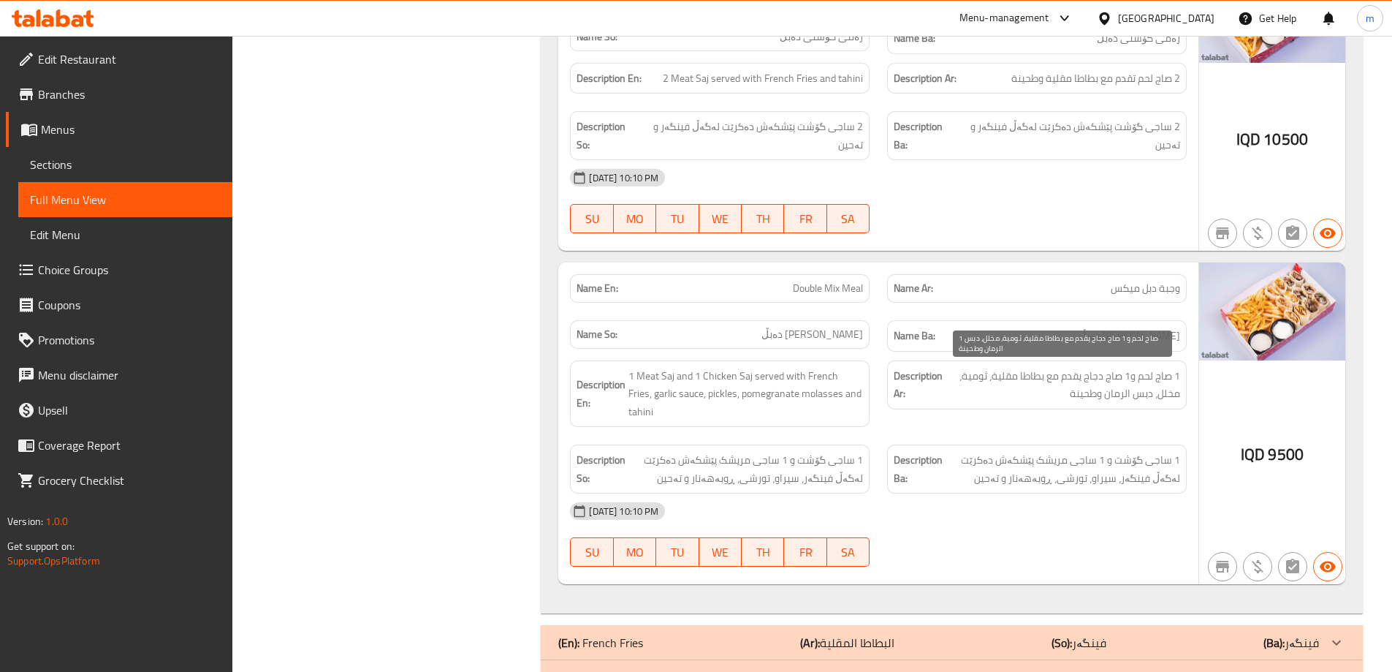
scroll to position [5265, 0]
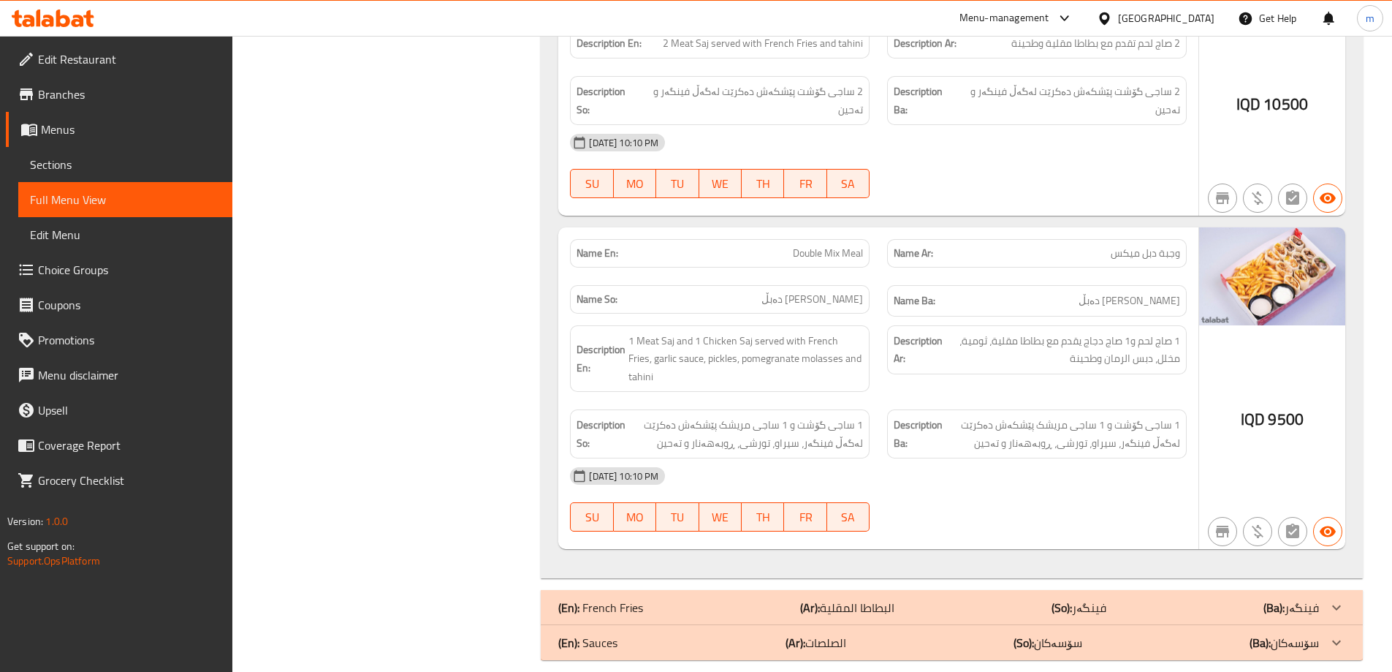
click at [885, 599] on p "(Ar): البطاطا المقلية" at bounding box center [847, 608] width 94 height 18
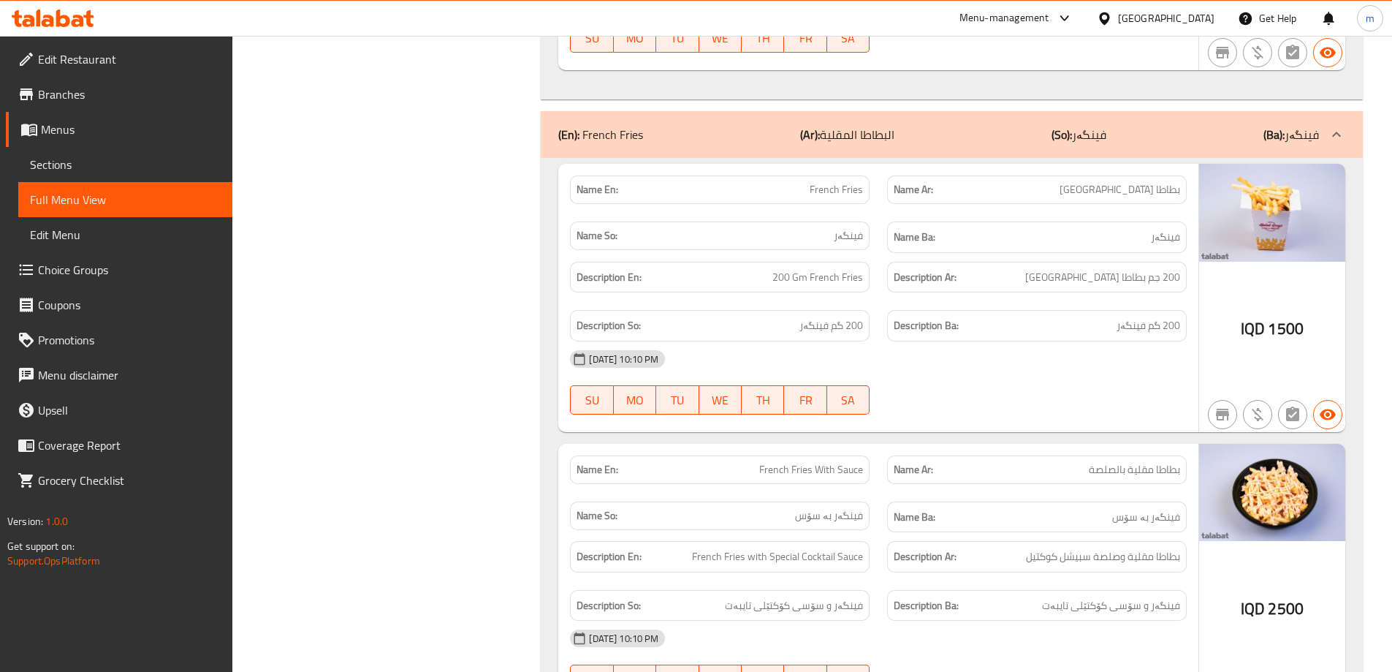
scroll to position [5776, 0]
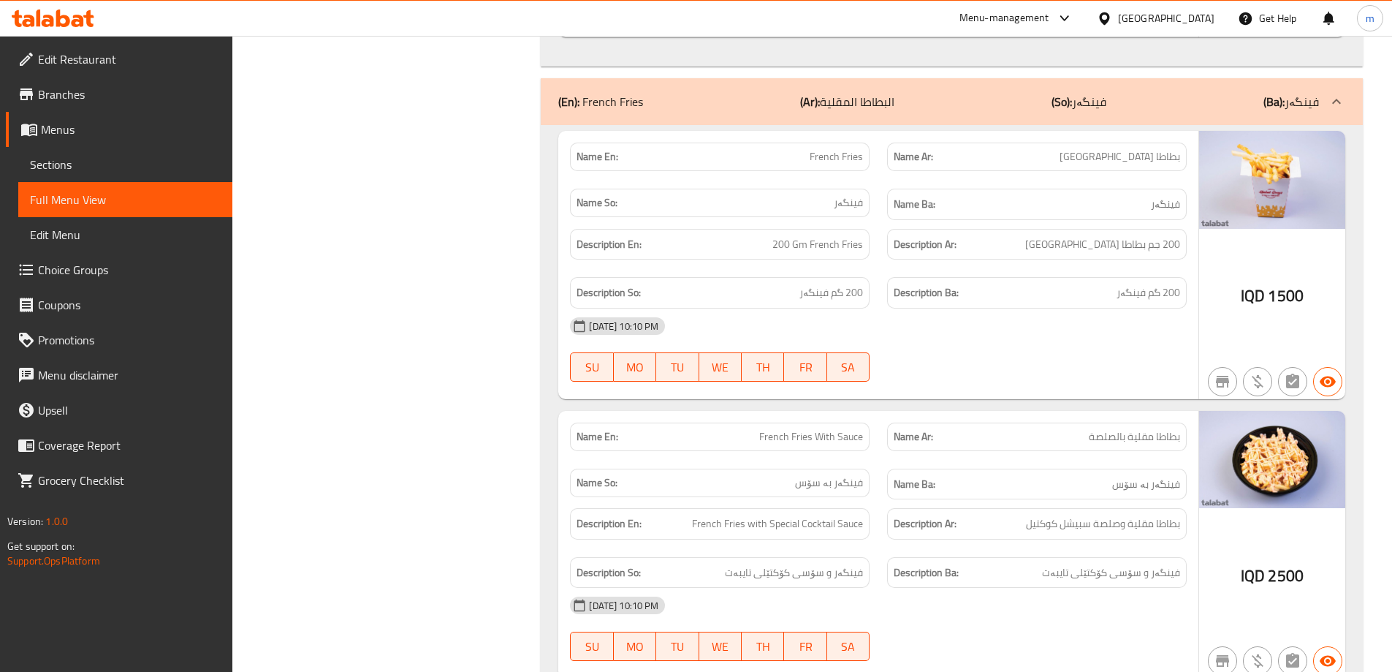
click at [1054, 517] on div "Description Ar: بطاطا مقلية وصلصة سبيشل كوكتيل" at bounding box center [1037, 523] width 300 height 31
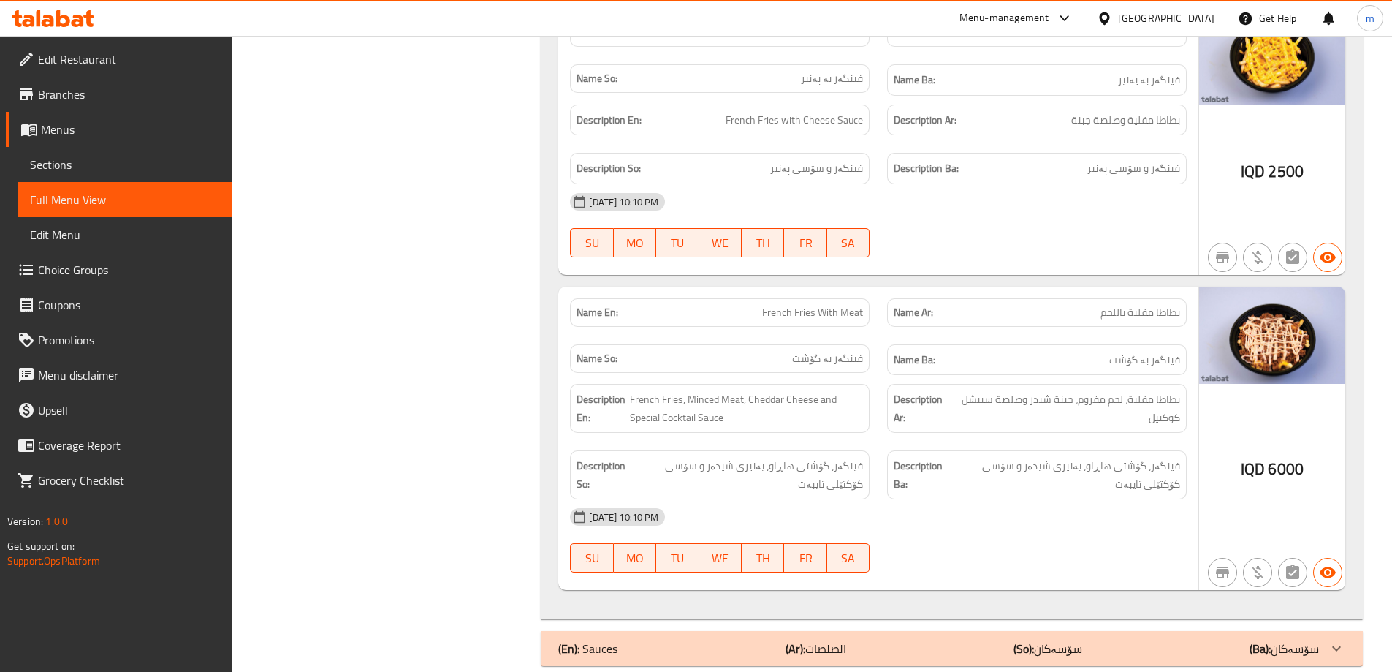
scroll to position [6465, 0]
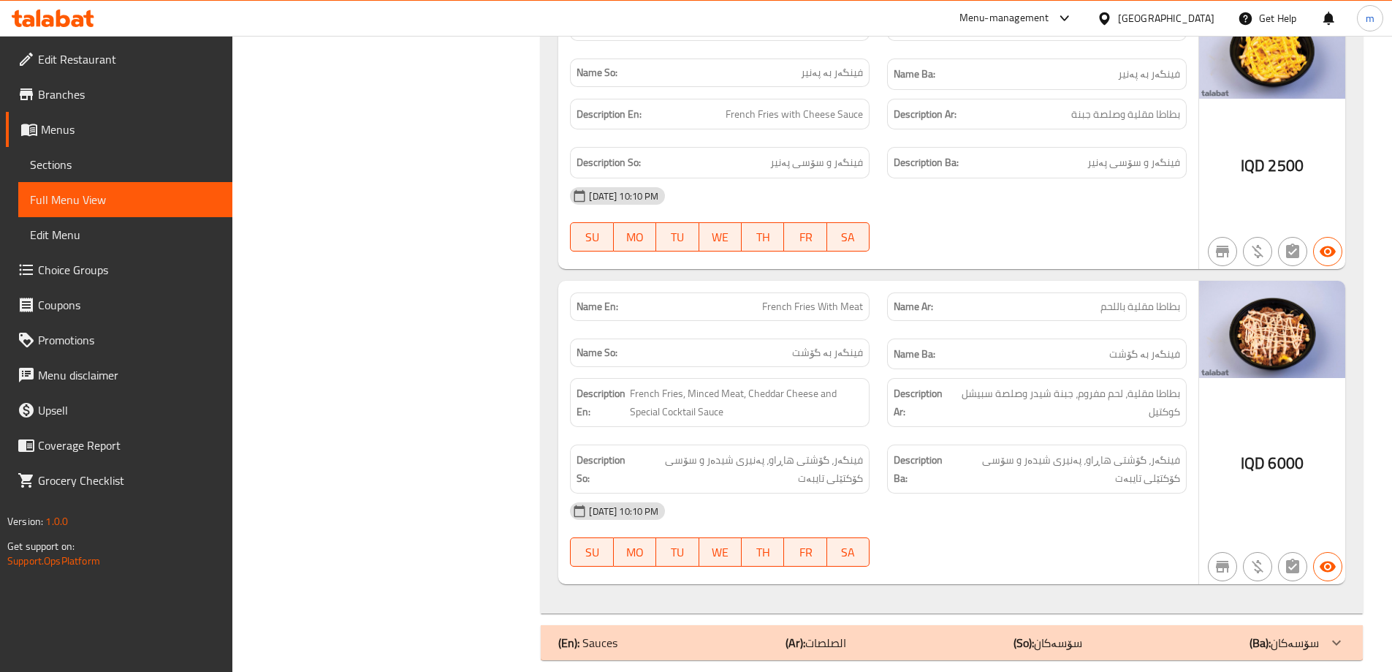
click at [957, 625] on div "(En): Sauces (Ar): الصلصات (So): سۆسەکان (Ba): سۆسەکان" at bounding box center [952, 642] width 822 height 35
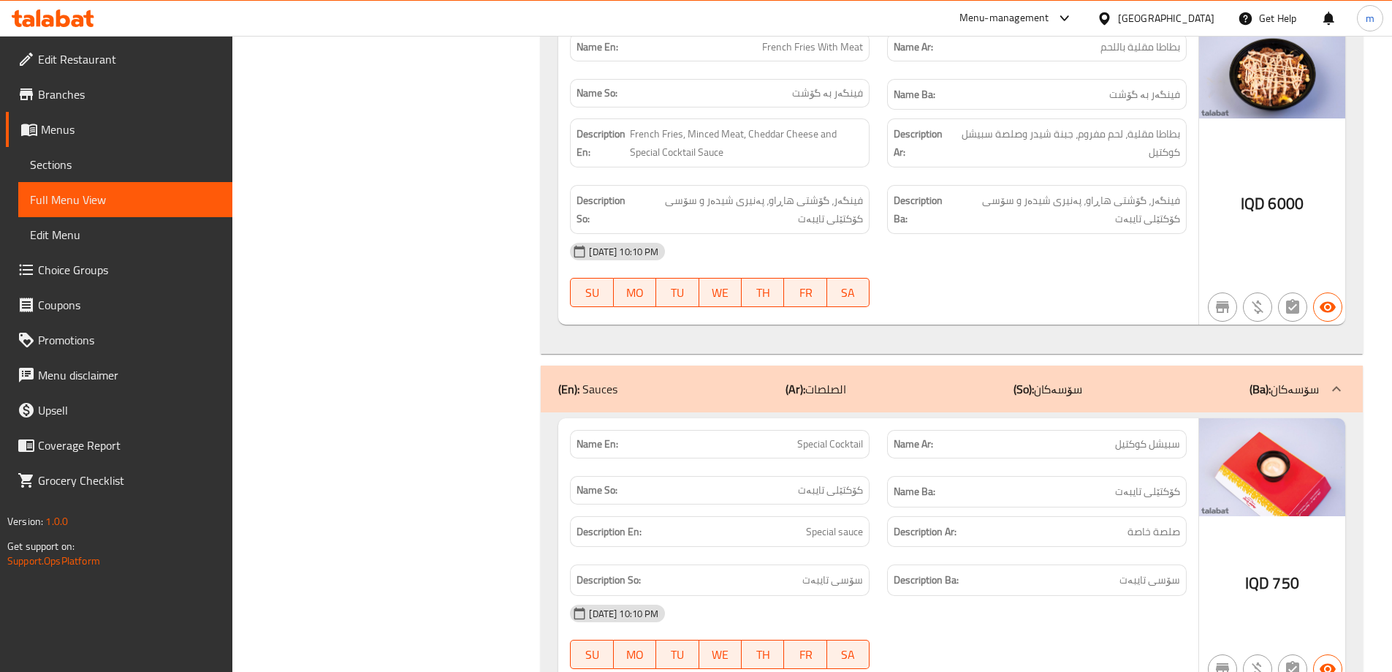
scroll to position [6636, 0]
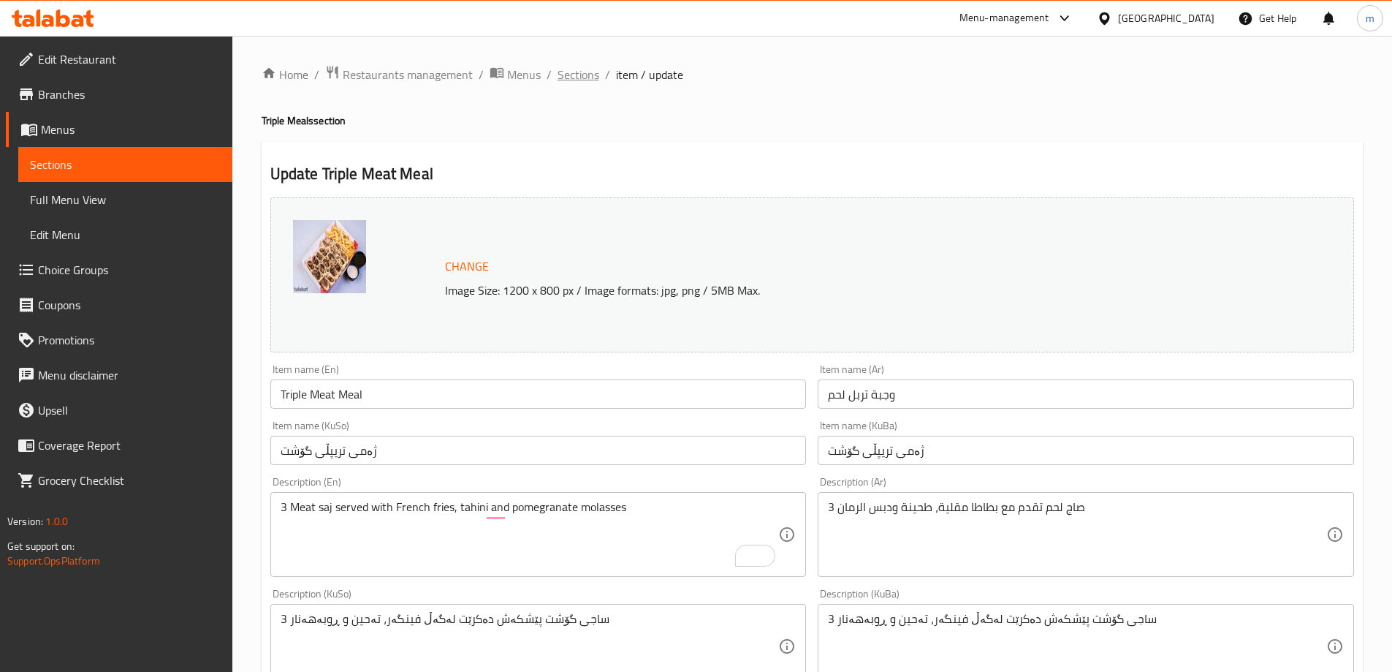
click at [584, 69] on span "Sections" at bounding box center [579, 75] width 42 height 18
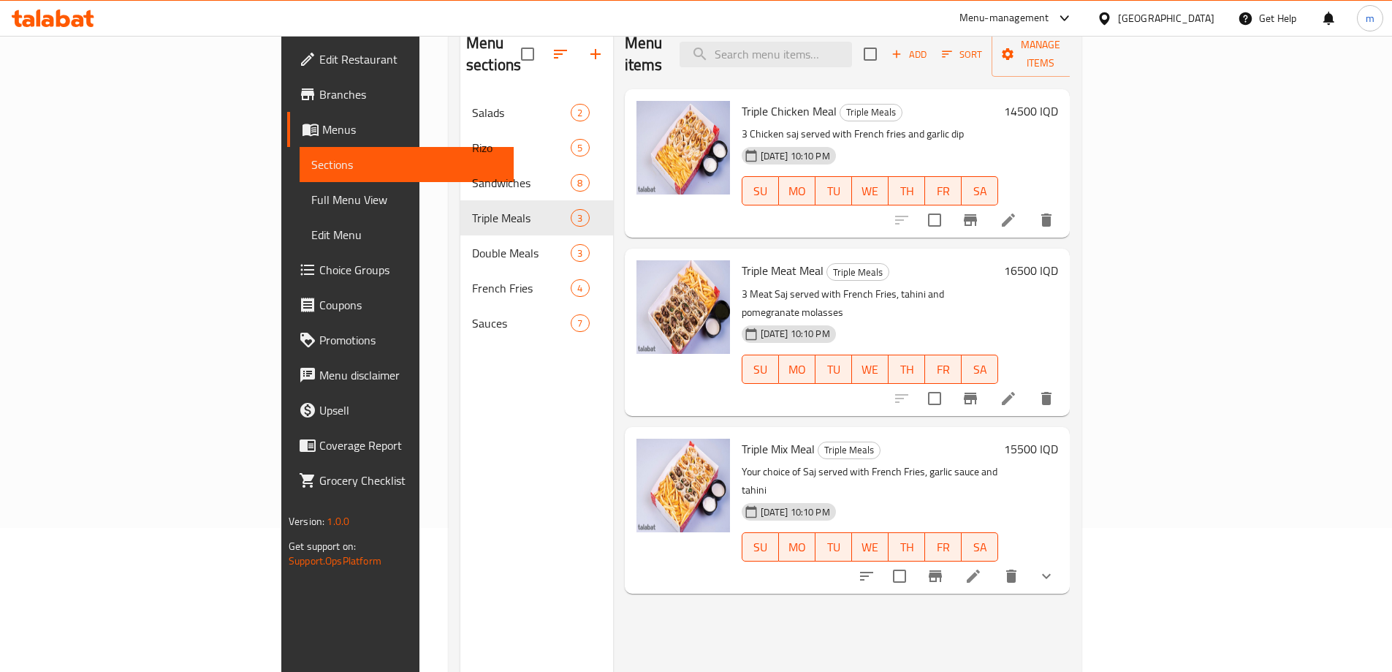
scroll to position [205, 0]
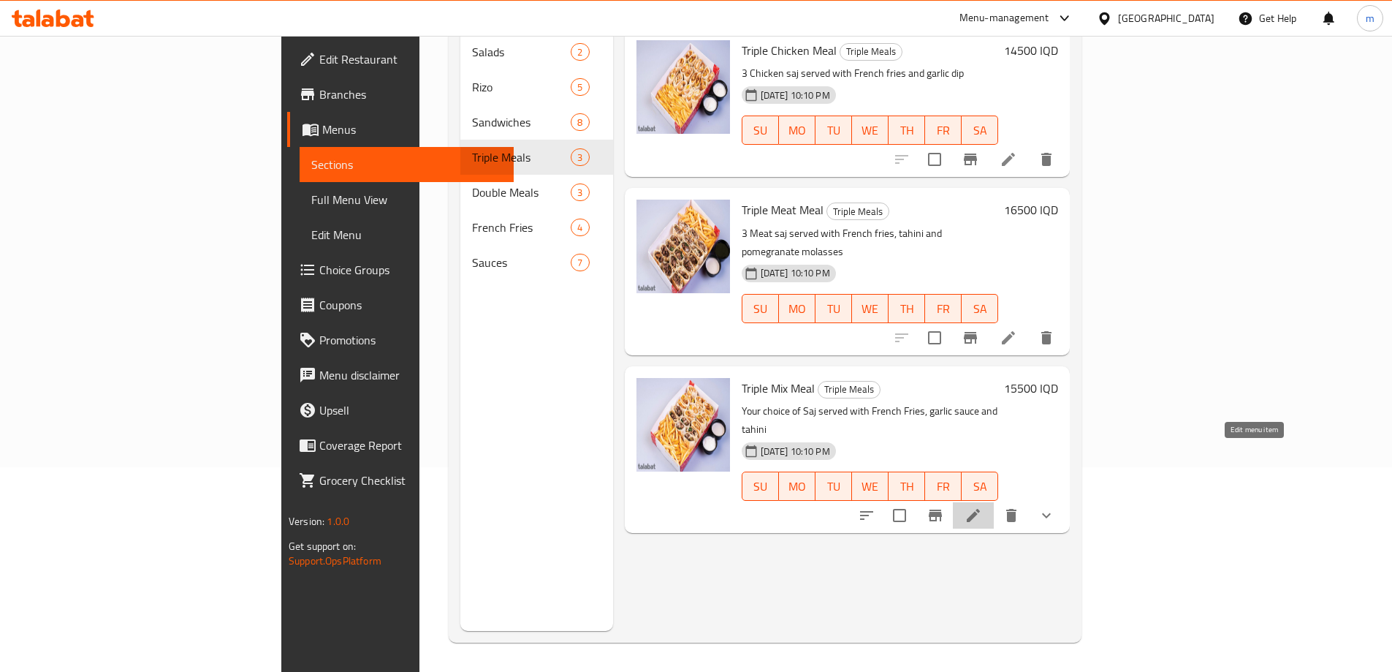
click at [982, 506] on icon at bounding box center [974, 515] width 18 height 18
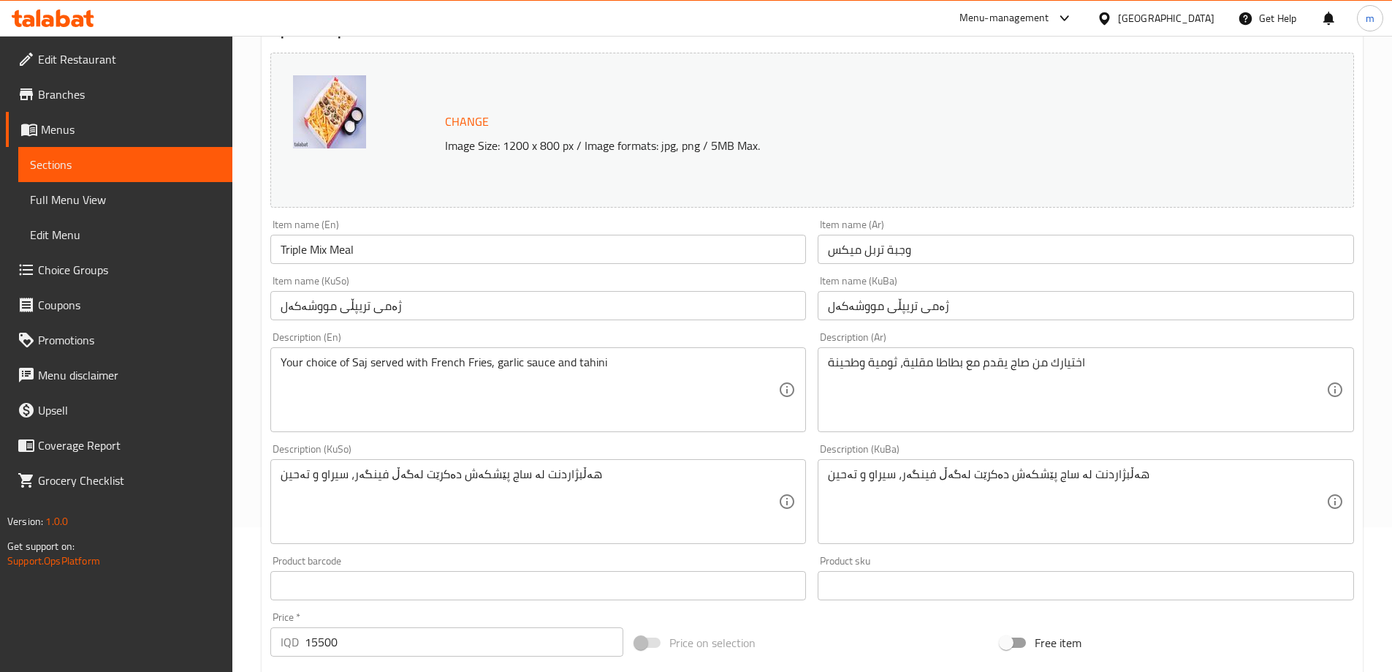
scroll to position [170, 0]
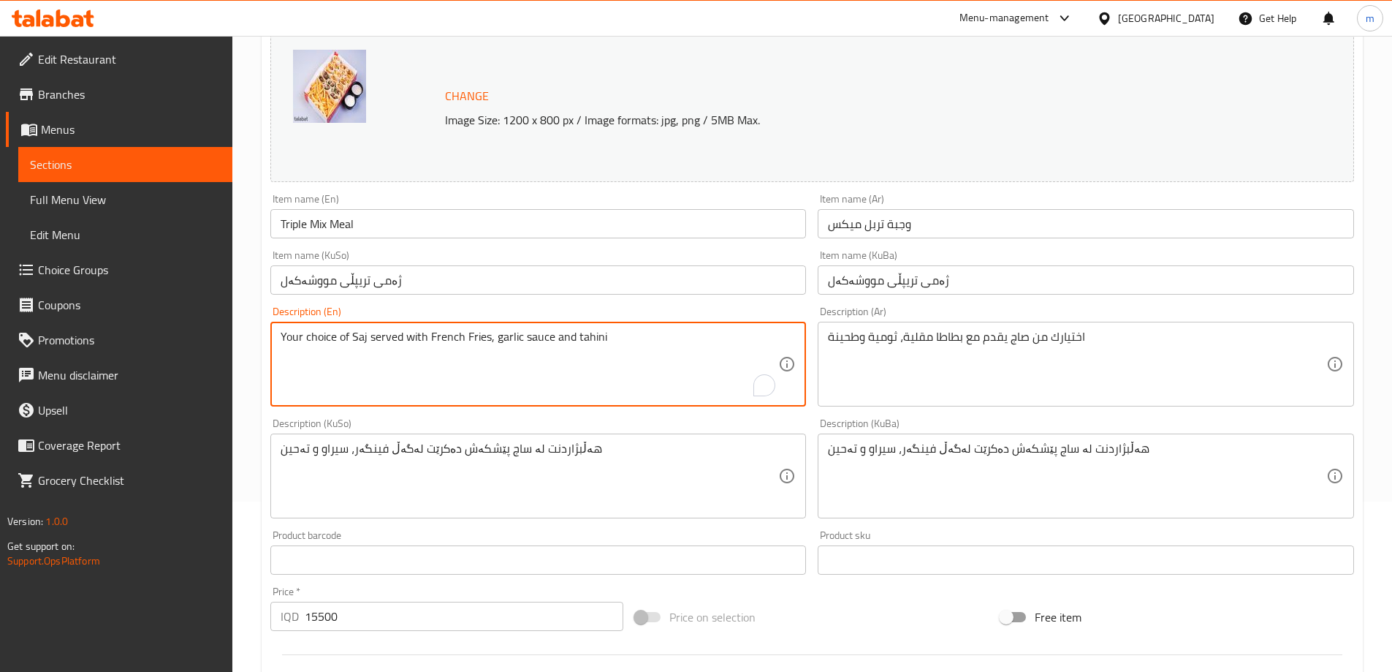
click at [352, 338] on textarea "Your choice of Saj served with French Fries, garlic sauce and tahini" at bounding box center [530, 364] width 498 height 69
click at [467, 338] on textarea "Your choice of saj served with French Fries, garlic sauce and tahini" at bounding box center [530, 364] width 498 height 69
click at [520, 342] on textarea "Your choice of saj served with French fries, garlic sauce and tahini" at bounding box center [530, 364] width 498 height 69
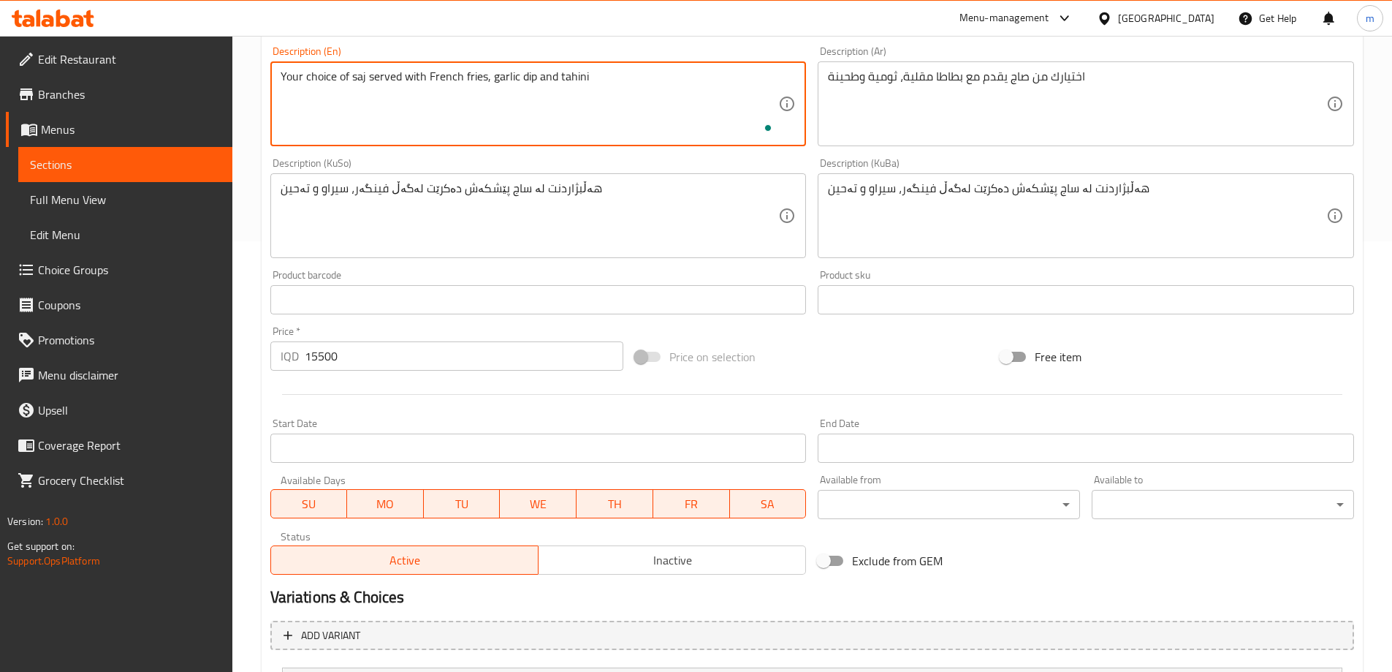
scroll to position [609, 0]
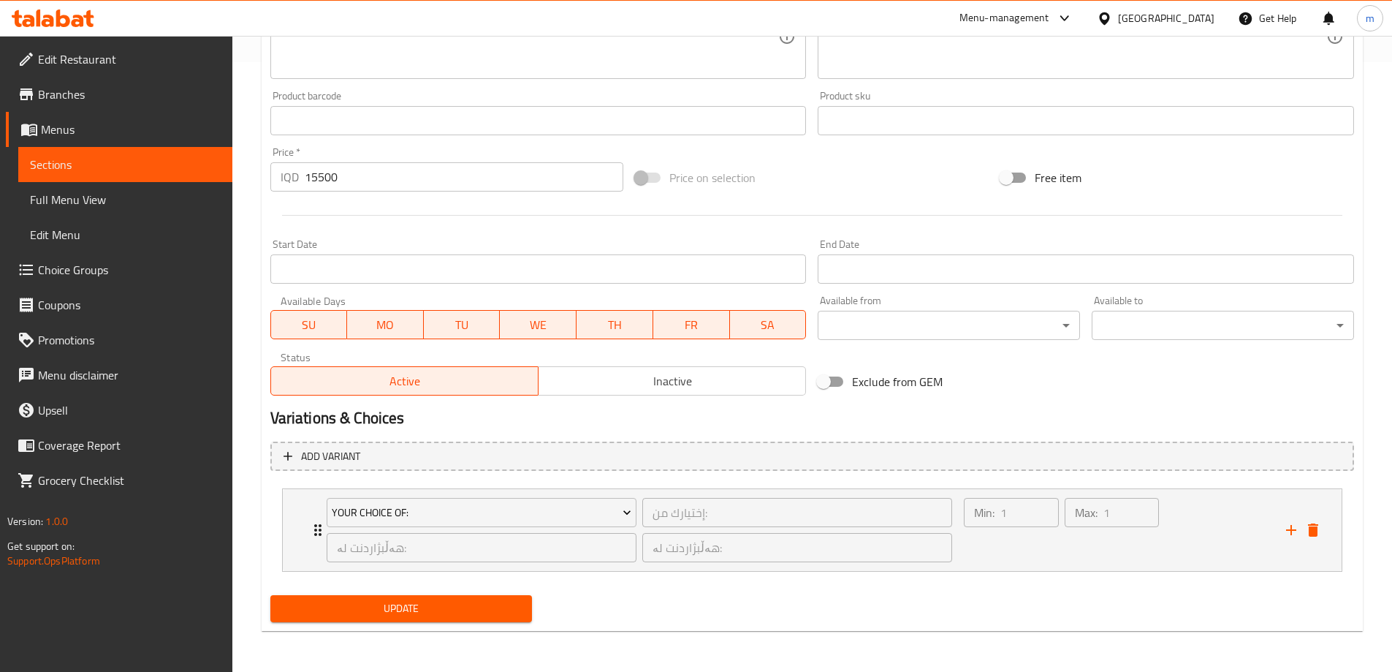
type textarea "Your choice of saj served with French fries, garlic dip and tahini"
click at [423, 605] on span "Update" at bounding box center [401, 608] width 239 height 18
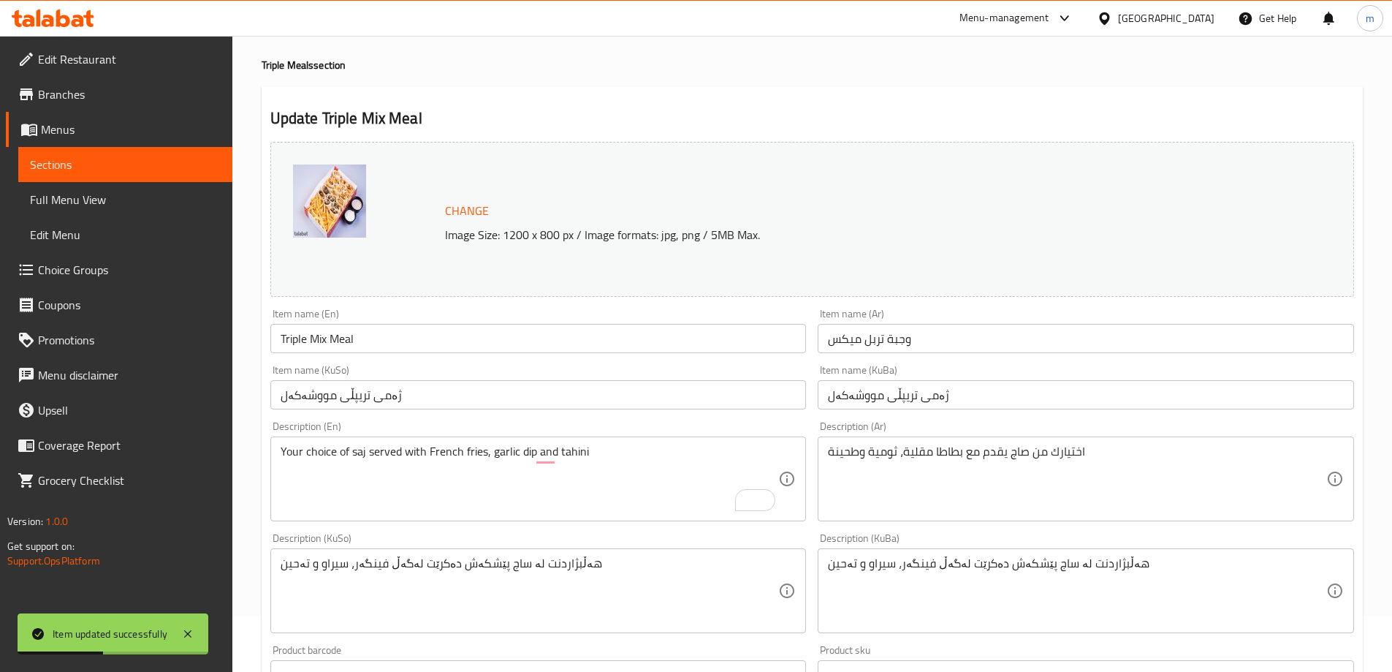
scroll to position [0, 0]
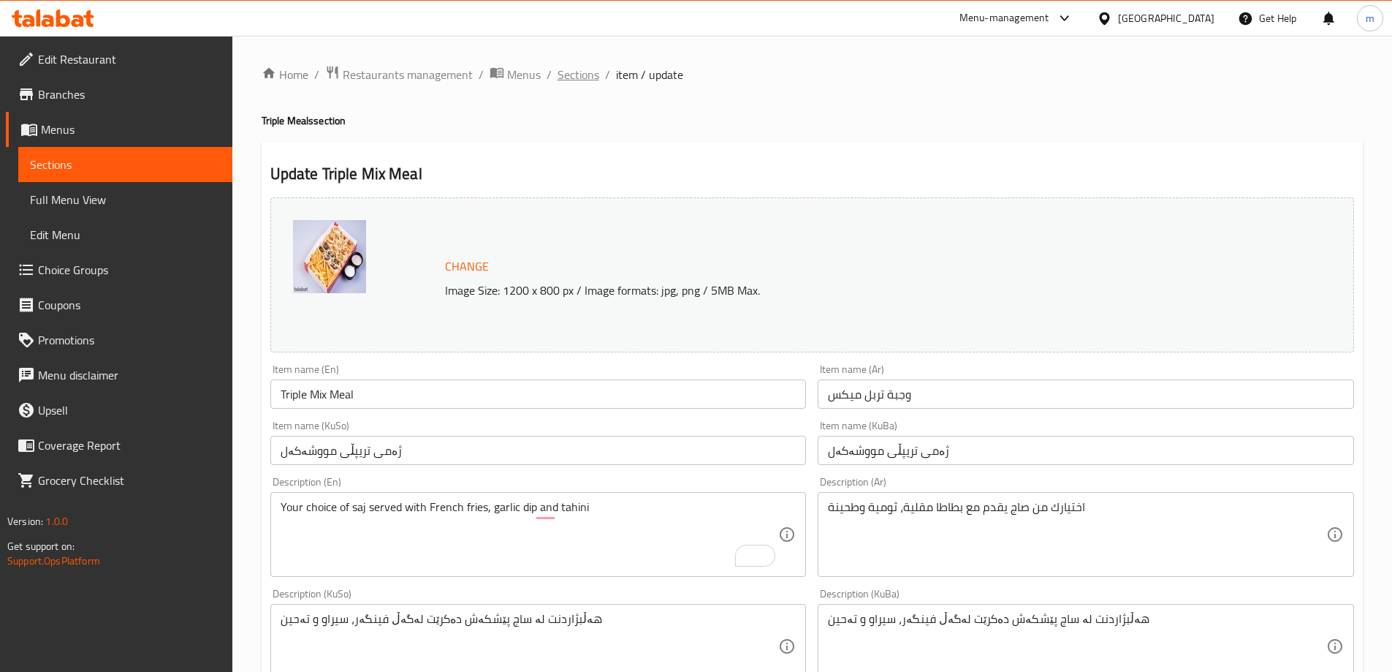
click at [589, 69] on span "Sections" at bounding box center [579, 75] width 42 height 18
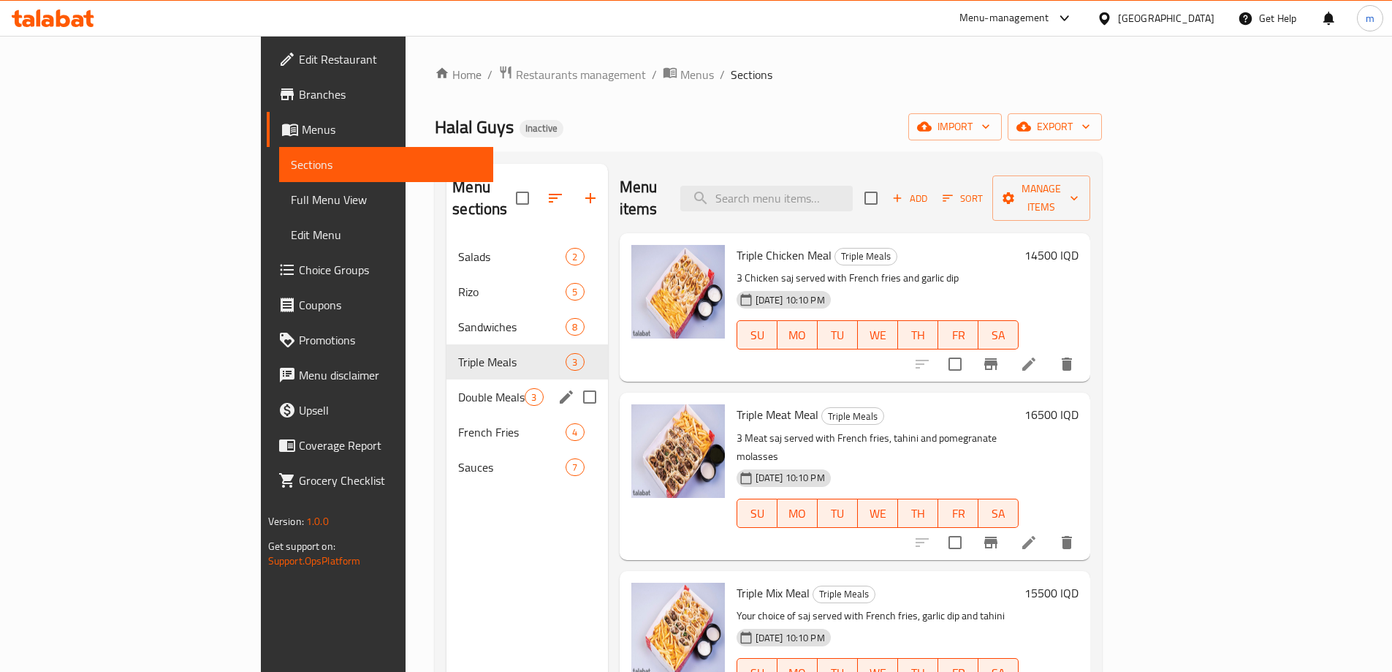
click at [447, 387] on div "Double Meals 3" at bounding box center [527, 396] width 161 height 35
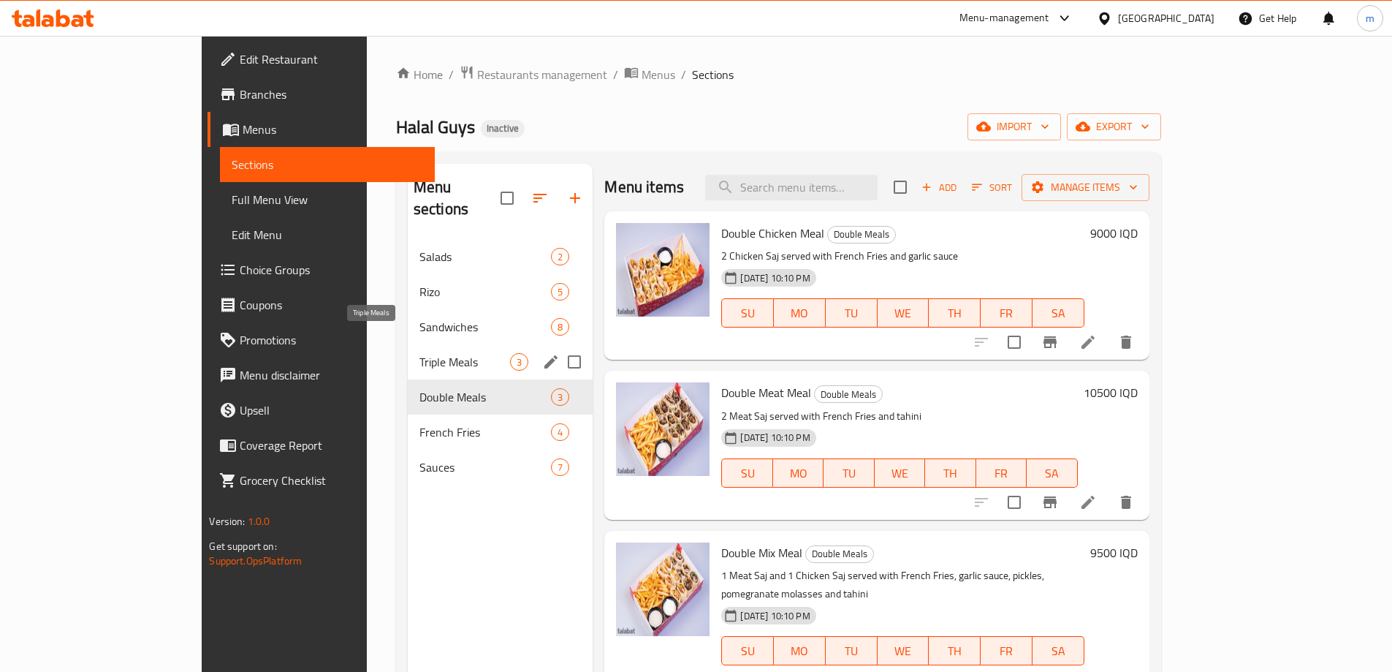
click at [419, 353] on span "Triple Meals" at bounding box center [464, 362] width 91 height 18
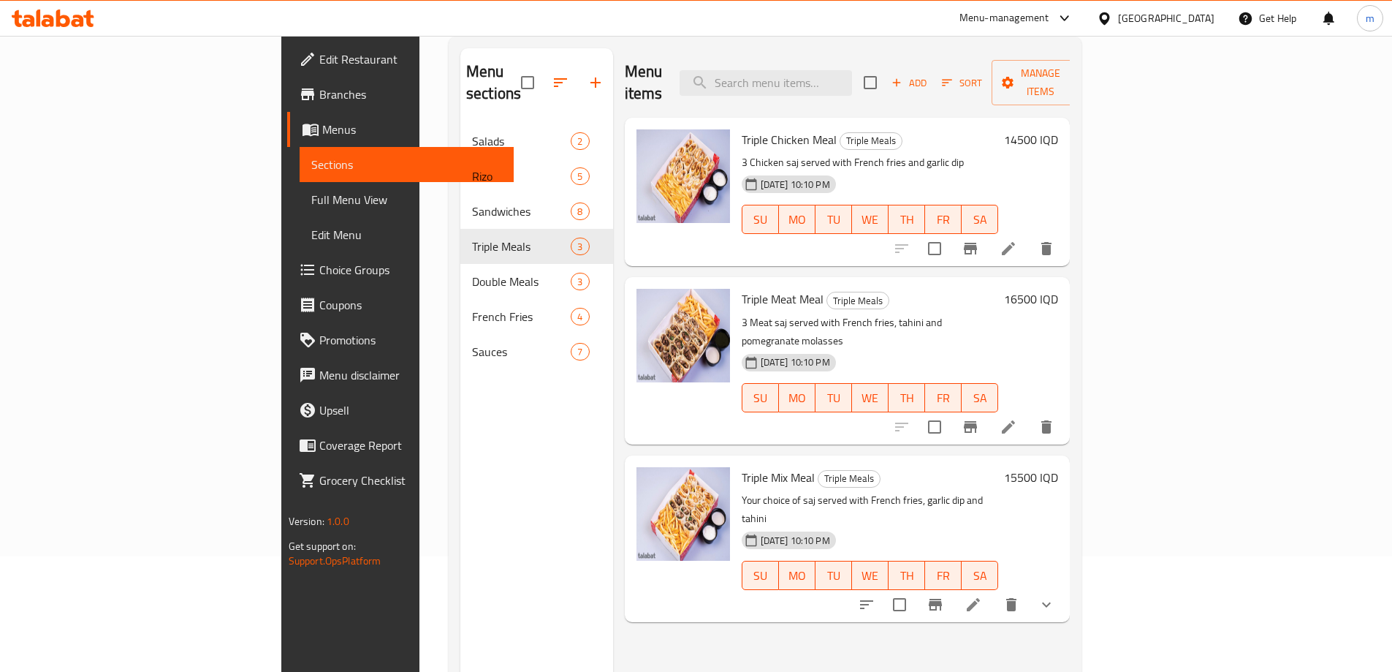
scroll to position [170, 0]
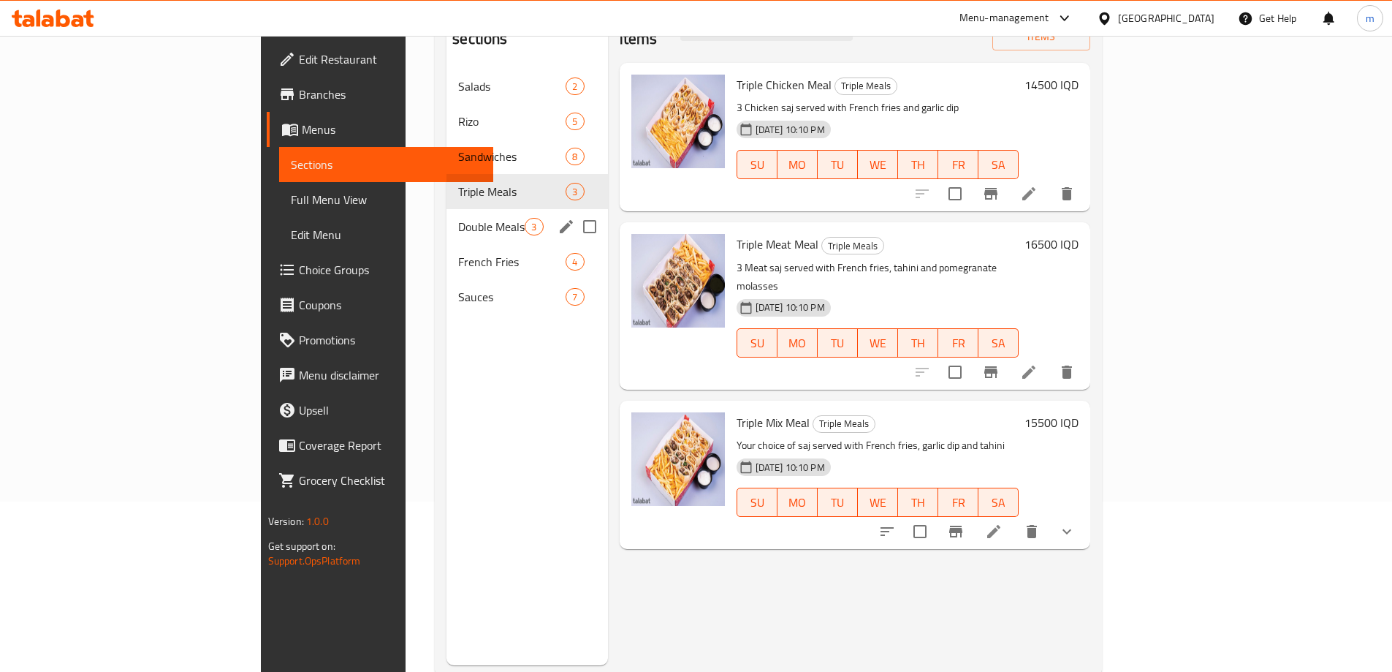
click at [447, 209] on div "Double Meals 3" at bounding box center [527, 226] width 161 height 35
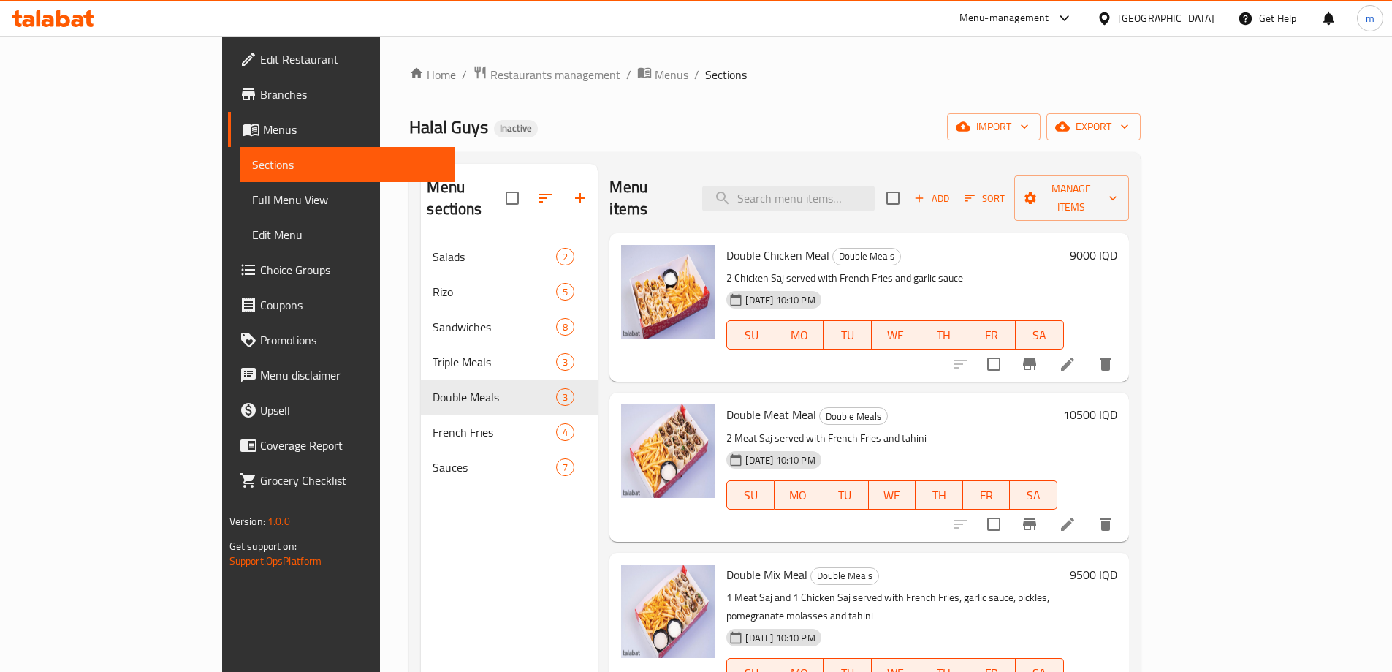
click at [1088, 354] on li at bounding box center [1067, 364] width 41 height 26
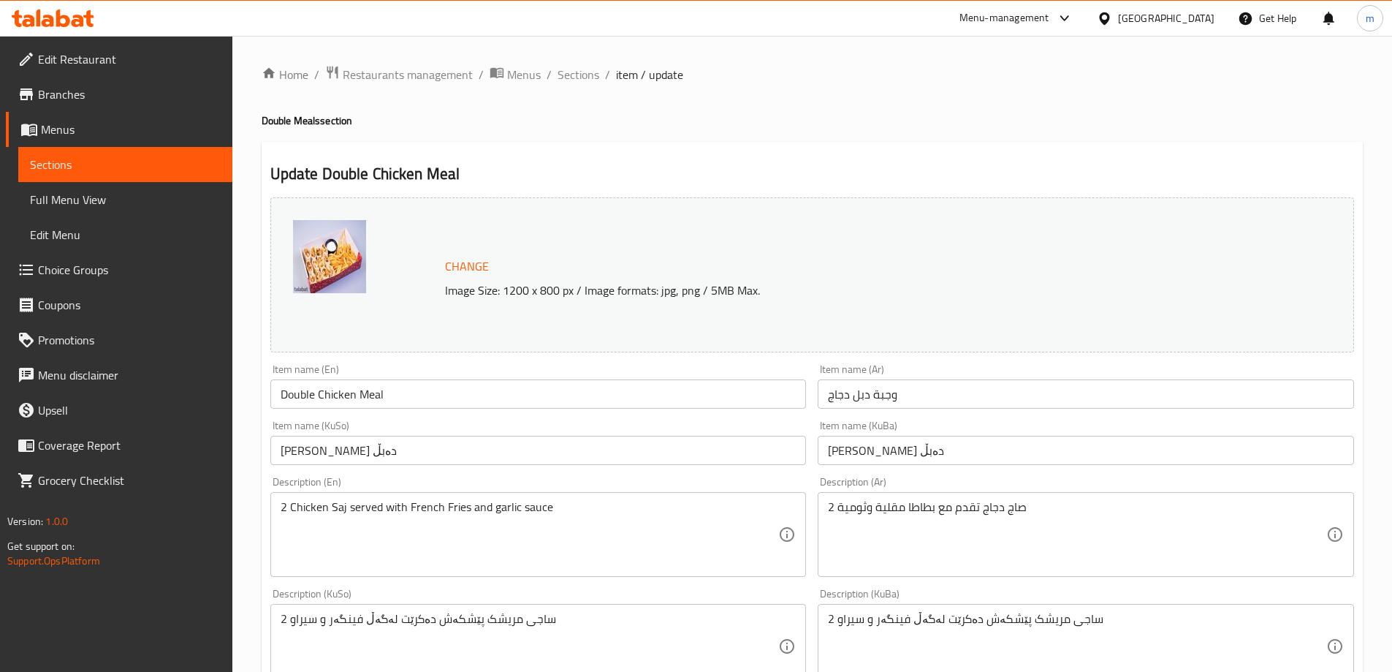
click at [525, 498] on div "2 Chicken Saj served with French Fries and garlic sauce Description (En)" at bounding box center [538, 534] width 536 height 85
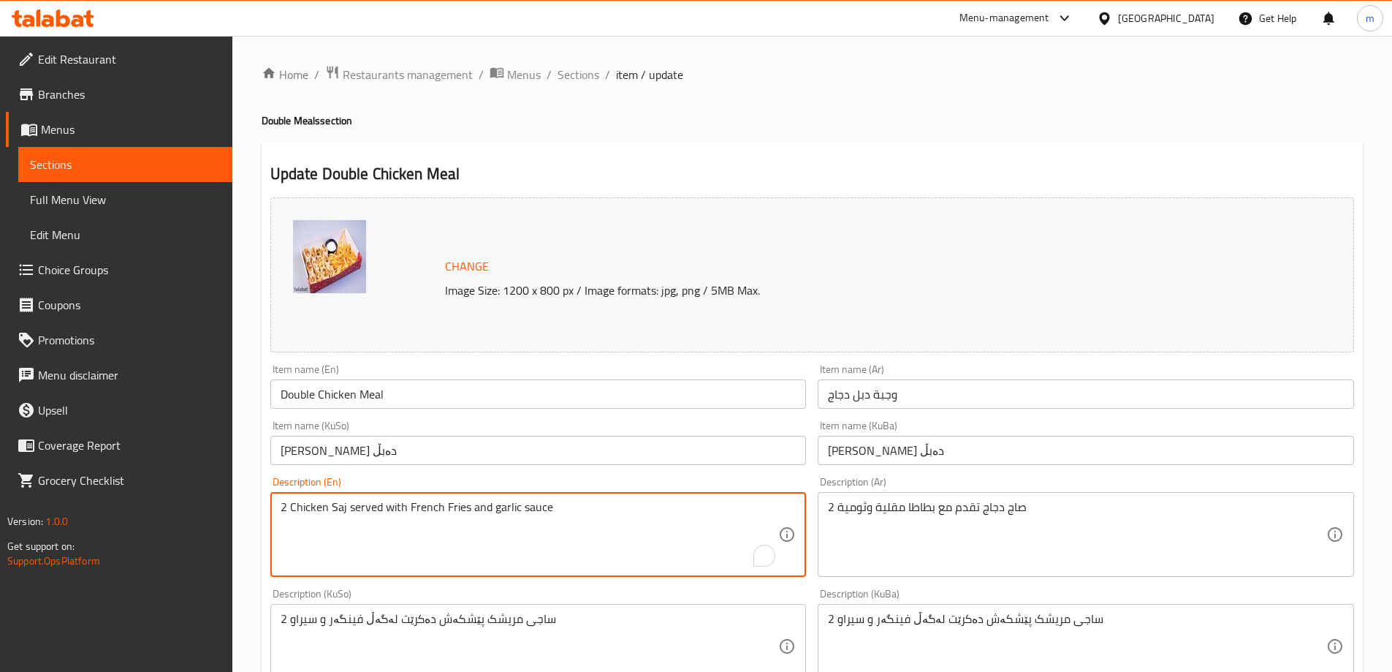
click at [531, 503] on textarea "2 Chicken Saj served with French Fries and garlic sauce" at bounding box center [530, 534] width 498 height 69
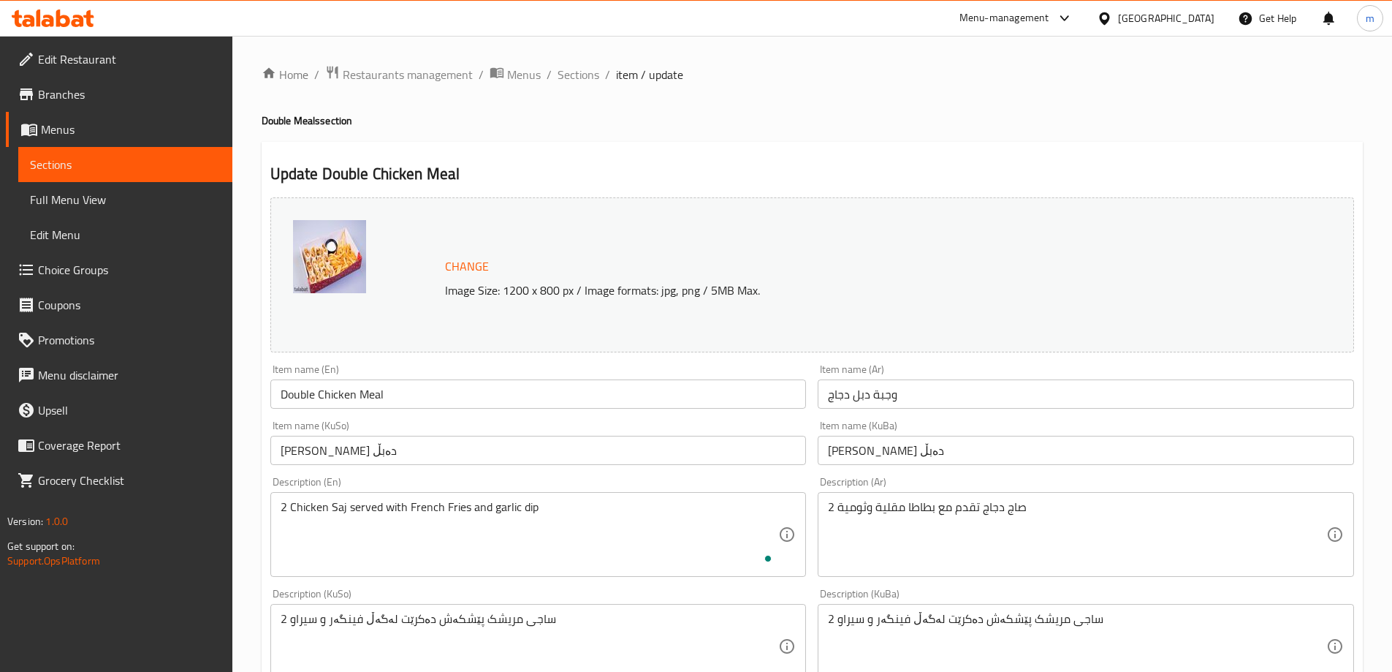
click at [496, 490] on div "Description (En) 2 Chicken Saj served with French Fries and garlic dip Descript…" at bounding box center [538, 526] width 536 height 100
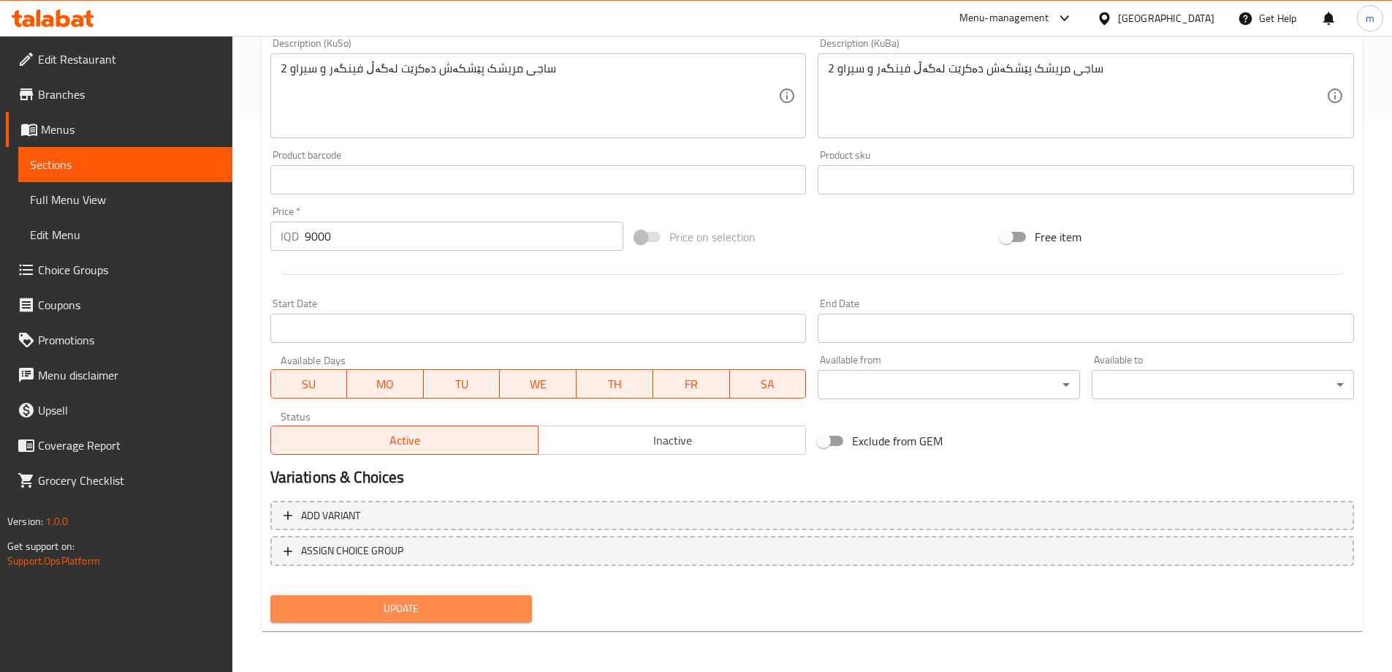
click at [502, 619] on button "Update" at bounding box center [401, 608] width 262 height 27
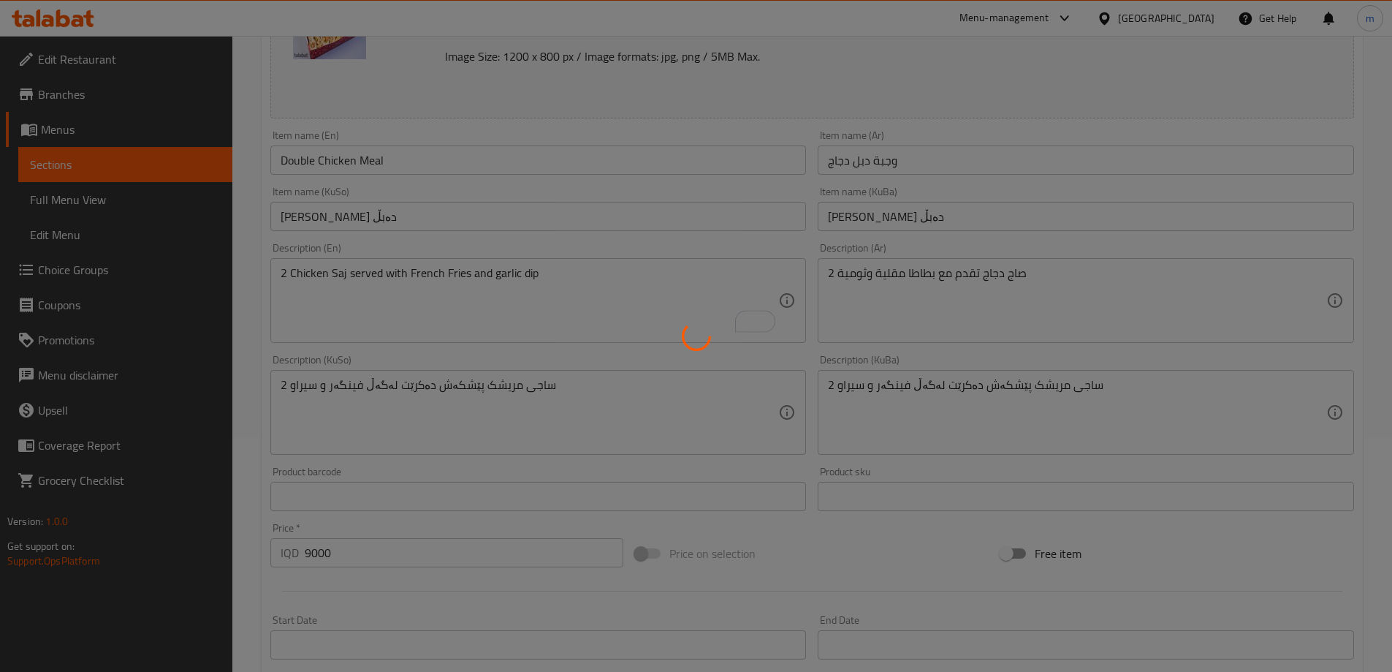
scroll to position [209, 0]
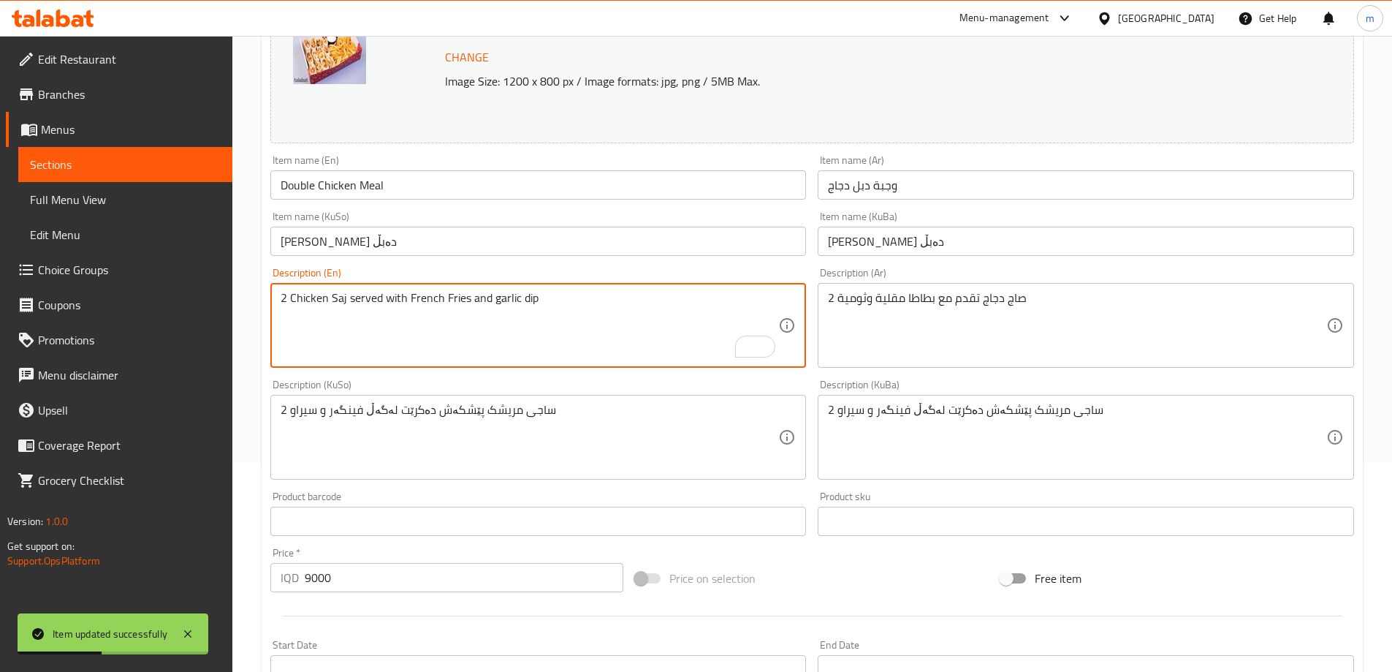
click at [333, 300] on textarea "2 Chicken Saj served with French Fries and garlic dip" at bounding box center [530, 325] width 498 height 69
click at [369, 320] on textarea "2 Chicken saj served with French Fries and garlic dip" at bounding box center [530, 325] width 498 height 69
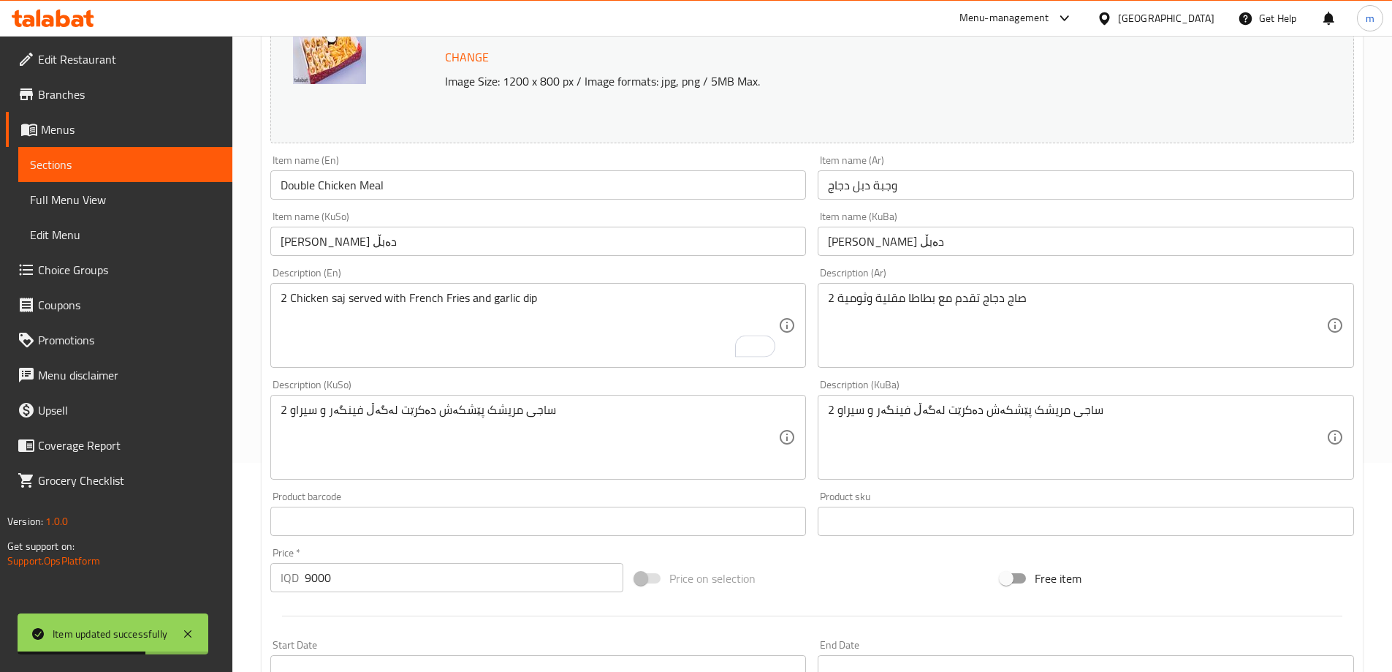
click at [382, 275] on div "Description (En) 2 Chicken saj served with French Fries and garlic dip Descript…" at bounding box center [538, 317] width 536 height 100
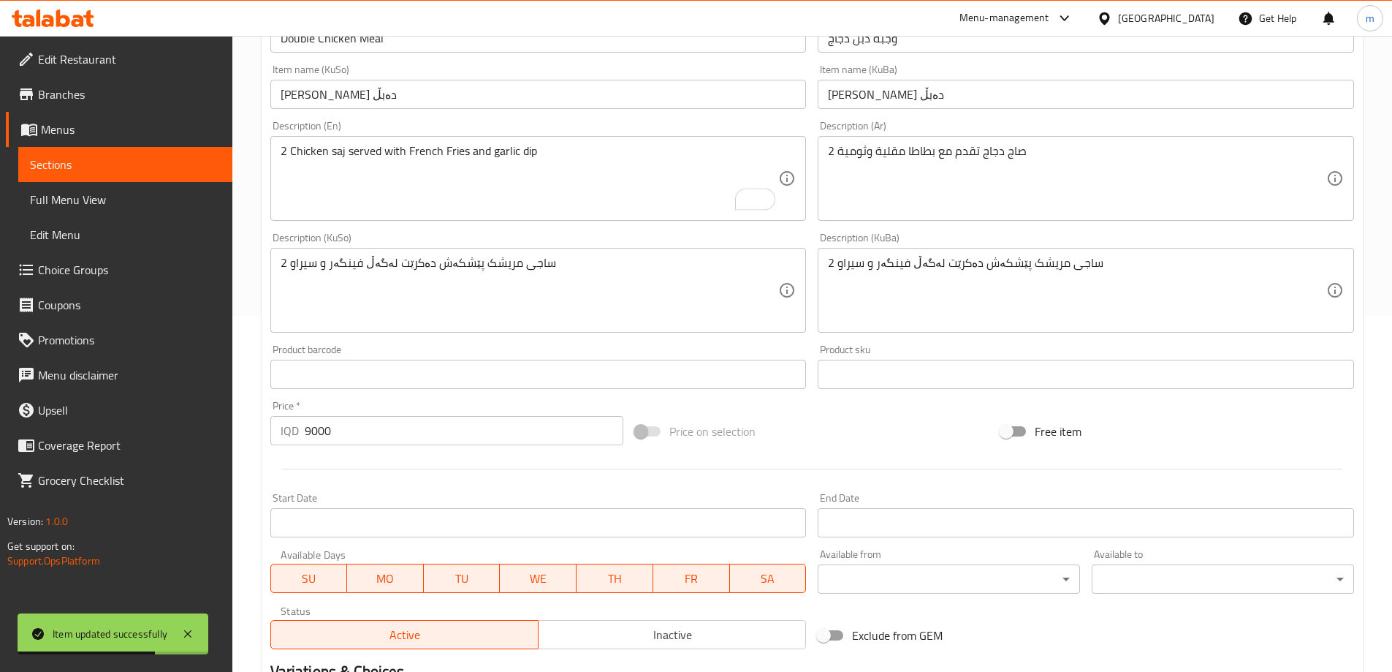
scroll to position [550, 0]
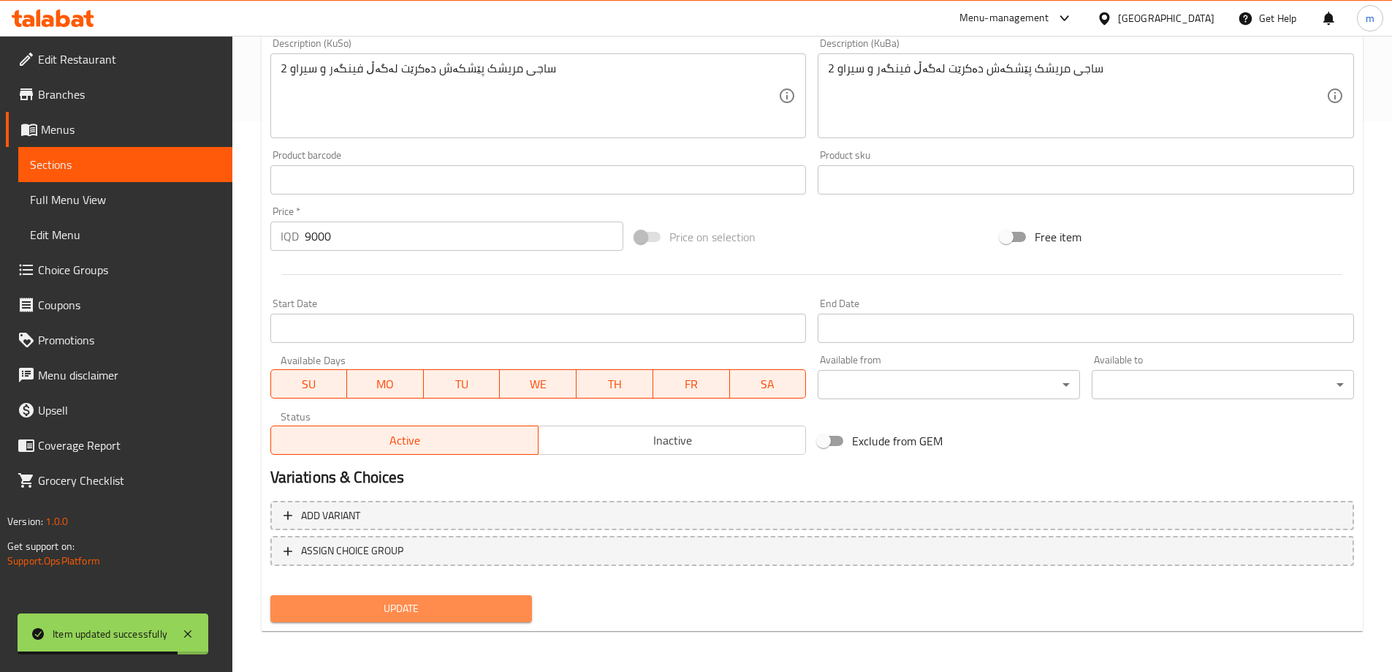
click at [440, 605] on span "Update" at bounding box center [401, 608] width 239 height 18
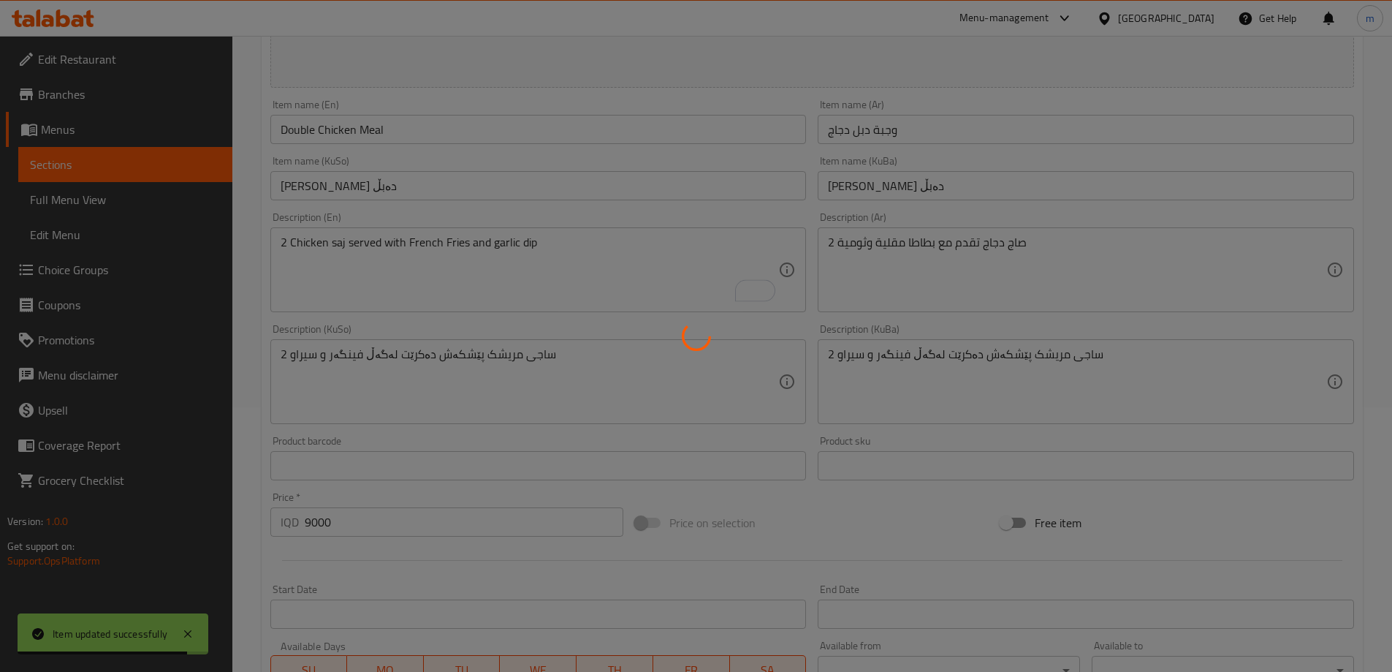
scroll to position [209, 0]
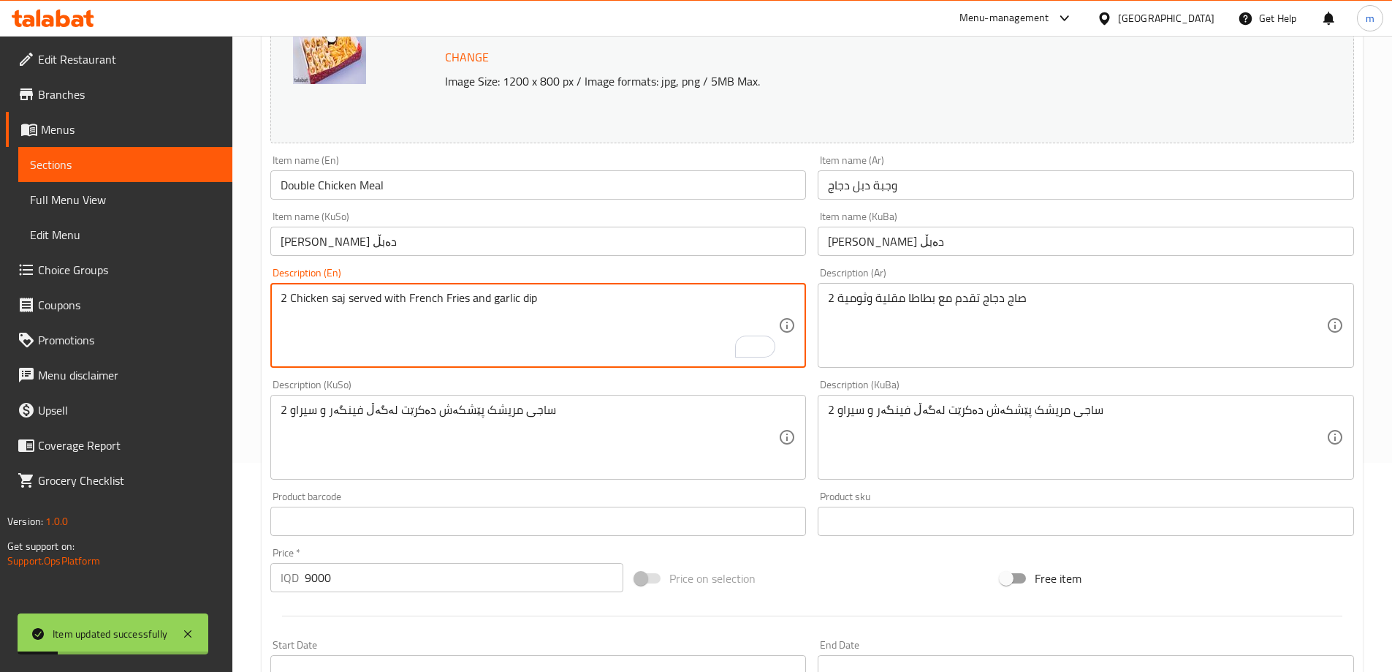
click at [444, 301] on textarea "2 Chicken saj served with French Fries and garlic dip" at bounding box center [530, 325] width 498 height 69
click at [447, 299] on textarea "2 Chicken saj served with French Fries and garlic dip" at bounding box center [530, 325] width 498 height 69
type textarea "2 Chicken saj served with French fries and garlic dip"
click at [466, 267] on div "Description (En) 2 Chicken saj served with French fries and garlic dip Descript…" at bounding box center [538, 317] width 536 height 100
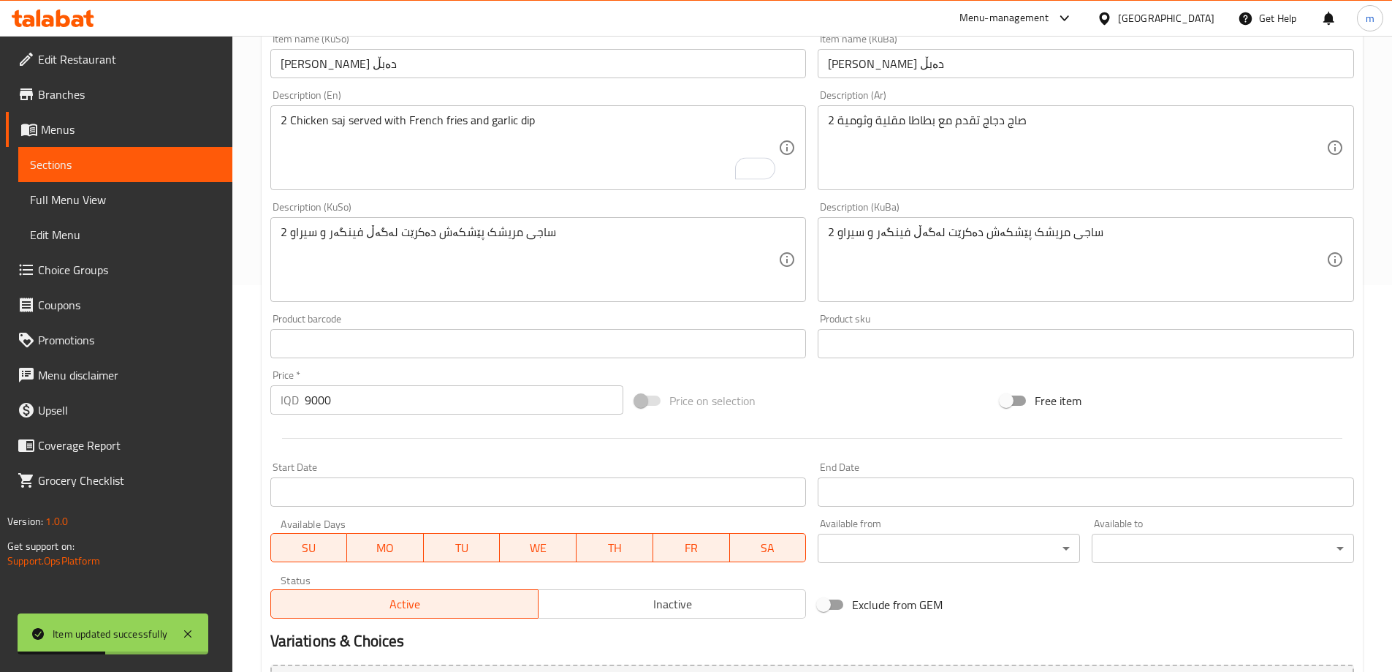
scroll to position [550, 0]
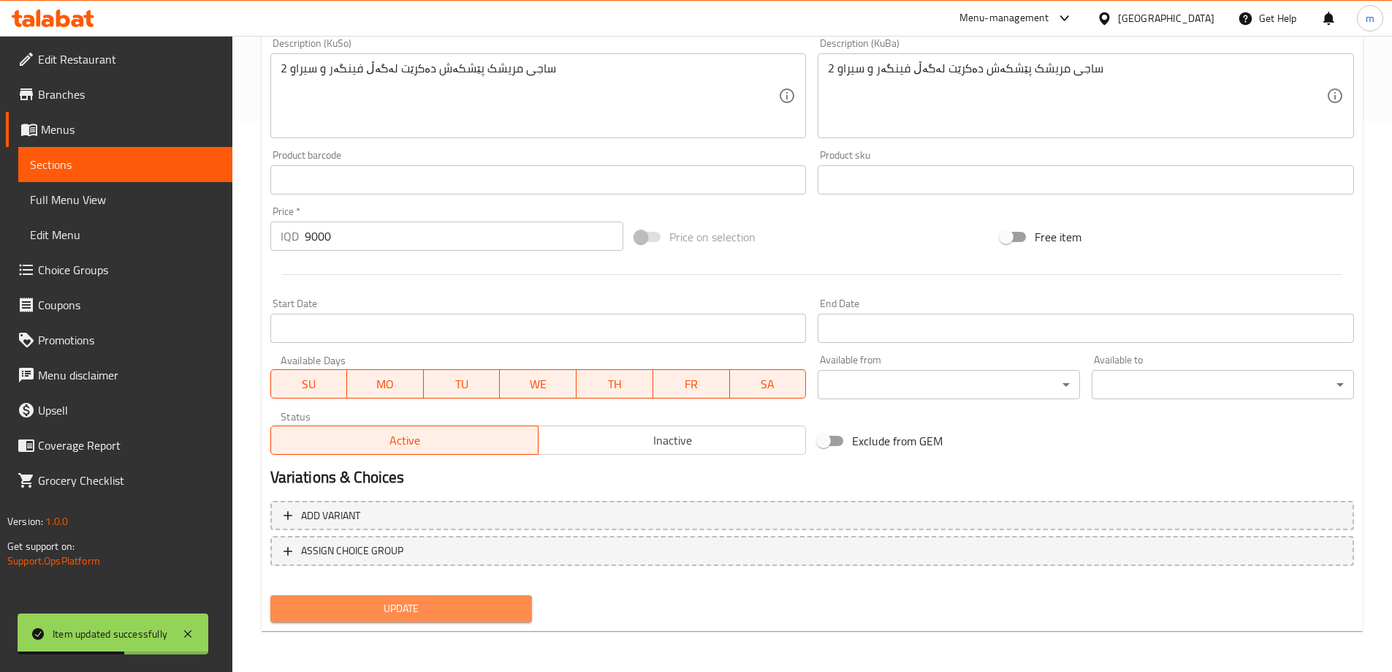
click at [324, 602] on span "Update" at bounding box center [401, 608] width 239 height 18
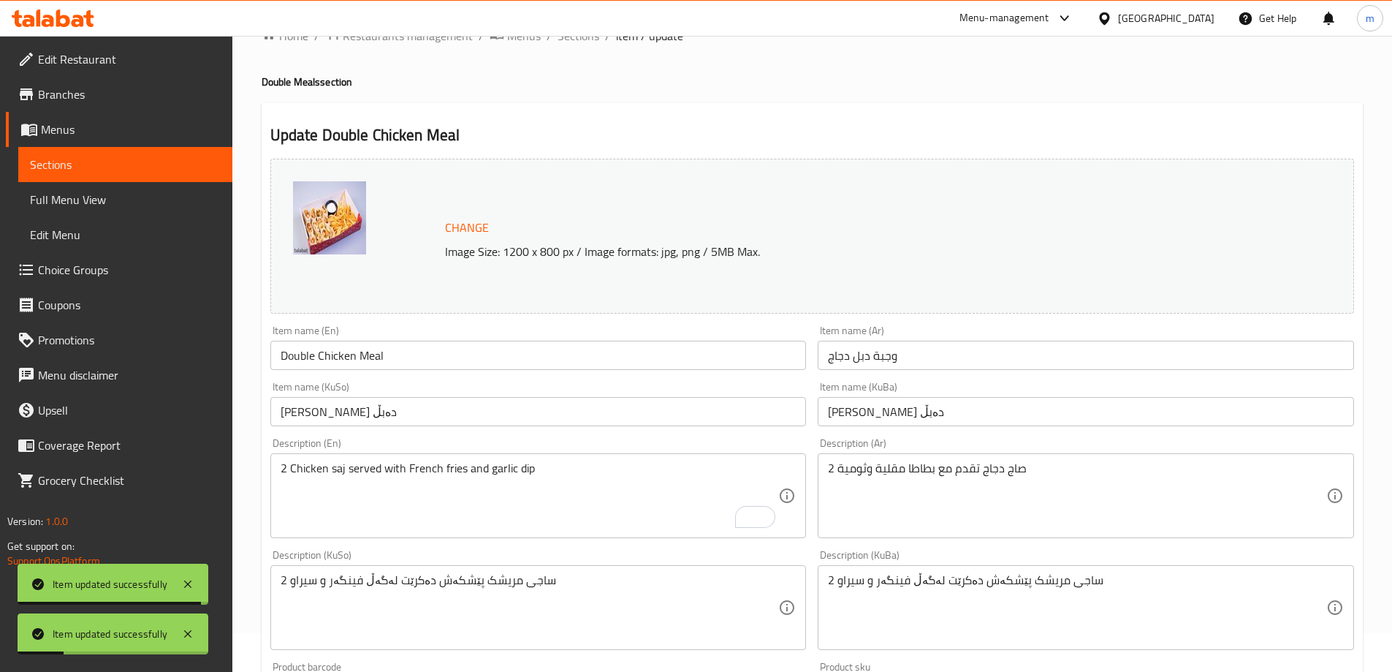
scroll to position [0, 0]
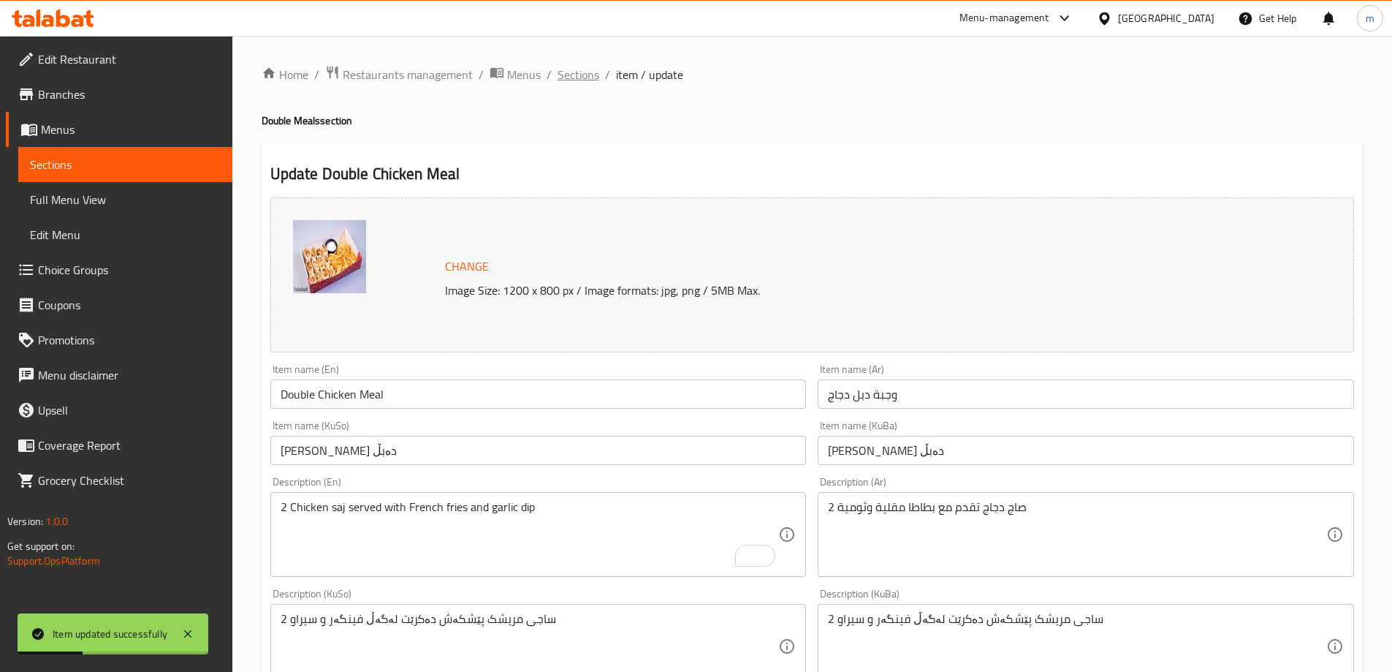
click at [579, 80] on span "Sections" at bounding box center [579, 75] width 42 height 18
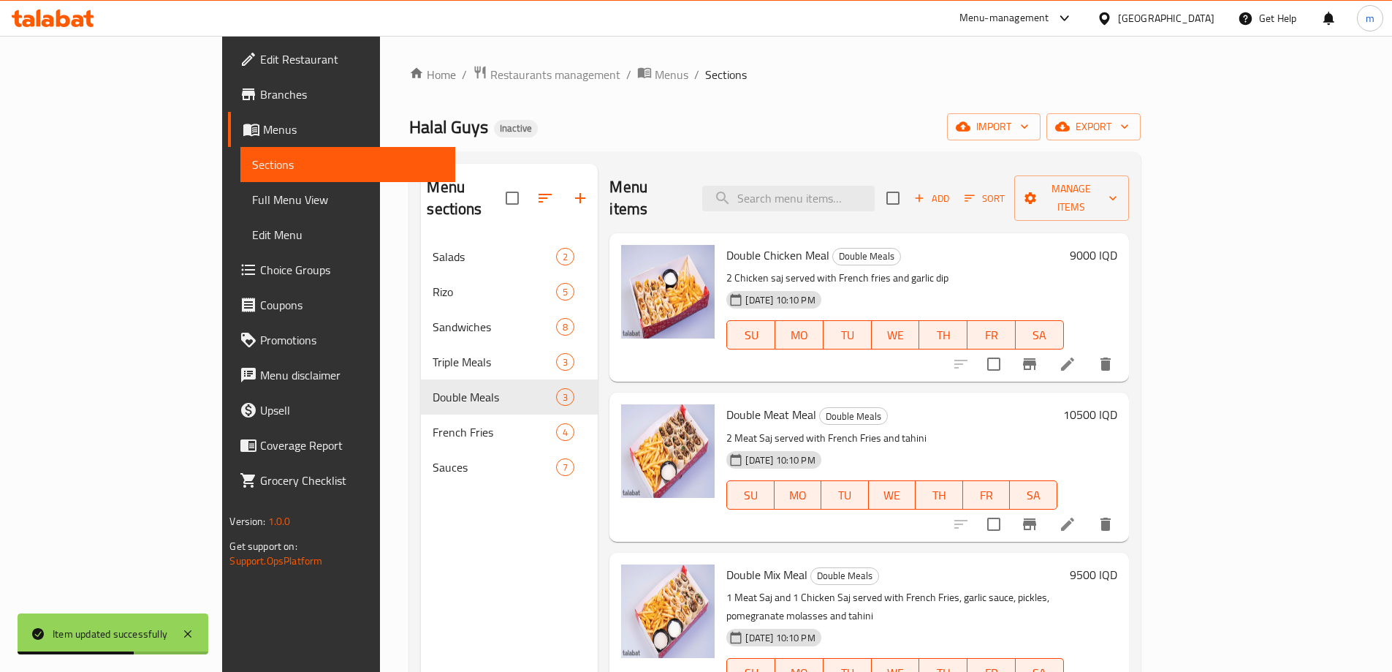
click at [1074, 517] on icon at bounding box center [1067, 523] width 13 height 13
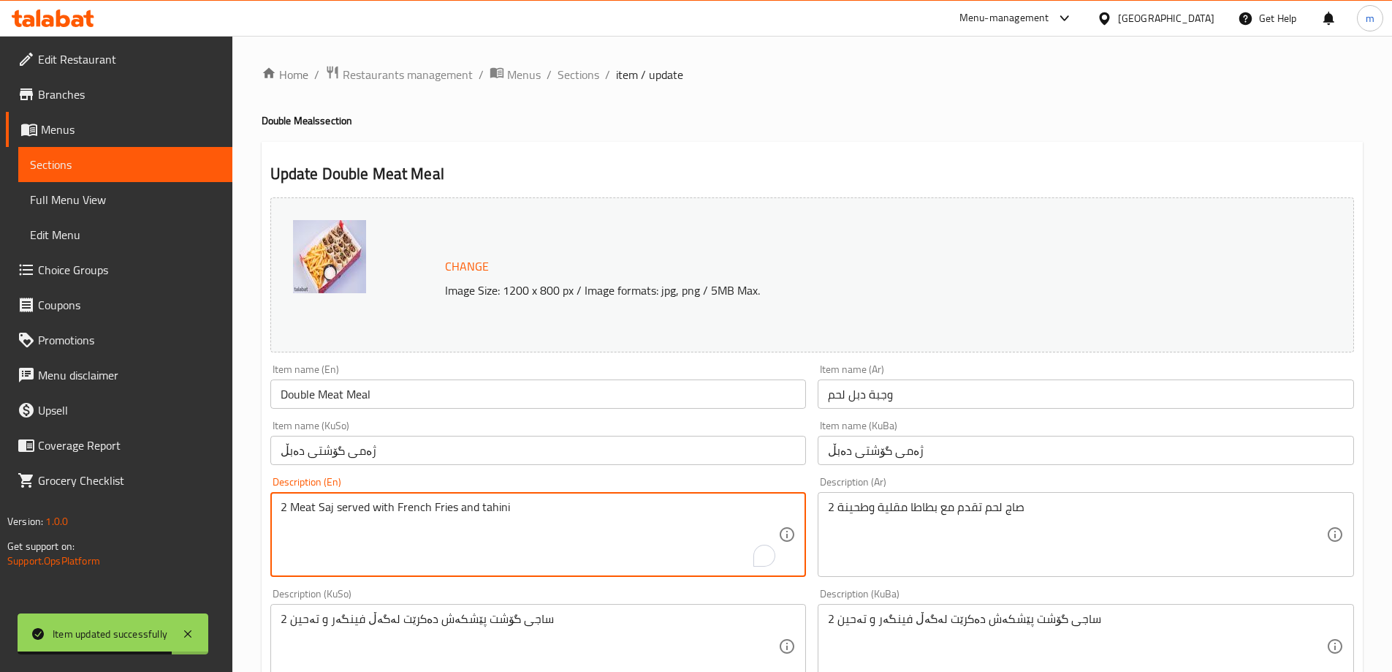
click at [322, 504] on textarea "2 Meat Saj served with French Fries and tahini" at bounding box center [530, 534] width 498 height 69
click at [435, 506] on textarea "2 Meat saj served with French Fries and tahini" at bounding box center [530, 534] width 498 height 69
type textarea "2 Meat saj served with French fries and tahini"
click at [447, 482] on div "Description (En) 2 Meat saj served with French fries and tahini Description (En)" at bounding box center [538, 526] width 536 height 100
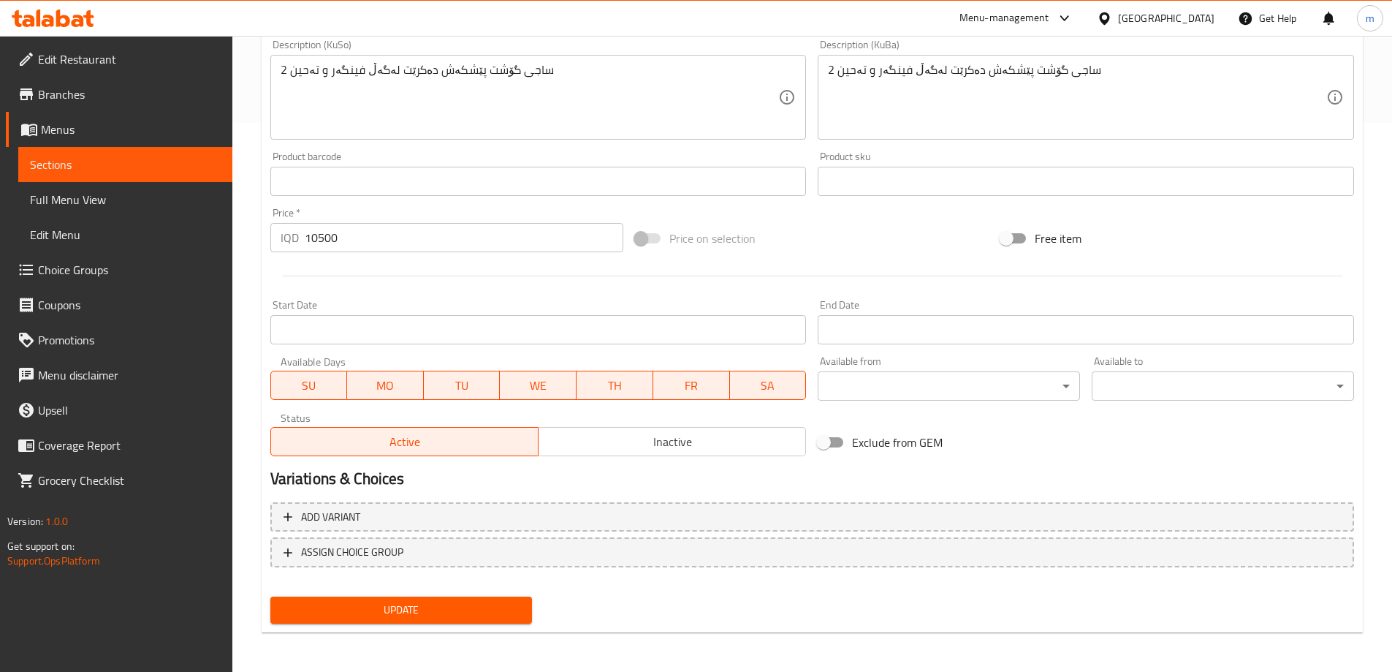
scroll to position [550, 0]
click at [511, 601] on span "Update" at bounding box center [401, 608] width 239 height 18
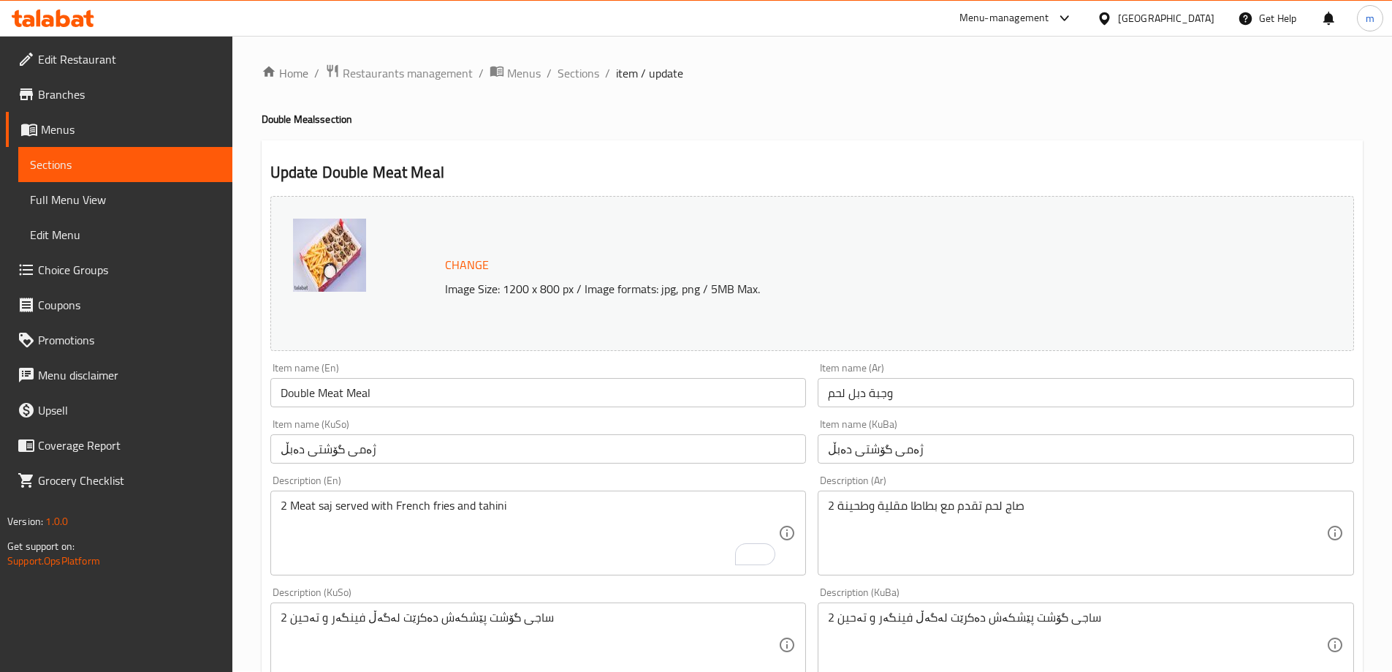
scroll to position [0, 0]
click at [582, 75] on span "Sections" at bounding box center [579, 75] width 42 height 18
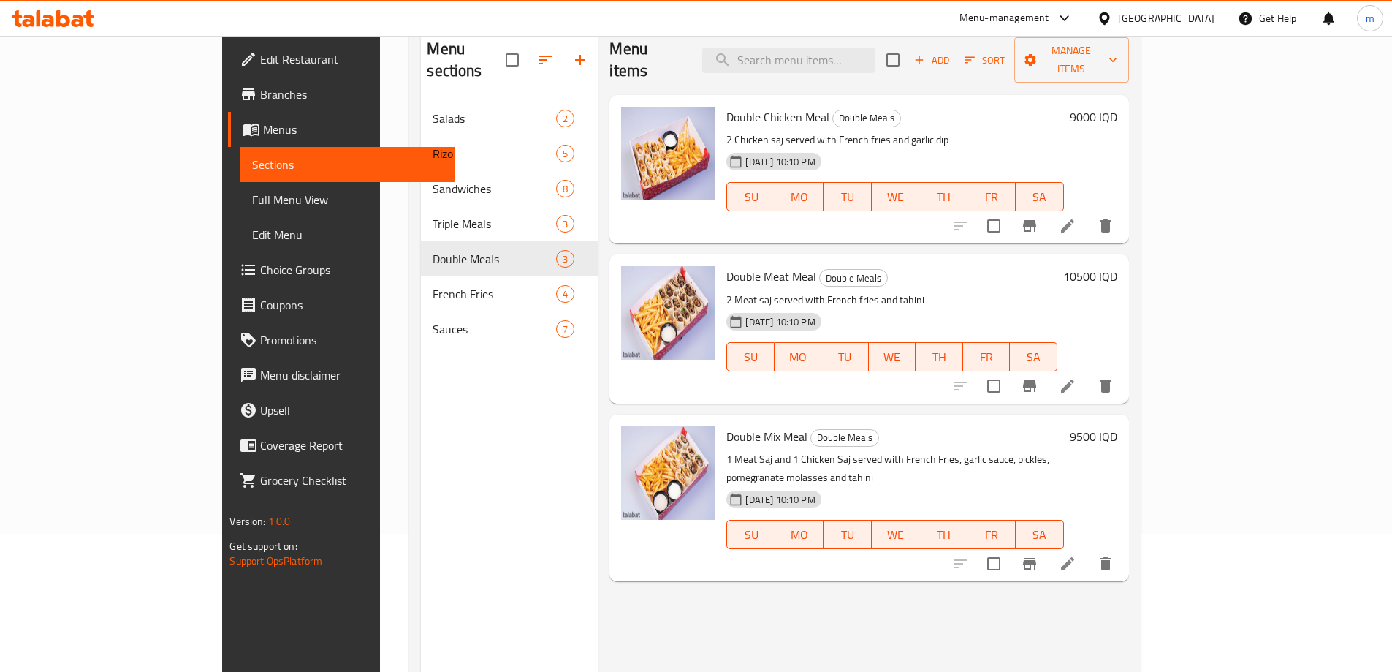
scroll to position [170, 0]
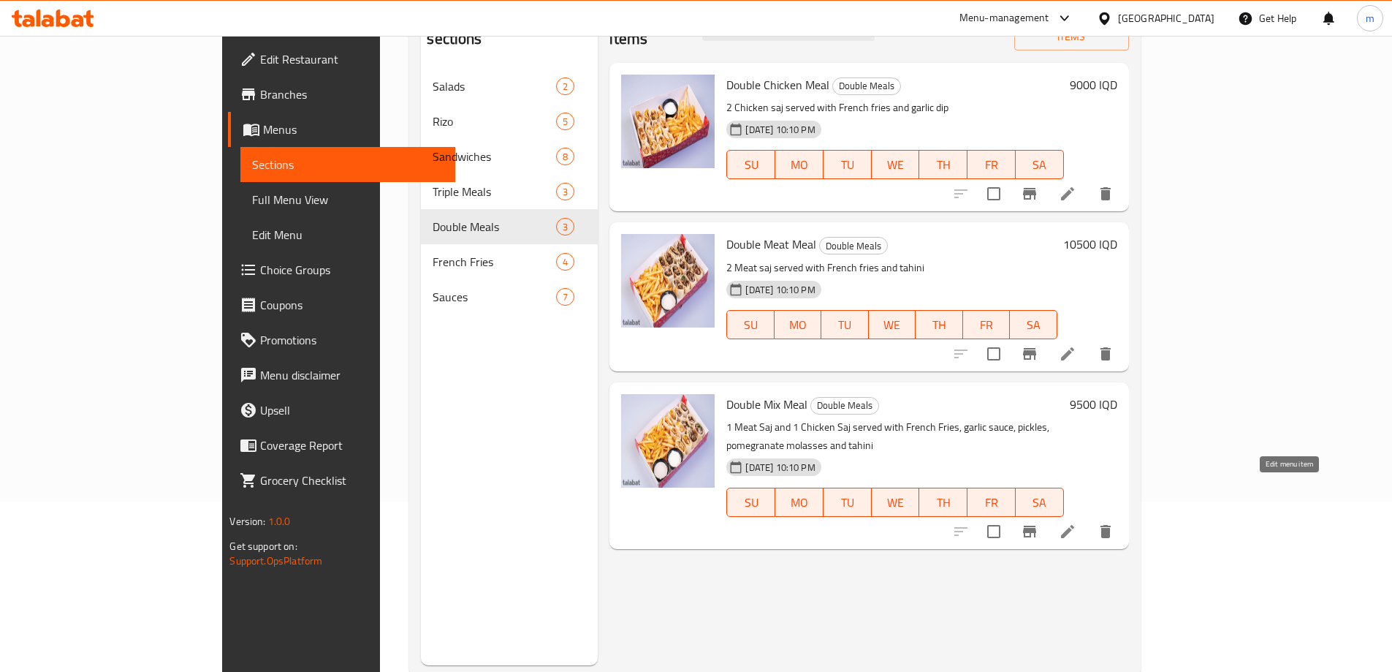
click at [1076, 523] on icon at bounding box center [1068, 532] width 18 height 18
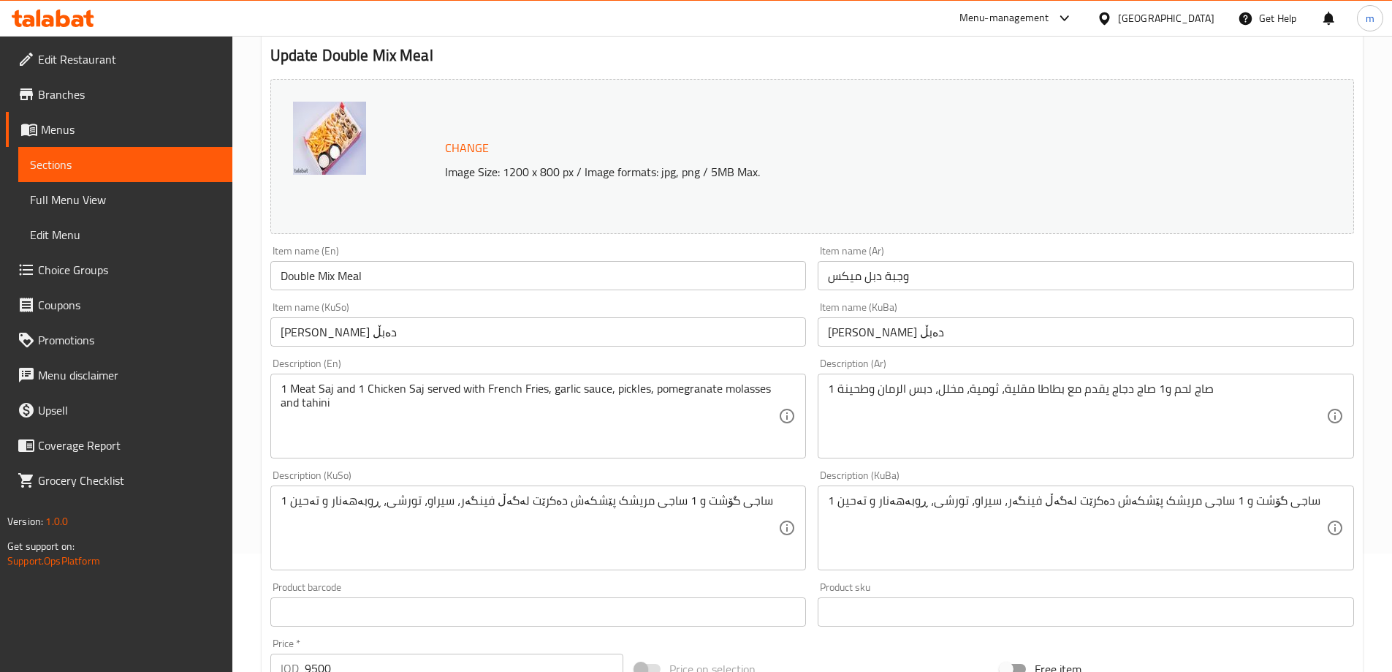
scroll to position [170, 0]
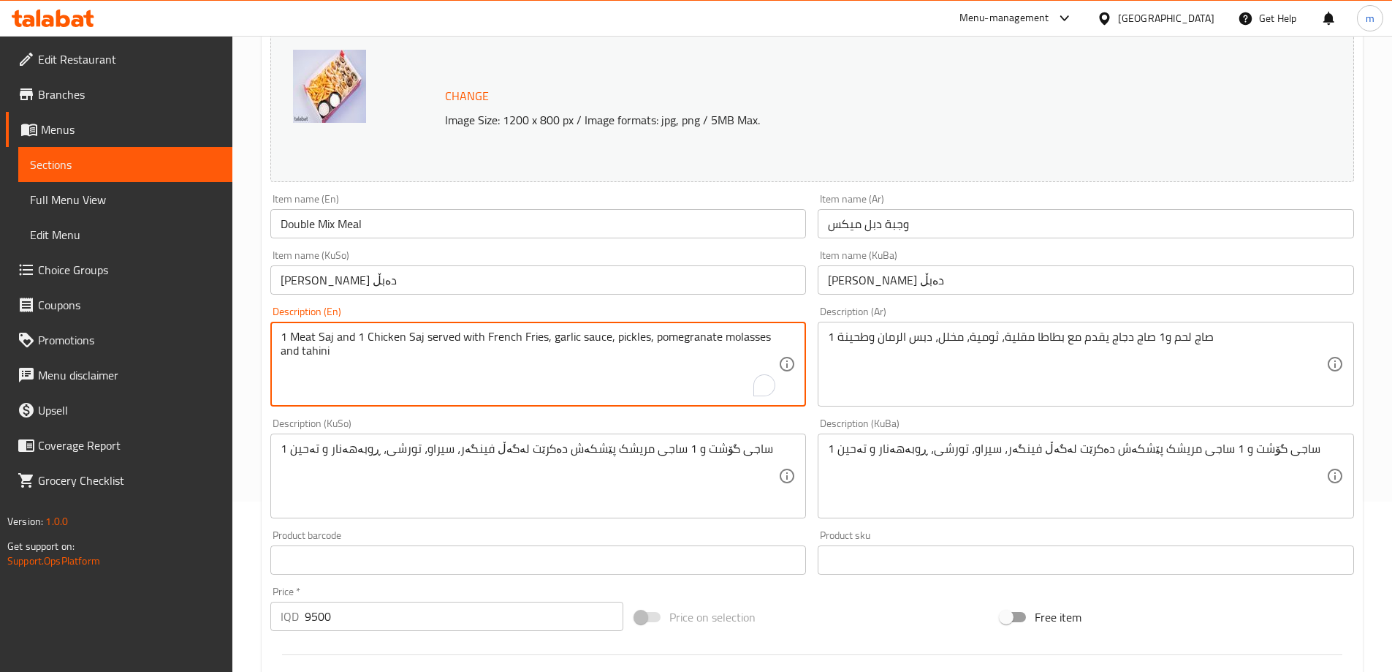
click at [521, 338] on textarea "1 Meat Saj and 1 Chicken Saj served with French Fries, garlic sauce, pickles, p…" at bounding box center [530, 364] width 498 height 69
click at [523, 338] on textarea "1 Meat Saj and 1 Chicken Saj served with French Fries, garlic sauce, pickles, p…" at bounding box center [530, 364] width 498 height 69
click at [411, 337] on textarea "1 Meat Saj and 1 Chicken Saj served with French fries, garlic sauce, pickles, p…" at bounding box center [530, 364] width 498 height 69
drag, startPoint x: 316, startPoint y: 335, endPoint x: 324, endPoint y: 338, distance: 8.2
click at [322, 339] on textarea "1 Meat Saj and 1 Chicken saj served with French fries, garlic sauce, pickles, p…" at bounding box center [530, 364] width 498 height 69
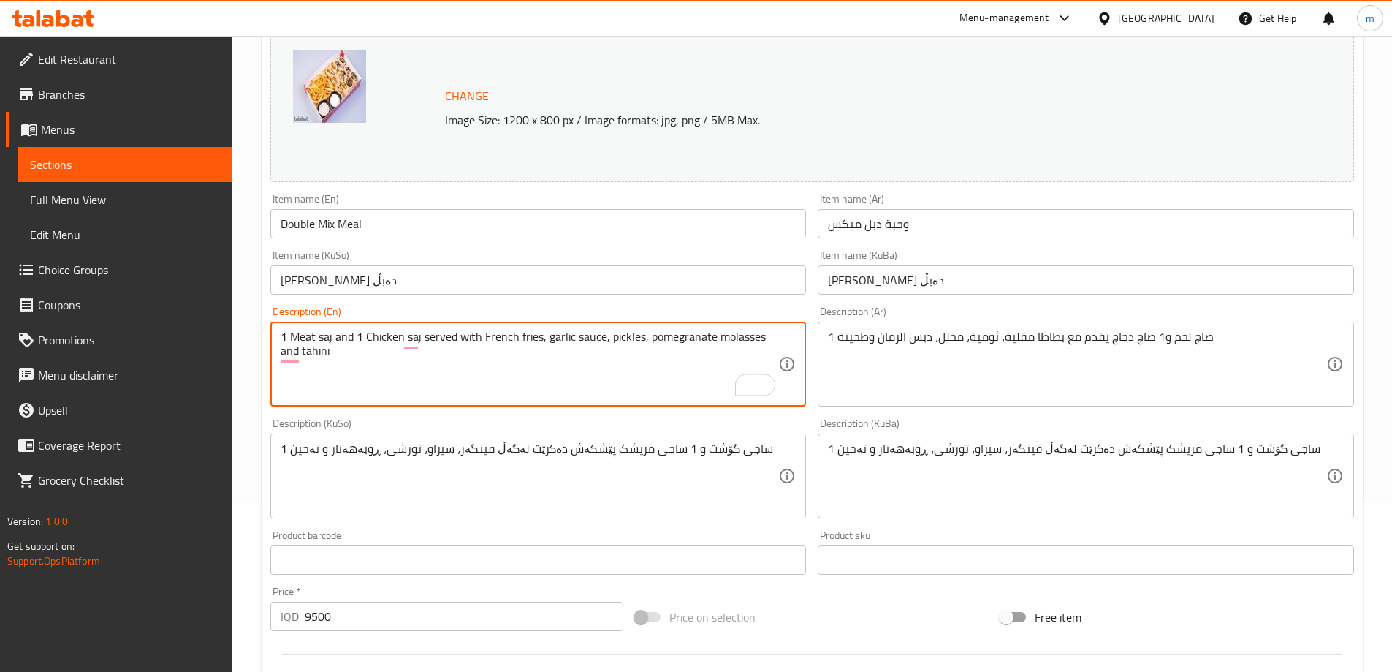
click at [367, 335] on textarea "1 Meat saj and 1 Chicken saj served with French fries, garlic sauce, pickles, p…" at bounding box center [530, 364] width 498 height 69
click at [580, 338] on textarea "1 Meat saj and 1 chicken saj served with French fries, garlic sauce, pickles, p…" at bounding box center [530, 364] width 498 height 69
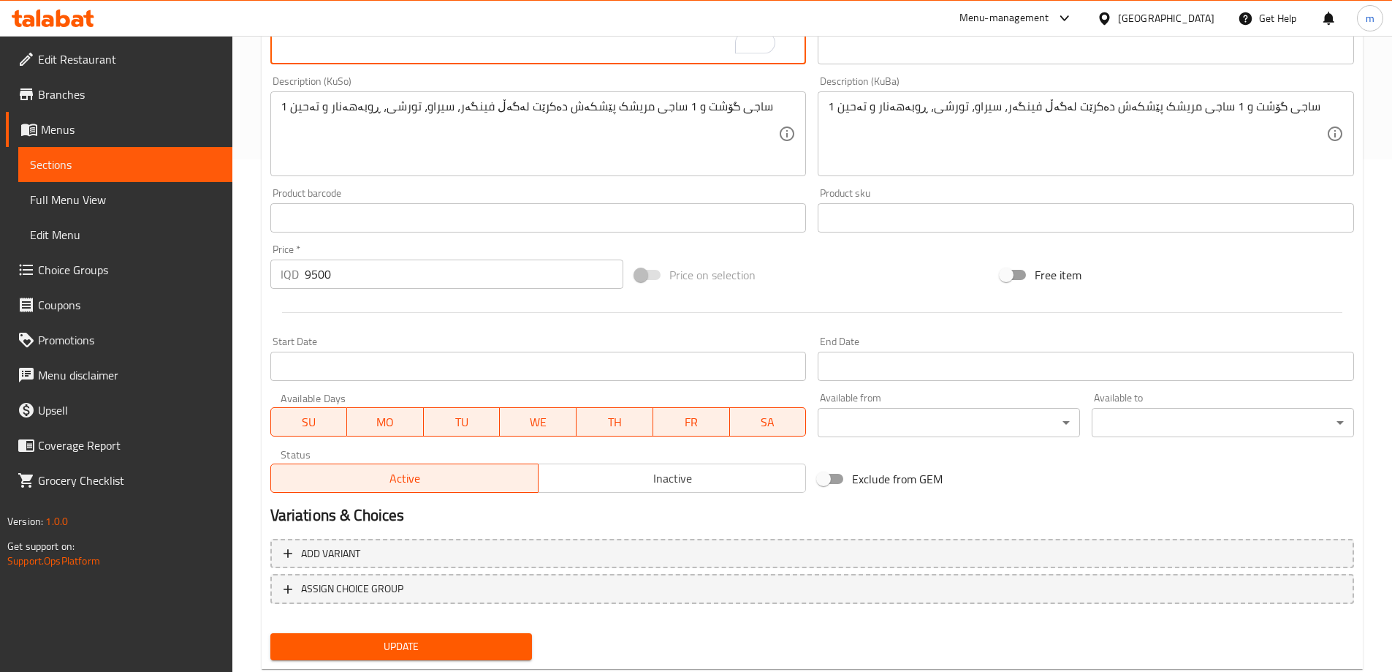
scroll to position [550, 0]
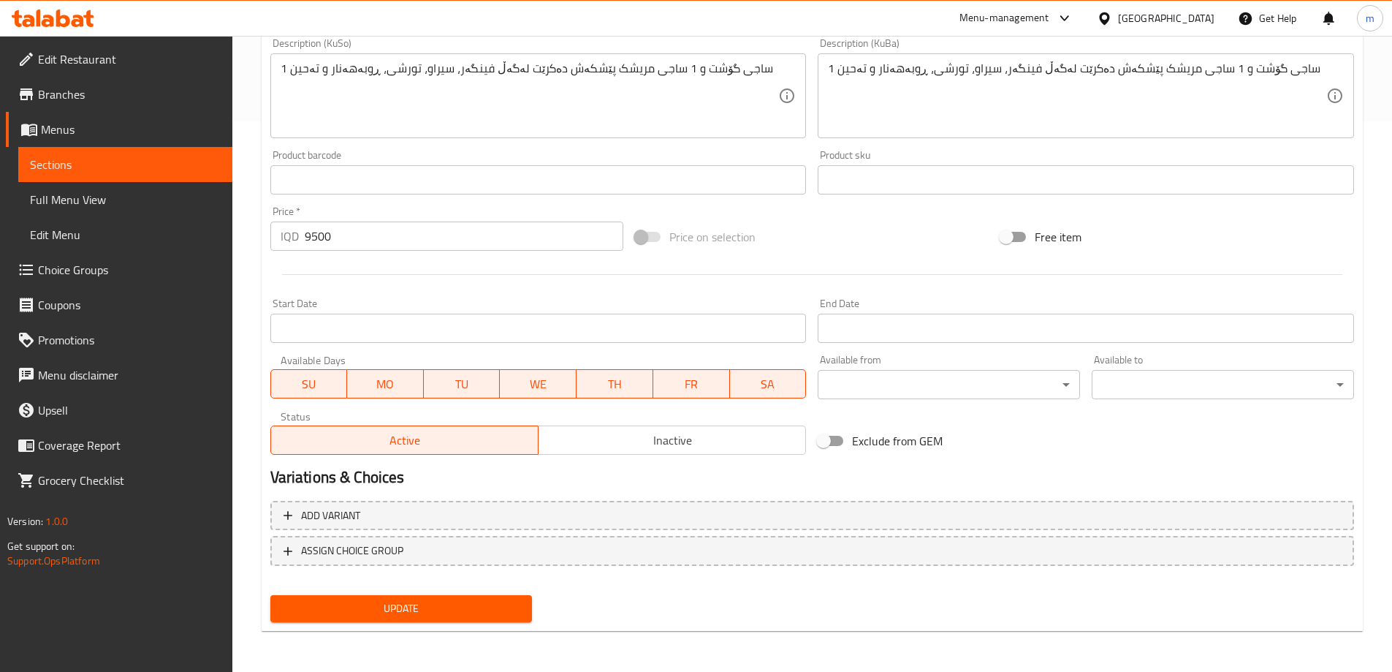
type textarea "1 Meat saj and 1 chicken saj served with French fries, garlic dip, pickles, pom…"
click at [433, 612] on span "Update" at bounding box center [401, 608] width 239 height 18
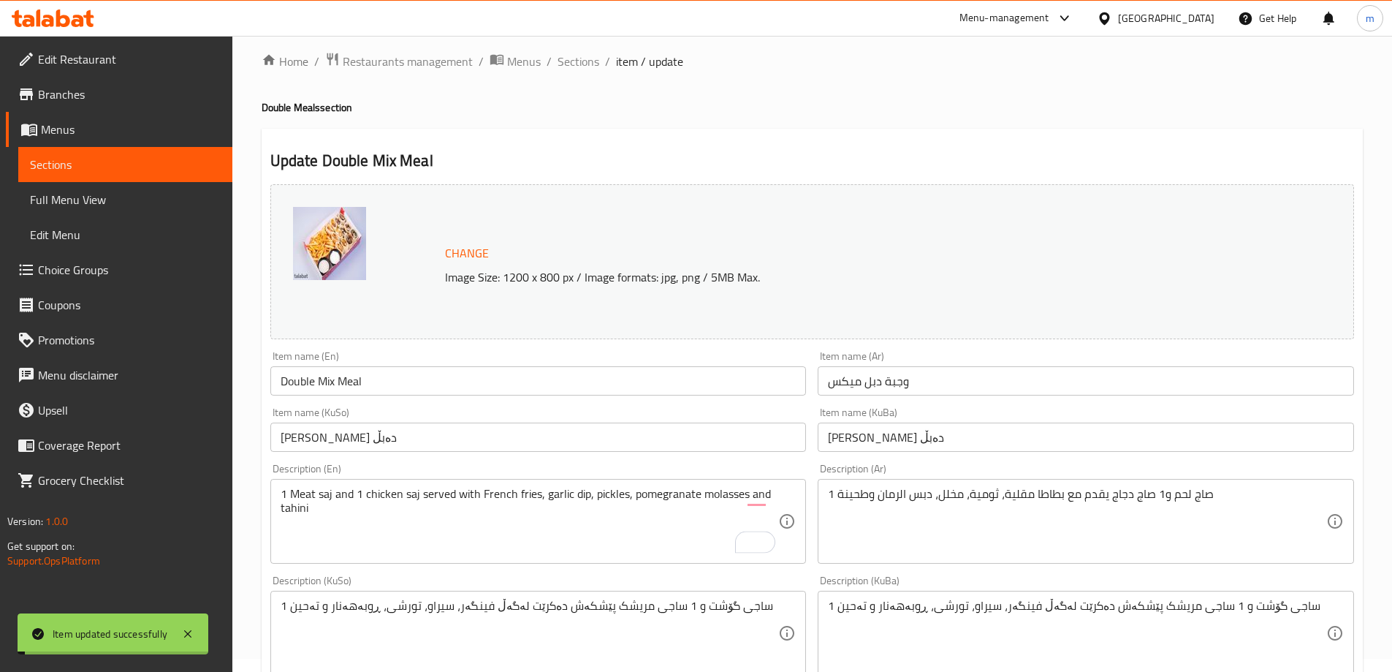
scroll to position [0, 0]
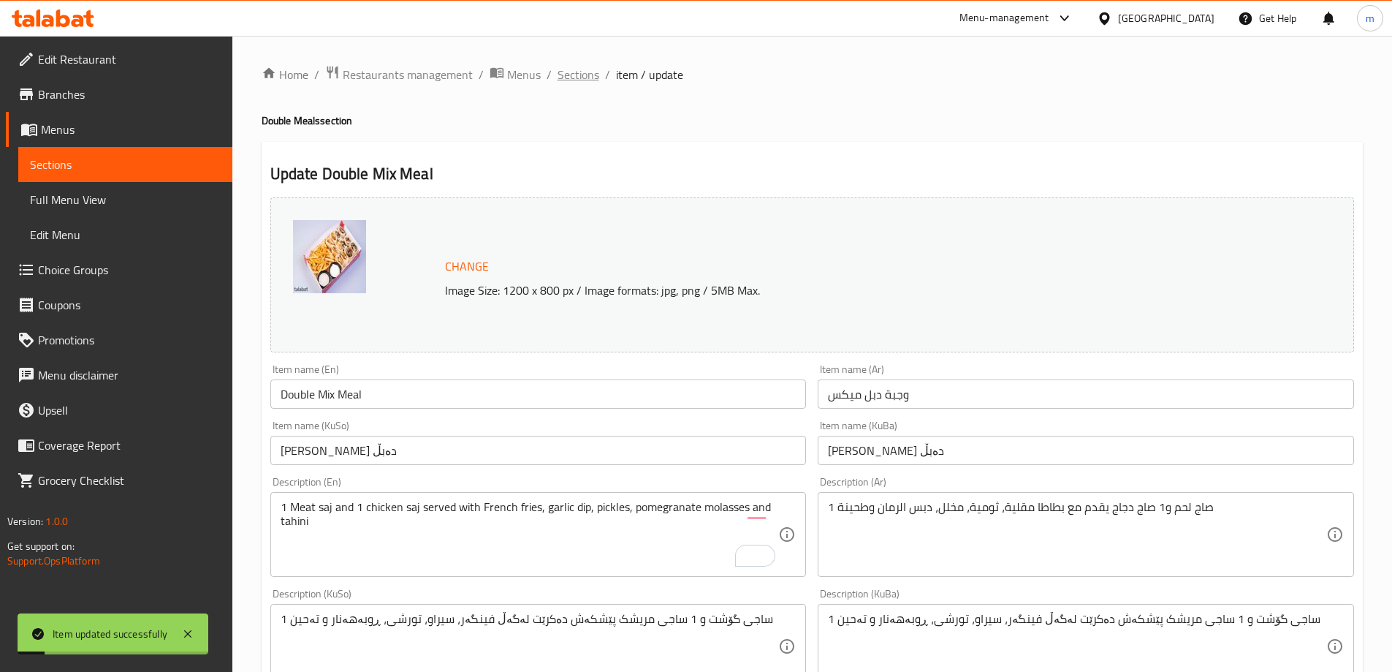
click at [580, 74] on span "Sections" at bounding box center [579, 75] width 42 height 18
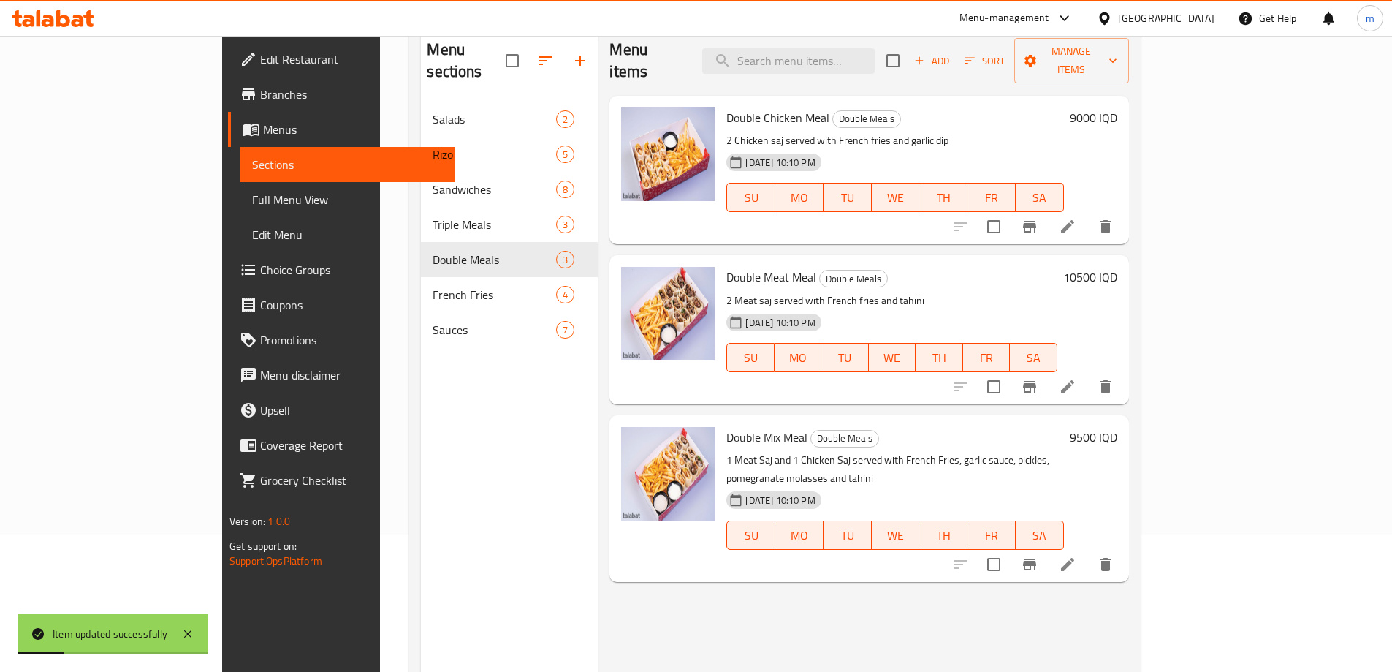
scroll to position [170, 0]
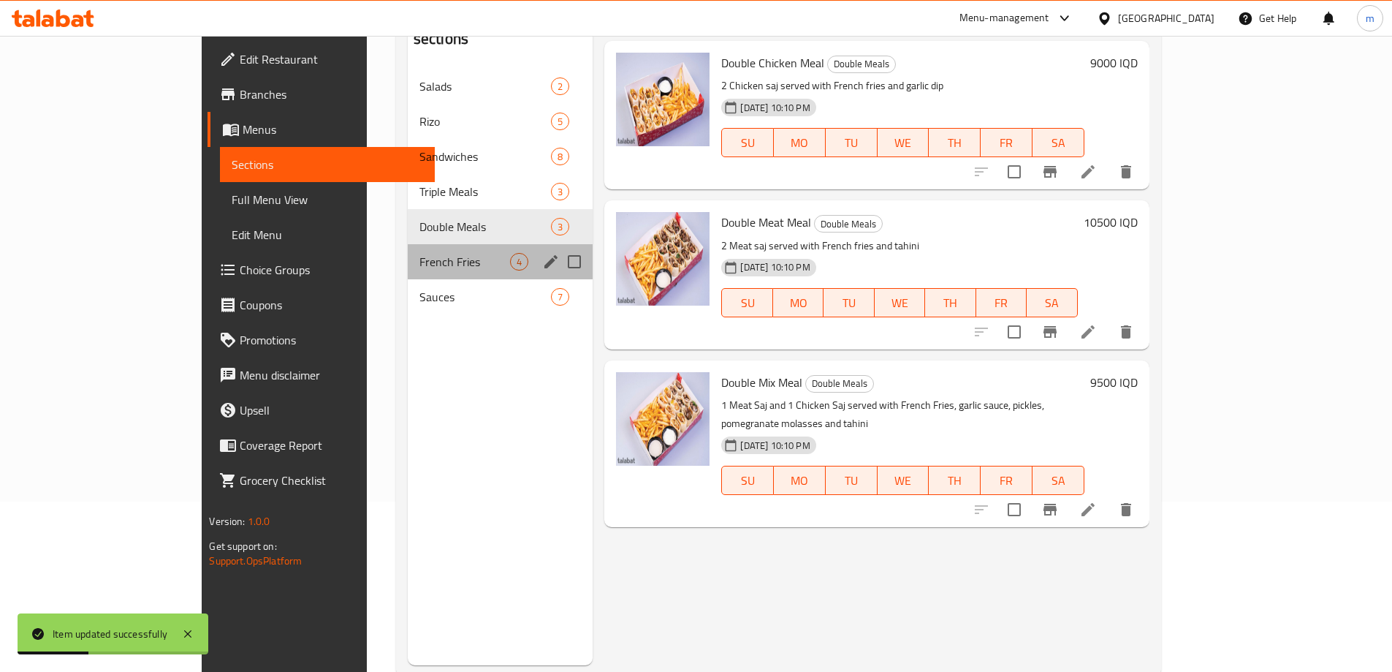
click at [408, 244] on div "French Fries 4" at bounding box center [501, 261] width 186 height 35
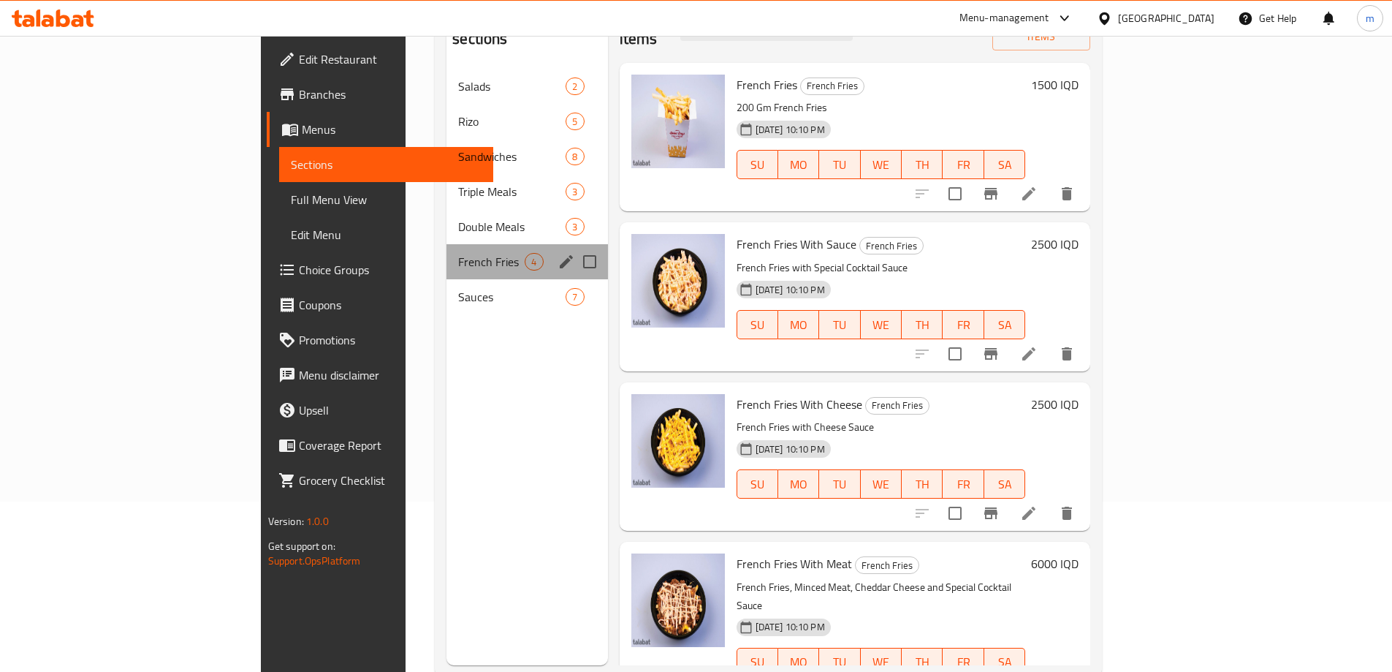
click at [458, 253] on span "French Fries" at bounding box center [491, 262] width 67 height 18
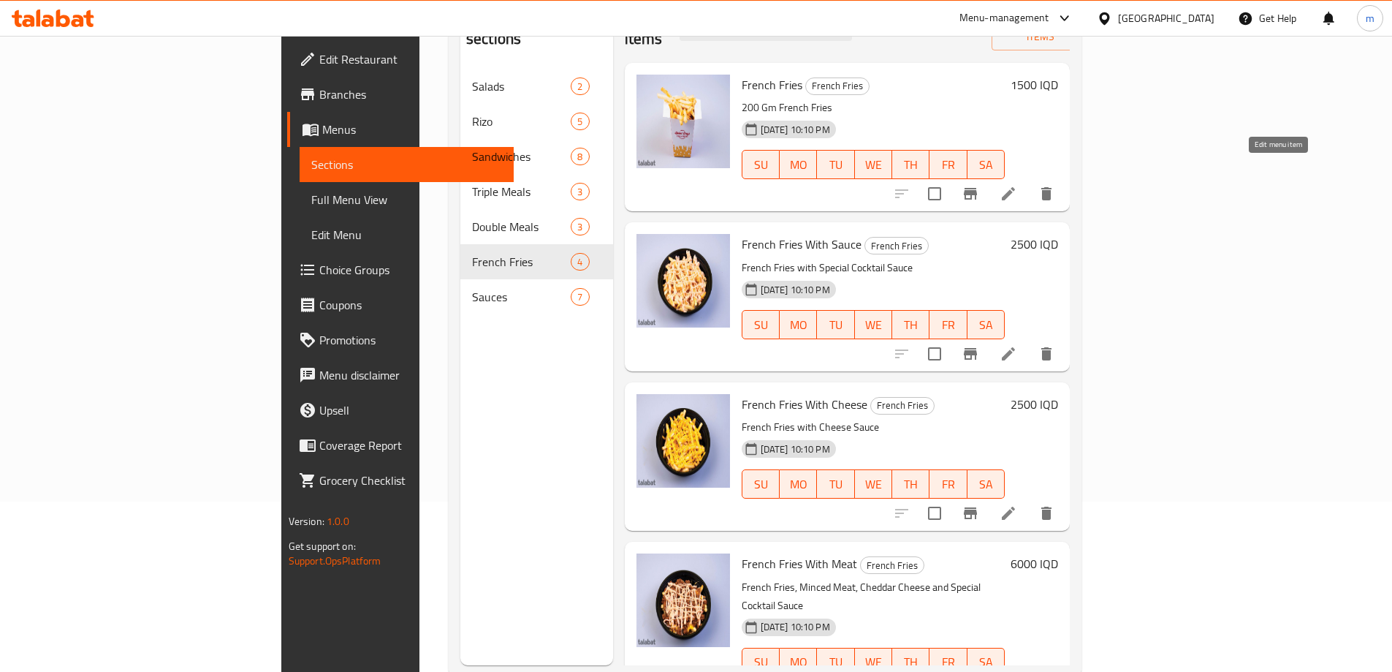
click at [1017, 185] on icon at bounding box center [1009, 194] width 18 height 18
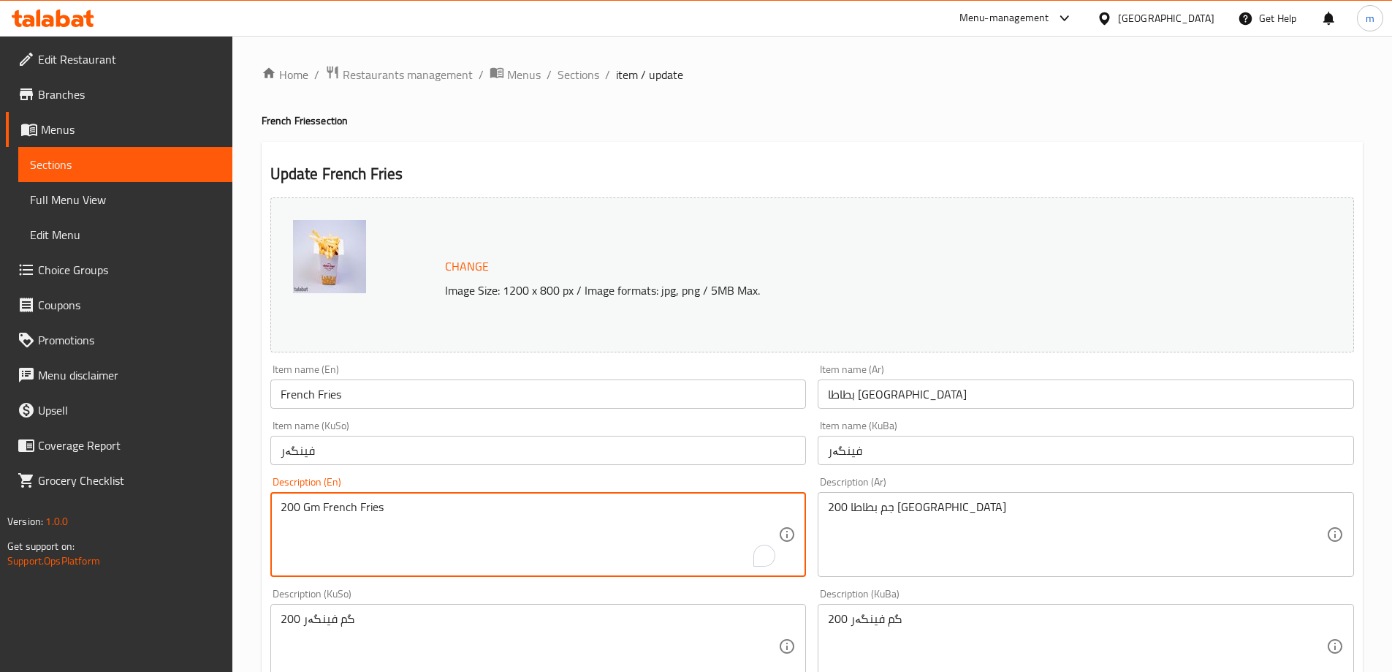
click at [362, 504] on textarea "200 Gm French Fries" at bounding box center [530, 534] width 498 height 69
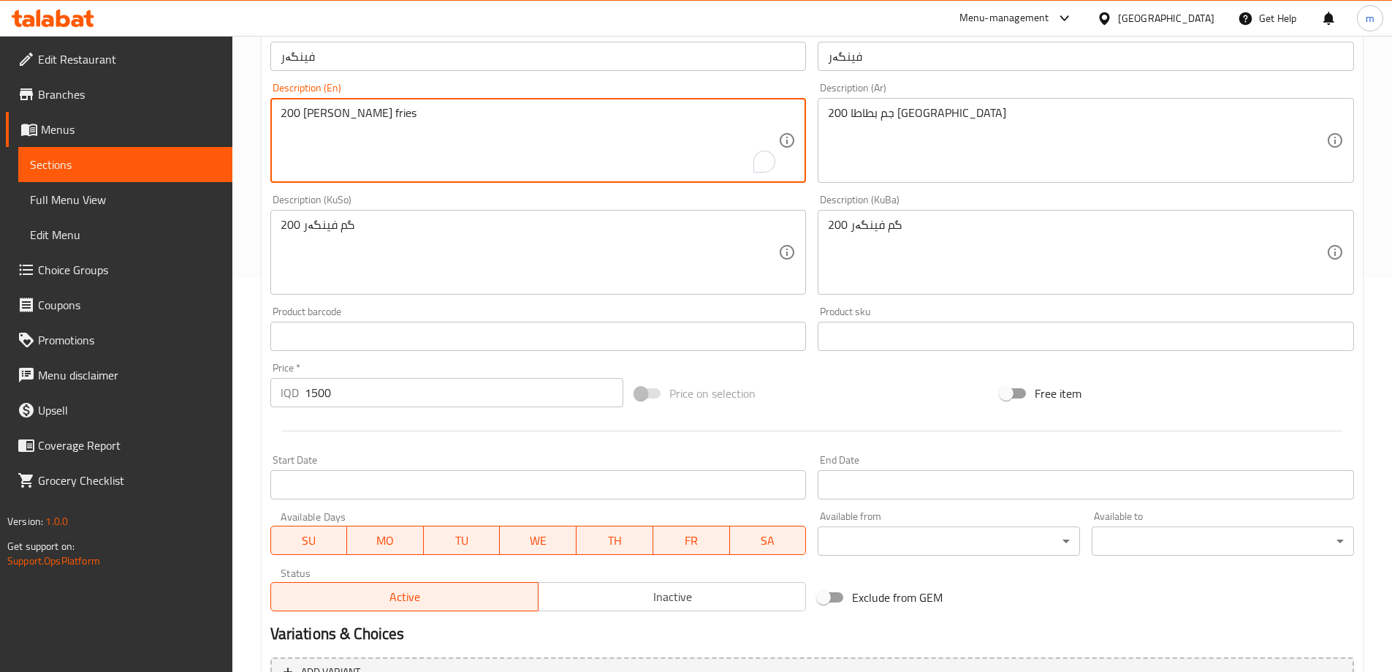
scroll to position [550, 0]
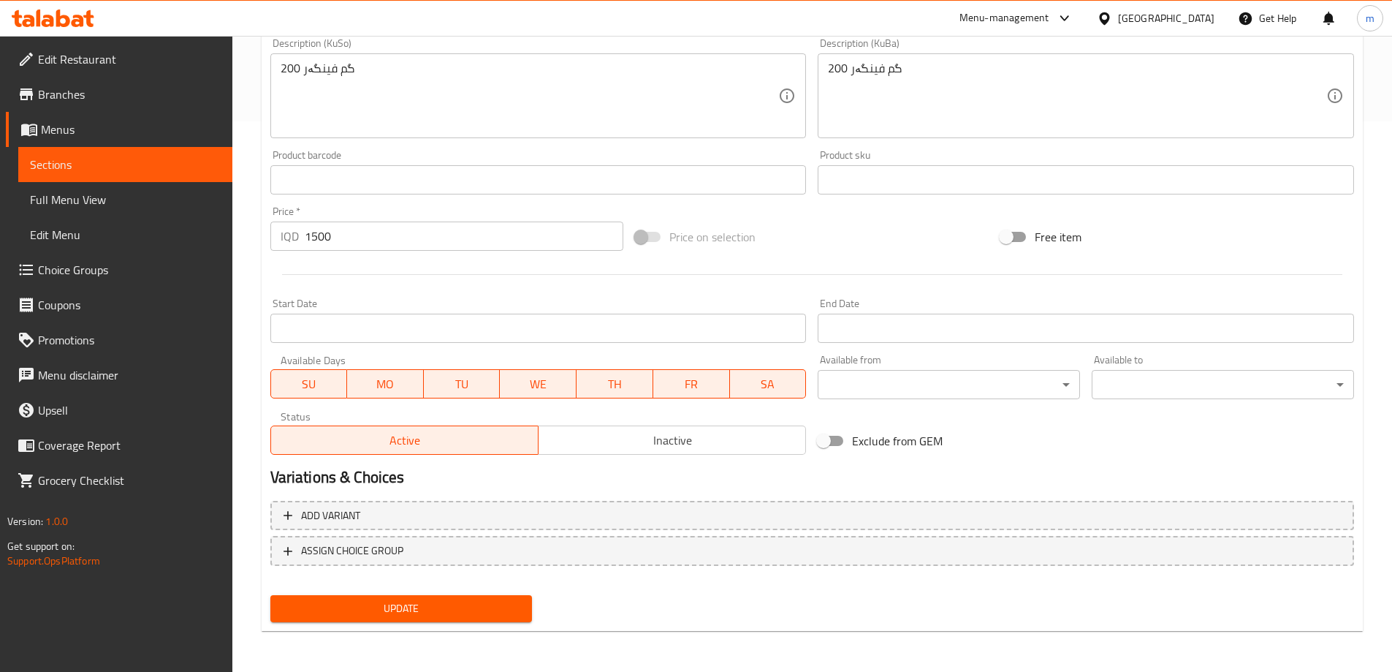
type textarea "200 [PERSON_NAME] fries"
click at [452, 603] on span "Update" at bounding box center [401, 608] width 239 height 18
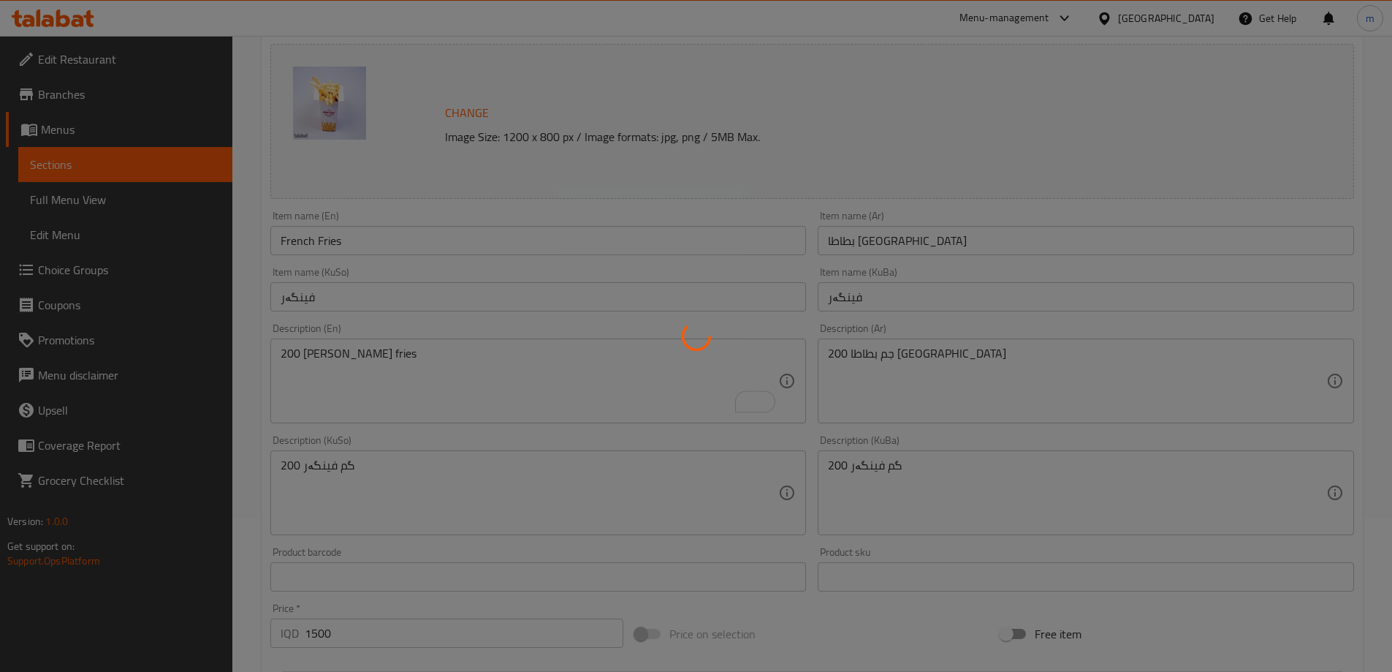
scroll to position [0, 0]
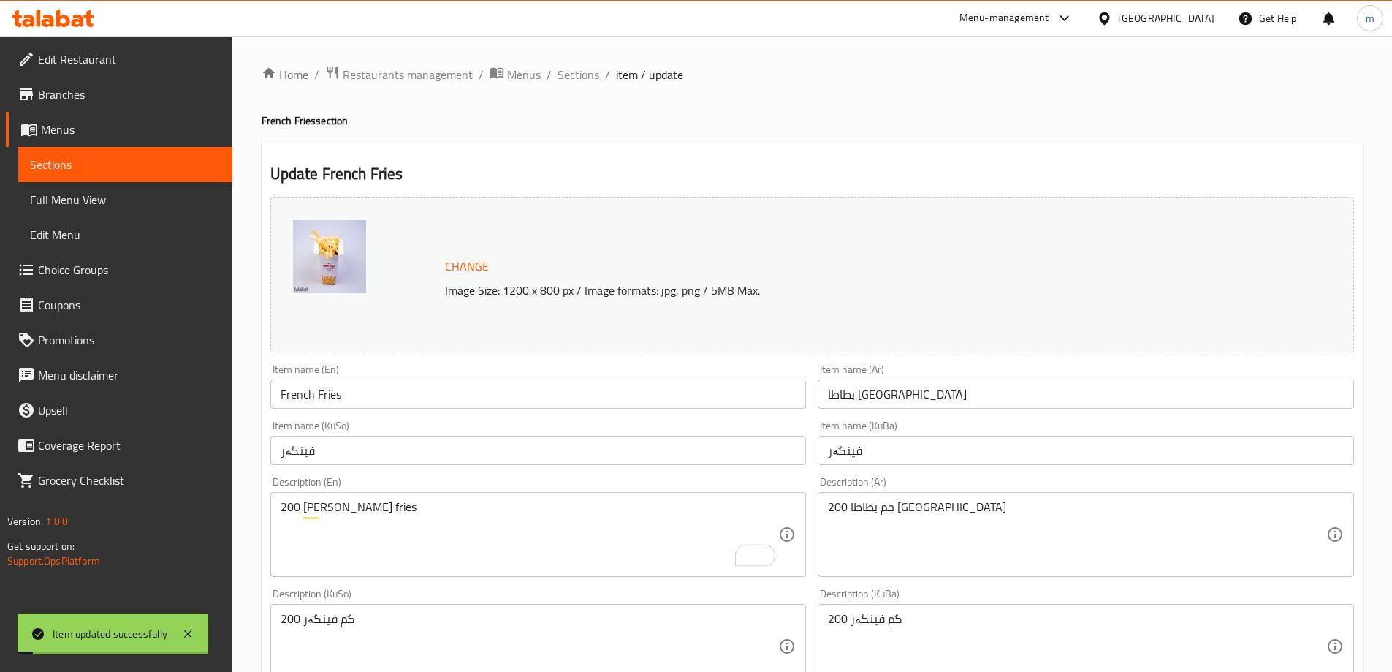
click at [582, 79] on span "Sections" at bounding box center [579, 75] width 42 height 18
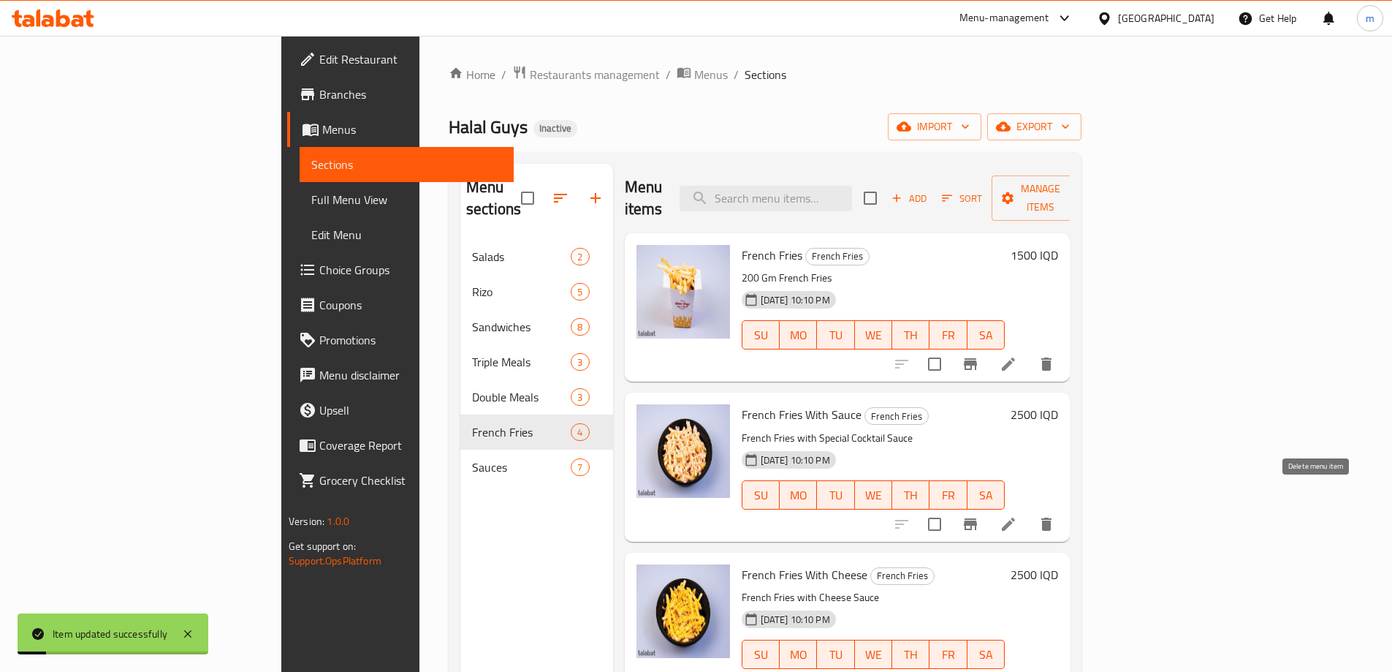
scroll to position [4, 0]
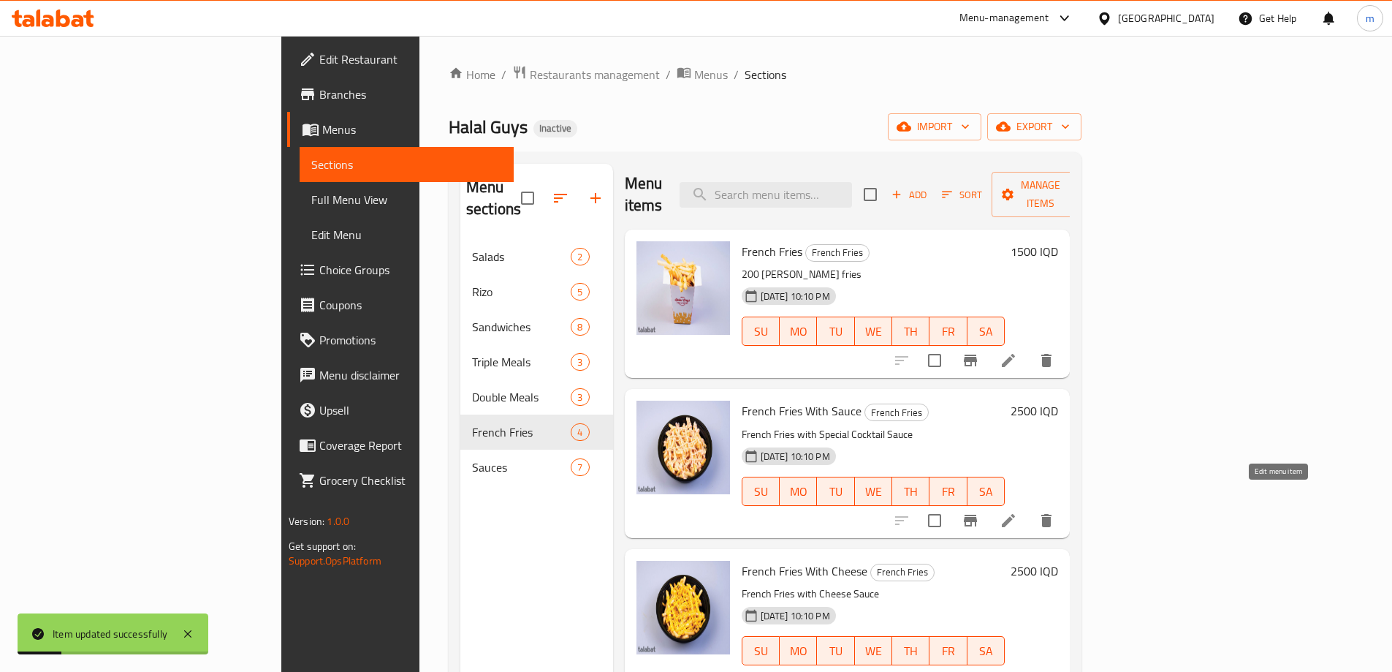
click at [1015, 514] on icon at bounding box center [1008, 520] width 13 height 13
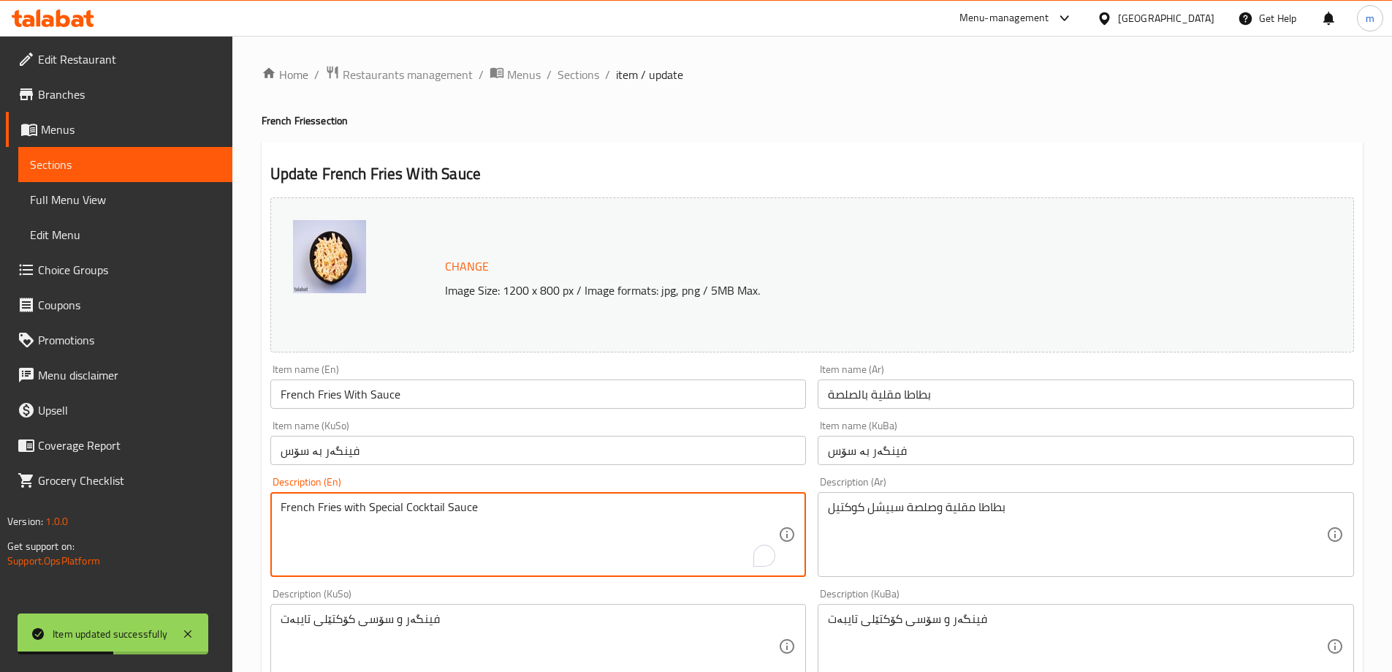
click at [404, 500] on textarea "French Fries with Special Cocktail Sauce" at bounding box center [530, 534] width 498 height 69
drag, startPoint x: 445, startPoint y: 508, endPoint x: 452, endPoint y: 509, distance: 7.5
click at [452, 509] on textarea "French Fries with Special cocktail Sauce" at bounding box center [530, 534] width 498 height 69
click at [372, 506] on textarea "French Fries with Special cocktail fauce" at bounding box center [530, 534] width 498 height 69
click at [321, 506] on textarea "French Fries with fpecial cocktail fauce" at bounding box center [530, 534] width 498 height 69
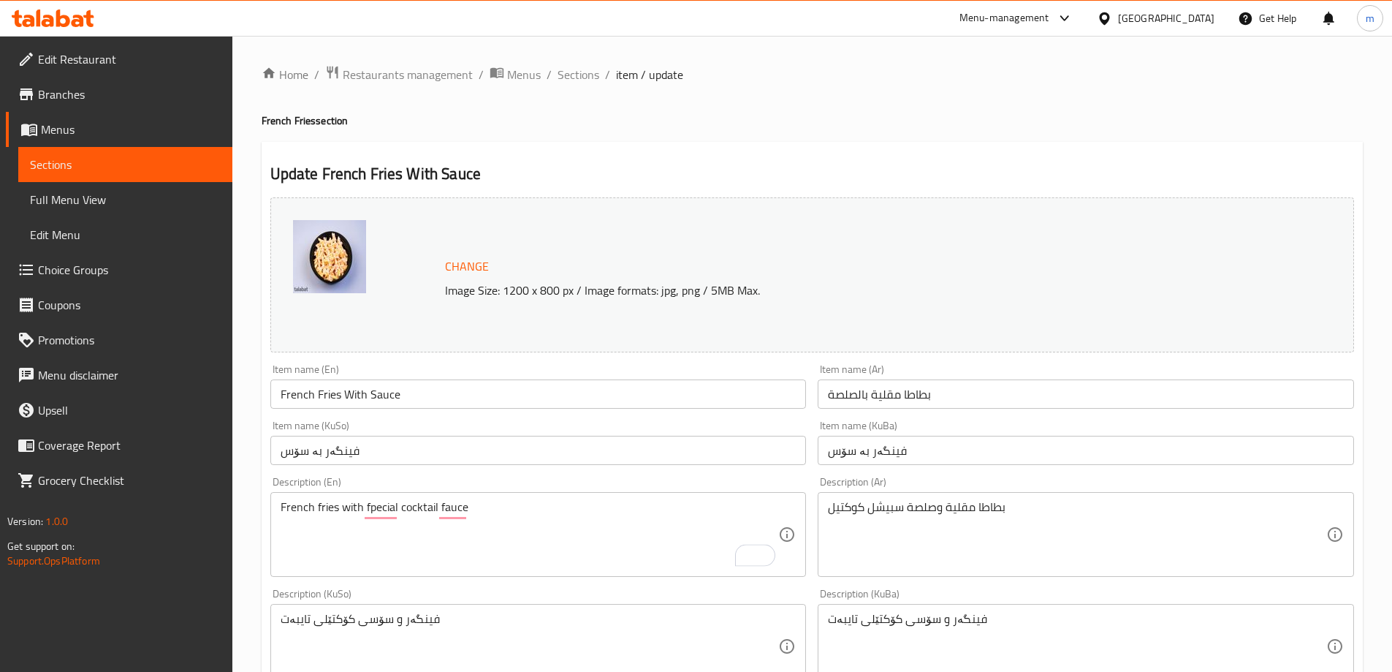
click at [370, 480] on div "Description (En) French fries with fpecial cocktail fauce Description (En)" at bounding box center [538, 526] width 536 height 100
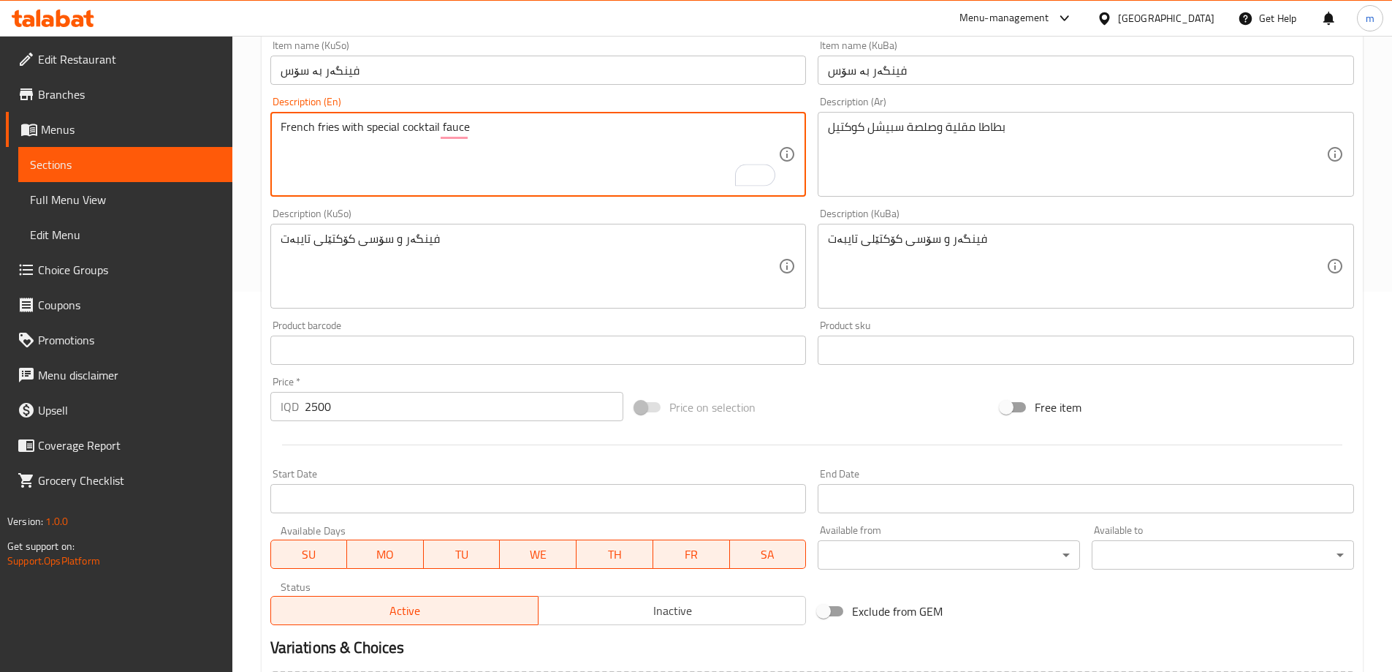
scroll to position [550, 0]
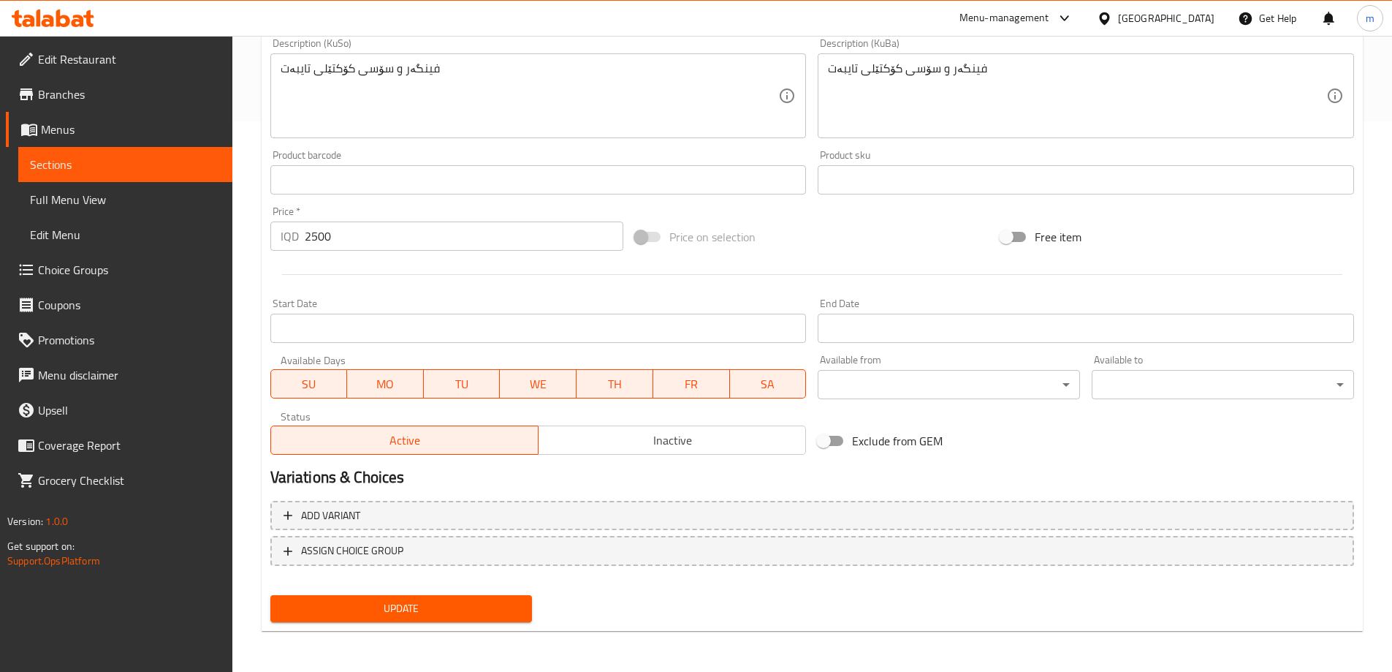
drag, startPoint x: 448, startPoint y: 607, endPoint x: 460, endPoint y: 587, distance: 23.3
click at [448, 606] on span "Update" at bounding box center [401, 608] width 239 height 18
type textarea "French fries with special cocktail sauce"
click at [472, 610] on span "Update" at bounding box center [401, 608] width 239 height 18
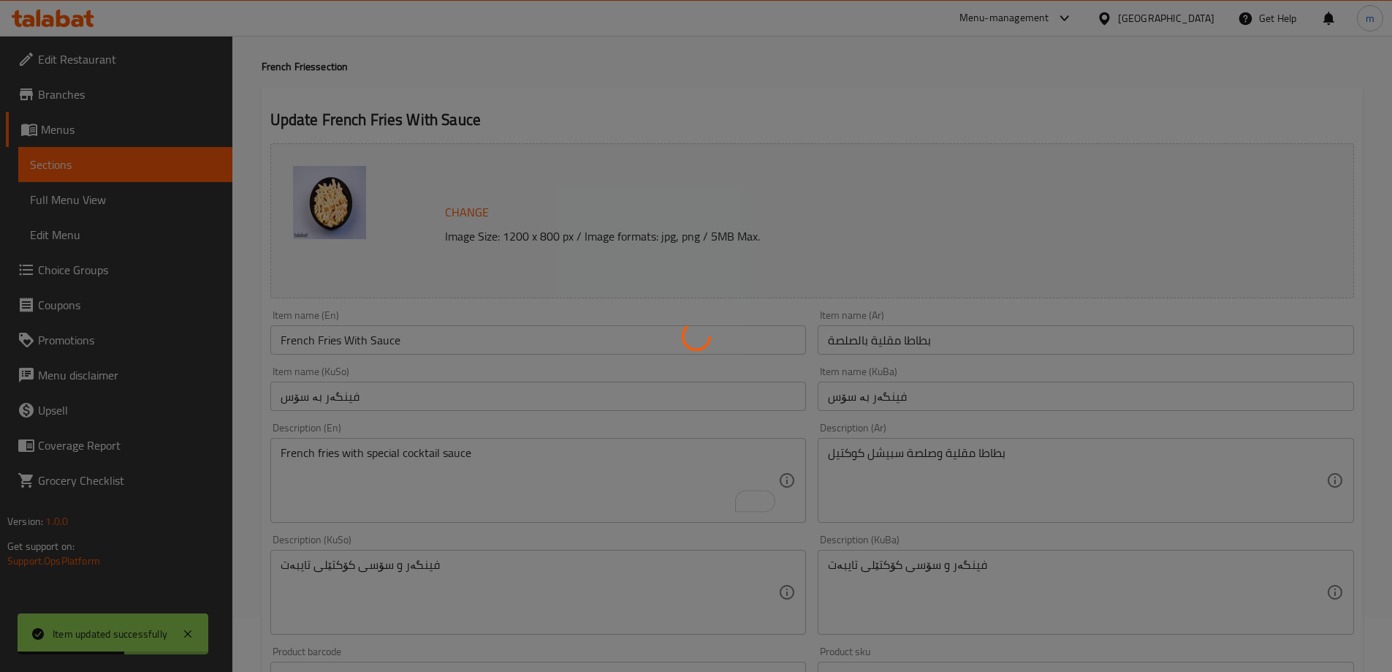
scroll to position [0, 0]
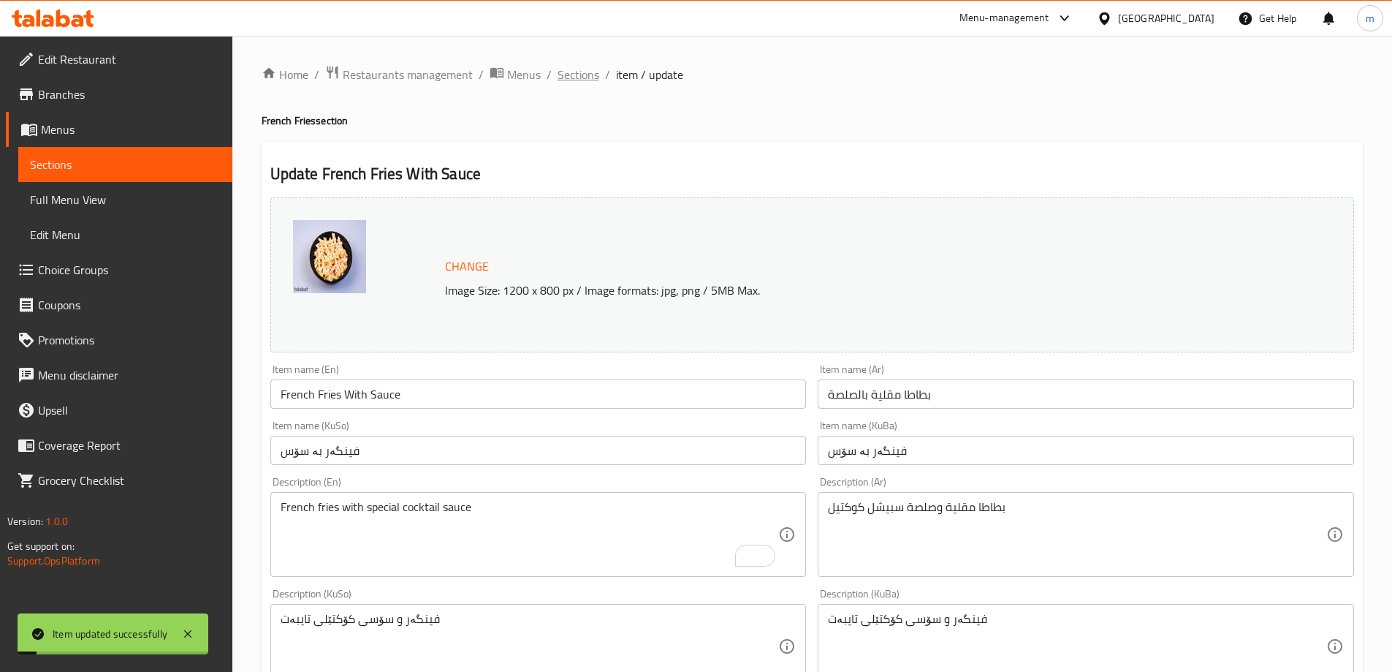
click at [572, 66] on span "Sections" at bounding box center [579, 75] width 42 height 18
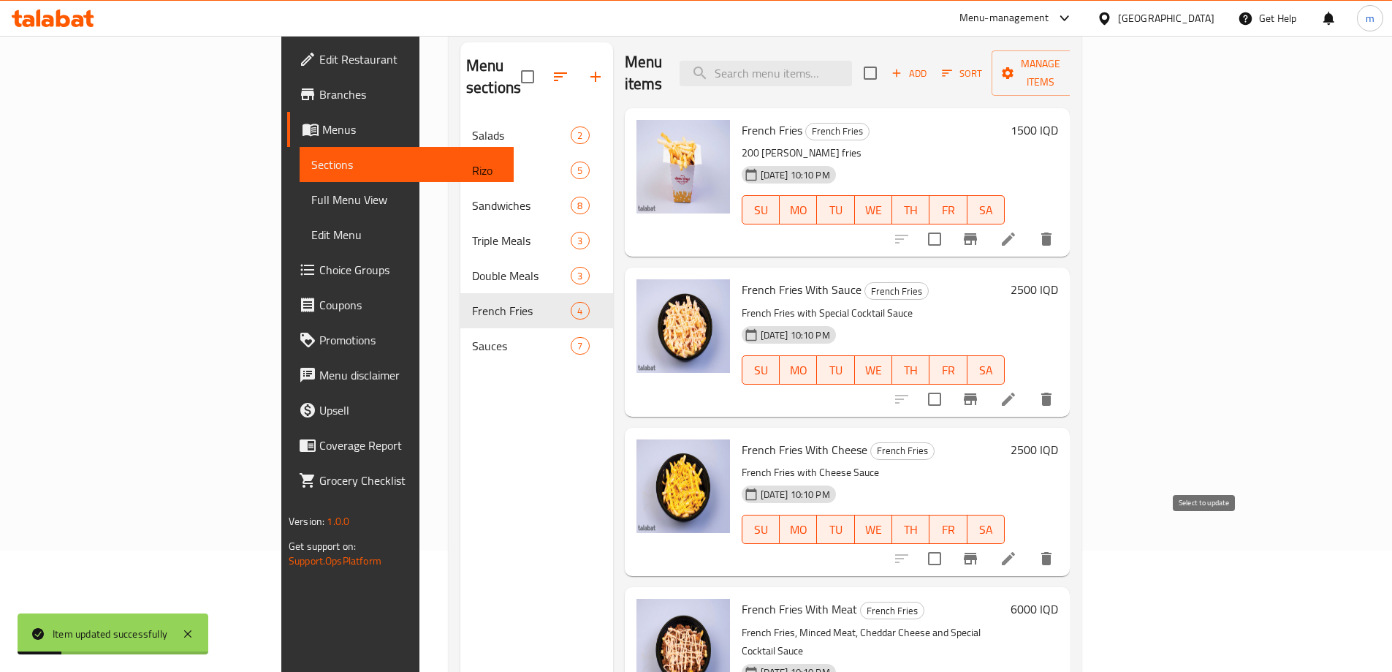
scroll to position [170, 0]
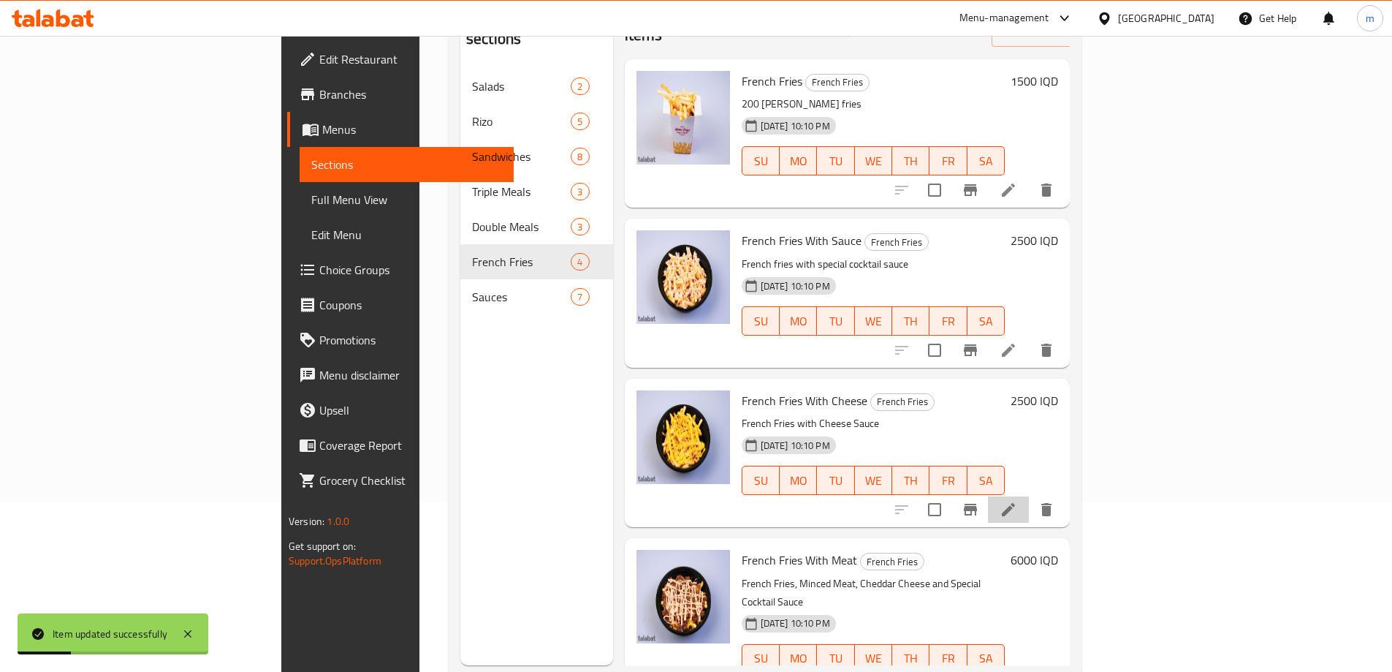
click at [1029, 496] on li at bounding box center [1008, 509] width 41 height 26
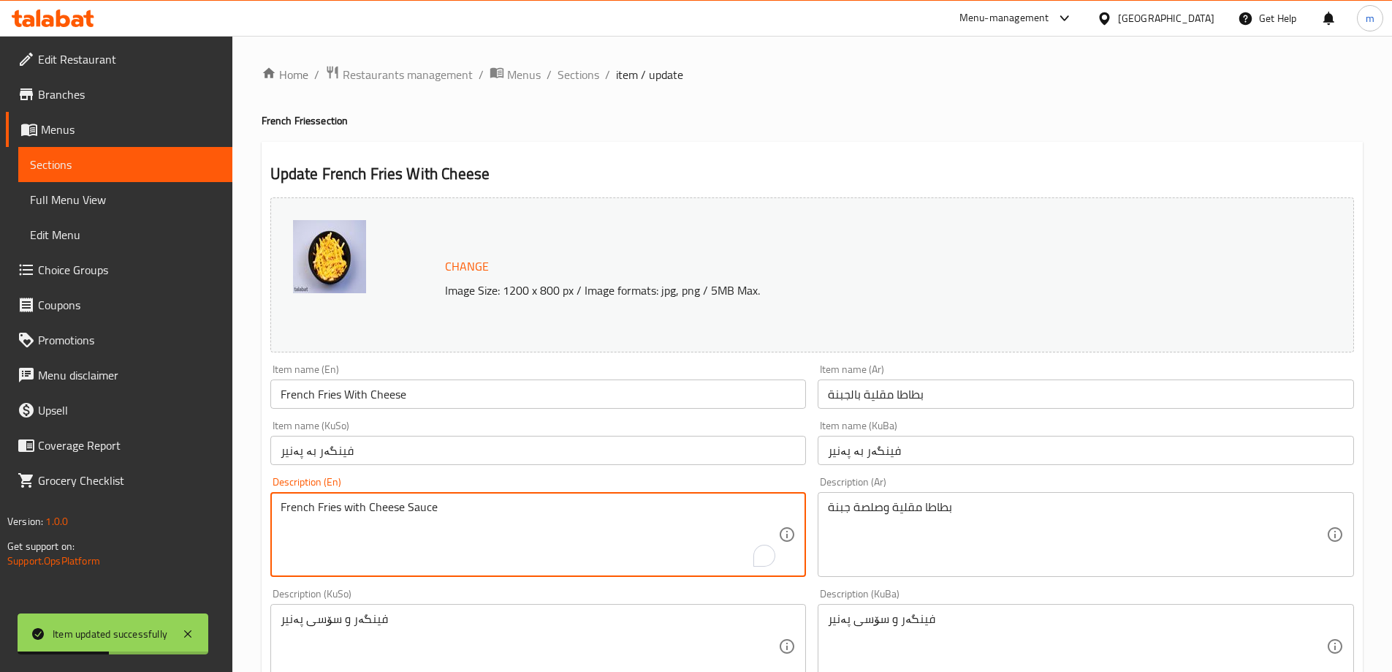
click at [320, 504] on textarea "French Fries with Cheese Sauce" at bounding box center [530, 534] width 498 height 69
click at [373, 509] on textarea "French fries with Cheese Sauce" at bounding box center [530, 534] width 498 height 69
click at [368, 501] on textarea "French fries with Cheese Sauce" at bounding box center [530, 534] width 498 height 69
click at [404, 506] on textarea "French fries with cheese Sauce" at bounding box center [530, 534] width 498 height 69
type textarea "French fries with cheese sauce"
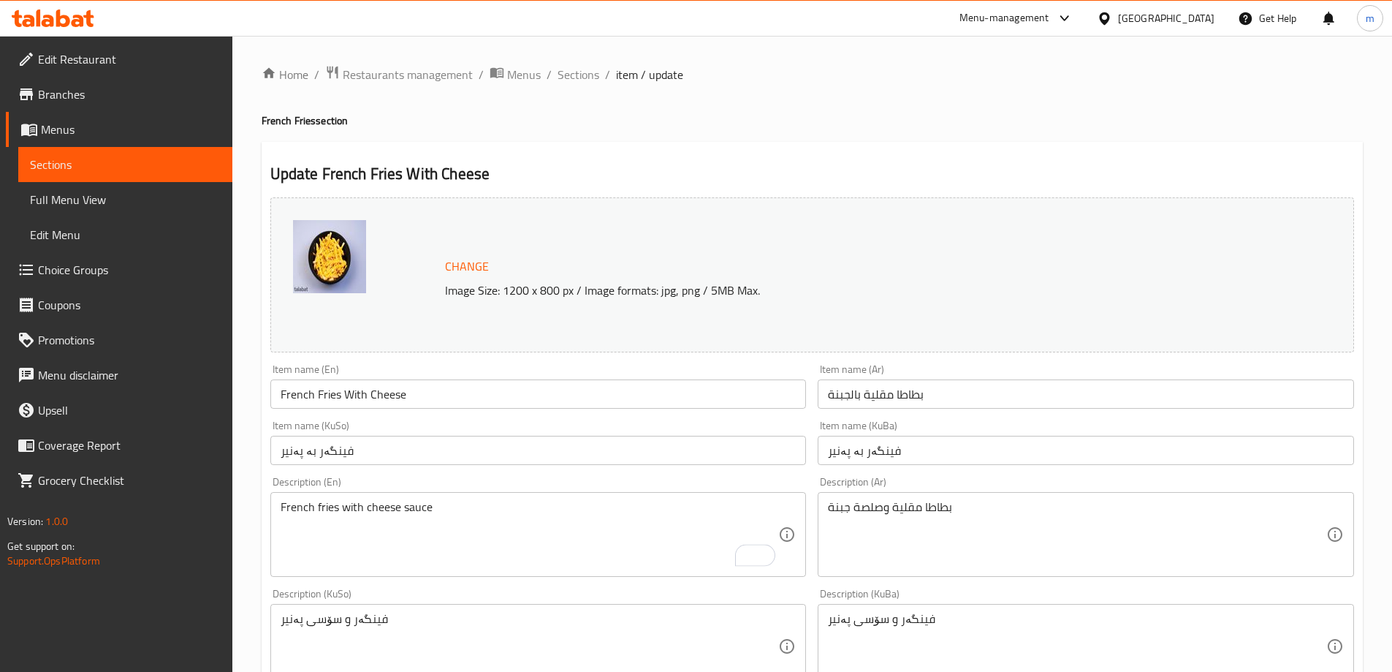
click at [447, 484] on div "Description (En) French fries with cheese sauce Description (En)" at bounding box center [538, 526] width 536 height 100
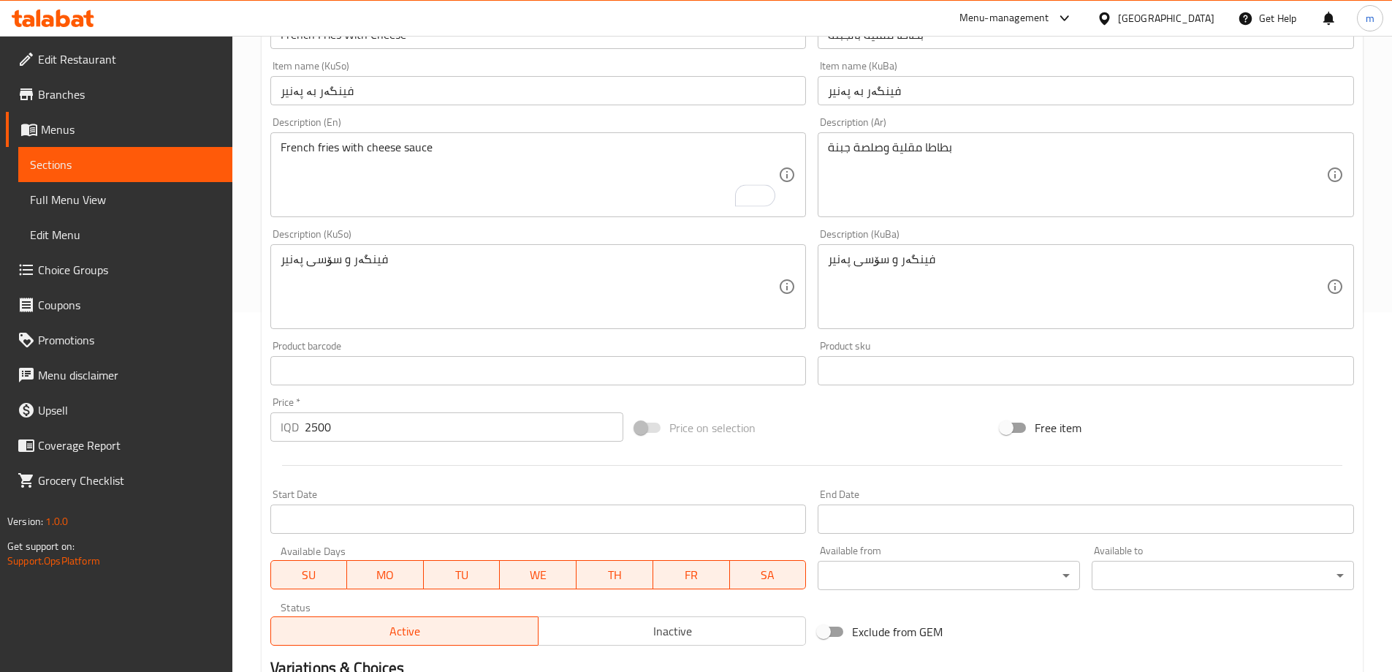
scroll to position [550, 0]
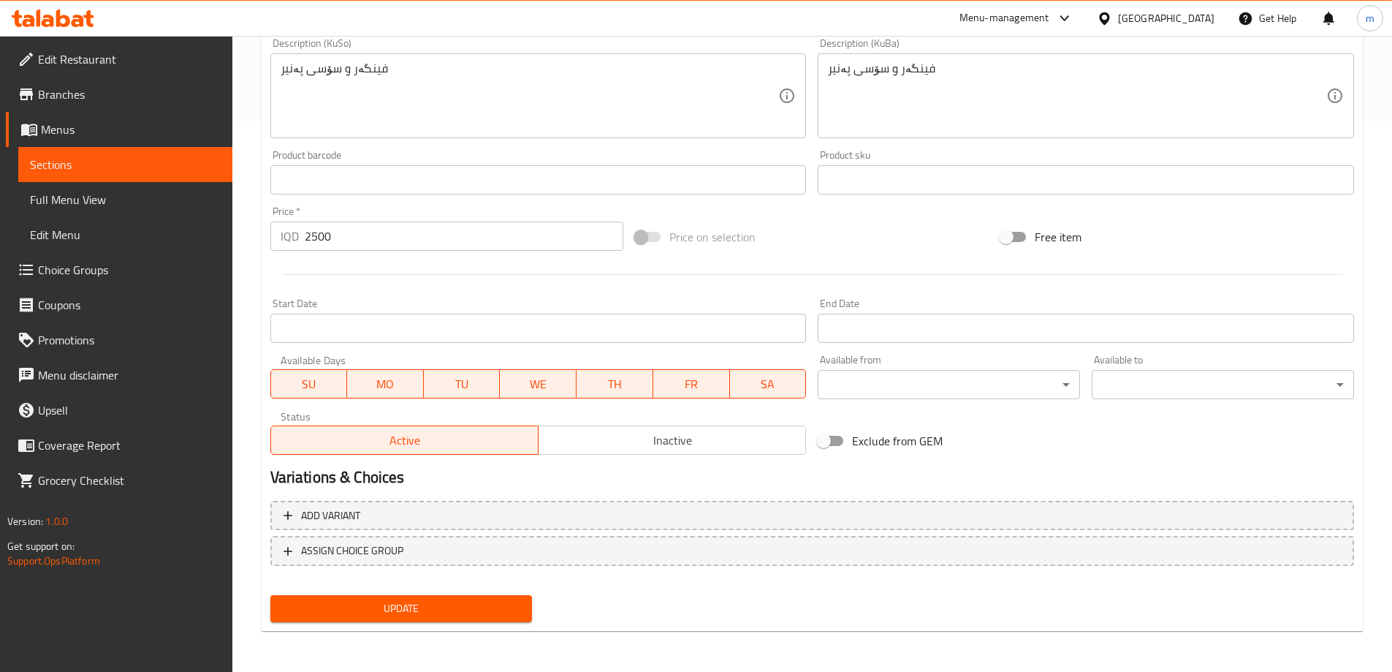
click at [388, 612] on span "Update" at bounding box center [401, 608] width 239 height 18
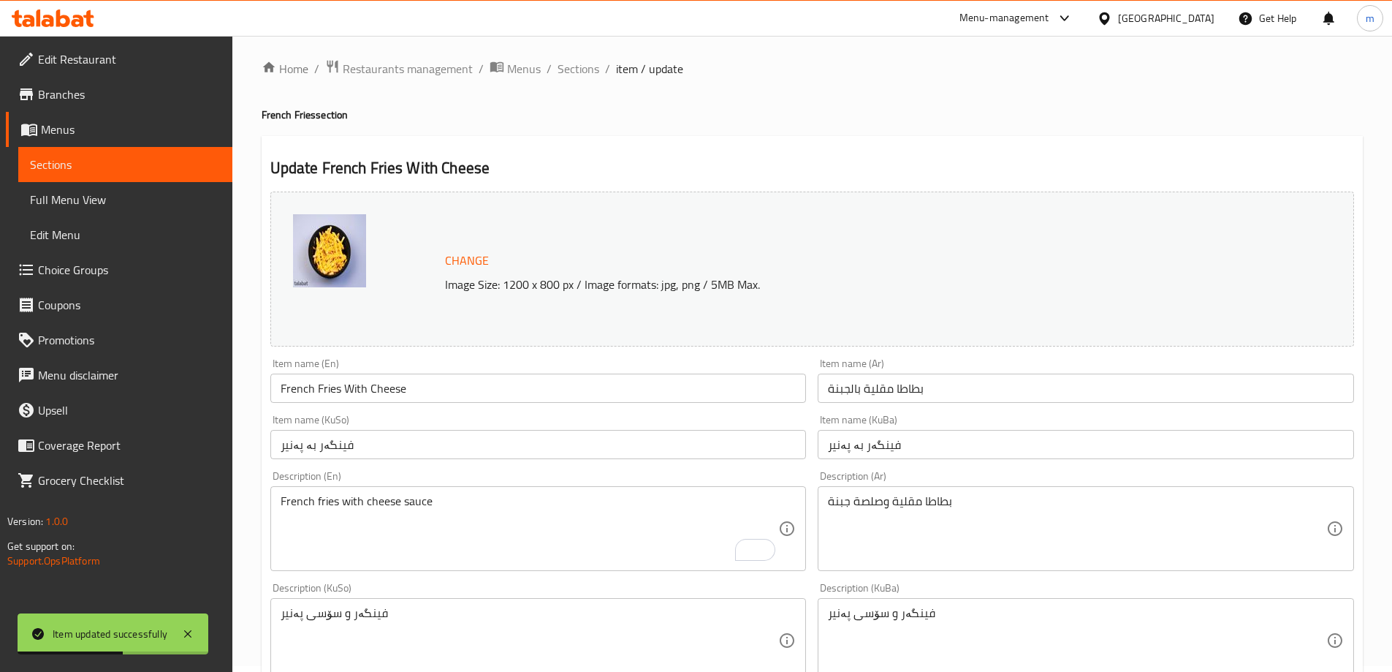
scroll to position [0, 0]
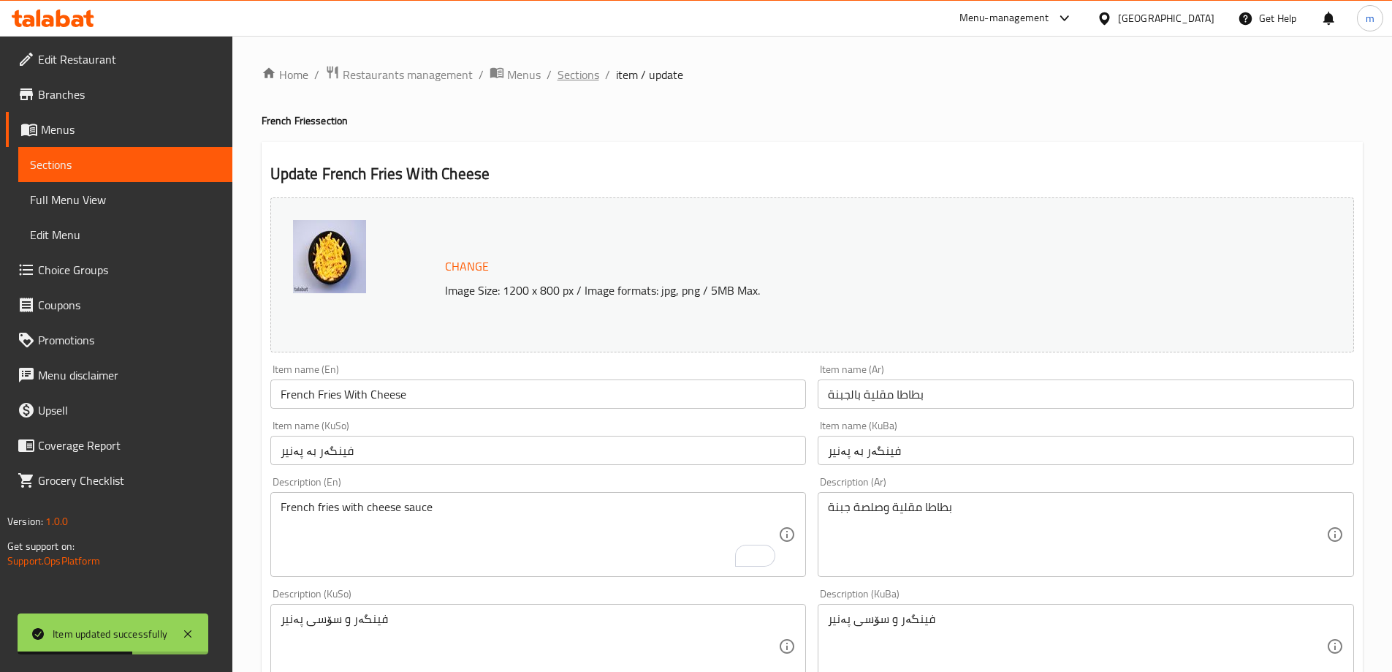
click at [590, 77] on span "Sections" at bounding box center [579, 75] width 42 height 18
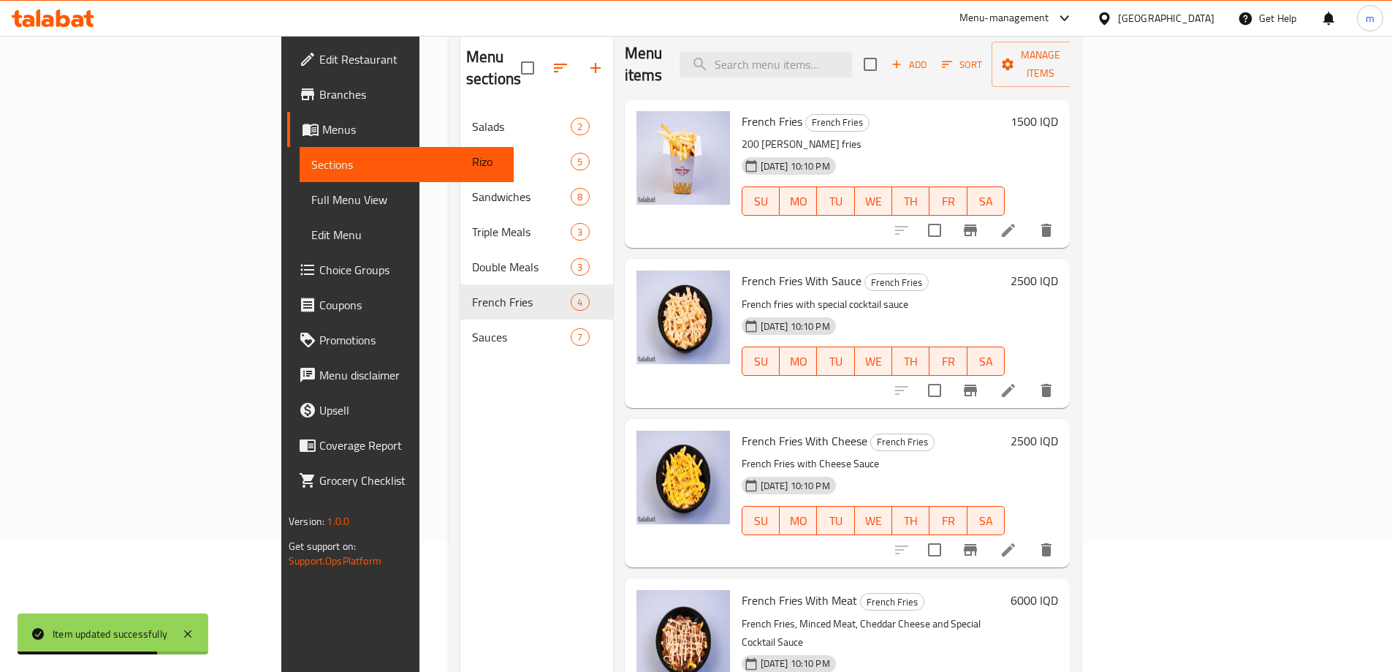
scroll to position [205, 0]
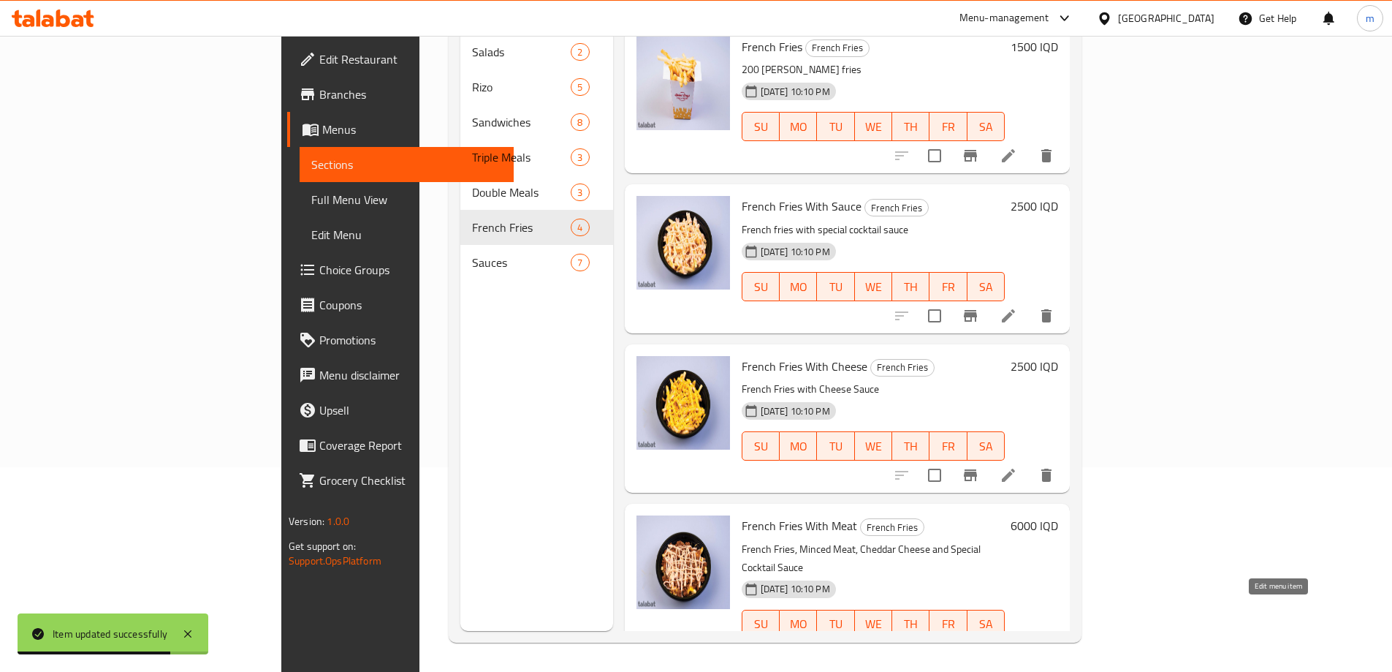
click at [1017, 645] on icon at bounding box center [1009, 654] width 18 height 18
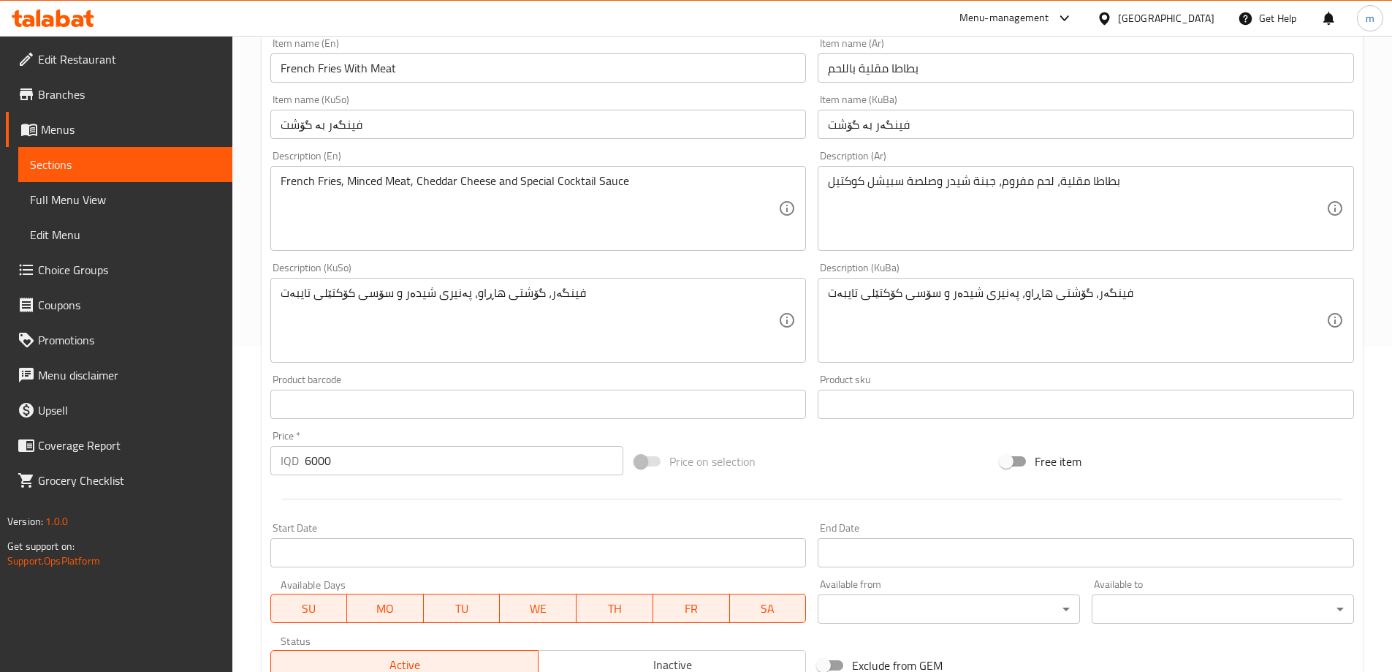
scroll to position [170, 0]
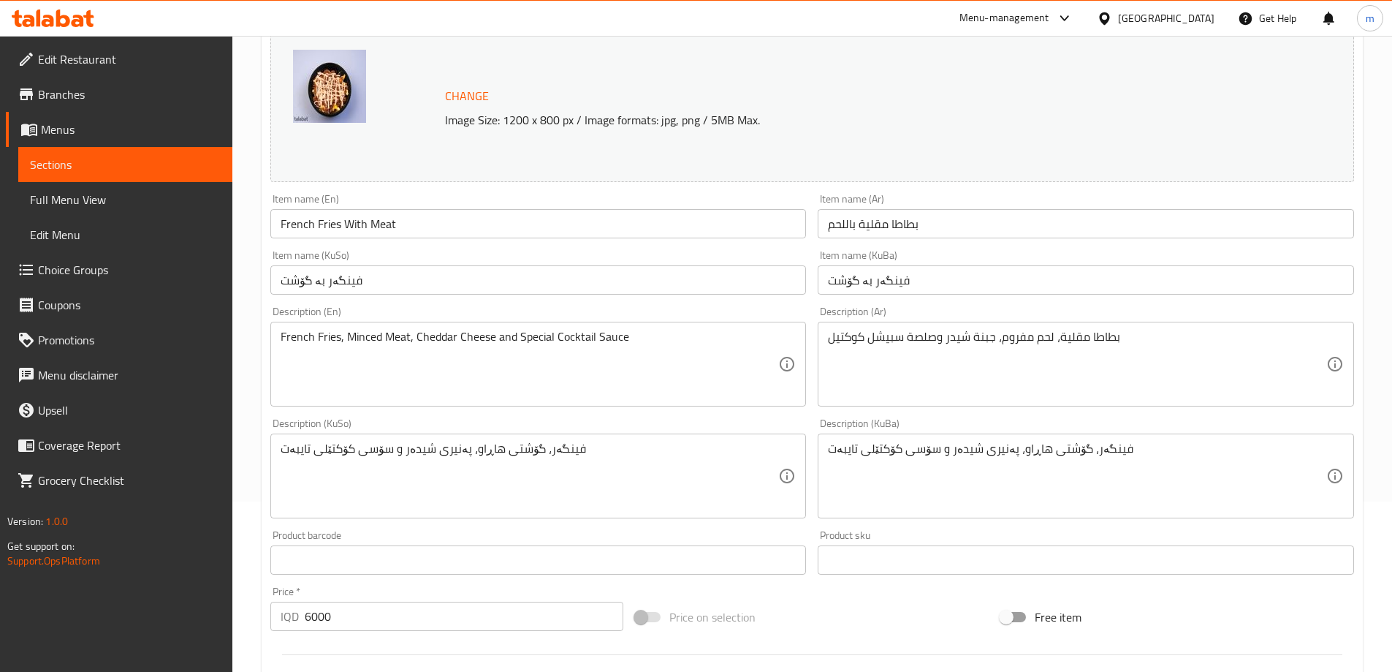
click at [477, 447] on textarea "فینگەر، گۆشتی هاڕاو، پەنیری شیدەر و سۆسی کۆکتێلی تایبەت" at bounding box center [530, 475] width 498 height 69
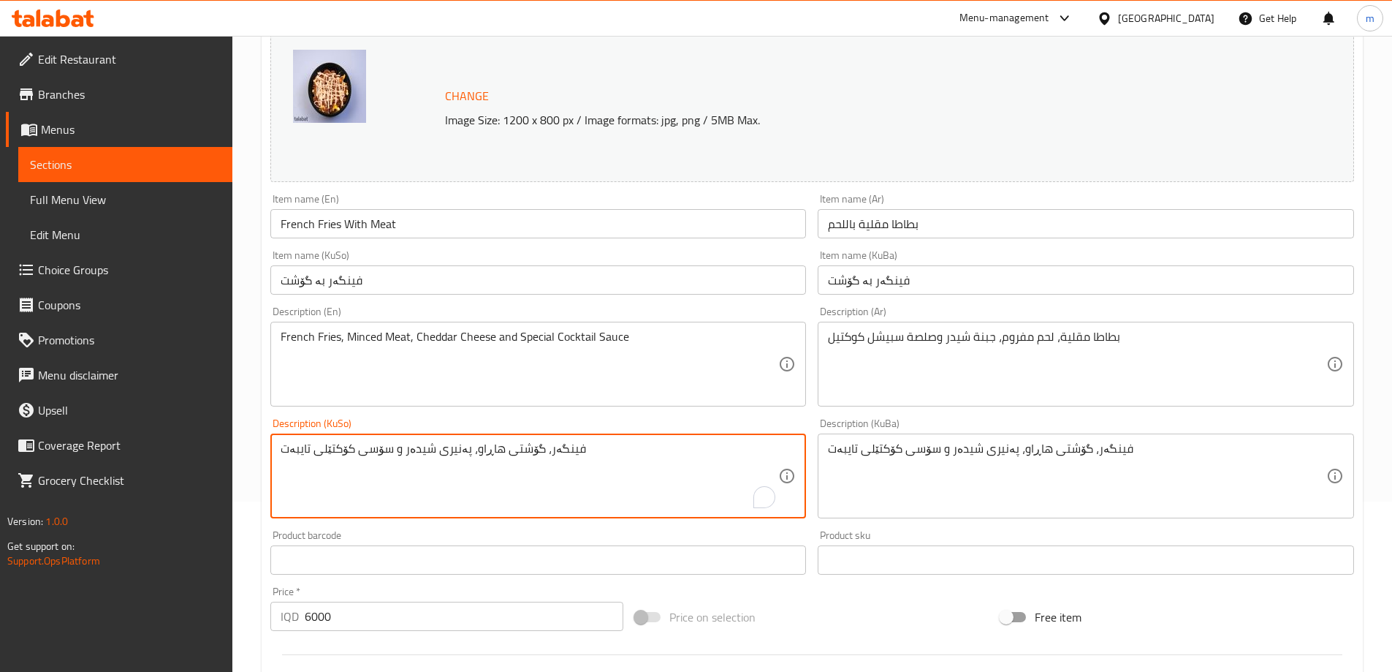
click at [477, 447] on textarea "فینگەر، گۆشتی هاڕاو، پەنیری شیدەر و سۆسی کۆکتێلی تایبەت" at bounding box center [530, 475] width 498 height 69
click at [477, 453] on textarea "فینگەر، گۆشتی هاڕاو، پەنیری شیدەر و سۆسی کۆکتێلی تایبەت" at bounding box center [530, 475] width 498 height 69
click at [511, 460] on textarea "فینگەر، گۆشتی قیمەکراو، پەنیری شیدەر و سۆسی کۆکتێلی تایبەت" at bounding box center [530, 475] width 498 height 69
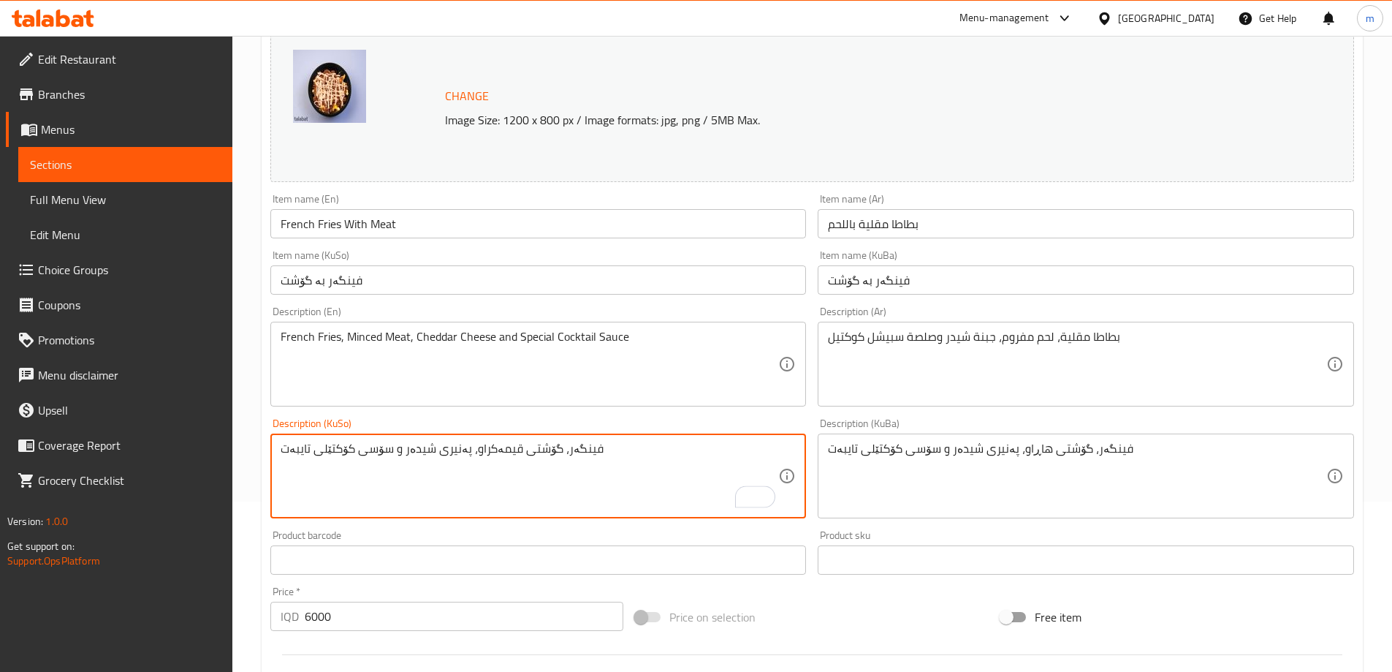
click at [511, 460] on textarea "فینگەر، گۆشتی قیمەکراو، پەنیری شیدەر و سۆسی کۆکتێلی تایبەت" at bounding box center [530, 475] width 498 height 69
type textarea "فینگەر، گۆشتی قیمەکراو، پەنیری شیدەر و سۆسی کۆکتێلی تایبەت"
click at [865, 461] on textarea "فینگەر، گۆشتی هاڕاو، پەنیری شیدەر و سۆسی کۆکتێلی تایبەت" at bounding box center [1077, 475] width 498 height 69
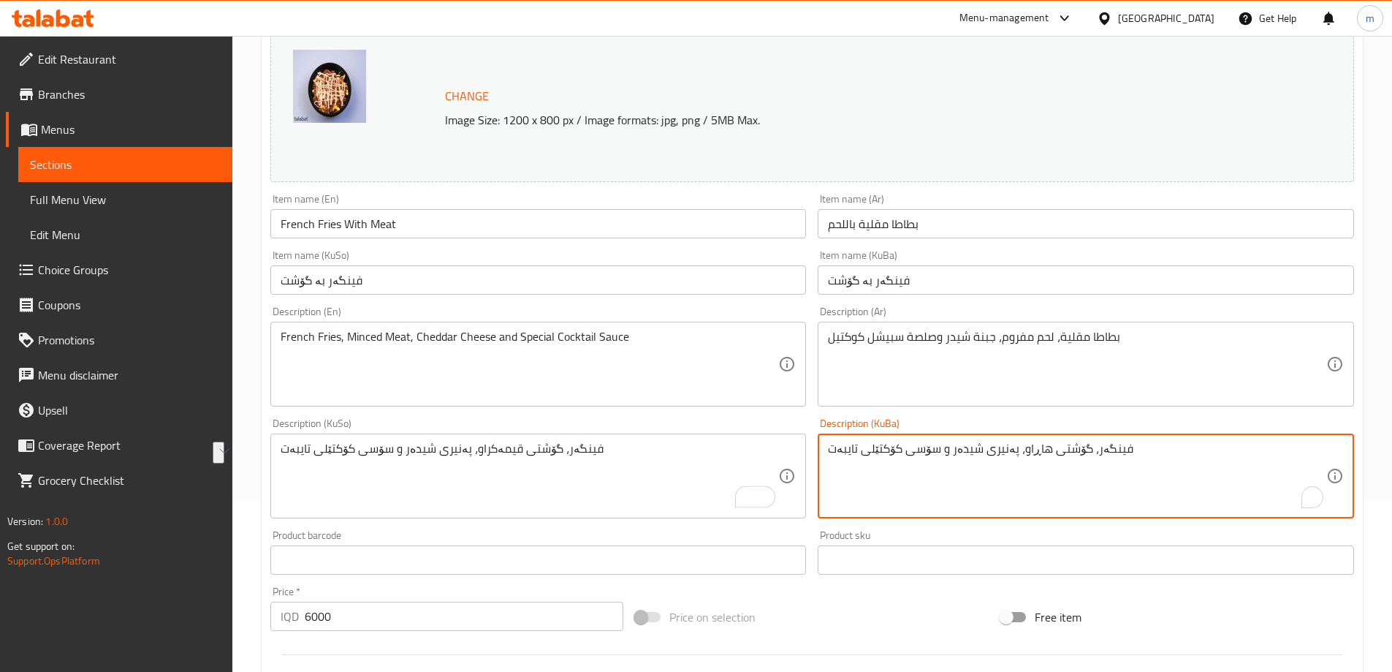
click at [865, 460] on textarea "فینگەر، گۆشتی هاڕاو، پەنیری شیدەر و سۆسی کۆکتێلی تایبەت" at bounding box center [1077, 475] width 498 height 69
paste textarea "یمەکر"
type textarea "فینگەر، گۆشتی قیمەکراو، پەنیری شیدەر و سۆسی کۆکتێلی تایبەت"
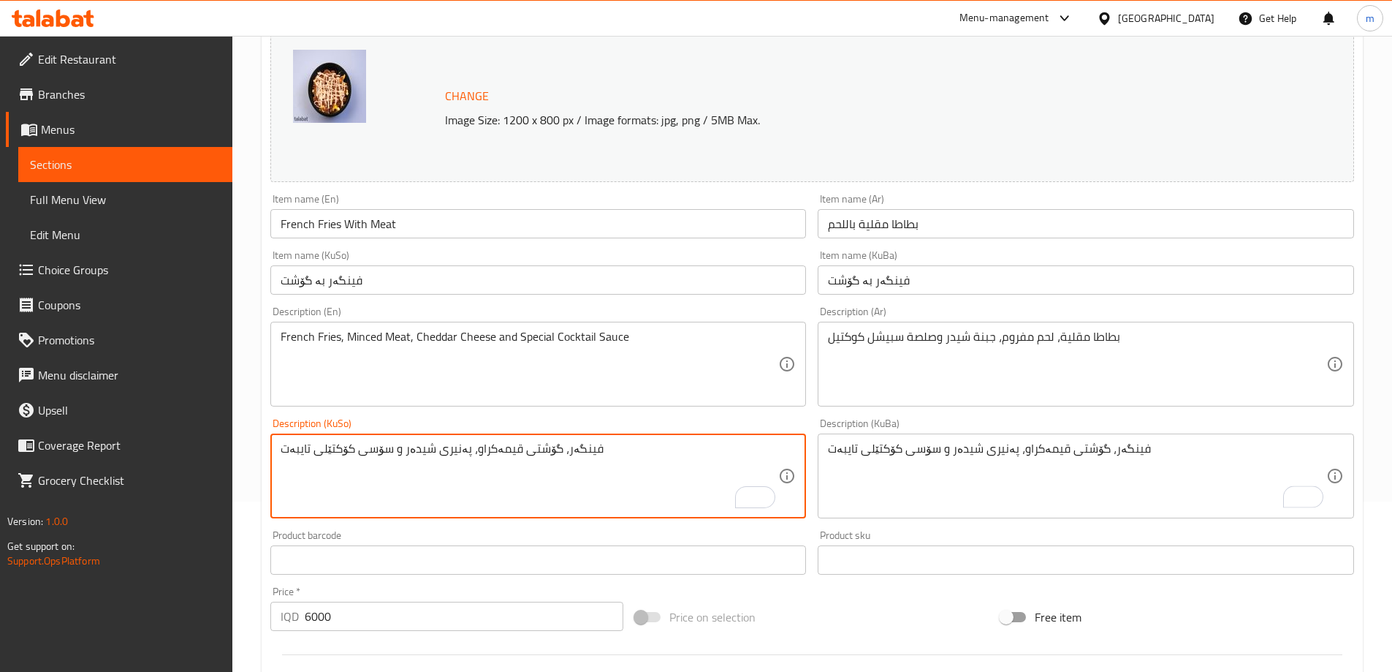
click at [420, 446] on textarea "فینگەر، گۆشتی قیمەکراو، پەنیری شیدەر و سۆسی کۆکتێلی تایبەت" at bounding box center [530, 475] width 498 height 69
click at [415, 448] on textarea "فینگەر، گۆشتی قیمەکراو، پەنیری شیدەر و سۆسی کۆکتێلی تایبەت" at bounding box center [530, 475] width 498 height 69
click at [414, 452] on textarea "فینگەر، گۆشتی قیمەکراو، پەنیری شیدەر و سۆسی کۆکتێلی تایبەت" at bounding box center [530, 475] width 498 height 69
click at [577, 452] on textarea "فینگەر، گۆشتی قیمەکراو، پەنیری شیدەر و سۆسی کۆکتێلی تایبەت" at bounding box center [530, 475] width 498 height 69
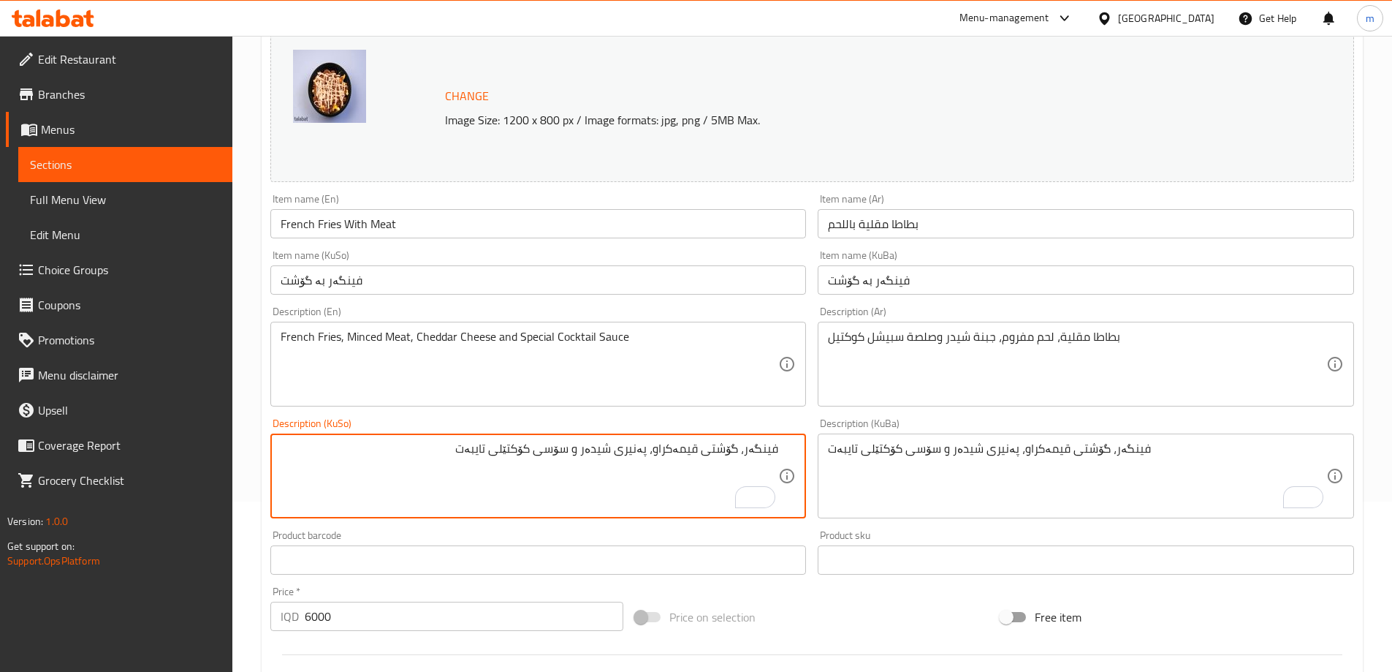
click at [1011, 452] on textarea "فینگەر، گۆشتی قیمەکراو، پەنیری شیدەر و سۆسی کۆکتێلی تایبەت" at bounding box center [1077, 475] width 498 height 69
click at [609, 447] on textarea "فینگەر، گۆشتی قیمەکراو، پەنیری شیدەر و سۆسی کۆکتێلی تایبەت" at bounding box center [530, 475] width 498 height 69
click at [613, 445] on textarea "فینگەر، گۆشتی قیمەکراو، پەنیری چێدەر و سۆسی کۆکتێلی تایبەت" at bounding box center [530, 475] width 498 height 69
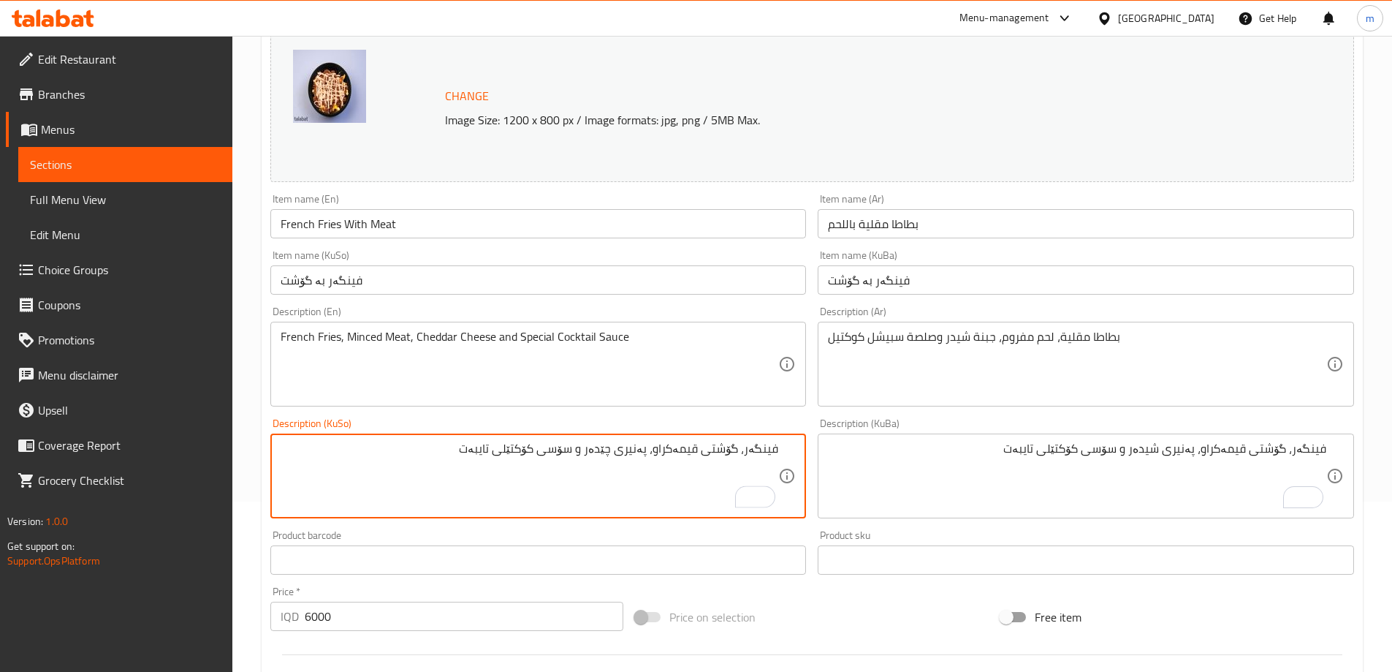
type textarea "فینگەر، گۆشتی قیمەکراو، پەنیری چێدەر و سۆسی کۆکتێلی تایبەت"
click at [1155, 454] on textarea "فینگەر، گۆشتی قیمەکراو، پەنیری شیدەر و سۆسی کۆکتێلی تایبەت" at bounding box center [1077, 475] width 498 height 69
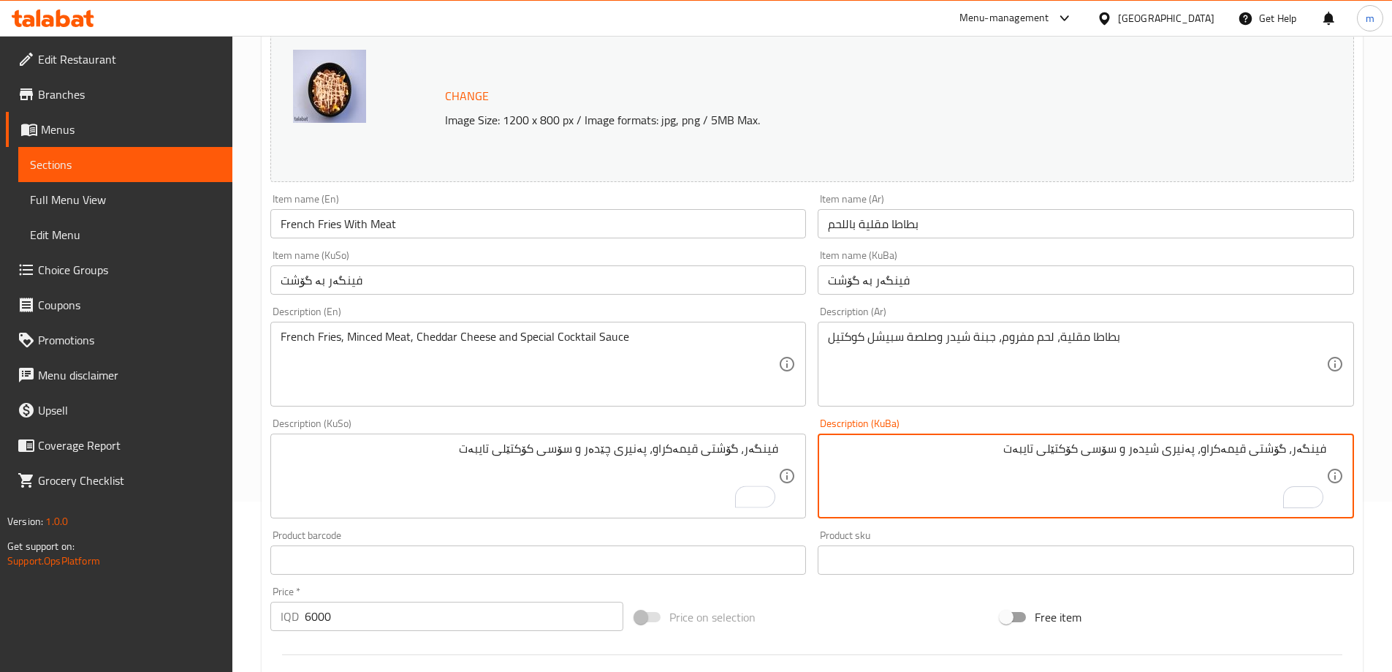
click at [1156, 453] on textarea "فینگەر، گۆشتی قیمەکراو، پەنیری شیدەر و سۆسی کۆکتێلی تایبەت" at bounding box center [1077, 475] width 498 height 69
paste textarea "چێدەر"
type textarea "فینگەر، گۆشتی قیمەکراو، پەنیری چێدەر و سۆسی کۆکتێلی تایبەت"
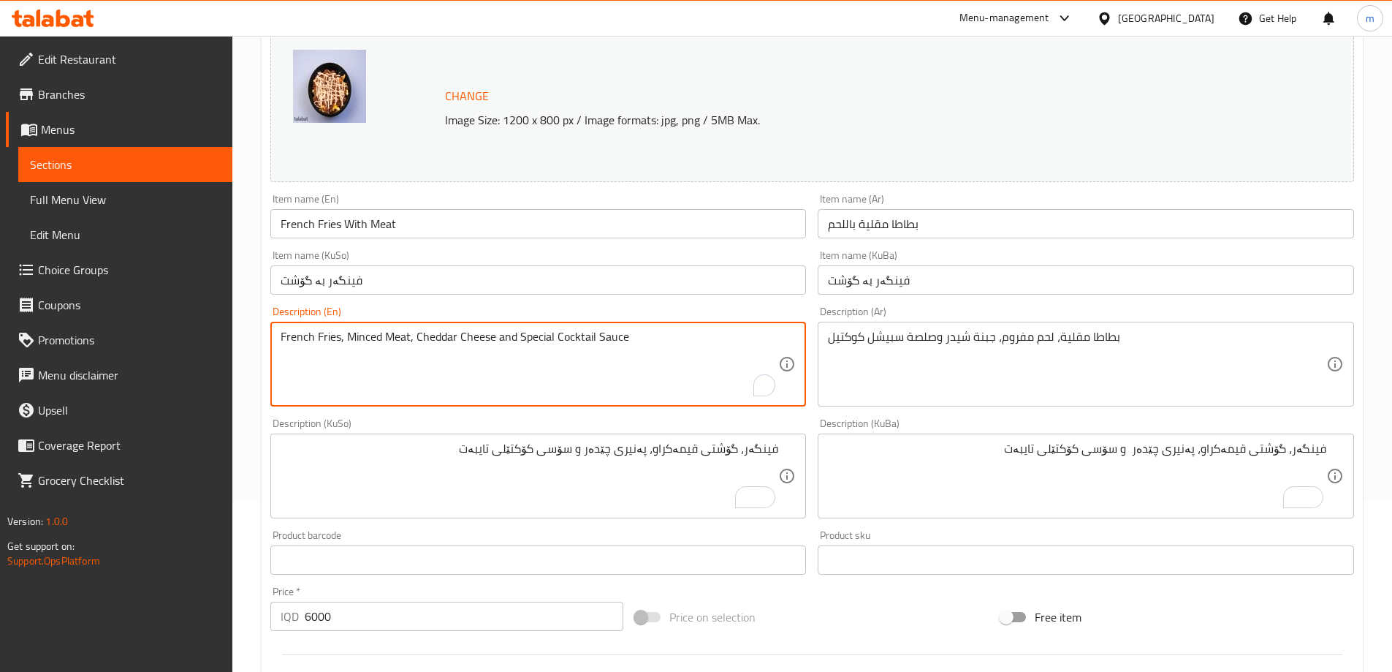
click at [321, 342] on textarea "French Fries, Minced Meat, Cheddar Cheese and Special Cocktail Sauce" at bounding box center [530, 364] width 498 height 69
click at [351, 341] on textarea "French fries, Minced Meat, Cheddar Cheese and Special Cocktail Sauce" at bounding box center [530, 364] width 498 height 69
drag, startPoint x: 384, startPoint y: 339, endPoint x: 392, endPoint y: 342, distance: 8.6
click at [392, 342] on textarea "French fries, minced Meat, Cheddar Cheese and Special Cocktail Sauce" at bounding box center [530, 364] width 498 height 69
click at [419, 336] on textarea "French fries, minced meat, Cheddar Cheese and Special Cocktail Sauce" at bounding box center [530, 364] width 498 height 69
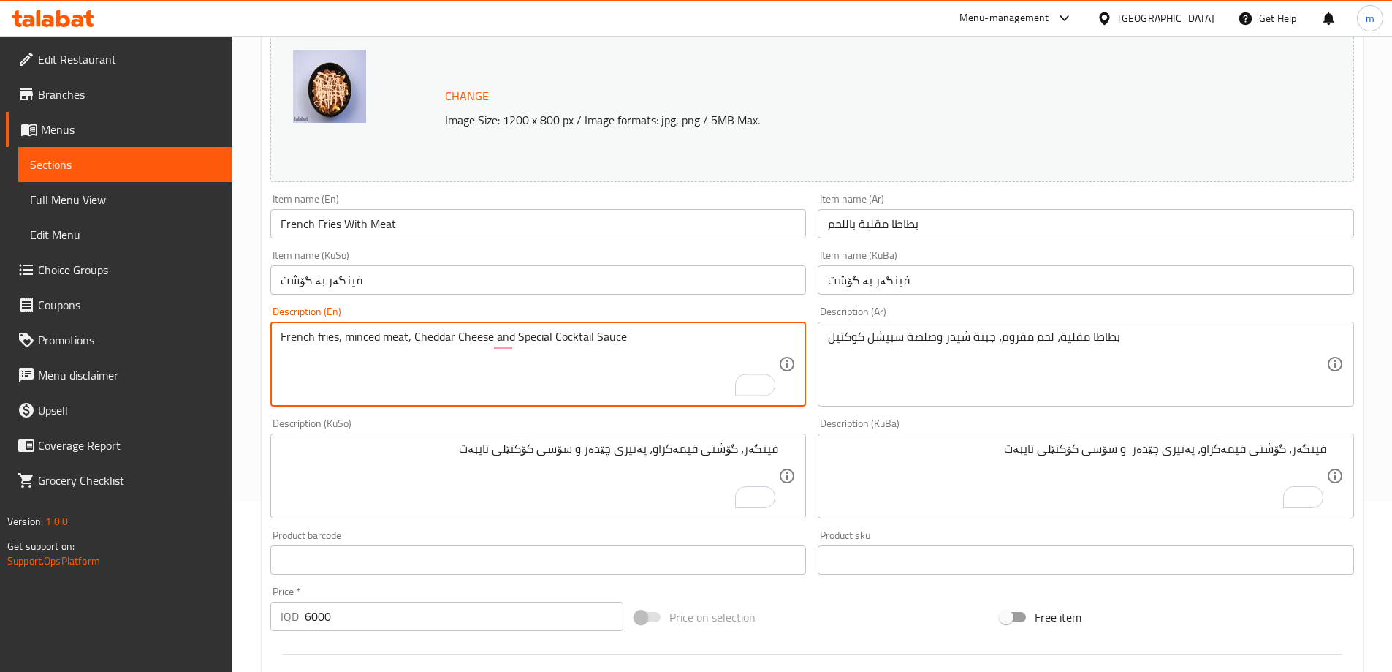
click at [456, 335] on textarea "French fries, minced meat, Cheddar Cheese and Special Cocktail Sauce" at bounding box center [530, 364] width 498 height 69
click at [518, 337] on textarea "French fries, minced meat, Cheddar cheese and Special Cocktail Sauce" at bounding box center [530, 364] width 498 height 69
click at [555, 340] on textarea "French fries, minced meat, Cheddar cheese and special Cocktail Sauce" at bounding box center [530, 364] width 498 height 69
click at [596, 341] on textarea "French fries, minced meat, Cheddar cheese and special cocktail Sauce" at bounding box center [530, 364] width 498 height 69
type textarea "French fries, minced meat, Cheddar cheese and special cocktail sauce"
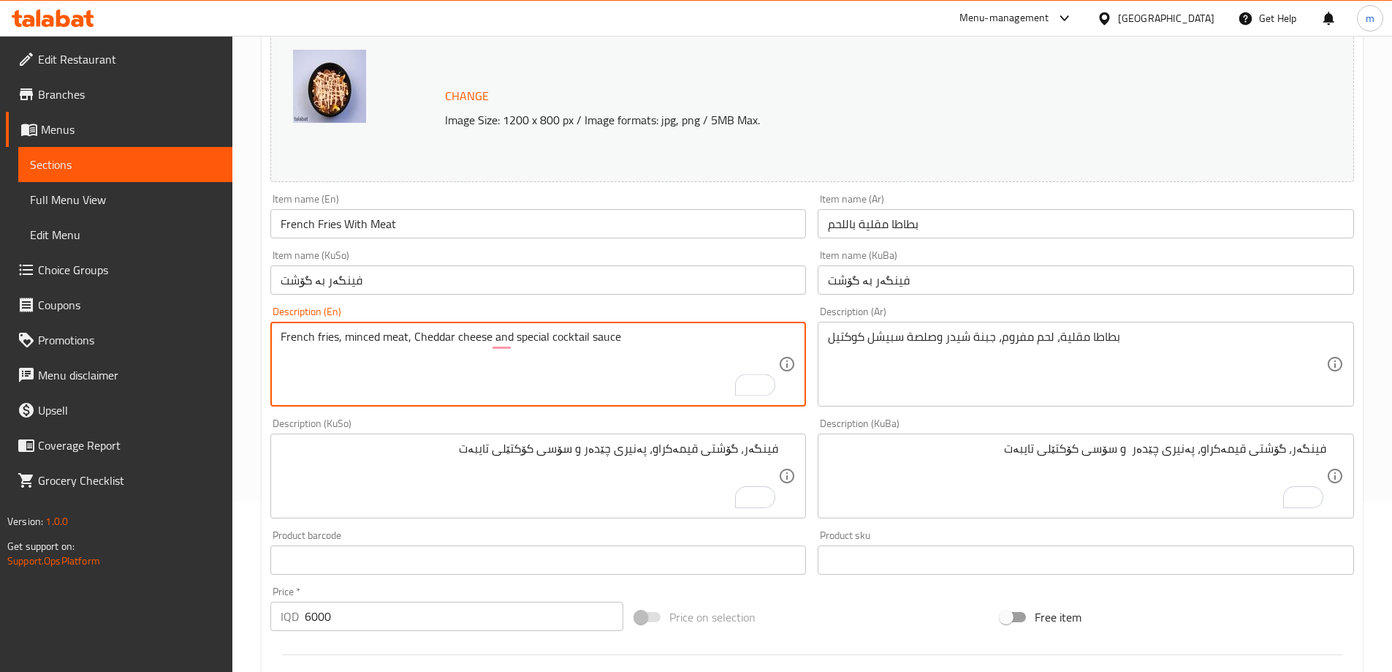
click at [588, 324] on div "French fries, minced meat, Cheddar cheese and special cocktail sauce Descriptio…" at bounding box center [538, 364] width 536 height 85
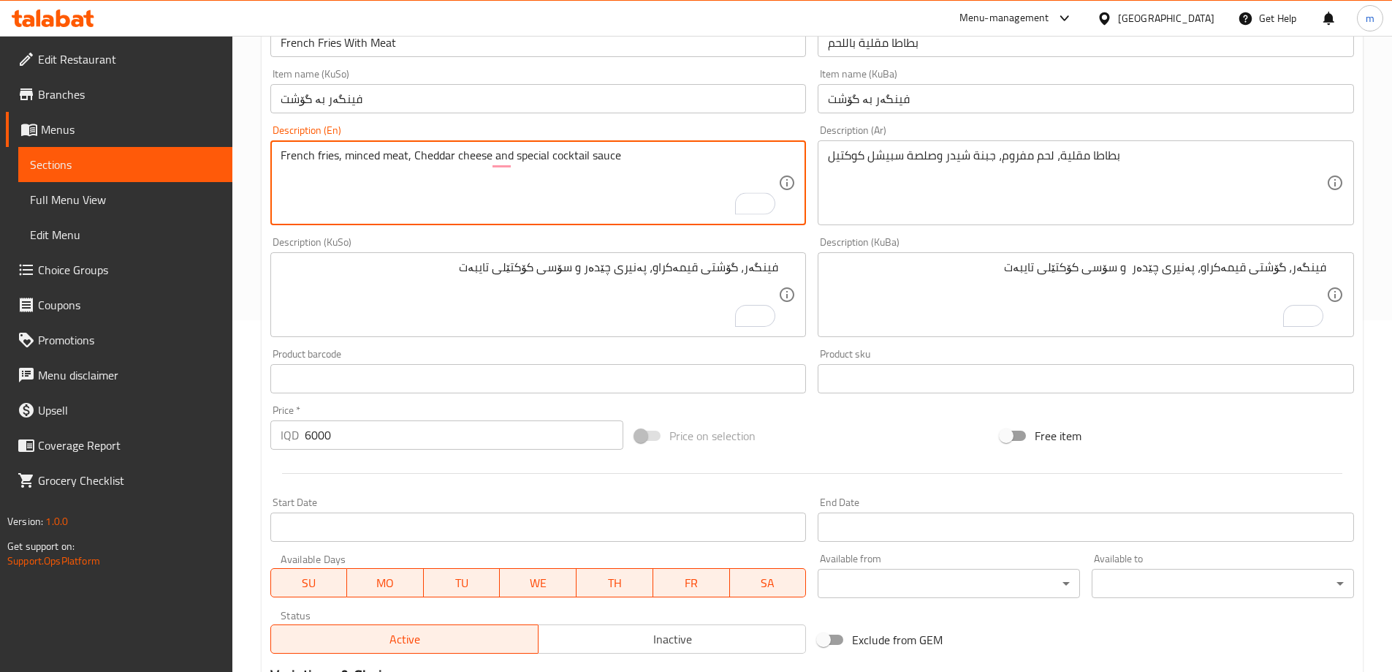
scroll to position [550, 0]
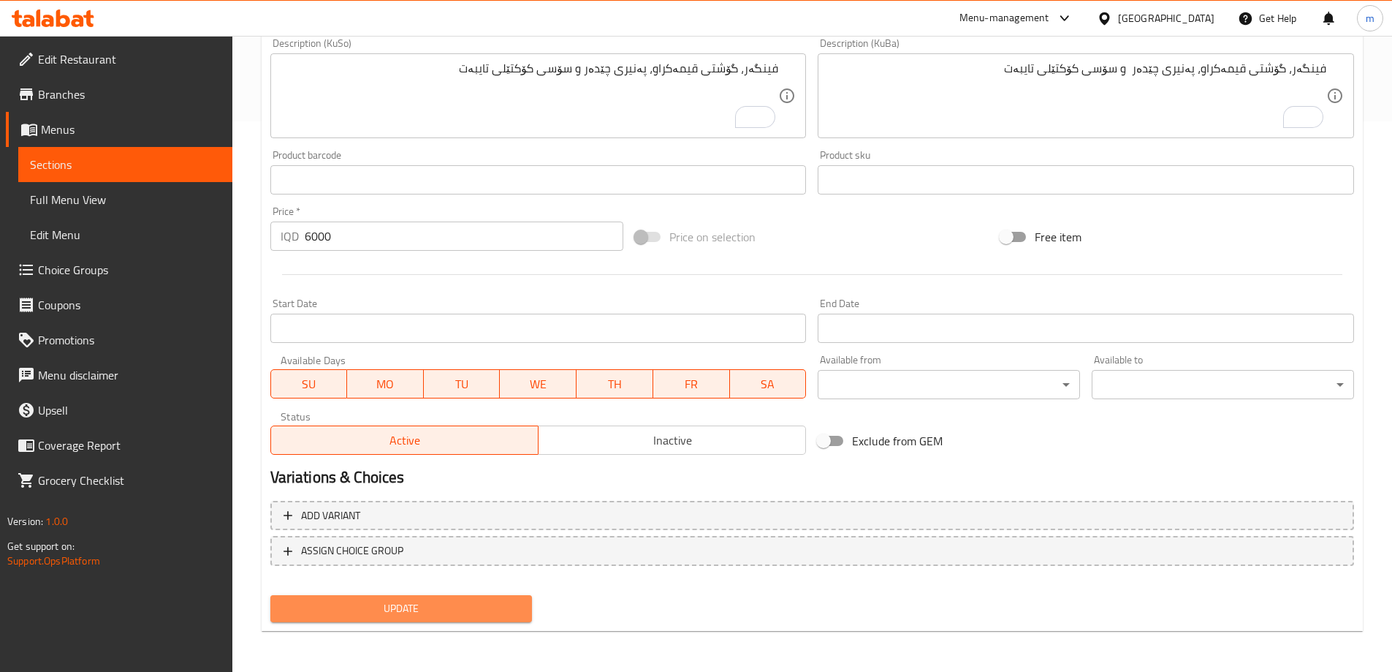
click at [466, 617] on span "Update" at bounding box center [401, 608] width 239 height 18
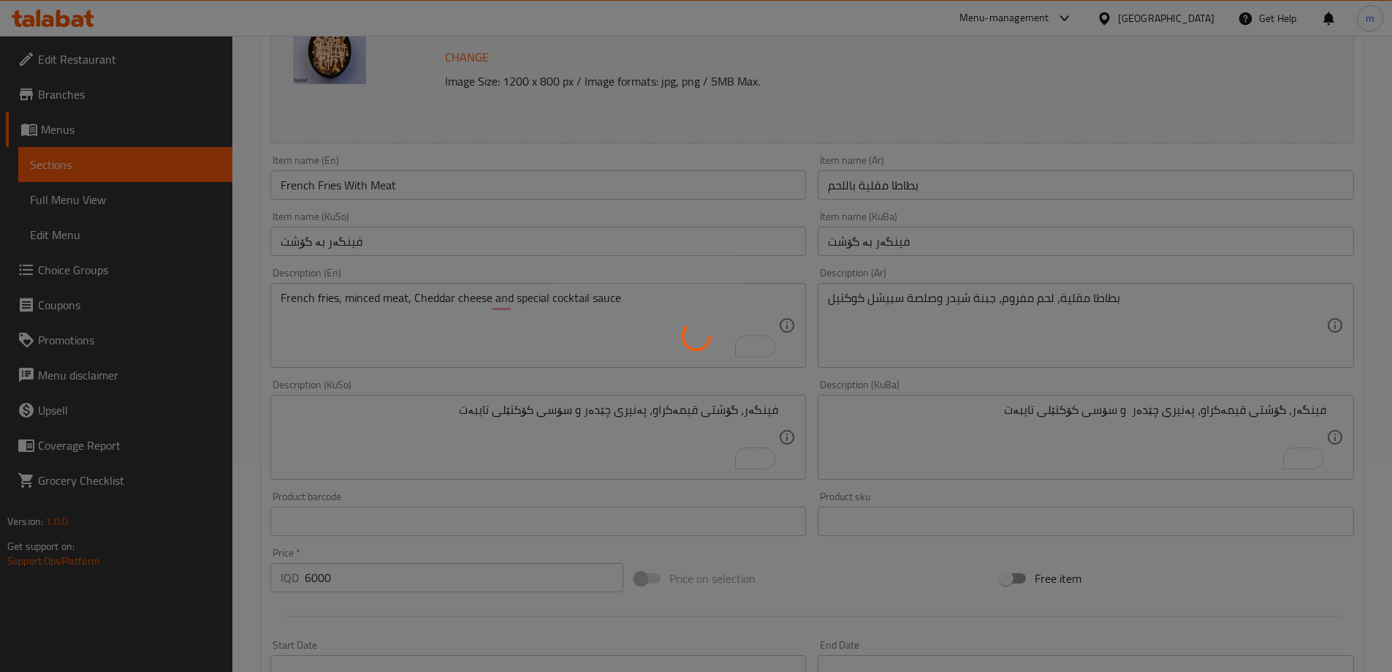
scroll to position [0, 0]
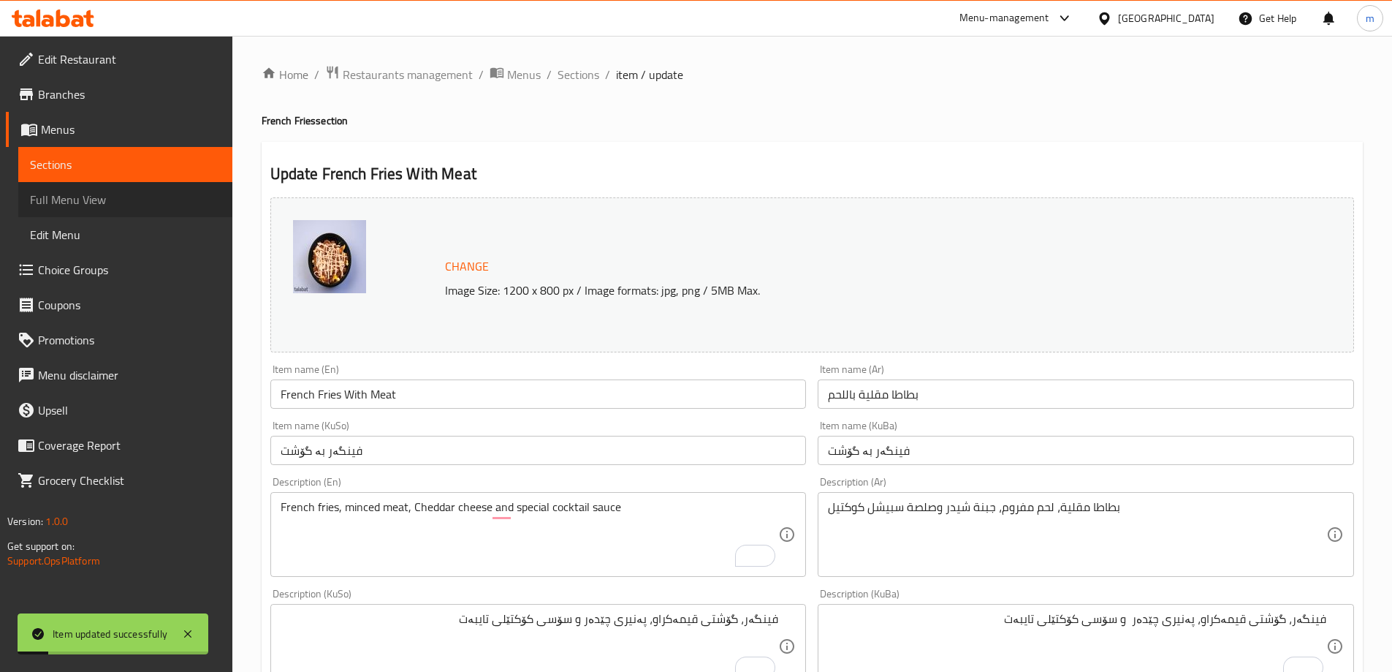
click at [53, 195] on span "Full Menu View" at bounding box center [125, 200] width 191 height 18
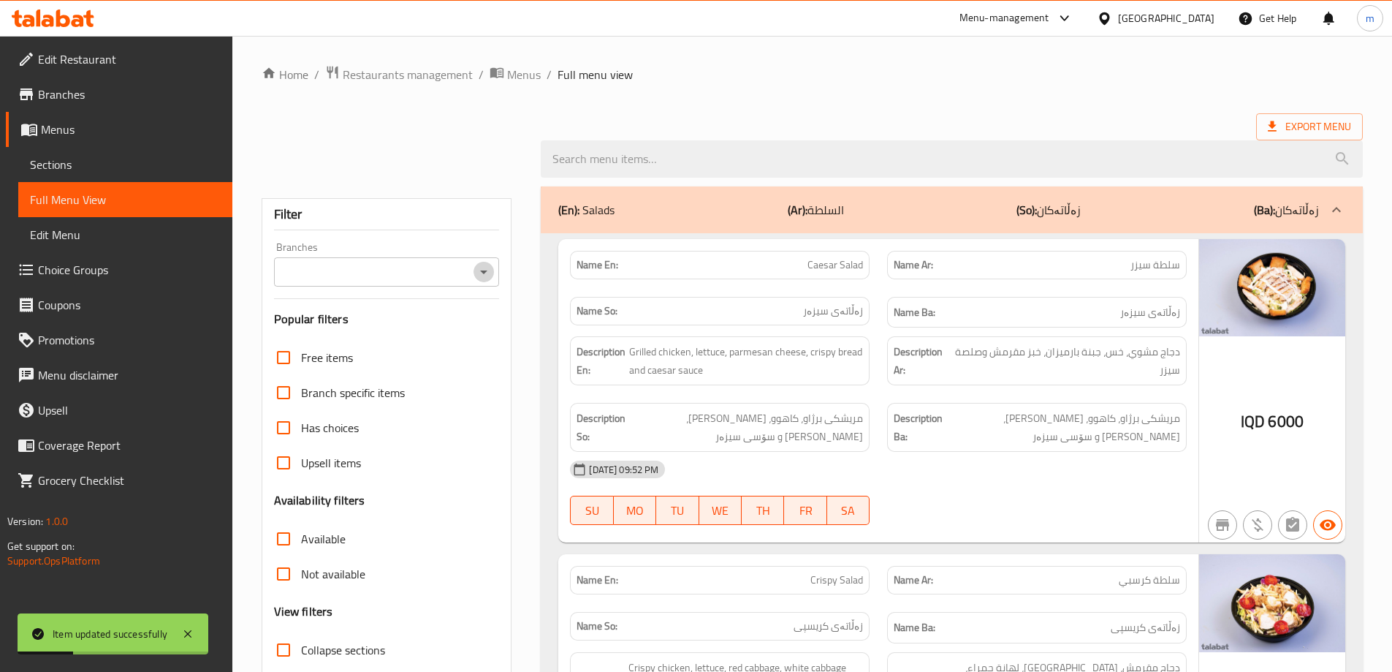
click at [482, 270] on icon "Open" at bounding box center [483, 272] width 7 height 4
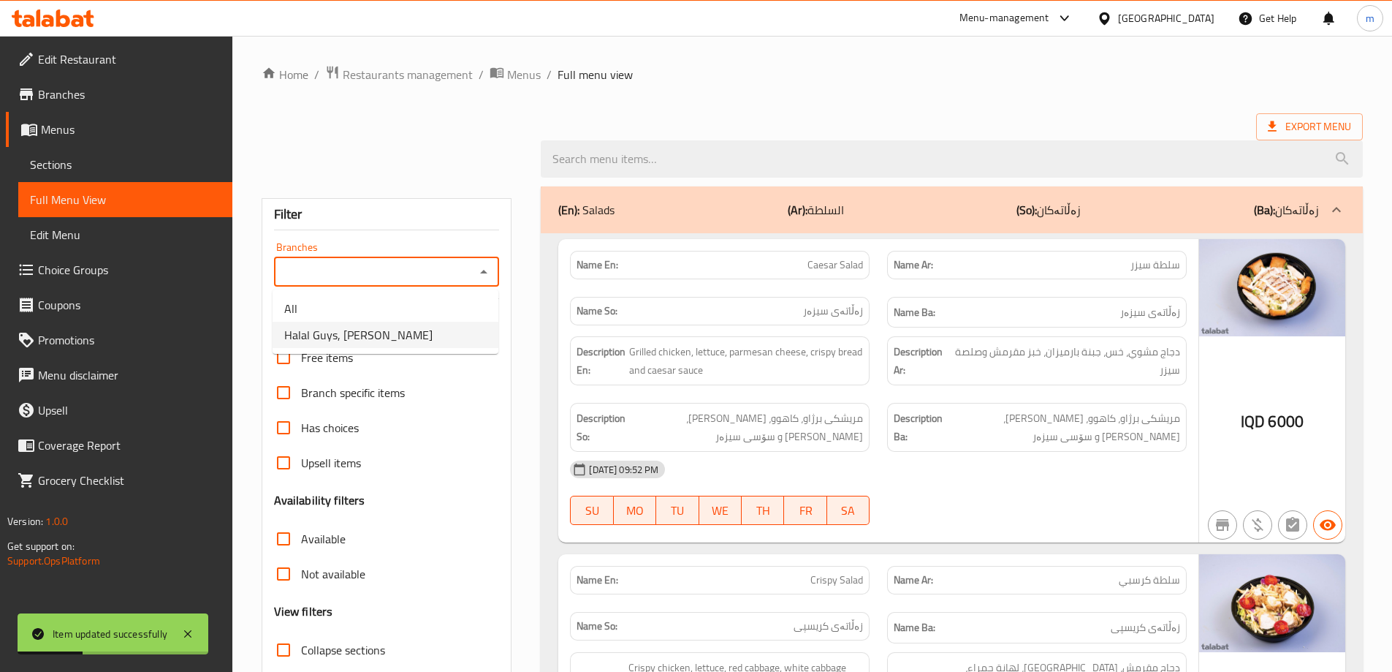
click at [356, 345] on li "Halal Guys, [PERSON_NAME]" at bounding box center [386, 335] width 226 height 26
type input "Halal Guys, [PERSON_NAME]"
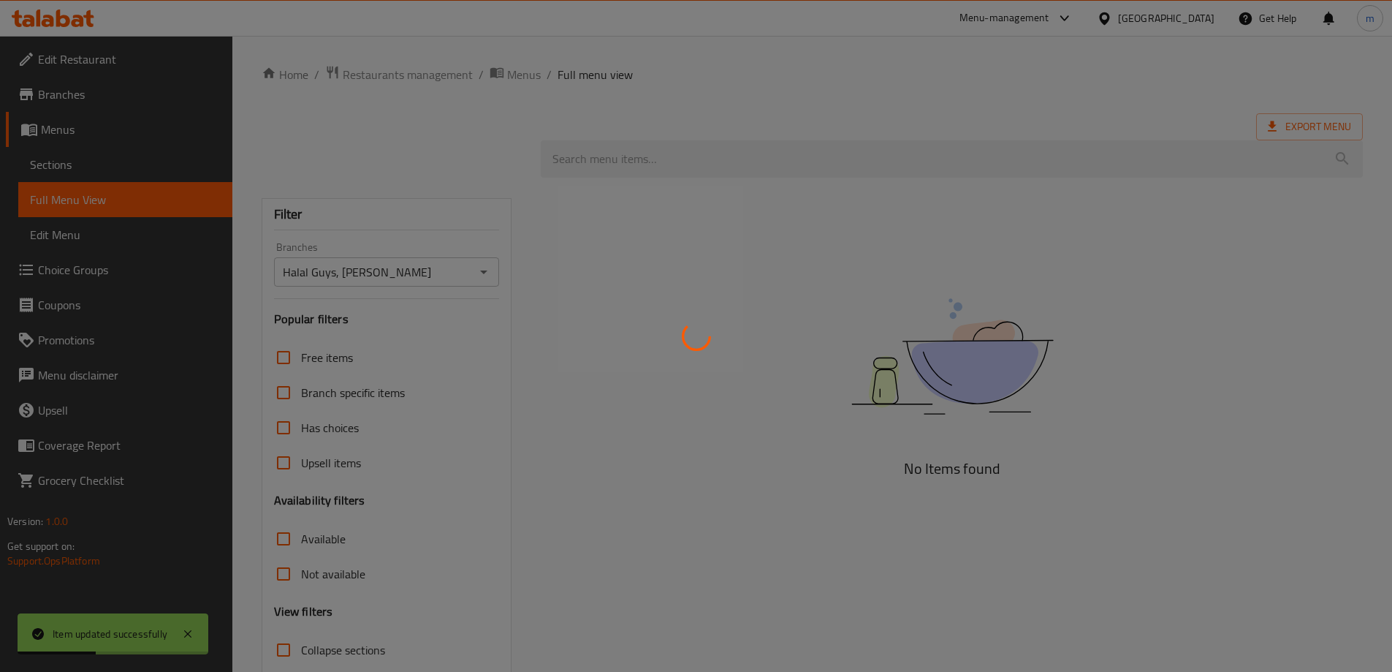
click at [395, 132] on div at bounding box center [696, 336] width 1392 height 672
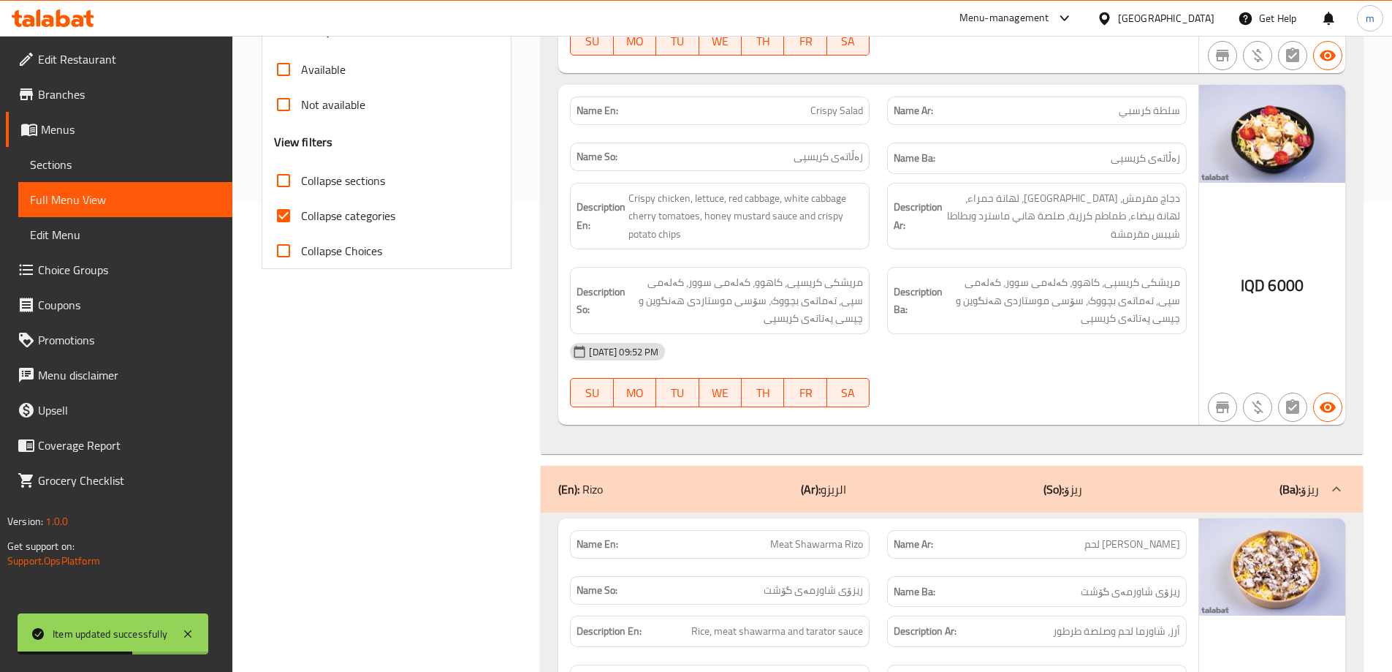
scroll to position [437, 0]
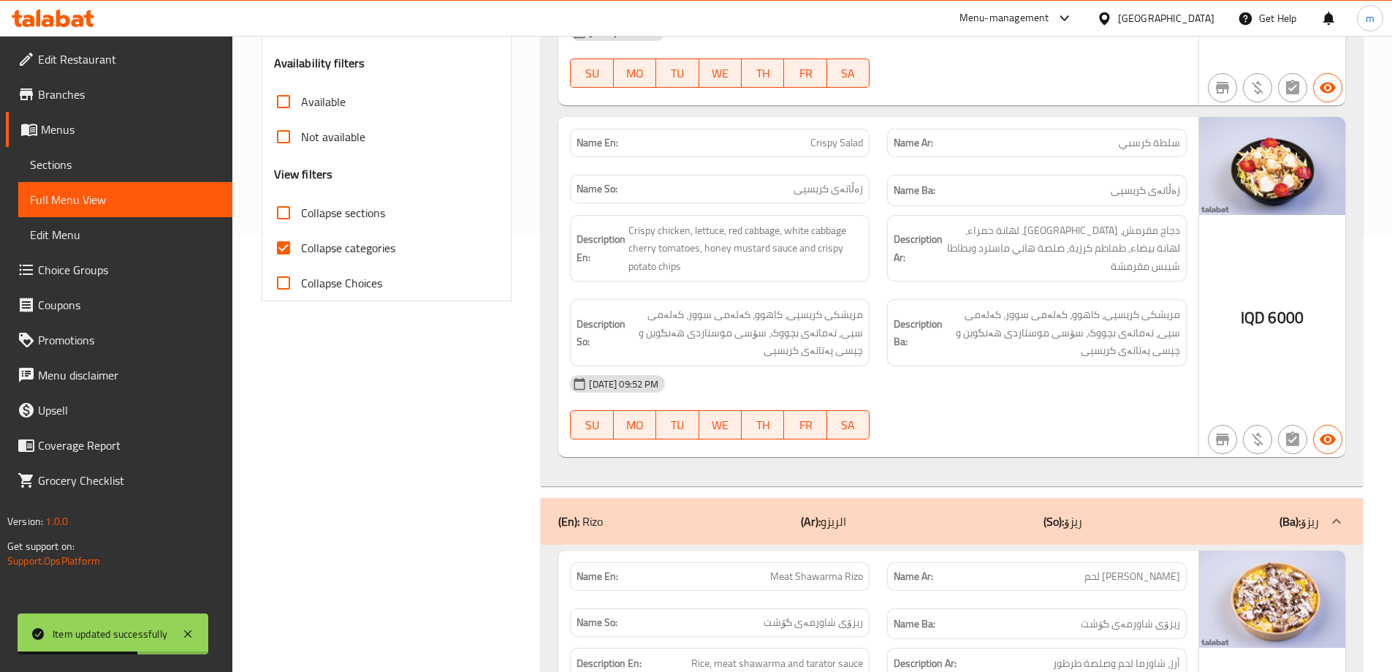
click at [333, 247] on span "Collapse categories" at bounding box center [348, 248] width 94 height 18
click at [301, 247] on input "Collapse categories" at bounding box center [283, 247] width 35 height 35
checkbox input "false"
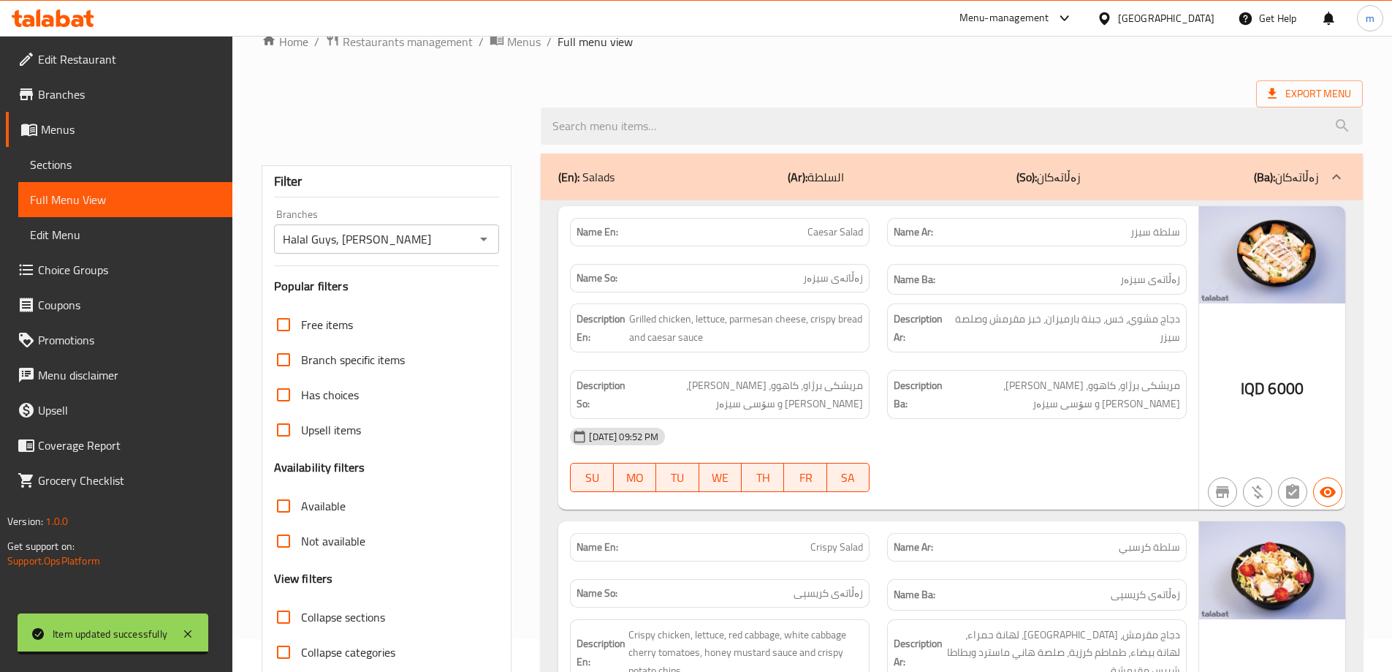
scroll to position [0, 0]
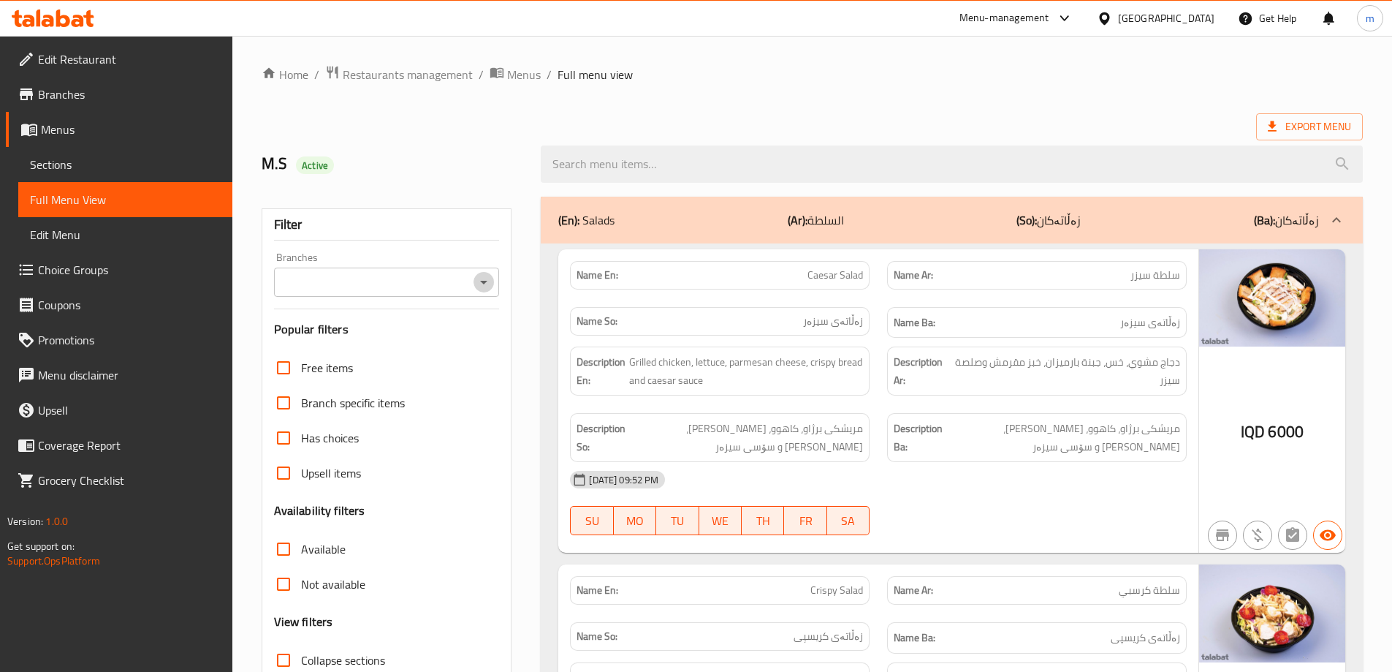
click at [482, 288] on icon "Open" at bounding box center [484, 282] width 18 height 18
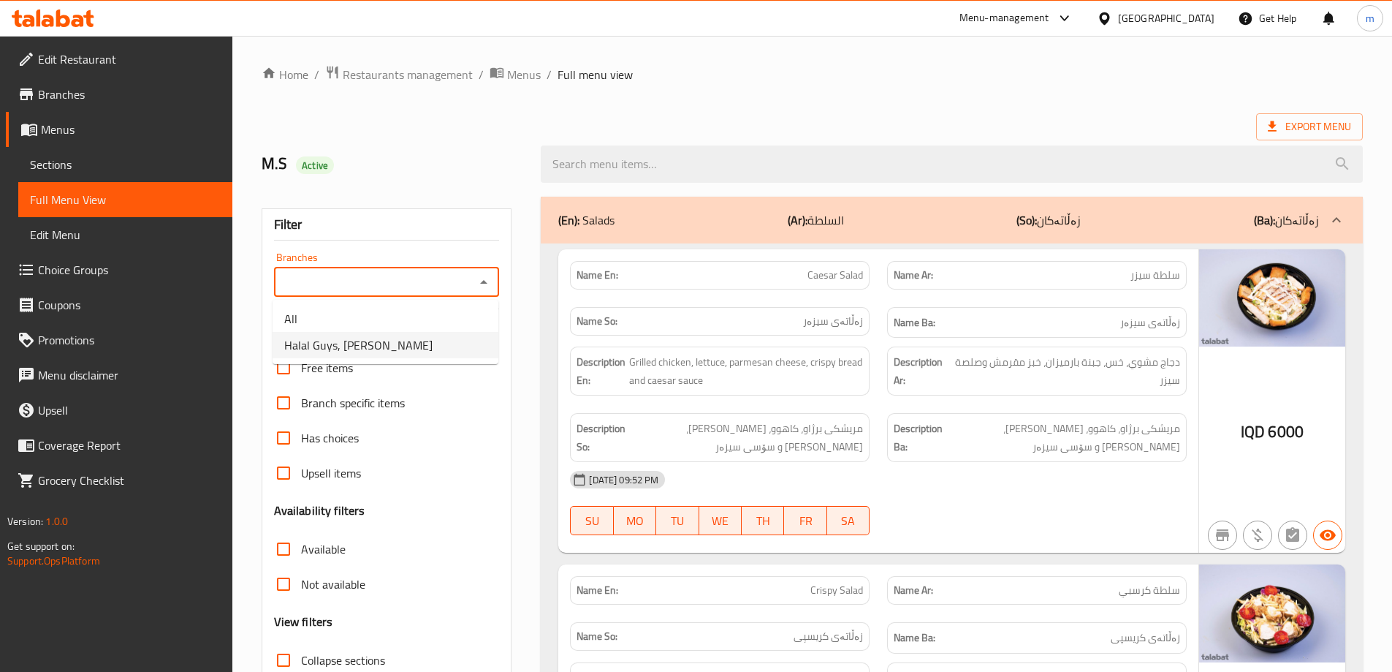
click at [445, 333] on li "Halal Guys, [PERSON_NAME]" at bounding box center [386, 345] width 226 height 26
type input "Halal Guys, [PERSON_NAME]"
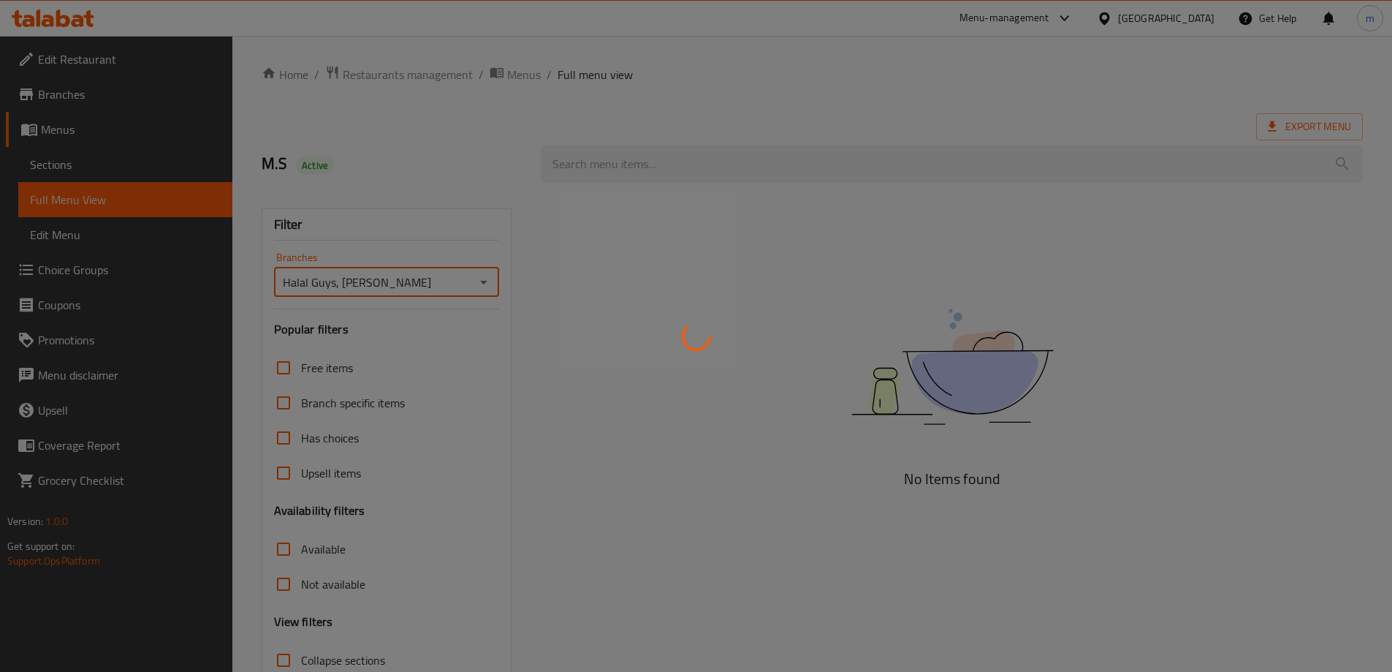
click at [446, 232] on div at bounding box center [696, 336] width 1392 height 672
click at [447, 231] on div at bounding box center [696, 336] width 1392 height 672
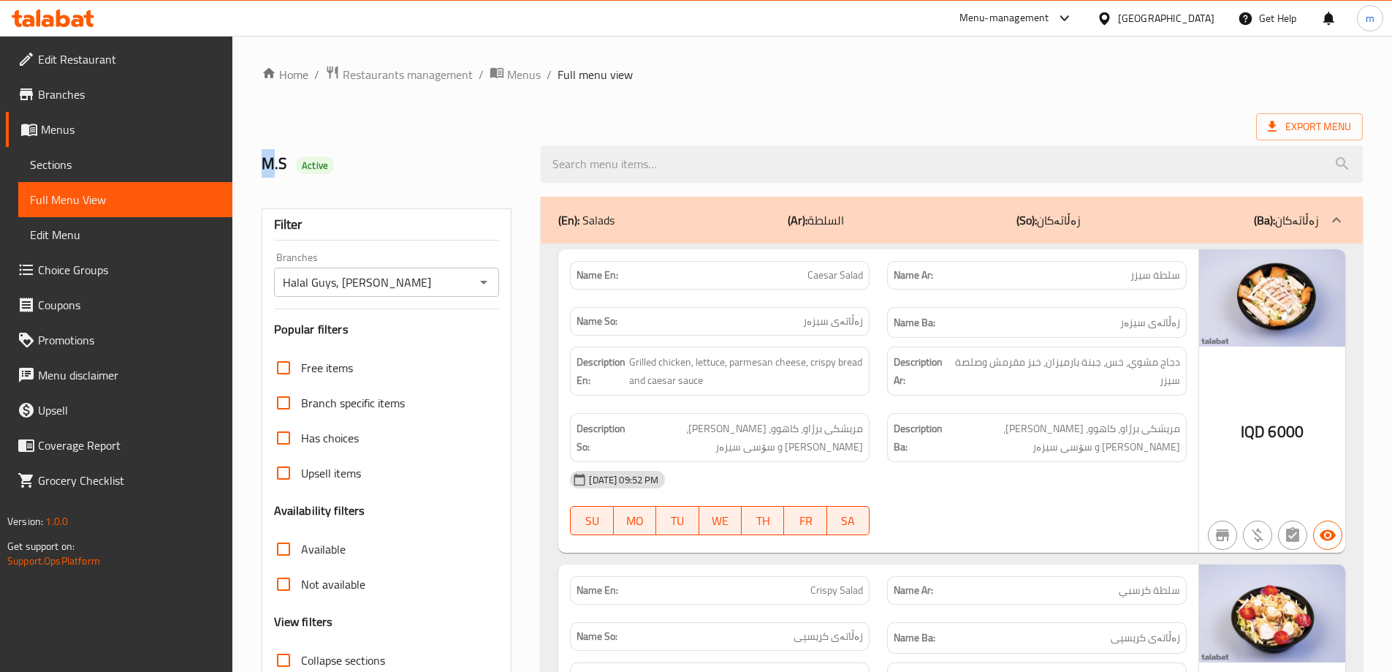
click at [452, 216] on div at bounding box center [696, 336] width 1392 height 672
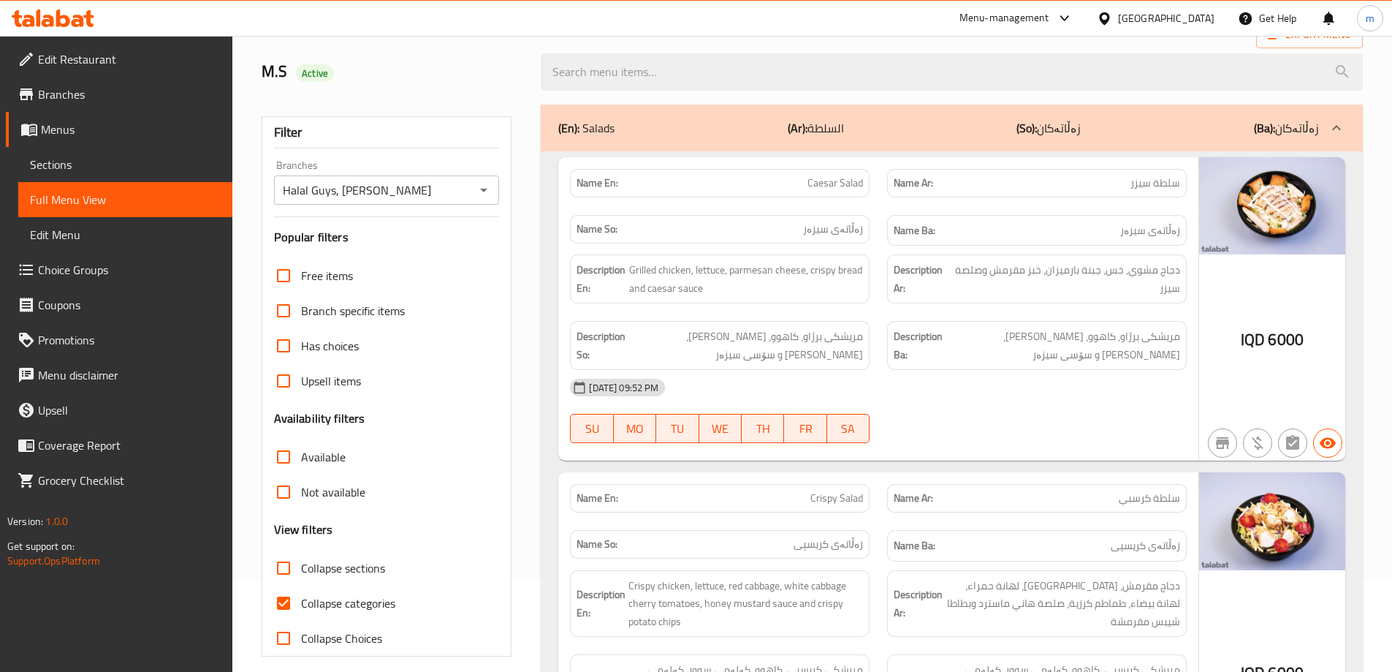
scroll to position [170, 0]
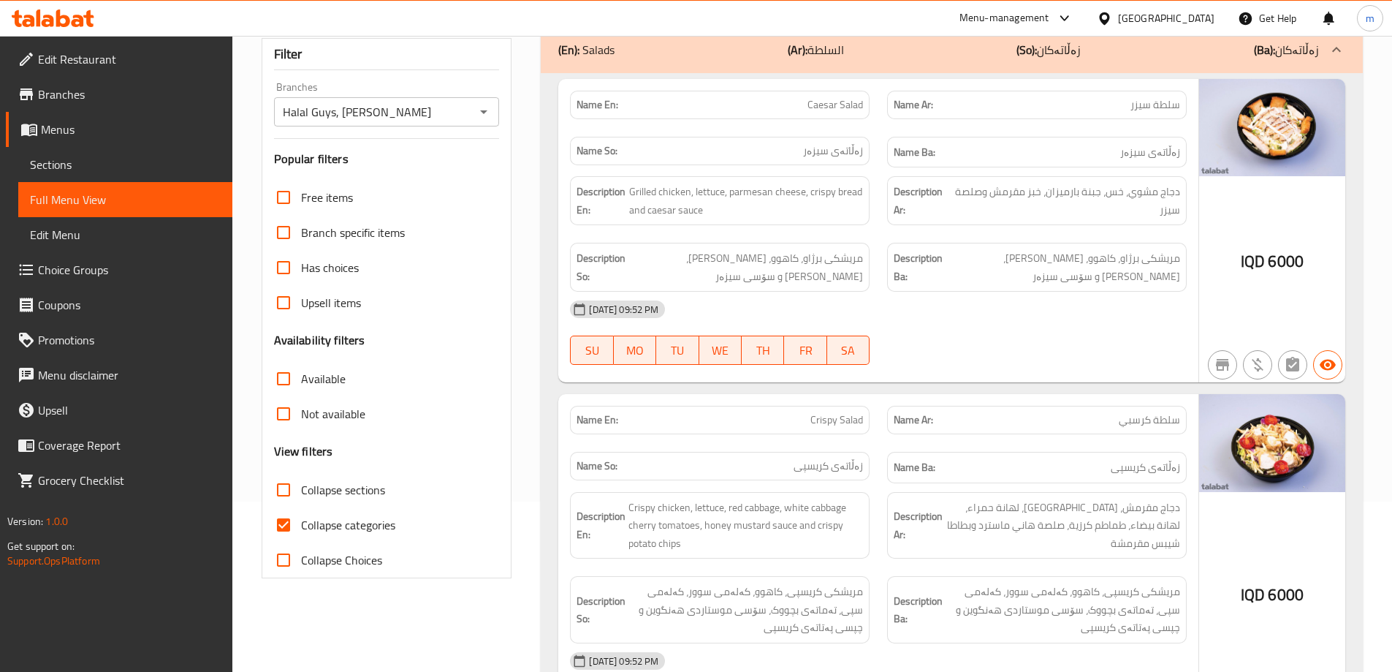
click at [314, 517] on span "Collapse categories" at bounding box center [348, 525] width 94 height 18
click at [301, 517] on input "Collapse categories" at bounding box center [283, 524] width 35 height 35
checkbox input "false"
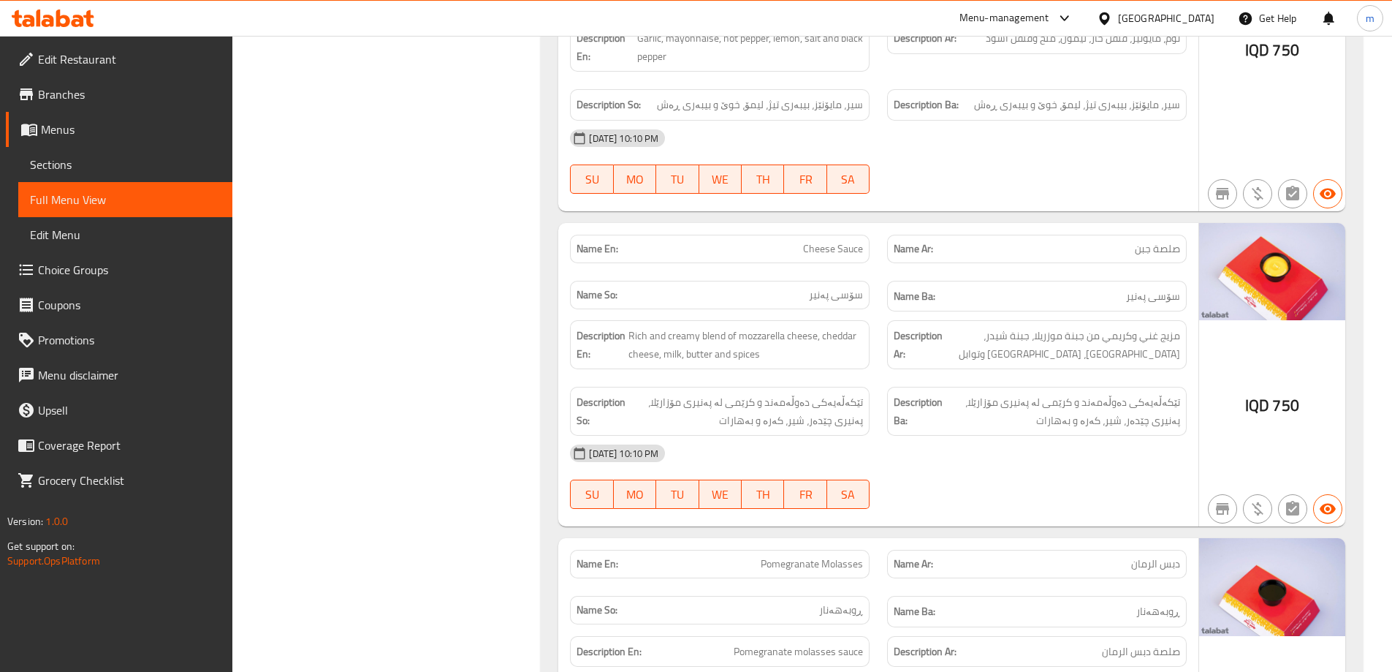
scroll to position [8651, 0]
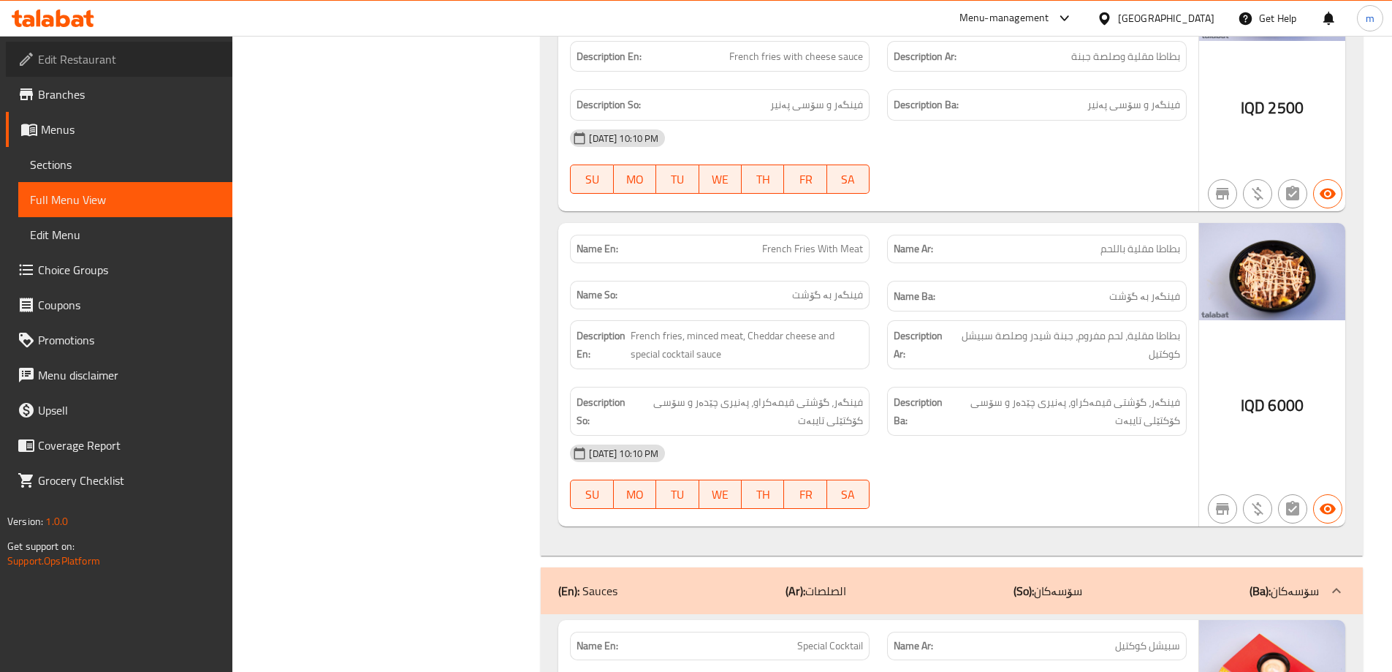
click at [81, 68] on span "Edit Restaurant" at bounding box center [129, 59] width 183 height 18
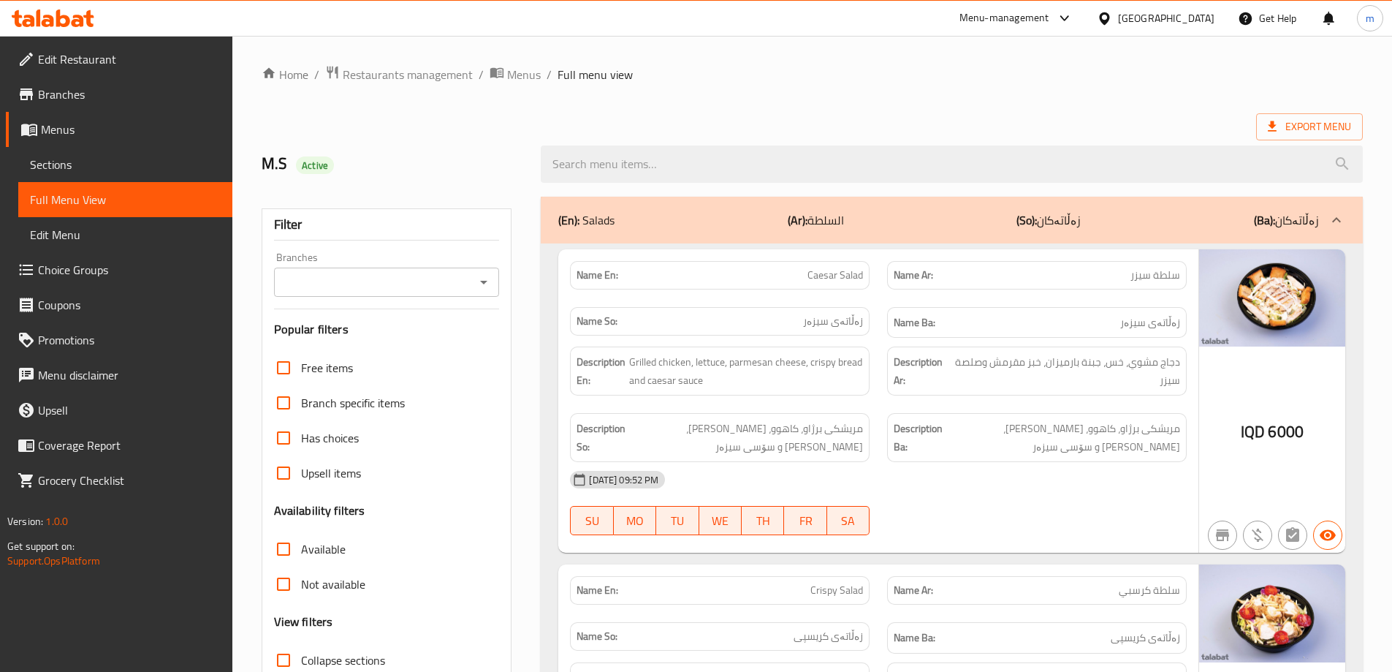
click at [60, 164] on span "Sections" at bounding box center [125, 165] width 191 height 18
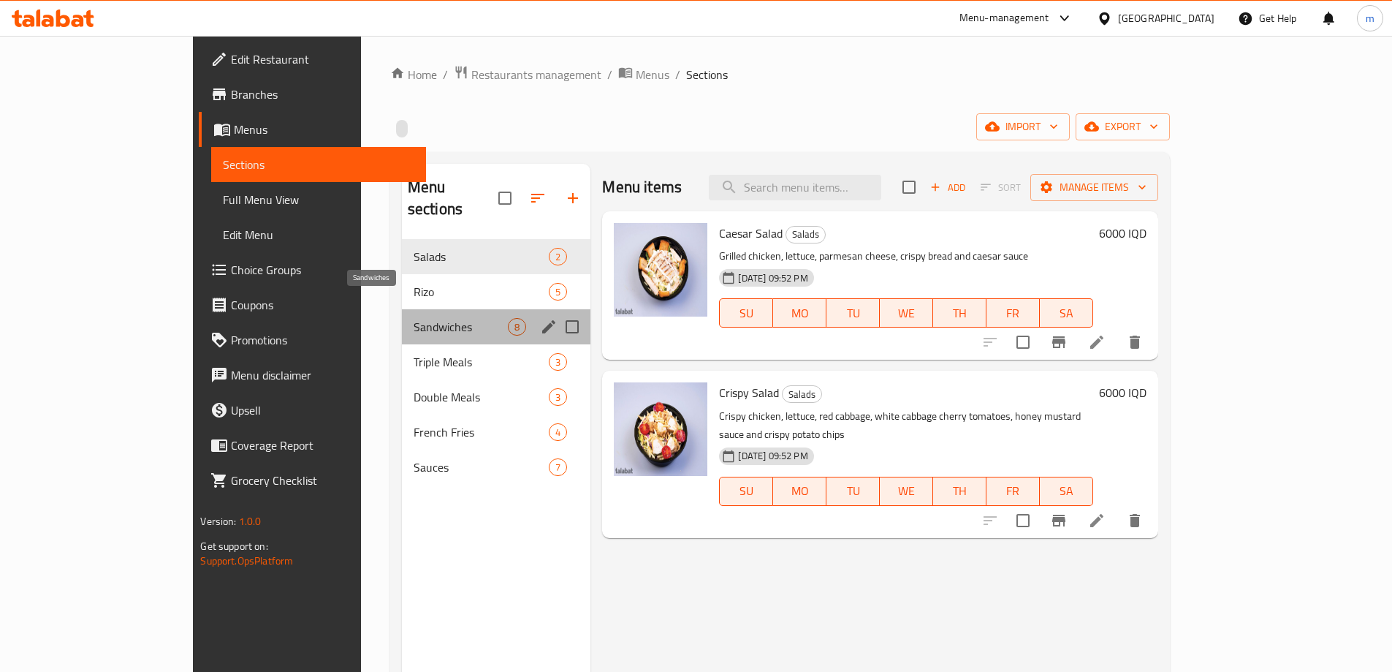
click at [414, 318] on span "Sandwiches" at bounding box center [461, 327] width 95 height 18
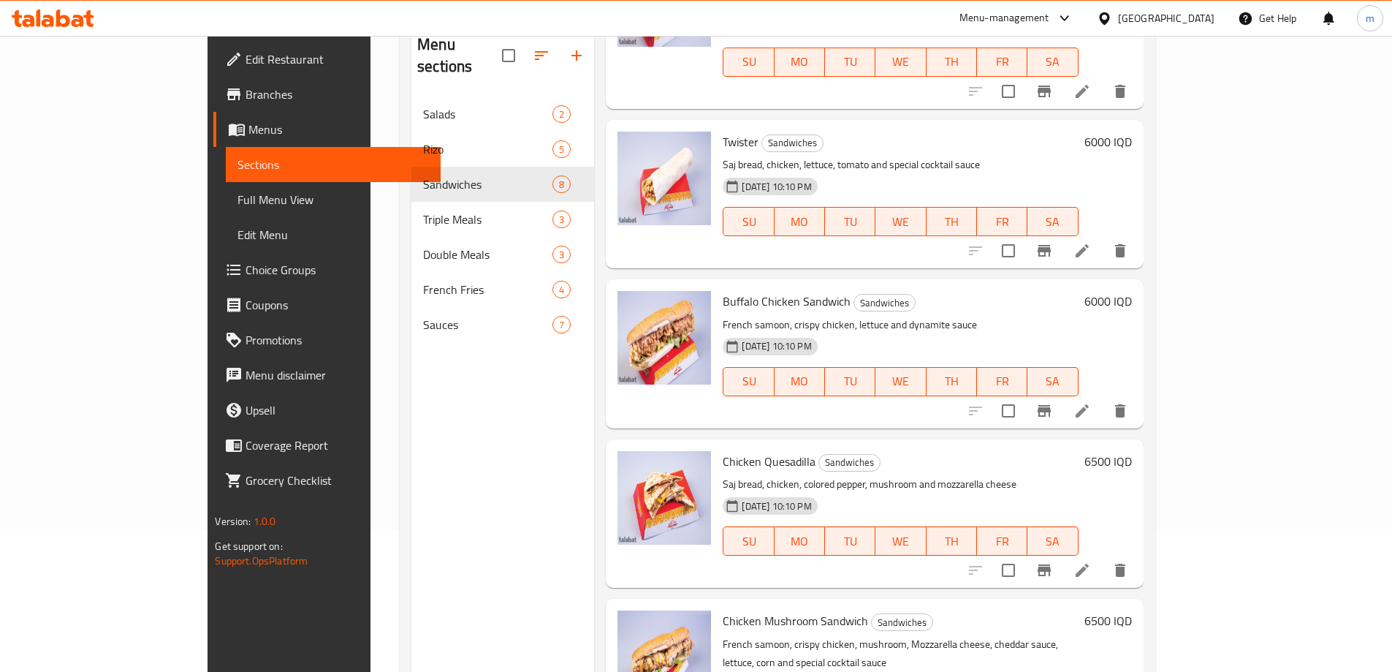
scroll to position [205, 0]
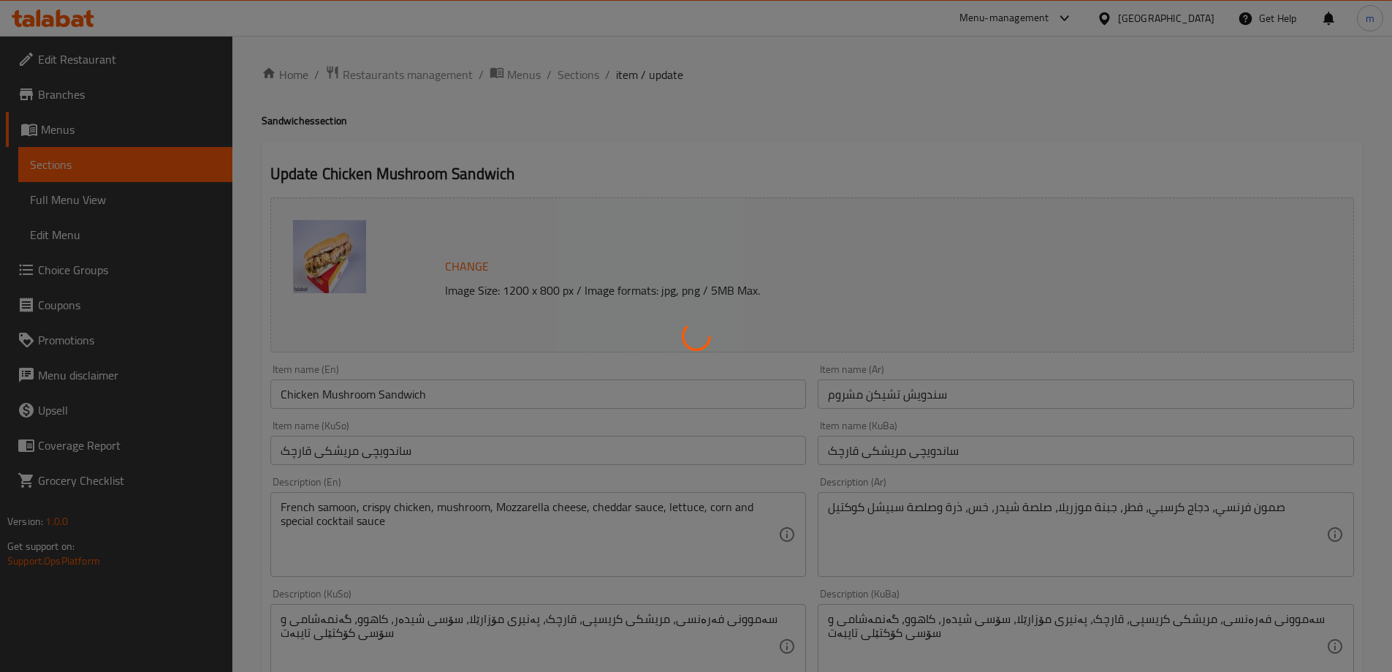
click at [401, 618] on div at bounding box center [696, 336] width 1392 height 672
click at [390, 623] on div at bounding box center [696, 336] width 1392 height 672
click at [391, 623] on div at bounding box center [696, 336] width 1392 height 672
click at [398, 620] on div at bounding box center [696, 336] width 1392 height 672
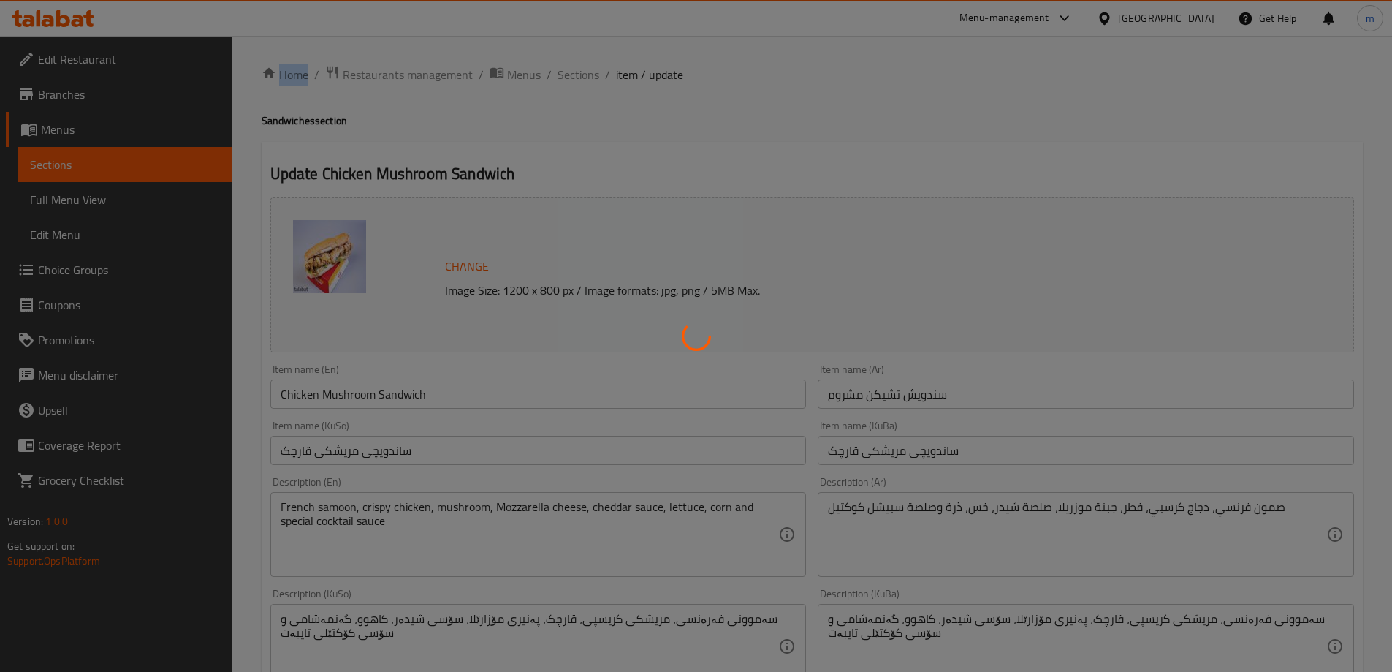
click at [398, 620] on div at bounding box center [696, 336] width 1392 height 672
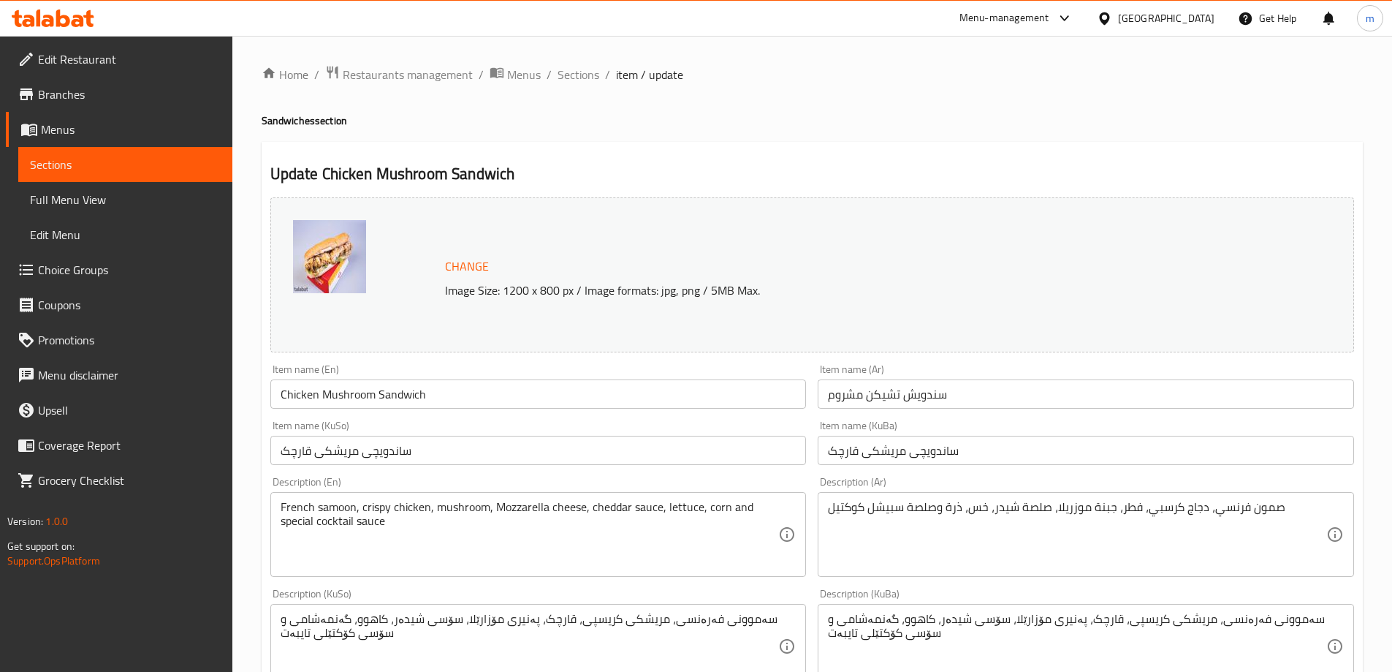
click at [398, 620] on textarea "سەموونی فەرەنسی، مریشکی کریسپی، قارچک، پەنیری مۆزارێلا، سۆسی شیدەر، کاهوو، گەنم…" at bounding box center [530, 646] width 498 height 69
click at [403, 619] on textarea "سەموونی فەرەنسی، مریشکی کریسپی، قارچک، پەنیری مۆزارێلا، سۆسی شیدەر، کاهوو، گەنم…" at bounding box center [530, 646] width 498 height 69
click at [399, 621] on textarea "سەموونی فەرەنسی، مریشکی کریسپی، قارچک، پەنیری مۆزارێلا، سۆسی شیدەر، کاهوو، گەنم…" at bounding box center [530, 646] width 498 height 69
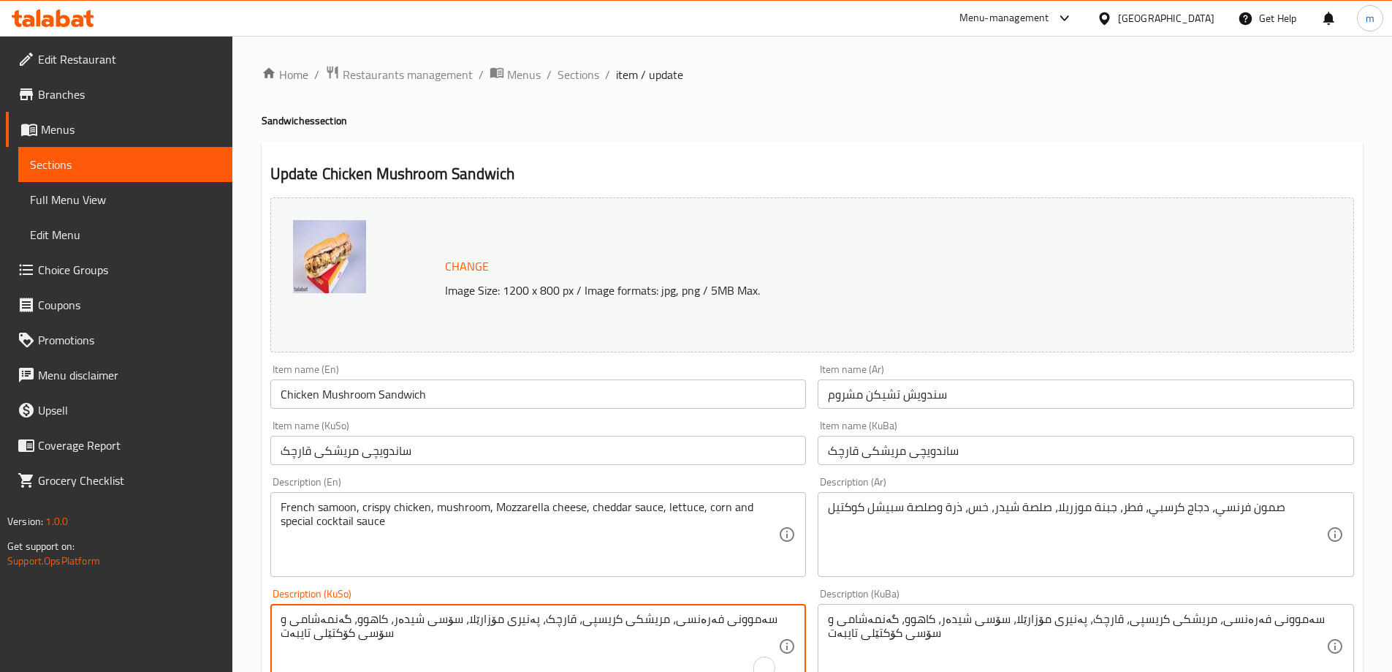
click at [425, 637] on textarea "سەموونی فەرەنسی، مریشکی کریسپی، قارچک، پەنیری مۆزارێلا، سۆسی شیدەر، کاهوو، گەنم…" at bounding box center [530, 646] width 498 height 69
click at [405, 624] on textarea "سەموونی فەرەنسی، مریشکی کریسپی، قارچک، پەنیری مۆزارێلا، سۆسی شیدەر، کاهوو، گەنم…" at bounding box center [530, 646] width 498 height 69
click at [471, 615] on textarea "سەموونی فەرەنسی، مریشکی کریسپی، قارچک، پەنیری مۆزارێلا، سۆسی شیدەر، کاهوو، گەنم…" at bounding box center [530, 646] width 498 height 69
click at [393, 625] on textarea "سەموونی فەرەنسی، مریشکی کریسپی، قارچک، پەنیری مۆزارێلا، سۆسی شیدەر، کاهوو، گەنم…" at bounding box center [530, 646] width 498 height 69
click at [393, 624] on textarea "سەموونی فەرەنسی، مریشکی کریسپی، قارچک، پەنیری مۆزارێلا، سۆسی شیدەر، کاهوو، گەنم…" at bounding box center [530, 646] width 498 height 69
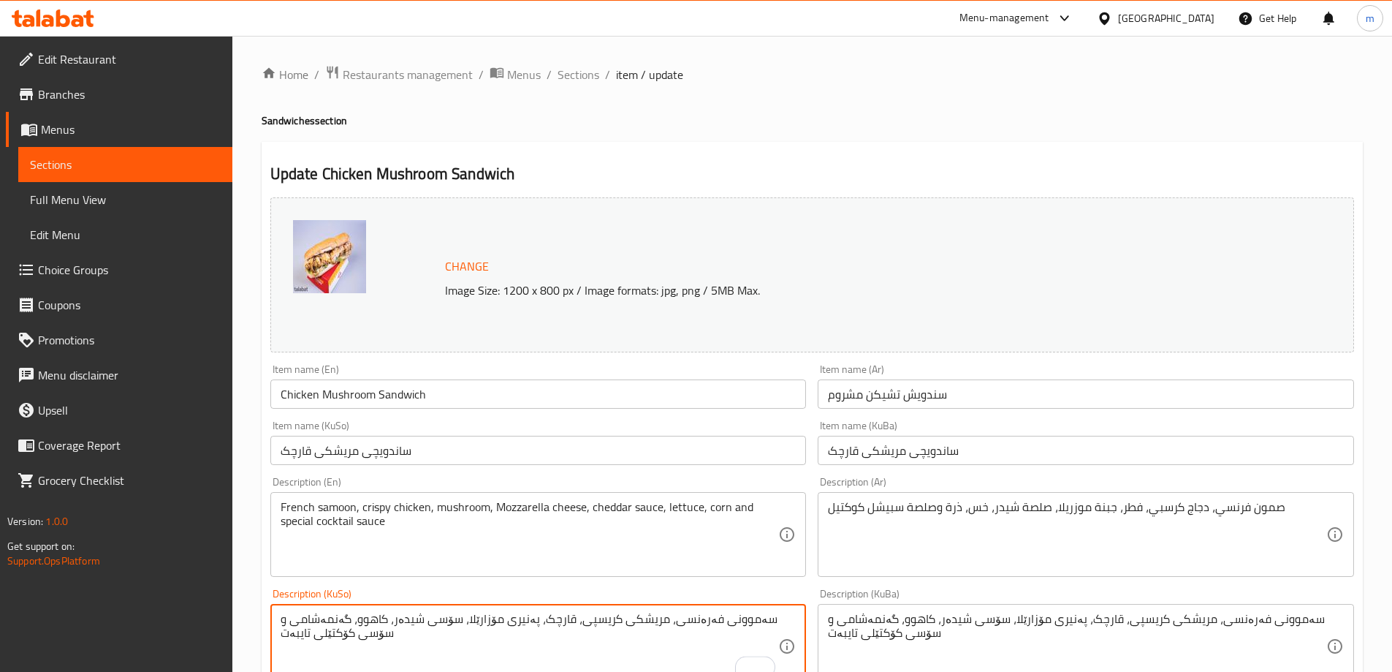
paste textarea "چێدەر"
type textarea "سەموونی فەرەنسی، مریشکی کریسپی، قارچک، پەنیری مۆزارێلا، سۆسی چێدەر، کاهوو، گەنم…"
click at [945, 614] on textarea "سەموونی فەرەنسی، مریشکی کریسپی، قارچک، پەنیری مۆزارێلا، سۆسی شیدەر، کاهوو، گەنم…" at bounding box center [1077, 646] width 498 height 69
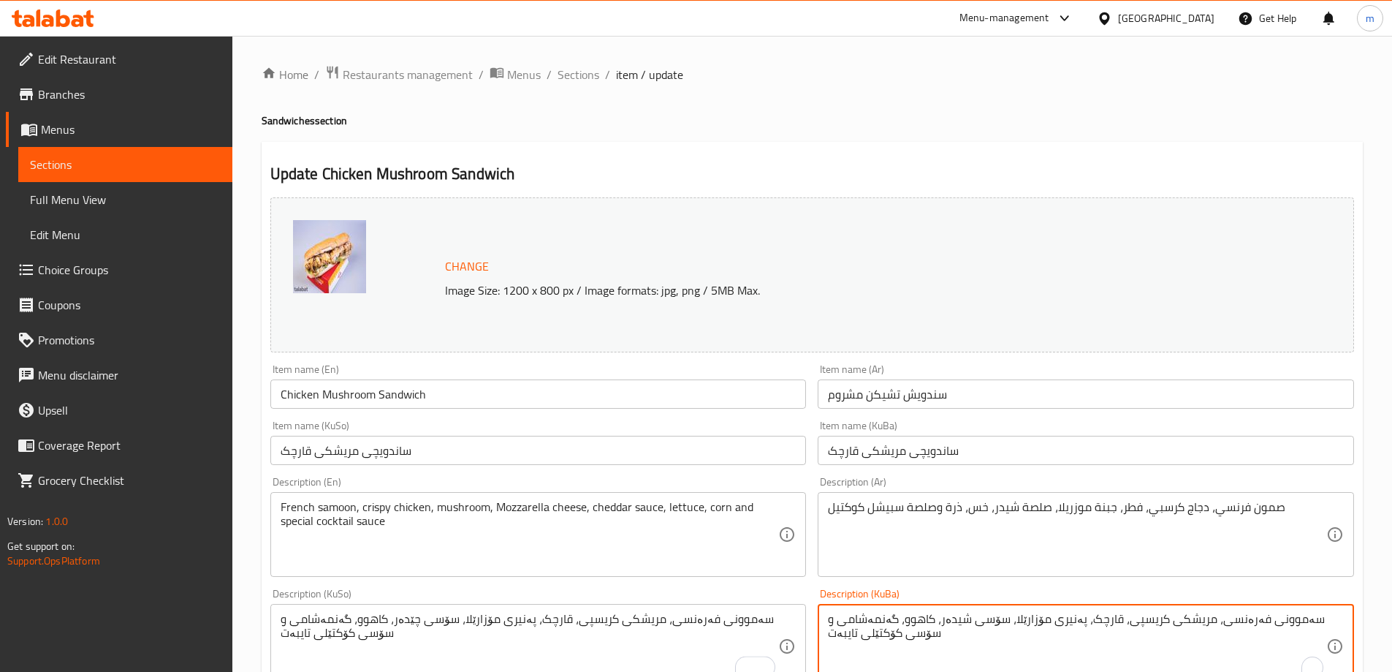
click at [945, 614] on textarea "سەموونی فەرەنسی، مریشکی کریسپی، قارچک، پەنیری مۆزارێلا، سۆسی شیدەر، کاهوو، گەنم…" at bounding box center [1077, 646] width 498 height 69
paste textarea "چێدەر"
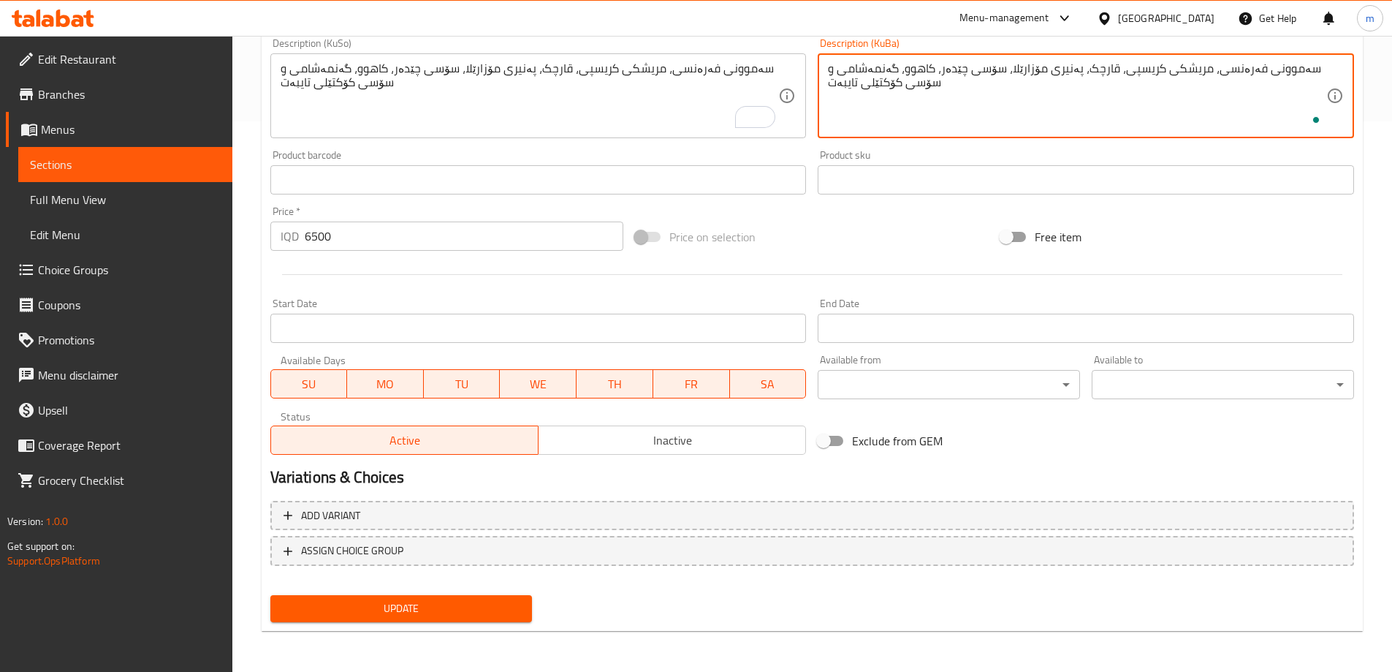
type textarea "سەموونی فەرەنسی، مریشکی کریسپی، قارچک، پەنیری مۆزارێلا، سۆسی چێدەر، کاهوو، گەنم…"
drag, startPoint x: 479, startPoint y: 604, endPoint x: 471, endPoint y: 595, distance: 11.9
click at [479, 603] on span "Update" at bounding box center [401, 608] width 239 height 18
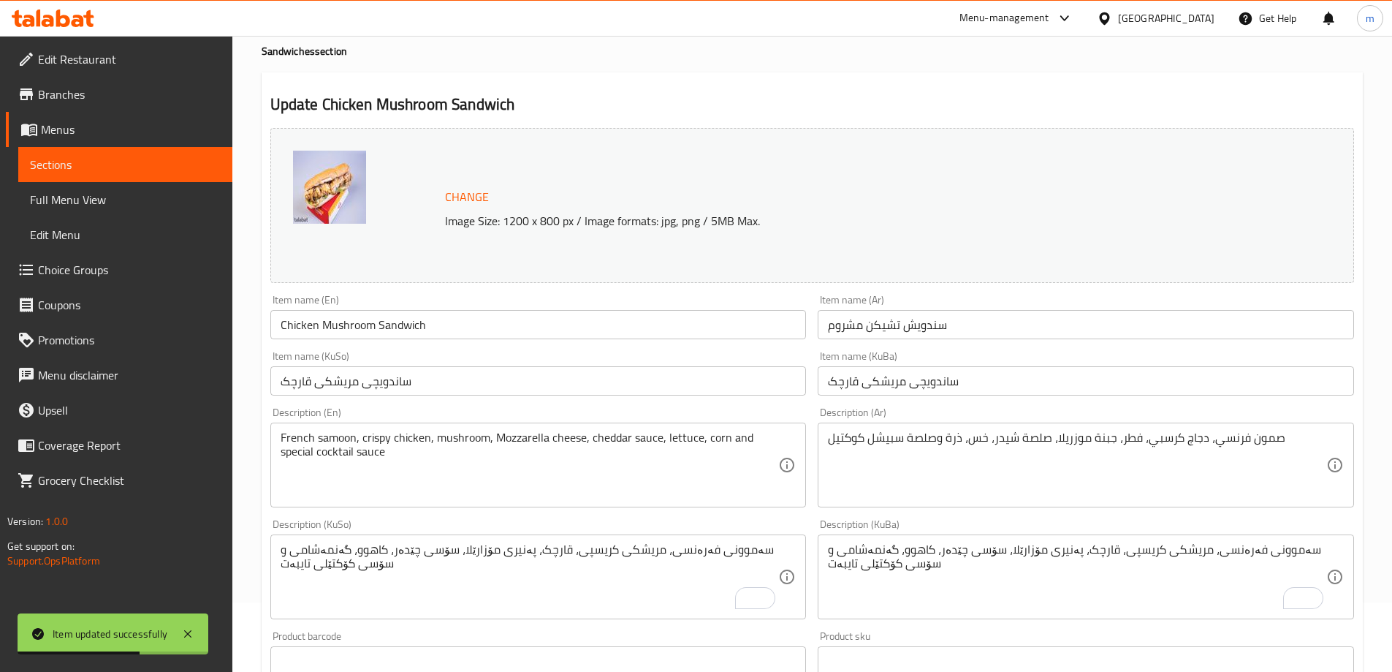
scroll to position [0, 0]
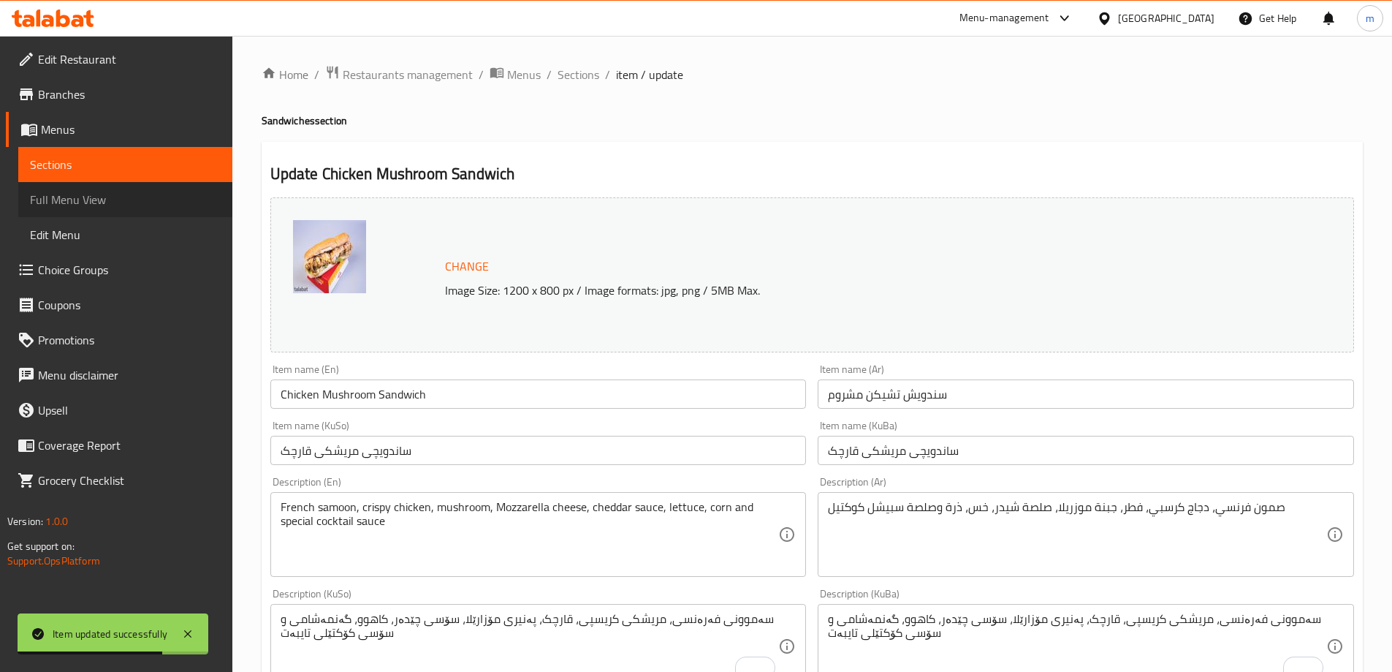
click at [74, 197] on span "Full Menu View" at bounding box center [125, 200] width 191 height 18
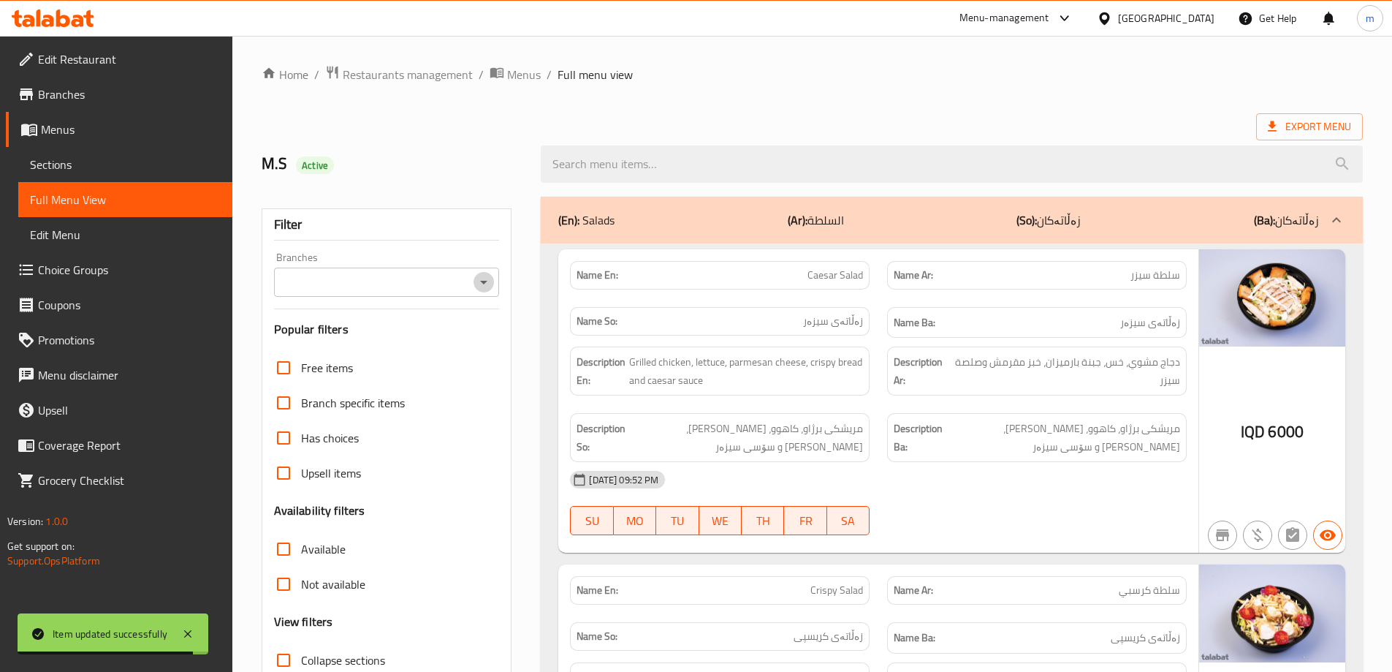
click at [483, 286] on icon "Open" at bounding box center [484, 282] width 18 height 18
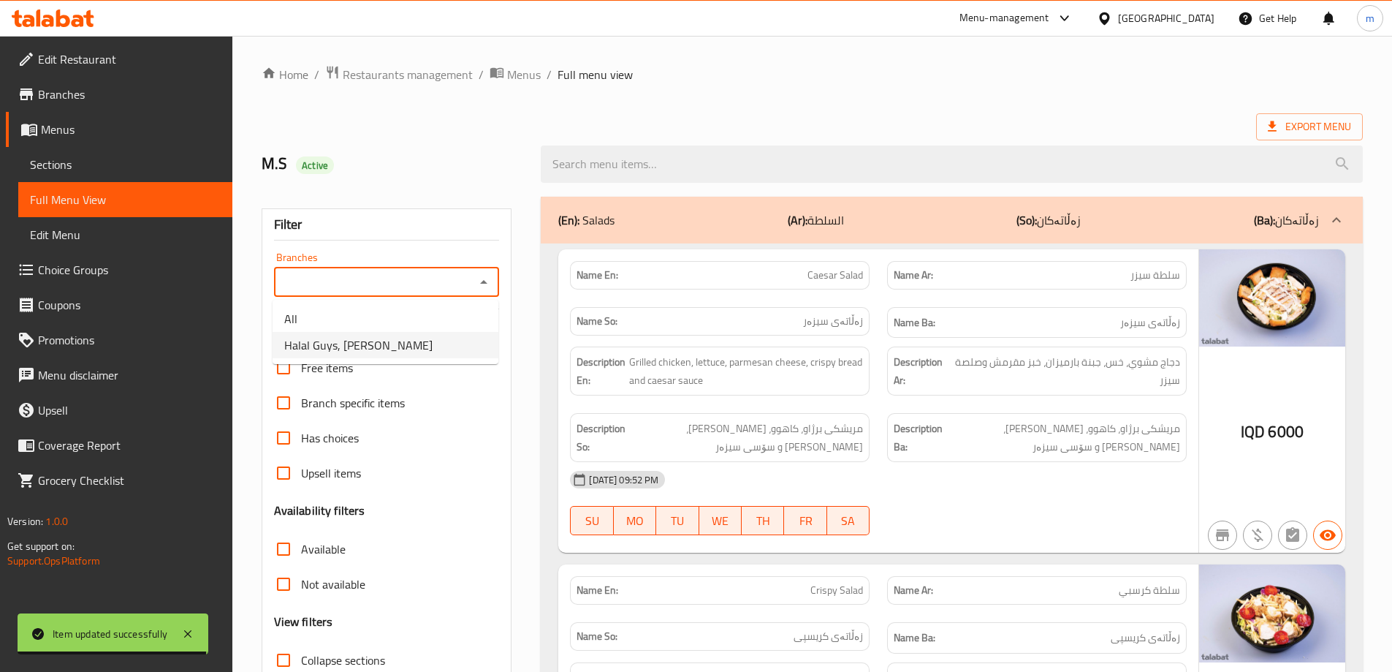
click at [345, 333] on li "Halal Guys, [PERSON_NAME]" at bounding box center [386, 345] width 226 height 26
type input "Halal Guys, [PERSON_NAME]"
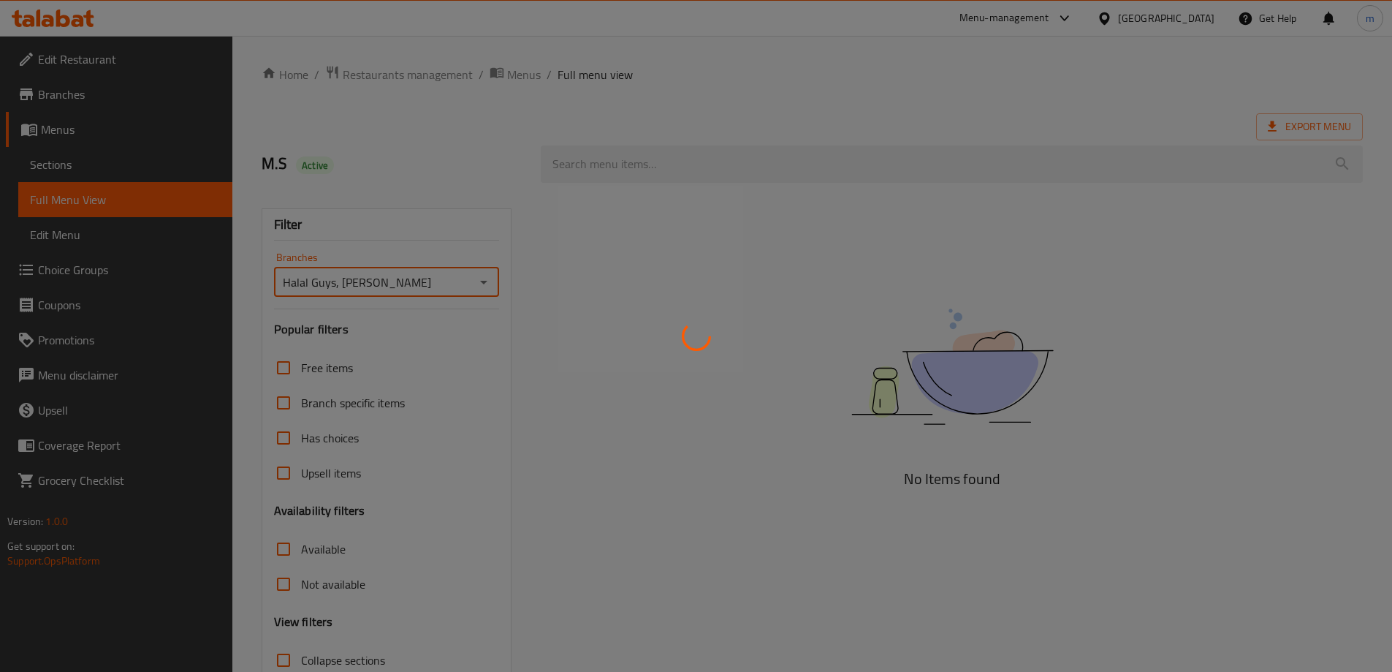
click at [384, 184] on div at bounding box center [696, 336] width 1392 height 672
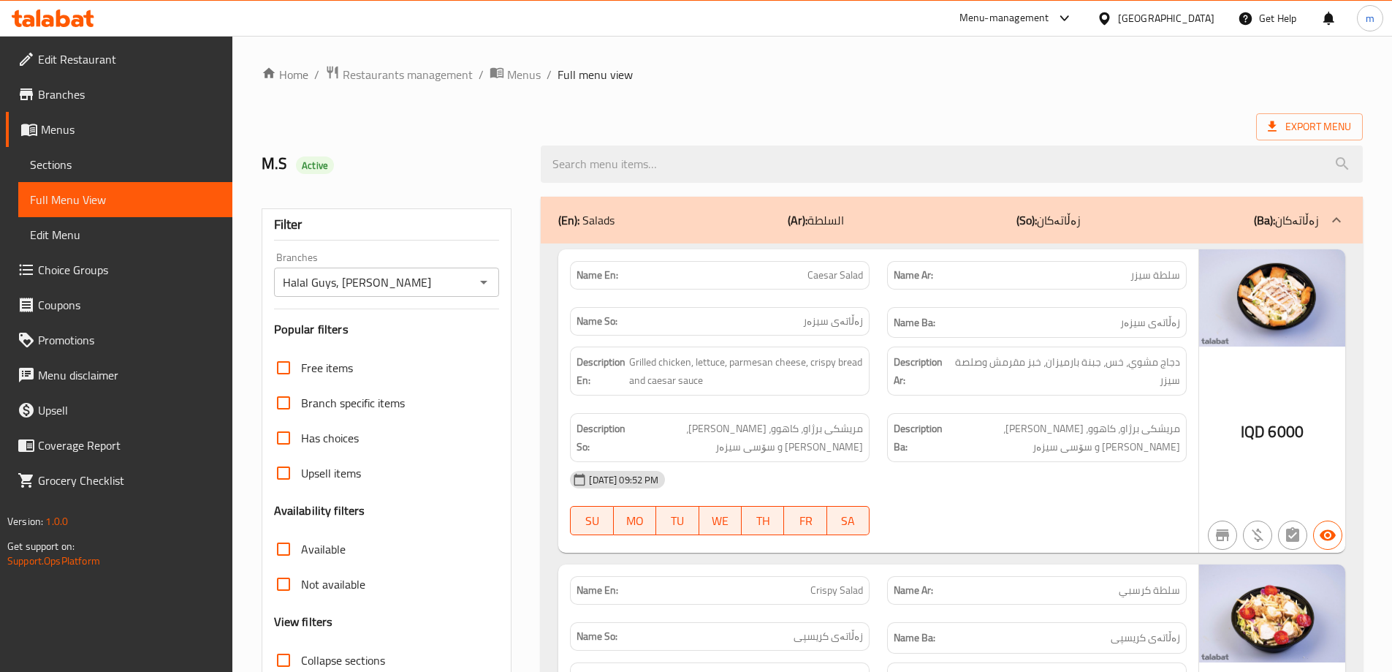
click at [858, 314] on span "زەڵاتەی سیزەر" at bounding box center [833, 321] width 60 height 15
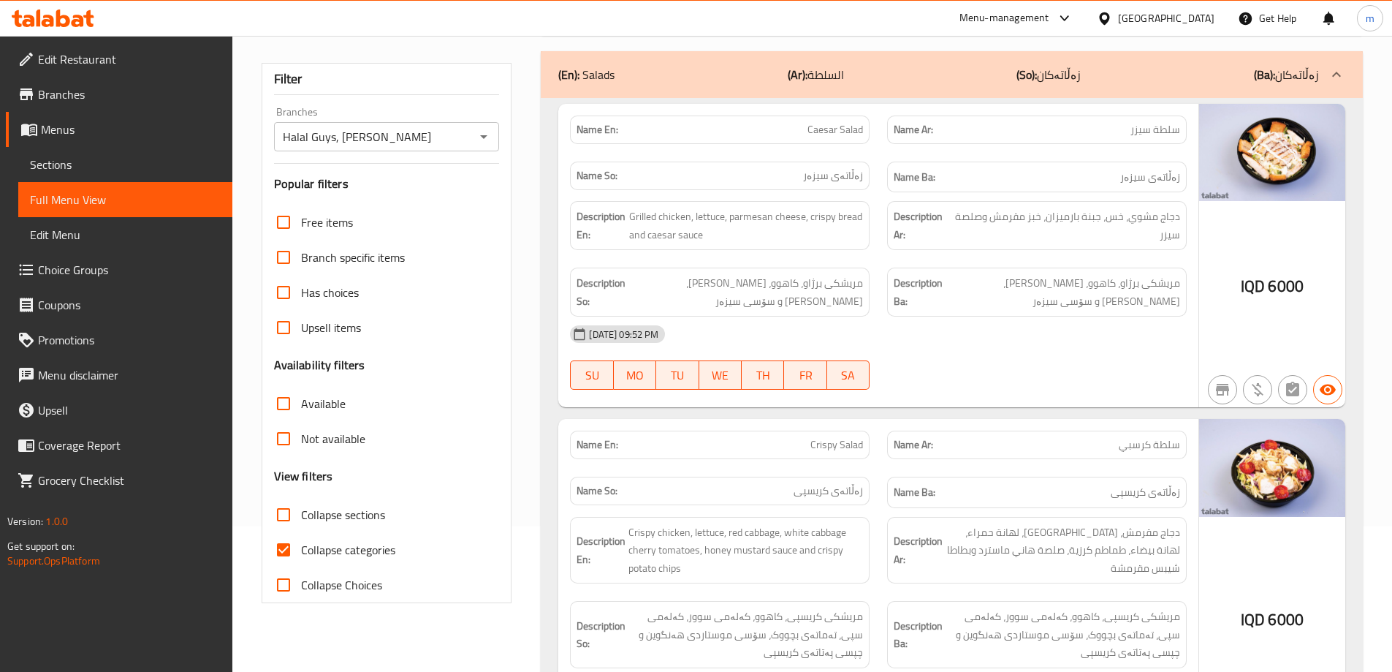
scroll to position [170, 0]
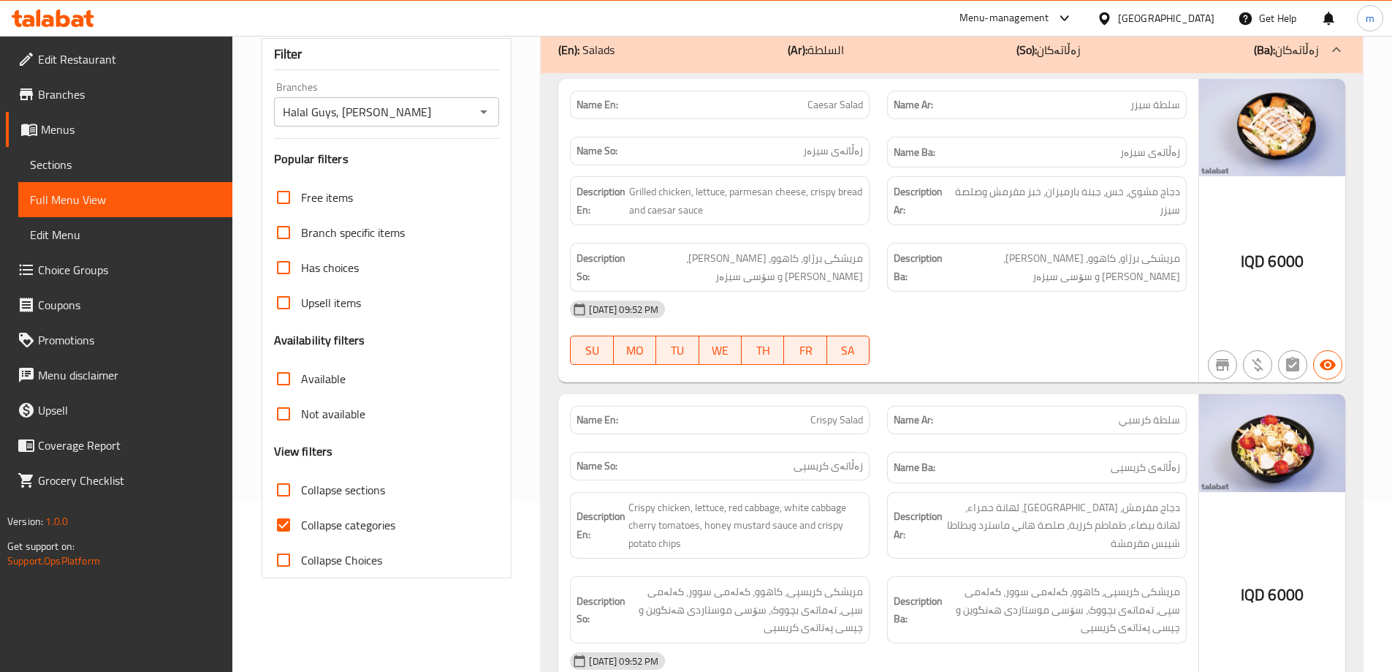
click at [868, 67] on div "(En): Salads (Ar): السلطة (So): زەڵاتەکان (Ba): زەڵاتەکان" at bounding box center [952, 49] width 822 height 47
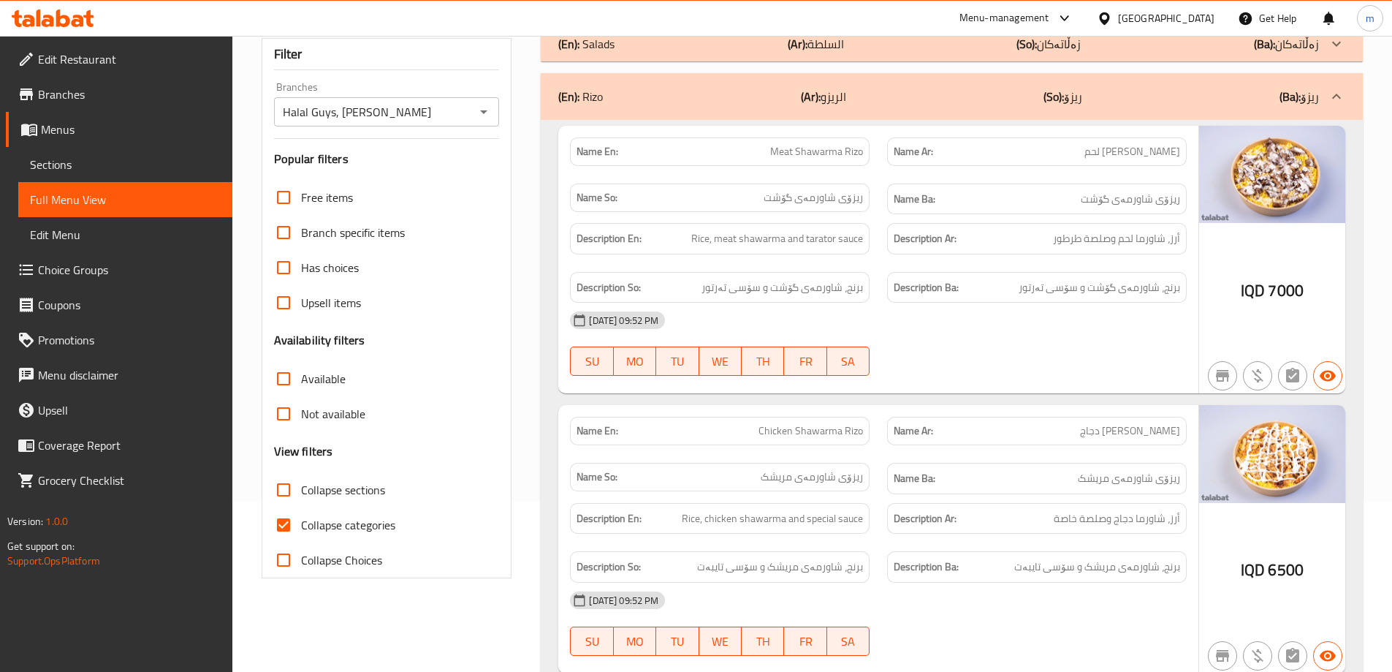
click at [332, 481] on span "Collapse sections" at bounding box center [343, 490] width 84 height 18
click at [301, 481] on input "Collapse sections" at bounding box center [283, 489] width 35 height 35
checkbox input "true"
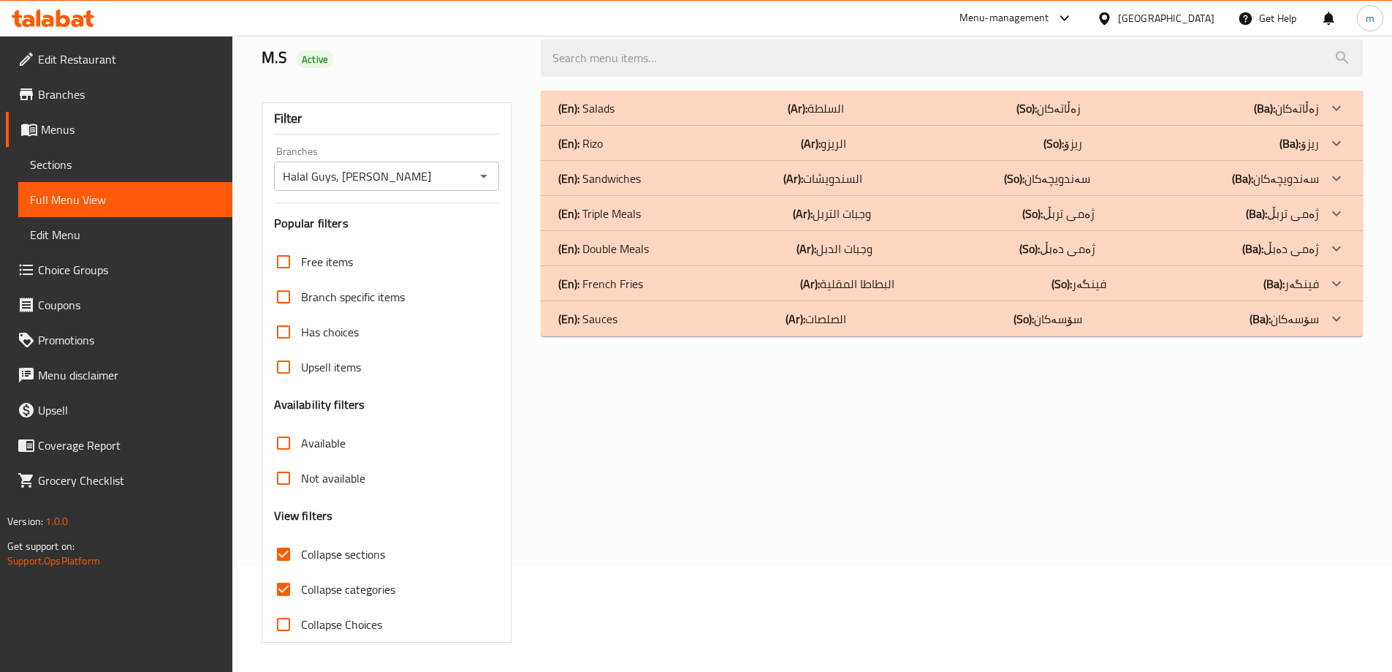
scroll to position [106, 0]
click at [624, 276] on p "(En): French Fries" at bounding box center [600, 284] width 85 height 18
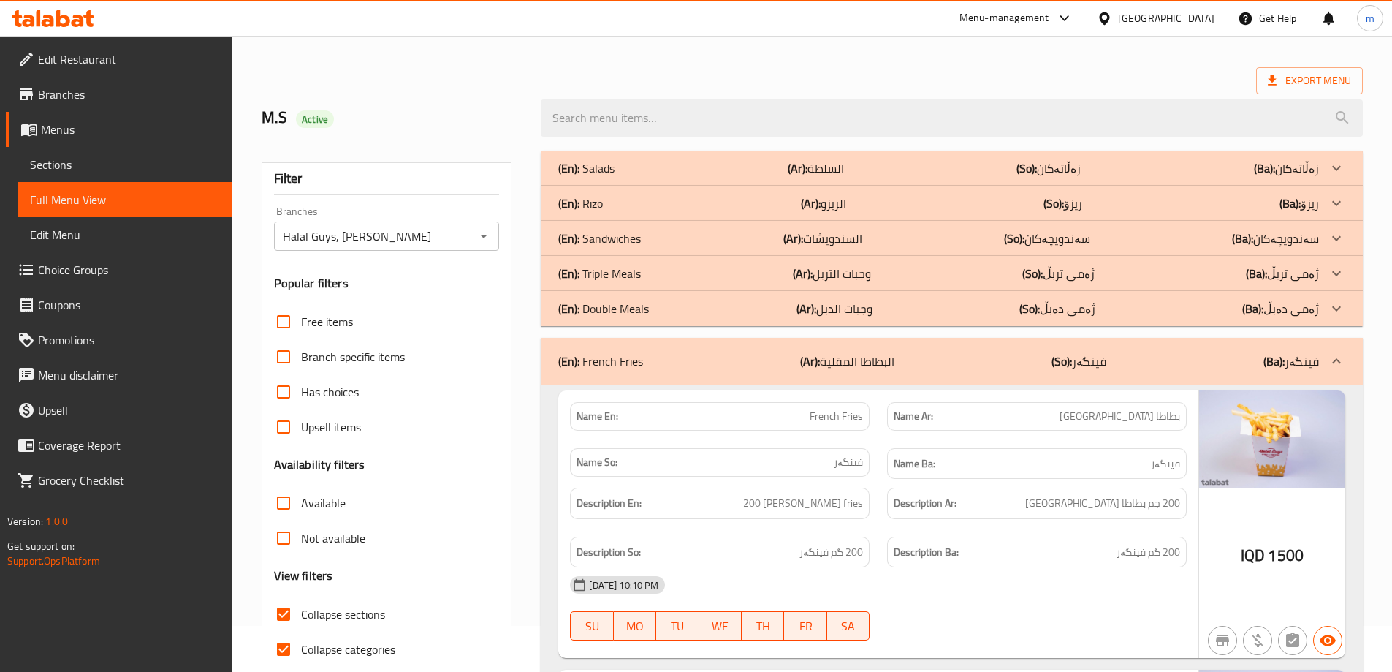
scroll to position [0, 0]
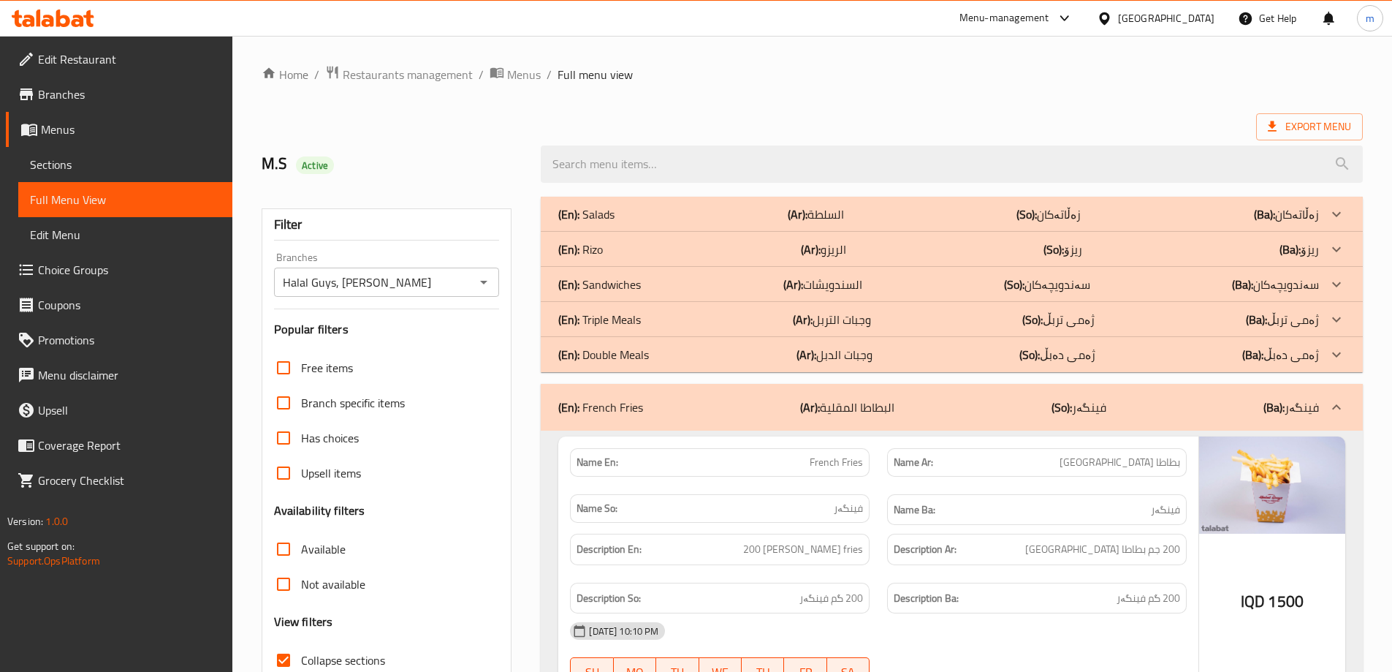
click at [617, 283] on p "(En): Sandwiches" at bounding box center [599, 285] width 83 height 18
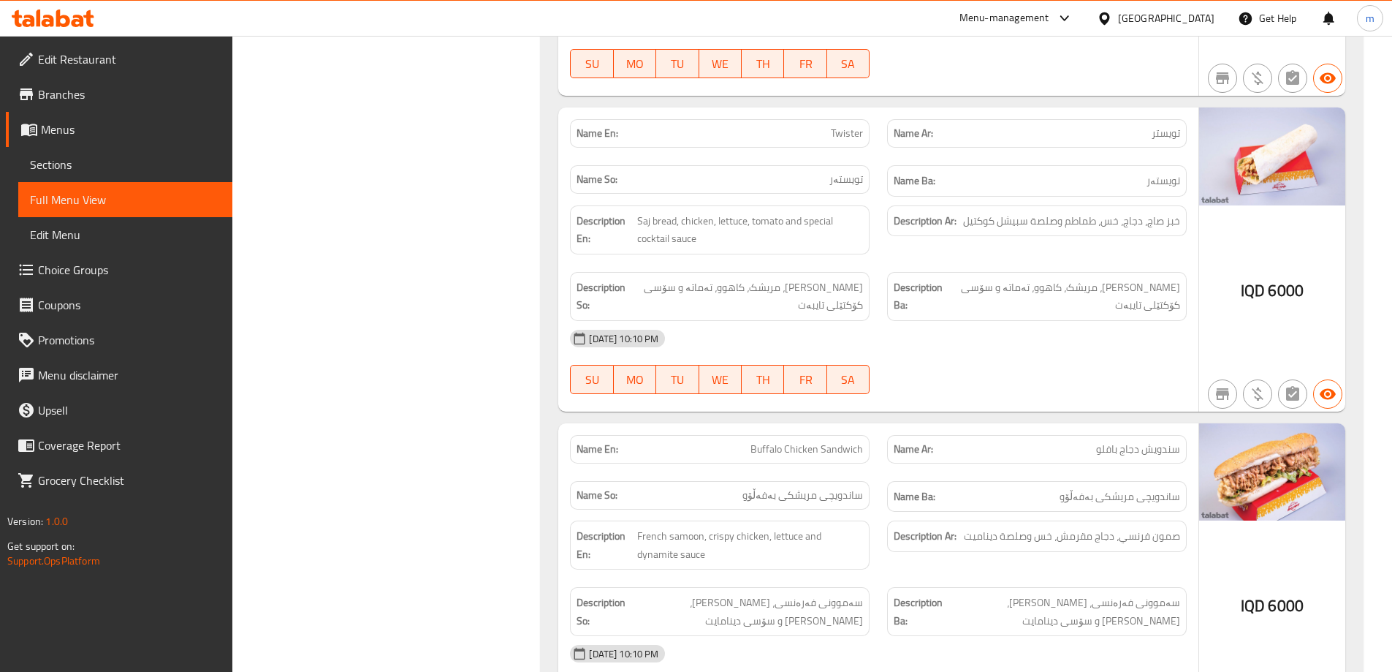
scroll to position [1705, 0]
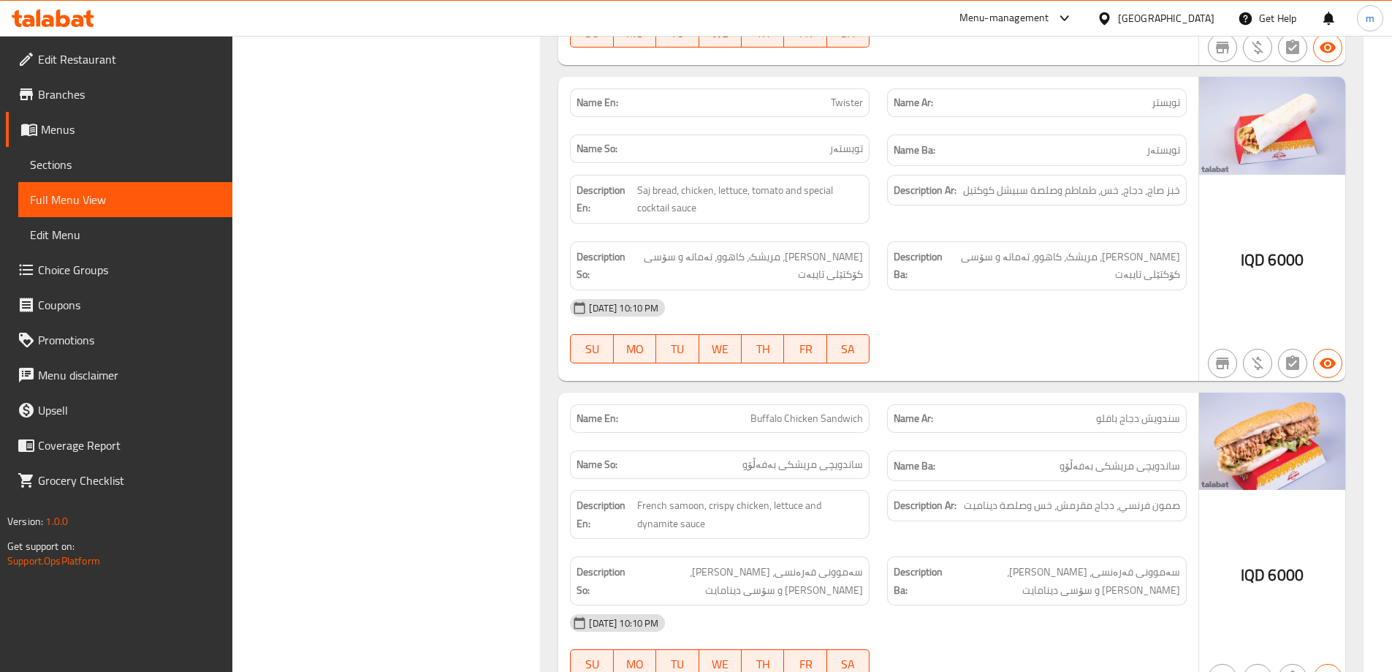
click at [1058, 413] on p "Name Ar: سندويش دجاج بافلو" at bounding box center [1037, 418] width 286 height 15
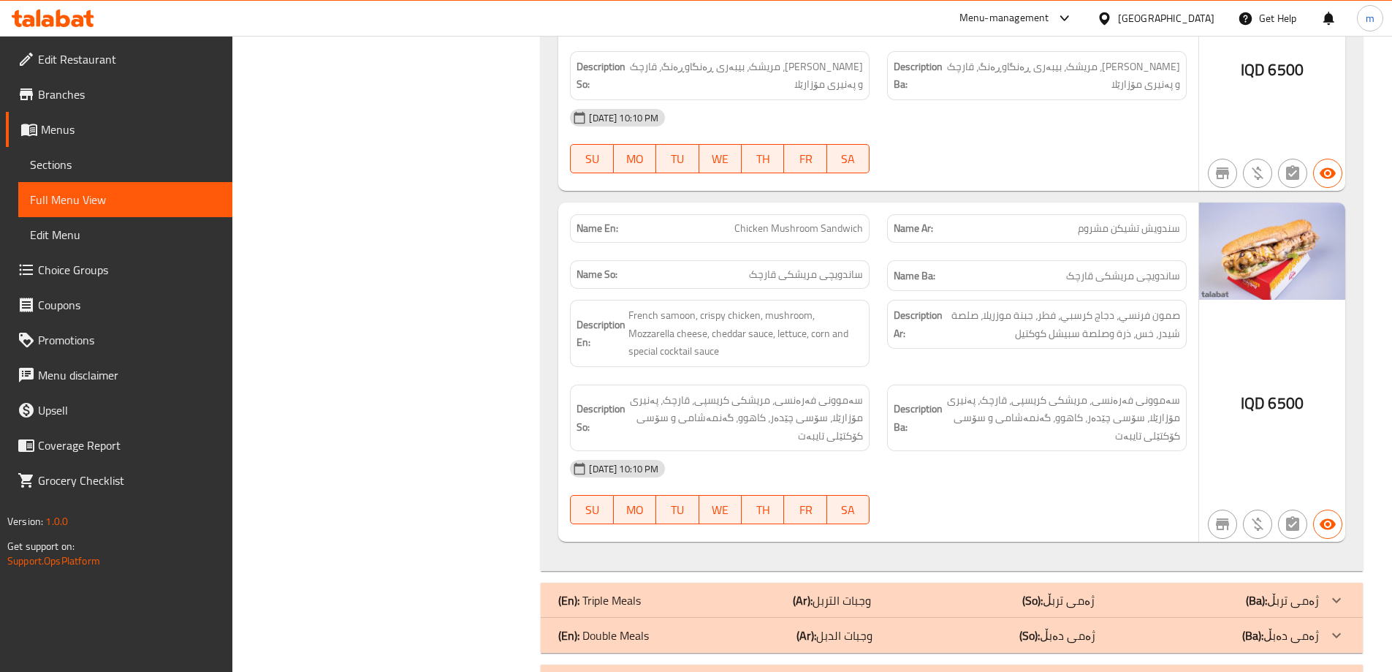
scroll to position [2558, 0]
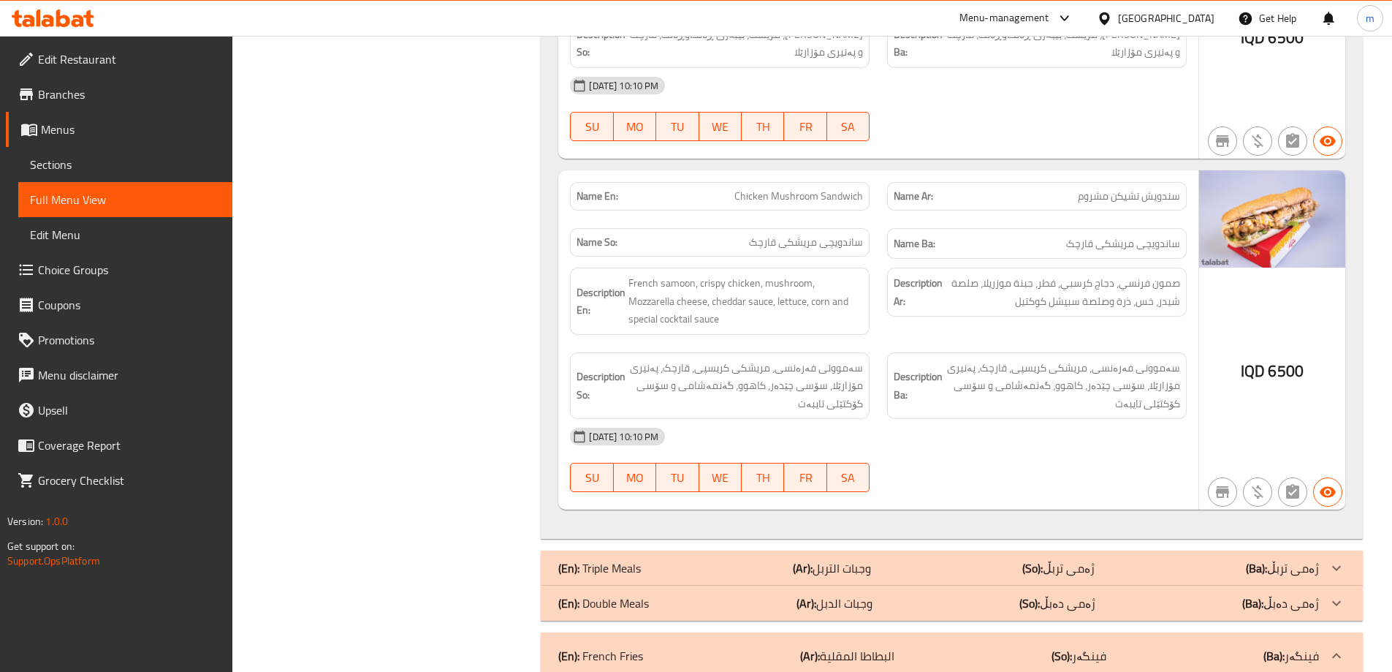
click at [869, 567] on p "(Ar): وجبات التربل" at bounding box center [832, 568] width 78 height 18
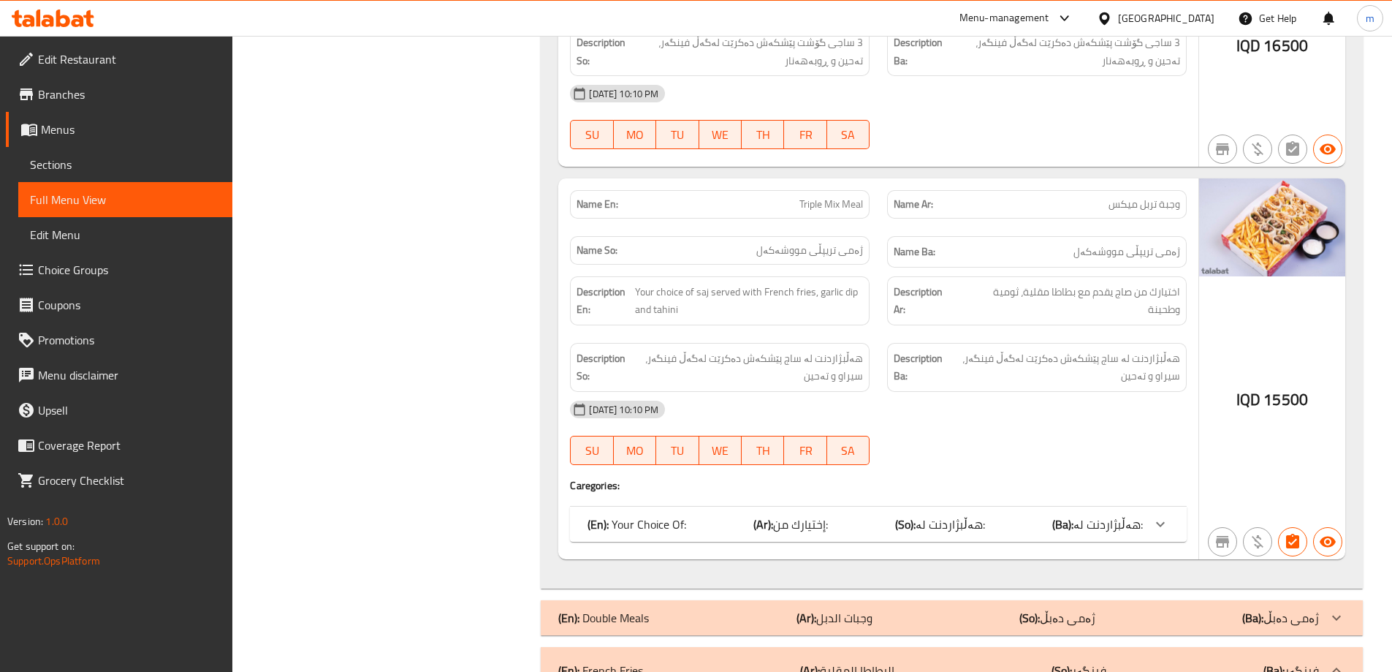
scroll to position [3751, 0]
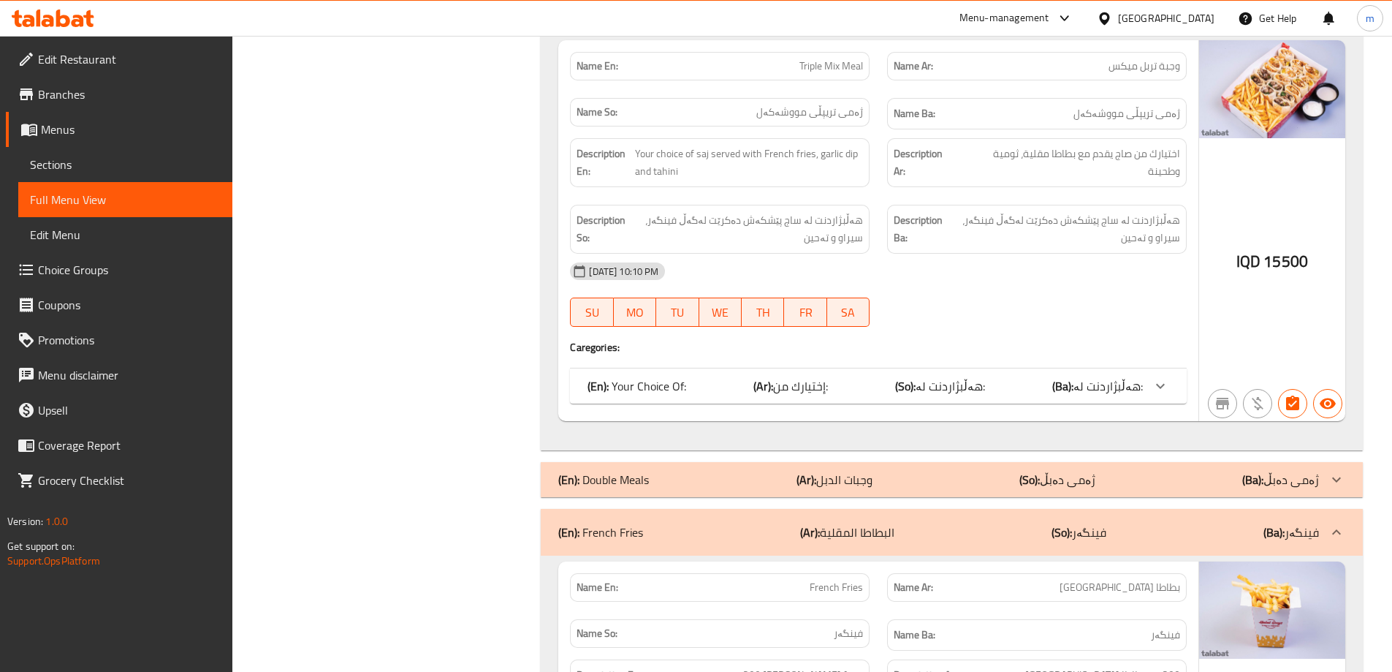
click at [941, 474] on div "(En): Double Meals (Ar): وجبات الدبل (So): ژەمی دەبڵ (Ba): ژەمی دەبڵ" at bounding box center [938, 480] width 761 height 18
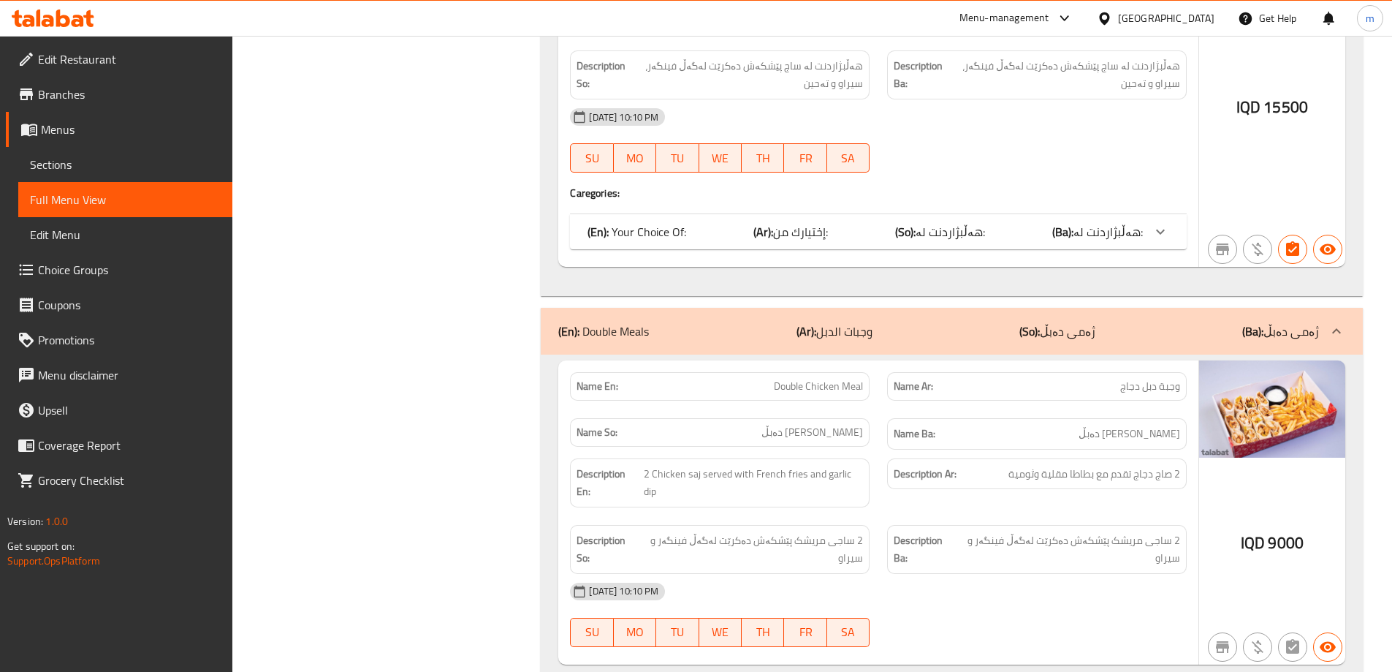
scroll to position [4093, 0]
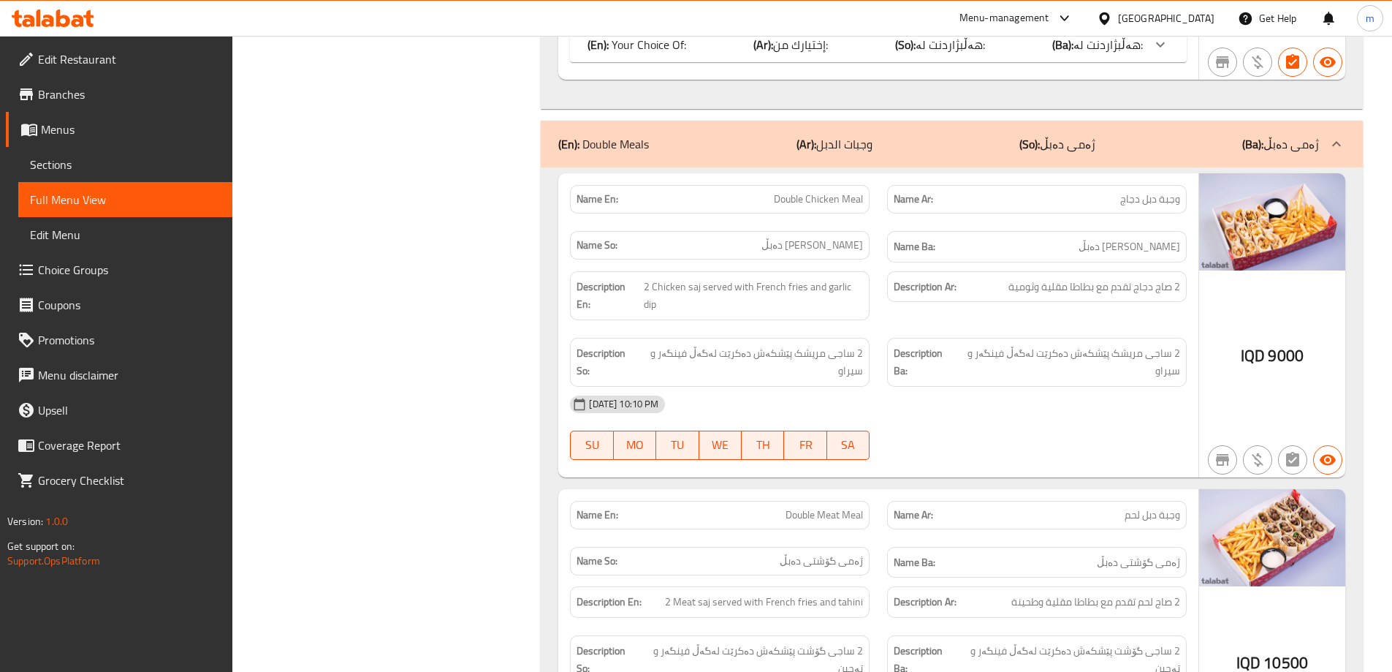
click at [1109, 387] on div "[DATE] 10:10 PM" at bounding box center [878, 404] width 634 height 35
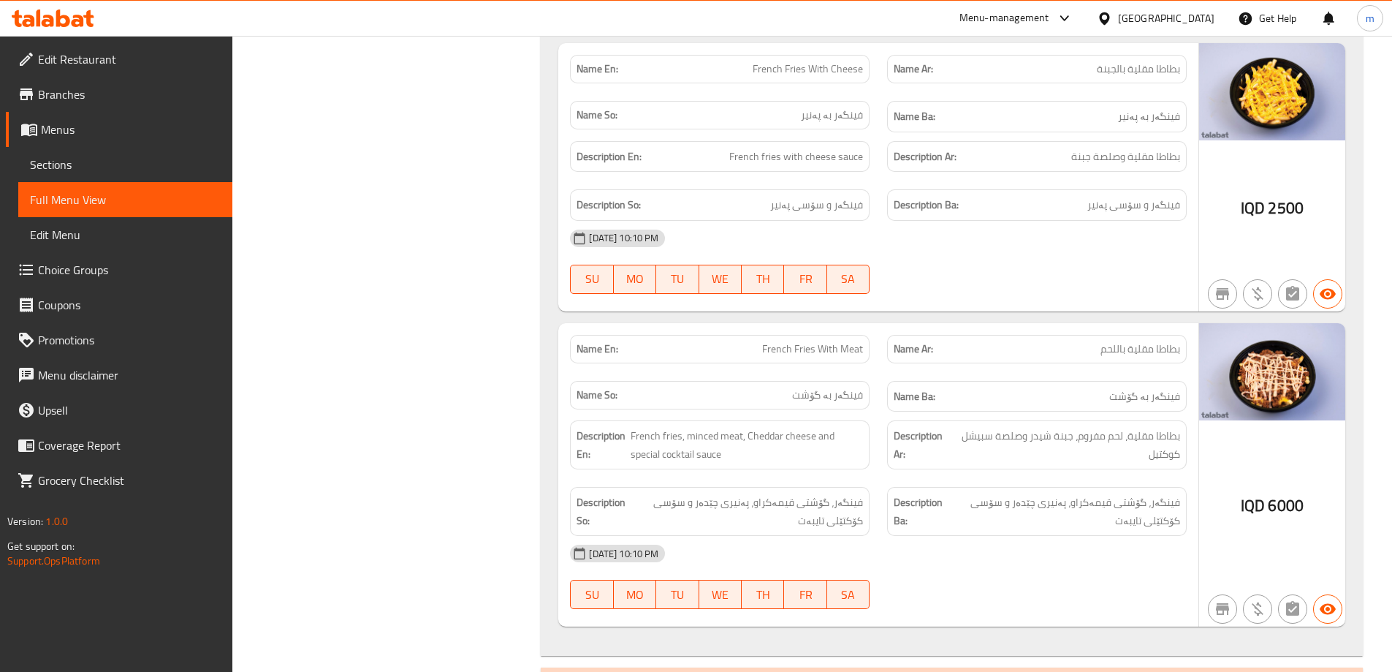
scroll to position [5852, 0]
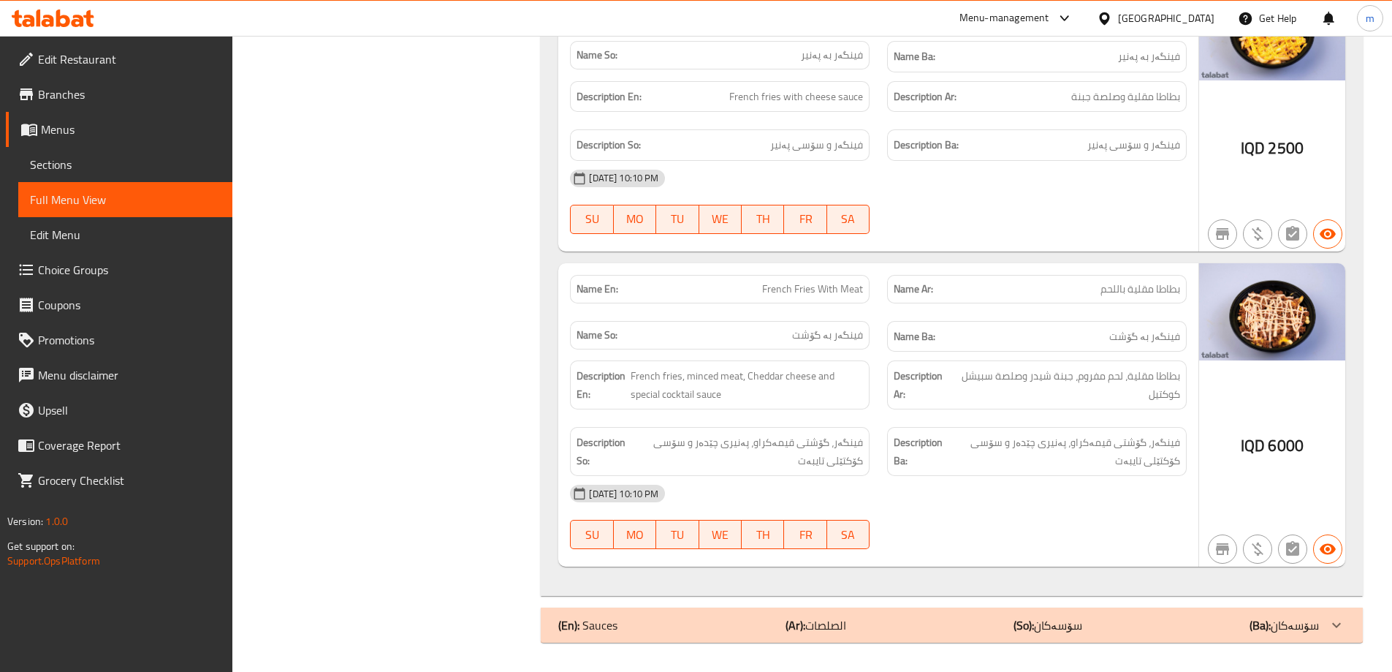
click at [916, 608] on div "(En): Sauces (Ar): الصلصات (So): سۆسەکان (Ba): سۆسەکان" at bounding box center [952, 624] width 822 height 35
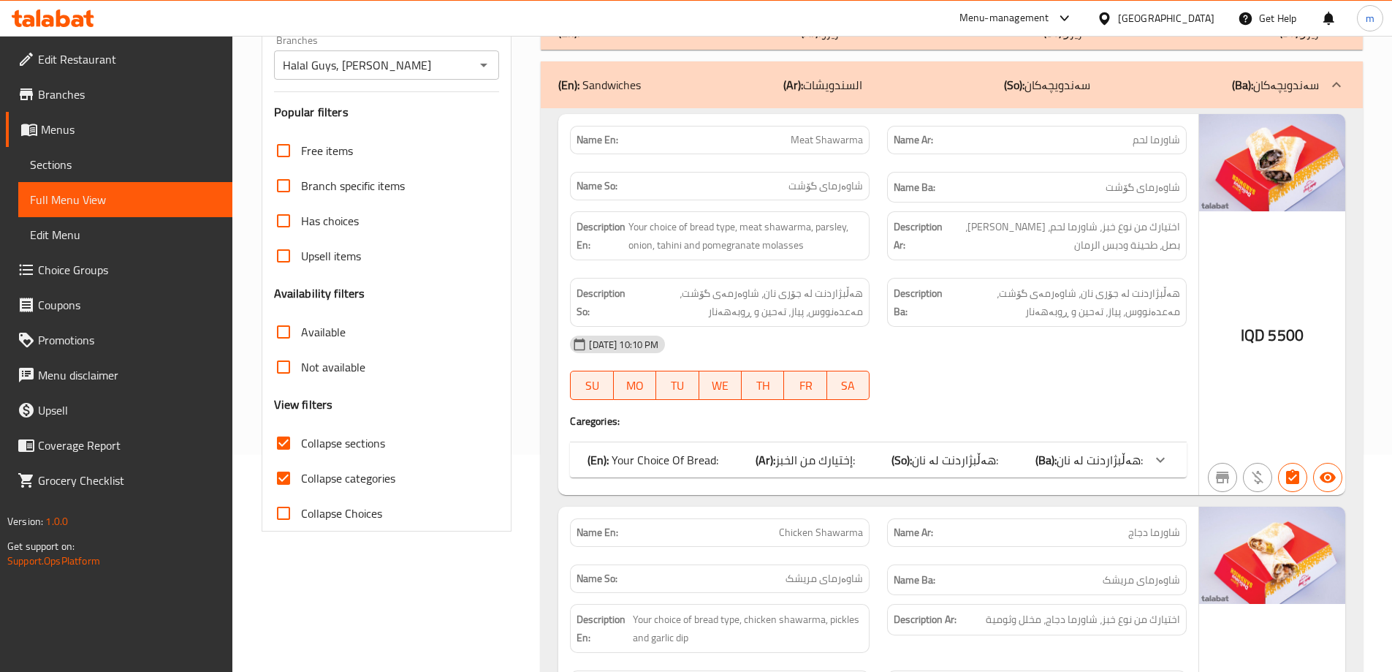
scroll to position [72, 0]
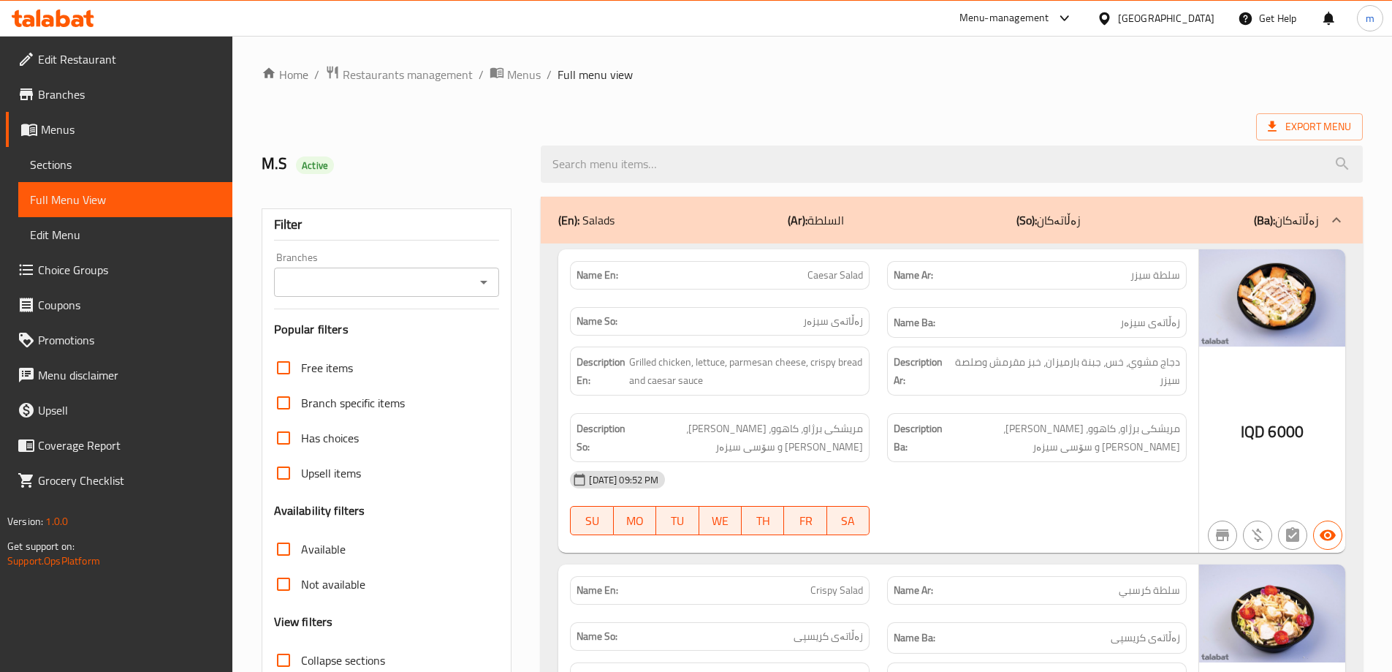
click at [493, 274] on div "Branches" at bounding box center [387, 281] width 226 height 29
click at [484, 286] on icon "Open" at bounding box center [484, 282] width 18 height 18
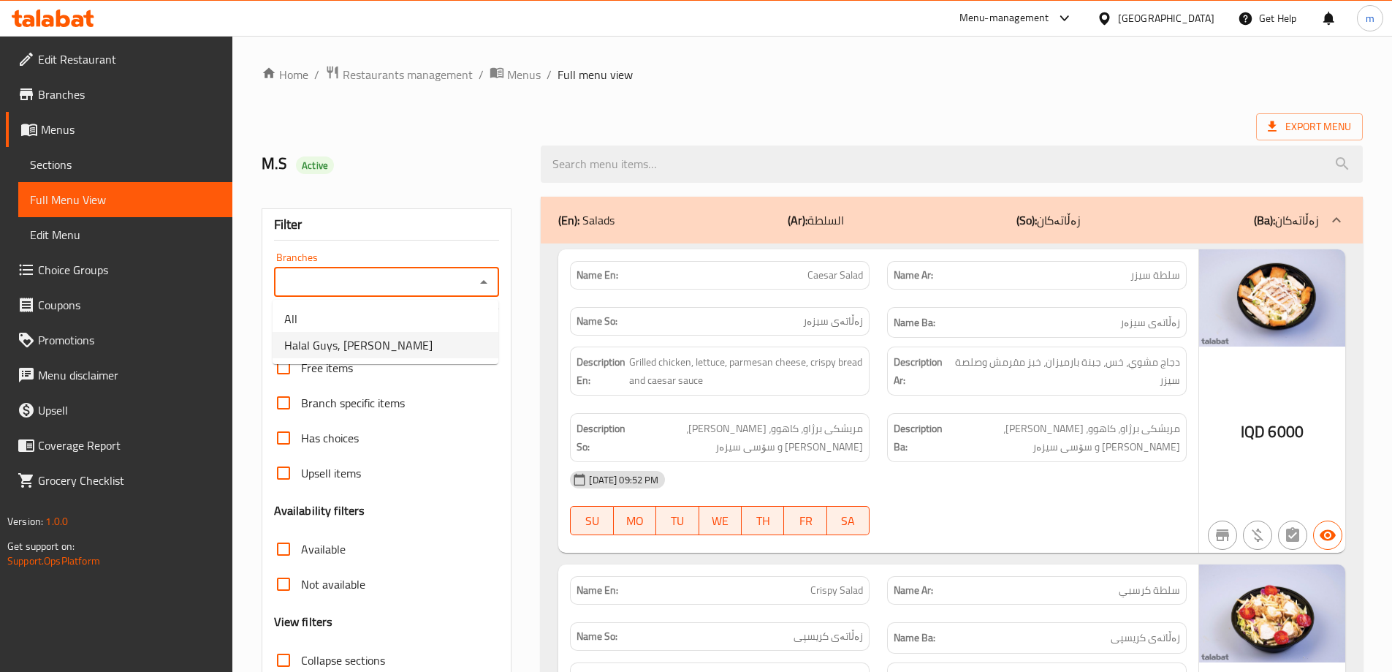
click at [411, 351] on li "Halal Guys, [PERSON_NAME]" at bounding box center [386, 345] width 226 height 26
type input "Halal Guys, [PERSON_NAME]"
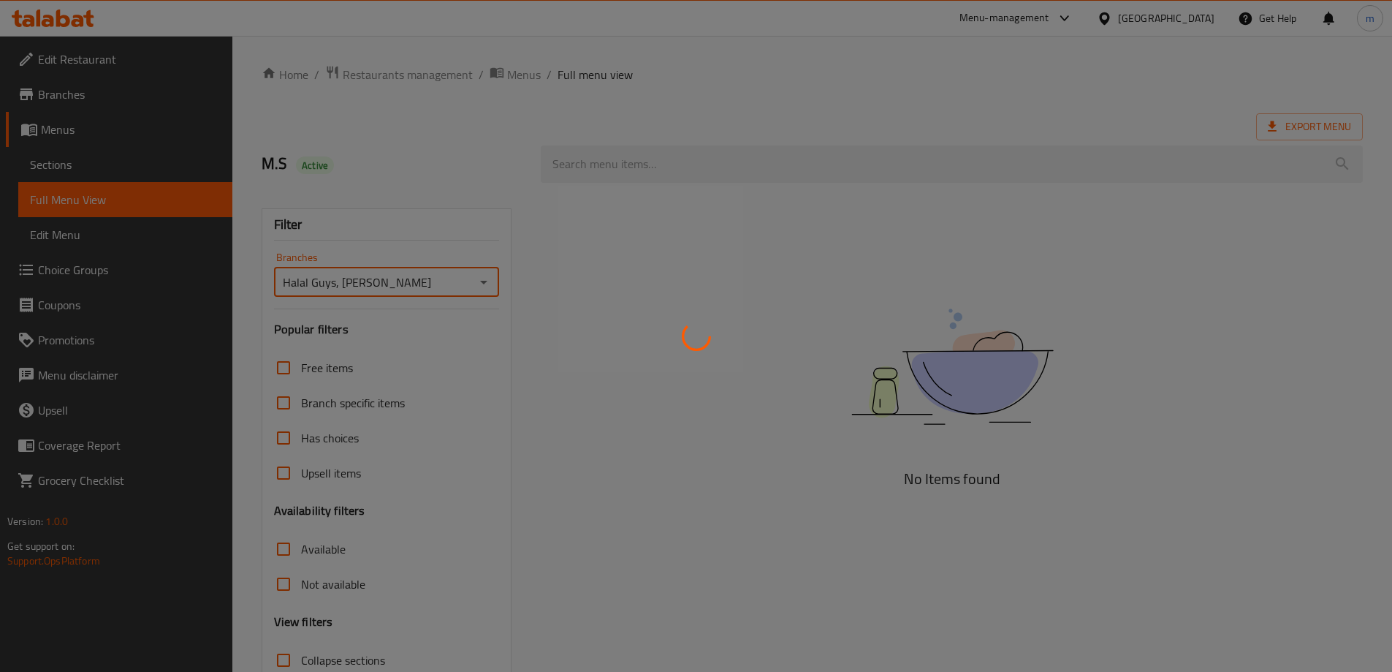
click at [392, 195] on div at bounding box center [696, 336] width 1392 height 672
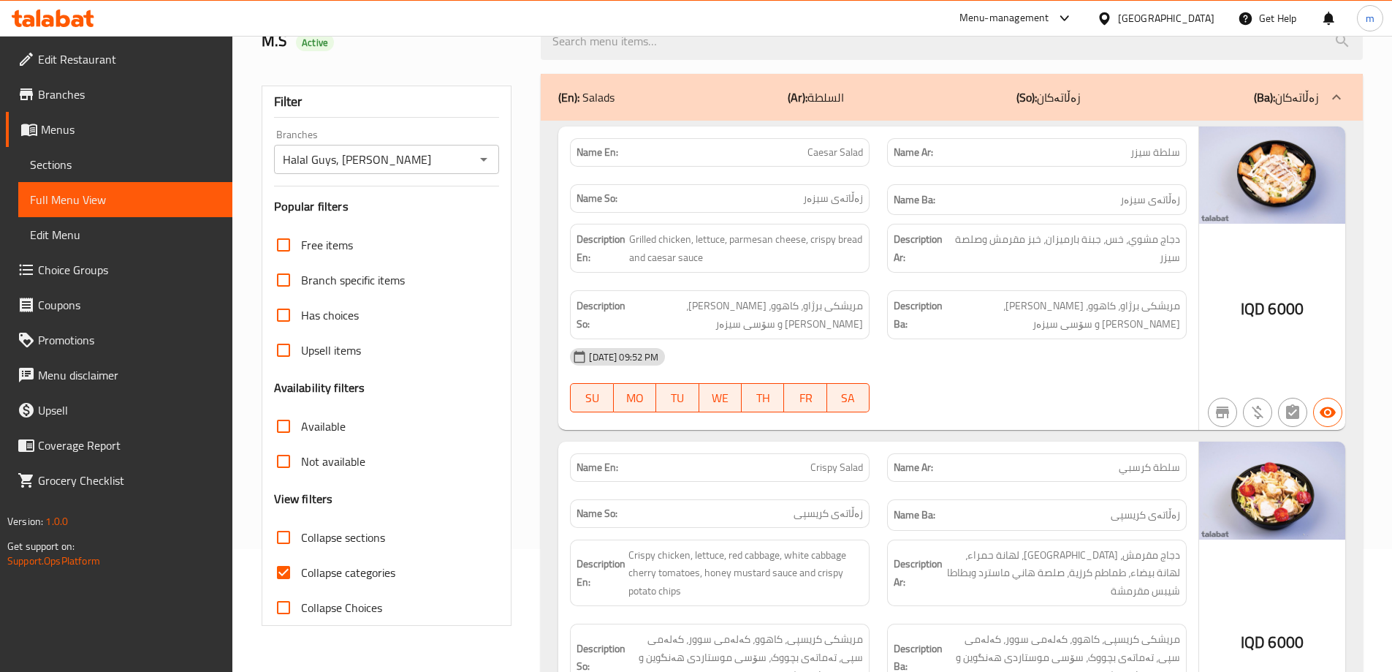
scroll to position [341, 0]
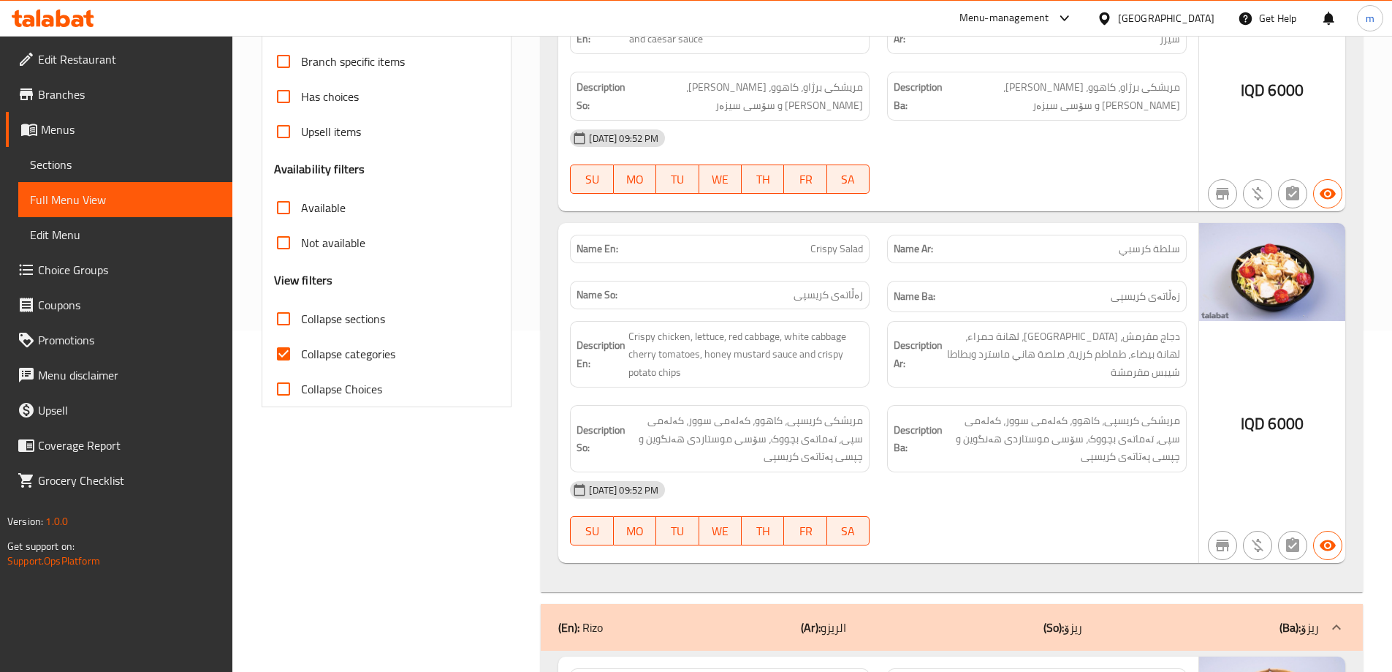
click at [332, 345] on span "Collapse categories" at bounding box center [348, 354] width 94 height 18
click at [301, 345] on input "Collapse categories" at bounding box center [283, 353] width 35 height 35
checkbox input "false"
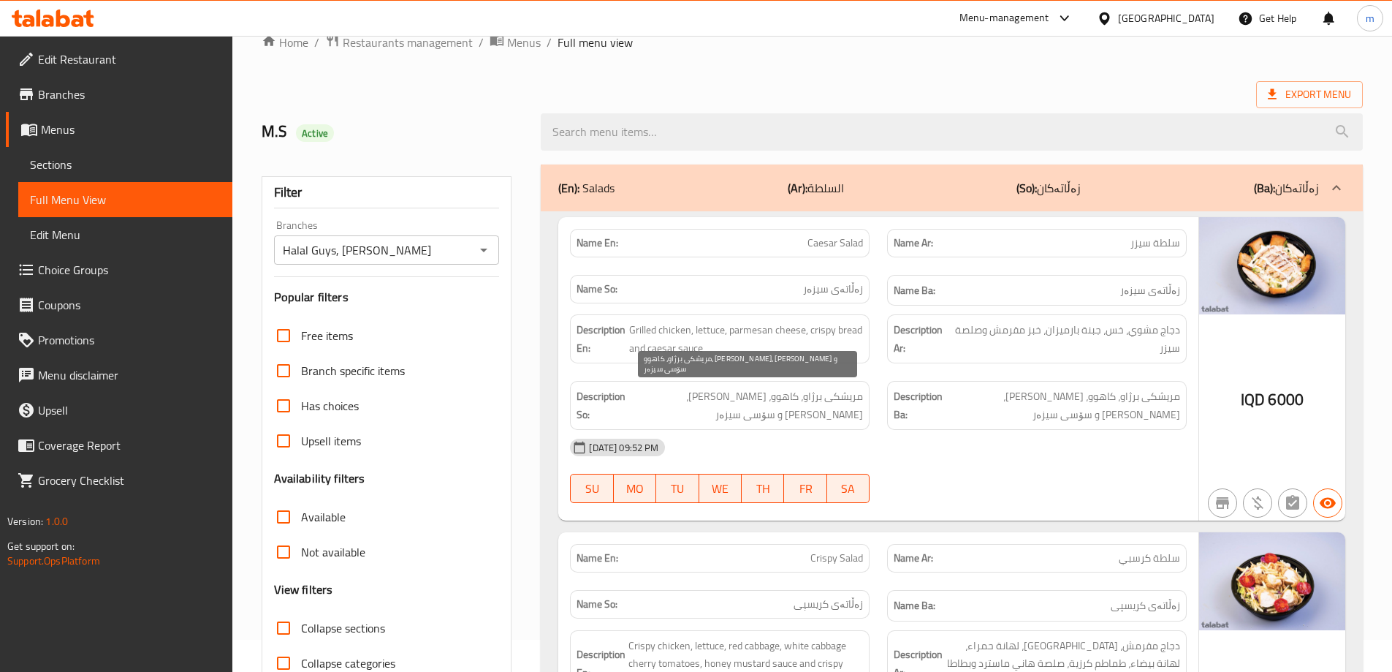
scroll to position [0, 0]
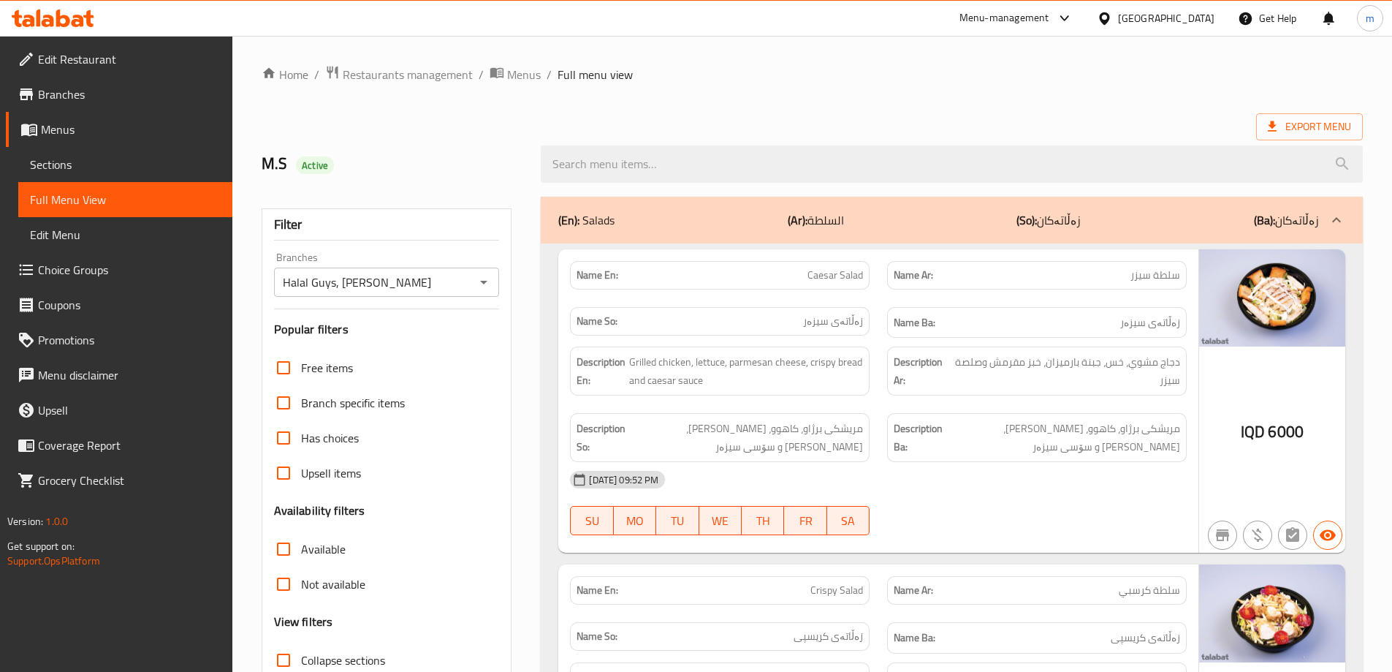
click at [758, 208] on div "(En): Salads (Ar): السلطة (So): زەڵاتەکان (Ba): زەڵاتەکان" at bounding box center [952, 220] width 822 height 47
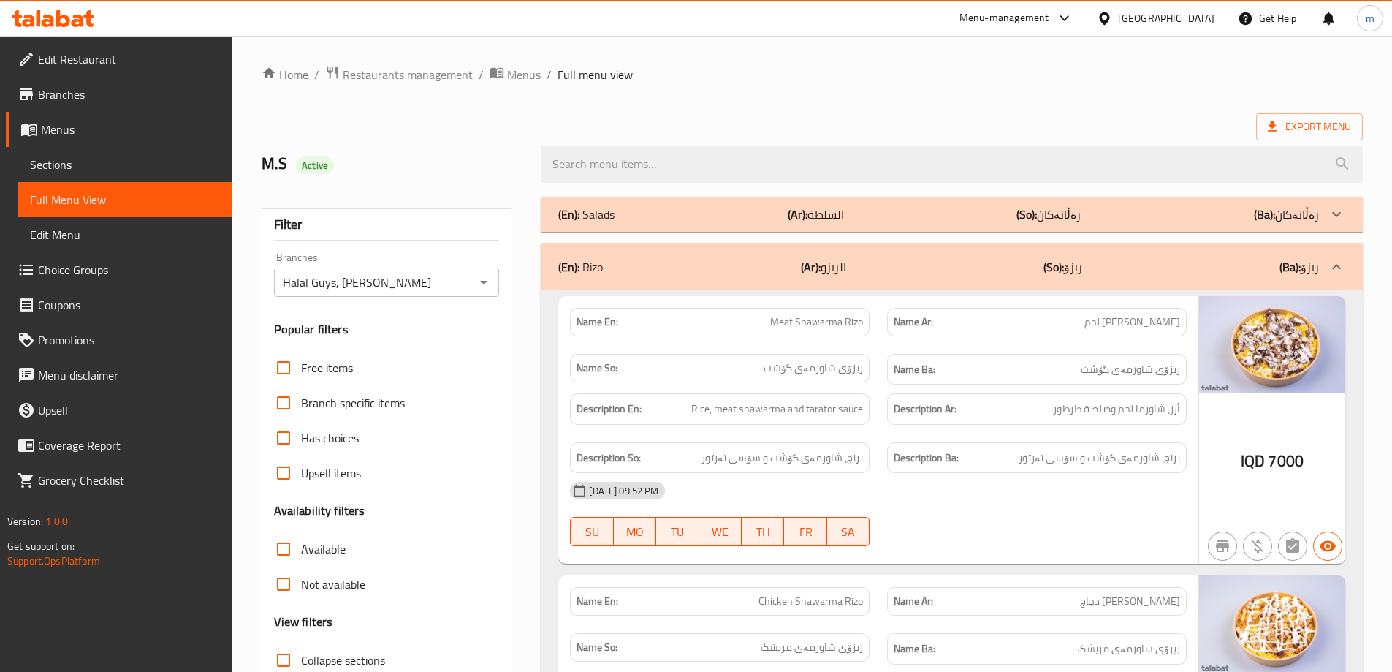
click at [689, 272] on div "(En): [PERSON_NAME] (Ar): الريزو (So): ریزۆ (Ba): ریزۆ" at bounding box center [938, 267] width 761 height 18
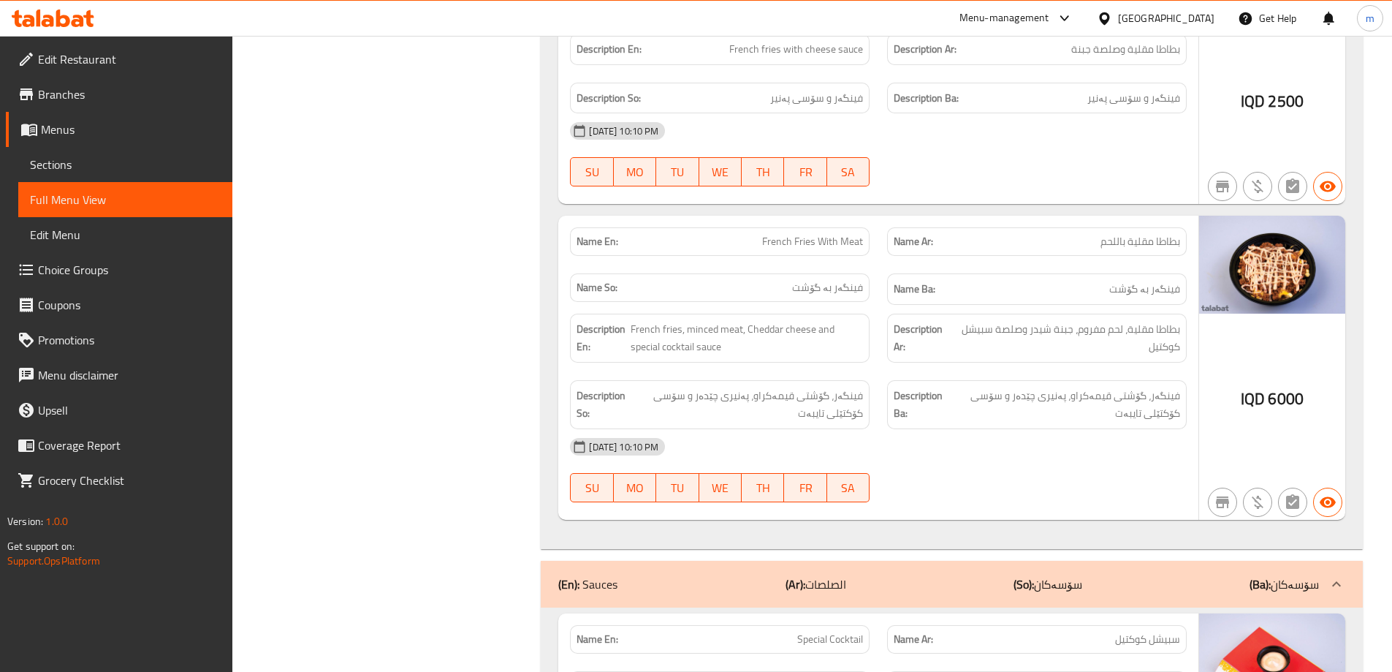
scroll to position [6480, 0]
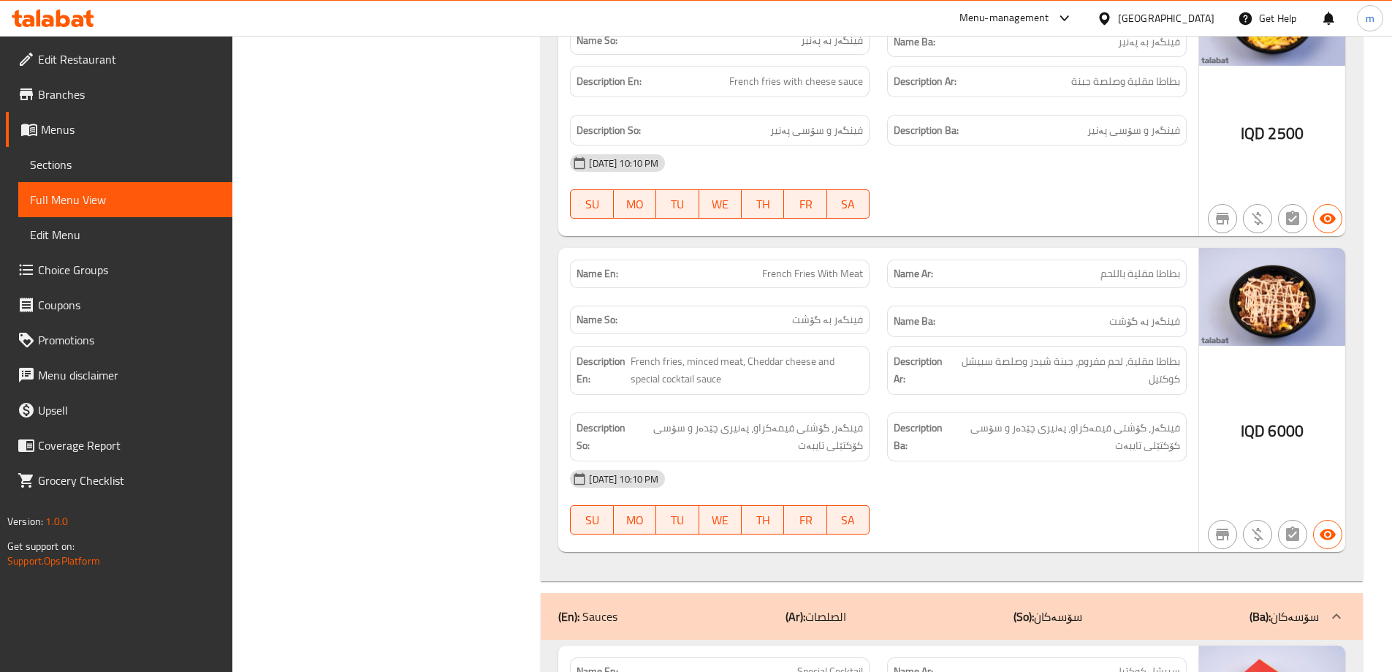
click at [721, 602] on div "(En): Sauces (Ar): الصلصات (So): سۆسەکان (Ba): سۆسەکان" at bounding box center [952, 616] width 822 height 47
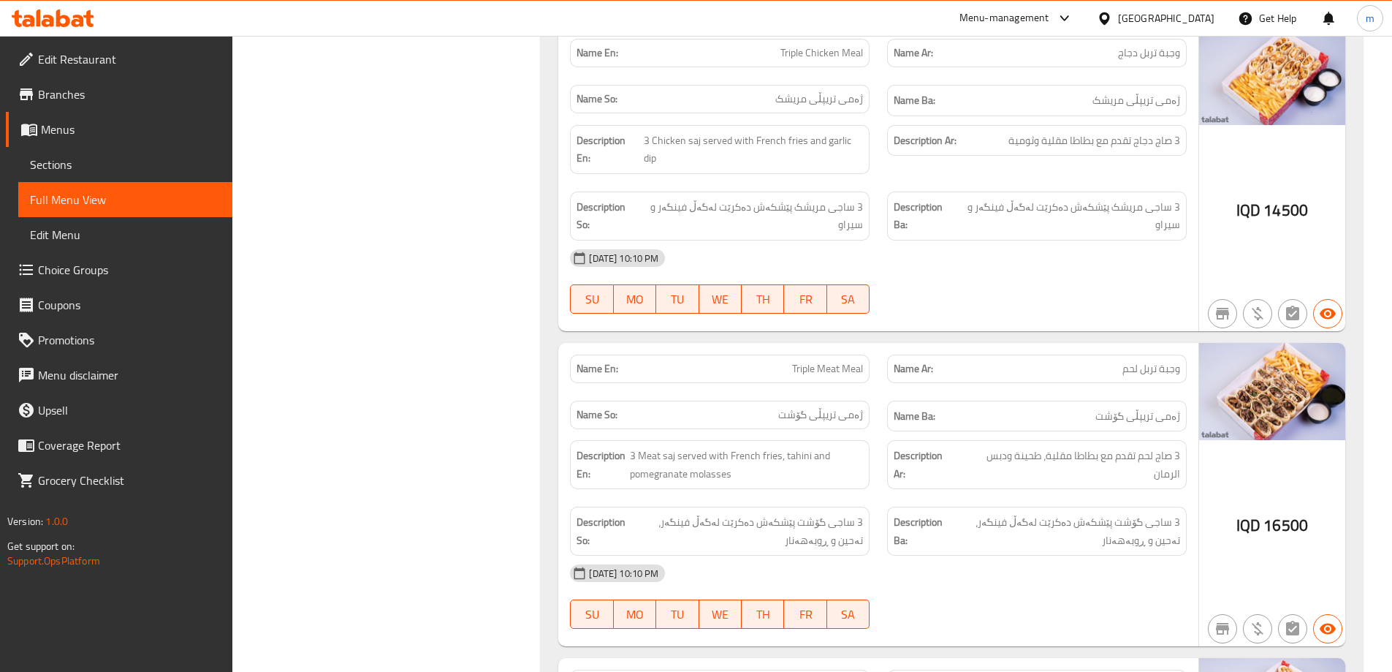
scroll to position [3581, 0]
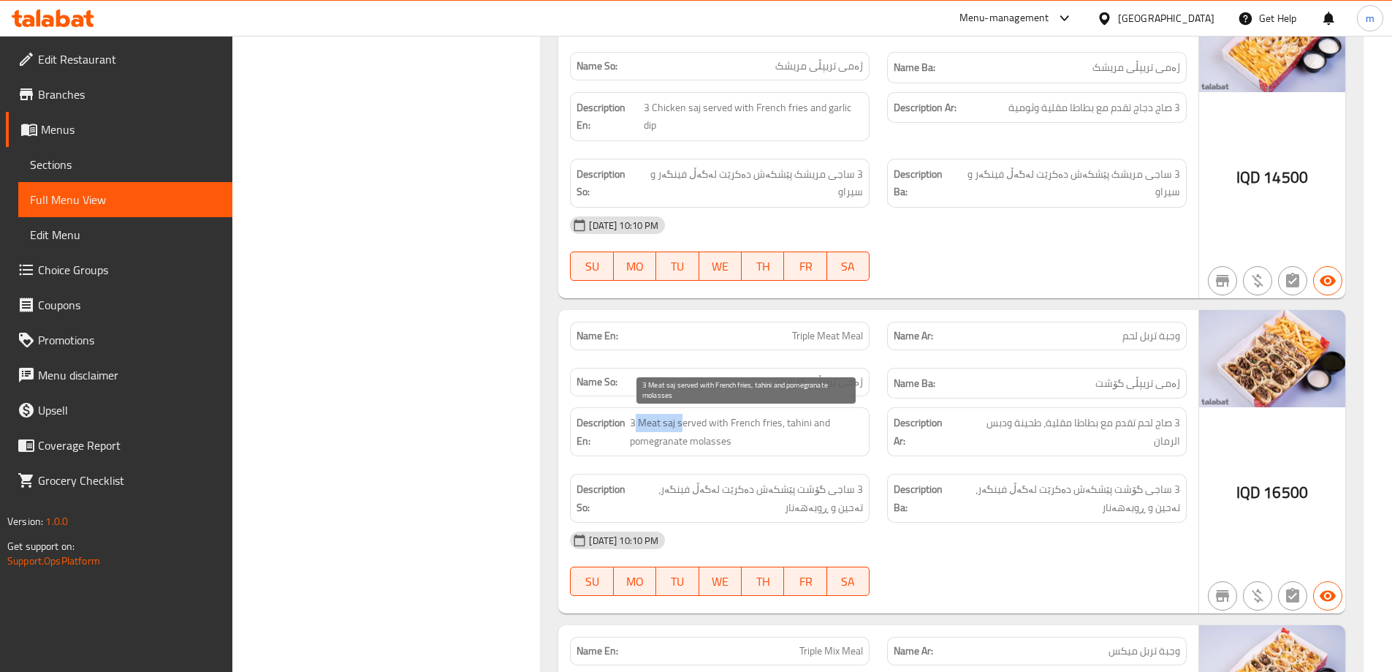
drag, startPoint x: 642, startPoint y: 419, endPoint x: 683, endPoint y: 422, distance: 41.7
click at [683, 422] on span "3 Meat saj served with French fries, tahini and pomegranate molasses" at bounding box center [746, 432] width 233 height 36
click at [746, 442] on span "3 Meat saj served with French fries, tahini and pomegranate molasses" at bounding box center [746, 432] width 233 height 36
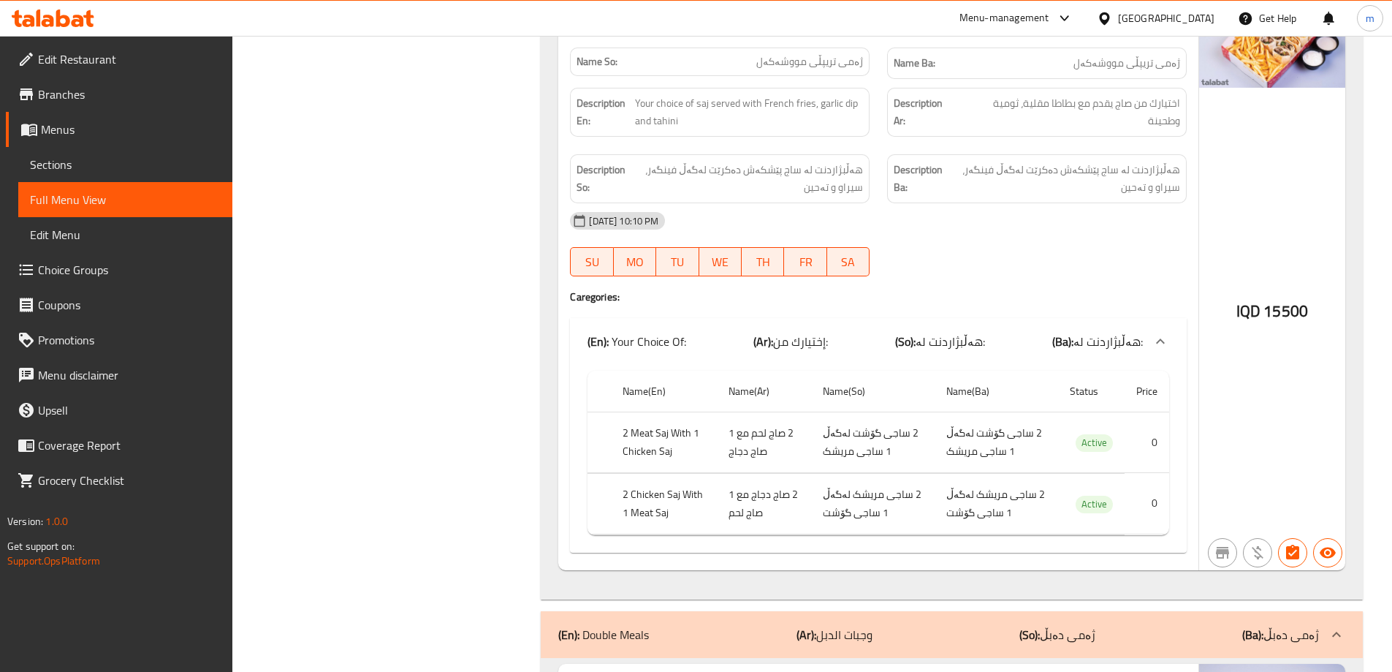
scroll to position [4263, 0]
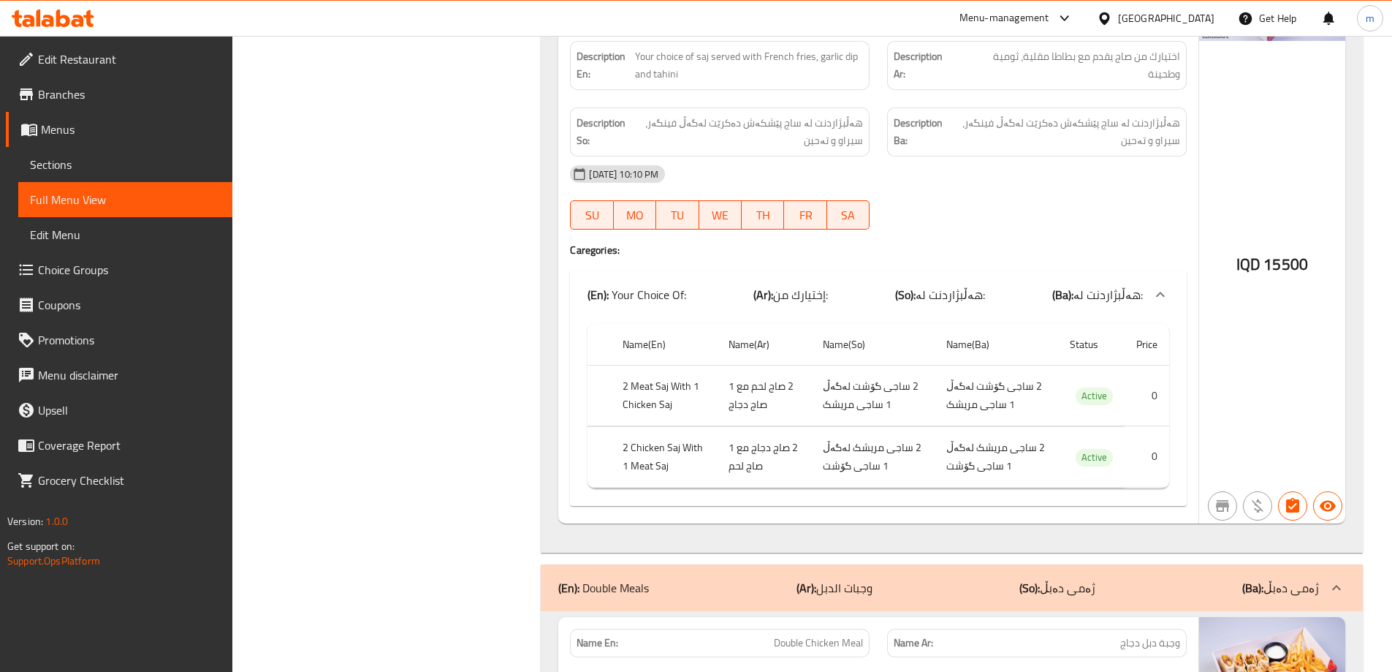
click at [830, 398] on td "2 ساجی گۆشت لەگەڵ 1 ساجی مریشک" at bounding box center [872, 395] width 123 height 61
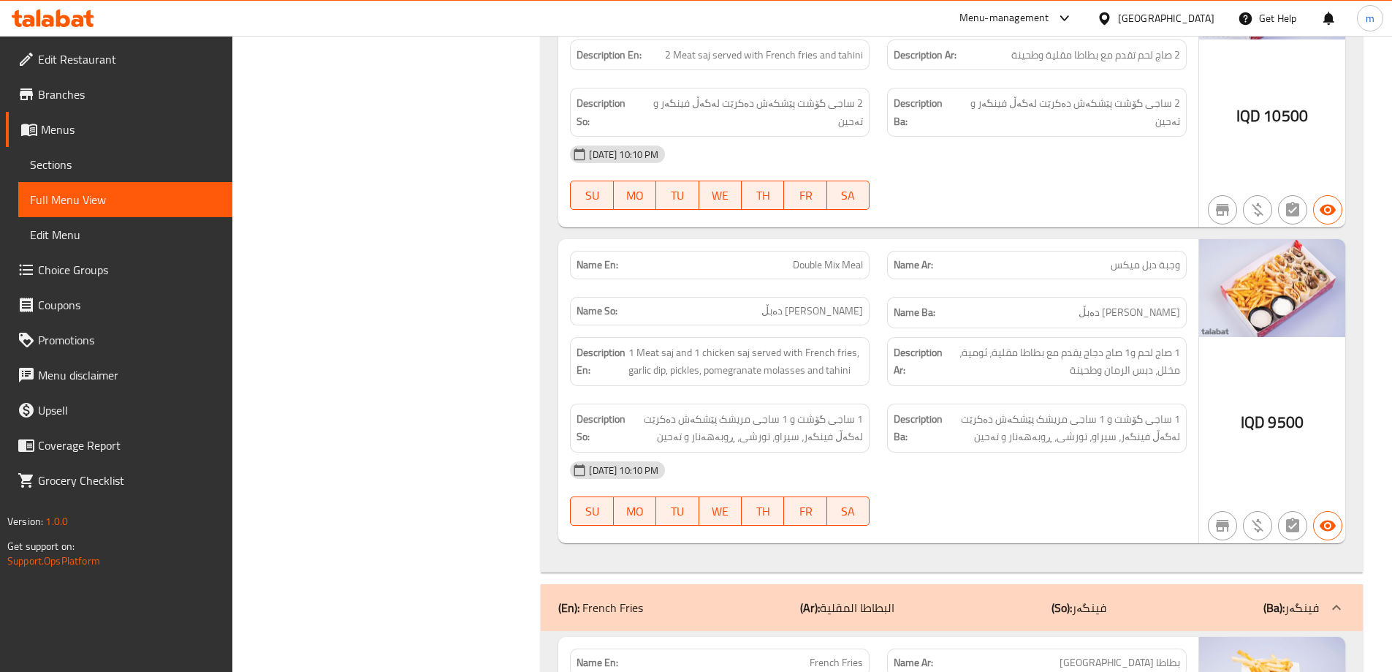
scroll to position [5286, 0]
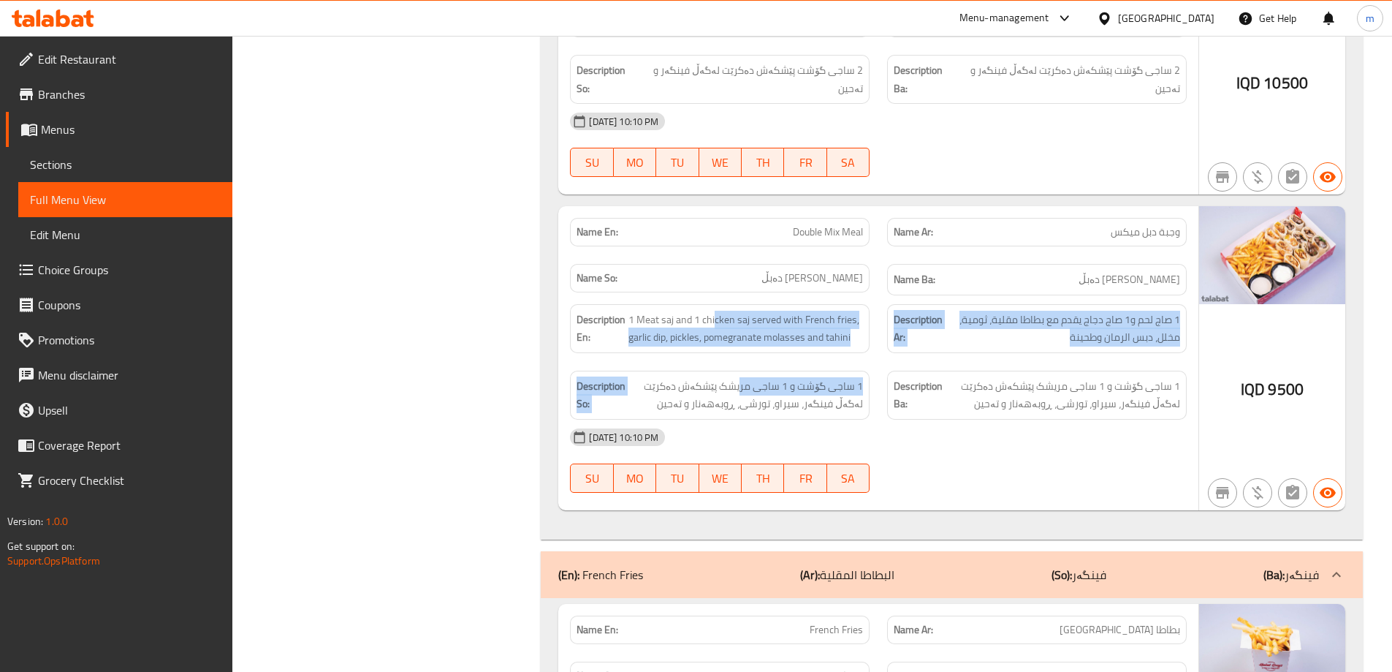
drag, startPoint x: 744, startPoint y: 316, endPoint x: 744, endPoint y: 368, distance: 52.6
click at [744, 368] on div "Description En: 1 Meat saj and 1 chicken saj served with French fries, garlic d…" at bounding box center [878, 361] width 634 height 133
click at [768, 384] on span "1 ساجی گۆشت و 1 ساجی مریشک پێشکەش دەکرێت لەگەڵ فینگەر، سیراو، تورشی، ڕوبەهەنار …" at bounding box center [745, 395] width 235 height 36
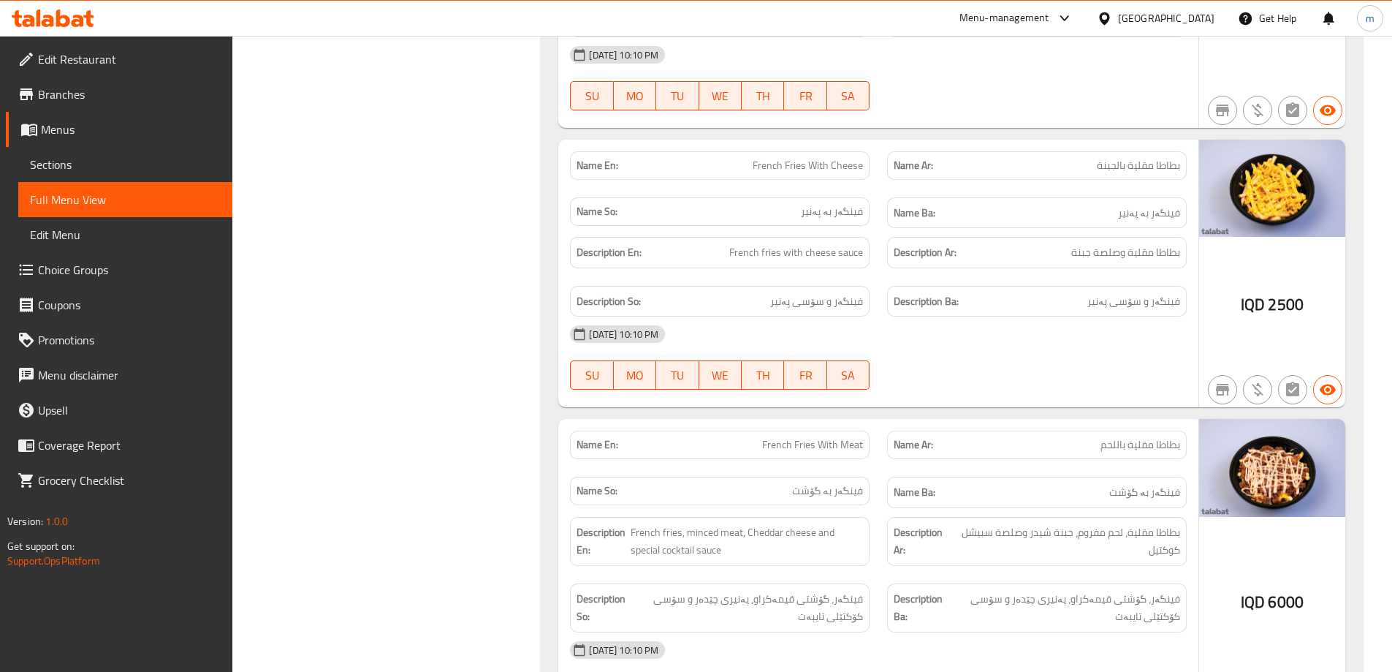
scroll to position [6465, 0]
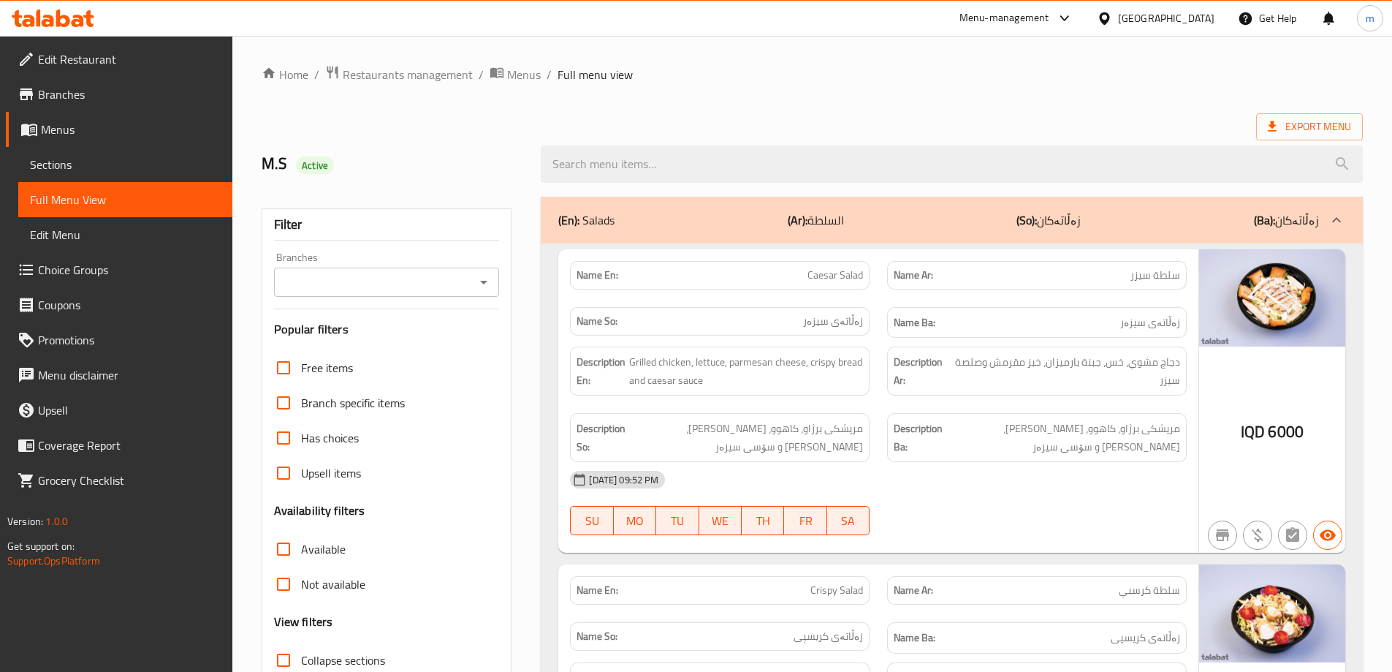
click at [490, 276] on icon "Open" at bounding box center [484, 282] width 18 height 18
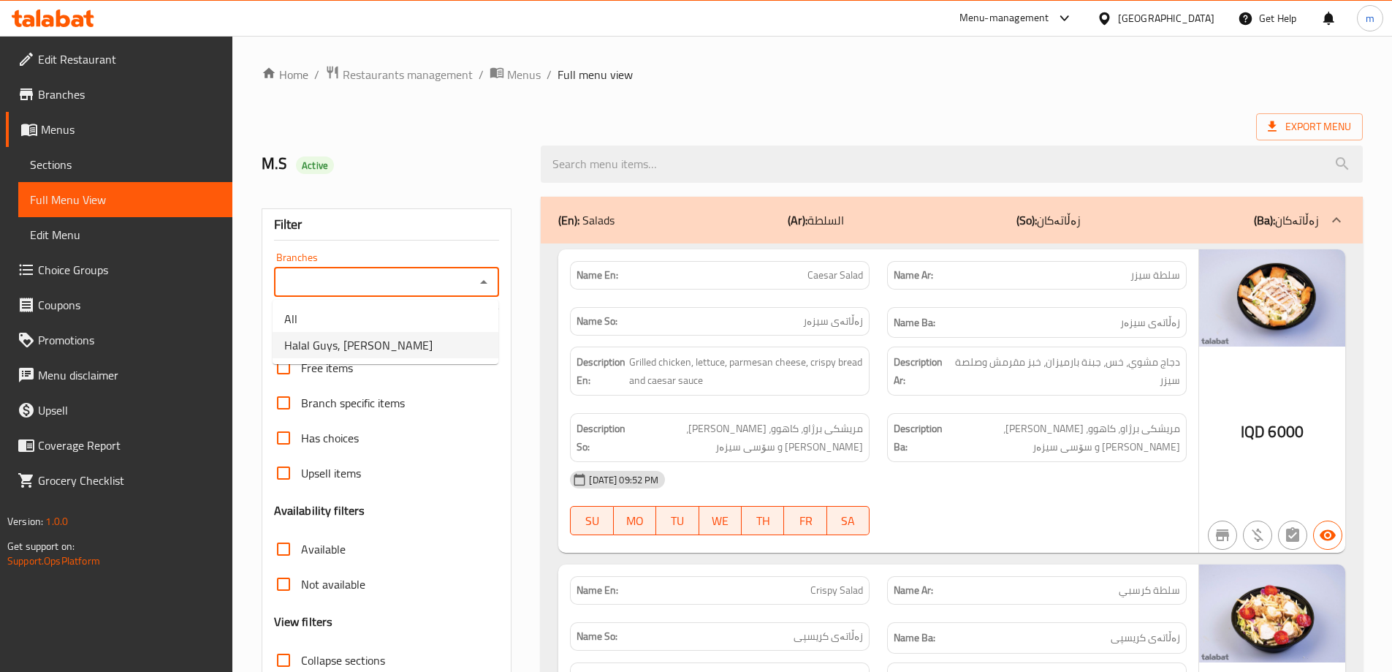
click at [419, 338] on li "Halal Guys, [PERSON_NAME]" at bounding box center [386, 345] width 226 height 26
type input "Halal Guys, [PERSON_NAME]"
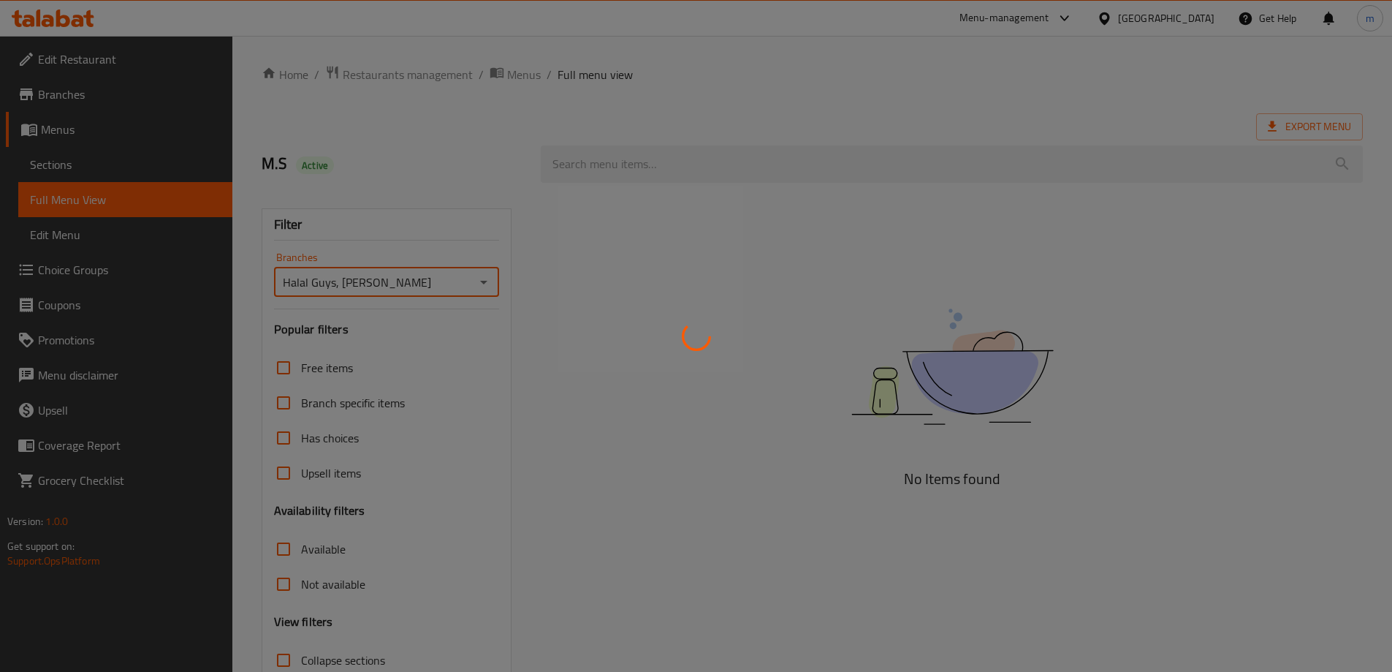
click at [412, 210] on div at bounding box center [696, 336] width 1392 height 672
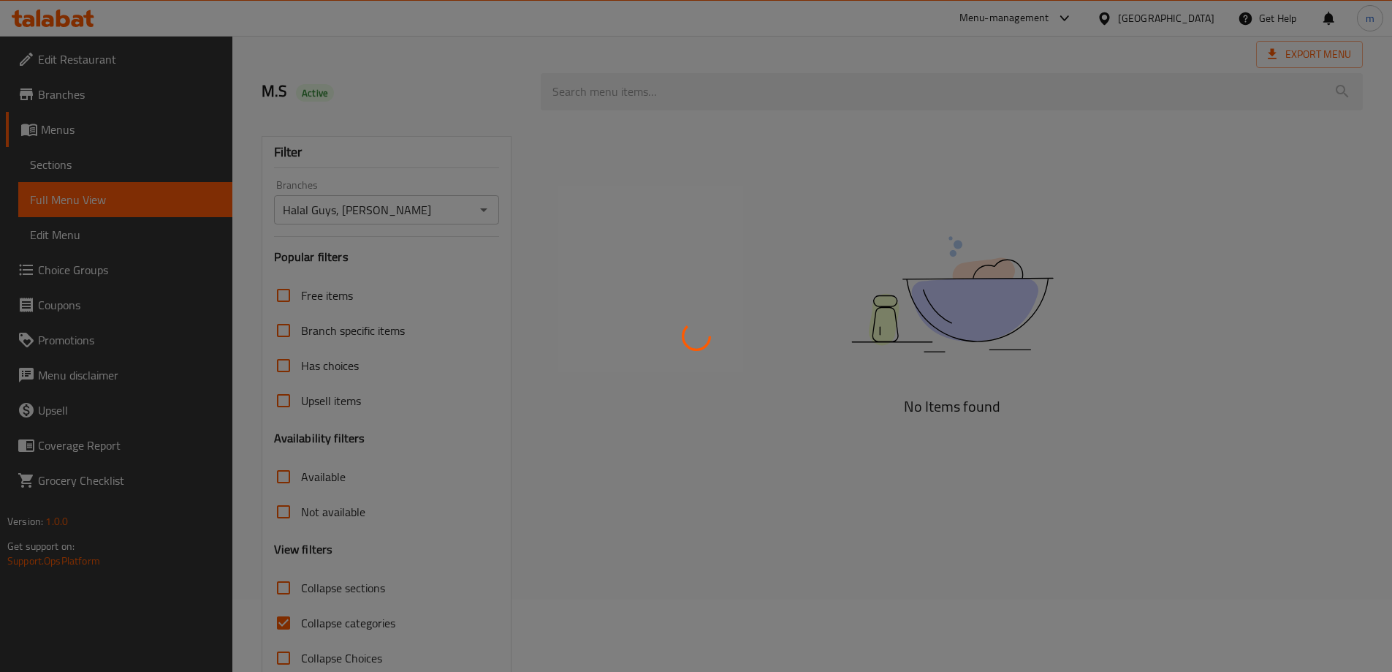
scroll to position [106, 0]
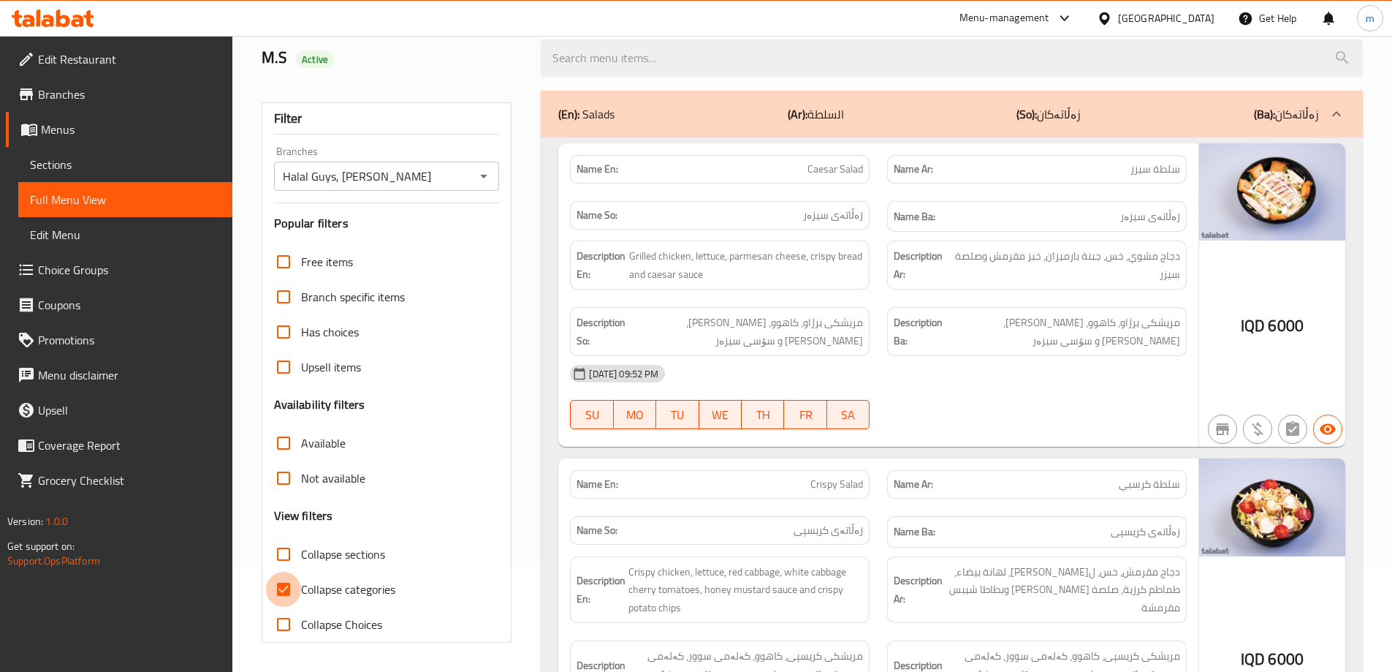
click at [289, 601] on input "Collapse categories" at bounding box center [283, 588] width 35 height 35
checkbox input "false"
click at [289, 553] on input "Collapse sections" at bounding box center [283, 553] width 35 height 35
checkbox input "true"
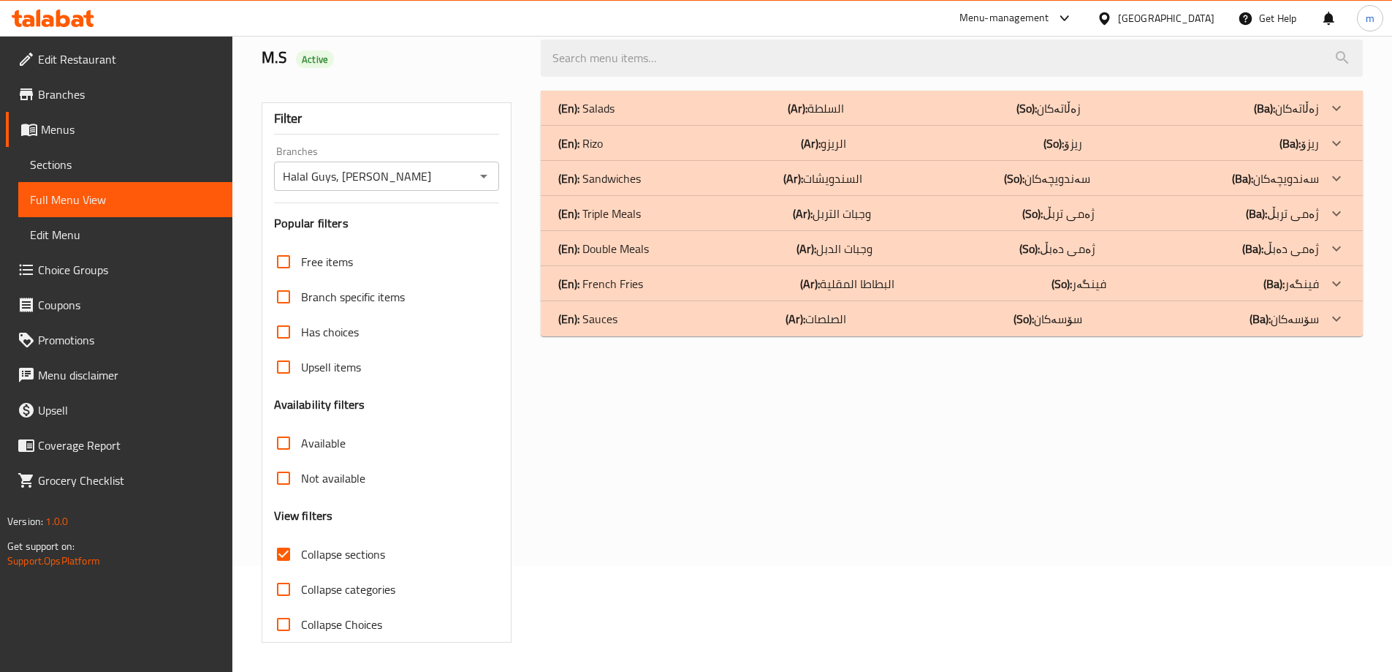
click at [601, 282] on p "(En): French Fries" at bounding box center [600, 284] width 85 height 18
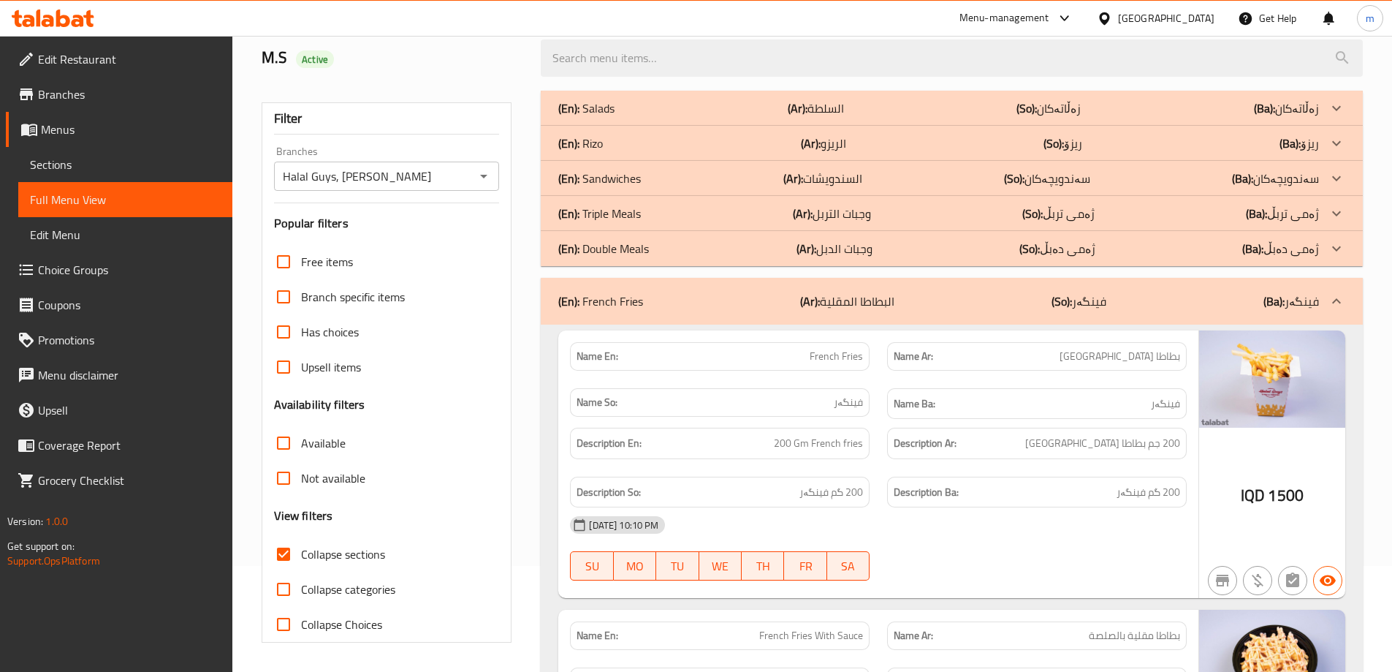
drag, startPoint x: 601, startPoint y: 256, endPoint x: 601, endPoint y: 217, distance: 38.7
click at [601, 255] on p "(En): Double Meals" at bounding box center [603, 249] width 91 height 18
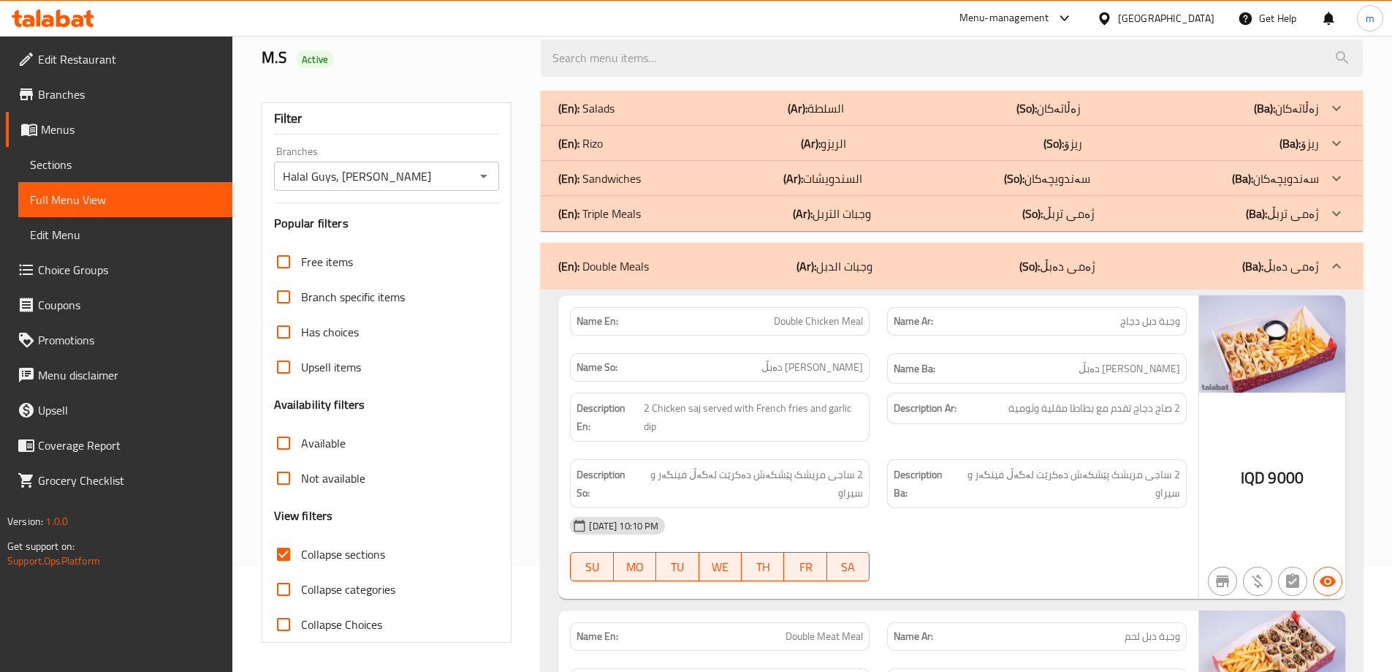
drag, startPoint x: 601, startPoint y: 215, endPoint x: 601, endPoint y: 202, distance: 13.2
click at [601, 215] on p "(En): Triple Meals" at bounding box center [599, 214] width 83 height 18
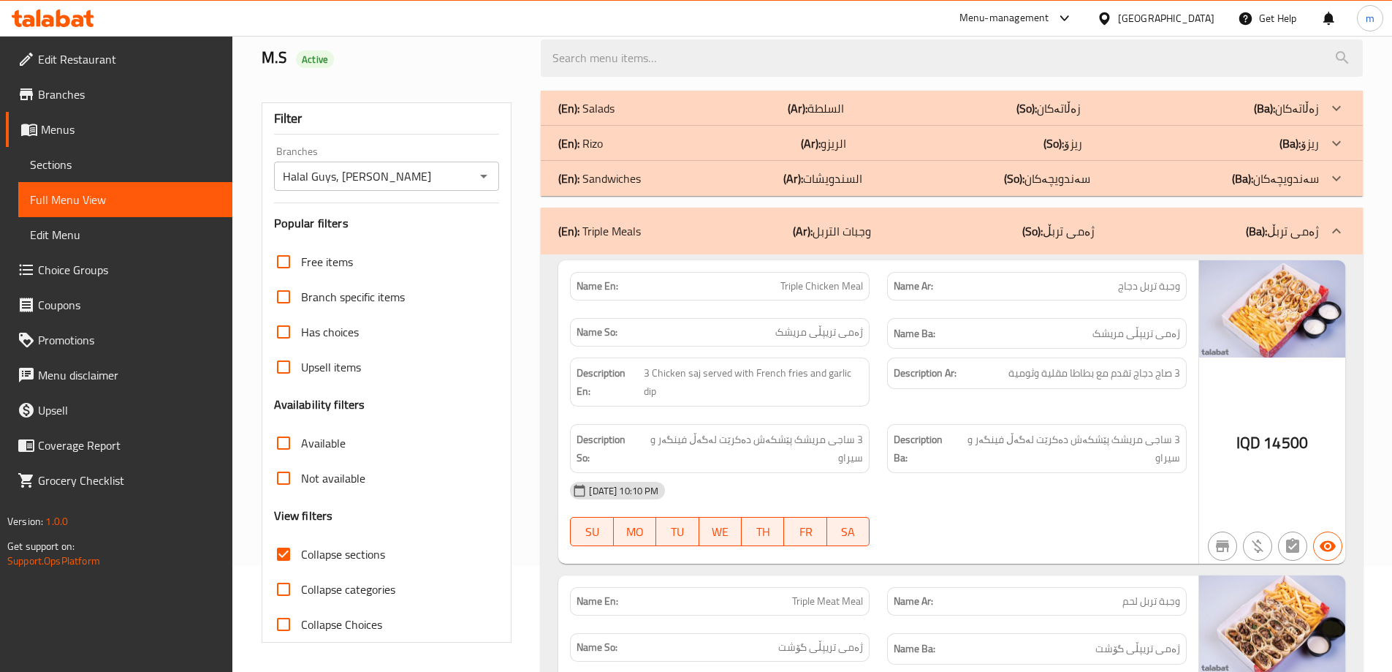
click at [600, 181] on p "(En): Sandwiches" at bounding box center [599, 179] width 83 height 18
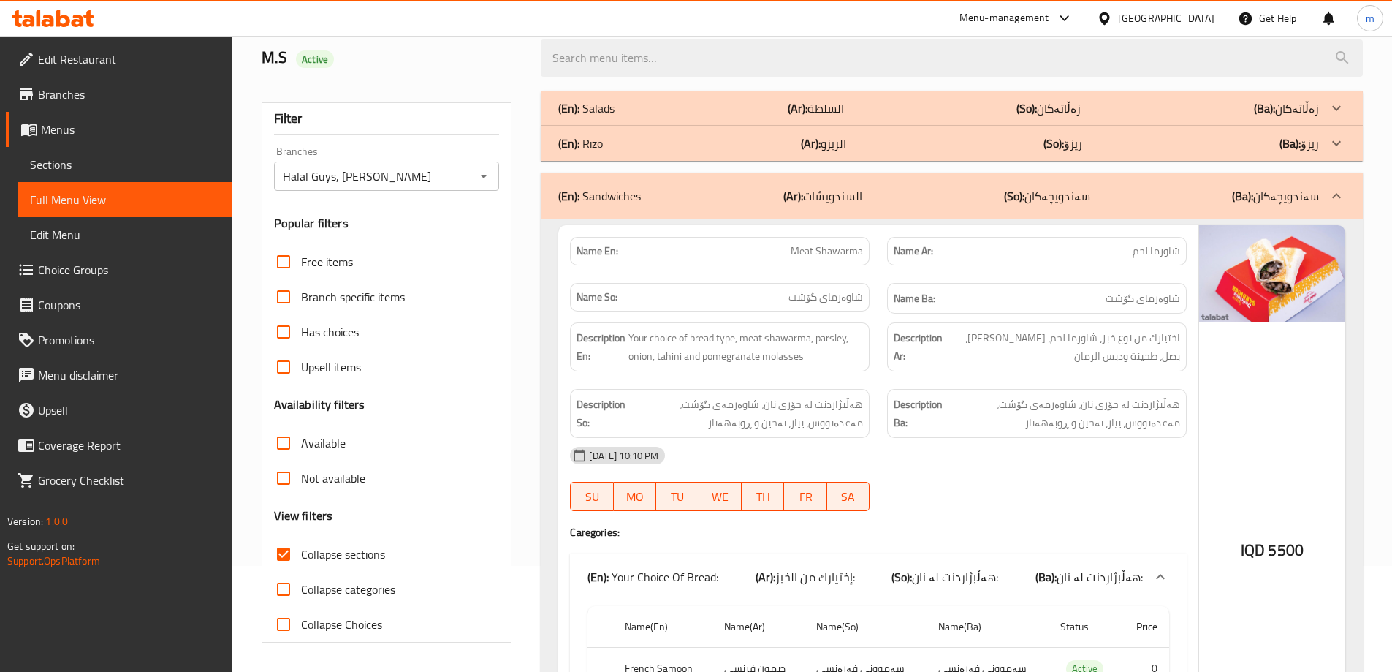
click at [595, 143] on p "(En): Rizo" at bounding box center [580, 143] width 45 height 18
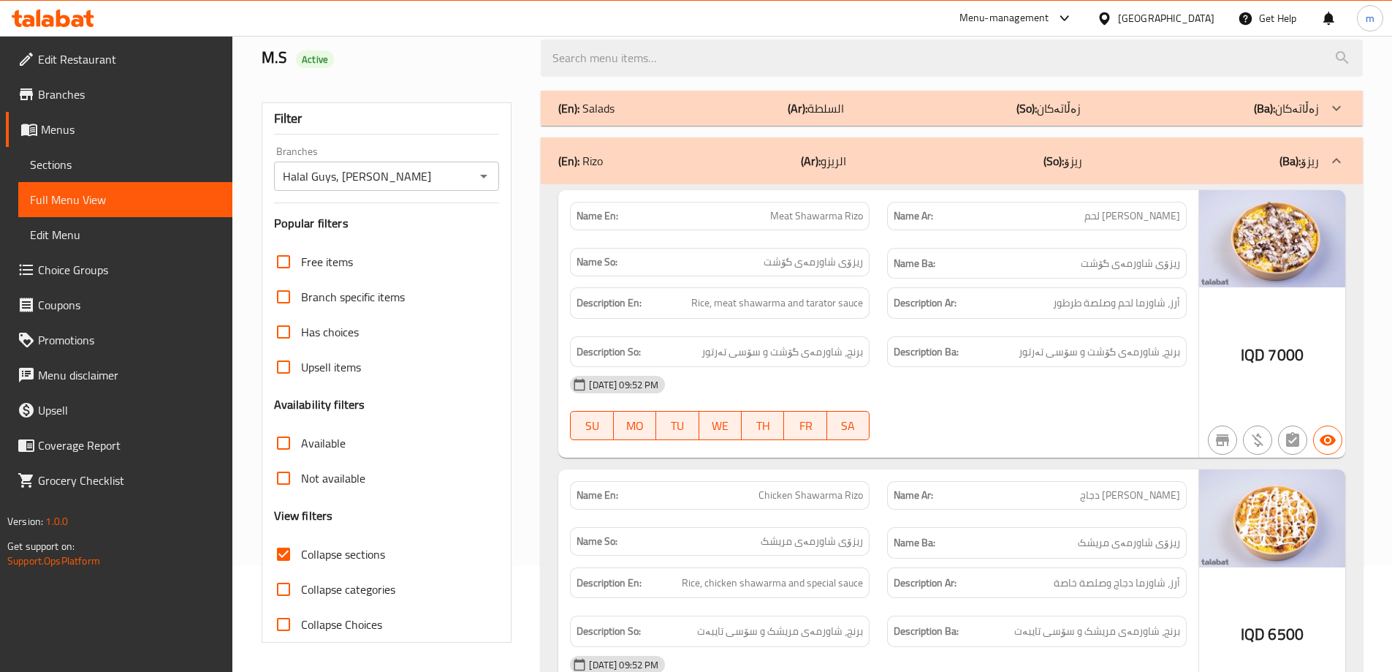
click at [595, 149] on div "(En): [PERSON_NAME] (Ar): الريزو (So): ریزۆ (Ba): ریزۆ" at bounding box center [952, 160] width 822 height 47
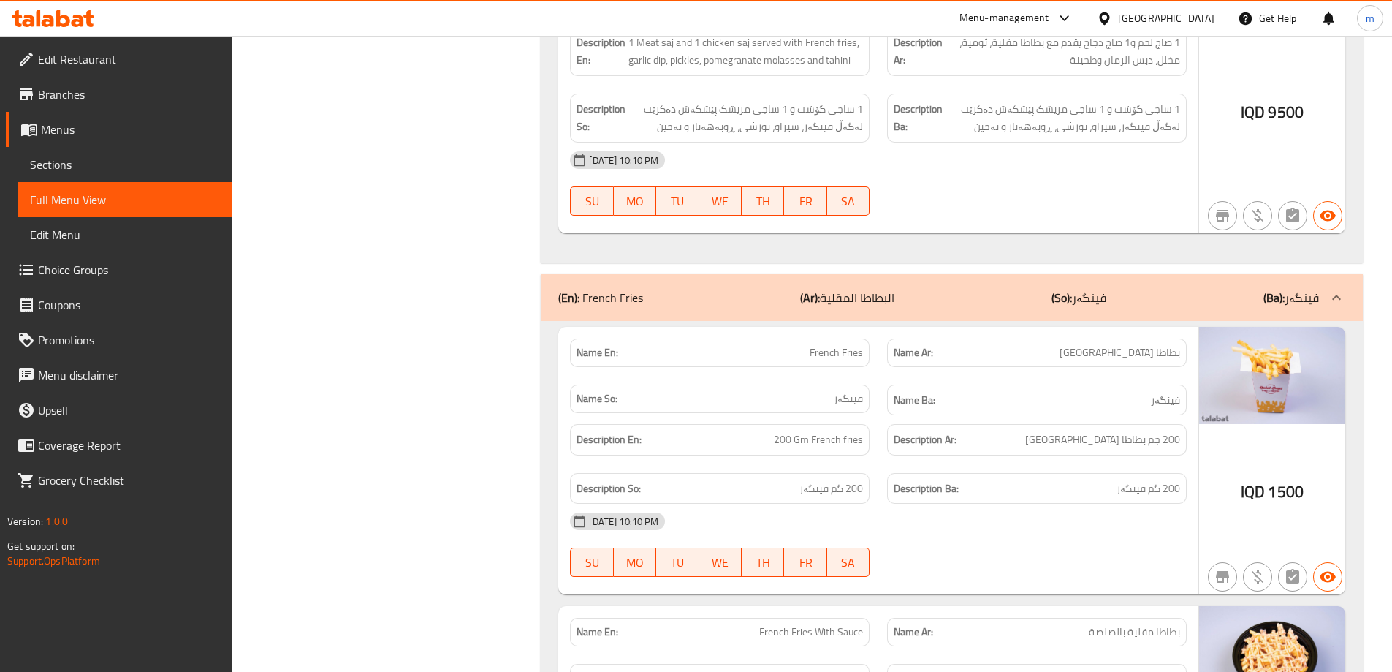
scroll to position [5442, 0]
